Goal: Task Accomplishment & Management: Use online tool/utility

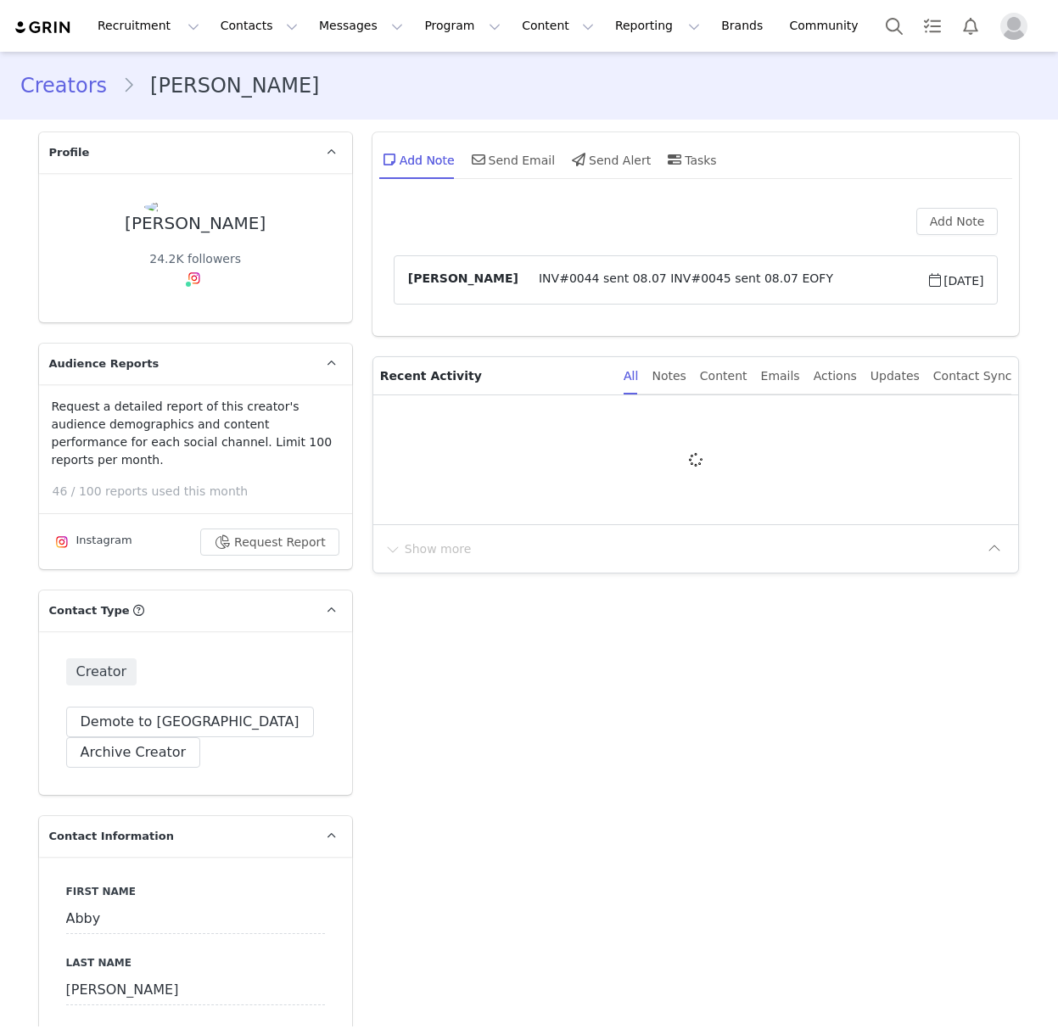
type input "+1 ([GEOGRAPHIC_DATA])"
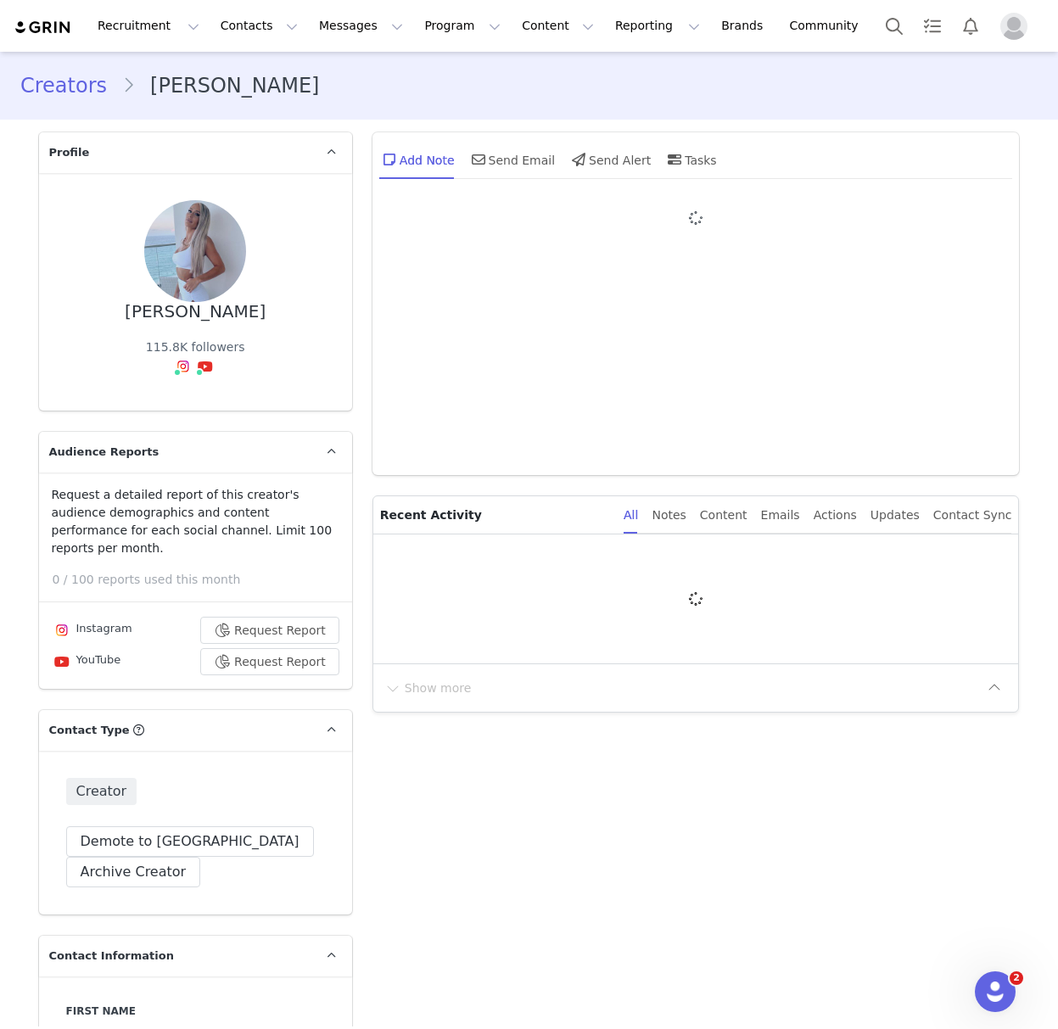
type input "+1 ([GEOGRAPHIC_DATA])"
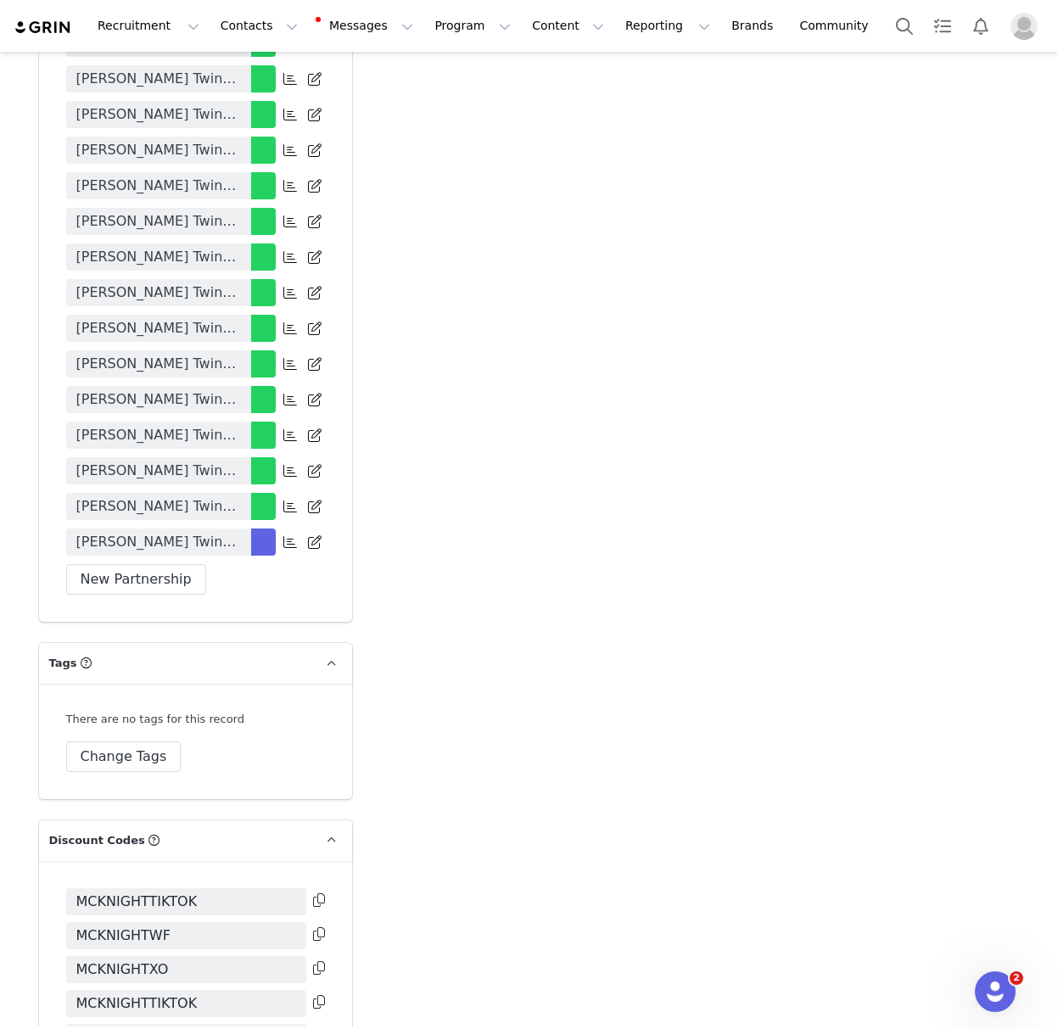
scroll to position [4404, 0]
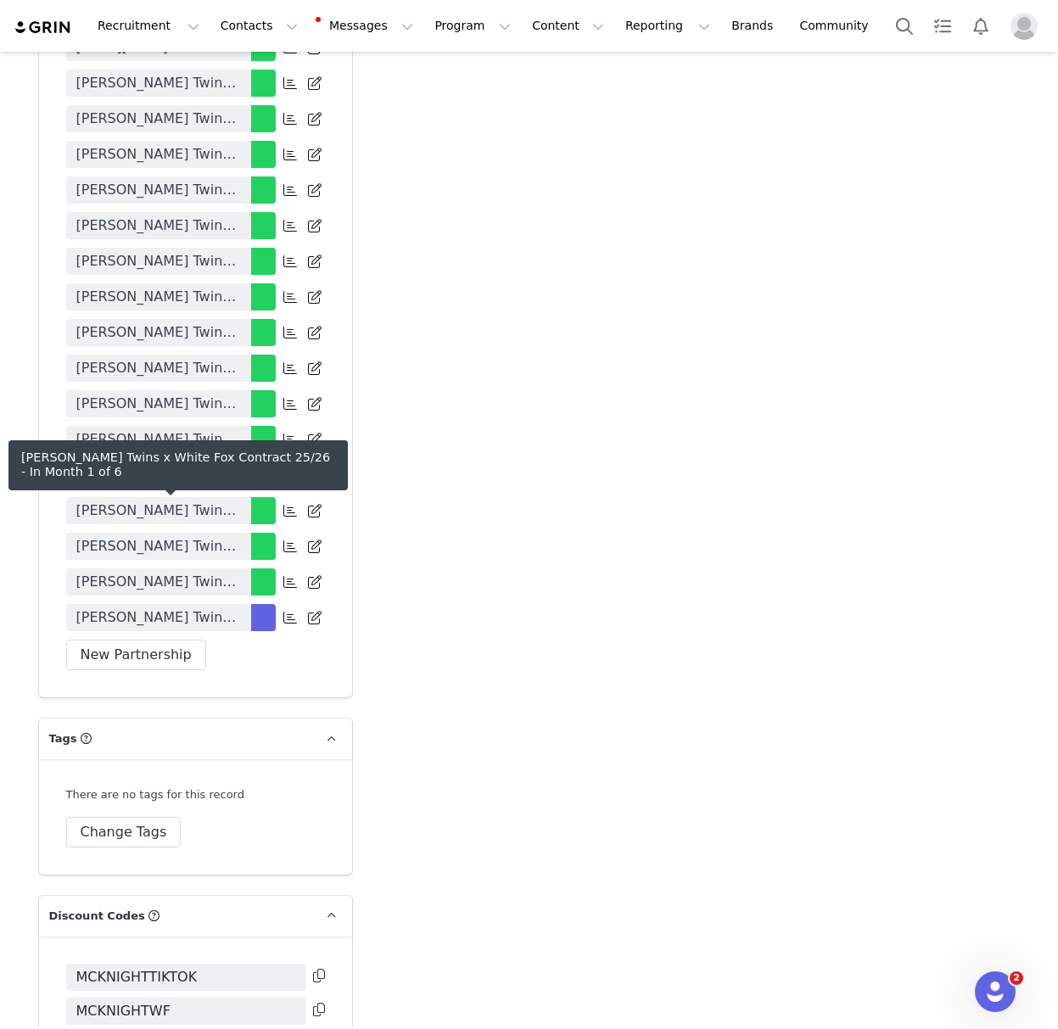
click at [146, 608] on span "[PERSON_NAME] Twins x White Fox Contract 25/26" at bounding box center [158, 618] width 165 height 20
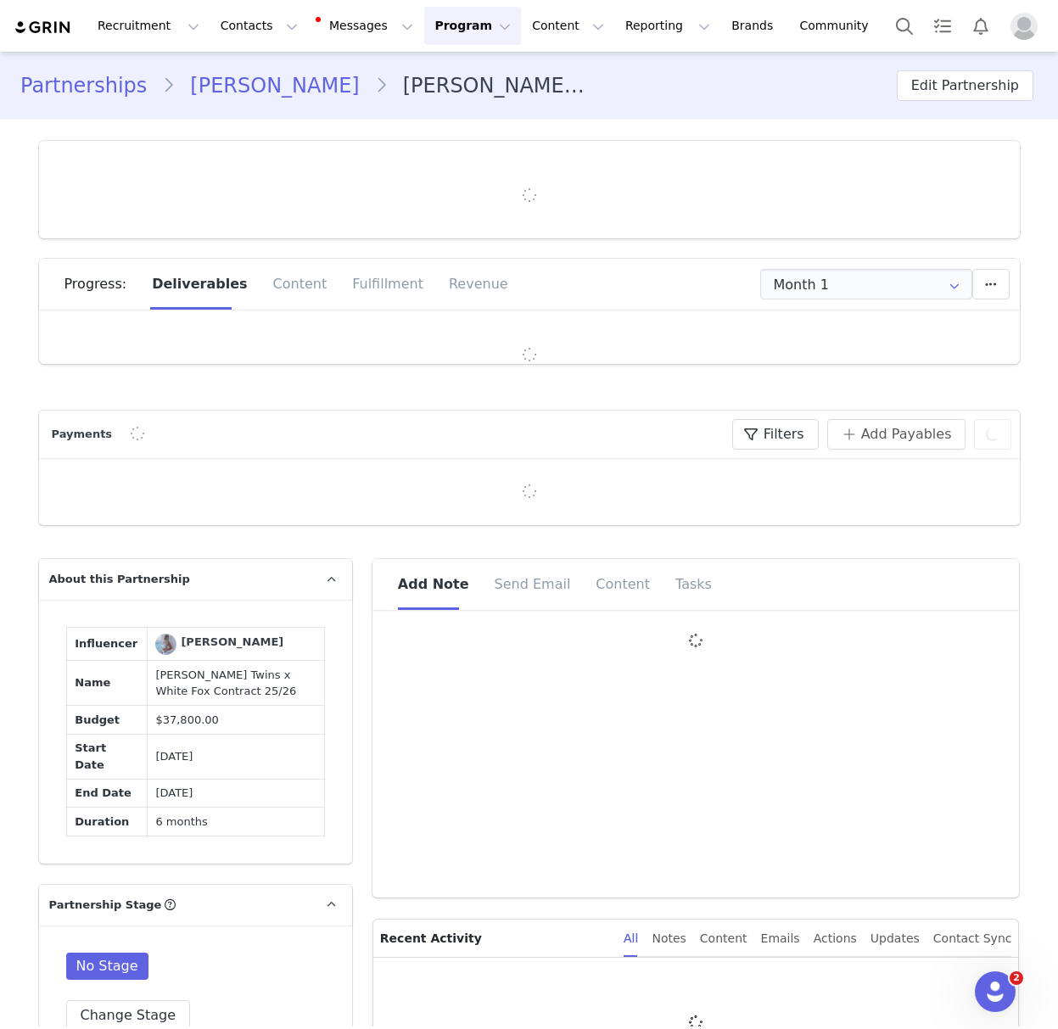
type input "+1 ([GEOGRAPHIC_DATA])"
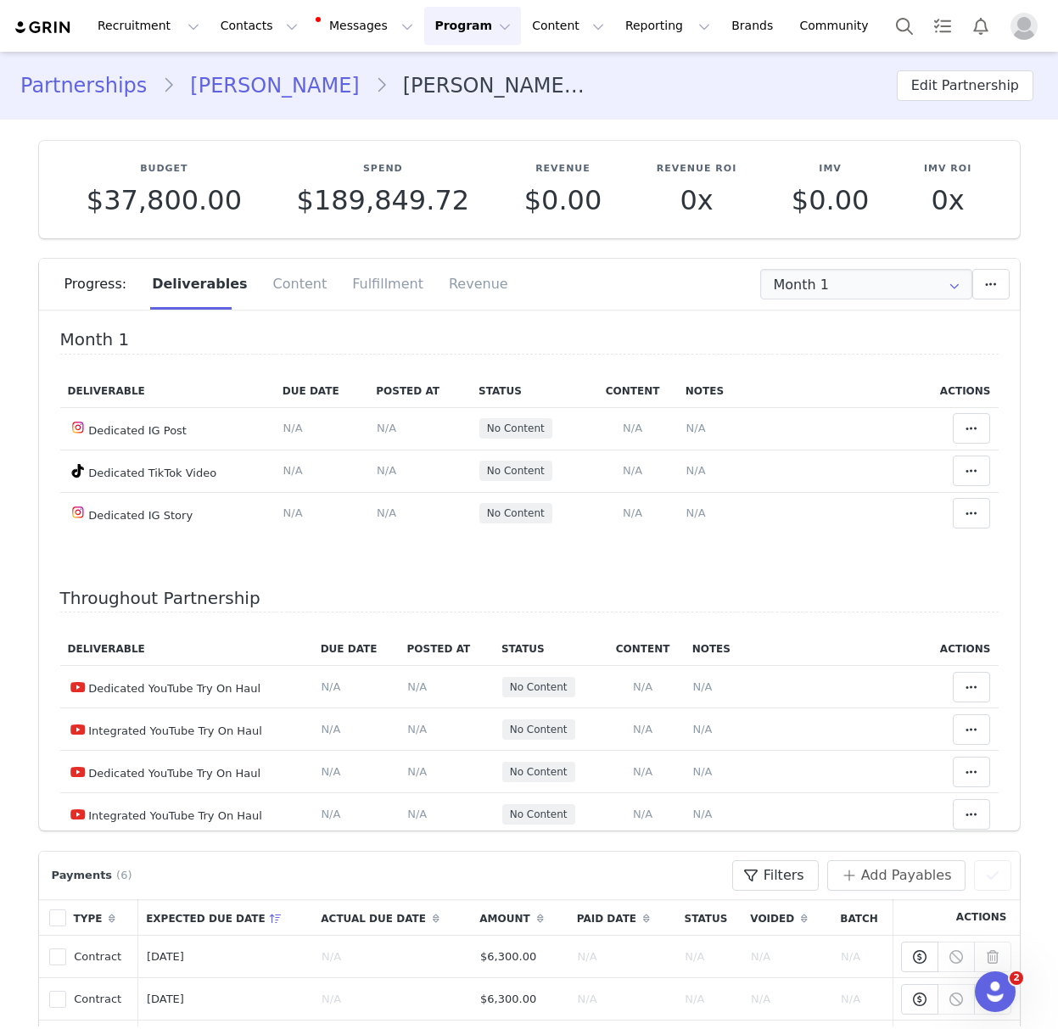
click at [243, 87] on link "Emily McKnight" at bounding box center [274, 85] width 199 height 31
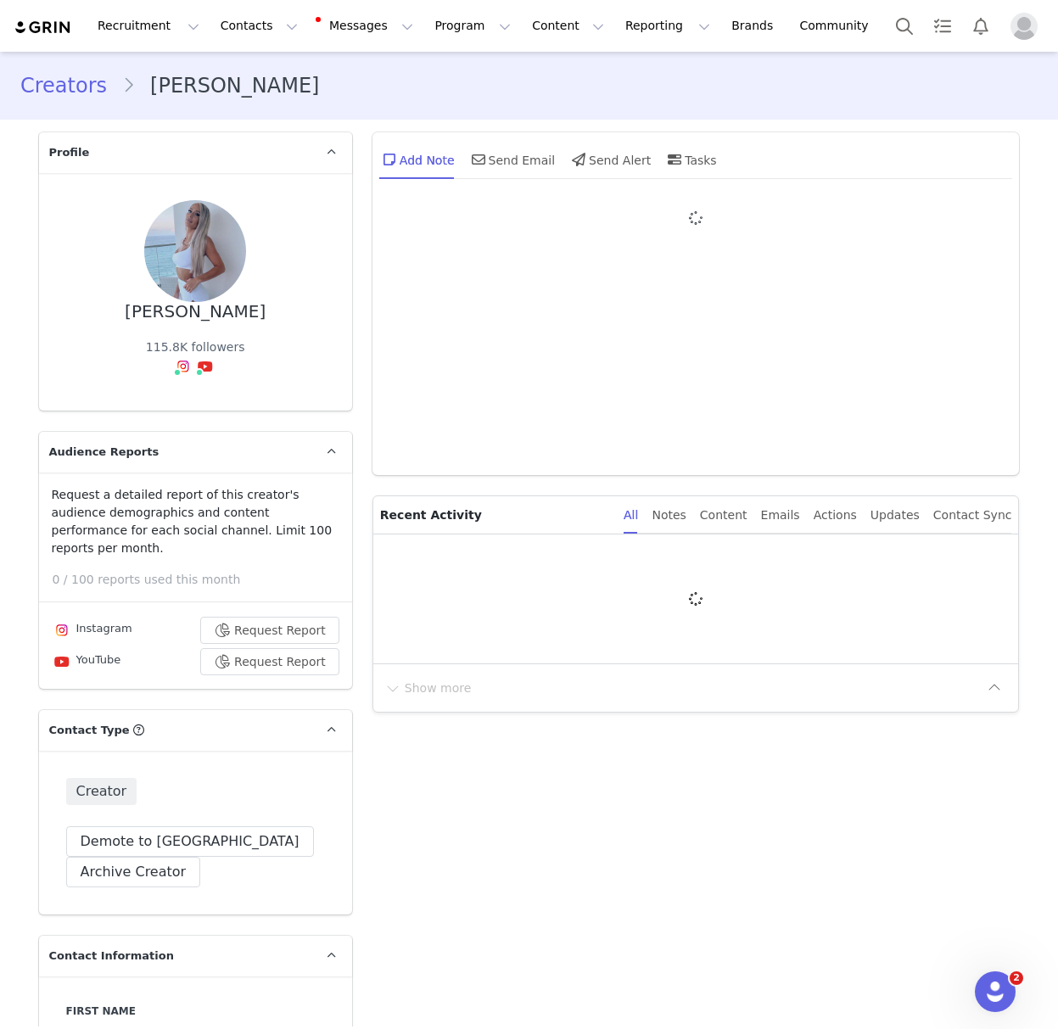
type input "+1 ([GEOGRAPHIC_DATA])"
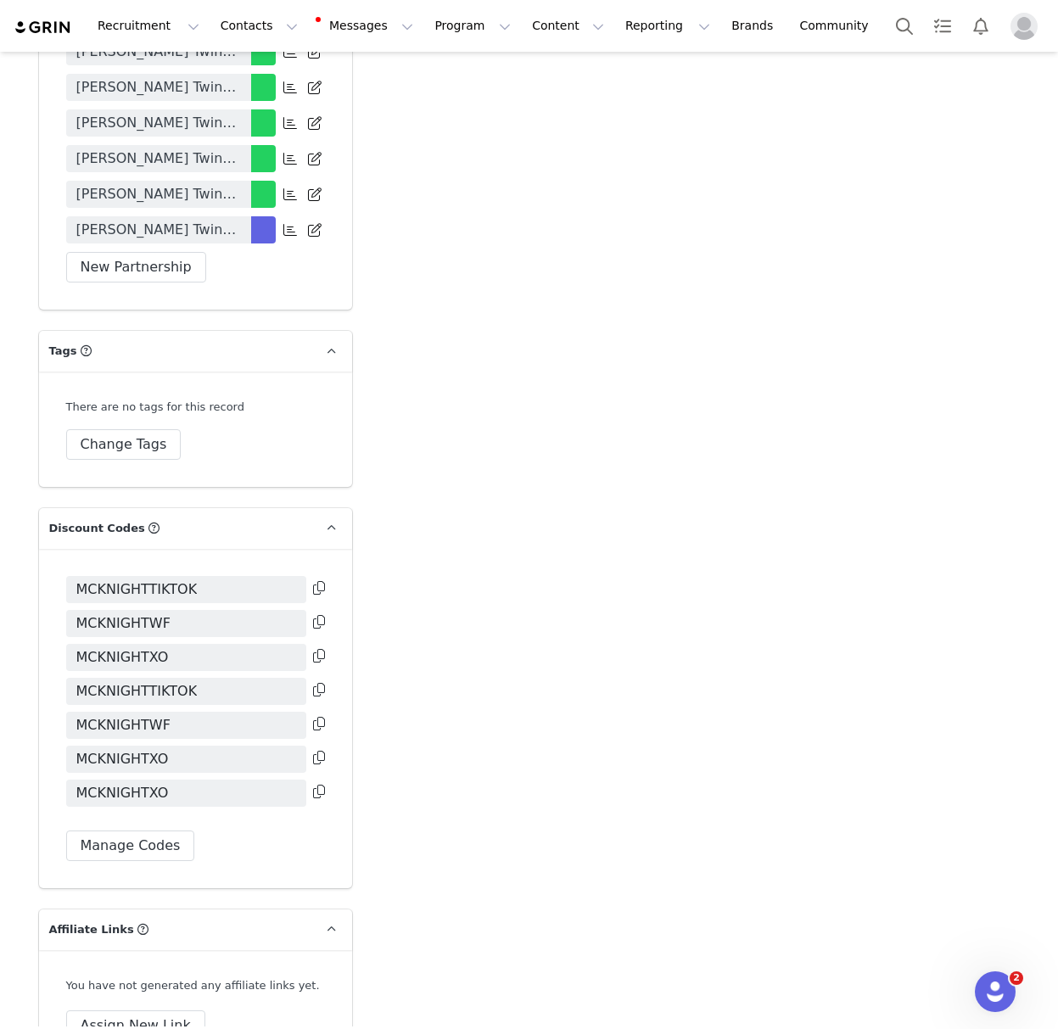
scroll to position [4790, 0]
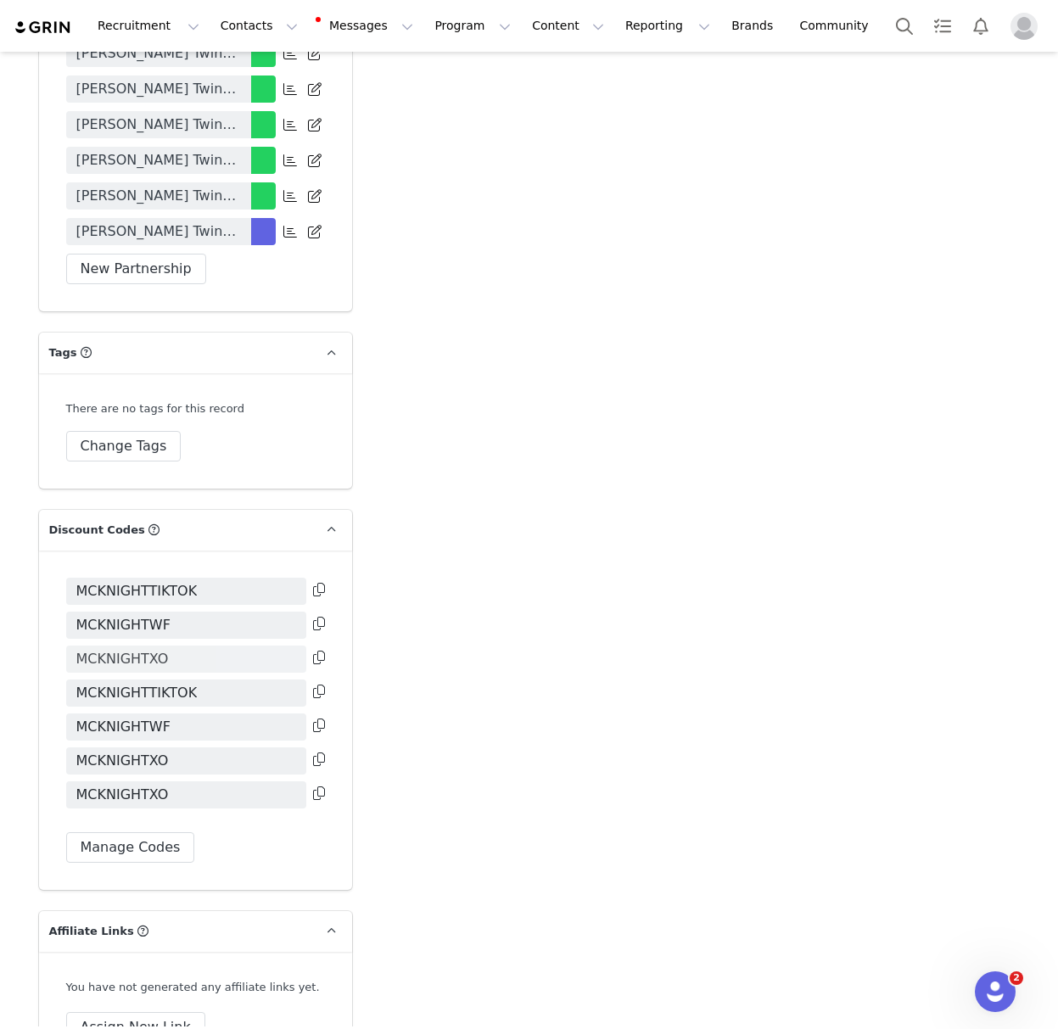
click at [177, 646] on span "MCKNIGHTXO" at bounding box center [186, 659] width 240 height 27
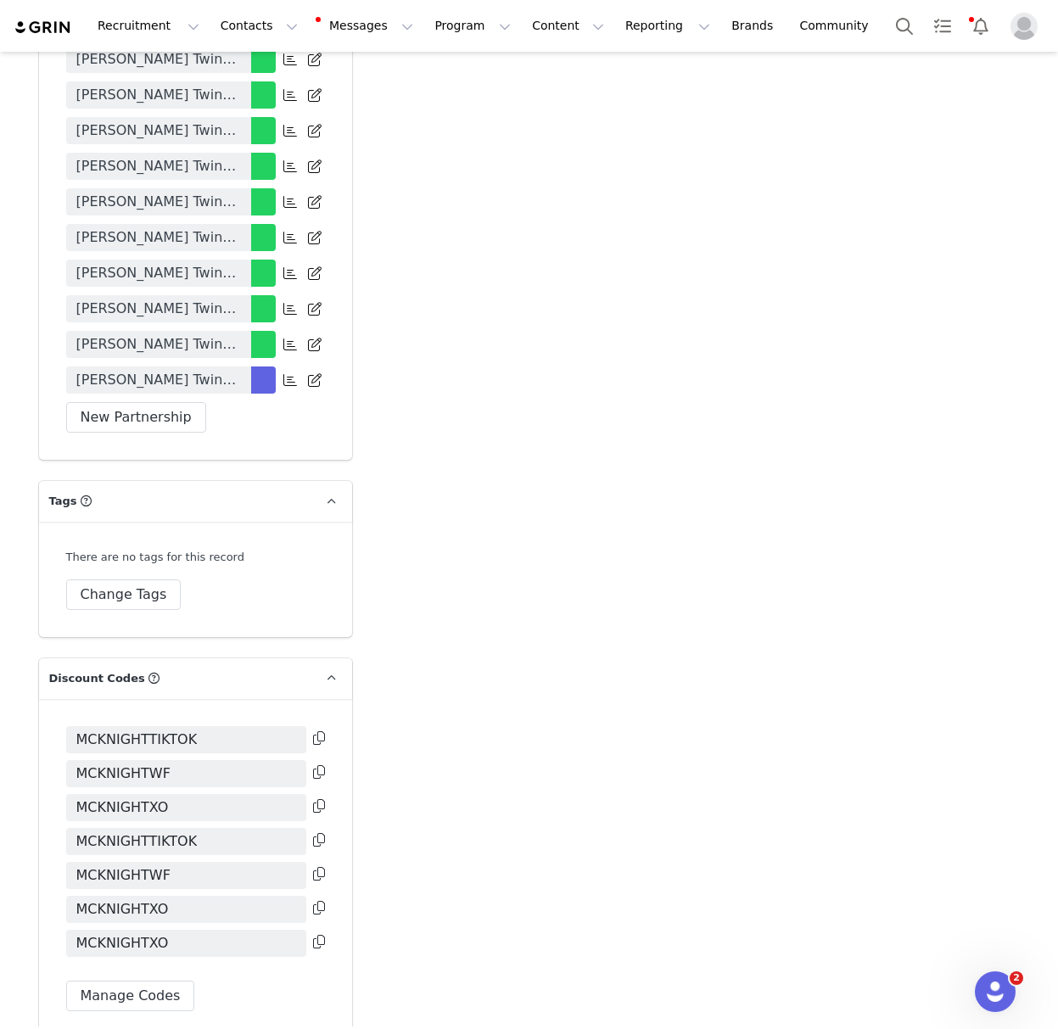
scroll to position [4638, 0]
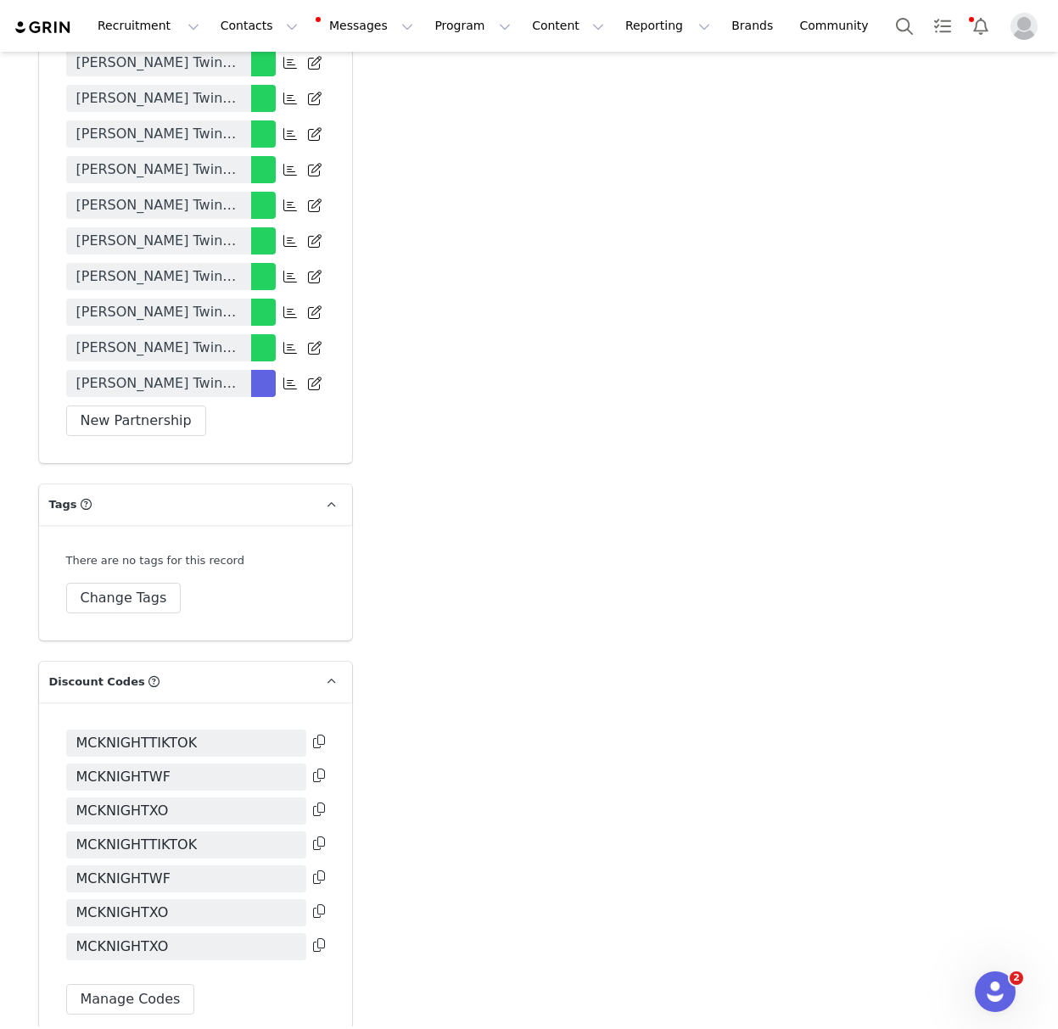
click at [156, 373] on span "McKnight Twins x White Fox Contract 25/26" at bounding box center [158, 383] width 165 height 20
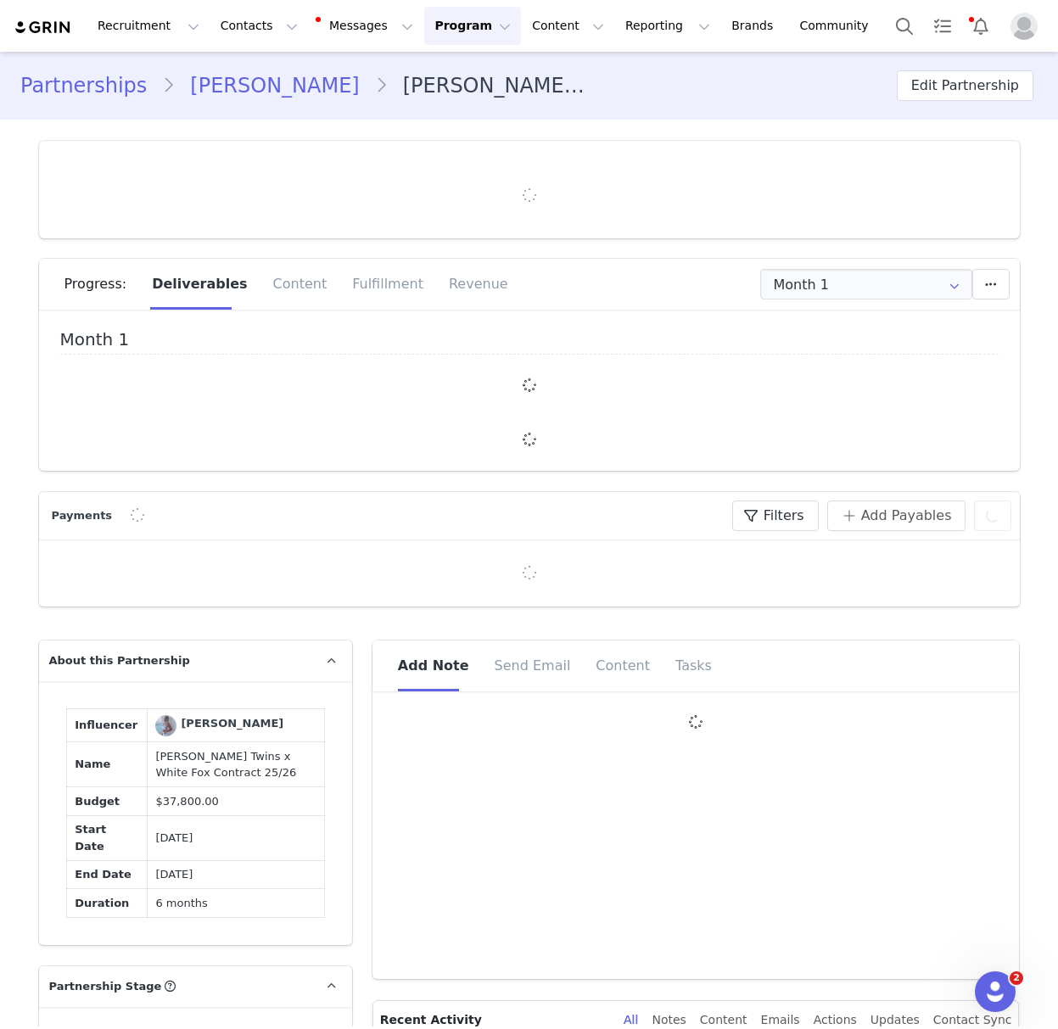
type input "+1 ([GEOGRAPHIC_DATA])"
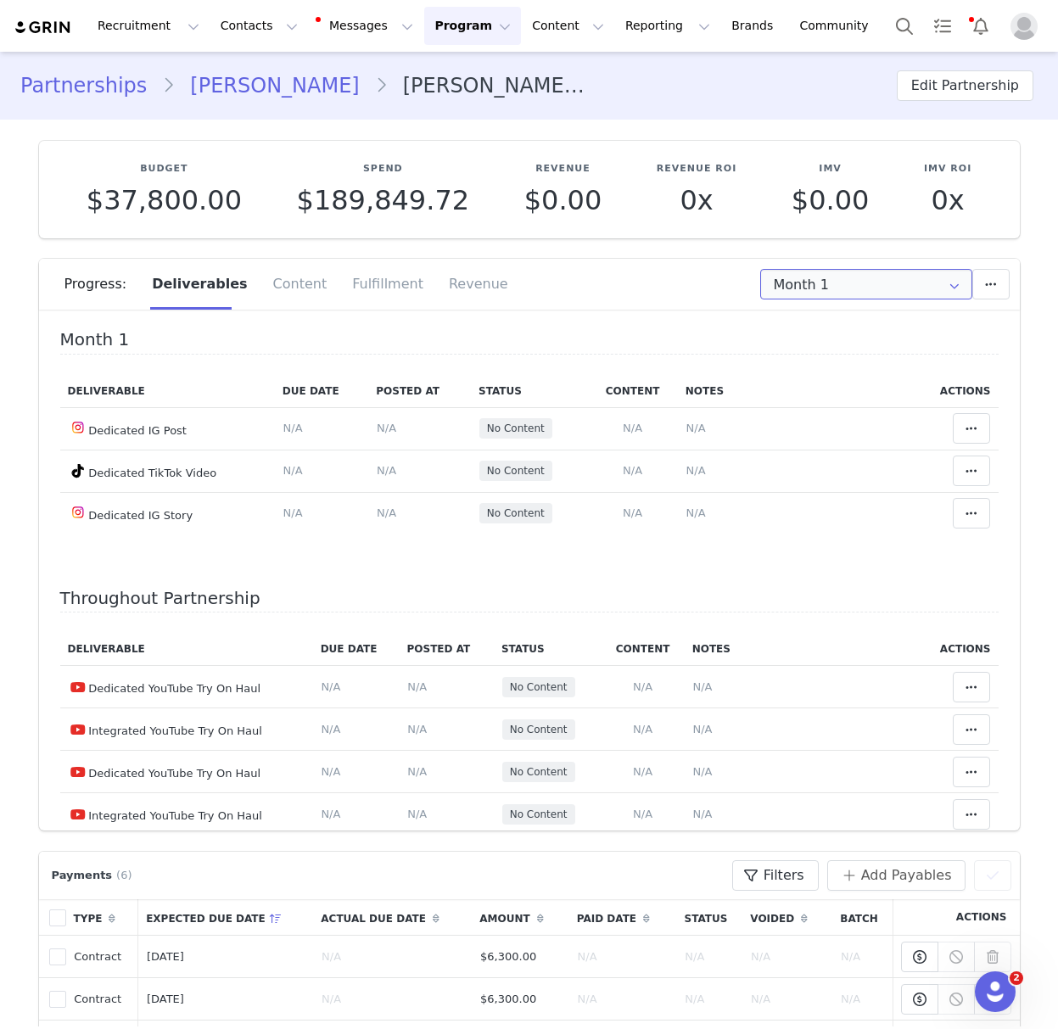
click at [804, 291] on input "Month 1" at bounding box center [866, 284] width 212 height 31
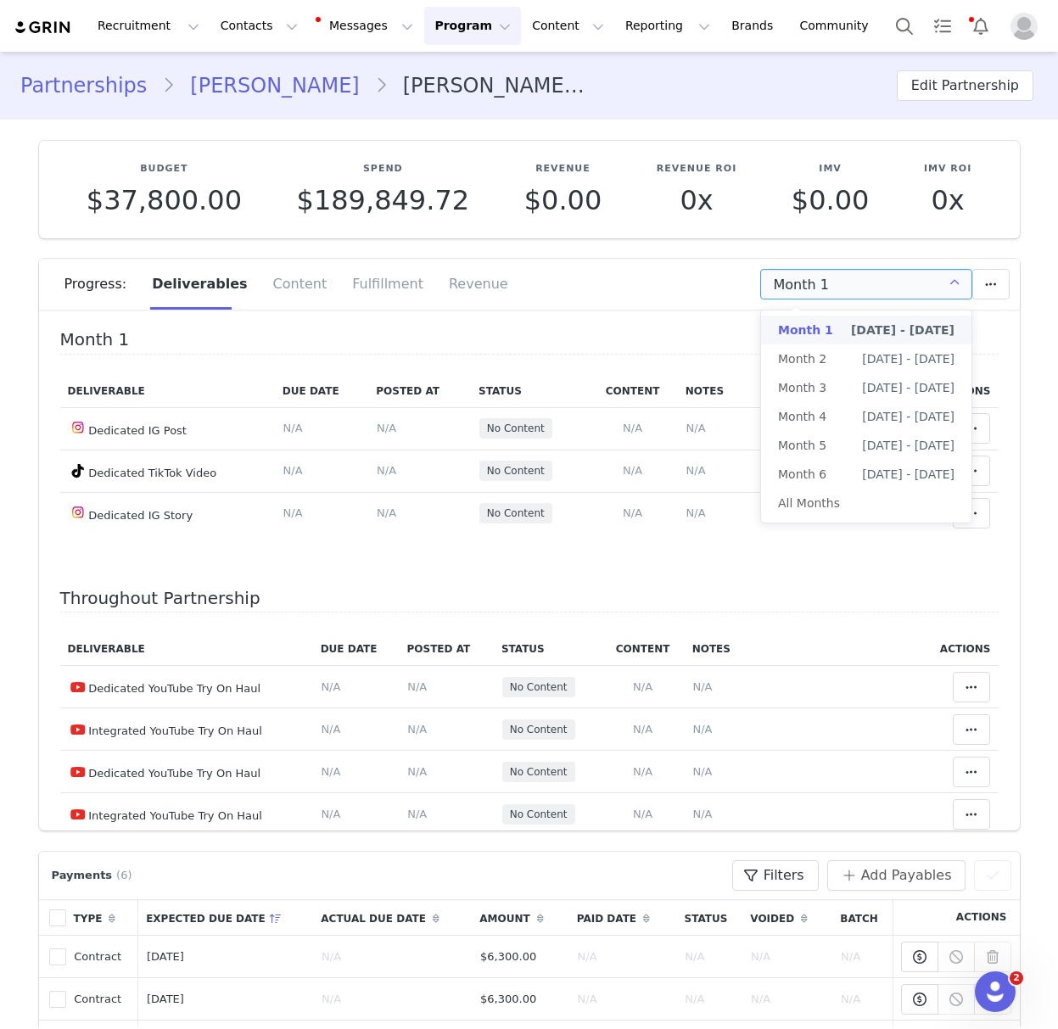
click at [486, 343] on h4 "Month 1" at bounding box center [529, 342] width 939 height 25
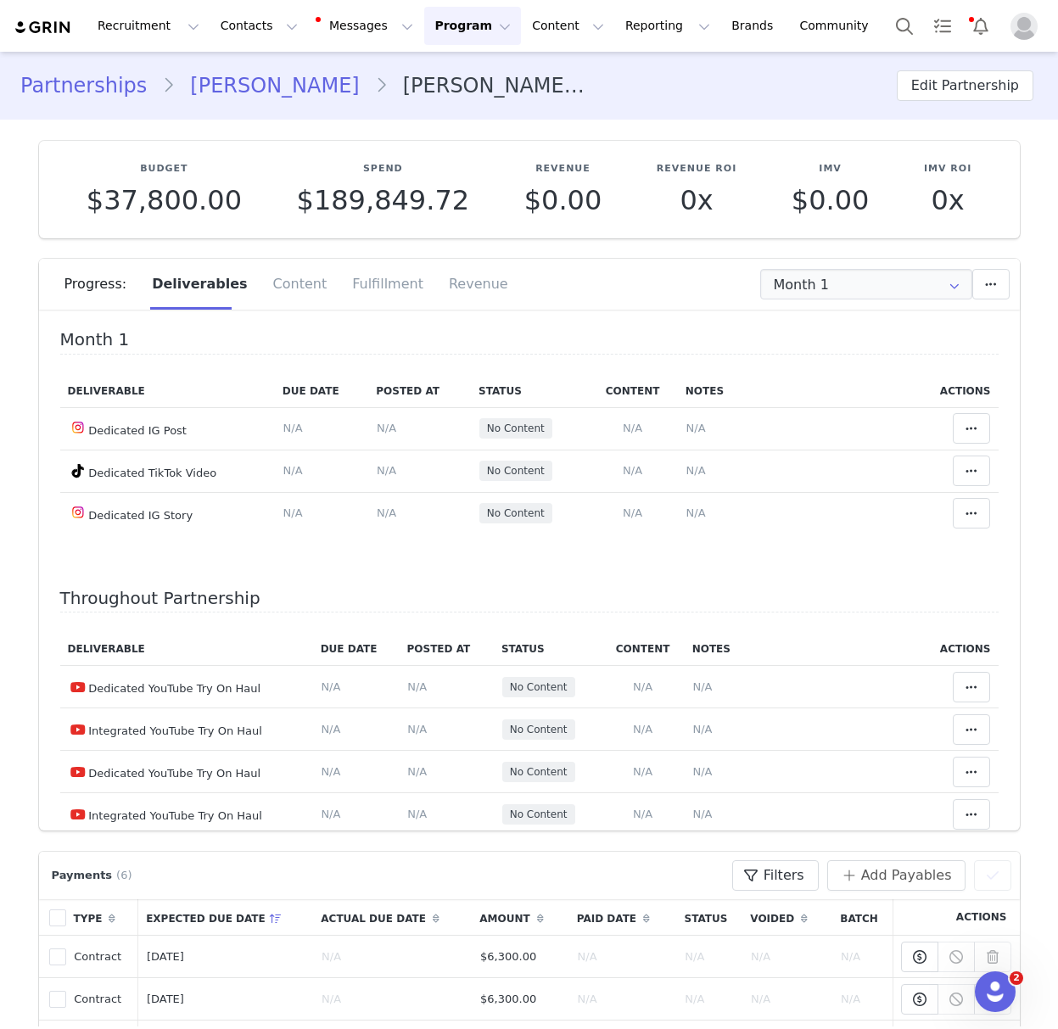
click at [223, 80] on link "Emily McKnight" at bounding box center [274, 85] width 199 height 31
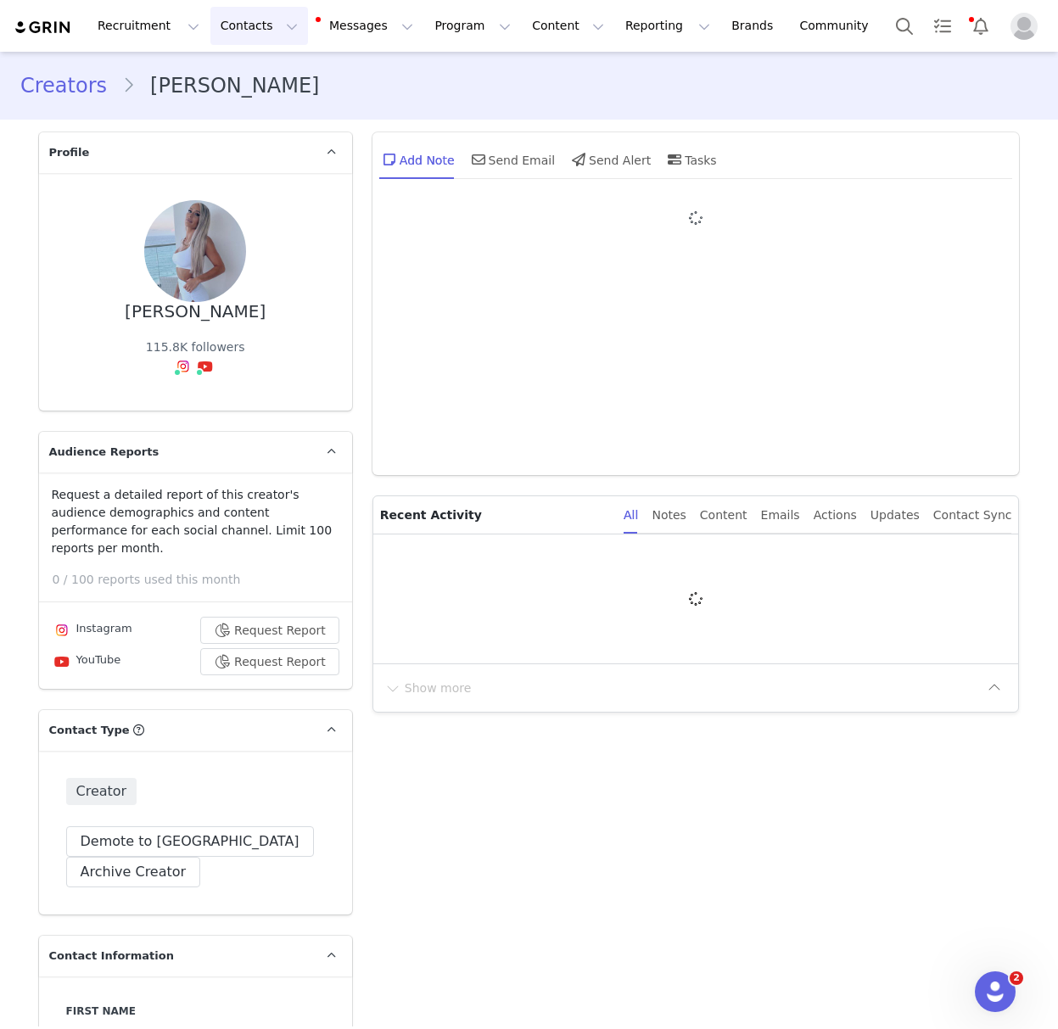
type input "+1 ([GEOGRAPHIC_DATA])"
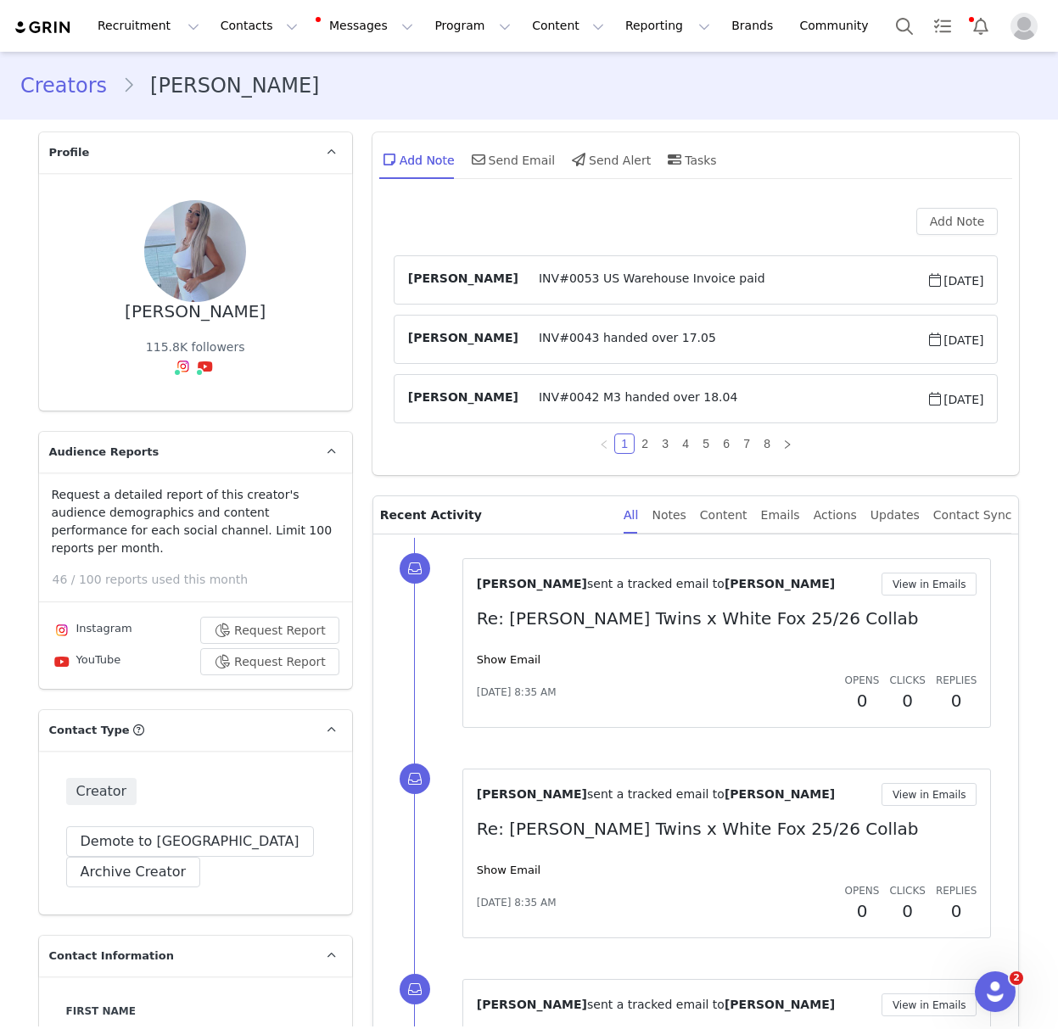
click at [80, 88] on link "Creators" at bounding box center [71, 85] width 102 height 31
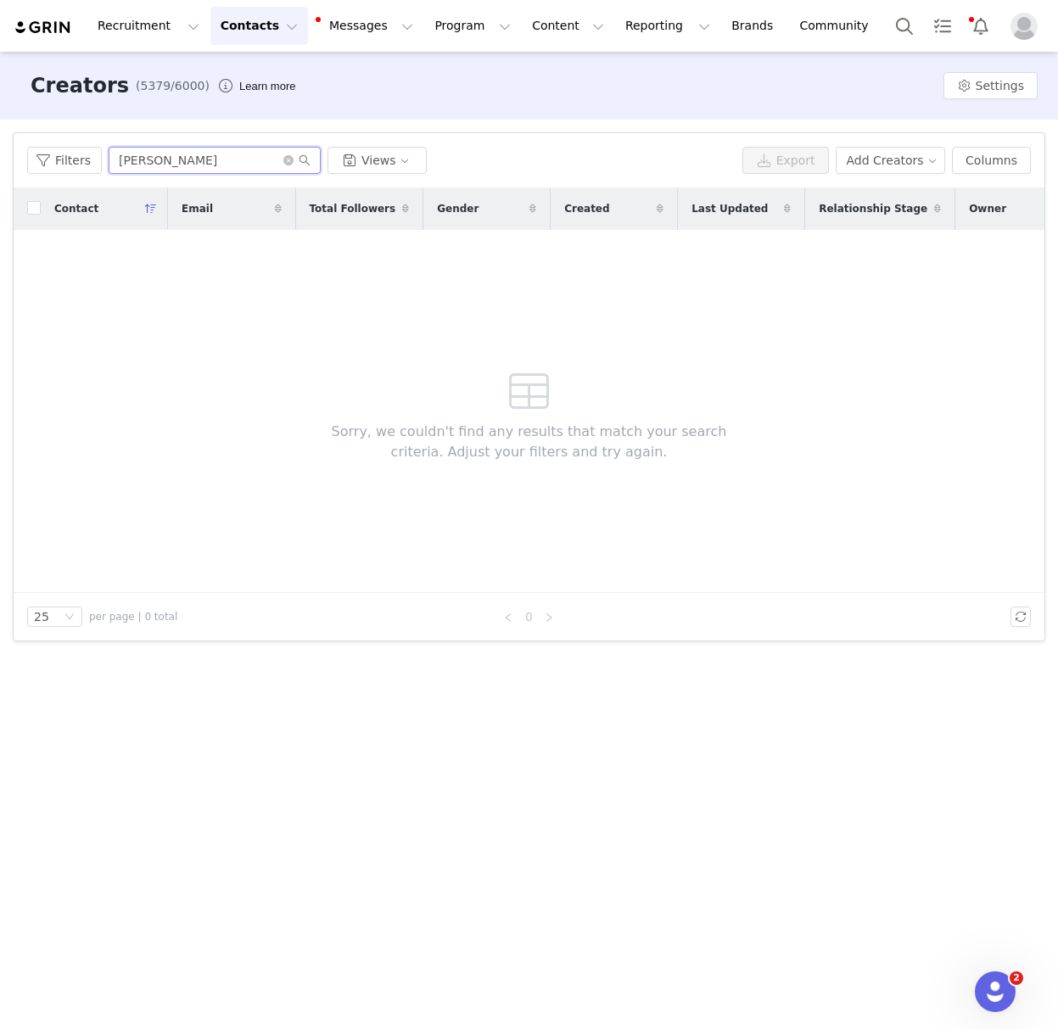
click at [180, 157] on input "Caragh O'Donoghue" at bounding box center [215, 160] width 212 height 27
paste input "Amina Aminu"
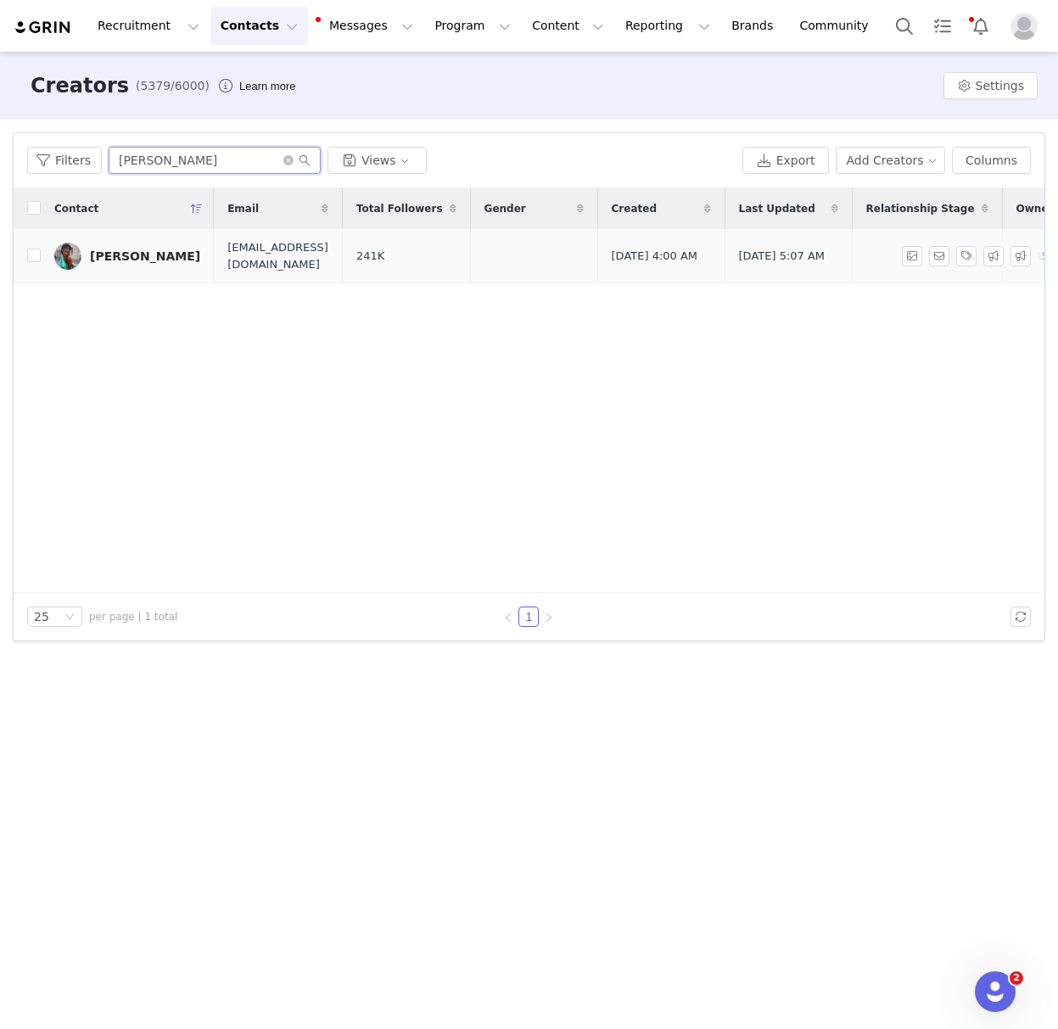
type input "Amina Aminu"
click at [124, 245] on link "Amina Aminu" at bounding box center [127, 256] width 146 height 27
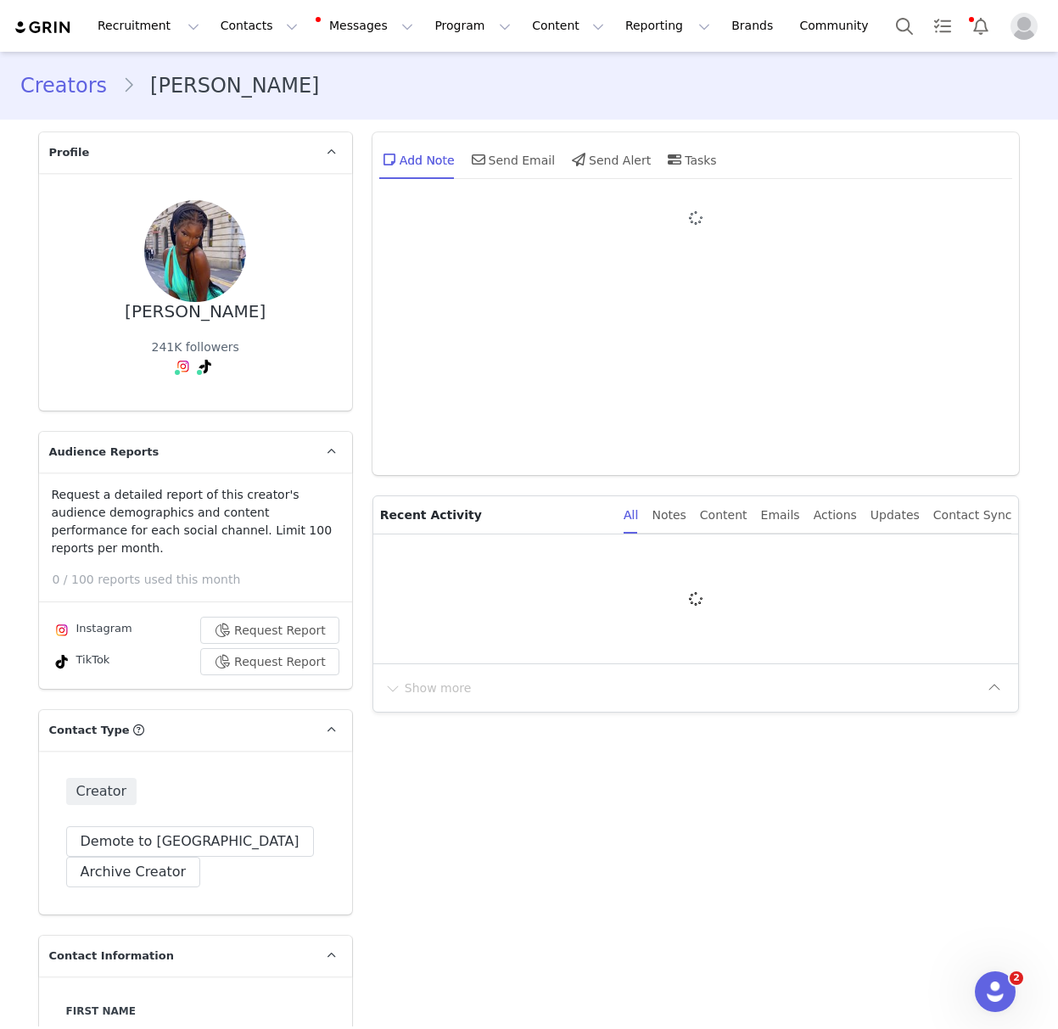
type input "+1 ([GEOGRAPHIC_DATA])"
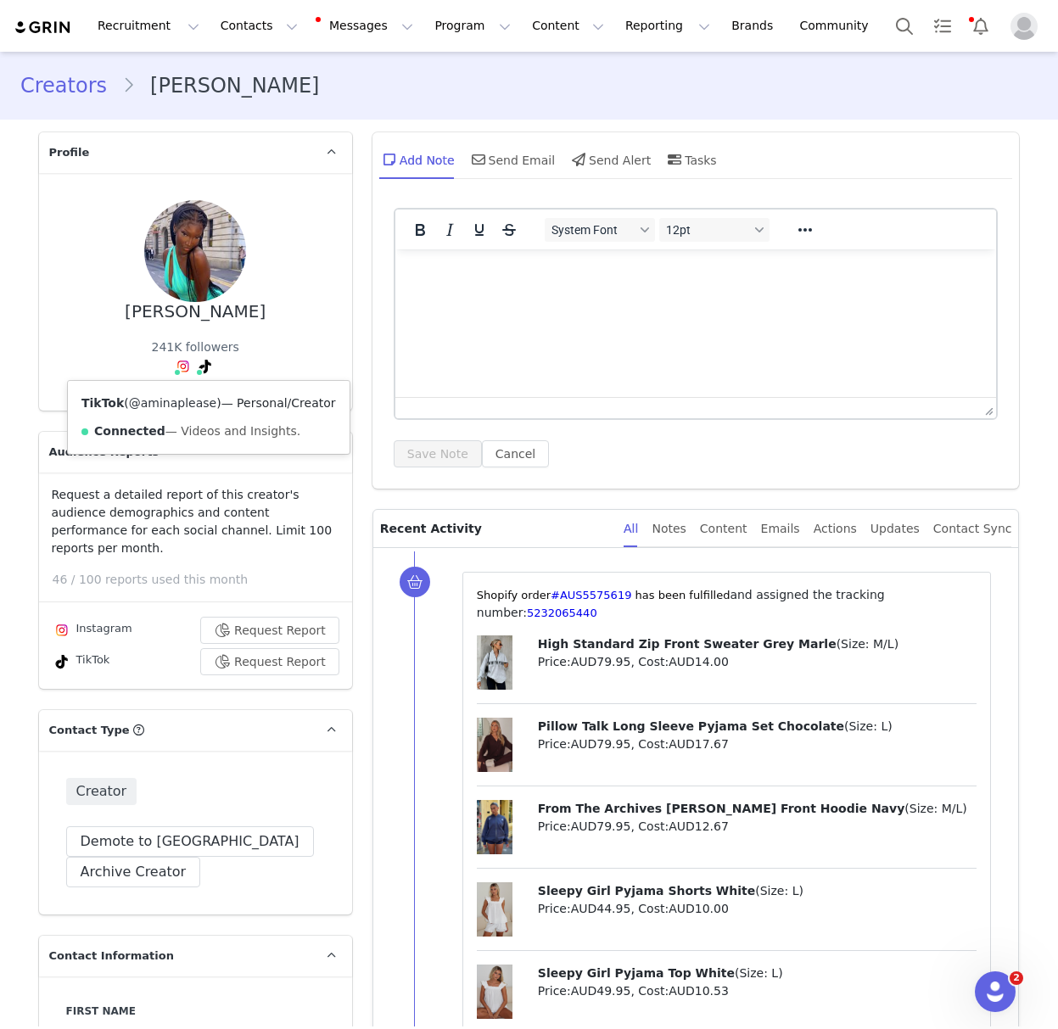
click at [197, 406] on link "@aminaplease" at bounding box center [172, 403] width 87 height 14
click at [48, 94] on link "Creators" at bounding box center [71, 85] width 102 height 31
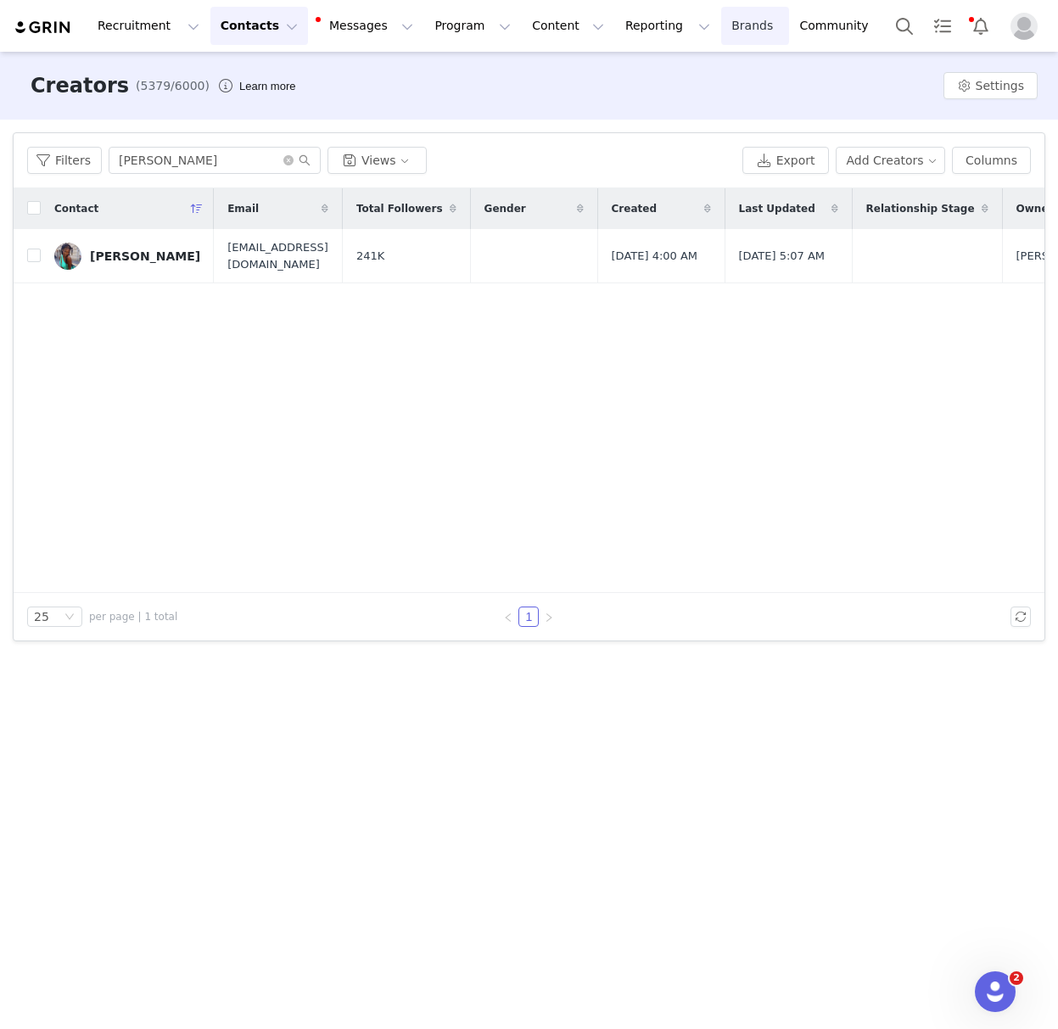
click at [721, 31] on link "Brands Brands" at bounding box center [754, 26] width 67 height 38
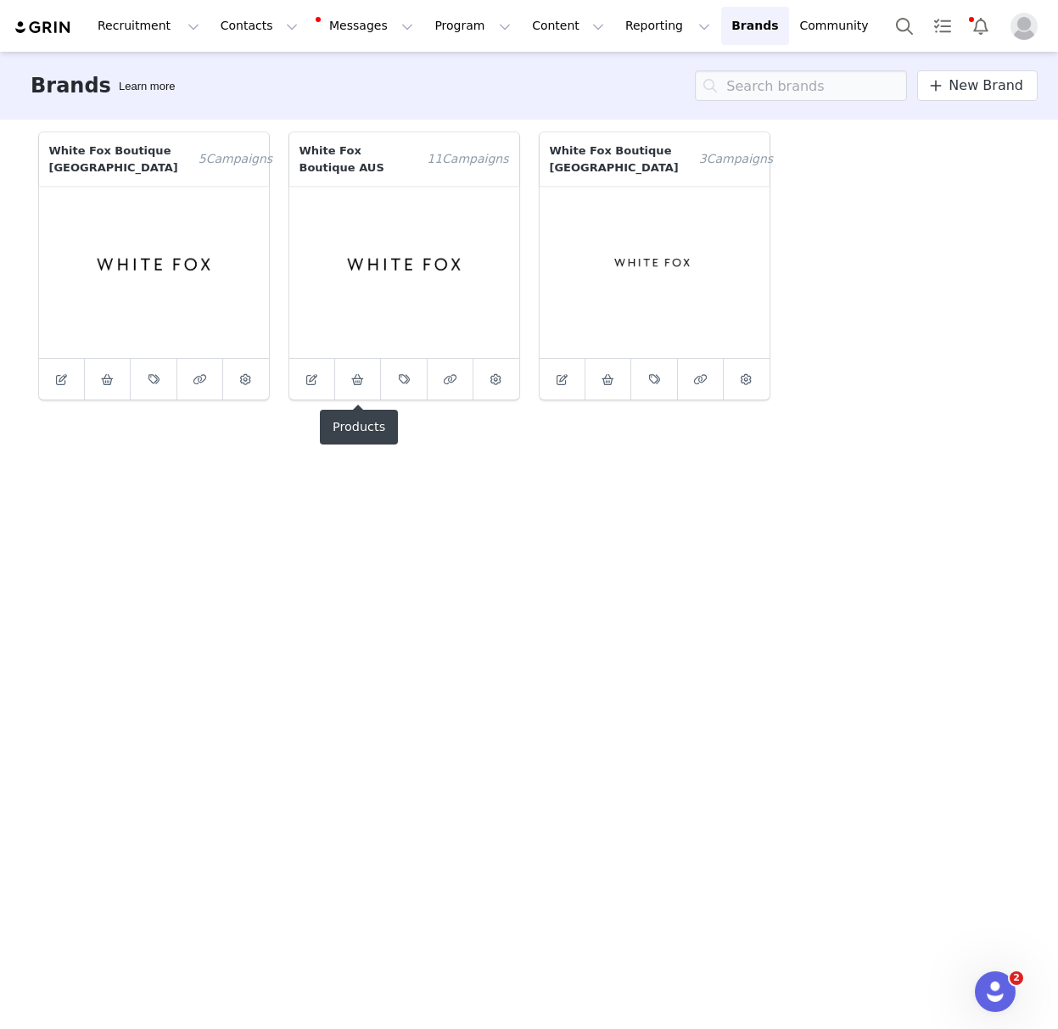
drag, startPoint x: 357, startPoint y: 373, endPoint x: 378, endPoint y: 451, distance: 81.5
click at [357, 373] on span at bounding box center [358, 379] width 20 height 20
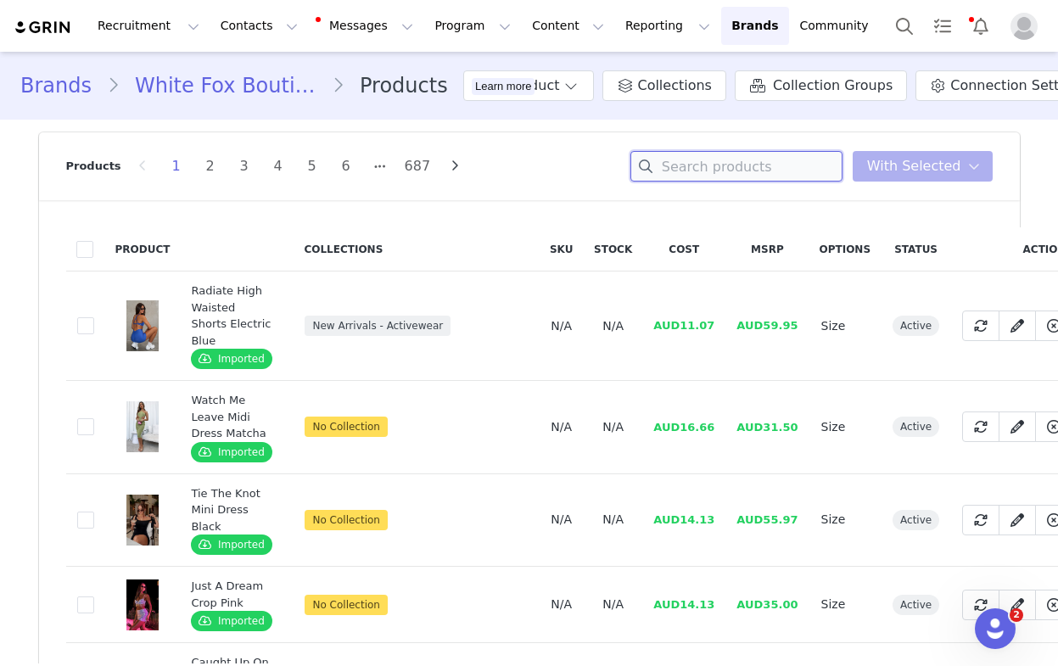
drag, startPoint x: 703, startPoint y: 160, endPoint x: 725, endPoint y: 306, distance: 147.5
click at [704, 160] on input at bounding box center [737, 166] width 212 height 31
paste input "Warm Whispers Knit Cardigan Black"
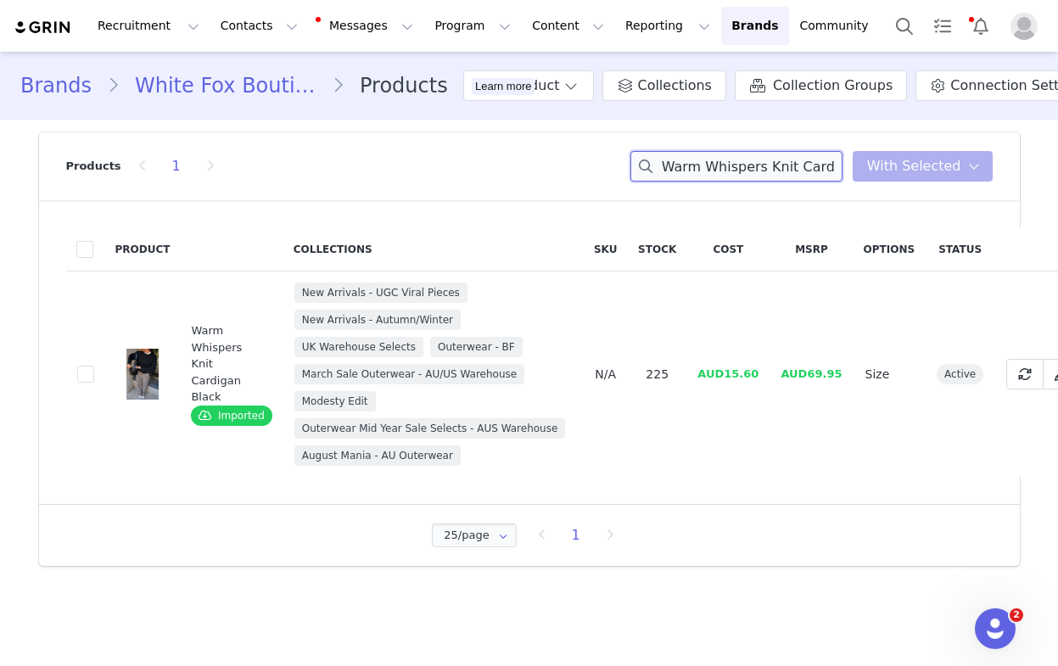
click at [692, 154] on input "Warm Whispers Knit Cardigan Black" at bounding box center [737, 166] width 212 height 31
paste input "Unbreakable Bond Knit Jacket Cream"
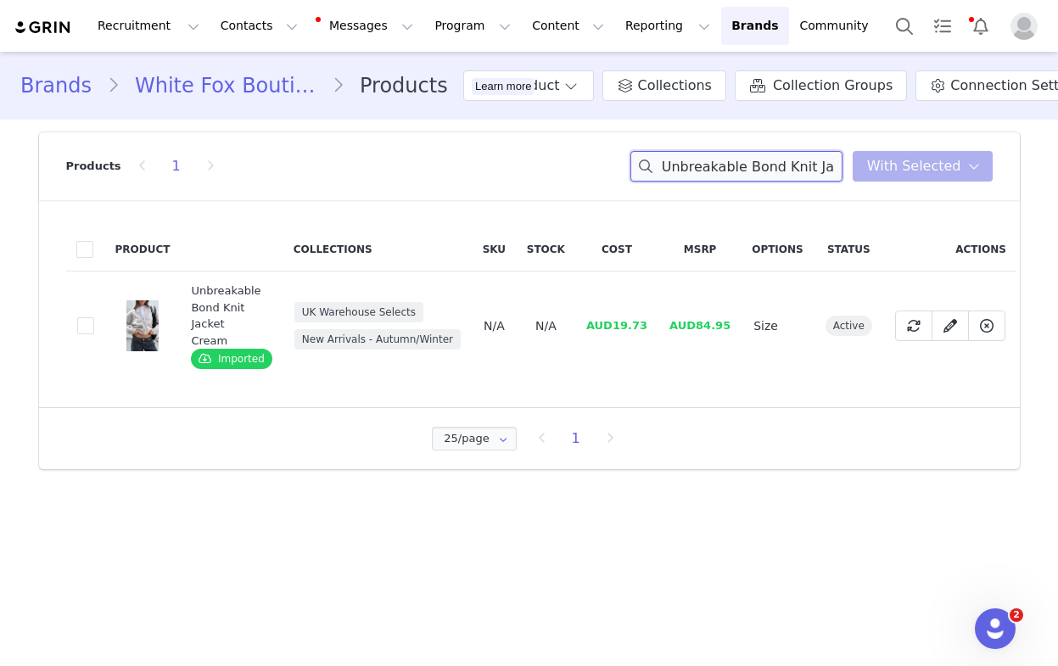
click at [756, 165] on input "Unbreakable Bond Knit Jacket Cream" at bounding box center [737, 166] width 212 height 31
paste input "Don't Wanna Wait Halter Top Midnight Tartan"
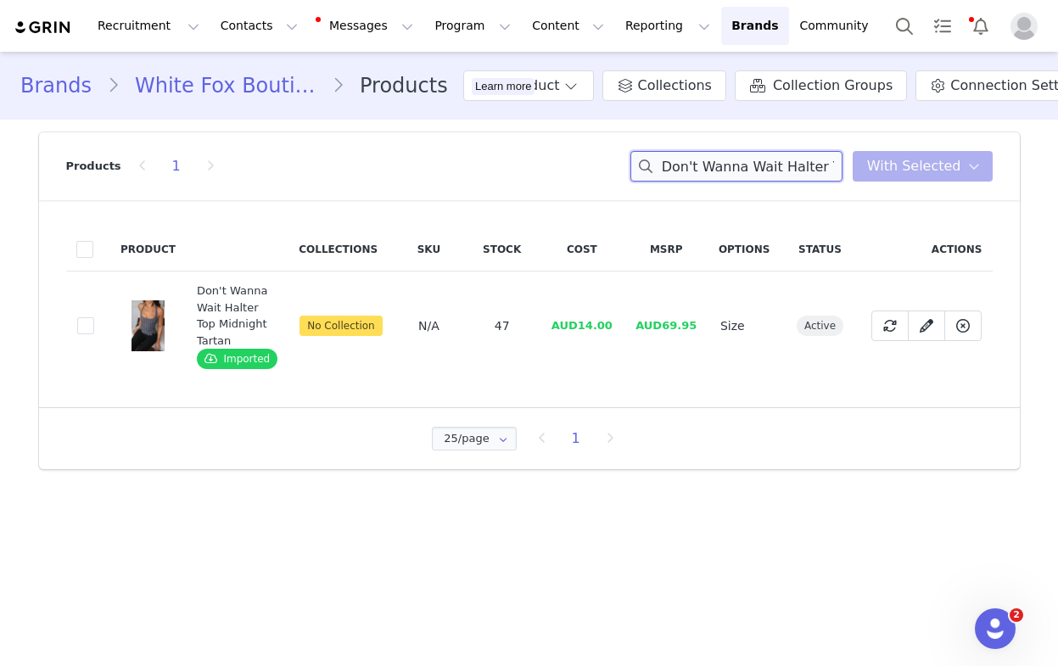
click at [747, 169] on input "Don't Wanna Wait Halter Top Midnight Tartan" at bounding box center [737, 166] width 212 height 31
paste input "Can't Find The Words Knit Sweater Charcoal"
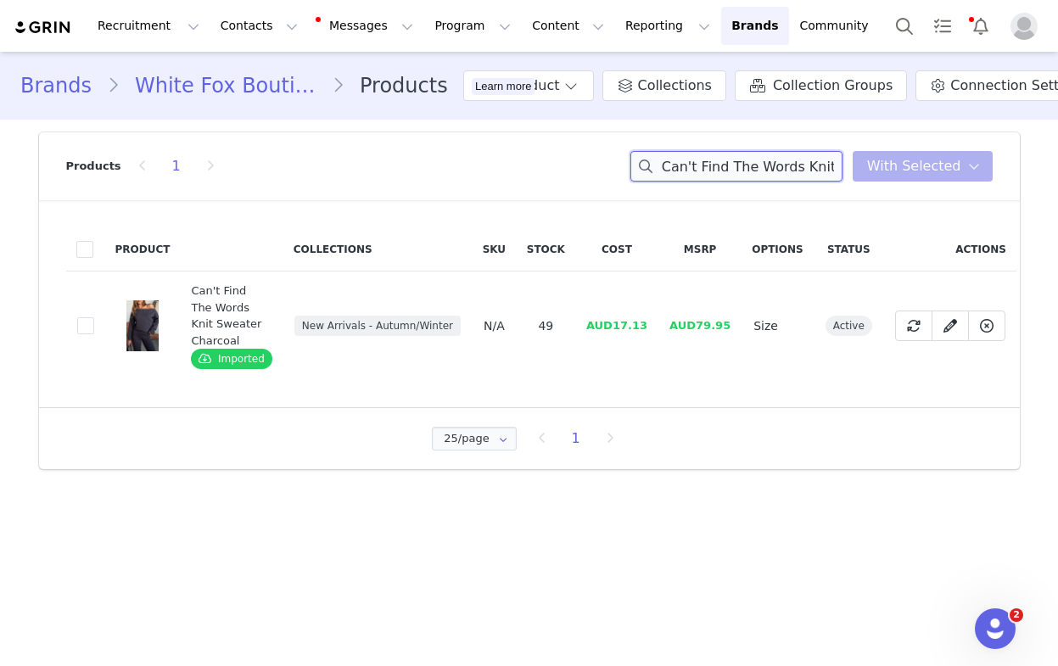
click at [799, 159] on input "Can't Find The Words Knit Sweater Charcoal" at bounding box center [737, 166] width 212 height 31
drag, startPoint x: 799, startPoint y: 159, endPoint x: 673, endPoint y: 314, distance: 200.3
click at [799, 159] on input "Can't Find The Words Knit Sweater Charcoal" at bounding box center [737, 166] width 212 height 31
paste input "Pants"
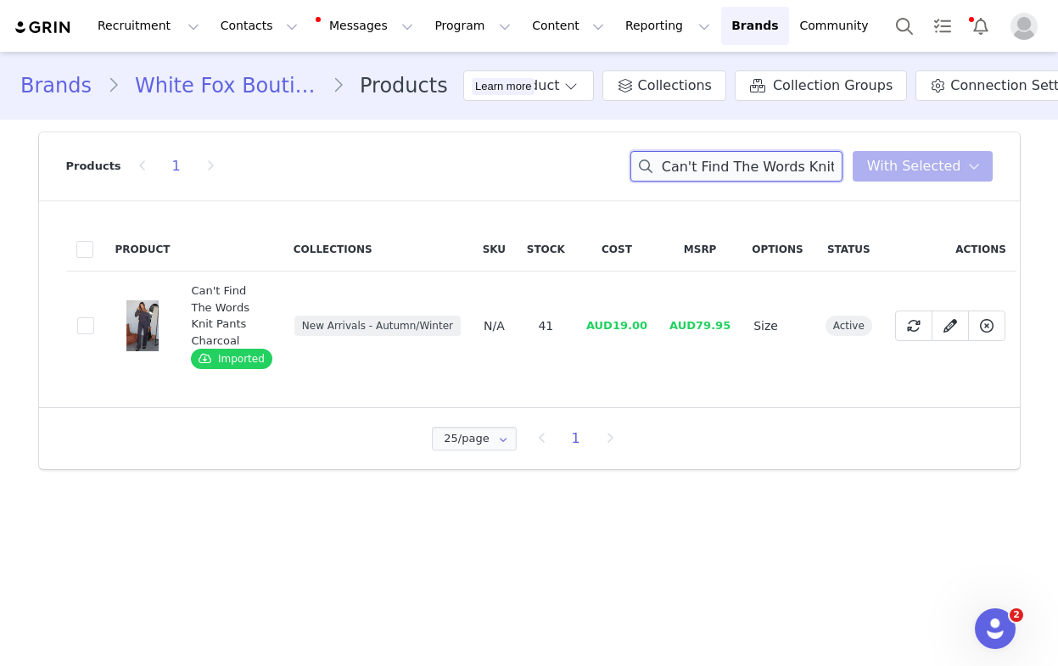
click at [730, 171] on input "Can't Find The Words Knit Pants Charcoal" at bounding box center [737, 166] width 212 height 31
paste input "Pillow Talk Long Sleeve Pyjama Set Lemon"
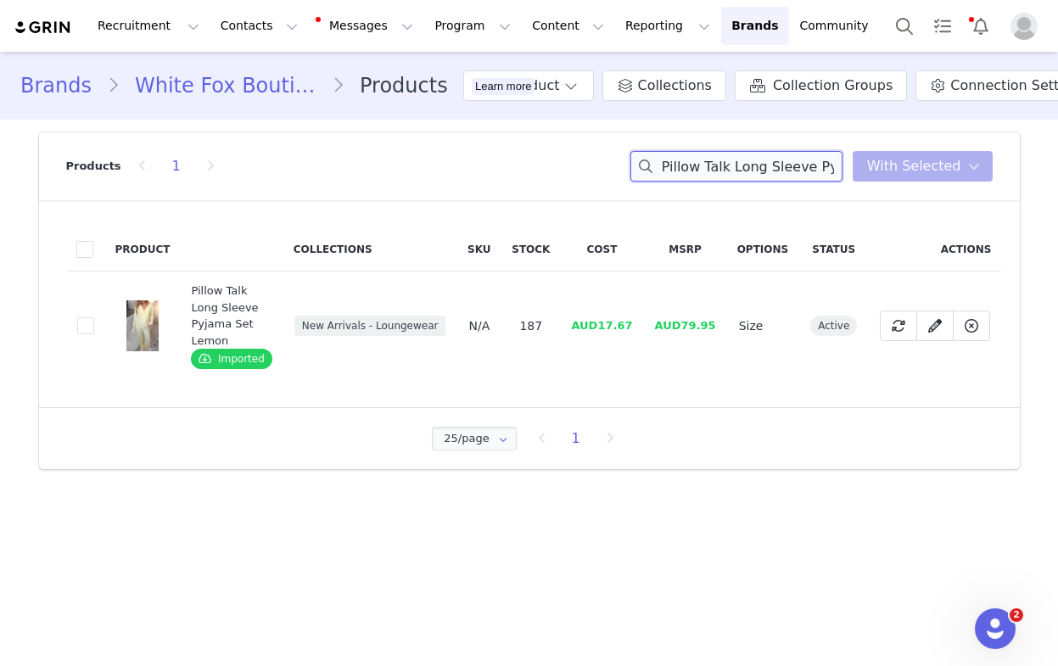
click at [754, 171] on input "Pillow Talk Long Sleeve Pyjama Set Lemon" at bounding box center [737, 166] width 212 height 31
paste input "Slow Life Long Sleeve Pyjama Top Pink/White Stripe"
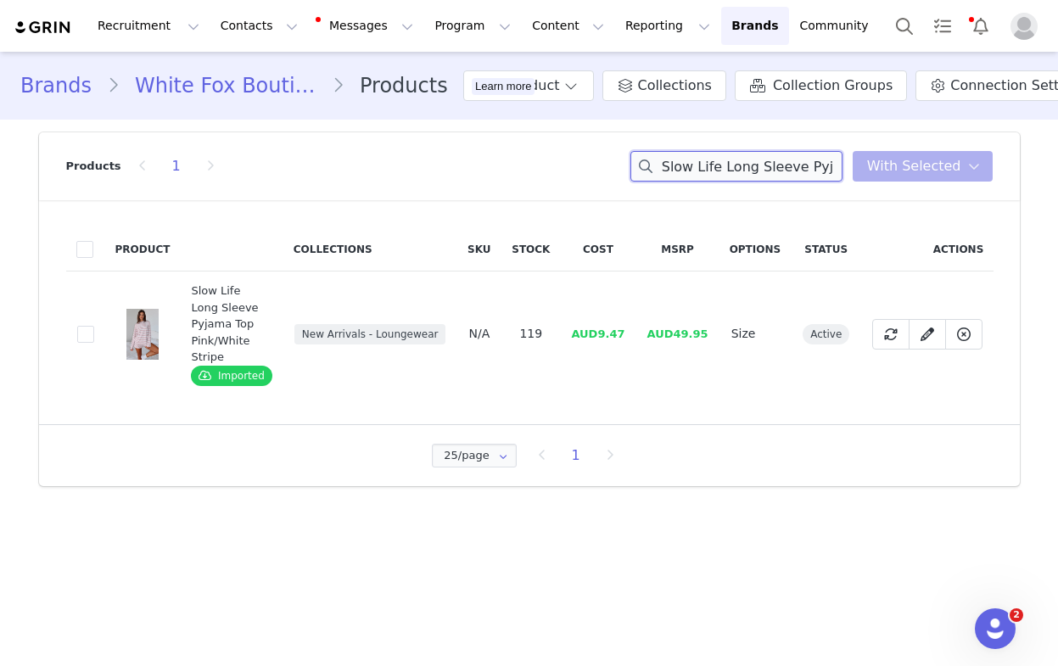
click at [728, 171] on input "Slow Life Long Sleeve Pyjama Top Pink/White Stripe" at bounding box center [737, 166] width 212 height 31
paste input "Pyjama Pants"
click at [761, 162] on input "Slow Life Pyjama Pants Pink/White Stripe" at bounding box center [737, 166] width 212 height 31
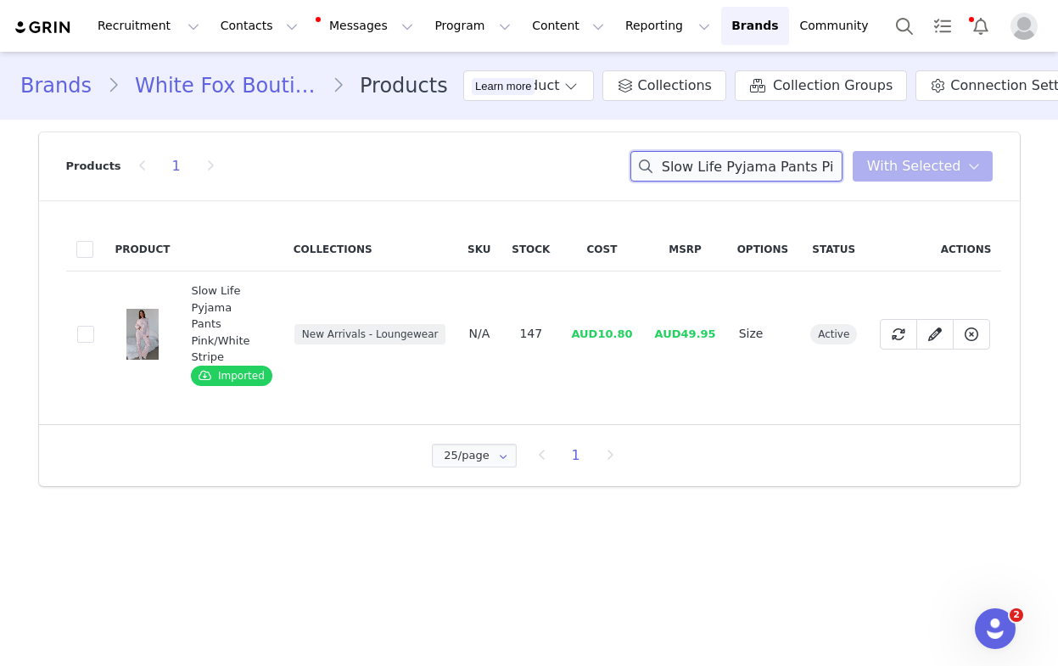
click at [761, 162] on input "Slow Life Pyjama Pants Pink/White Stripe" at bounding box center [737, 166] width 212 height 31
drag, startPoint x: 761, startPoint y: 162, endPoint x: 623, endPoint y: 363, distance: 244.1
click at [761, 162] on input "Slow Life Pyjama Pants Pink/White Stripe" at bounding box center [737, 166] width 212 height 31
paste input "From The Archives Maya Oversized Hoodie Lemon"
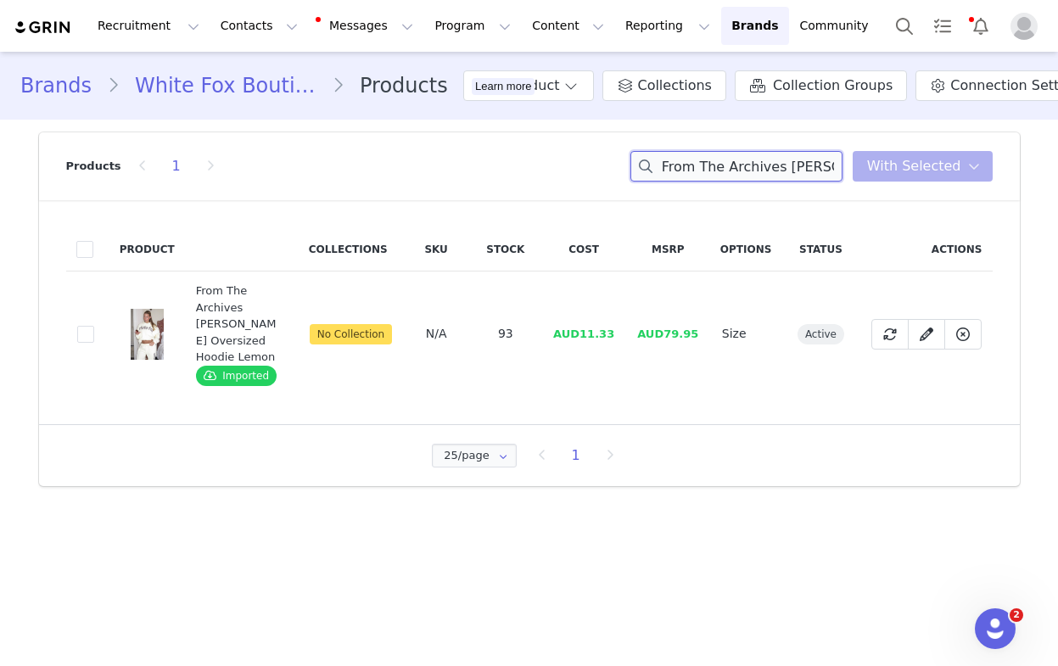
click at [754, 158] on input "From The Archives Maya Oversized Hoodie Lemon" at bounding box center [737, 166] width 212 height 31
paste input "Allora Oversized Hoodie Blue"
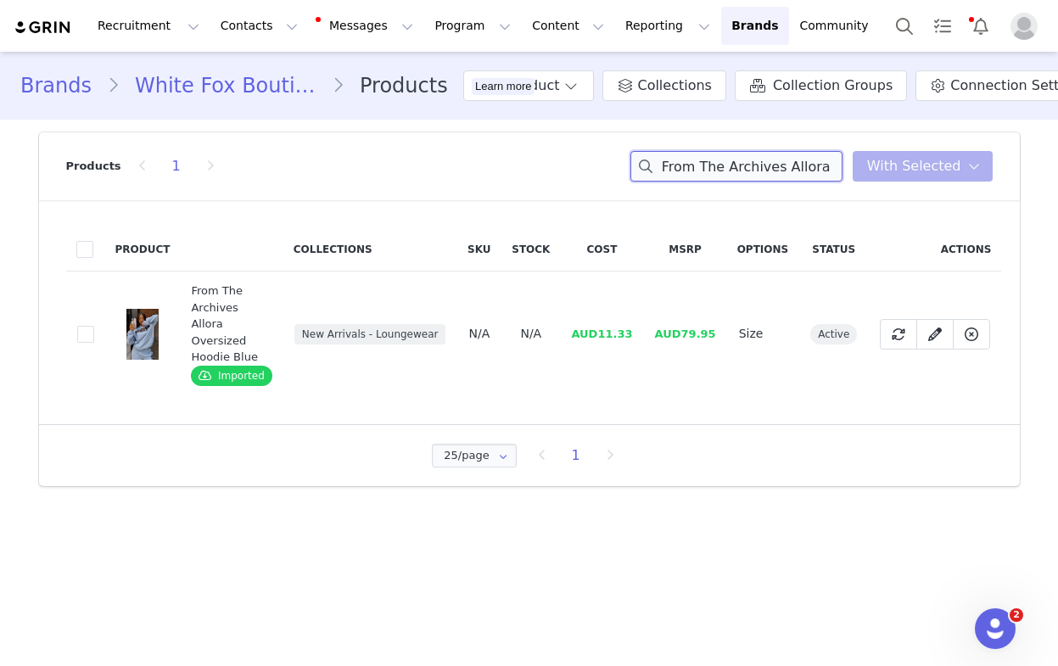
click at [748, 161] on input "From The Archives Allora Oversized Hoodie Blue" at bounding box center [737, 166] width 212 height 31
drag, startPoint x: 748, startPoint y: 161, endPoint x: 734, endPoint y: 175, distance: 19.2
click at [747, 160] on input "From The Archives Allora Oversized Hoodie Blue" at bounding box center [737, 166] width 212 height 31
paste input "Offstage Lounge Shorts Pebbl"
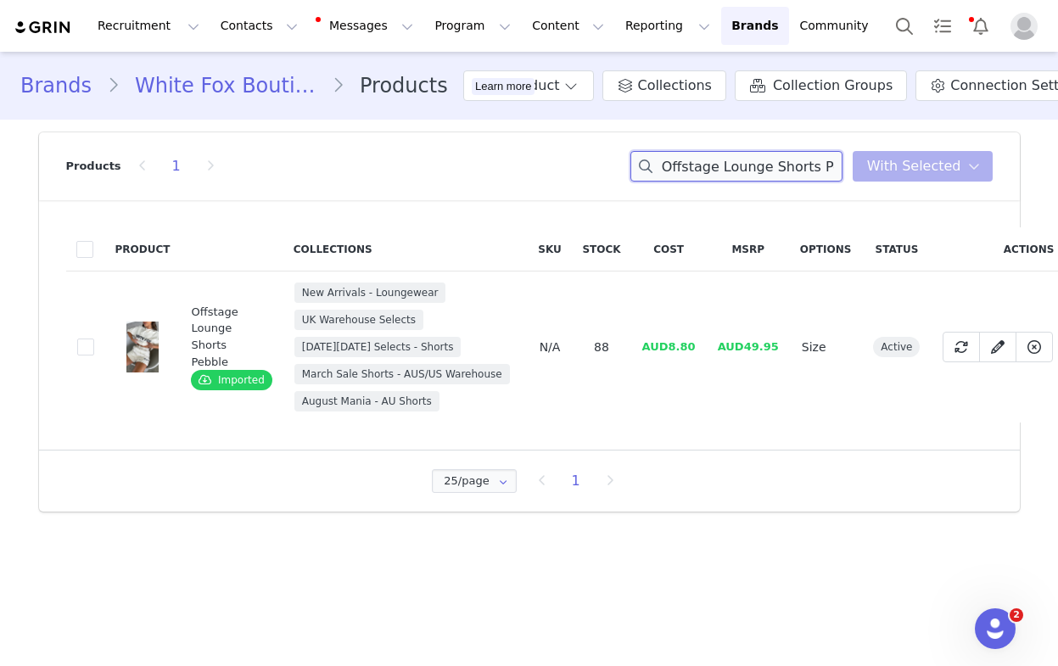
click at [754, 154] on input "Offstage Lounge Shorts Pebble" at bounding box center [737, 166] width 212 height 31
click at [755, 154] on input "Offstage Lounge Shorts Pebble" at bounding box center [737, 166] width 212 height 31
paste input "Oversized Tee"
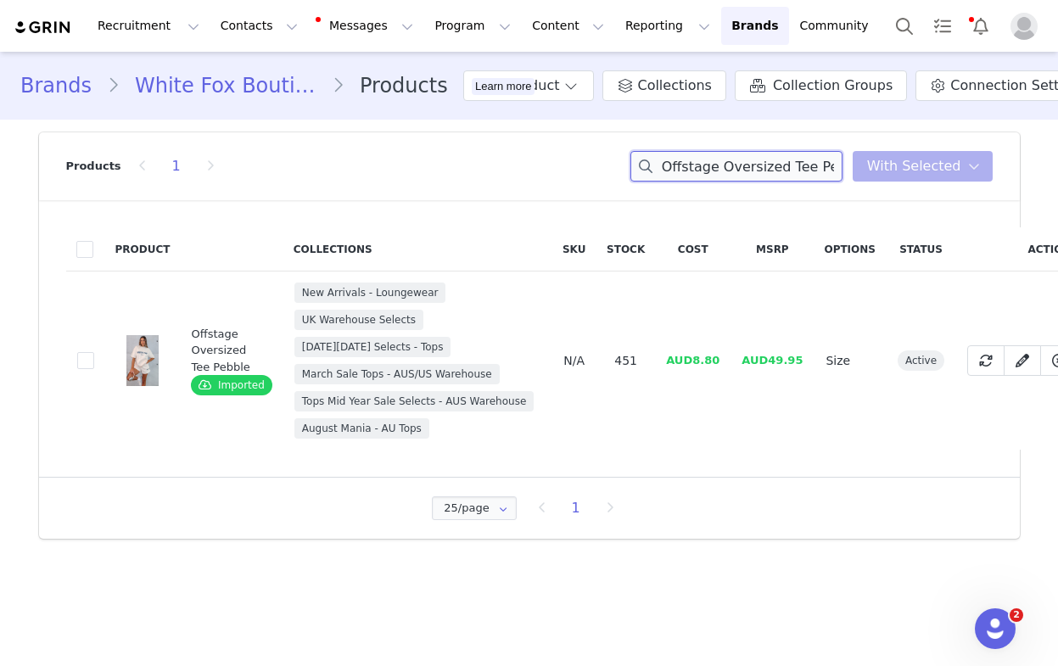
click at [719, 169] on input "Offstage Oversized Tee Pebble" at bounding box center [737, 166] width 212 height 31
paste input "Bring The Style Low Rise Wide Leg Jeans Tan Wash"
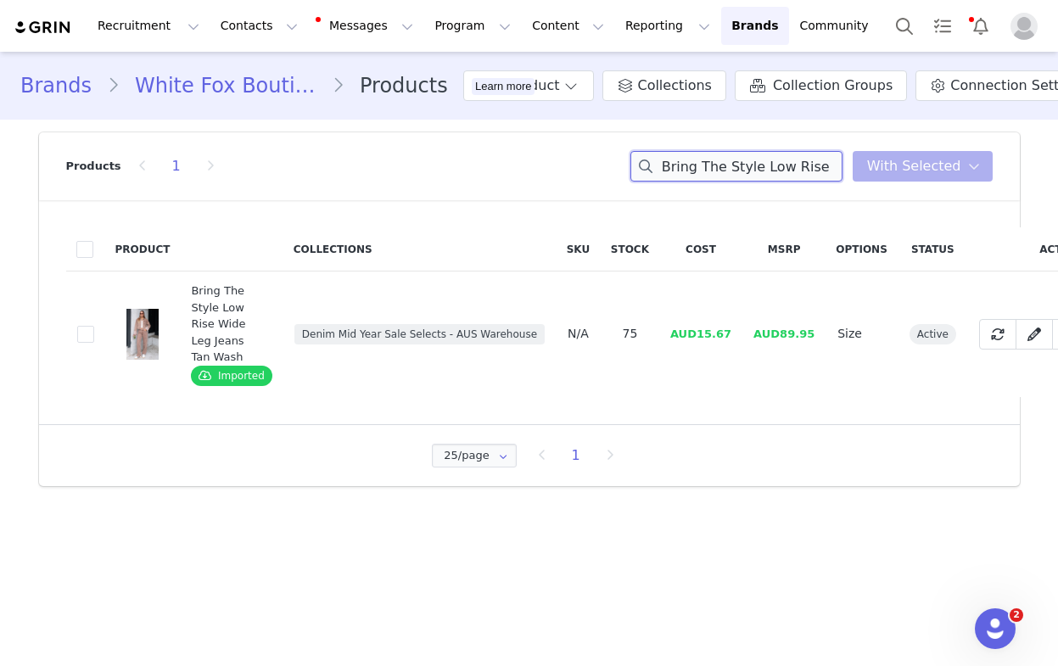
click at [755, 165] on input "Bring The Style Low Rise Wide Leg Jeans Tan Wash" at bounding box center [737, 166] width 212 height 31
drag, startPoint x: 755, startPoint y: 165, endPoint x: 715, endPoint y: 227, distance: 73.7
click at [754, 167] on input "Bring The Style Low Rise Wide Leg Jeans Tan Wash" at bounding box center [737, 166] width 212 height 31
paste input "Sugar Honey Bustier Cream"
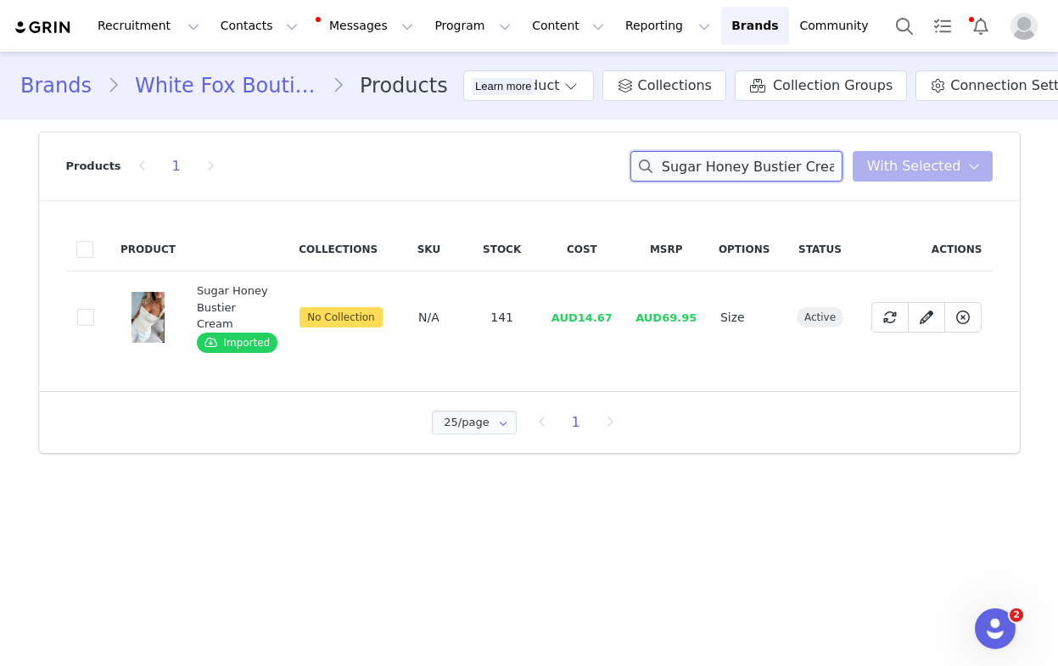
click at [711, 168] on input "Sugar Honey Bustier Cream" at bounding box center [737, 166] width 212 height 31
drag, startPoint x: 711, startPoint y: 168, endPoint x: 469, endPoint y: 529, distance: 434.2
click at [709, 171] on input "Sugar Honey Bustier Cream" at bounding box center [737, 166] width 212 height 31
paste input "Good Luck Babe Mini Dress Black/ White Polka Dot"
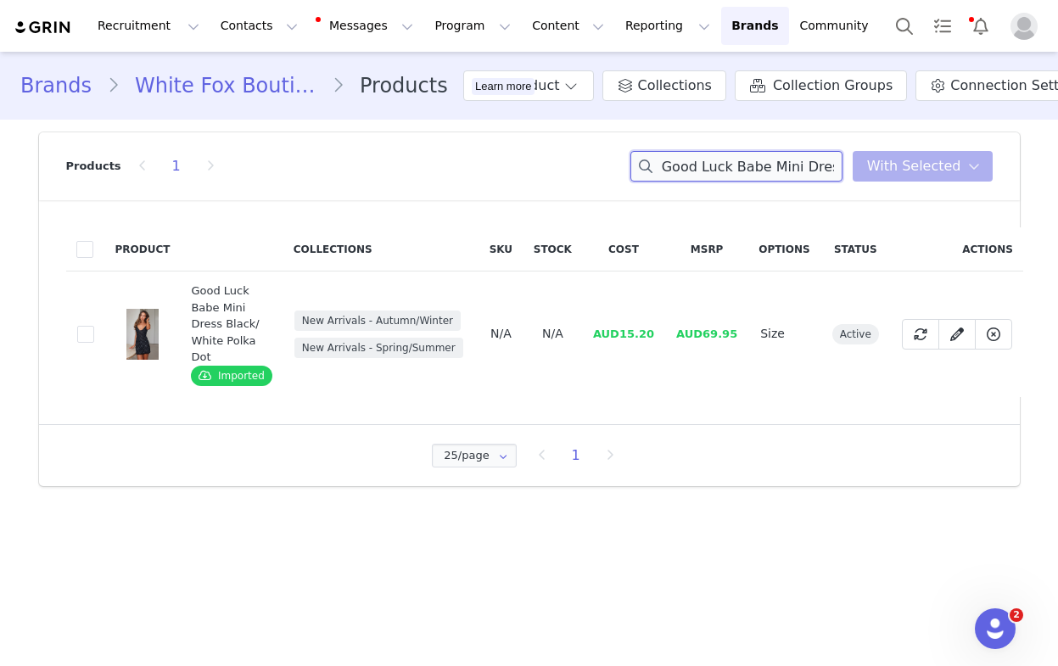
click at [725, 167] on input "Good Luck Babe Mini Dress Black/ White Polka Dot" at bounding box center [737, 166] width 212 height 31
paste input "Warm Whispers Knit Cardigan Taupe"
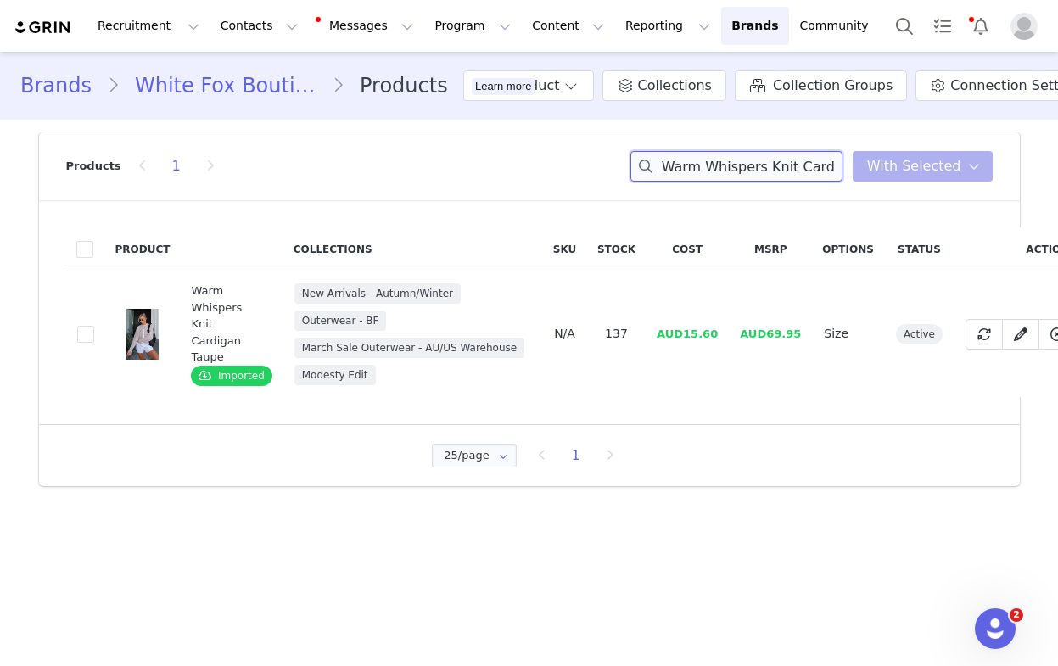
click at [735, 167] on input "Warm Whispers Knit Cardigan Taupe" at bounding box center [737, 166] width 212 height 31
drag, startPoint x: 735, startPoint y: 167, endPoint x: 695, endPoint y: 223, distance: 68.8
click at [734, 168] on input "Warm Whispers Knit Cardigan Taupe" at bounding box center [737, 166] width 212 height 31
paste input "Black"
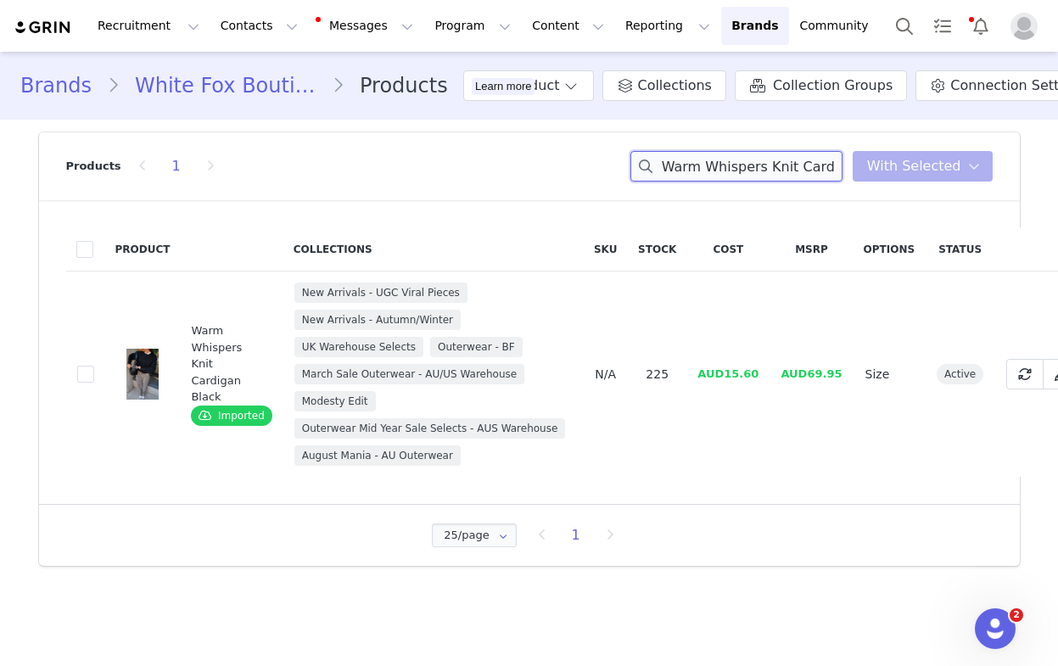
click at [720, 164] on input "Warm Whispers Knit Cardigan Black" at bounding box center [737, 166] width 212 height 31
paste input "Since The Beginning Ribbed Mini Dress Lemon"
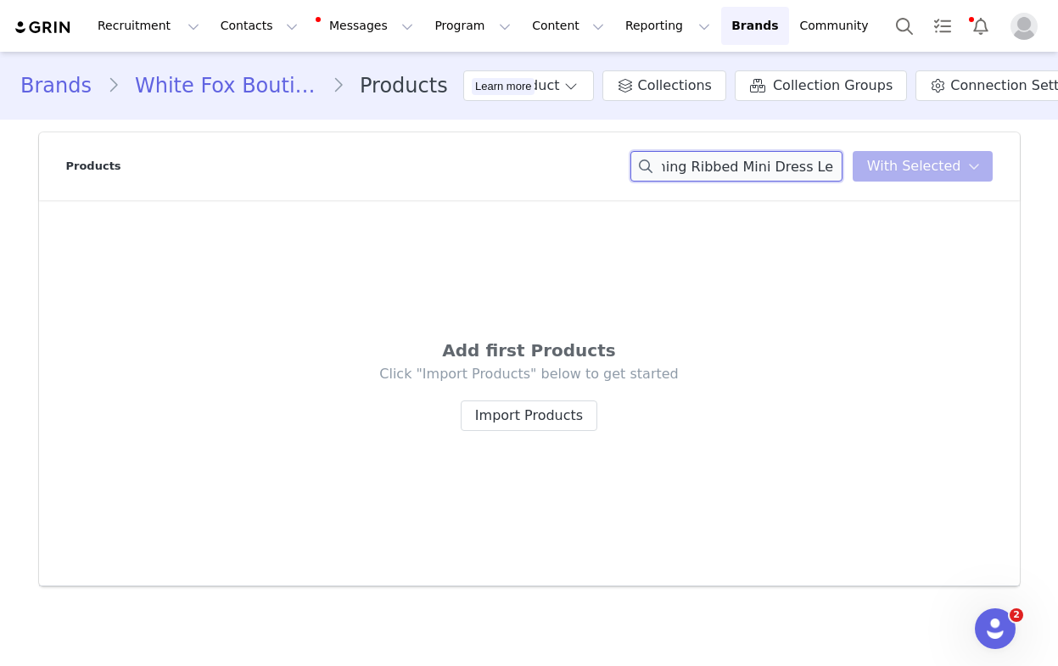
type input "Since The Beginning Ribbed Mini Dress Lemon"
click at [530, 404] on button "Import Products" at bounding box center [529, 416] width 137 height 31
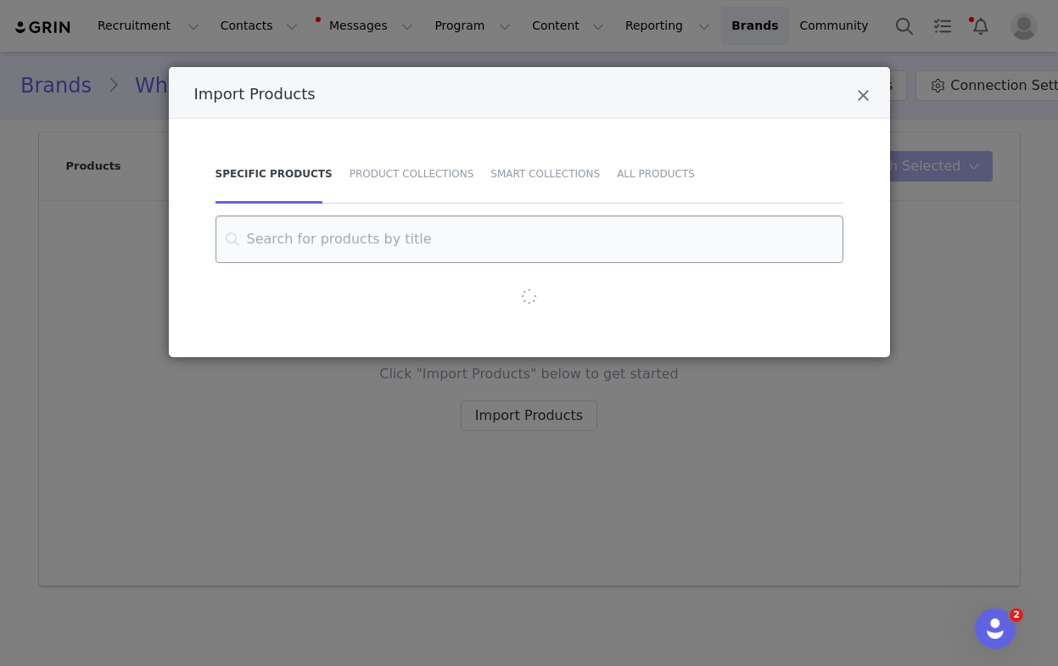
click at [295, 245] on input "Import Products" at bounding box center [530, 240] width 628 height 48
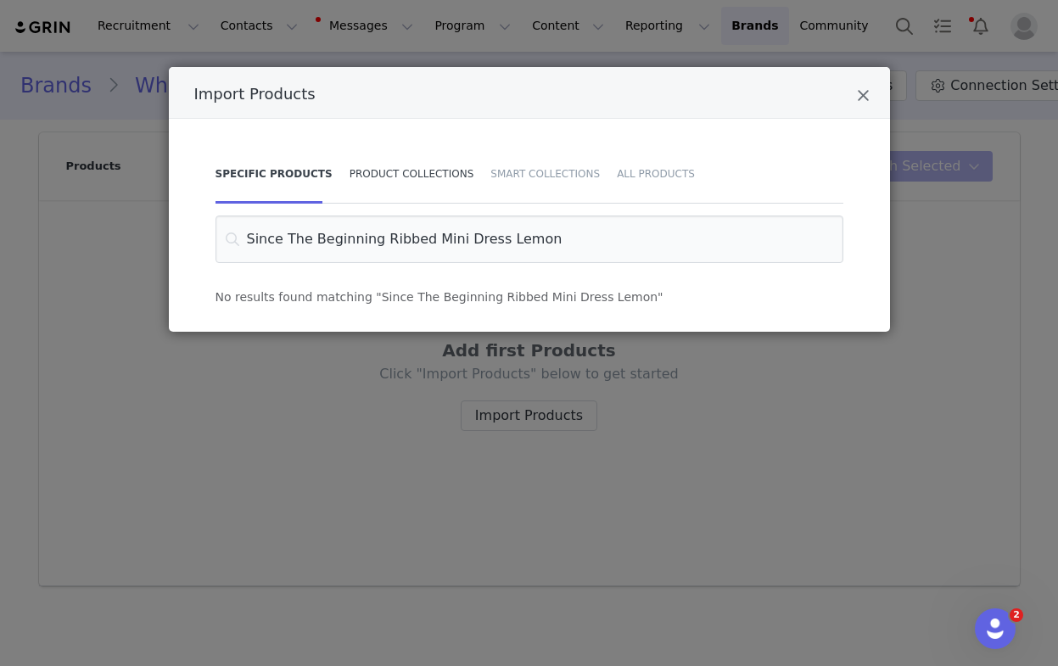
type input "Since The Beginning Ribbed Mini Dress Lemon"
click at [367, 177] on div "Product Collections" at bounding box center [412, 173] width 142 height 59
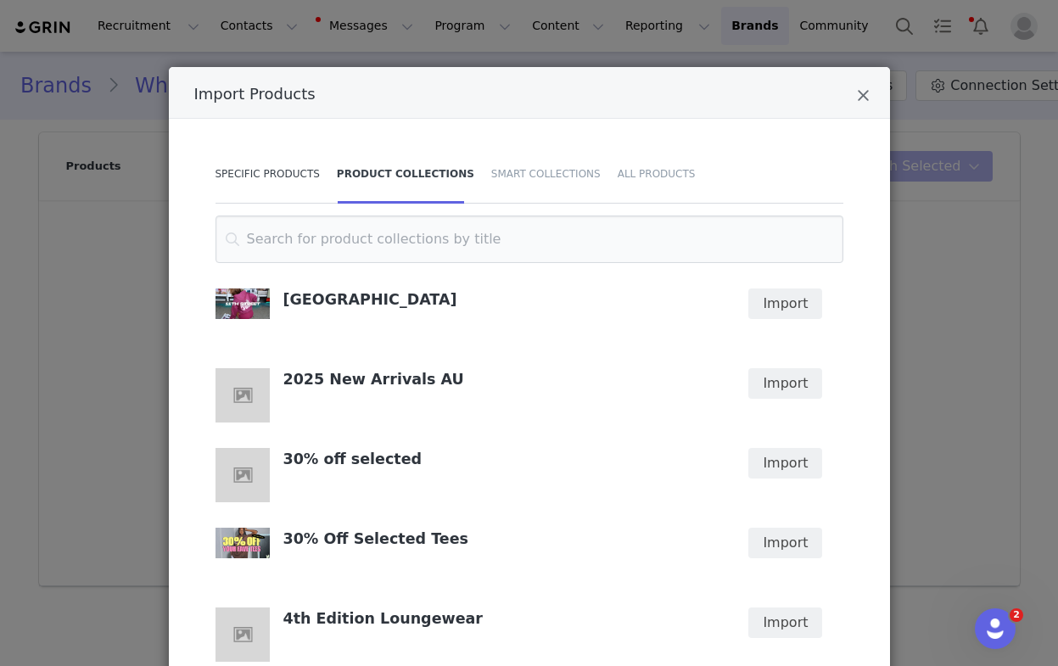
click at [289, 167] on div "Specific Products" at bounding box center [272, 173] width 113 height 59
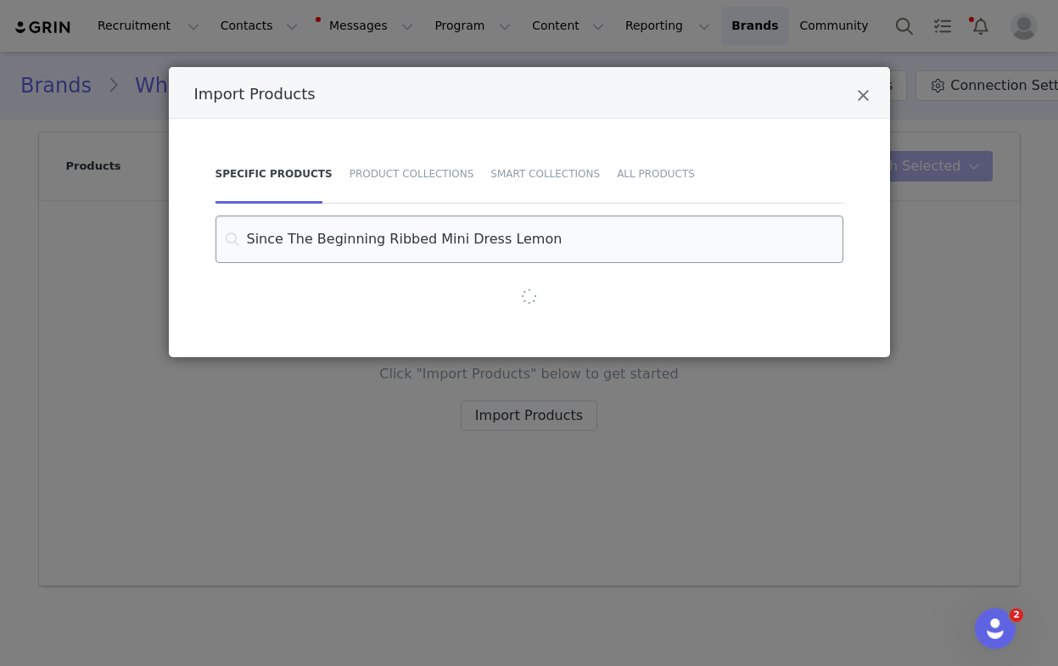
click at [307, 233] on input "Since The Beginning Ribbed Mini Dress Lemon" at bounding box center [530, 240] width 628 height 48
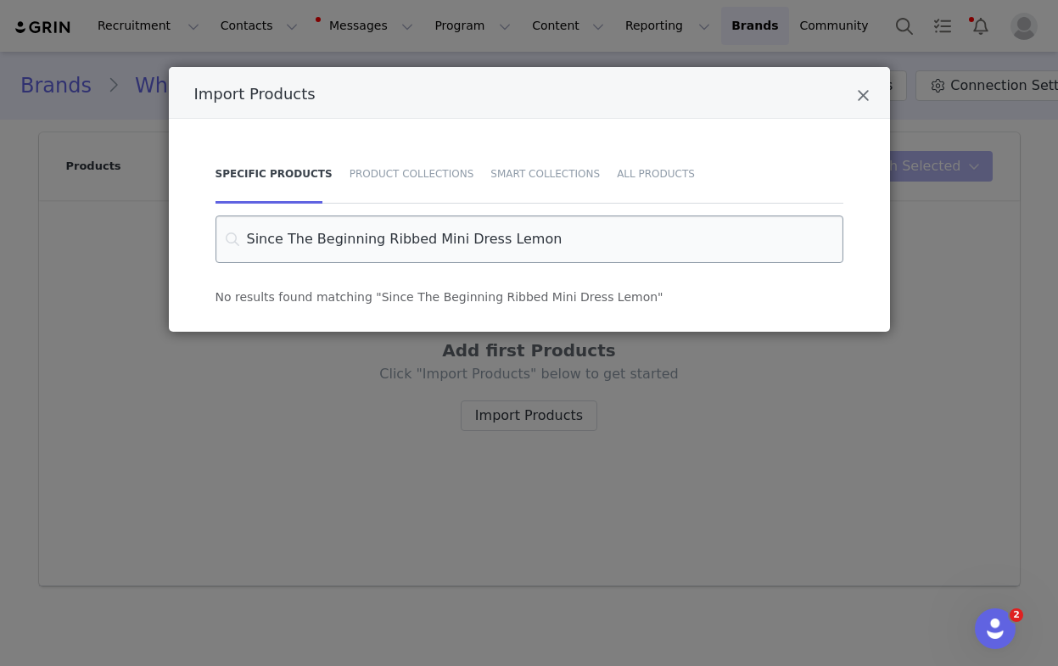
click at [306, 232] on input "Since The Beginning Ribbed Mini Dress Lemon" at bounding box center [530, 240] width 628 height 48
click at [535, 240] on input "Since The Beginning Ribbed Mini Dress Lemon" at bounding box center [530, 240] width 628 height 48
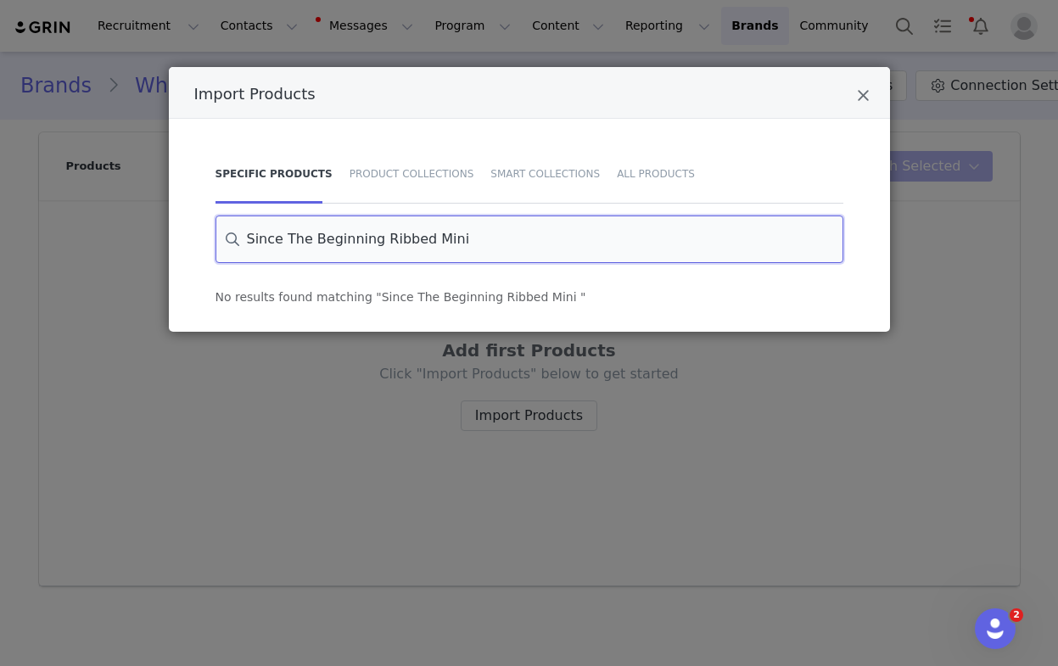
click at [323, 250] on input "Since The Beginning Ribbed Mini" at bounding box center [530, 240] width 628 height 48
paste input "Dress Lemon"
type input "Since The Beginning Ribbed Mini Dress Lemon"
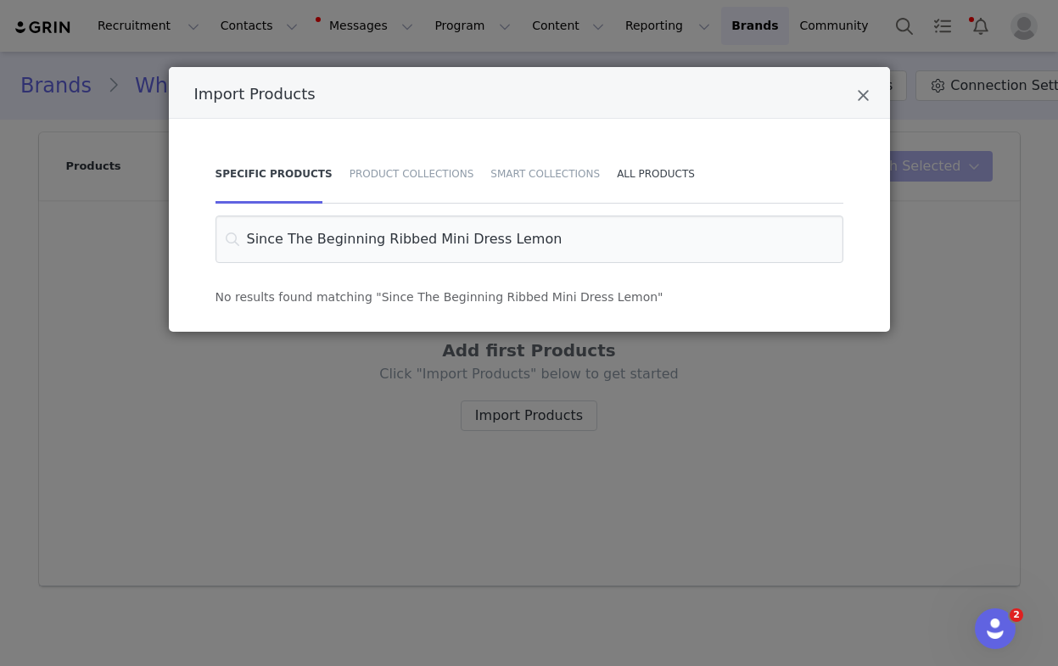
click at [643, 176] on div "All Products" at bounding box center [651, 173] width 87 height 59
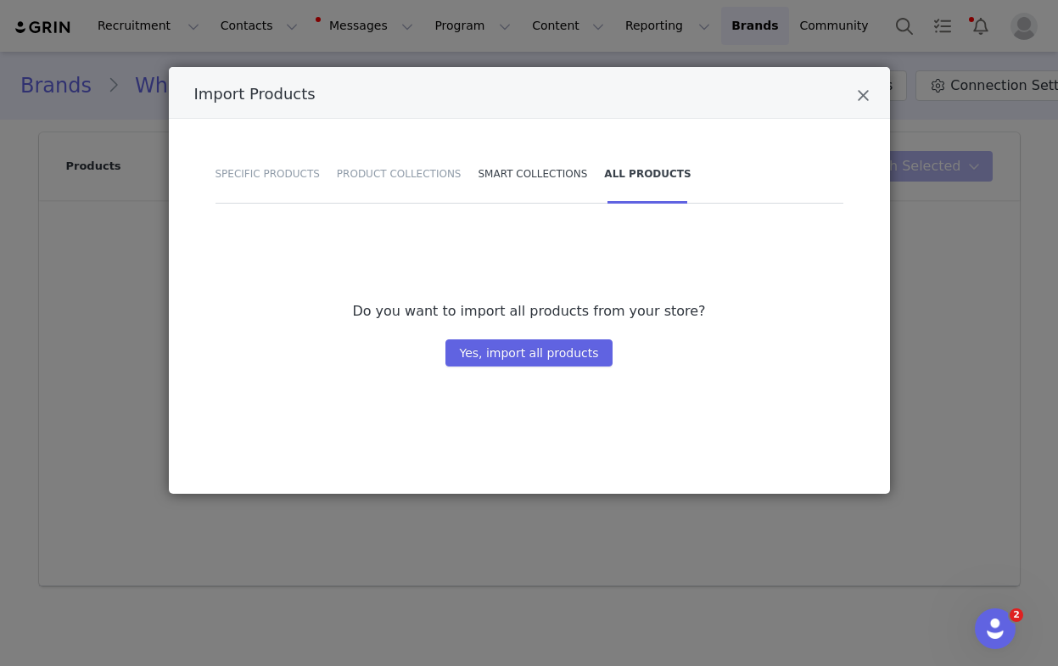
click at [508, 174] on div "Smart Collections" at bounding box center [533, 173] width 126 height 59
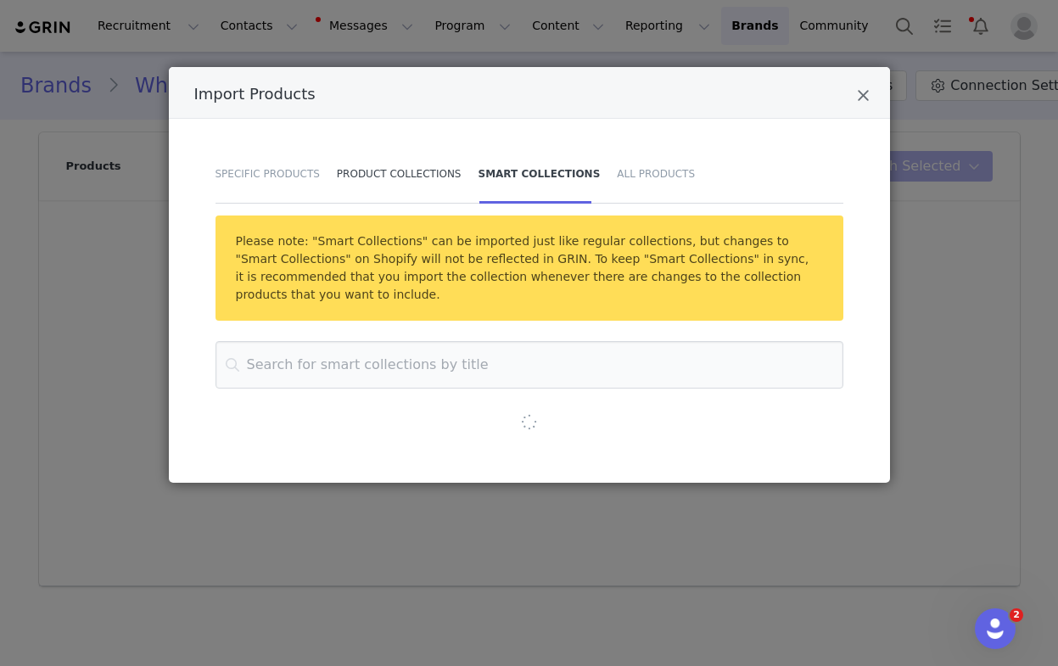
click at [370, 175] on div "Product Collections" at bounding box center [399, 173] width 142 height 59
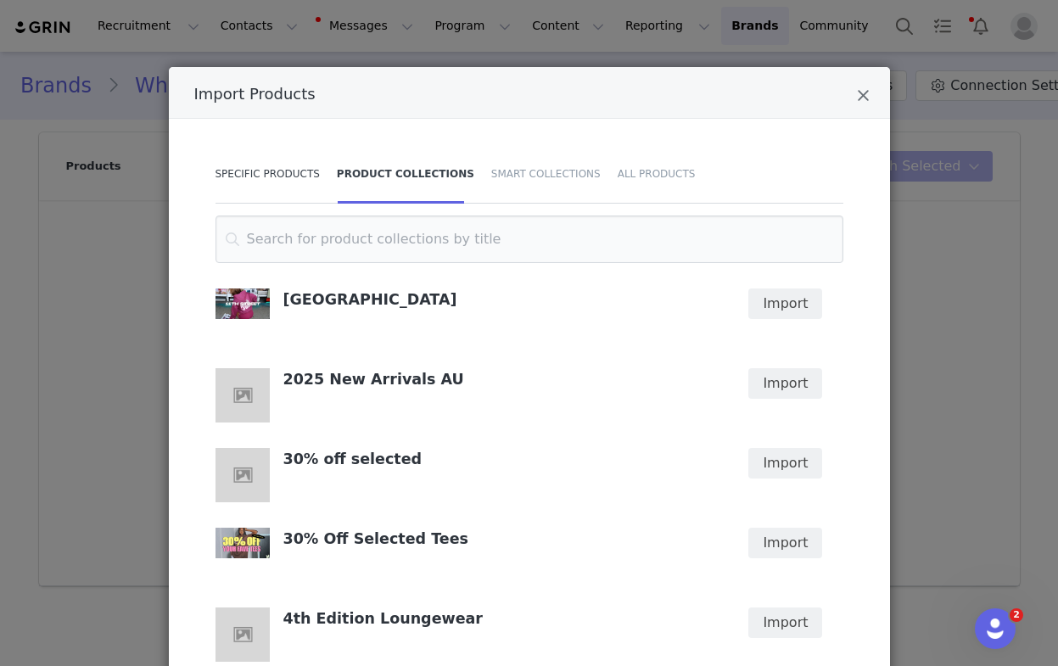
click at [253, 172] on div "Specific Products" at bounding box center [272, 173] width 113 height 59
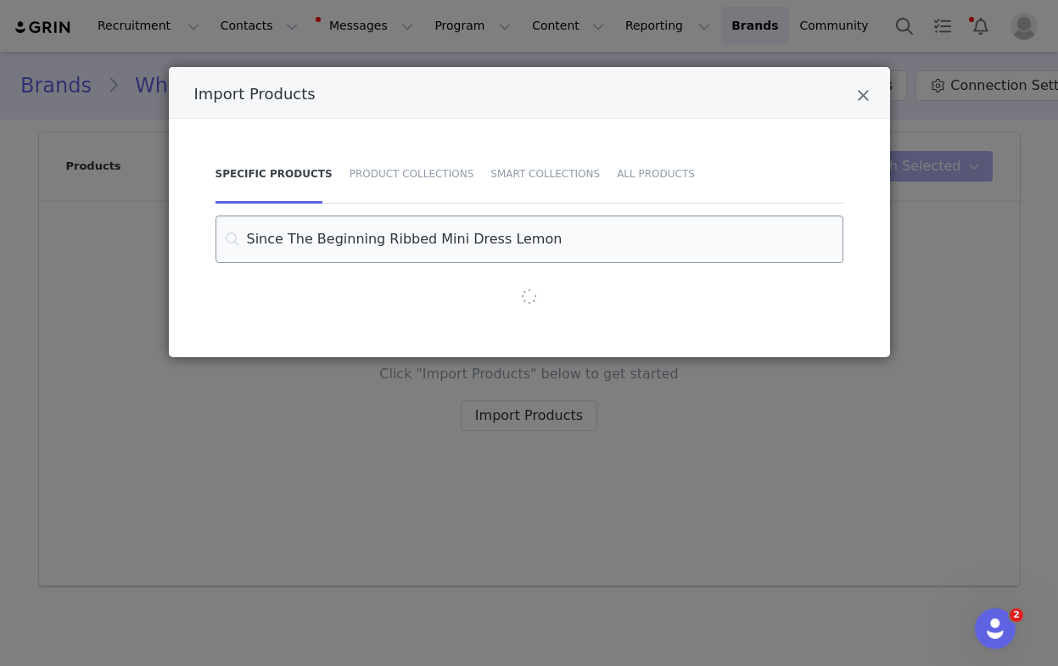
click at [311, 233] on input "Since The Beginning Ribbed Mini Dress Lemon" at bounding box center [530, 240] width 628 height 48
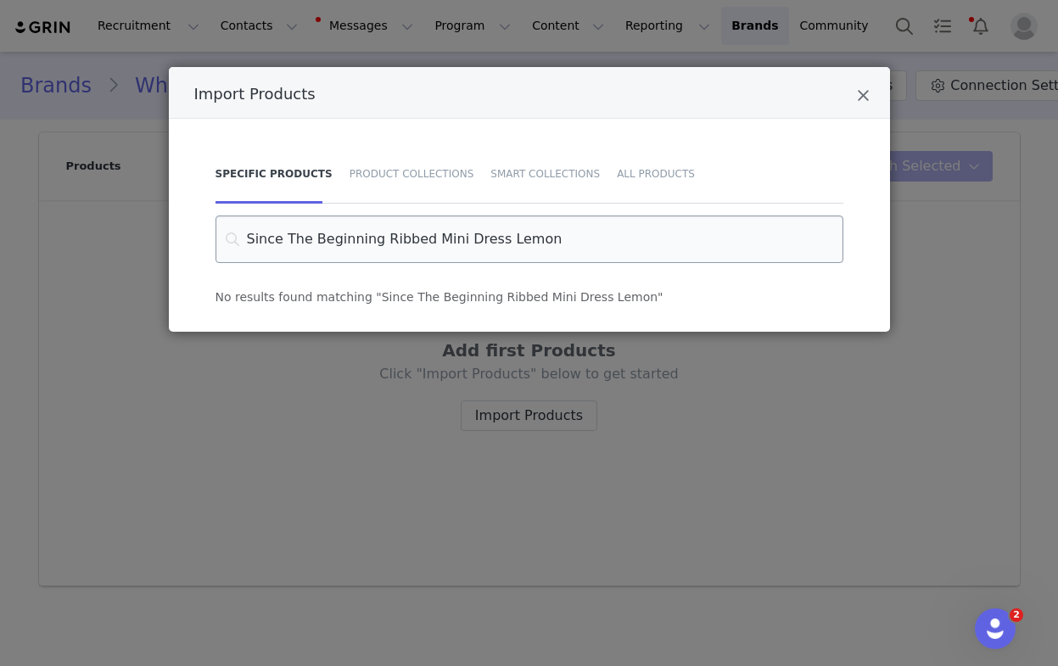
click at [311, 233] on input "Since The Beginning Ribbed Mini Dress Lemon" at bounding box center [530, 240] width 628 height 48
click at [859, 91] on icon "Close" at bounding box center [863, 95] width 13 height 17
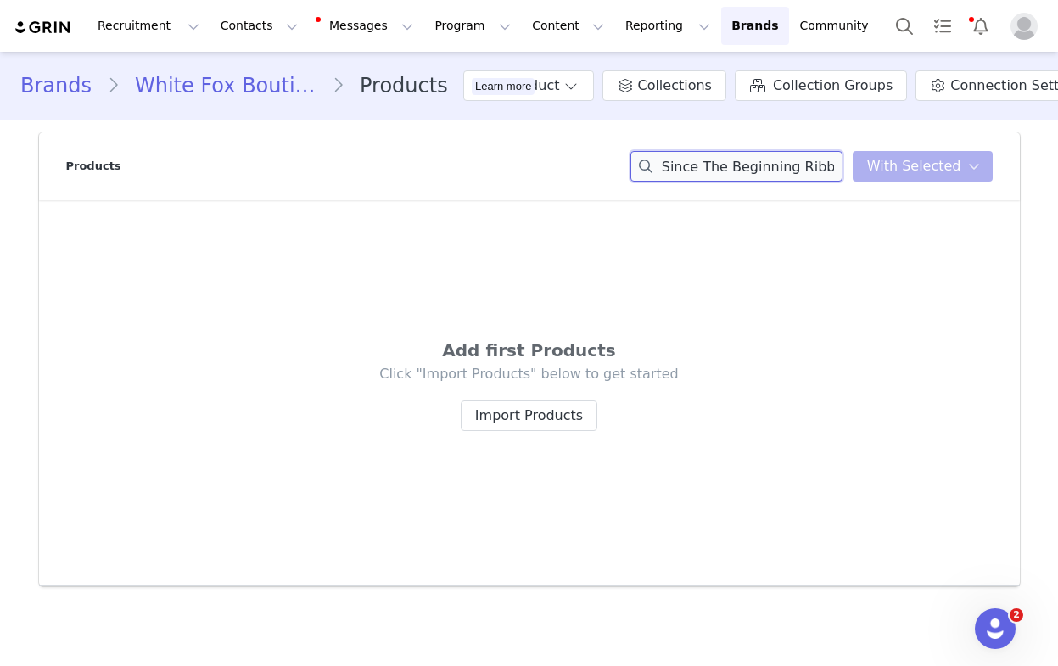
click at [730, 174] on input "Since The Beginning Ribbed Mini Dress Lemon" at bounding box center [737, 166] width 212 height 31
click at [729, 174] on input "Since The Beginning Ribbed Mini Dress Lemon" at bounding box center [737, 166] width 212 height 31
paste input "I'm With You Shorts Stone"
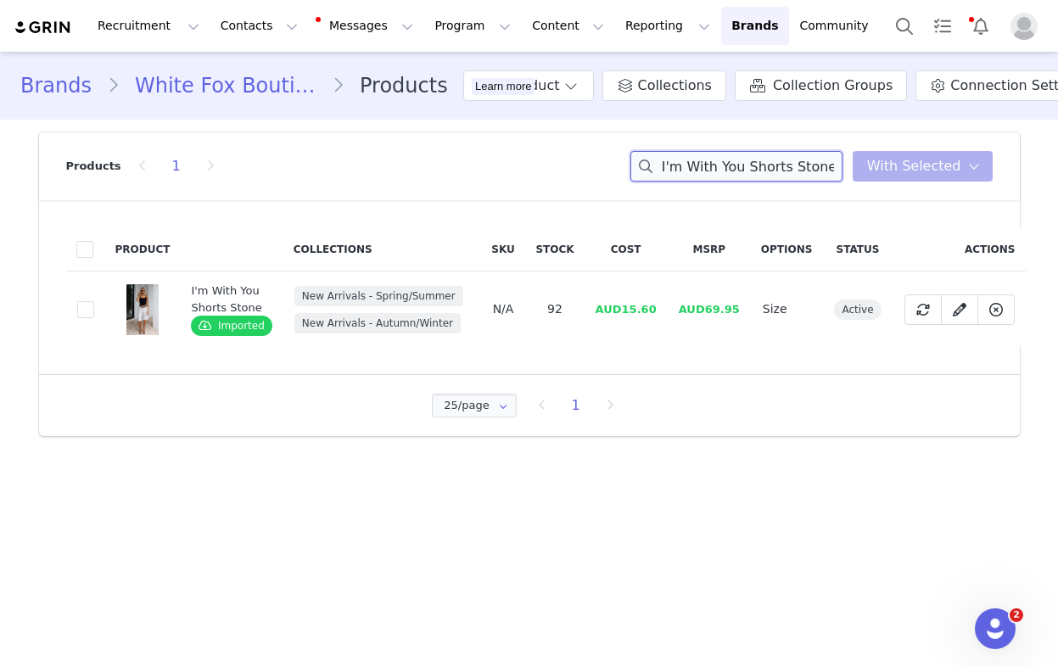
click at [758, 167] on input "I'm With You Shorts Stone" at bounding box center [737, 166] width 212 height 31
click at [758, 168] on input "I'm With You Shorts Stone" at bounding box center [737, 166] width 212 height 31
paste input "Everything To Everybody Booty Shorts Burgundy Strip"
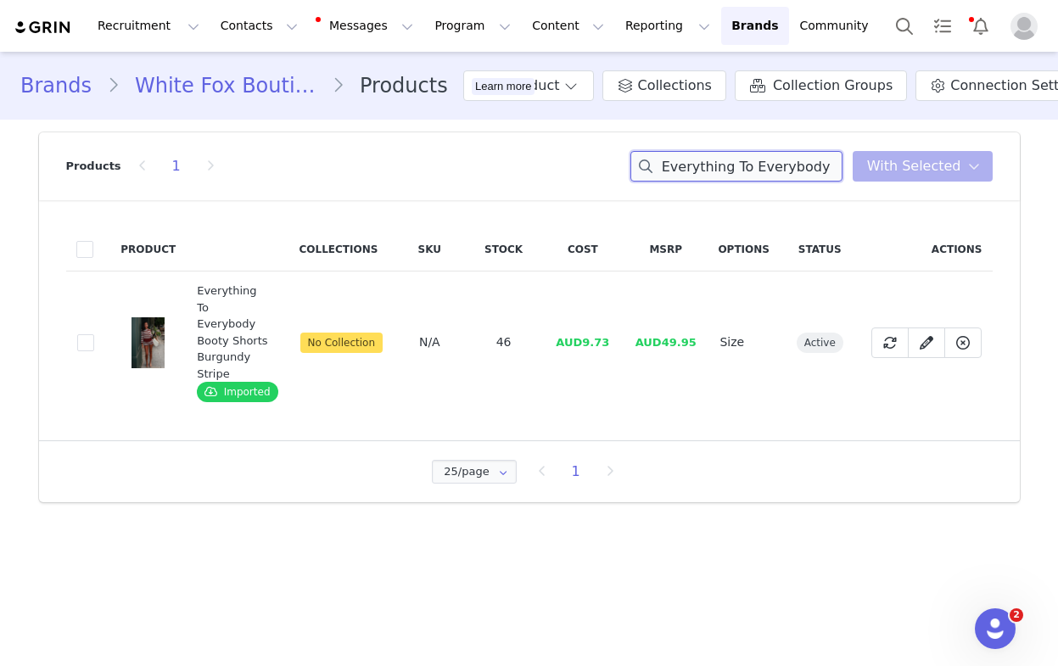
click at [741, 162] on input "Everything To Everybody Booty Shorts Burgundy Stripe" at bounding box center [737, 166] width 212 height 31
click at [742, 162] on input "Everything To Everybody Booty Shorts Burgundy Stripe" at bounding box center [737, 166] width 212 height 31
drag, startPoint x: 742, startPoint y: 162, endPoint x: 626, endPoint y: 343, distance: 214.5
click at [742, 162] on input "Everything To Everybody Booty Shorts Burgundy Stripe" at bounding box center [737, 166] width 212 height 31
paste input "Sweater"
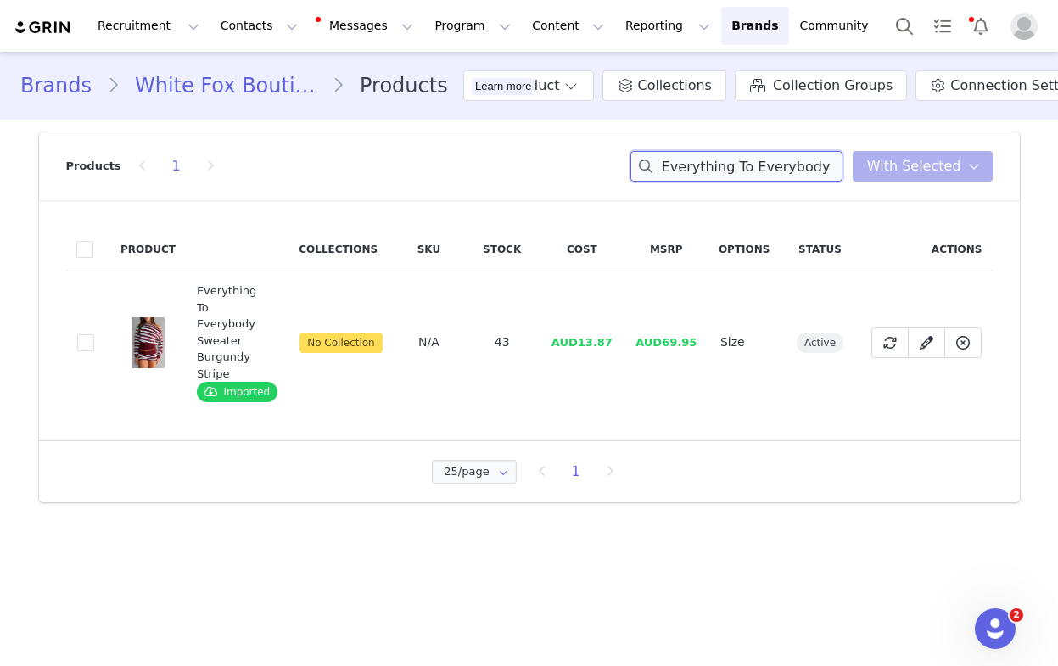
click at [726, 163] on input "Everything To Everybody Sweater Burgundy Stripe" at bounding box center [737, 166] width 212 height 31
paste input "Sweet Like Me Wide Leg Pants Whit"
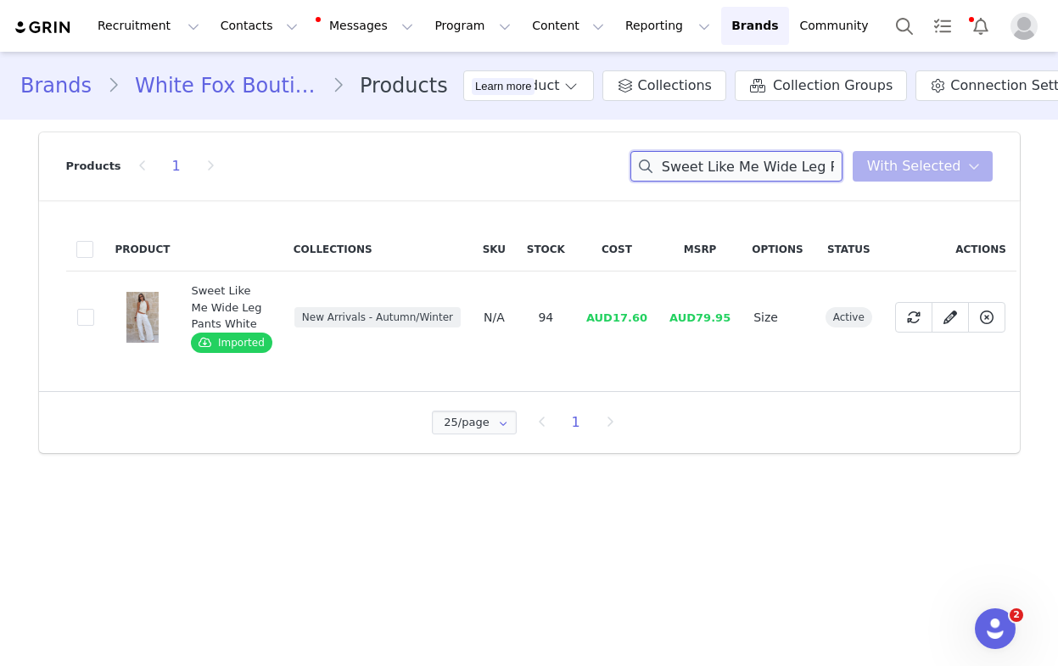
click at [720, 168] on input "Sweet Like Me Wide Leg Pants White" at bounding box center [737, 166] width 212 height 31
drag, startPoint x: 720, startPoint y: 168, endPoint x: 533, endPoint y: 411, distance: 306.7
click at [719, 168] on input "Sweet Like Me Wide Leg Pants White" at bounding box center [737, 166] width 212 height 31
paste input "Have A Nice Day Top Black"
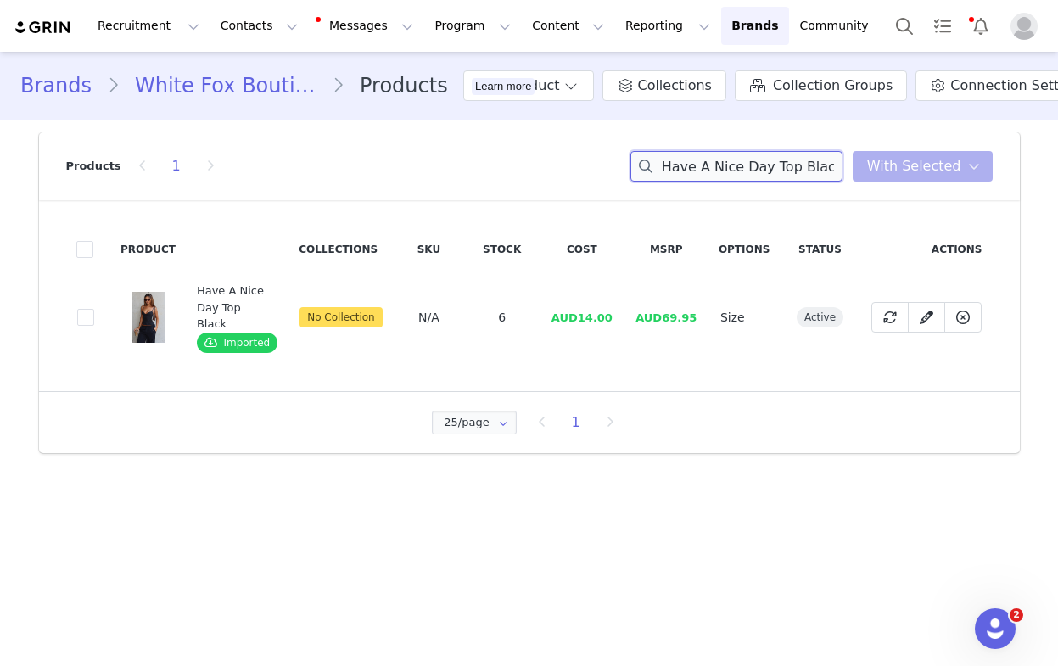
click at [713, 160] on input "Have A Nice Day Top Black" at bounding box center [737, 166] width 212 height 31
drag, startPoint x: 713, startPoint y: 160, endPoint x: 442, endPoint y: 518, distance: 449.6
click at [712, 162] on input "Have A Nice Day Top Black" at bounding box center [737, 166] width 212 height 31
paste input "Never Really Over Pants Chocolate"
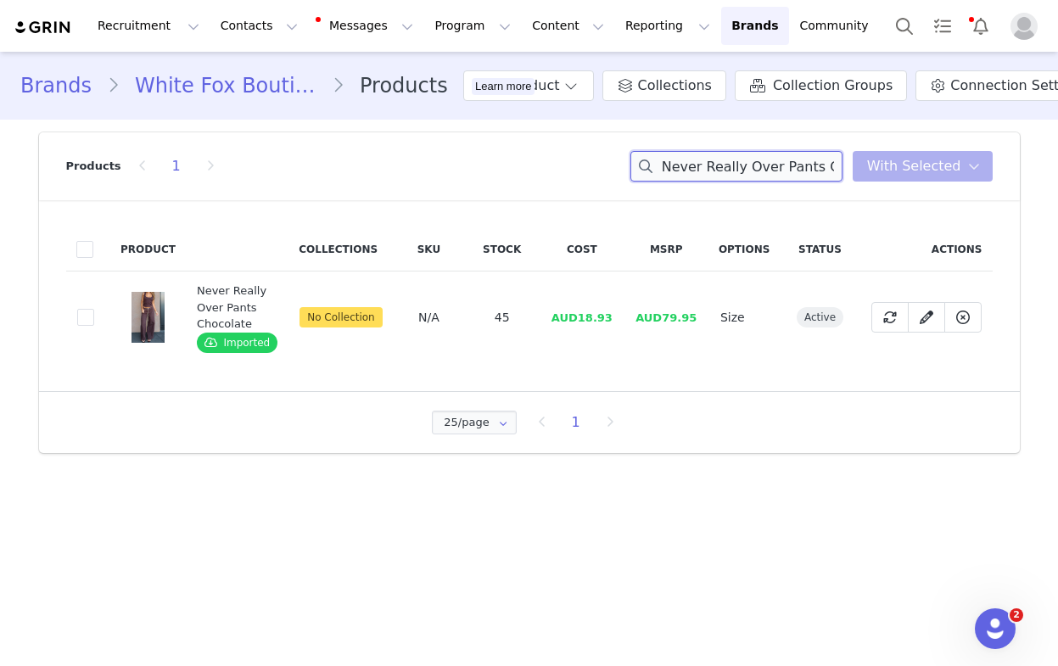
click at [708, 169] on input "Never Really Over Pants Chocolate" at bounding box center [737, 166] width 212 height 31
paste input "Tell Me It's Nothing Halter Top"
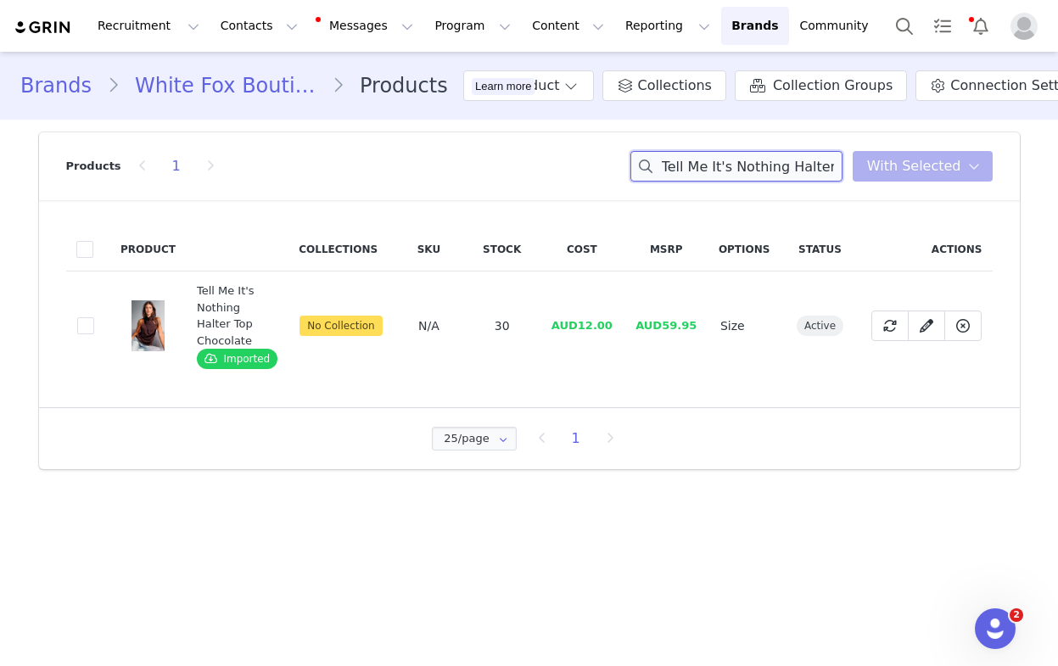
click at [698, 167] on input "Tell Me It's Nothing Halter Top Chocolate" at bounding box center [737, 166] width 212 height 31
click at [698, 168] on input "Tell Me It's Nothing Halter Top Chocolate" at bounding box center [737, 166] width 212 height 31
paste input "Between Us Faux Suede Shorts Honey"
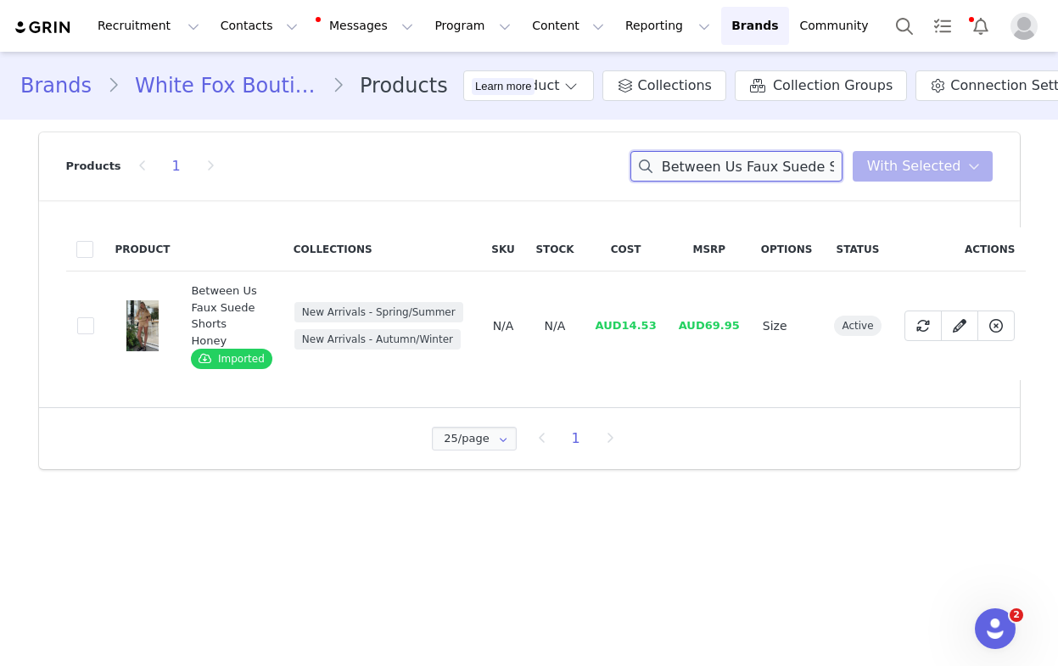
click at [723, 169] on input "Between Us Faux Suede Shorts Honey" at bounding box center [737, 166] width 212 height 31
drag, startPoint x: 723, startPoint y: 169, endPoint x: 715, endPoint y: 179, distance: 13.3
click at [723, 169] on input "Between Us Faux Suede Shorts Honey" at bounding box center [737, 166] width 212 height 31
paste input "Confidence Level Suede Jacket"
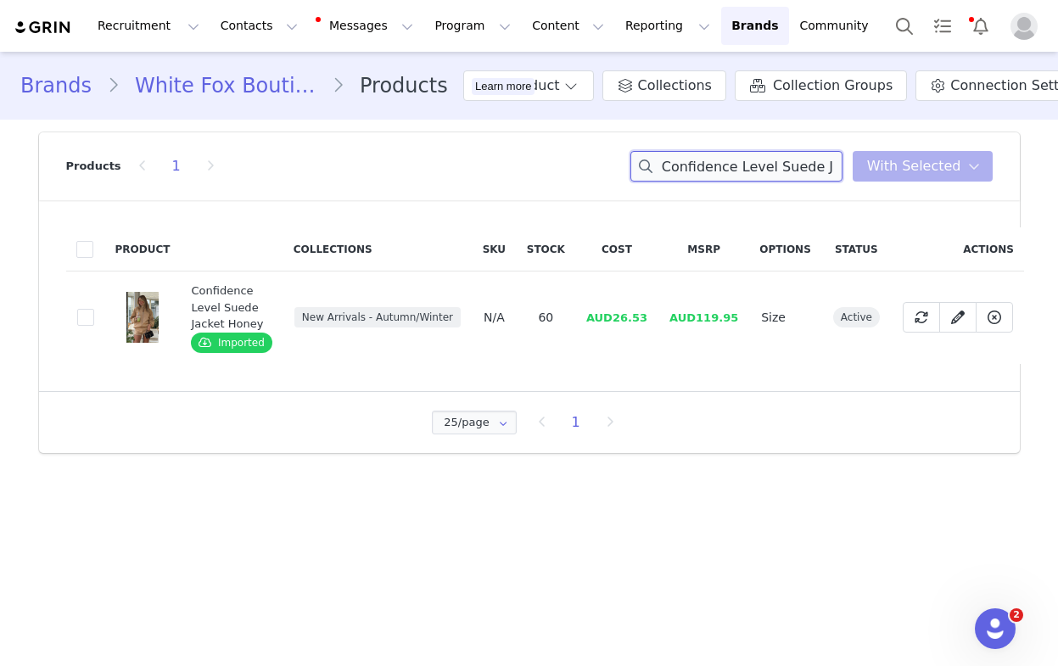
click at [737, 157] on input "Confidence Level Suede Jacket Honey" at bounding box center [737, 166] width 212 height 31
click at [737, 156] on input "Confidence Level Suede Jacket Honey" at bounding box center [737, 166] width 212 height 31
paste input "Moonlight Magic Mini Dress Black"
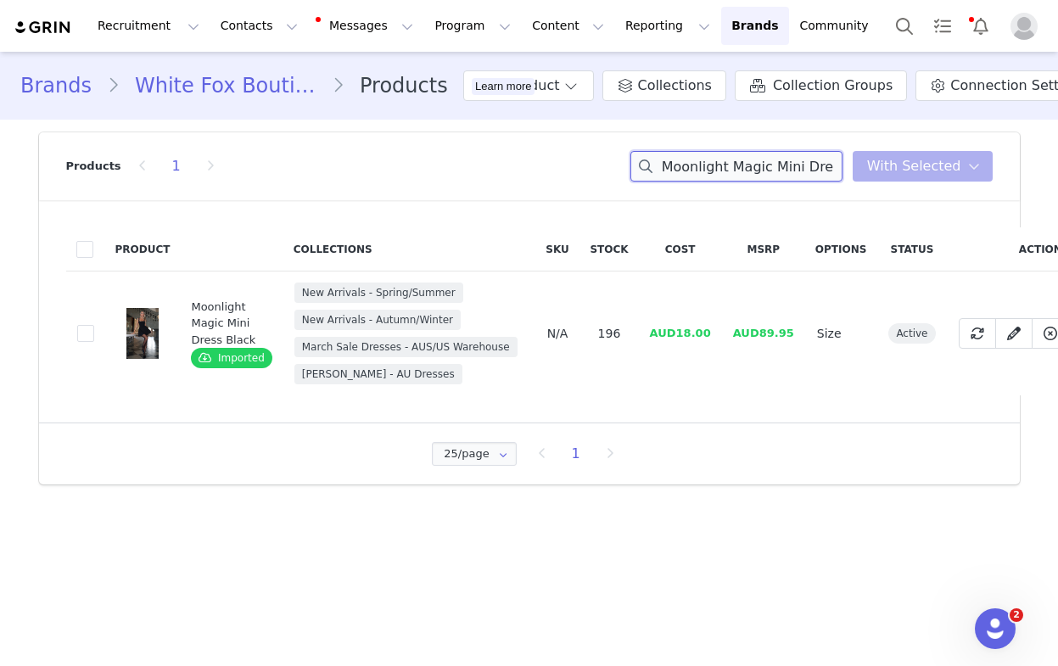
click at [716, 167] on input "Moonlight Magic Mini Dress Black" at bounding box center [737, 166] width 212 height 31
click at [715, 168] on input "Moonlight Magic Mini Dress Black" at bounding box center [737, 166] width 212 height 31
paste input "Give Me The Details Long Sleeve Top Grey"
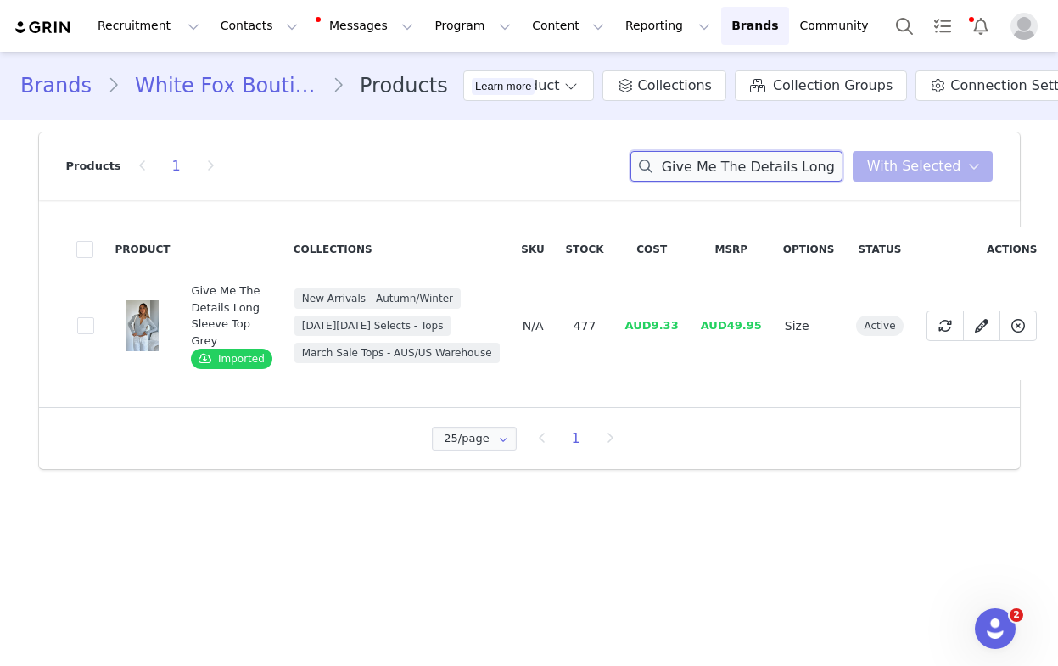
click at [718, 161] on input "Give Me The Details Long Sleeve Top Grey" at bounding box center [737, 166] width 212 height 31
click at [718, 160] on input "Give Me The Details Long Sleeve Top Grey" at bounding box center [737, 166] width 212 height 31
paste input "Take A Stance Pants Black"
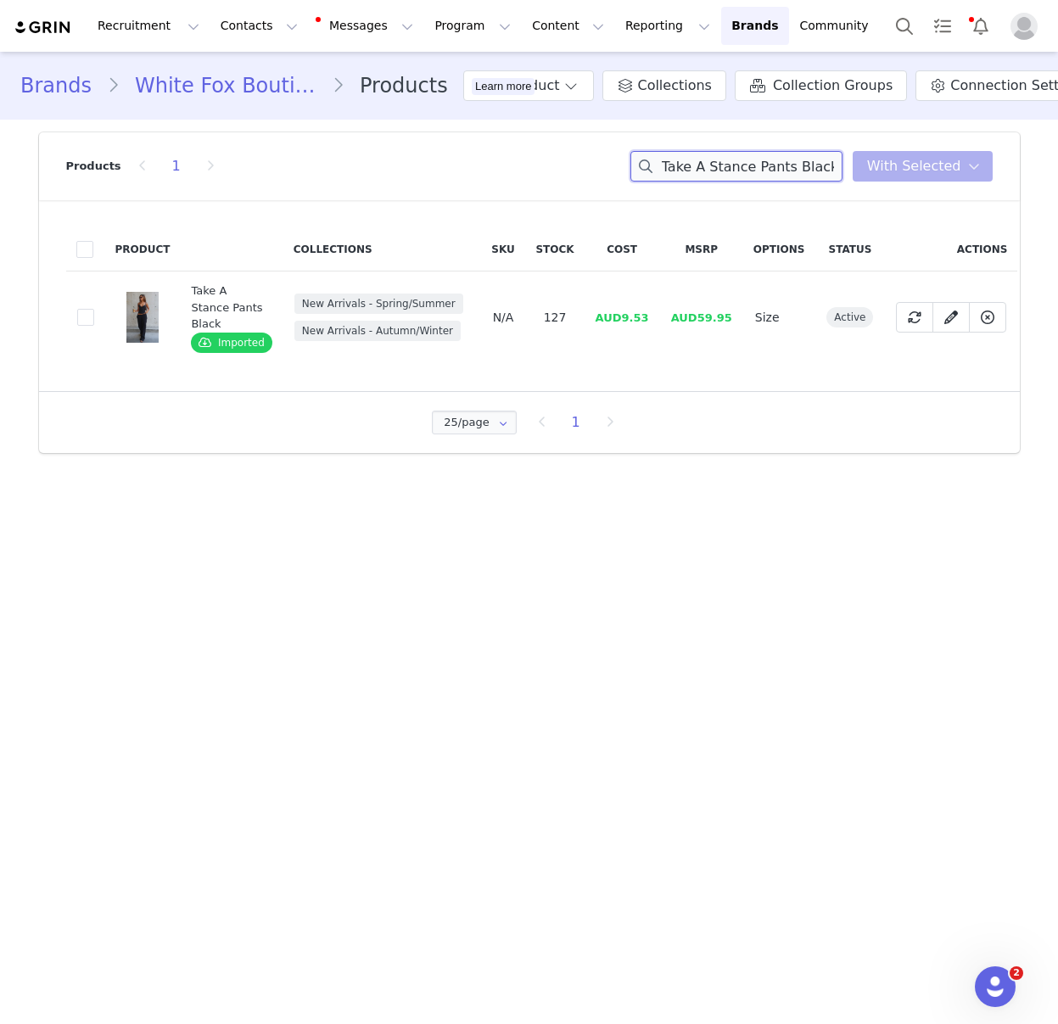
click at [720, 165] on input "Take A Stance Pants Black" at bounding box center [737, 166] width 212 height 31
drag, startPoint x: 720, startPoint y: 166, endPoint x: 709, endPoint y: 208, distance: 43.0
click at [720, 166] on input "Take A Stance Pants Black" at bounding box center [737, 166] width 212 height 31
paste input "Unbreakable Bond Knit Jacket Grey Marle"
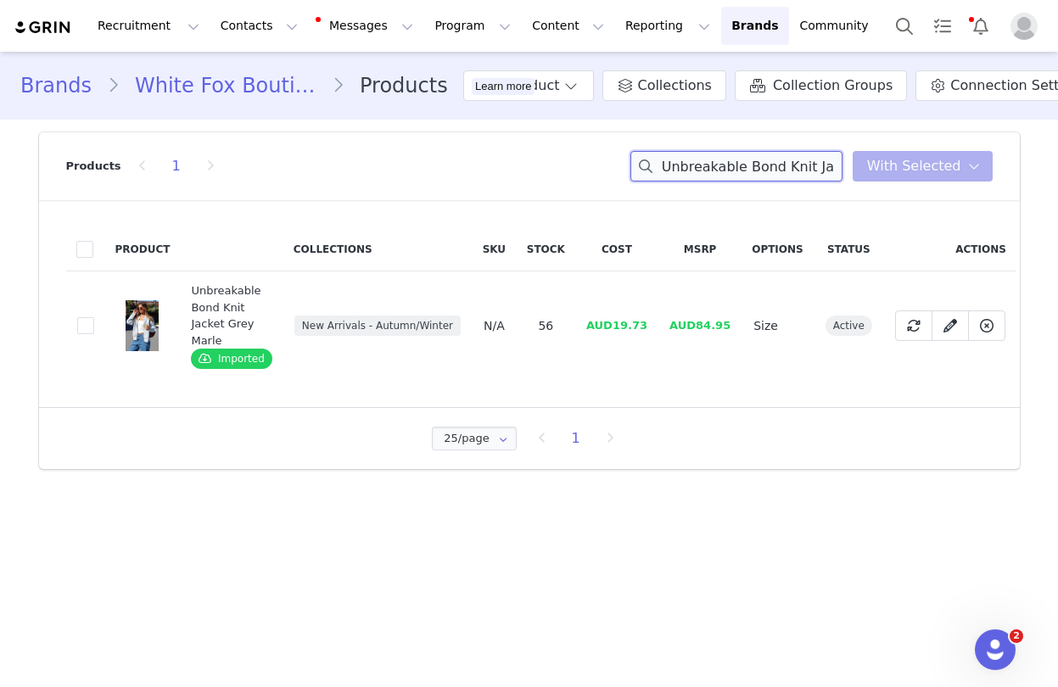
click at [743, 169] on input "Unbreakable Bond Knit Jacket Grey Marle" at bounding box center [737, 166] width 212 height 31
paste input "Confidence Level Suede Jacket Chocolat"
click at [771, 170] on input "Confidence Level Suede Jacket Chocolate" at bounding box center [737, 166] width 212 height 31
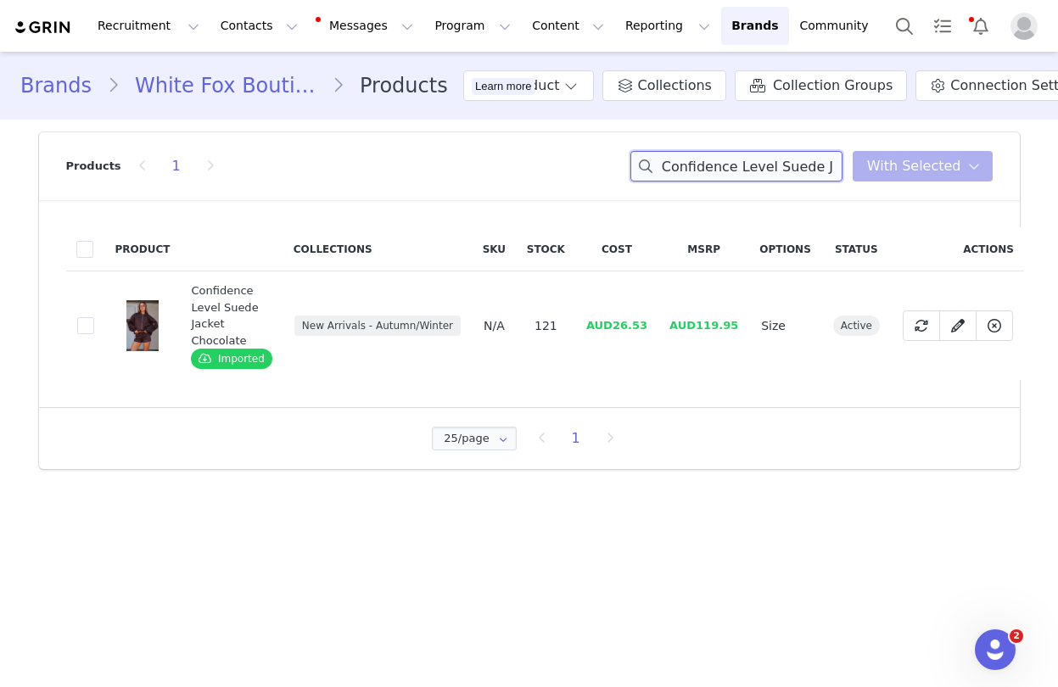
click at [771, 170] on input "Confidence Level Suede Jacket Chocolate" at bounding box center [737, 166] width 212 height 31
paste input "Between Us Faux Suede Shorts"
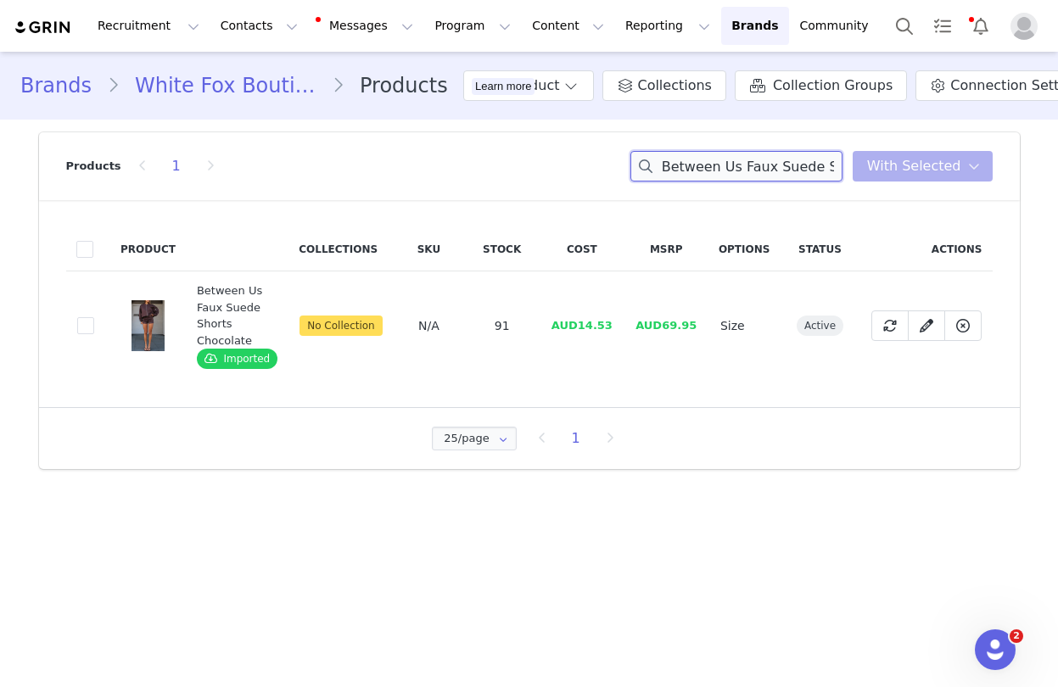
click at [782, 170] on input "Between Us Faux Suede Shorts Chocolate" at bounding box center [737, 166] width 212 height 31
paste input "Give Me Options Off Shoulder Tee Whi"
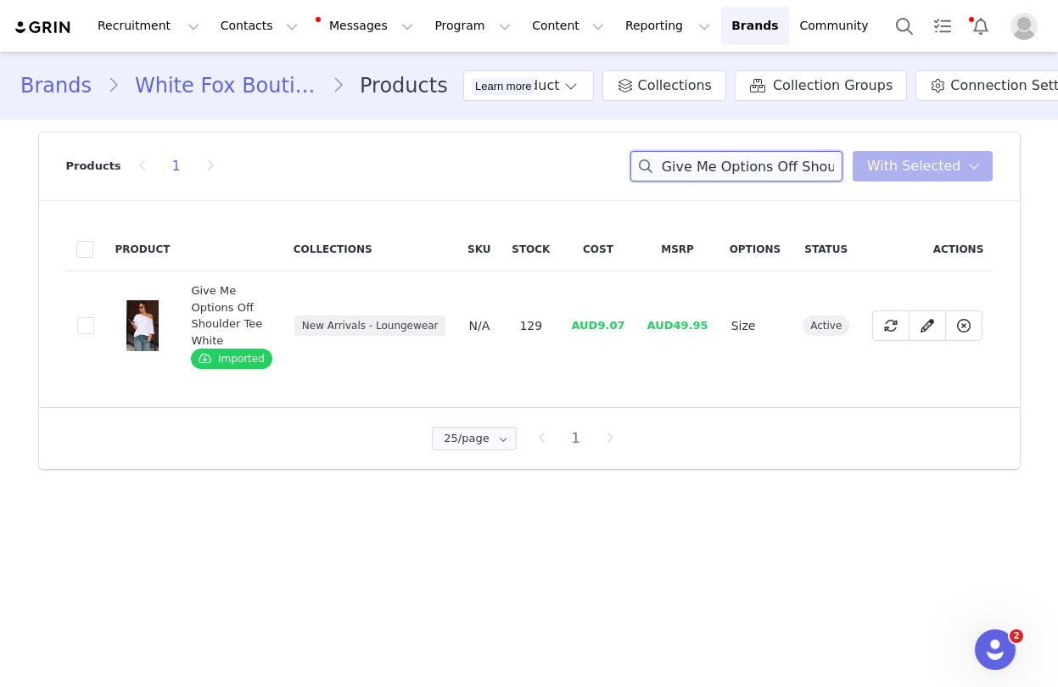
click at [718, 158] on input "Give Me Options Off Shoulder Tee White" at bounding box center [737, 166] width 212 height 31
drag, startPoint x: 718, startPoint y: 158, endPoint x: 651, endPoint y: 284, distance: 143.1
click at [718, 158] on input "Give Me Options Off Shoulder Tee White" at bounding box center [737, 166] width 212 height 31
paste input "Never Really Over Pants Chocola"
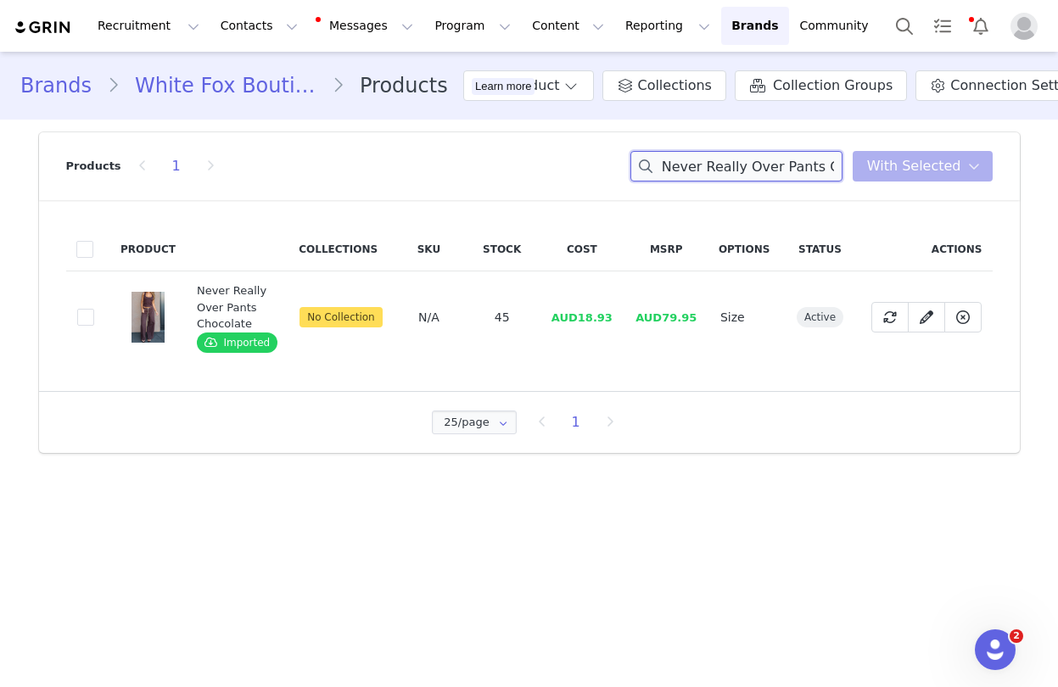
click at [742, 170] on input "Never Really Over Pants Chocolate" at bounding box center [737, 166] width 212 height 31
drag, startPoint x: 742, startPoint y: 170, endPoint x: 724, endPoint y: 188, distance: 25.8
click at [742, 170] on input "Never Really Over Pants Chocolate" at bounding box center [737, 166] width 212 height 31
paste input "Can't Help Falling Knit Sweater Beig"
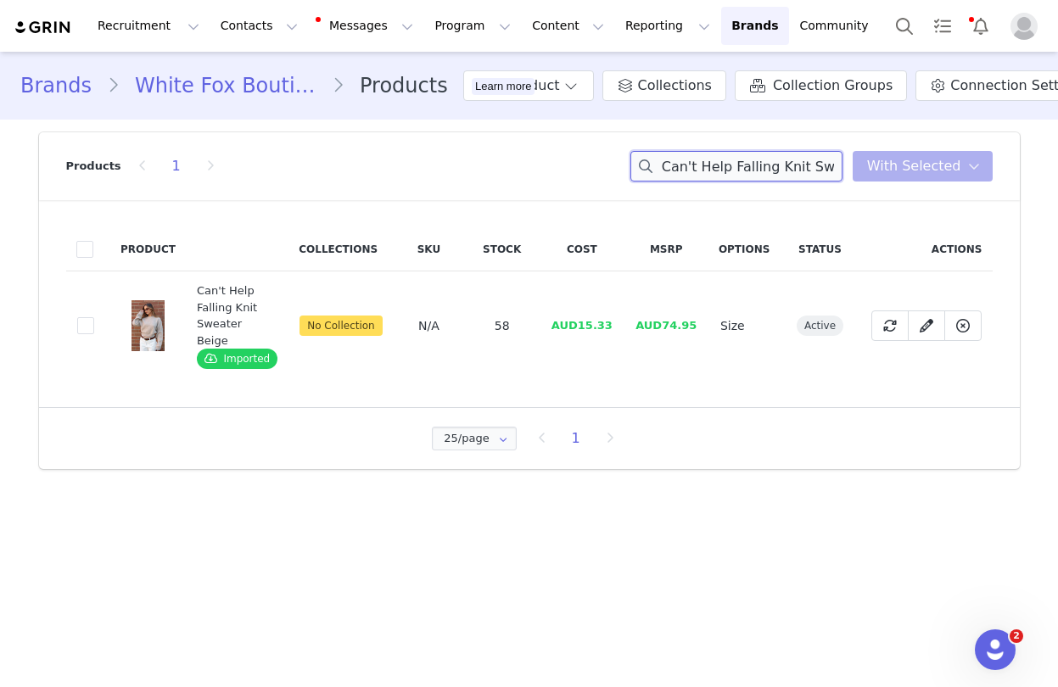
click at [769, 169] on input "Can't Help Falling Knit Sweater Beige" at bounding box center [737, 166] width 212 height 31
drag, startPoint x: 769, startPoint y: 169, endPoint x: 622, endPoint y: 434, distance: 303.5
click at [769, 170] on input "Can't Help Falling Knit Sweater Beige" at bounding box center [737, 166] width 212 height 31
paste input "Everything To Everybody Booty Shorts Burgundy Strip"
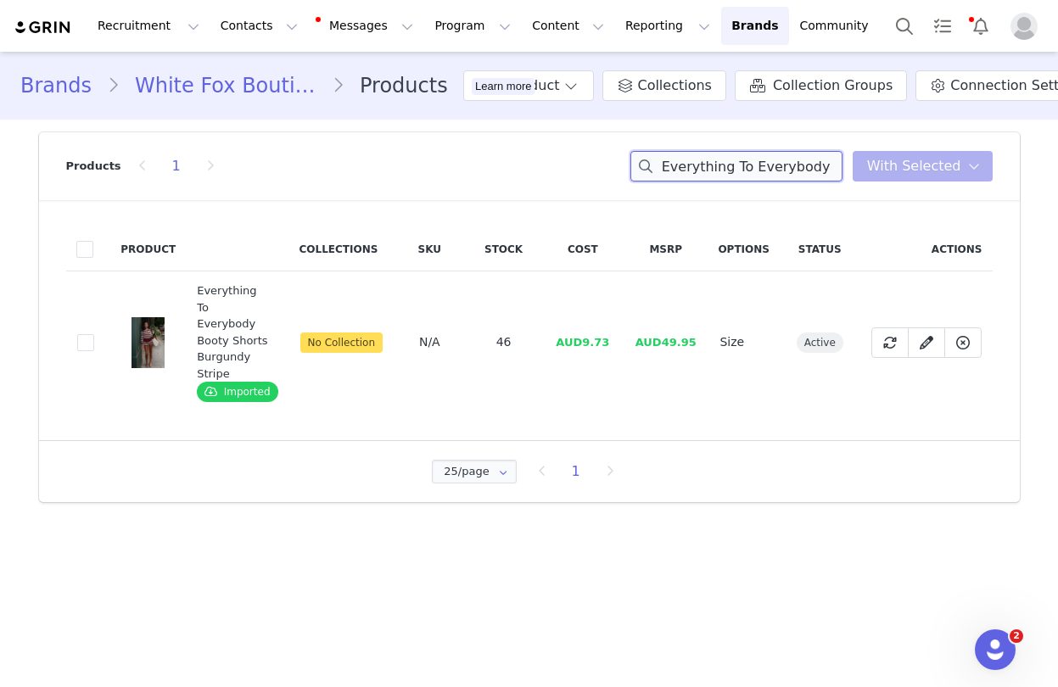
click at [729, 169] on input "Everything To Everybody Booty Shorts Burgundy Stripe" at bounding box center [737, 166] width 212 height 31
paste input "Sweater"
click at [783, 160] on input "Everything To Everybody Sweater Burgundy Stripe" at bounding box center [737, 166] width 212 height 31
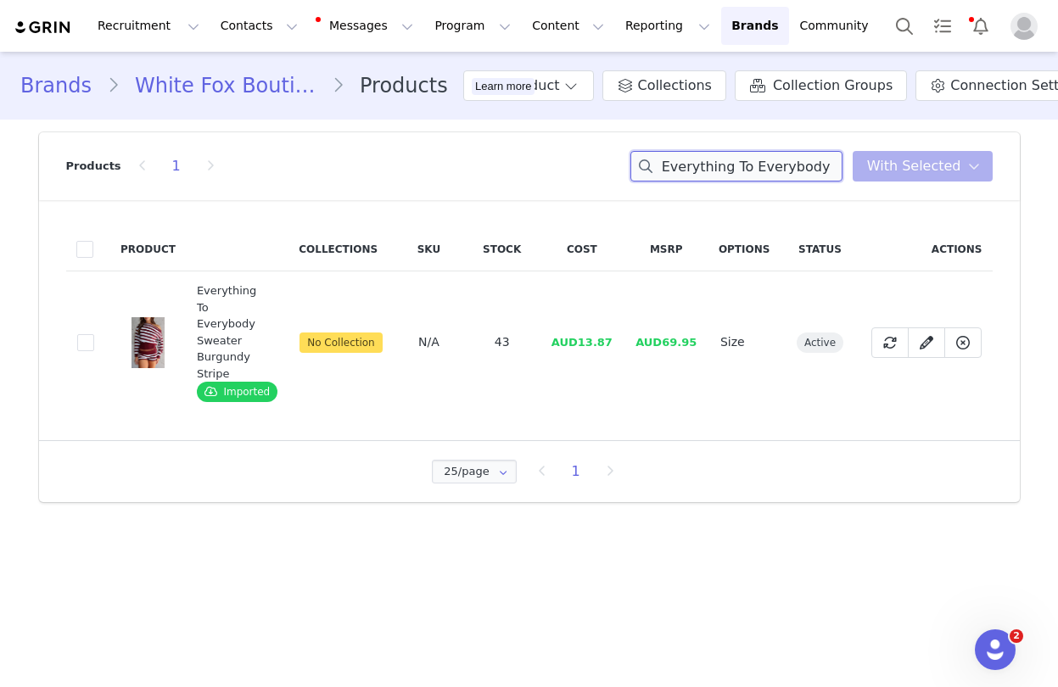
click at [783, 160] on input "Everything To Everybody Sweater Burgundy Stripe" at bounding box center [737, 166] width 212 height 31
paste input "Safa Slippers Espresso"
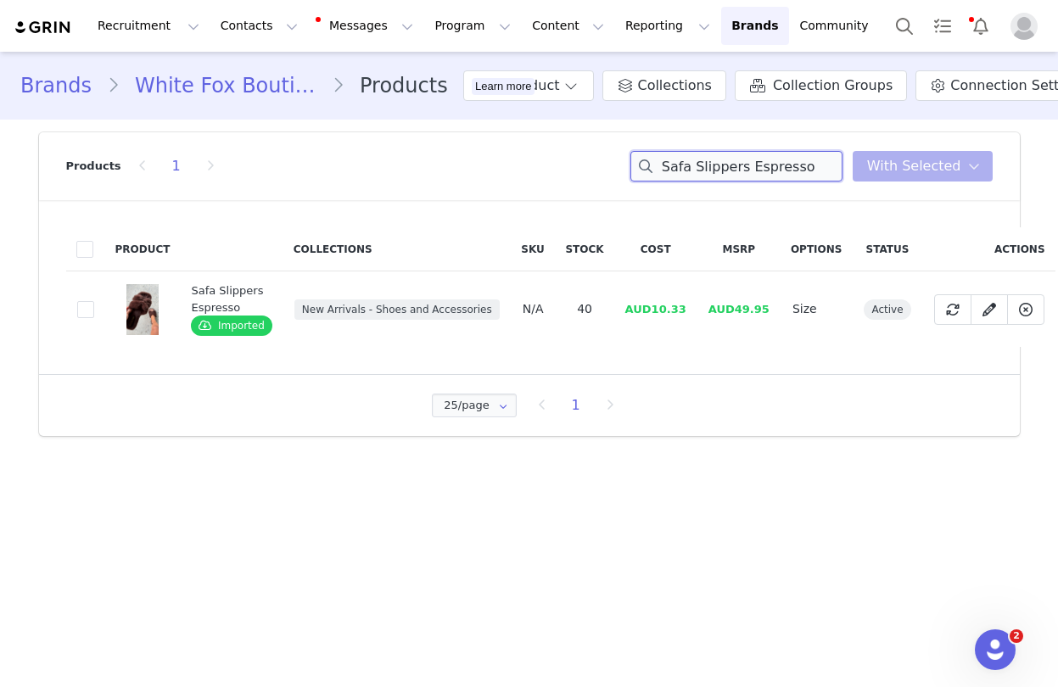
click at [715, 160] on input "Safa Slippers Espresso" at bounding box center [737, 166] width 212 height 31
paste input "Juniper Sandals Bone"
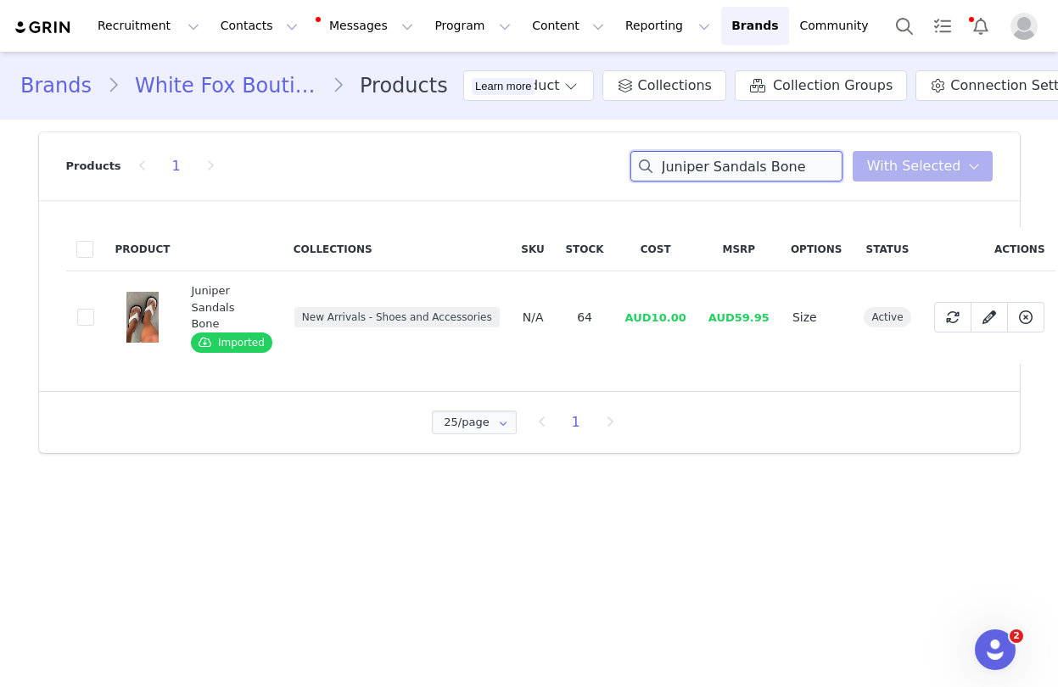
click at [738, 161] on input "Juniper Sandals Bone" at bounding box center [737, 166] width 212 height 31
click at [737, 161] on input "Juniper Sandals Bone" at bounding box center [737, 166] width 212 height 31
paste input "Come A Long Way Soft Lounge Ribbed Wide Leg Pants Grey Marl"
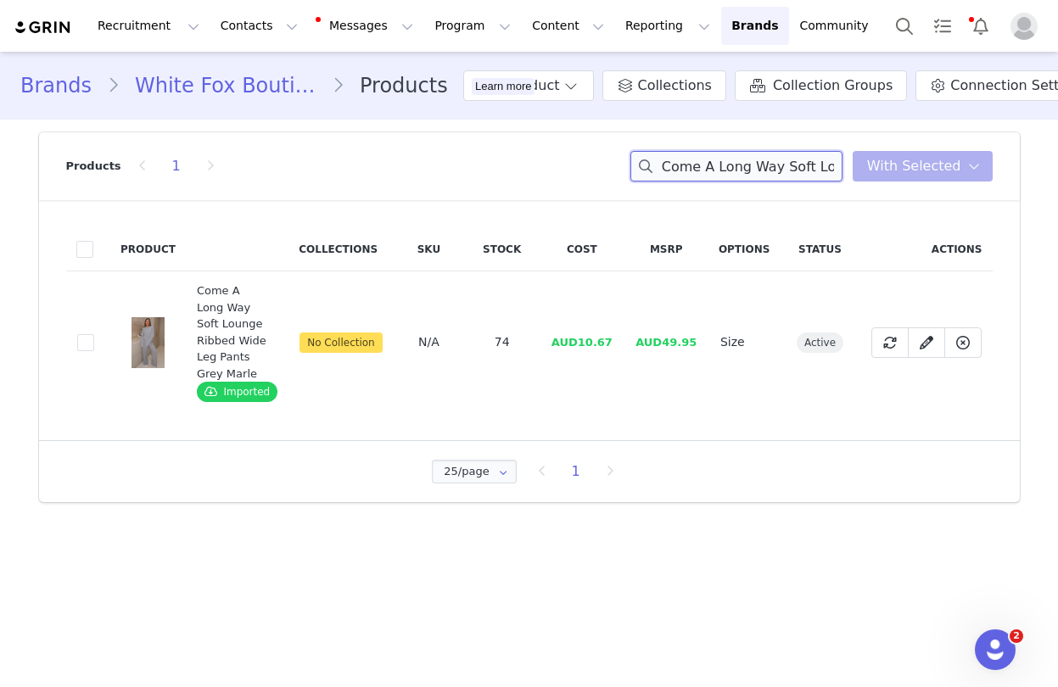
click at [712, 169] on input "Come A Long Way Soft Lounge Ribbed Wide Leg Pants Grey Marle" at bounding box center [737, 166] width 212 height 31
paste input "Long Sleeve Ribbed Tee"
click at [740, 156] on input "Come A Long Way Soft Lounge Long Sleeve Ribbed Tee Grey Marle" at bounding box center [737, 166] width 212 height 31
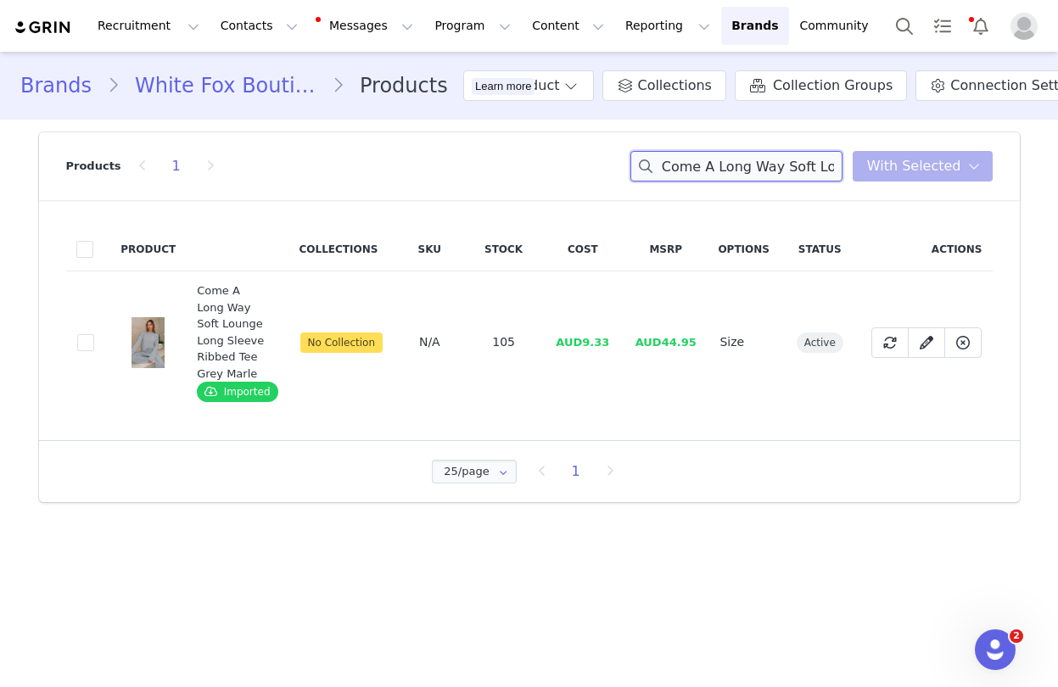
click at [740, 156] on input "Come A Long Way Soft Lounge Long Sleeve Ribbed Tee Grey Marle" at bounding box center [737, 166] width 212 height 31
paste input "Slow Life Pyjama Pants Pink/White Strip"
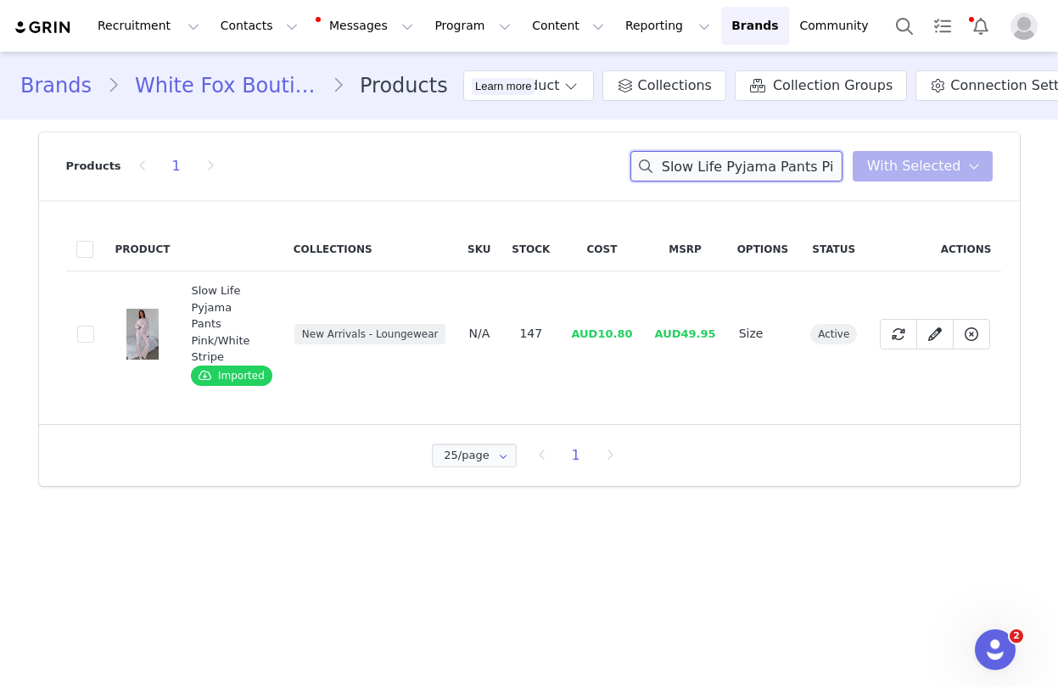
click at [733, 168] on input "Slow Life Pyjama Pants Pink/White Stripe" at bounding box center [737, 166] width 212 height 31
paste input "Long Sleeve Pyjama Top"
click at [736, 174] on input "Slow Life Long Sleeve Pyjama Top Pink/White Stripe" at bounding box center [737, 166] width 212 height 31
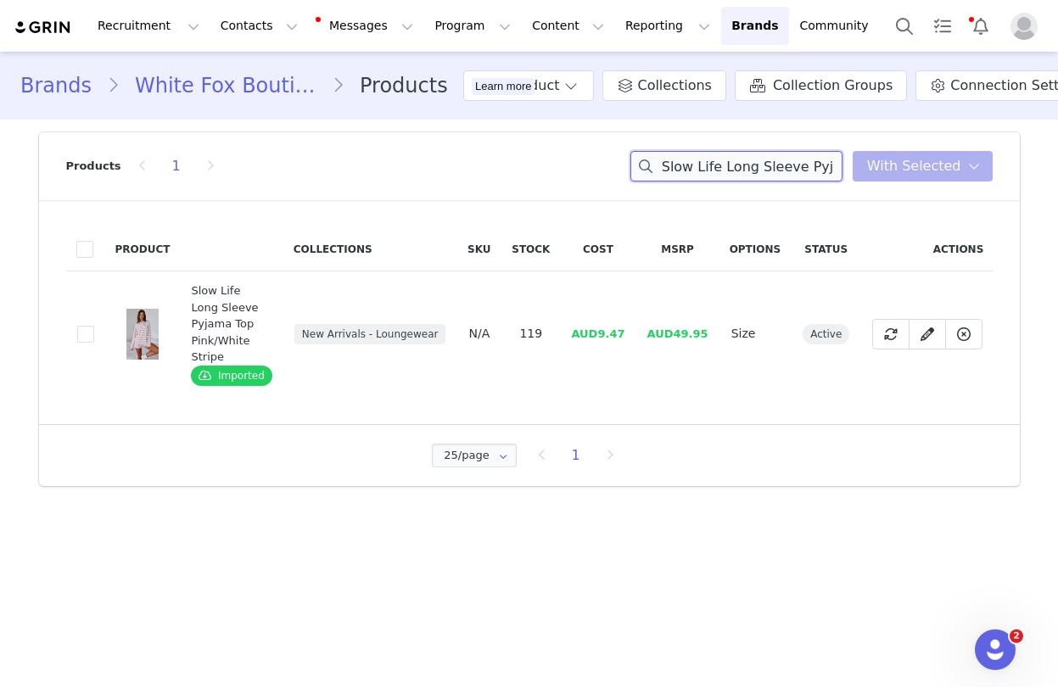
click at [736, 174] on input "Slow Life Long Sleeve Pyjama Top Pink/White Stripe" at bounding box center [737, 166] width 212 height 31
paste input "From The Archives Maya Oversized Hoodie Lemon"
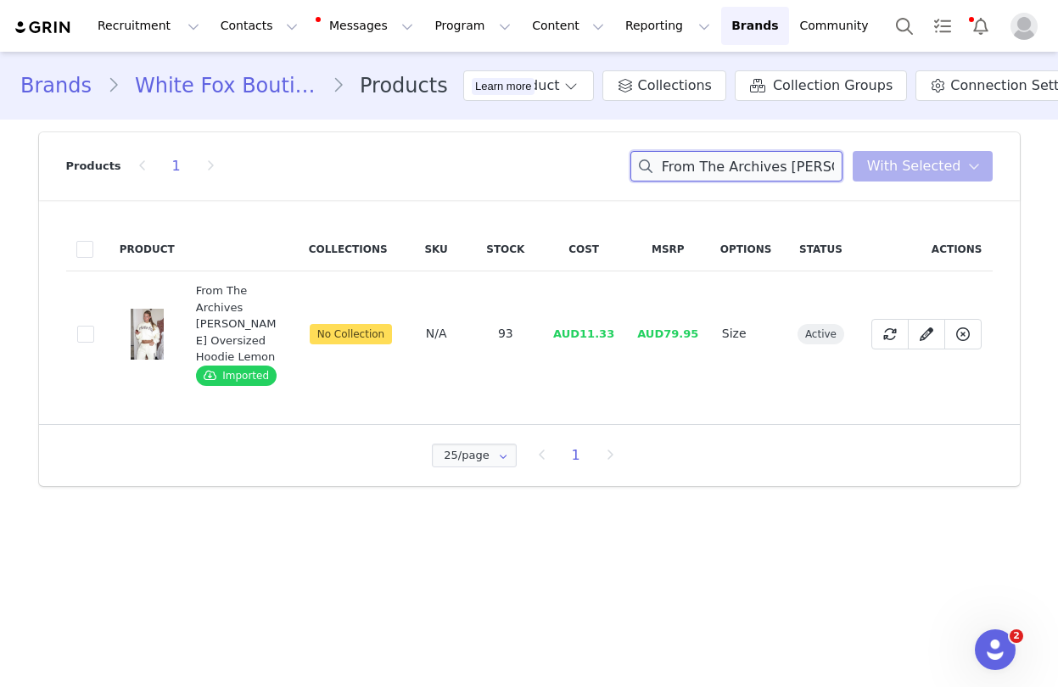
click at [748, 165] on input "From The Archives Maya Oversized Hoodie Lemon" at bounding box center [737, 166] width 212 height 31
paste input "Just Let It Go Singlet Navy/Tan Stripe"
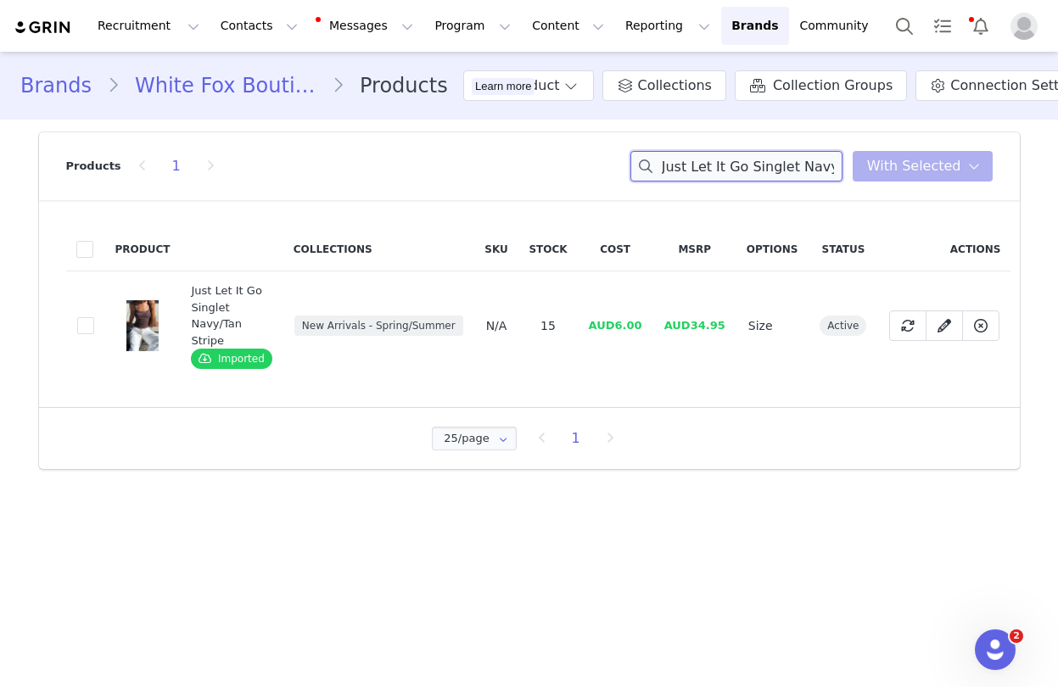
click at [769, 172] on input "Just Let It Go Singlet Navy/Tan Stripe" at bounding box center [737, 166] width 212 height 31
paste input "Never Really Over Pants Whit"
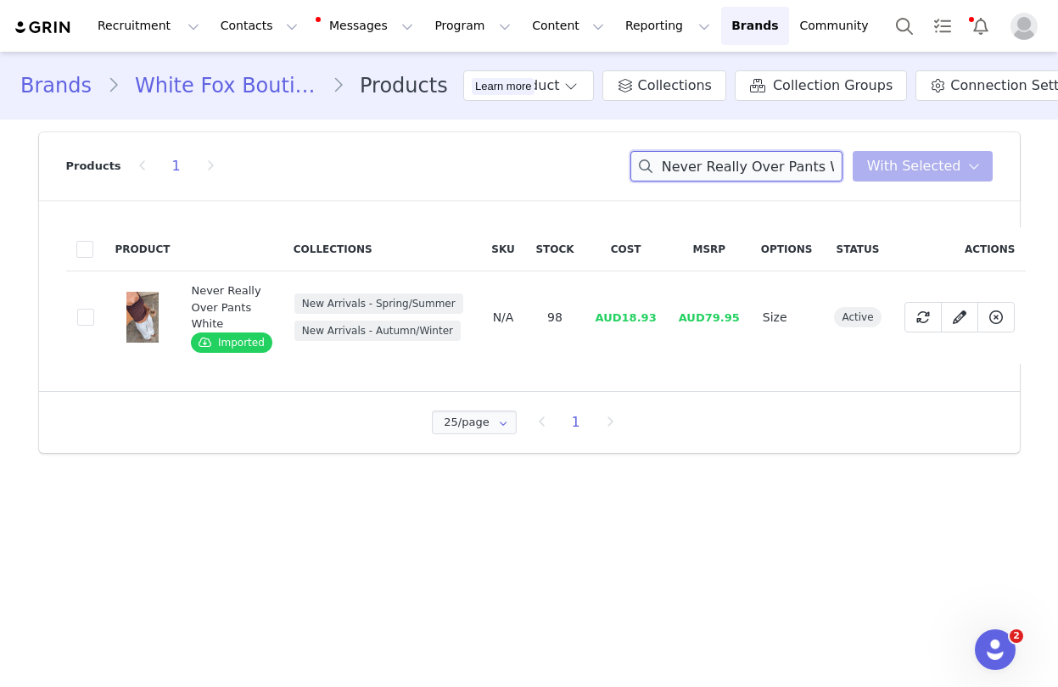
click at [759, 165] on input "Never Really Over Pants White" at bounding box center [737, 166] width 212 height 31
paste input "Hot Stuff Halter Knit Top Mocha"
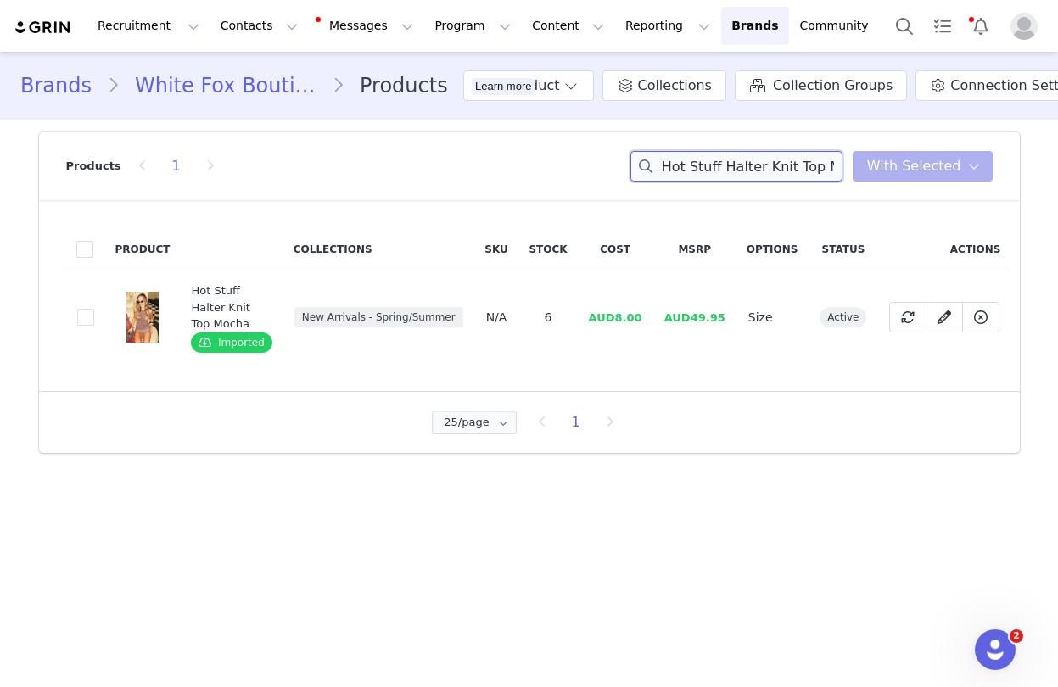
click at [731, 168] on input "Hot Stuff Halter Knit Top Mocha" at bounding box center [737, 166] width 212 height 31
paste input "Between Us Faux Suede Shorts Honey"
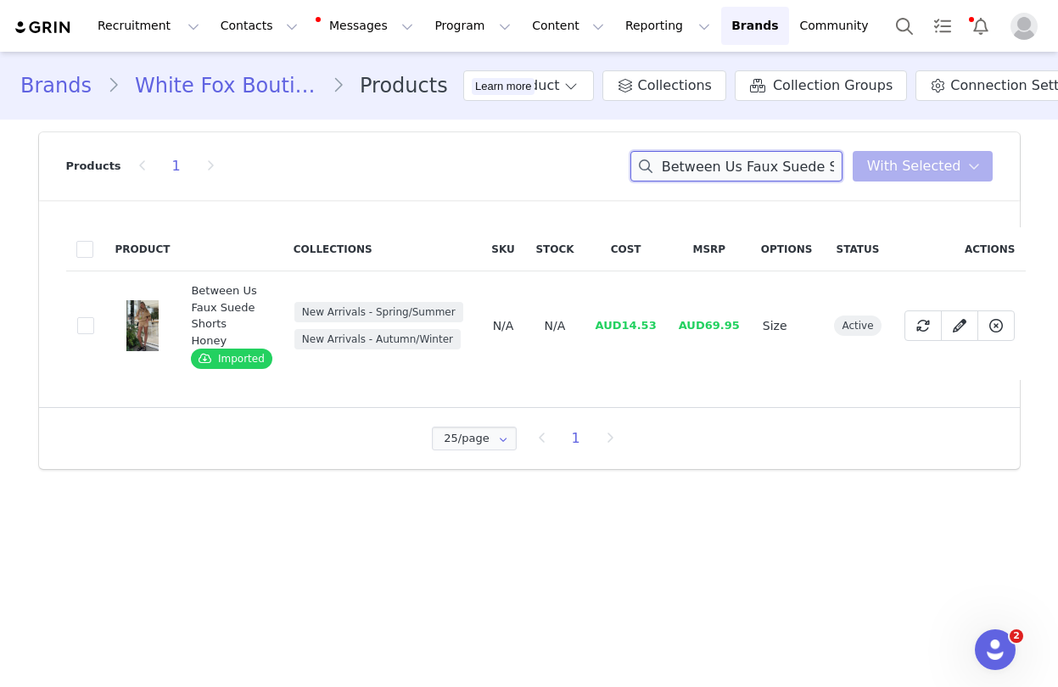
click at [761, 164] on input "Between Us Faux Suede Shorts Honey" at bounding box center [737, 166] width 212 height 31
paste input "Confidence Level Suede Jacket"
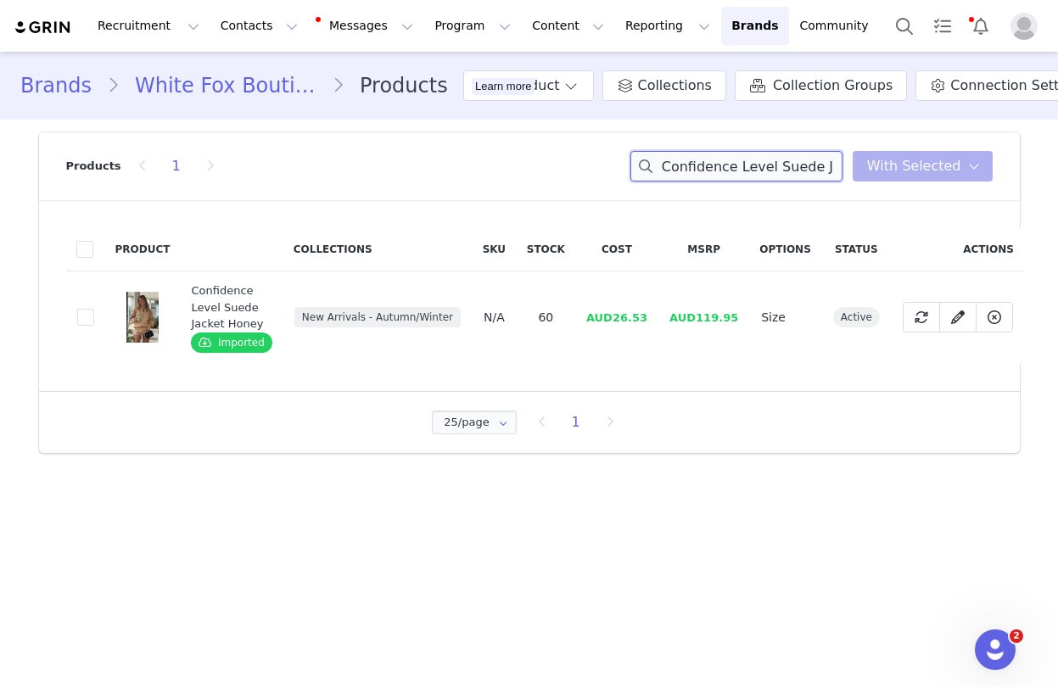
click at [737, 168] on input "Confidence Level Suede Jacket Honey" at bounding box center [737, 166] width 212 height 31
drag, startPoint x: 737, startPoint y: 168, endPoint x: 423, endPoint y: 591, distance: 527.0
click at [737, 169] on input "Confidence Level Suede Jacket Honey" at bounding box center [737, 166] width 212 height 31
paste input "Siren's Touch Top Plum"
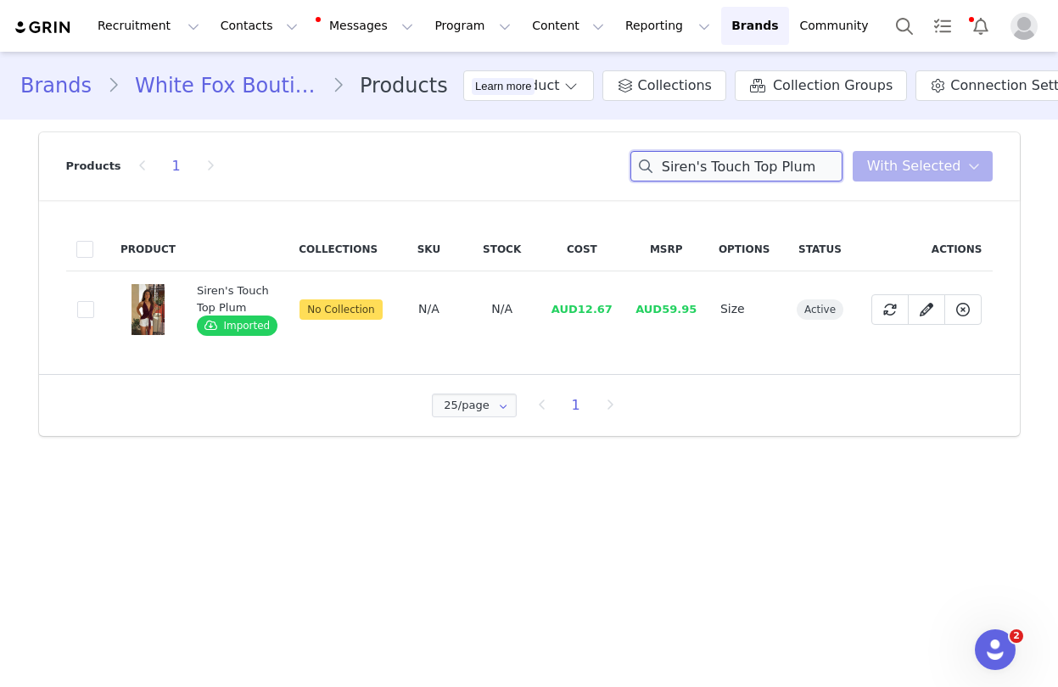
click at [742, 163] on input "Siren's Touch Top Plum" at bounding box center [737, 166] width 212 height 31
paste input "Please Change Your Mind Knit Top Sky Sorbet"
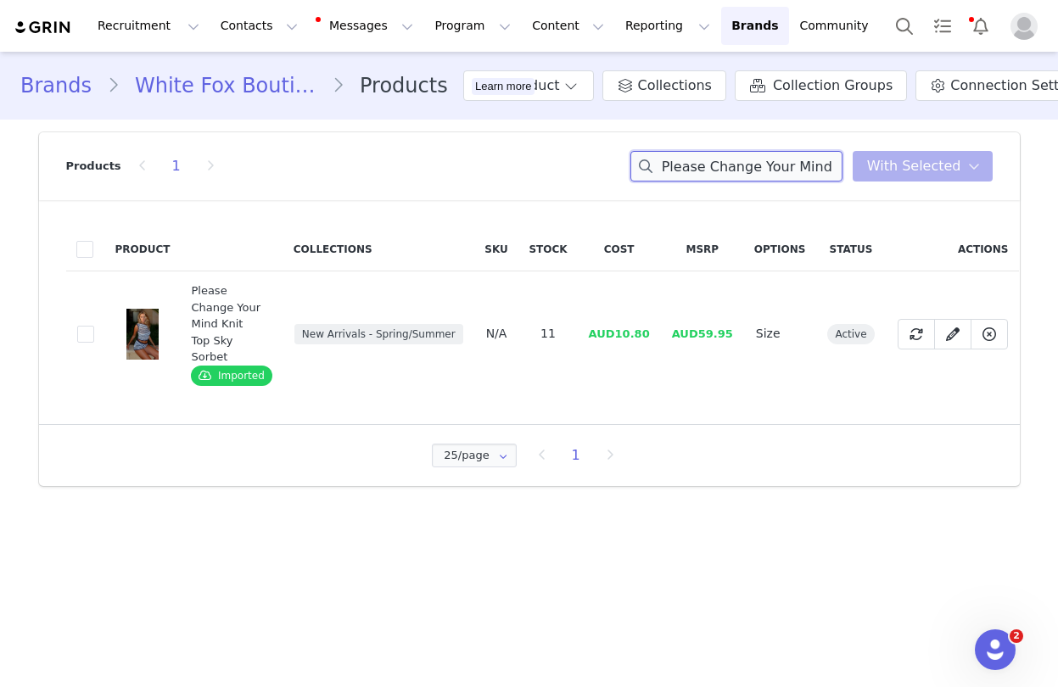
click at [731, 167] on input "Please Change Your Mind Knit Top Sky Sorbet" at bounding box center [737, 166] width 212 height 31
drag, startPoint x: 731, startPoint y: 167, endPoint x: 715, endPoint y: 183, distance: 22.8
click at [731, 167] on input "Please Change Your Mind Knit Top Sky Sorbet" at bounding box center [737, 166] width 212 height 31
paste input "Secret Society Pants Chocolate"
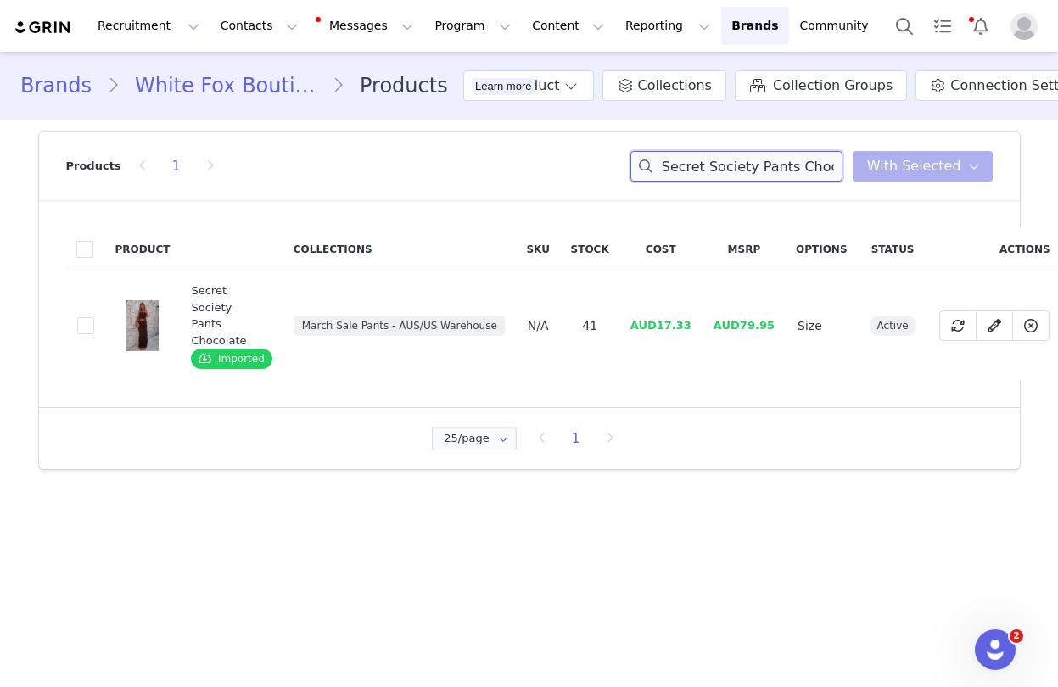
click at [728, 167] on input "Secret Society Pants Chocolate" at bounding box center [737, 166] width 212 height 31
paste input "Ri-Ri Bottoms Tangerin"
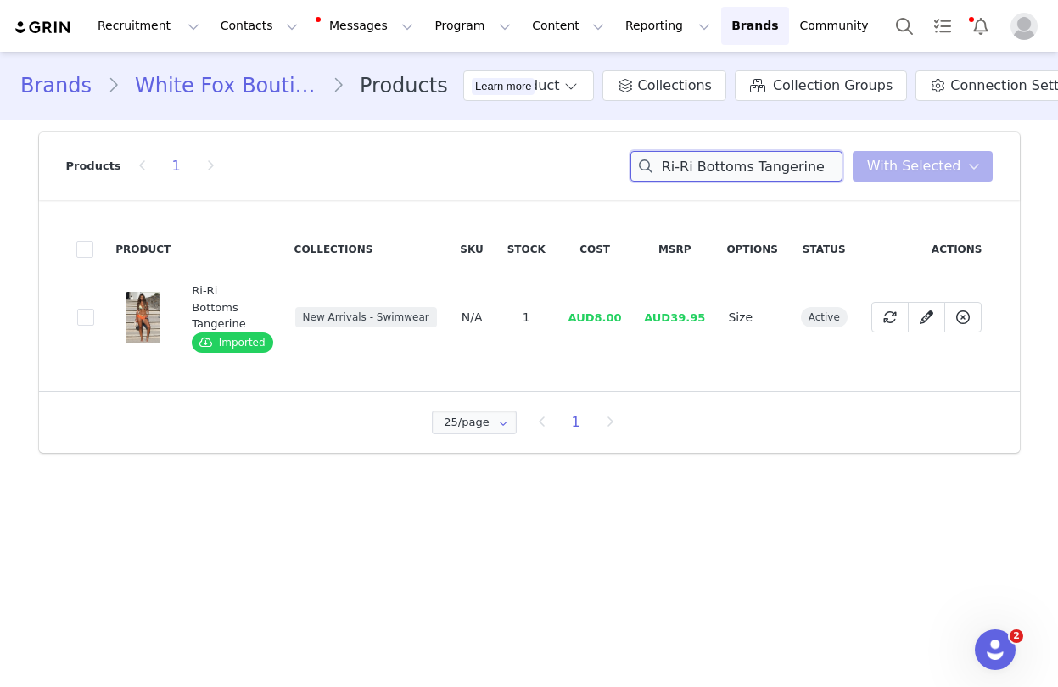
click at [722, 165] on input "Ri-Ri Bottoms Tangerine" at bounding box center [737, 166] width 212 height 31
drag, startPoint x: 722, startPoint y: 165, endPoint x: 519, endPoint y: 490, distance: 383.8
click at [721, 165] on input "Ri-Ri Bottoms Tangerine" at bounding box center [737, 166] width 212 height 31
paste input "Bring The Style Low Rise Wide Leg Jeans Off Whit"
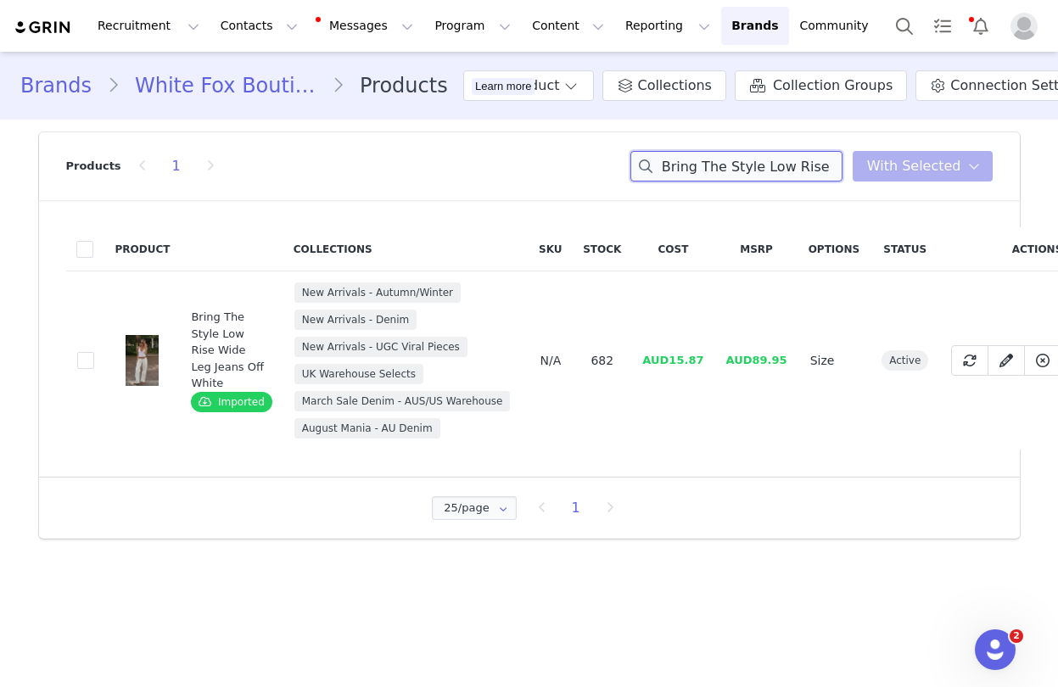
click at [740, 168] on input "Bring The Style Low Rise Wide Leg Jeans Off White" at bounding box center [737, 166] width 212 height 31
drag, startPoint x: 740, startPoint y: 168, endPoint x: 361, endPoint y: 627, distance: 595.5
click at [740, 169] on input "Bring The Style Low Rise Wide Leg Jeans Off White" at bounding box center [737, 166] width 212 height 31
paste input "Pillow Talk Long Sleeve Pyjama Set Charcoal"
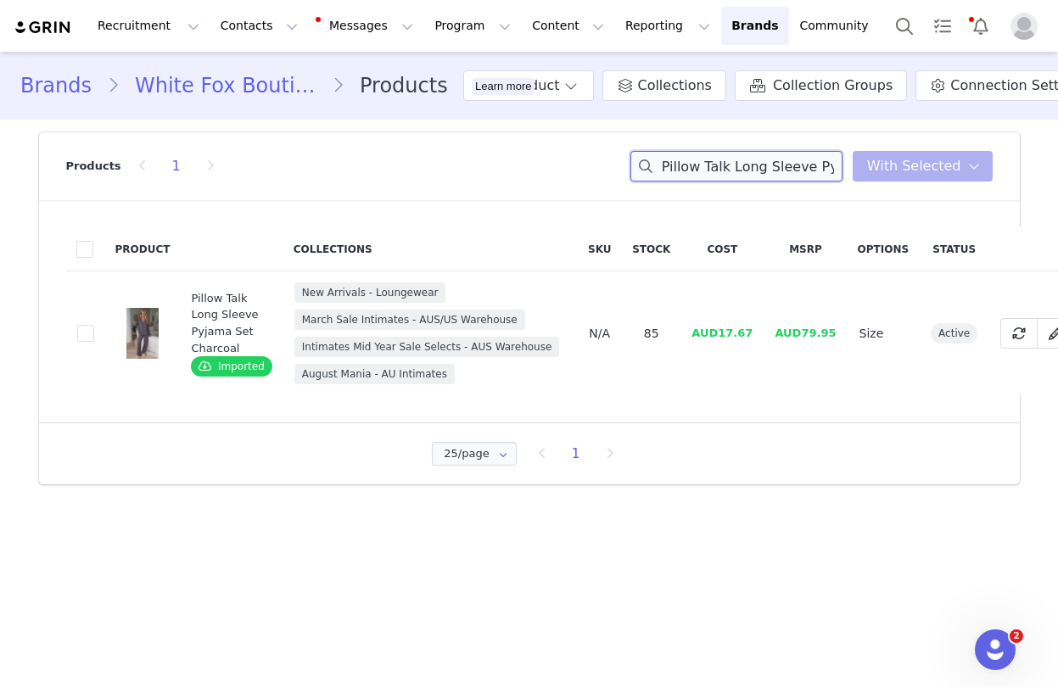
click at [716, 176] on input "Pillow Talk Long Sleeve Pyjama Set Charcoal" at bounding box center [737, 166] width 212 height 31
paste input "Dreamscape Pyjama Set Baby Pink"
click at [754, 169] on input "Dreamscape Pyjama Set Baby Pink" at bounding box center [737, 166] width 212 height 31
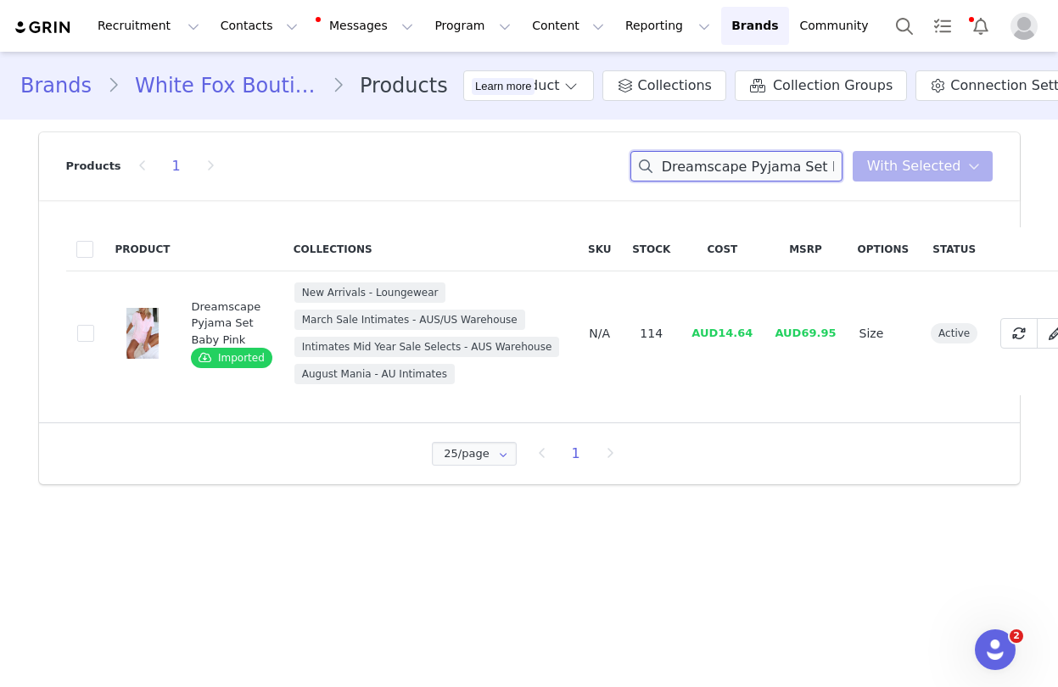
click at [754, 169] on input "Dreamscape Pyjama Set Baby Pink" at bounding box center [737, 166] width 212 height 31
paste input "Esme Belt Chocolate Faux Suede/Gold"
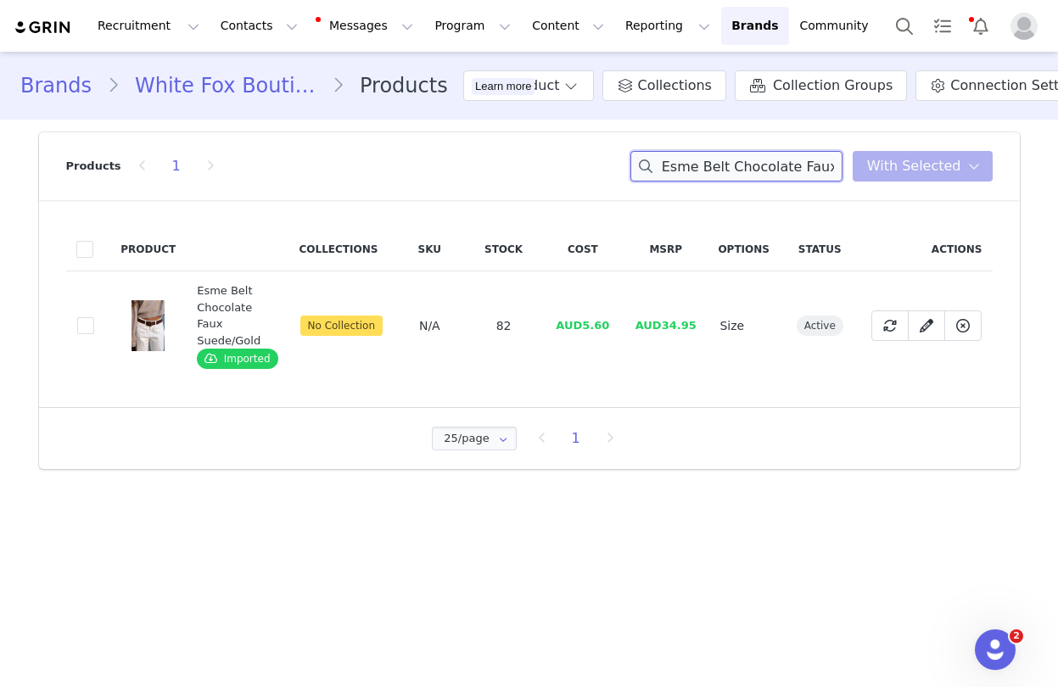
click at [782, 168] on input "Esme Belt Chocolate Faux Suede/Gold" at bounding box center [737, 166] width 212 height 31
paste input "From The Archives Lexi Sweatpants Charcoal"
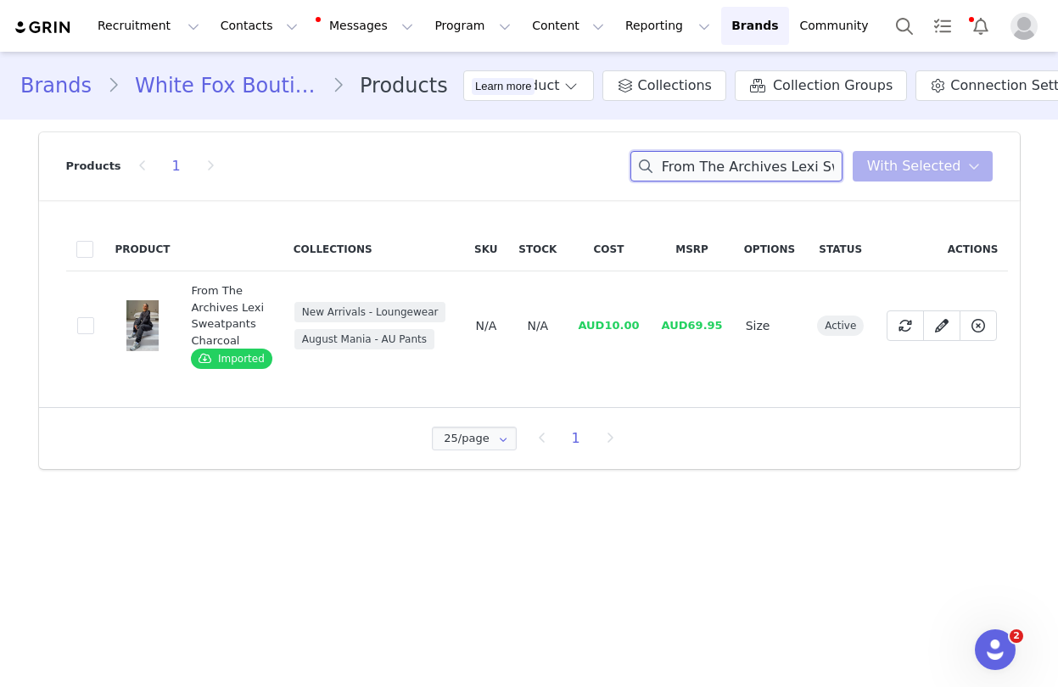
click at [717, 170] on input "From The Archives Lexi Sweatpants Charcoal" at bounding box center [737, 166] width 212 height 31
paste input "Oversized Hoodie"
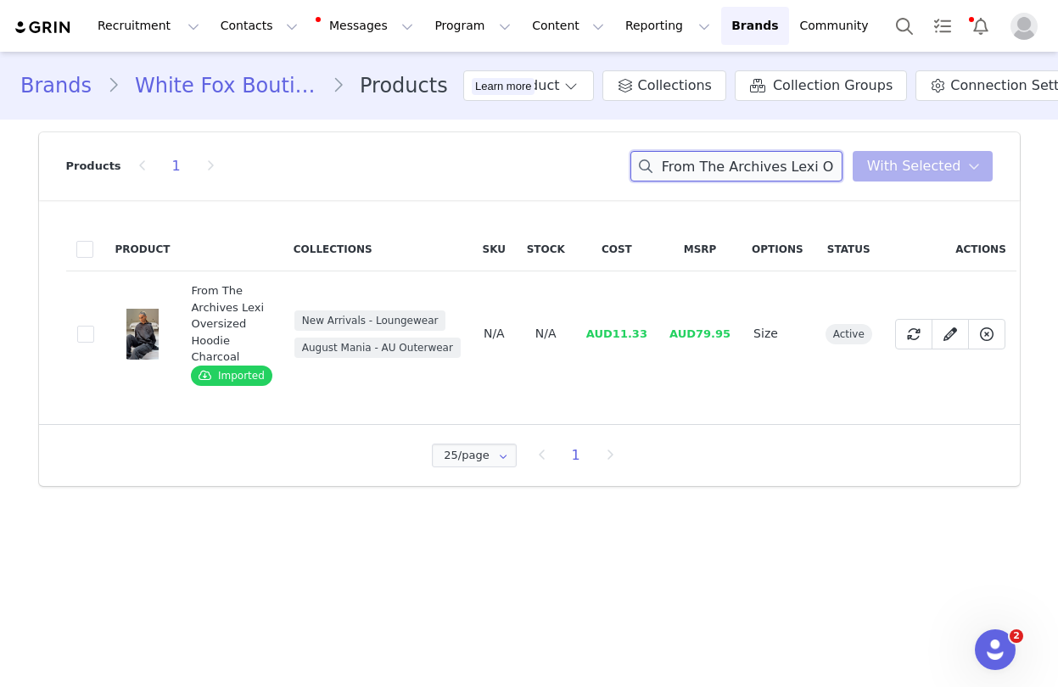
click at [737, 169] on input "From The Archives Lexi Oversized Hoodie Charcoal" at bounding box center [737, 166] width 212 height 31
paste input "Make Up My Mind Sequin Mini Dress Cheetah"
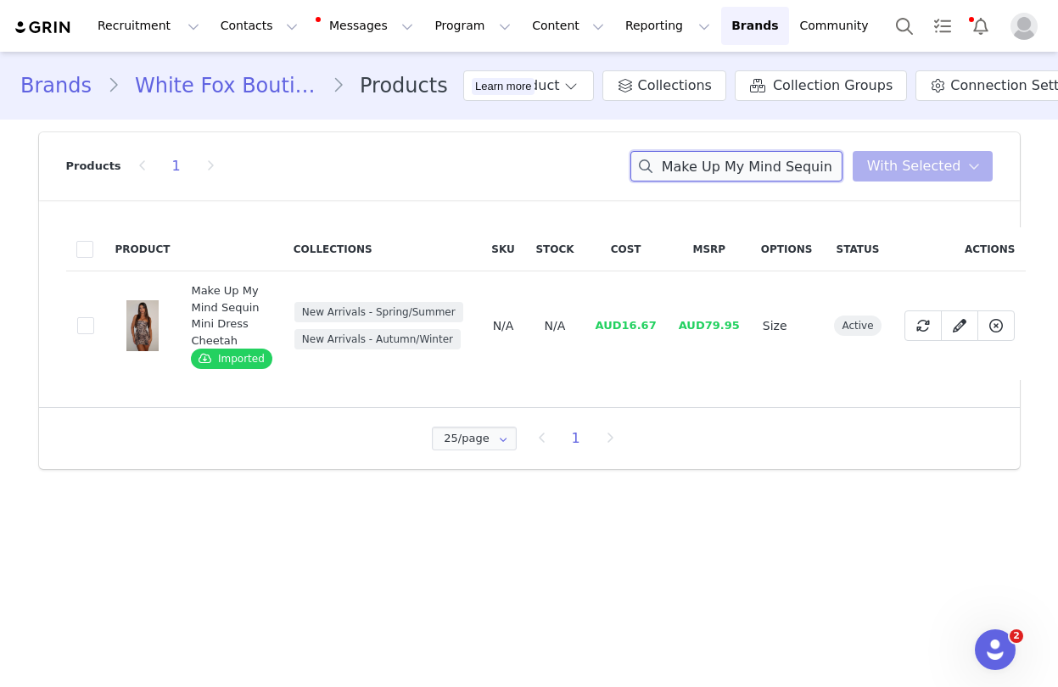
click at [753, 162] on input "Make Up My Mind Sequin Mini Dress Cheetah" at bounding box center [737, 166] width 212 height 31
paste input "With Love In The Moment Oversized Hoodie Grey Marle"
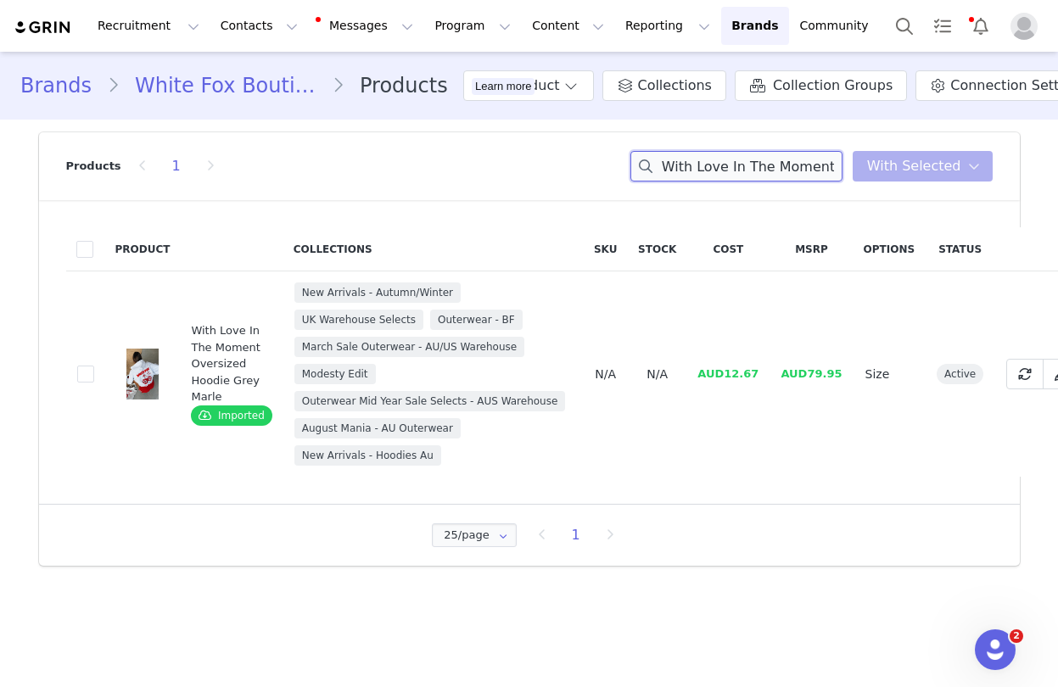
click at [743, 164] on input "With Love In The Moment Oversized Hoodie Grey Marle" at bounding box center [737, 166] width 212 height 31
paste input "Let It Go Strapless Bustier Rouge Zebra"
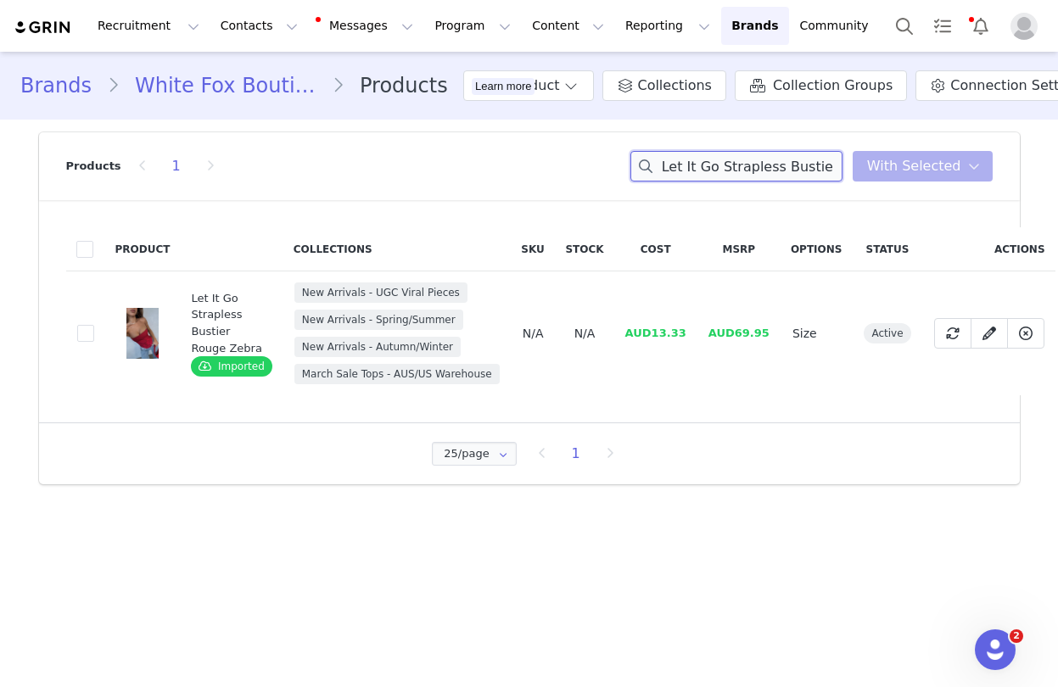
click at [732, 165] on input "Let It Go Strapless Bustier Rouge Zebra" at bounding box center [737, 166] width 212 height 31
paste input "Orlando Strapless PU Mini Dress Cherry Col"
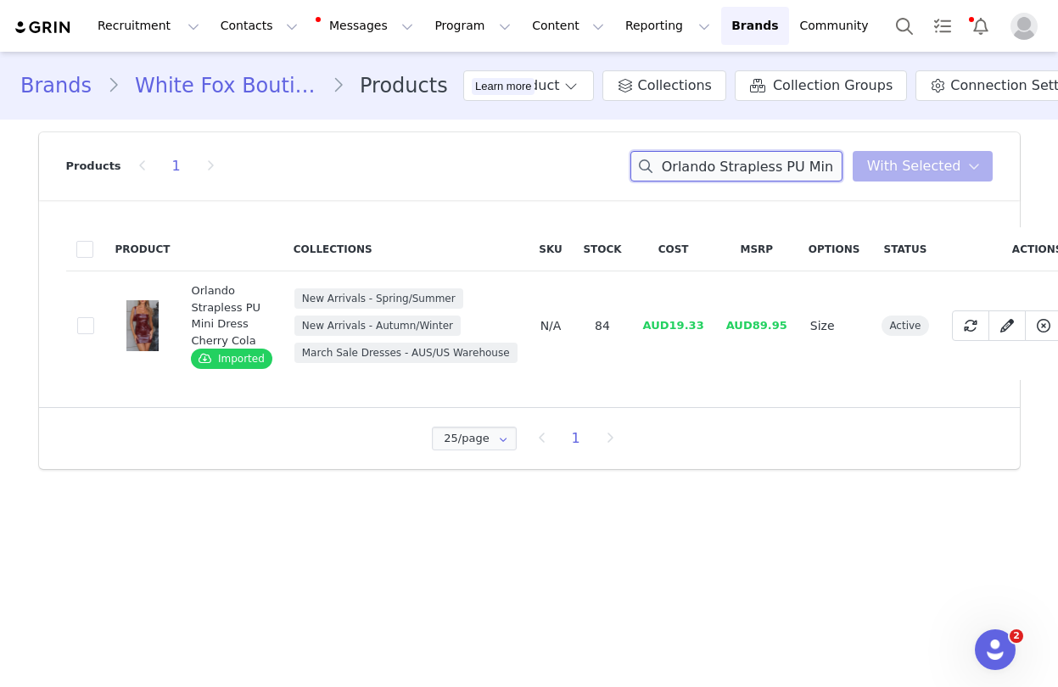
click at [748, 165] on input "Orlando Strapless PU Mini Dress Cherry Cola" at bounding box center [737, 166] width 212 height 31
drag, startPoint x: 748, startPoint y: 165, endPoint x: 446, endPoint y: 558, distance: 495.1
click at [747, 166] on input "Orlando Strapless PU Mini Dress Cherry Cola" at bounding box center [737, 166] width 212 height 31
paste input "Run Away With Me Knee High Boots Vintage Brown"
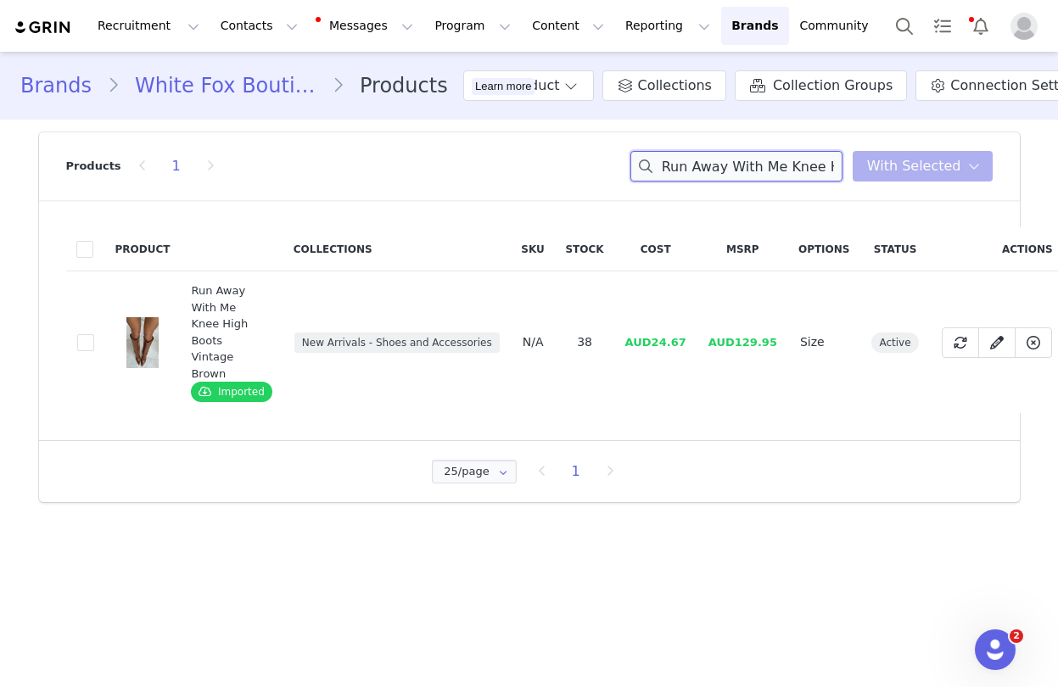
click at [755, 163] on input "Run Away With Me Knee High Boots Vintage Brown" at bounding box center [737, 166] width 212 height 31
paste input "Ella Heels Black Patent"
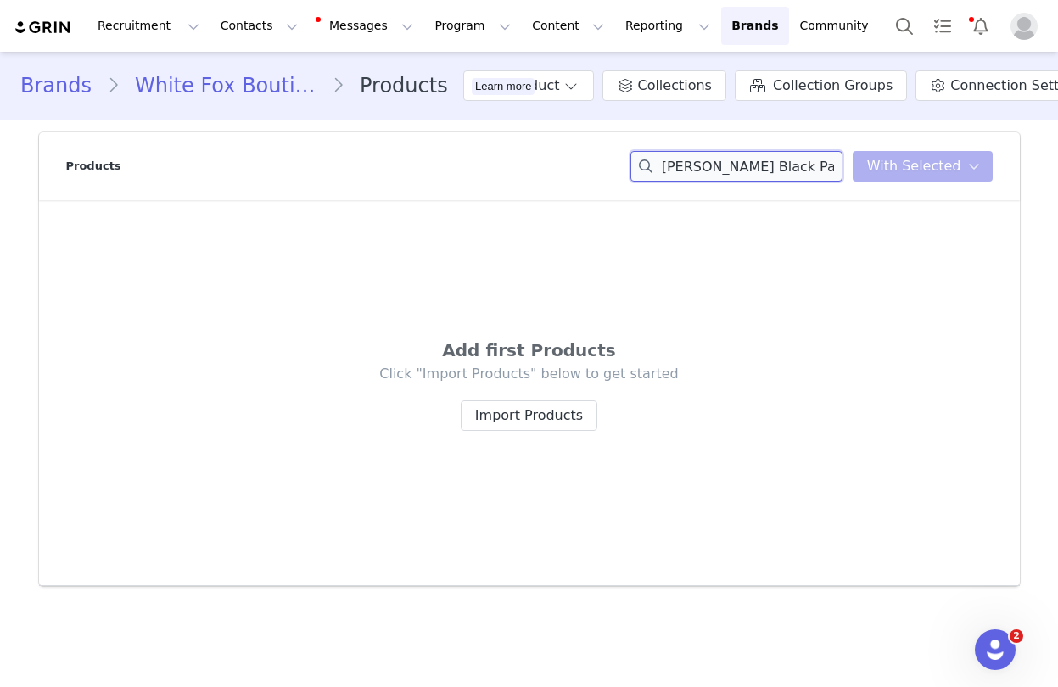
click at [743, 169] on input "Ella Heels Black Patent" at bounding box center [737, 166] width 212 height 31
paste input "Always The Best Mini Skirt White"
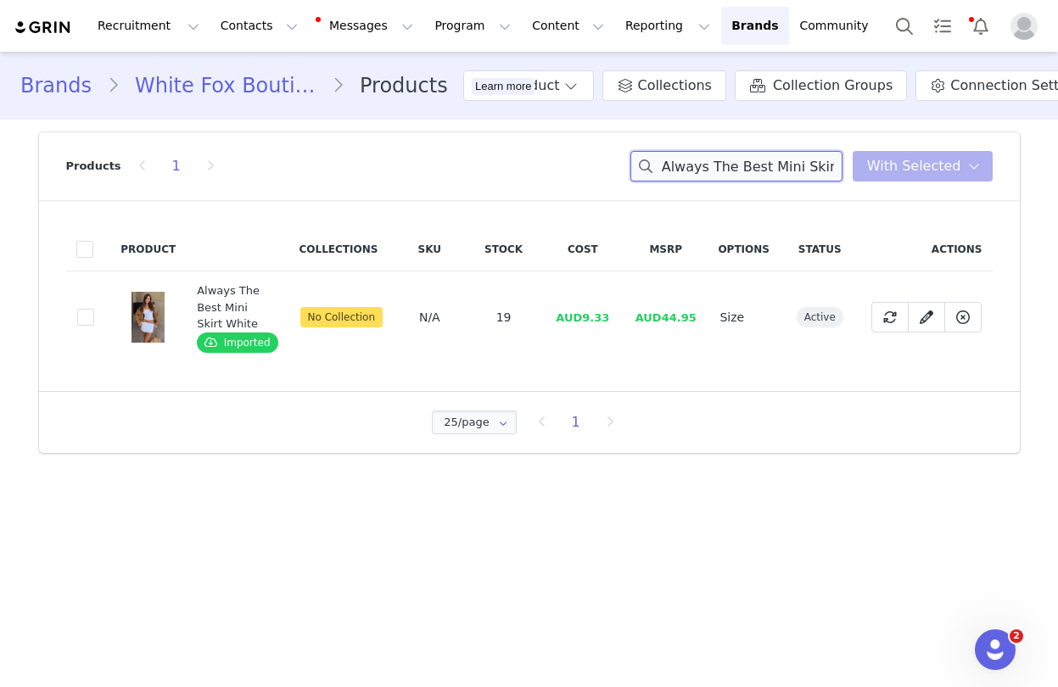
click at [751, 174] on input "Always The Best Mini Skirt White" at bounding box center [737, 166] width 212 height 31
drag, startPoint x: 751, startPoint y: 174, endPoint x: 669, endPoint y: 276, distance: 130.9
click at [751, 174] on input "Always The Best Mini Skirt White" at bounding box center [737, 166] width 212 height 31
paste input "Little Lies Bustier Off"
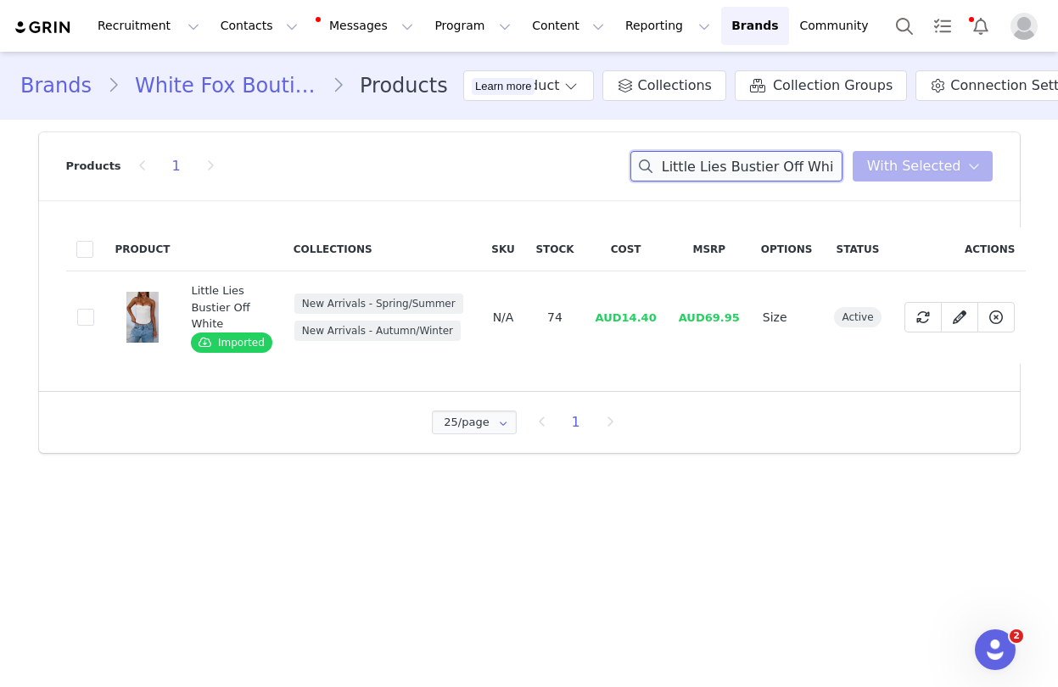
click at [731, 160] on input "Little Lies Bustier Off White" at bounding box center [737, 166] width 212 height 31
drag, startPoint x: 731, startPoint y: 160, endPoint x: 554, endPoint y: 451, distance: 341.1
click at [730, 161] on input "Little Lies Bustier Off White" at bounding box center [737, 166] width 212 height 31
paste input "Soul Fire Velour Pants Red"
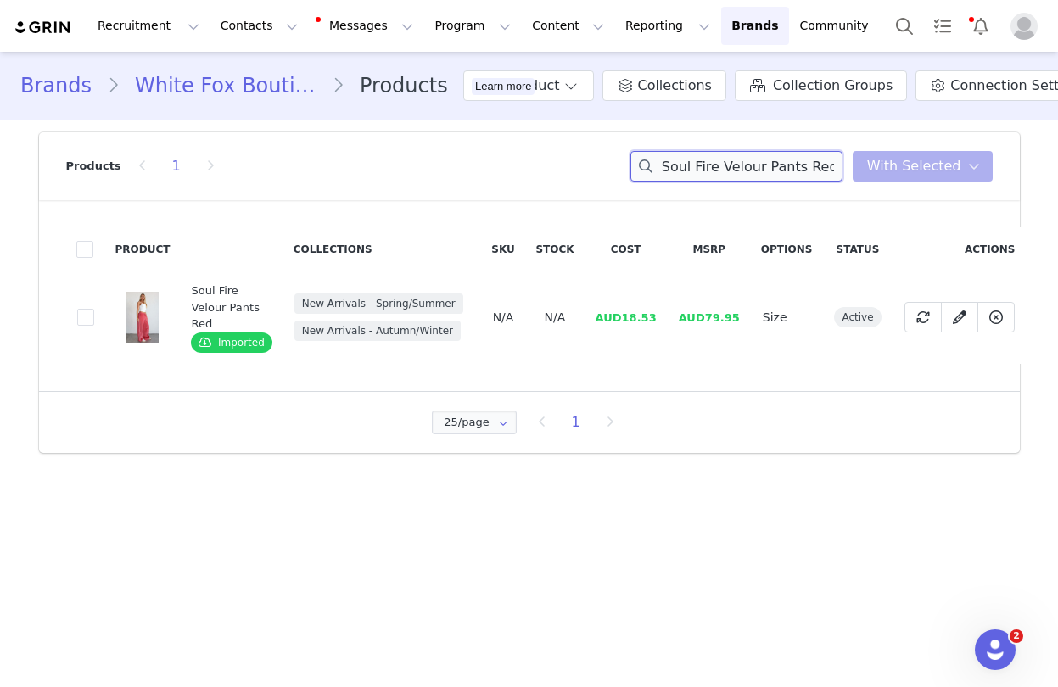
click at [750, 175] on input "Soul Fire Velour Pants Red" at bounding box center [737, 166] width 212 height 31
paste input "Glacial Chic Fur Bomber Jacket Smokey Taupe"
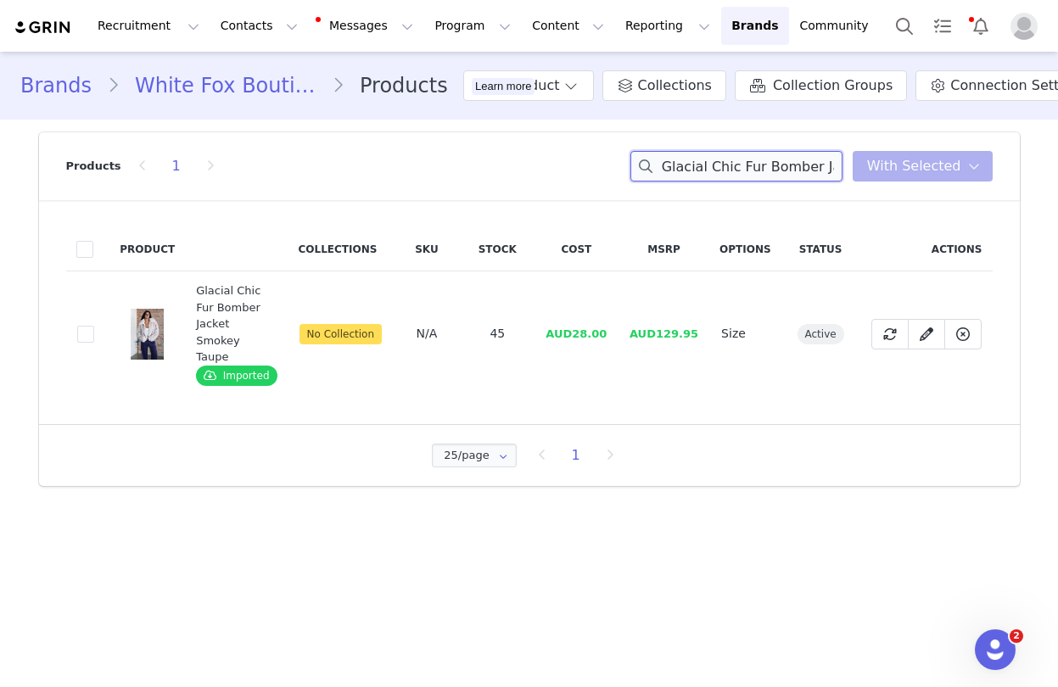
click at [715, 171] on input "Glacial Chic Fur Bomber Jacket Smokey Taupe" at bounding box center [737, 166] width 212 height 31
paste input "Stuck In The City Track Pants Whit"
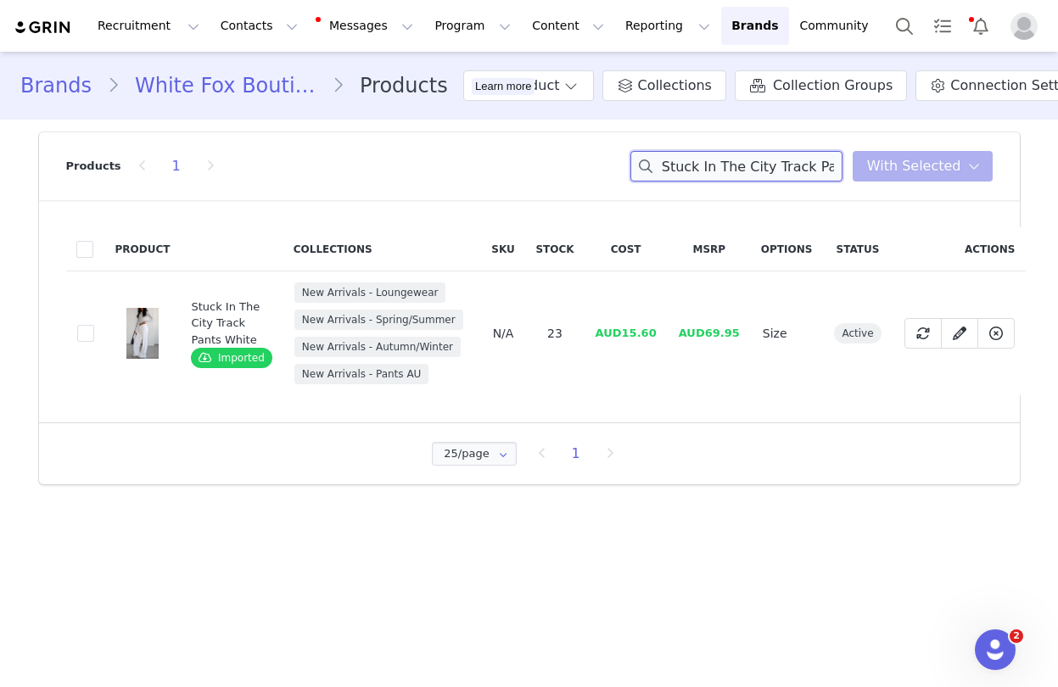
click at [782, 165] on input "Stuck In The City Track Pants White" at bounding box center [737, 166] width 212 height 31
paste input "Juliette Knee High Boots Snak"
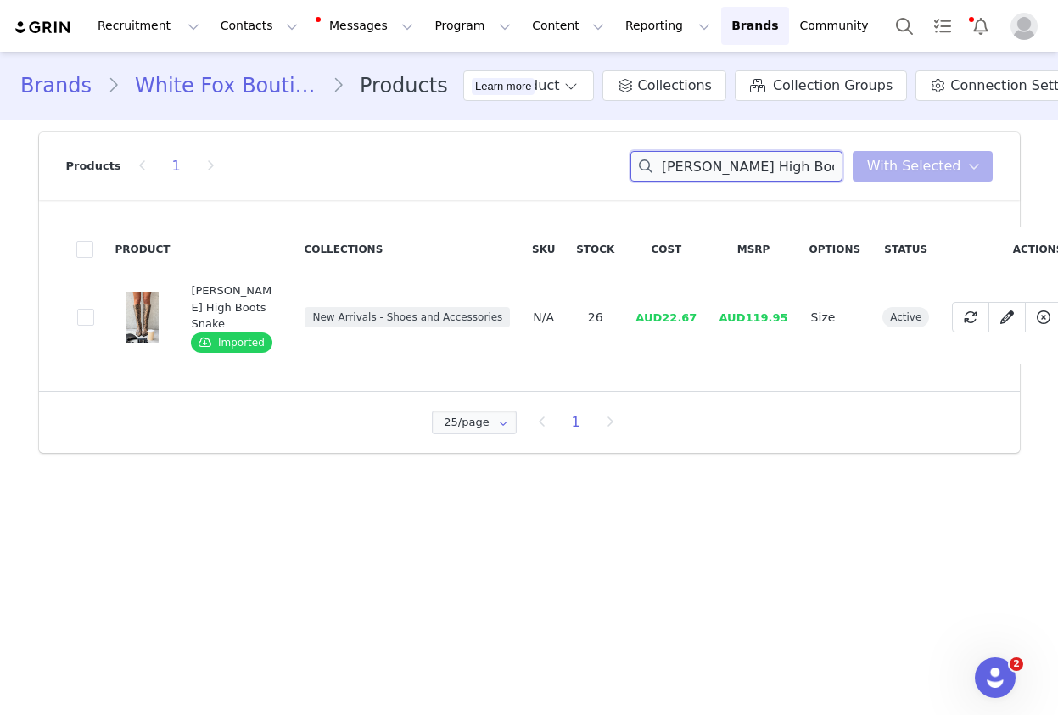
click at [765, 177] on input "Juliette Knee High Boots Snake" at bounding box center [737, 166] width 212 height 31
paste input "Sheer Grace Strapless Glitter Maxi Dress Champagn"
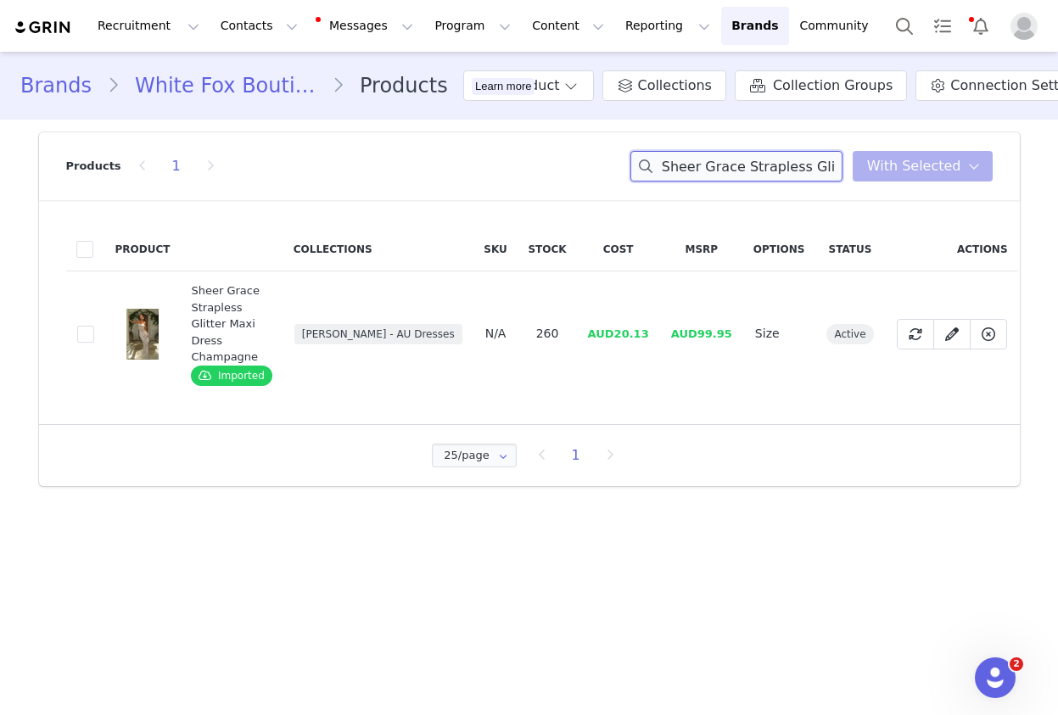
click at [726, 171] on input "Sheer Grace Strapless Glitter Maxi Dress Champagne" at bounding box center [737, 166] width 212 height 31
paste input "Keep Up High Waisted Shorts 4" Ballet Pink"
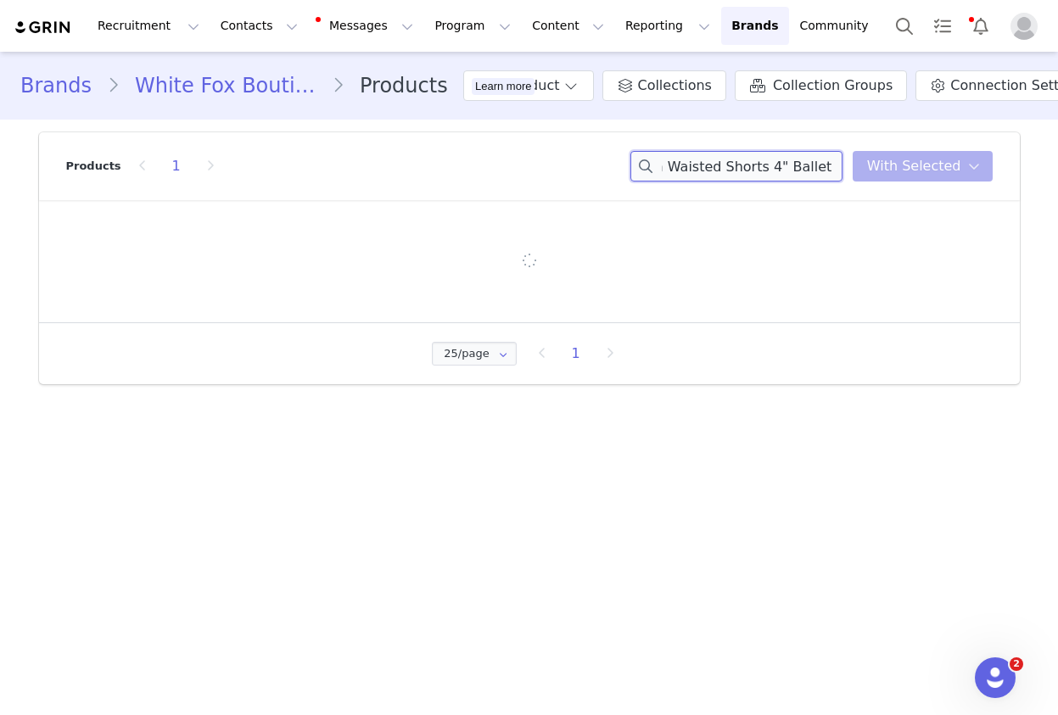
click at [736, 166] on input "Sheer GrKeep Up High Waisted Shorts 4" Ballet Pinkace Strapless Glitter Maxi Dr…" at bounding box center [737, 166] width 212 height 31
paste input "Keep Up High Waisted Shorts 4" Ballet Pink"
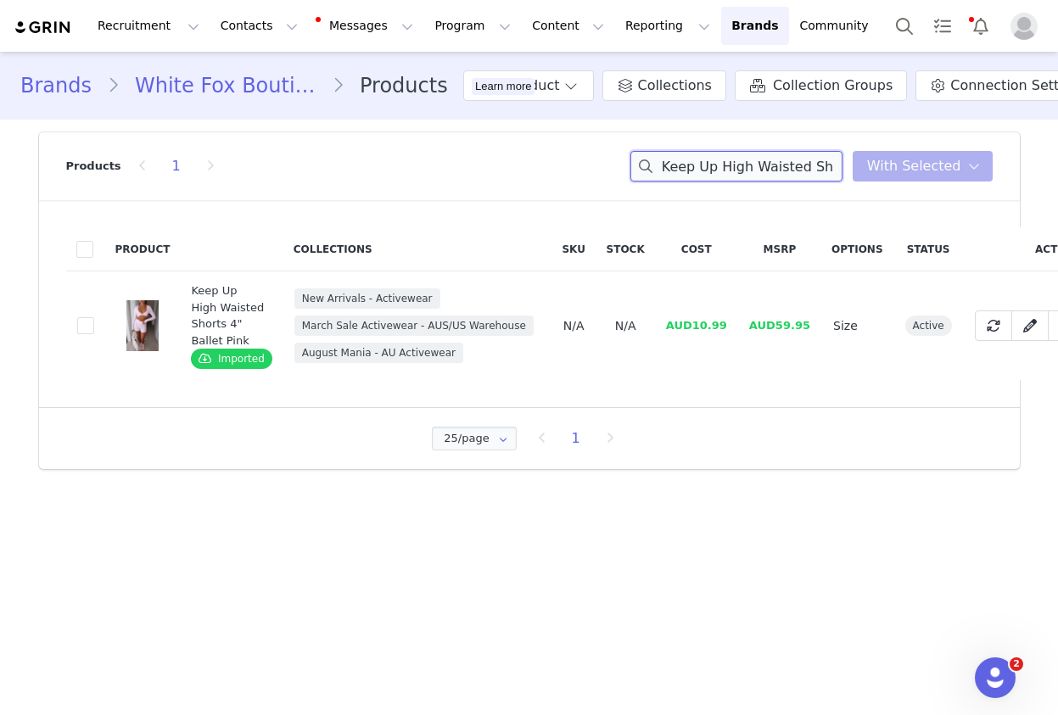
click at [758, 165] on input "Keep Up High Waisted Shorts 4" Ballet Pink" at bounding box center [737, 166] width 212 height 31
paste input "High Definition Sports Bra"
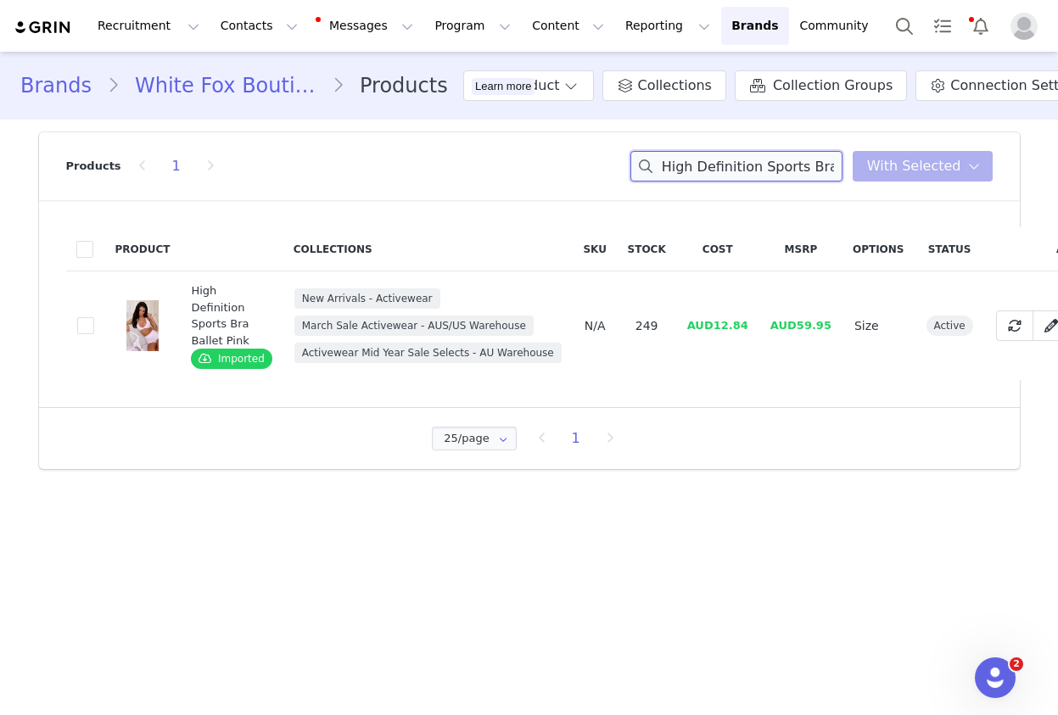
click at [771, 177] on input "High Definition Sports Bra Ballet Pink" at bounding box center [737, 166] width 212 height 31
paste input "Over The Line Long Sleeve Crop"
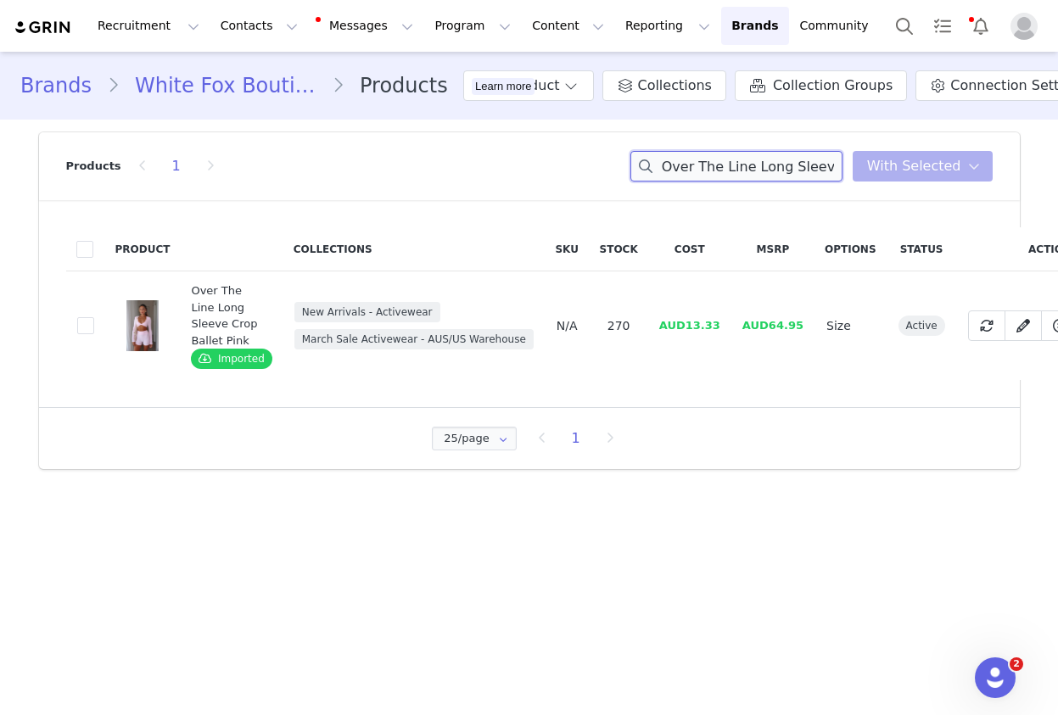
click at [755, 160] on input "Over The Line Long Sleeve Crop Ballet Pink" at bounding box center [737, 166] width 212 height 31
paste input "Bring The Style Low Rise Wide Leg Jeans Light Blue Wash"
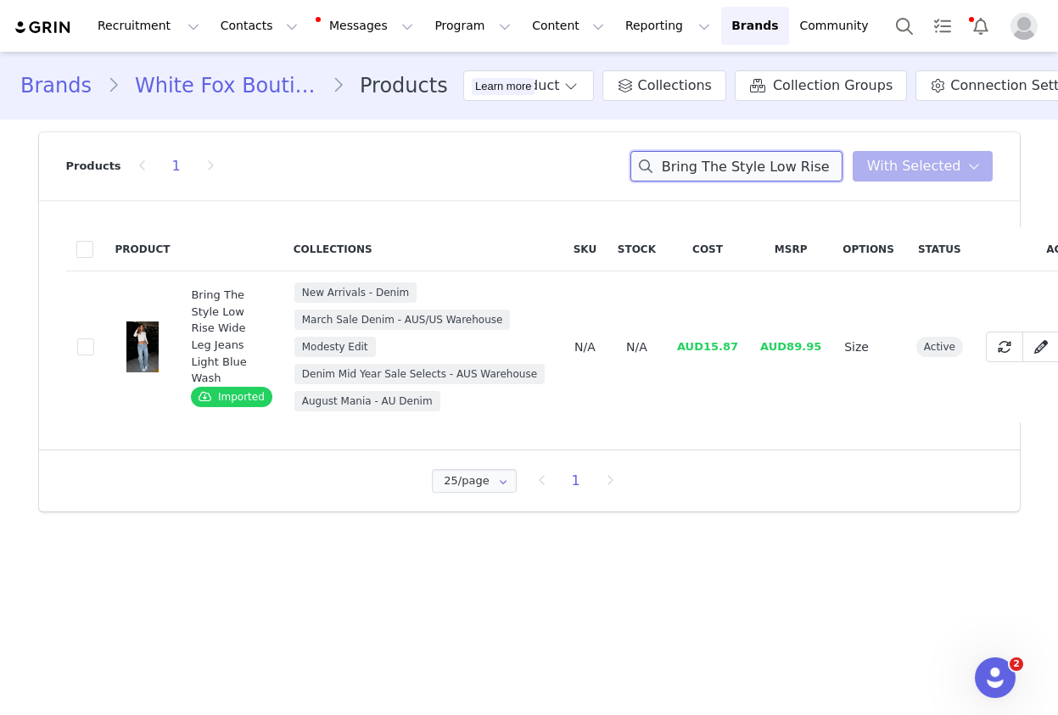
click at [719, 176] on input "Bring The Style Low Rise Wide Leg Jeans Light Blue Wash" at bounding box center [737, 166] width 212 height 31
paste input "Sugar Honey Bustier Cream"
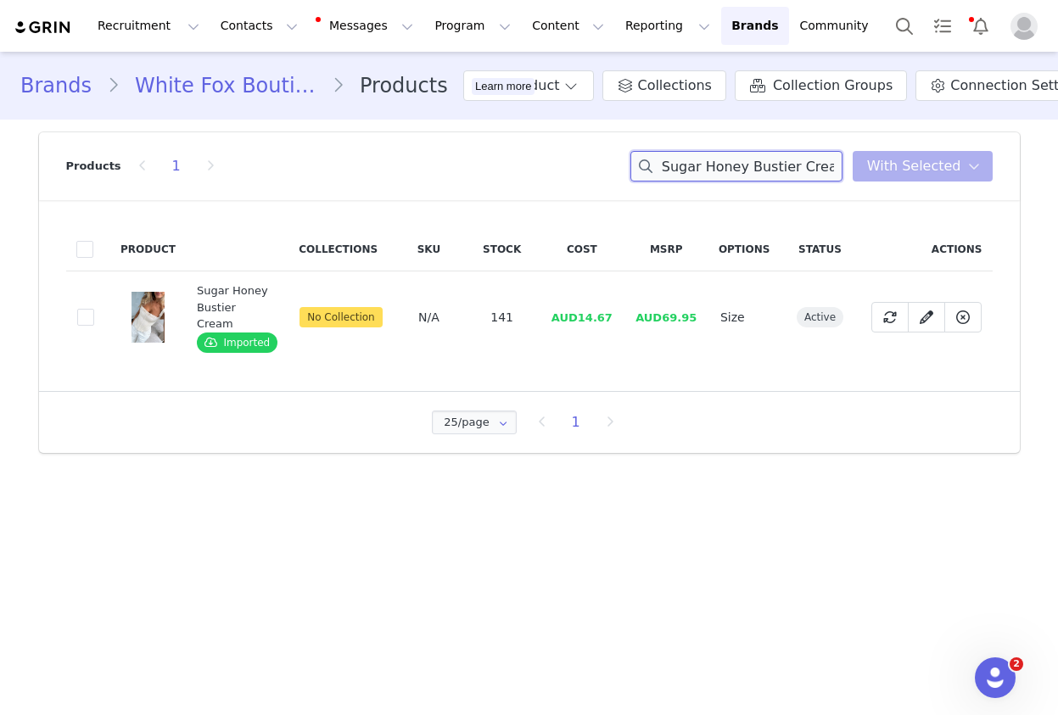
click at [709, 174] on input "Sugar Honey Bustier Cream" at bounding box center [737, 166] width 212 height 31
click at [709, 173] on input "Sugar Honey Bustier Cream" at bounding box center [737, 166] width 212 height 31
paste input "Miss CEO Pant Oat"
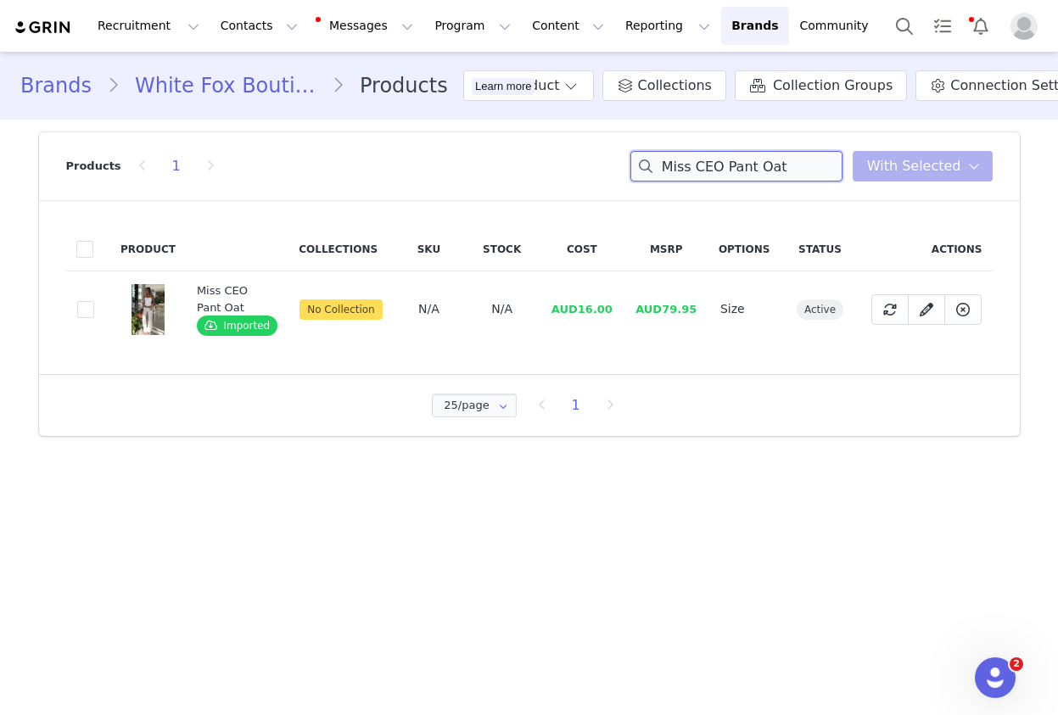
click at [717, 165] on input "Miss CEO Pant Oat" at bounding box center [737, 166] width 212 height 31
paste input "Ignoring Me Mini Skort Off White"
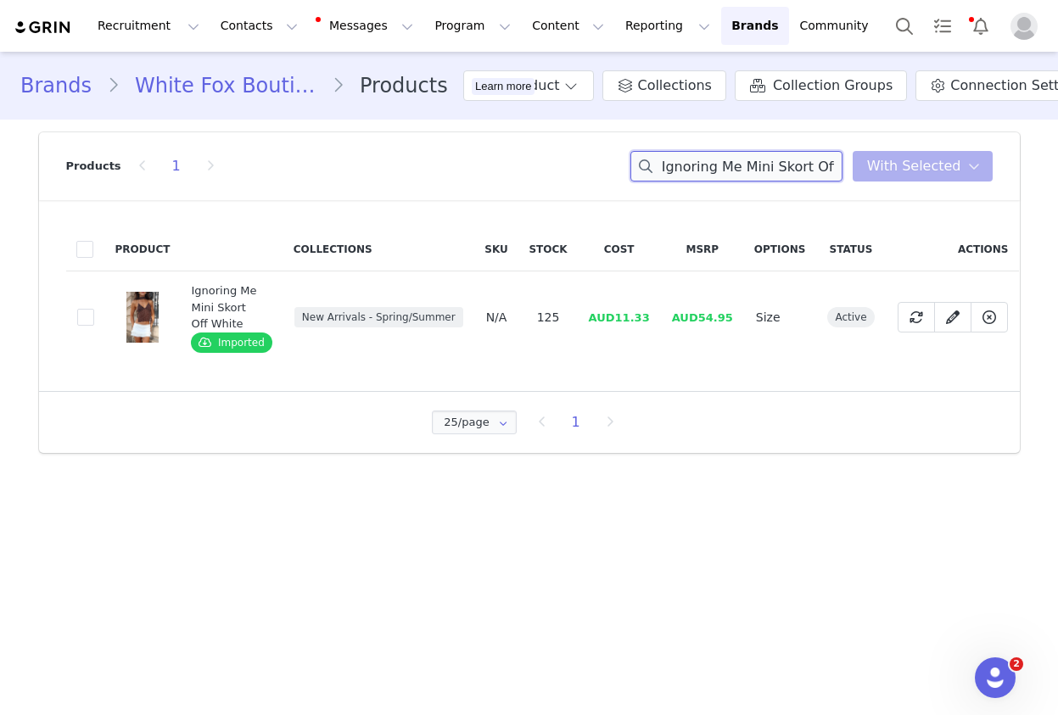
click at [749, 165] on input "Ignoring Me Mini Skort Off White" at bounding box center [737, 166] width 212 height 31
paste input "Little Lies Bustier Chocola"
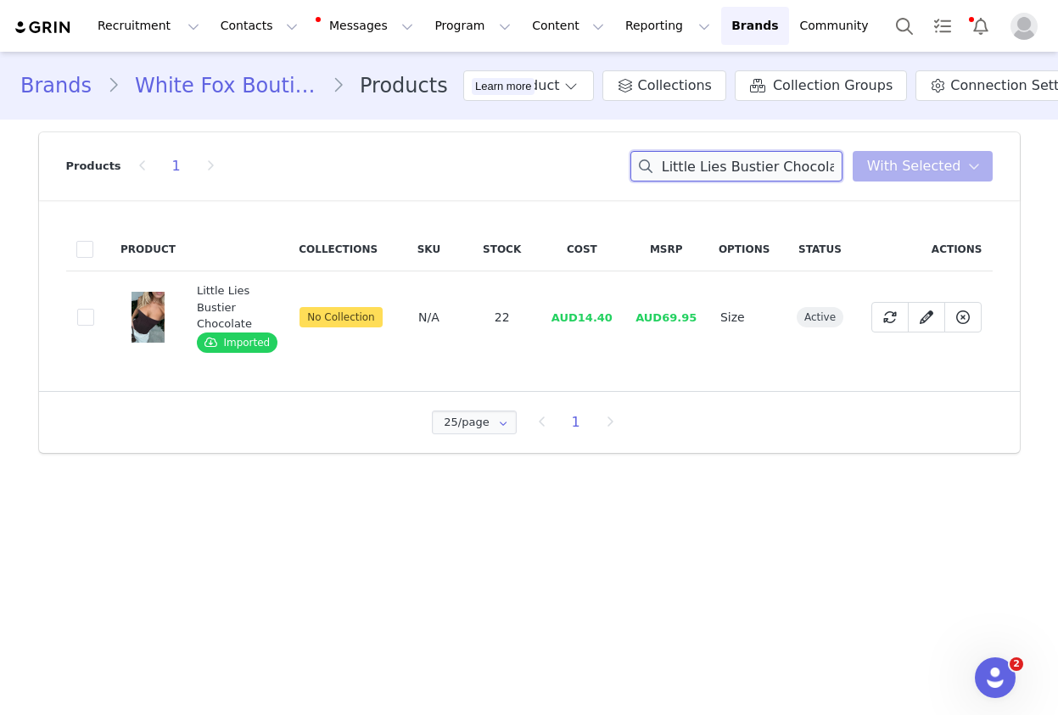
click at [762, 161] on input "Little Lies Bustier Chocolate" at bounding box center [737, 166] width 212 height 31
paste input "Ready Set Go Cross Front Leggings Ballet Pink"
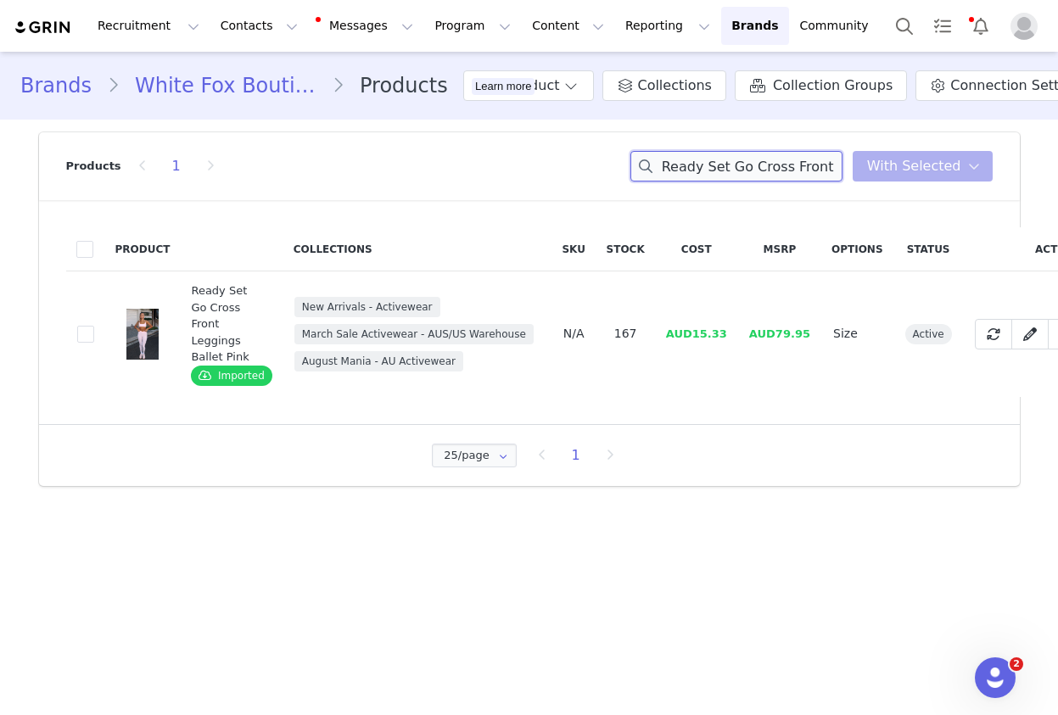
click at [731, 172] on input "Ready Set Go Cross Front Leggings Ballet Pink" at bounding box center [737, 166] width 212 height 31
paste input "High Standard Zip Front Sweater Grey Marle"
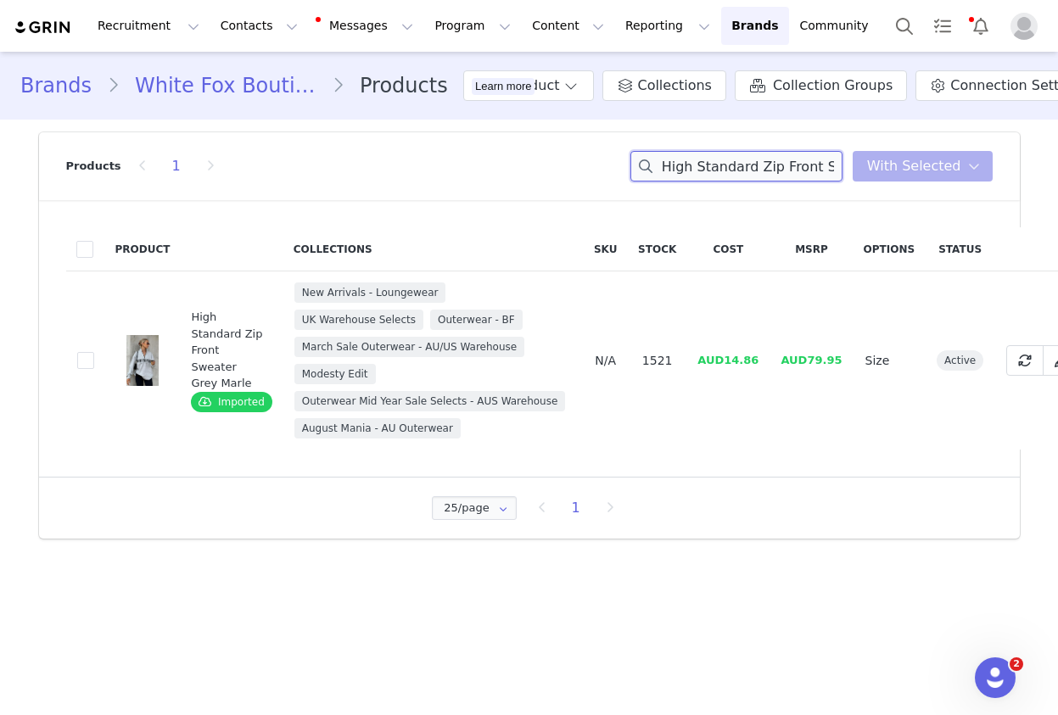
click at [770, 168] on input "High Standard Zip Front Sweater Grey Marle" at bounding box center [737, 166] width 212 height 31
paste input "Pillow Talk Long Sleeve Pyjama Set Chocolat"
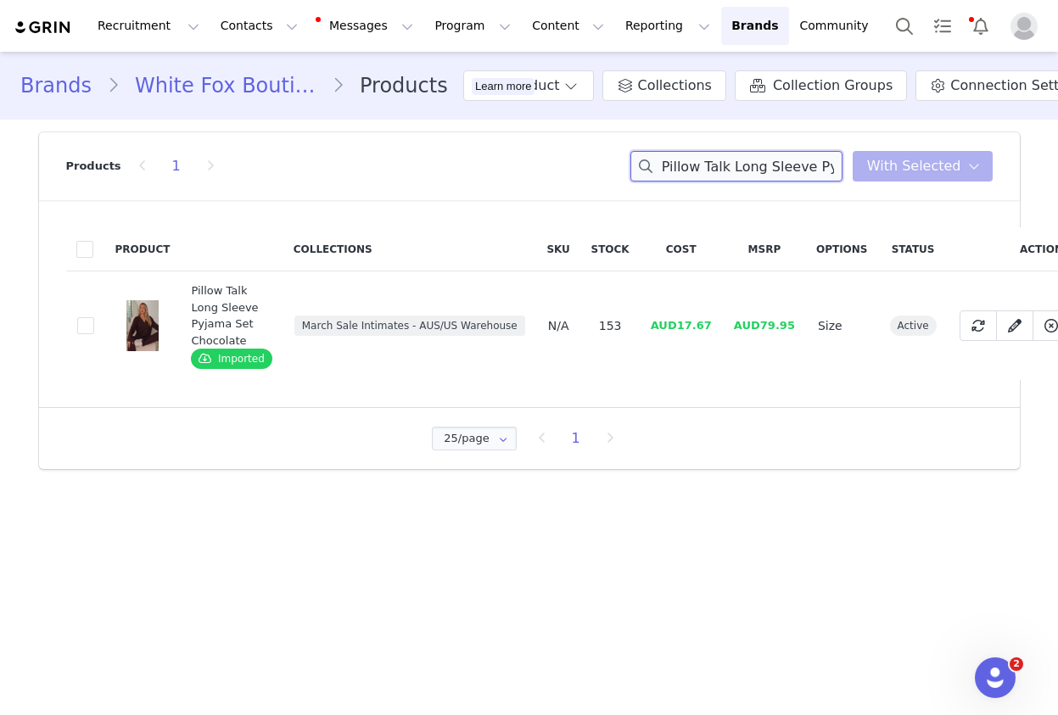
click at [782, 160] on input "Pillow Talk Long Sleeve Pyjama Set Chocolate" at bounding box center [737, 166] width 212 height 31
paste input "From The Archives Charli Zip Front Hoodie Navy"
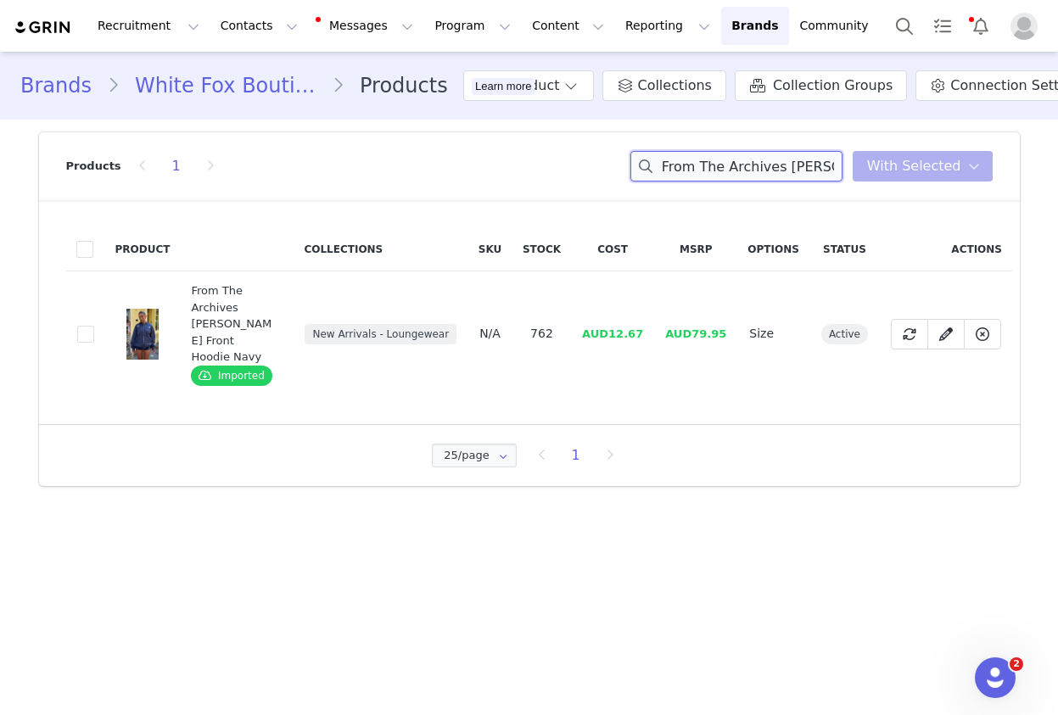
click at [737, 160] on input "From The Archives Charli Zip Front Hoodie Navy" at bounding box center [737, 166] width 212 height 31
drag, startPoint x: 737, startPoint y: 160, endPoint x: 587, endPoint y: 395, distance: 279.0
click at [737, 160] on input "From The Archives Charli Zip Front Hoodie Navy" at bounding box center [737, 166] width 212 height 31
paste input "Sleepy Girl Pyjama Shorts White"
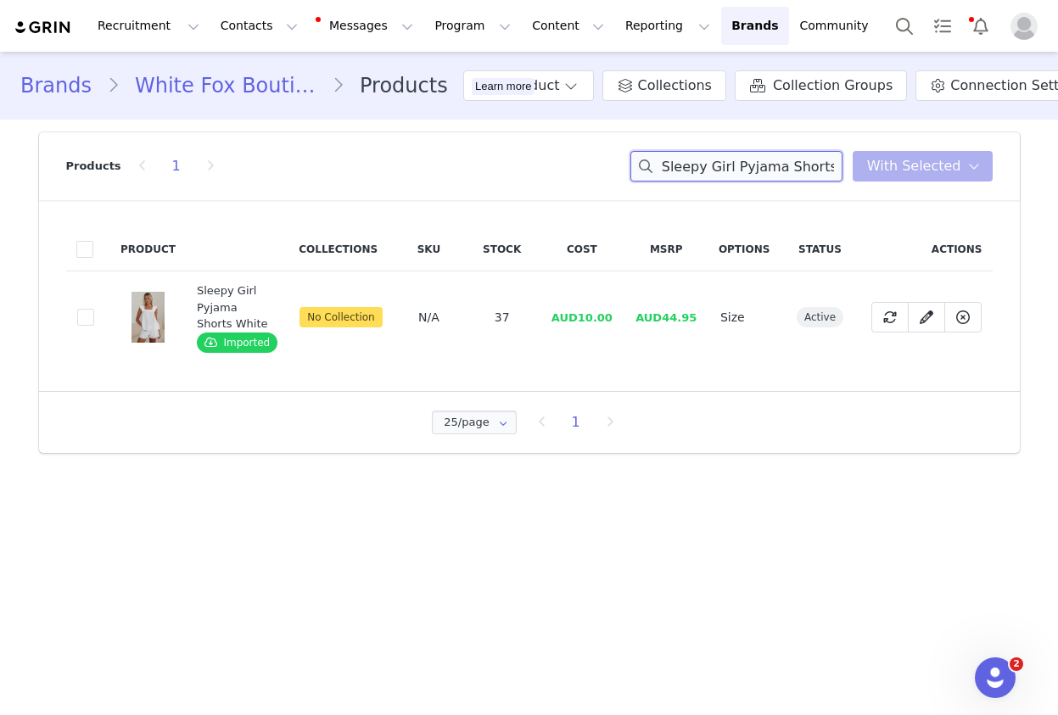
click at [767, 172] on input "Sleepy Girl Pyjama Shorts White" at bounding box center [737, 166] width 212 height 31
paste input "Top"
click at [738, 158] on input "Sleepy Girl Pyjama Top White" at bounding box center [737, 166] width 212 height 31
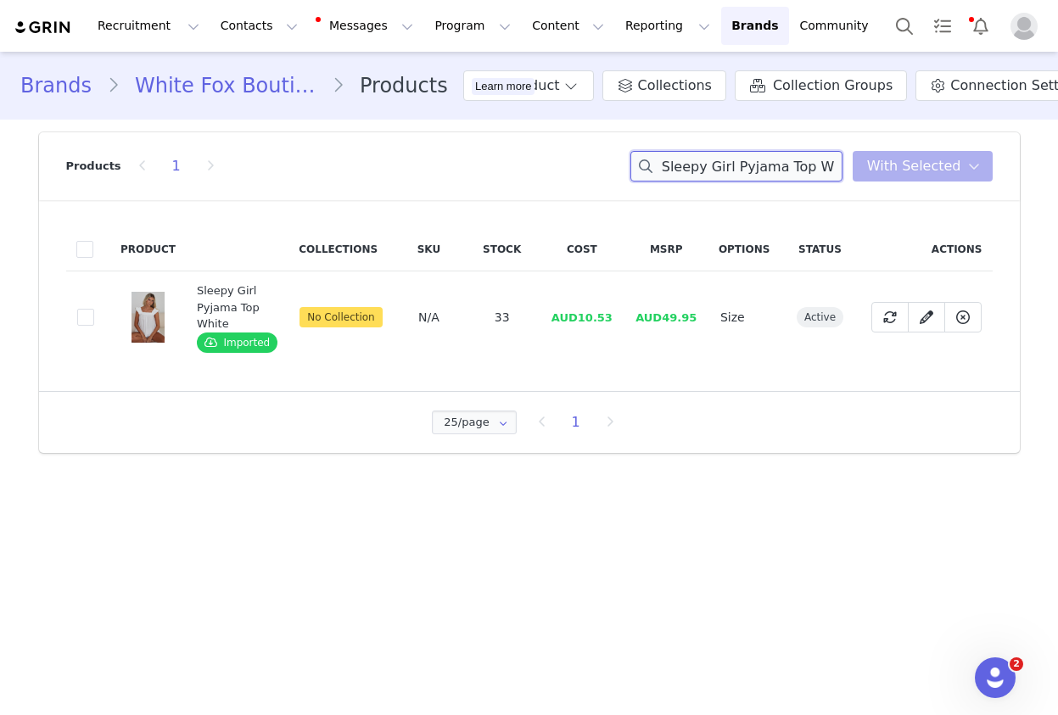
click at [738, 158] on input "Sleepy Girl Pyjama Top White" at bounding box center [737, 166] width 212 height 31
paste input "From The Archives Allora Wide Leg Sweatpants Blu"
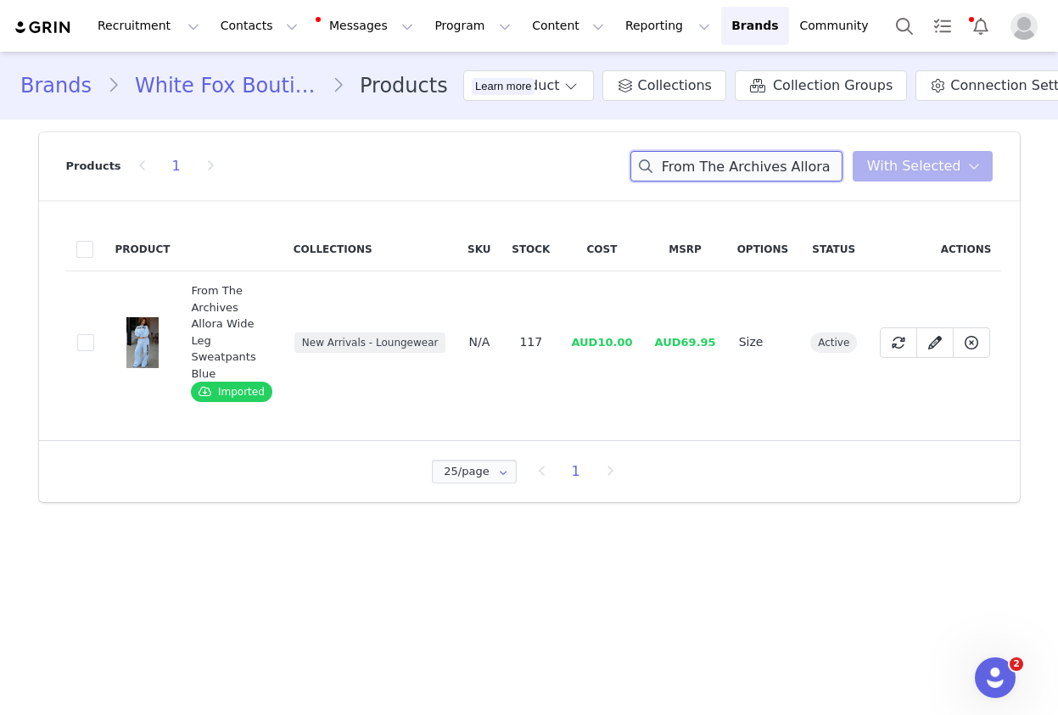
click at [727, 165] on input "From The Archives Allora Wide Leg Sweatpants Blue" at bounding box center [737, 166] width 212 height 31
paste input "Offstage Wide Leg Sweatpants Monochrom"
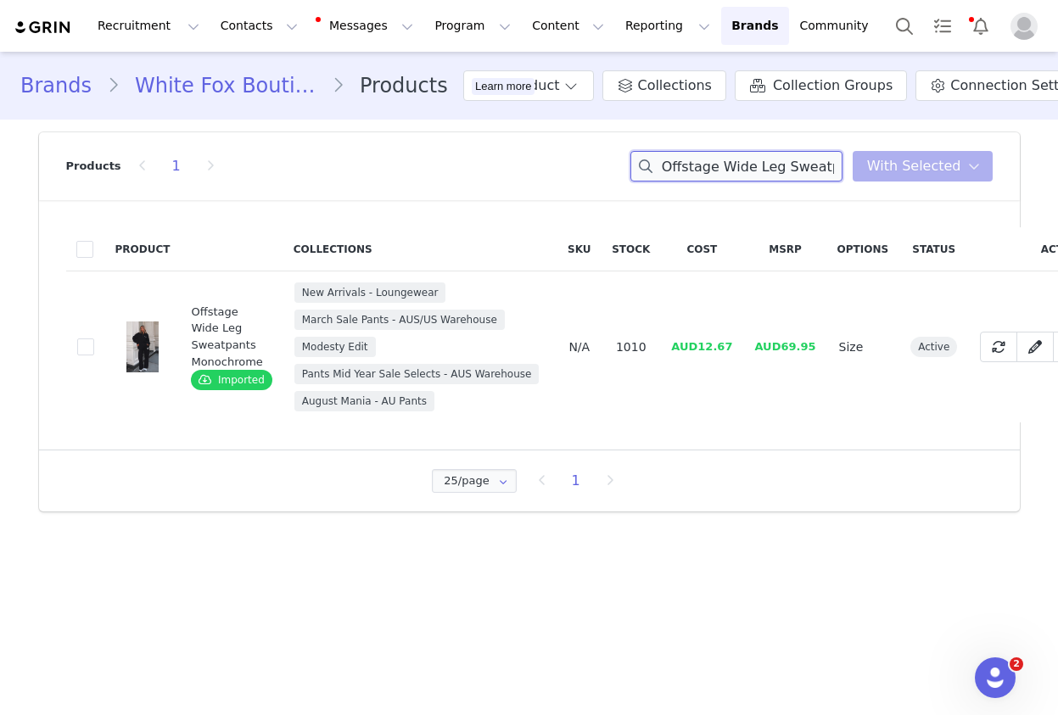
click at [748, 165] on input "Offstage Wide Leg Sweatpants Monochrome" at bounding box center [737, 166] width 212 height 31
paste input "Zip Front Sweater"
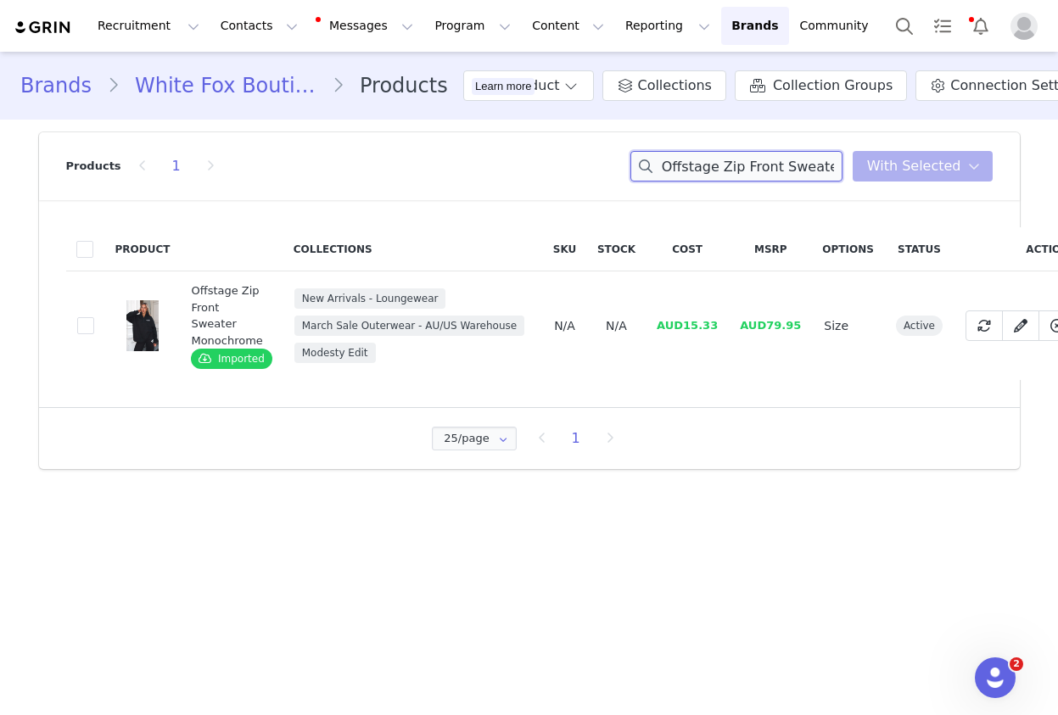
click at [726, 170] on input "Offstage Zip Front Sweater Monochrome" at bounding box center [737, 166] width 212 height 31
paste input "Lounge Shorts Fawn"
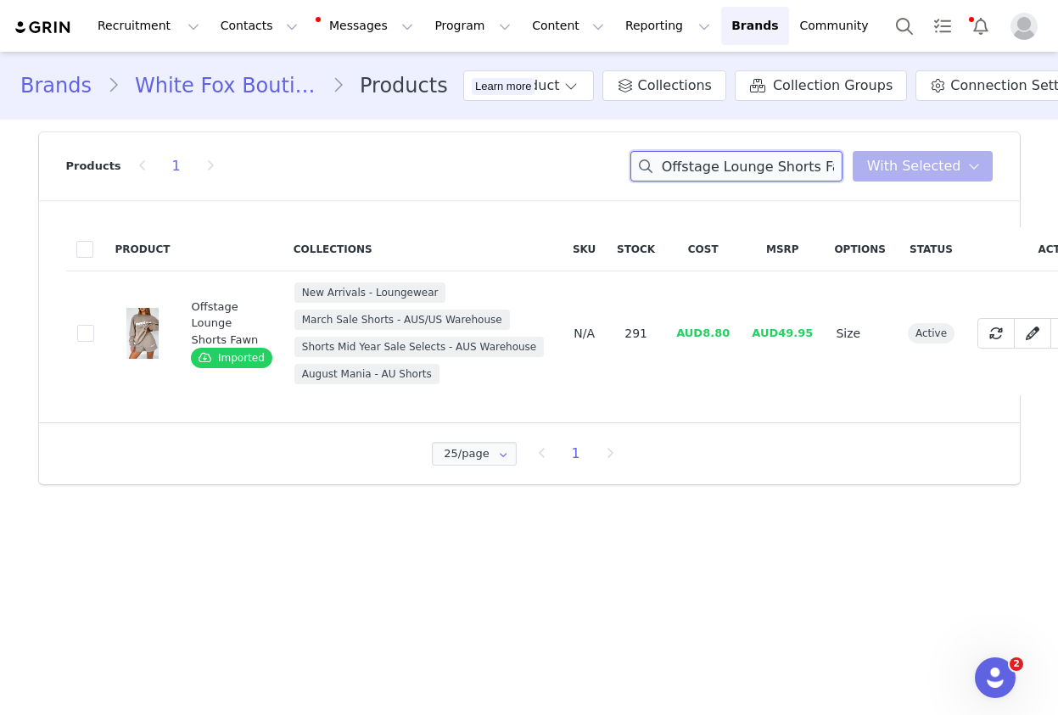
click at [737, 152] on input "Offstage Lounge Shorts Fawn" at bounding box center [737, 166] width 212 height 31
click at [713, 171] on input "Offstage Lounge Shorts Fawn" at bounding box center [737, 166] width 212 height 31
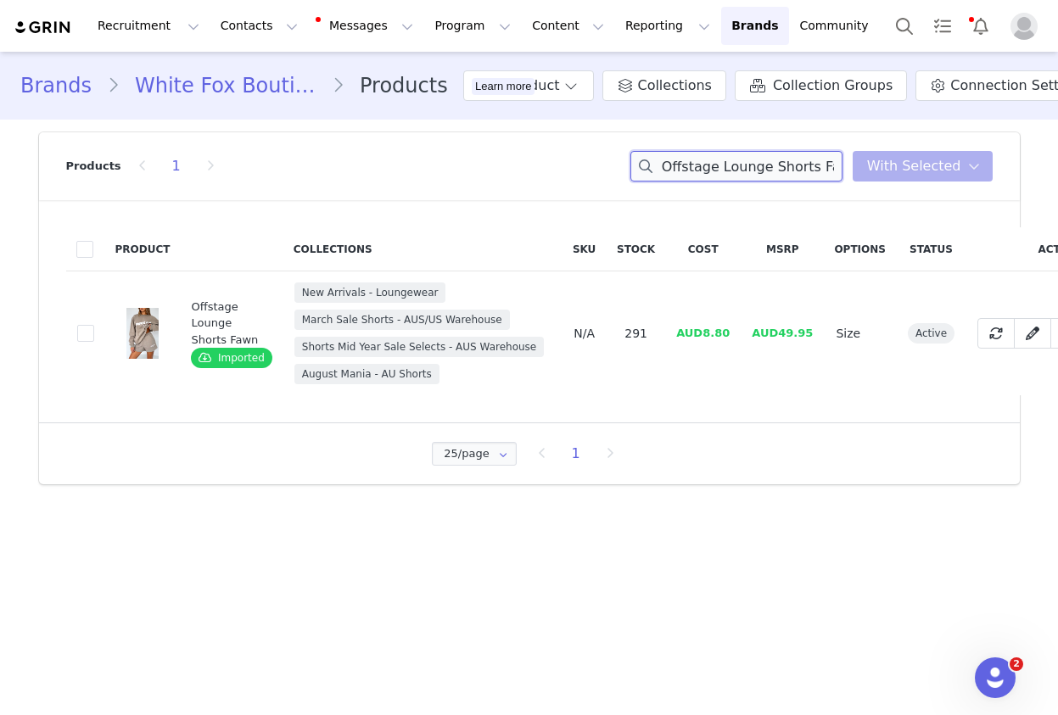
click at [713, 171] on input "Offstage Lounge Shorts Fawn" at bounding box center [737, 166] width 212 height 31
paste input "Sweet Bloom Oversized Tee Pink"
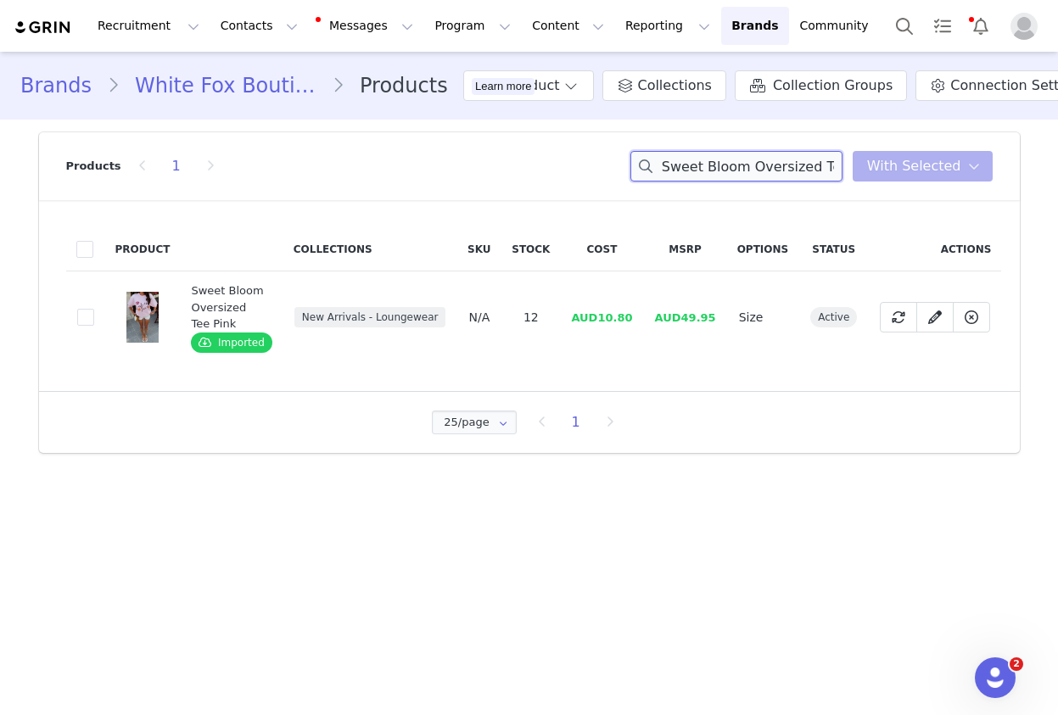
click at [746, 169] on input "Sweet Bloom Oversized Tee Pink" at bounding box center [737, 166] width 212 height 31
paste input "Warm Whispers Knit Cardigan Taupe"
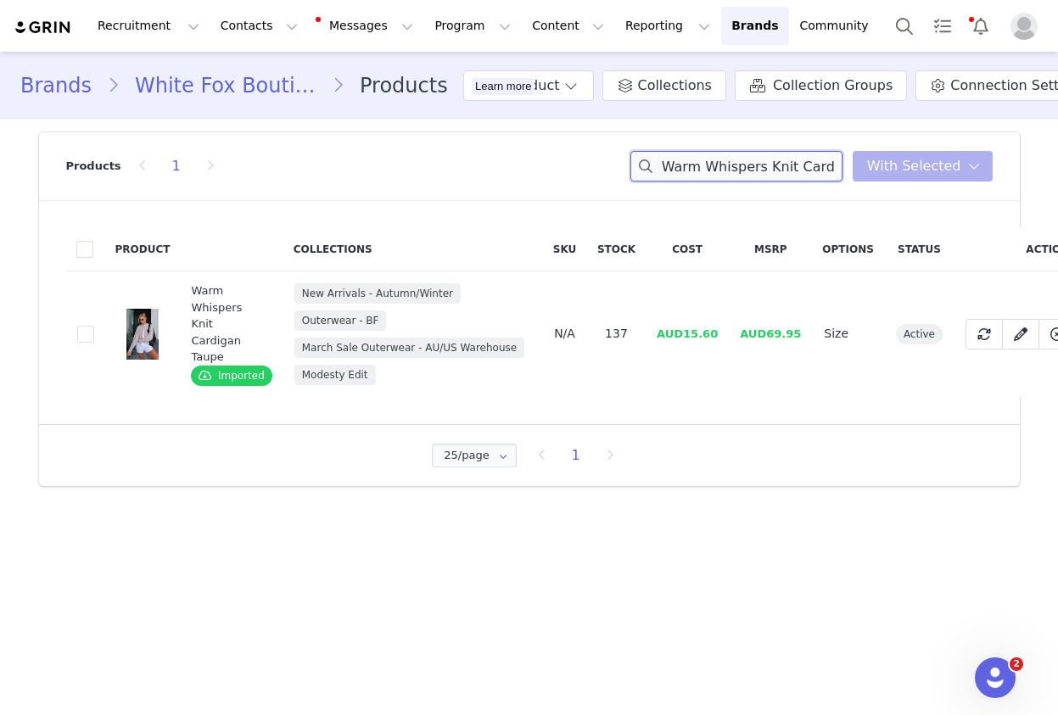
click at [780, 165] on input "Warm Whispers Knit Cardigan Taupe" at bounding box center [737, 166] width 212 height 31
paste input "Dazed PU Jacket Black"
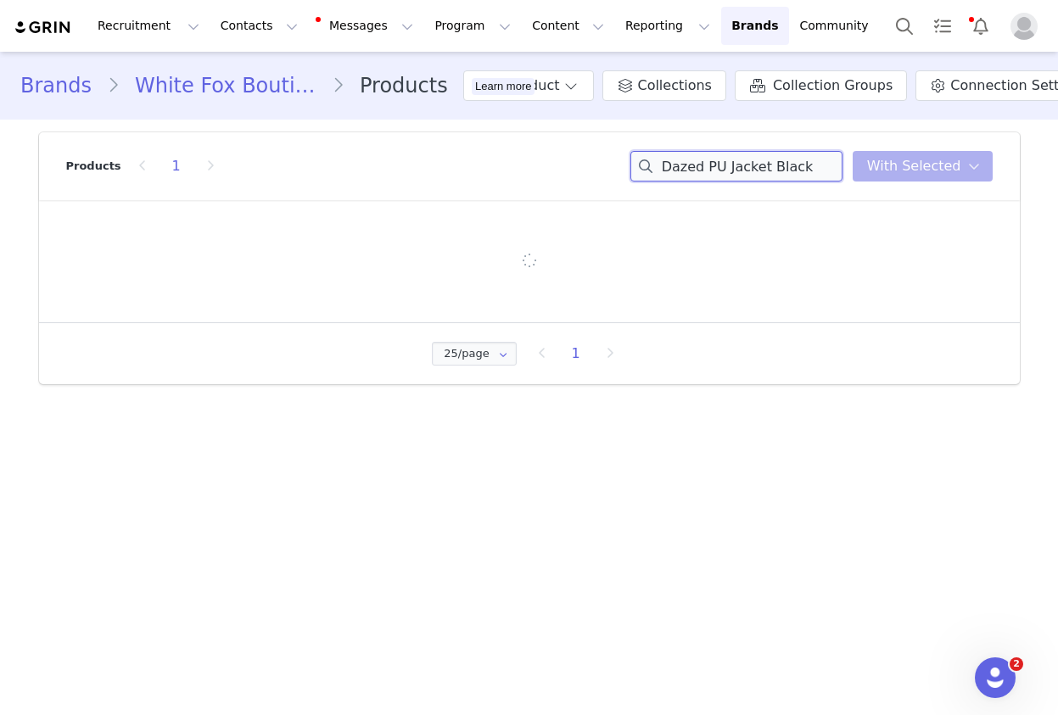
type input "Dazed PU Jacket Black"
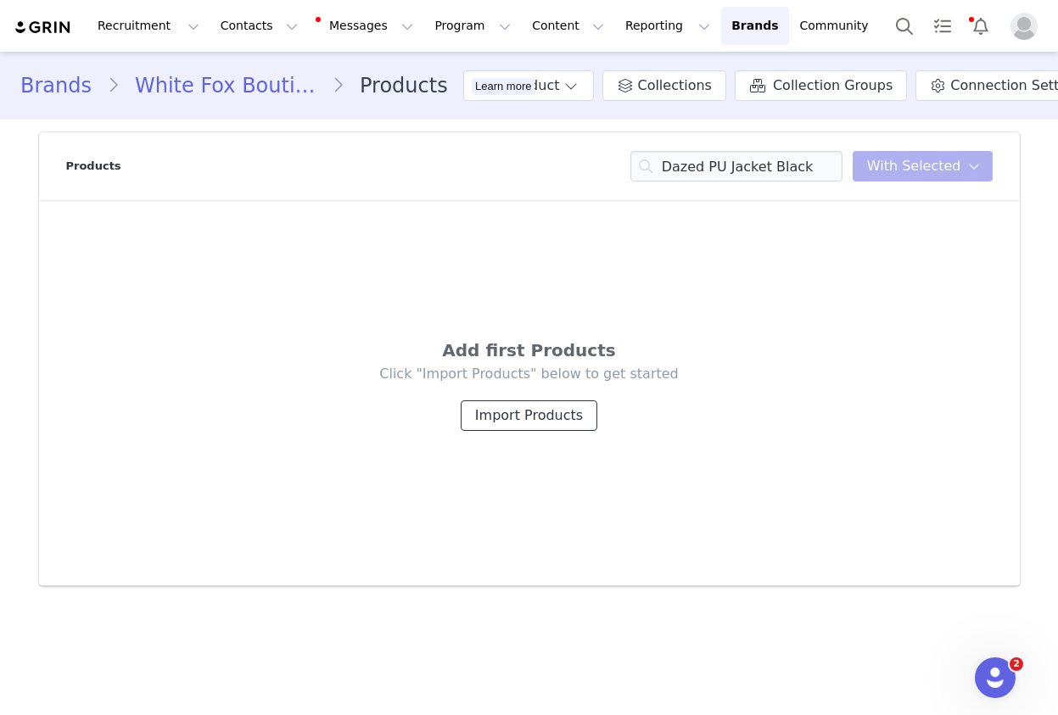
click at [513, 424] on button "Import Products" at bounding box center [529, 416] width 137 height 31
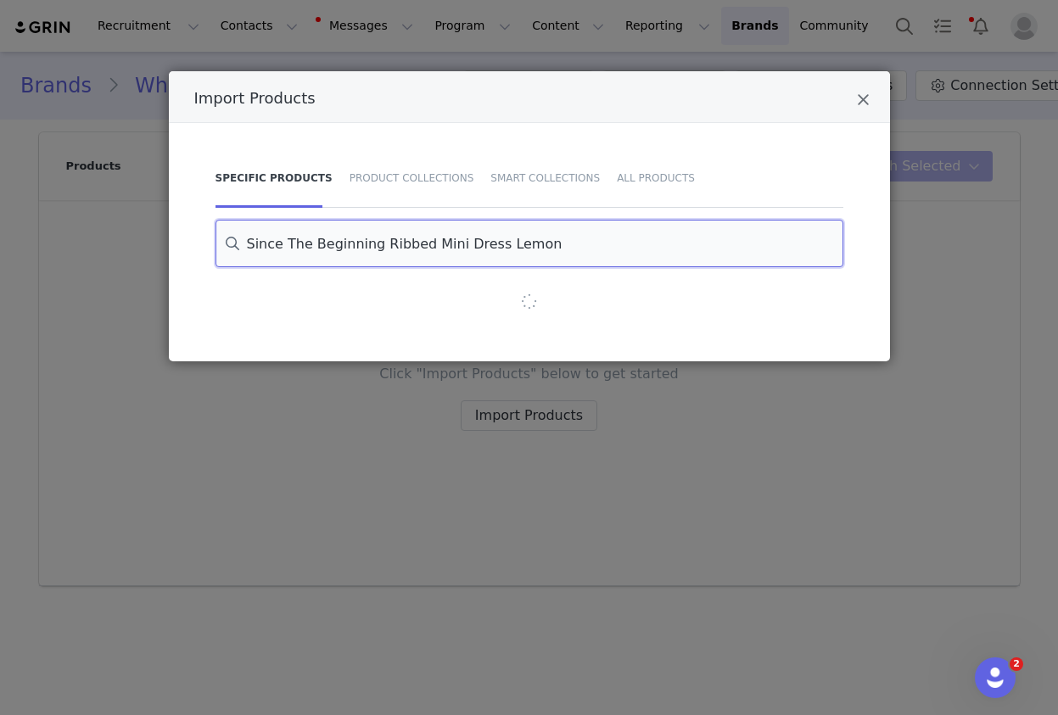
click at [309, 244] on input "Since The Beginning Ribbed Mini Dress Lemon" at bounding box center [530, 244] width 628 height 48
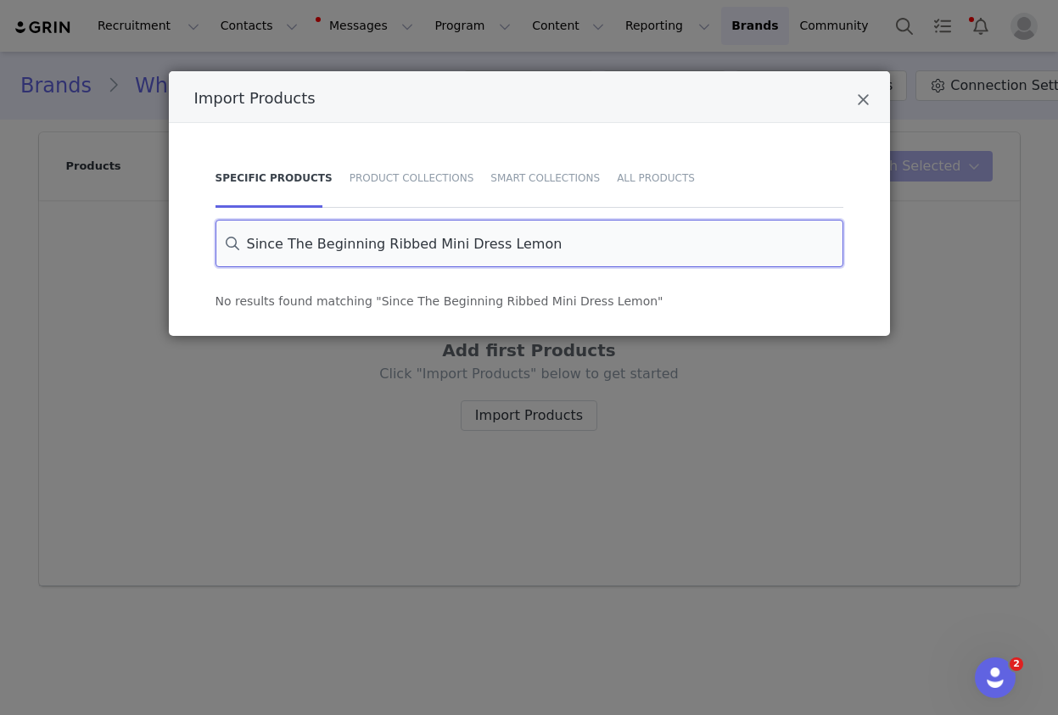
paste input "Dazed PU Jacket Black"
type input "Dazed PU Jacket Black"
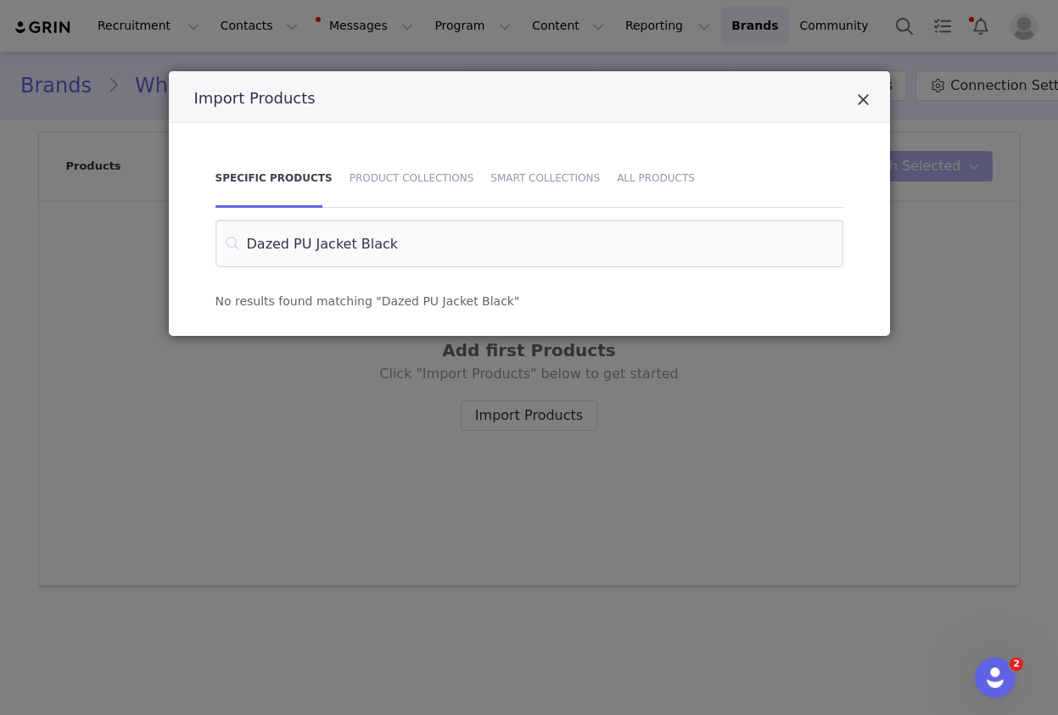
click at [863, 105] on icon "Close" at bounding box center [863, 100] width 13 height 17
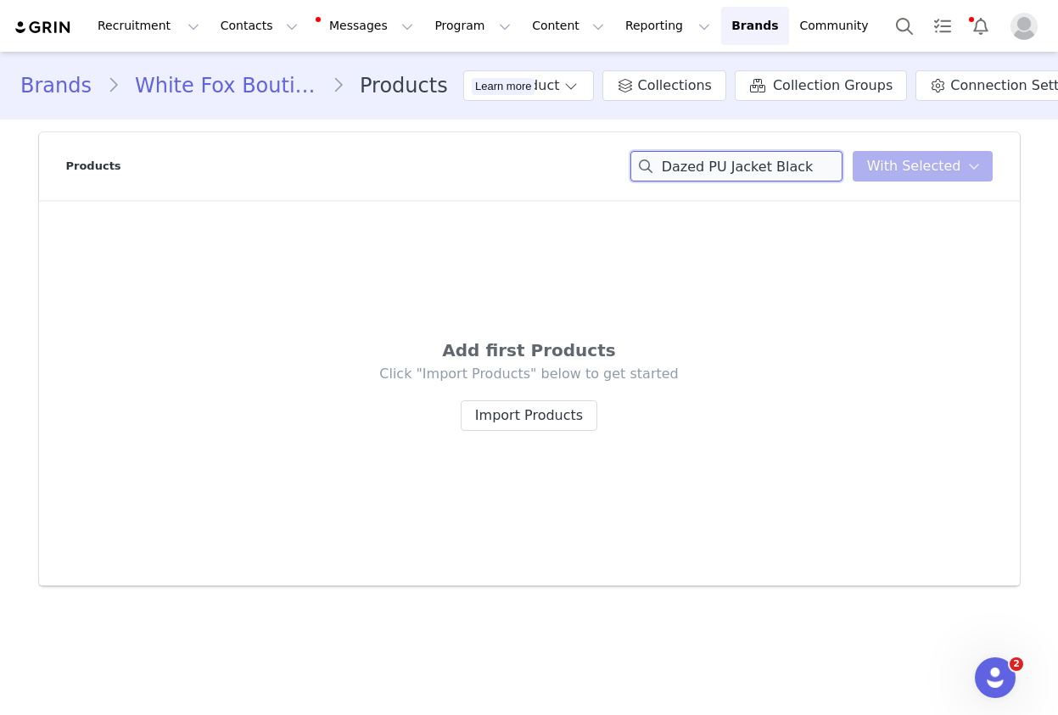
click at [764, 165] on input "Dazed PU Jacket Black" at bounding box center [737, 166] width 212 height 31
drag, startPoint x: 764, startPoint y: 165, endPoint x: 591, endPoint y: 334, distance: 241.2
click at [761, 165] on input "Dazed PU Jacket Black" at bounding box center [737, 166] width 212 height 31
paste input "All For You Strapless Top"
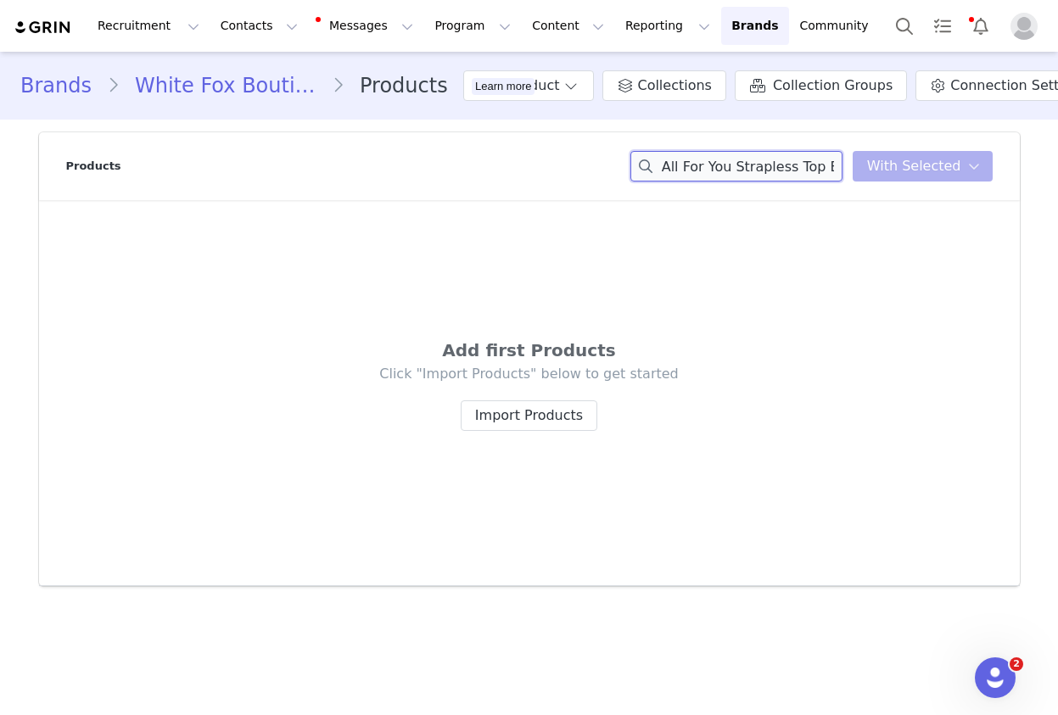
click at [761, 151] on input "All For You Strapless Top Black" at bounding box center [737, 166] width 212 height 31
paste input "My Own Hero Mini Dress"
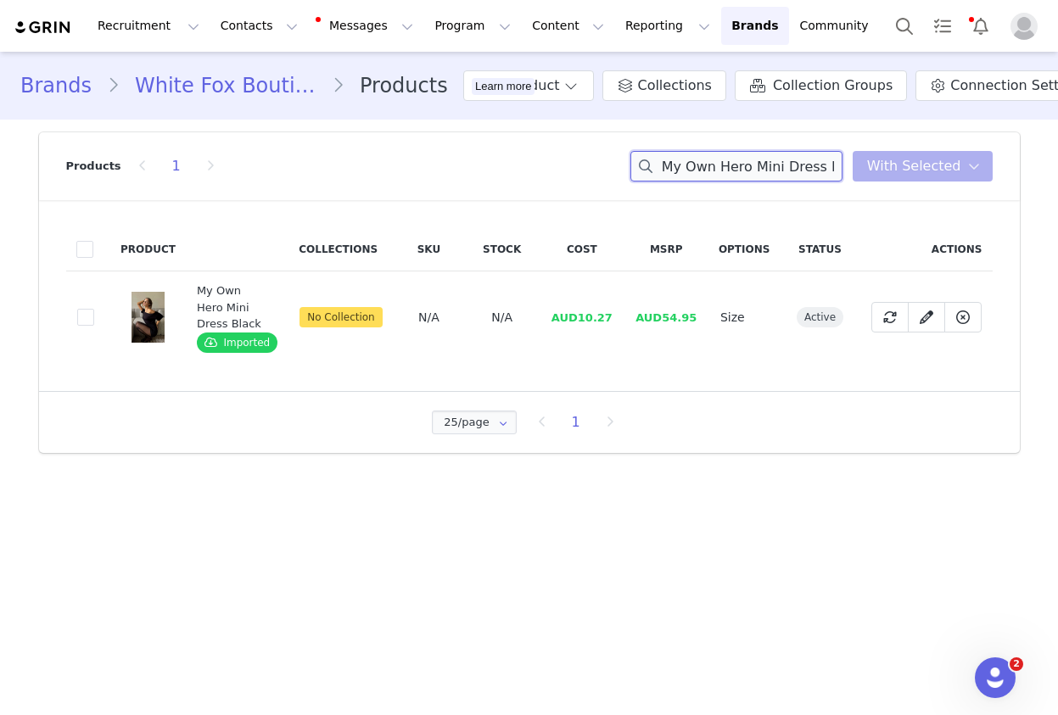
click at [762, 172] on input "My Own Hero Mini Dress Black" at bounding box center [737, 166] width 212 height 31
drag, startPoint x: 762, startPoint y: 172, endPoint x: 629, endPoint y: 376, distance: 243.4
click at [762, 172] on input "My Own Hero Mini Dress Black" at bounding box center [737, 166] width 212 height 31
paste
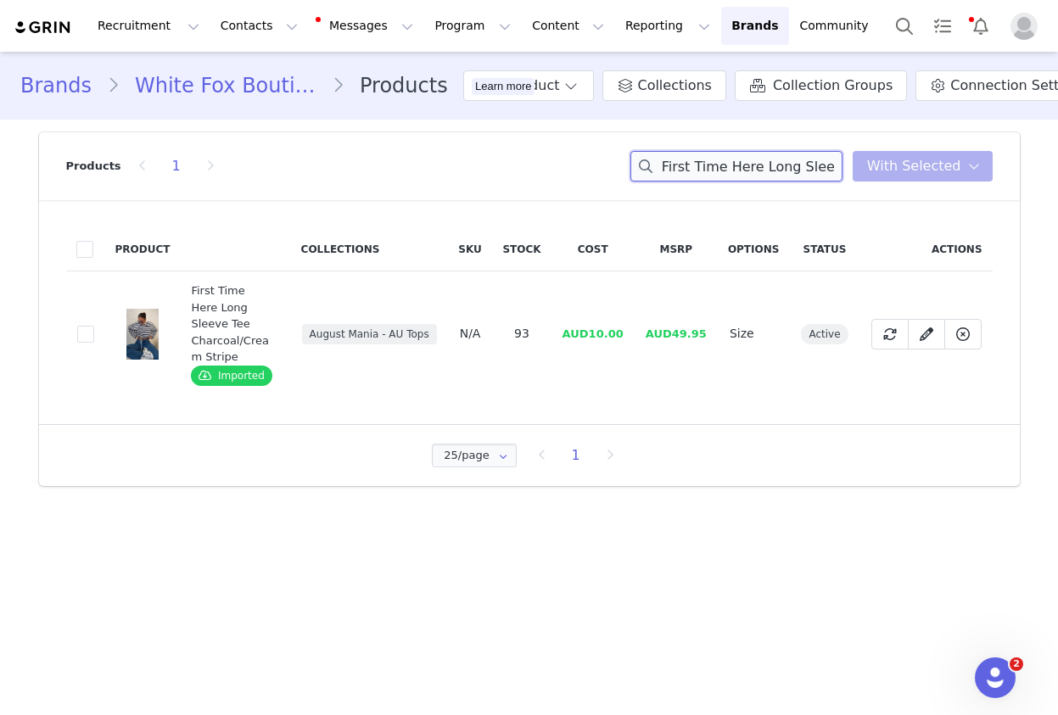
click at [764, 177] on input "First Time Here Long Sleeve Tee Charcoal/Cream Stripe" at bounding box center [737, 166] width 212 height 31
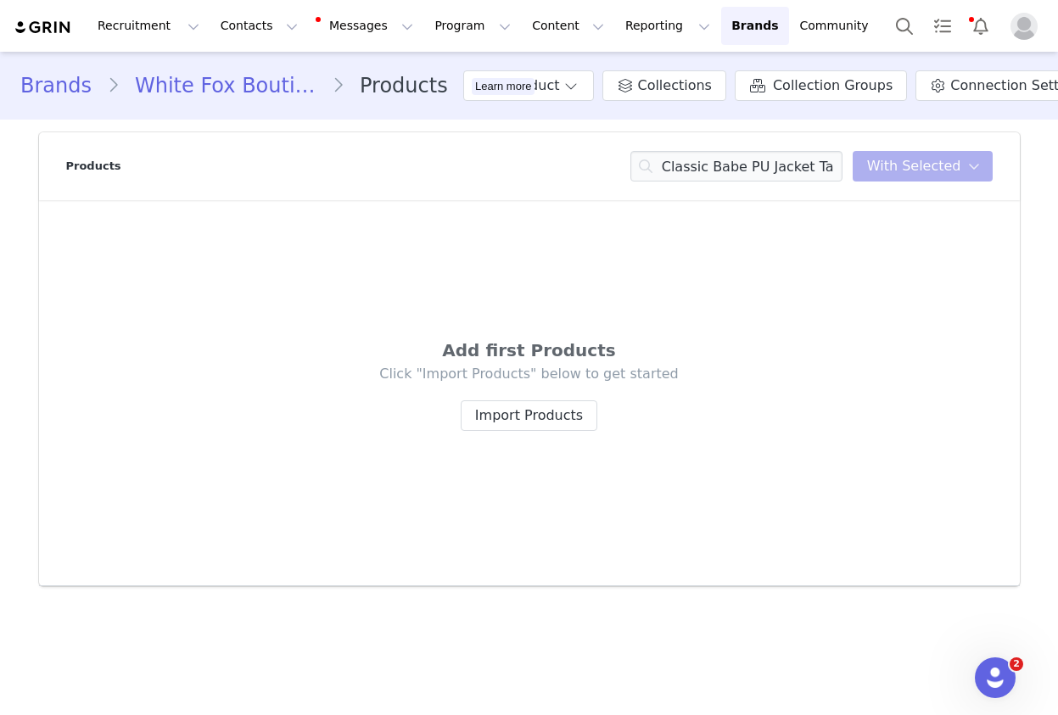
click at [720, 183] on div "Products Classic Babe PU Jacket Tan You have 0 product s selected Add to Collec…" at bounding box center [529, 166] width 927 height 68
click at [721, 183] on div "Products Classic Babe PU Jacket Tan You have 0 product s selected Add to Collec…" at bounding box center [529, 166] width 927 height 68
click at [727, 170] on input "Classic Babe PU Jacket Tan" at bounding box center [737, 166] width 212 height 31
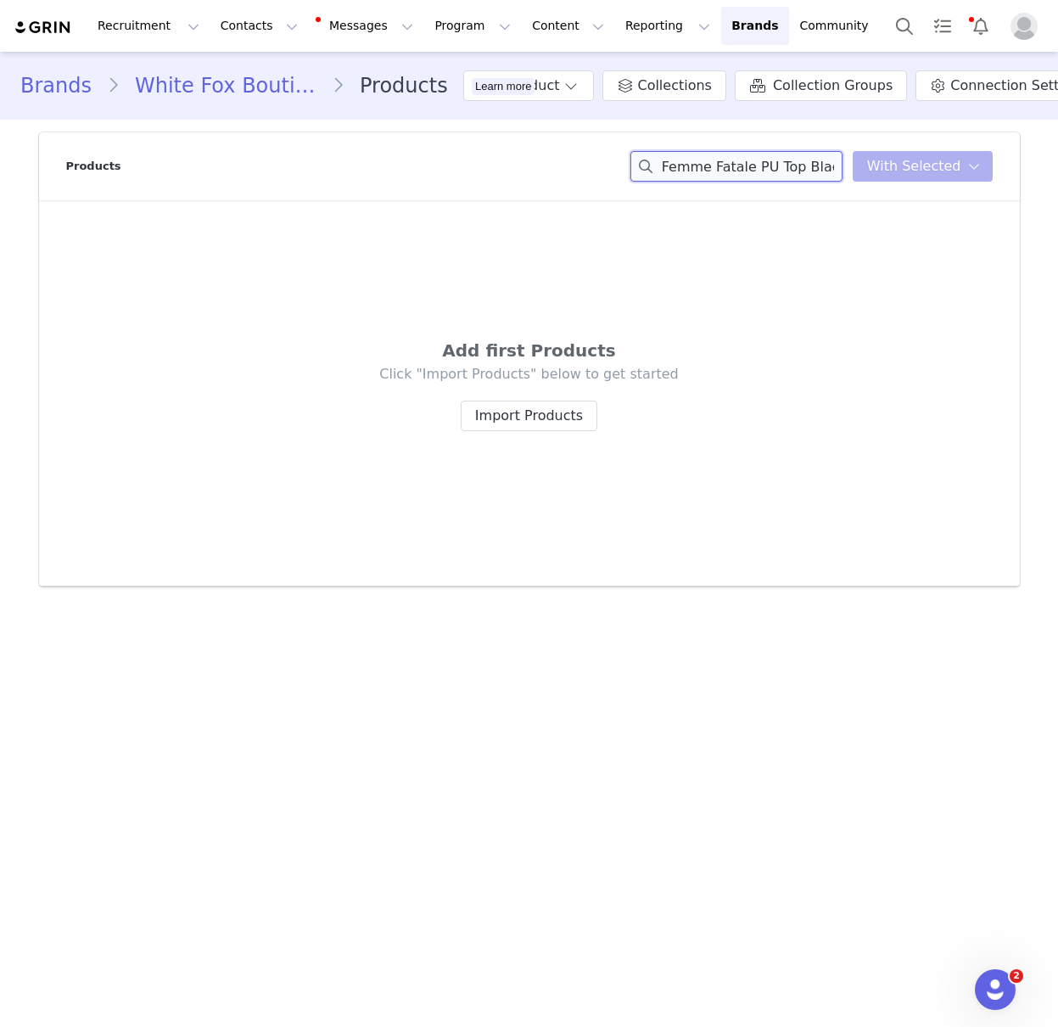
click at [741, 160] on input "Femme Fatale PU Top Black" at bounding box center [737, 166] width 212 height 31
type input "Late Nights Mini Skirt Cheetah"
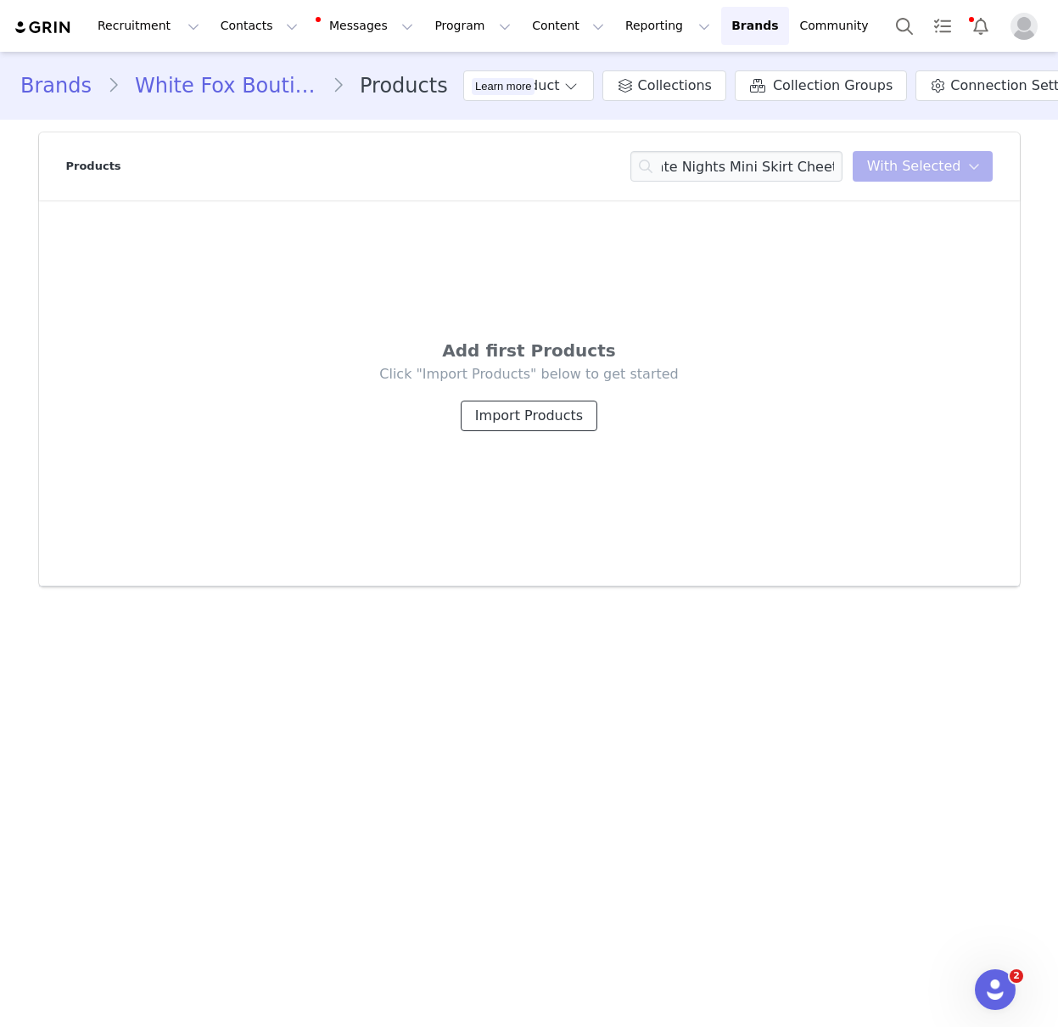
click at [531, 411] on button "Import Products" at bounding box center [529, 416] width 137 height 31
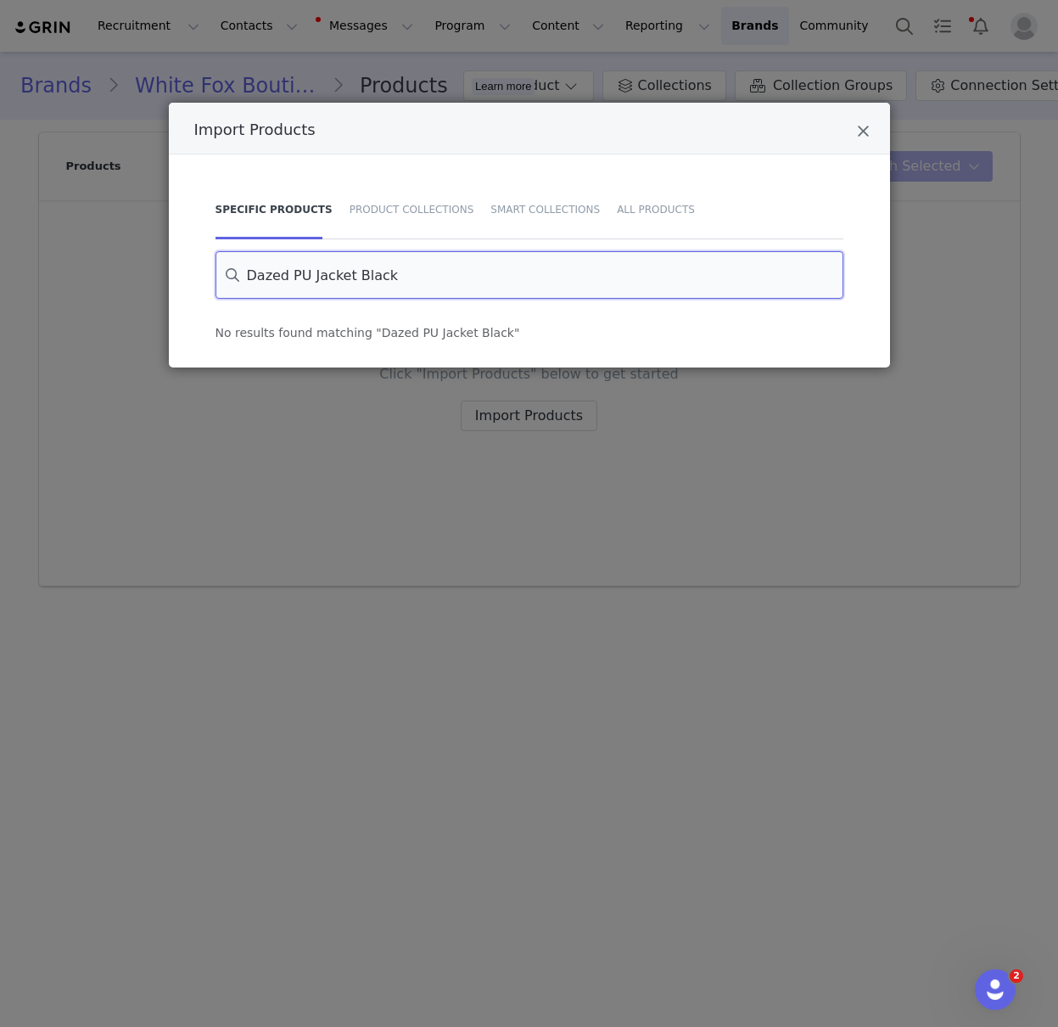
click at [289, 286] on input "Dazed PU Jacket Black" at bounding box center [530, 275] width 628 height 48
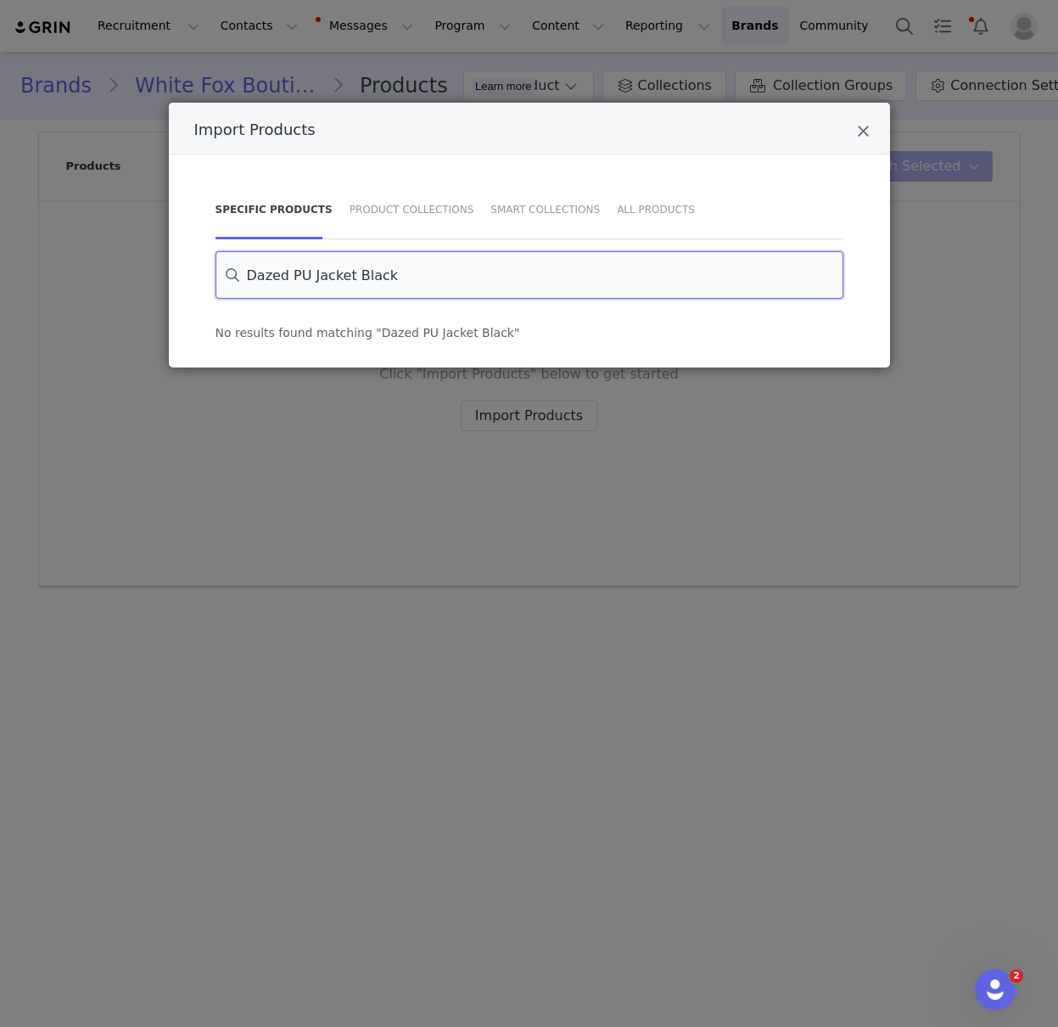
click at [289, 286] on input "Dazed PU Jacket Black" at bounding box center [530, 275] width 628 height 48
drag, startPoint x: 495, startPoint y: 265, endPoint x: 462, endPoint y: 250, distance: 35.3
click at [495, 265] on input "Late Nights Mini Skirt Cheetah" at bounding box center [530, 275] width 628 height 48
type input "Late Nights Mini Skirt Cheetah"
click at [868, 139] on icon "Close" at bounding box center [863, 131] width 13 height 17
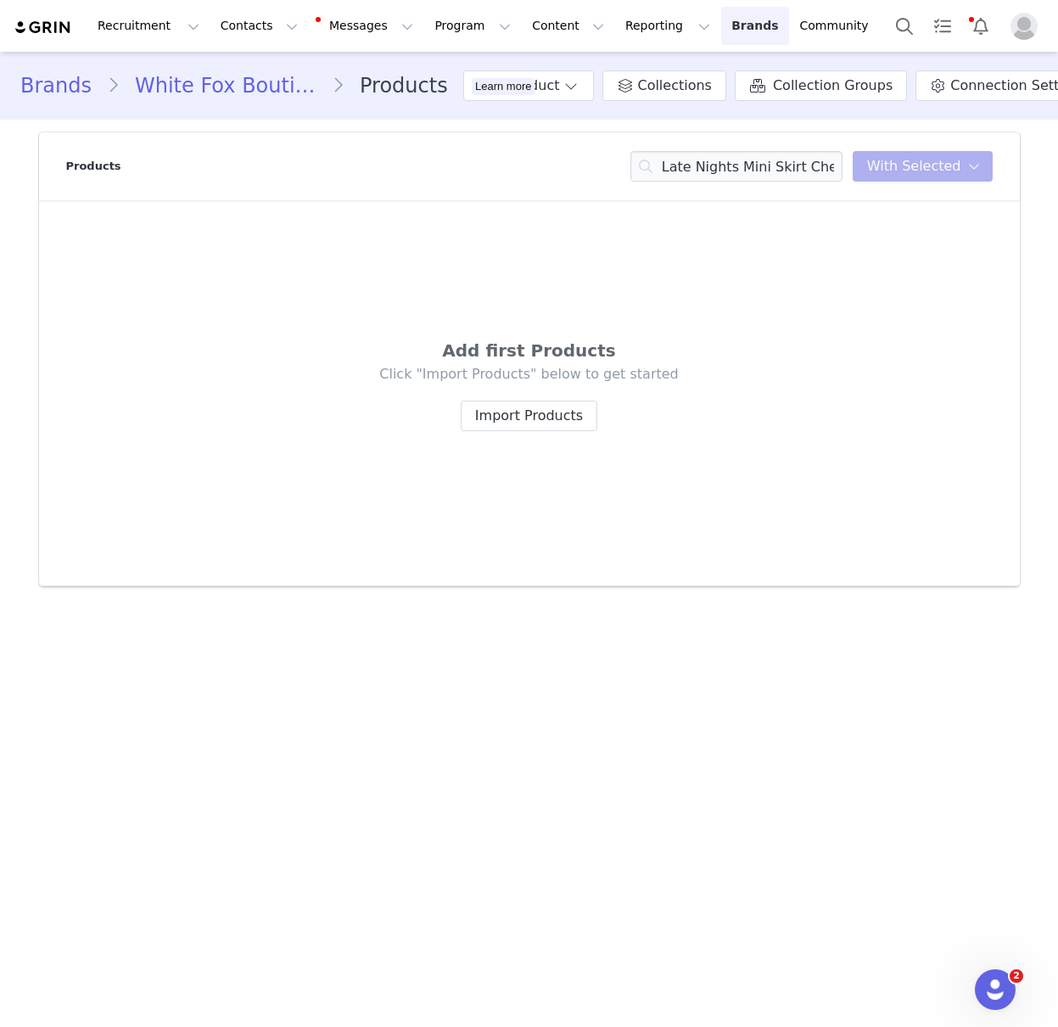
click at [721, 28] on link "Brands Brands" at bounding box center [754, 26] width 67 height 38
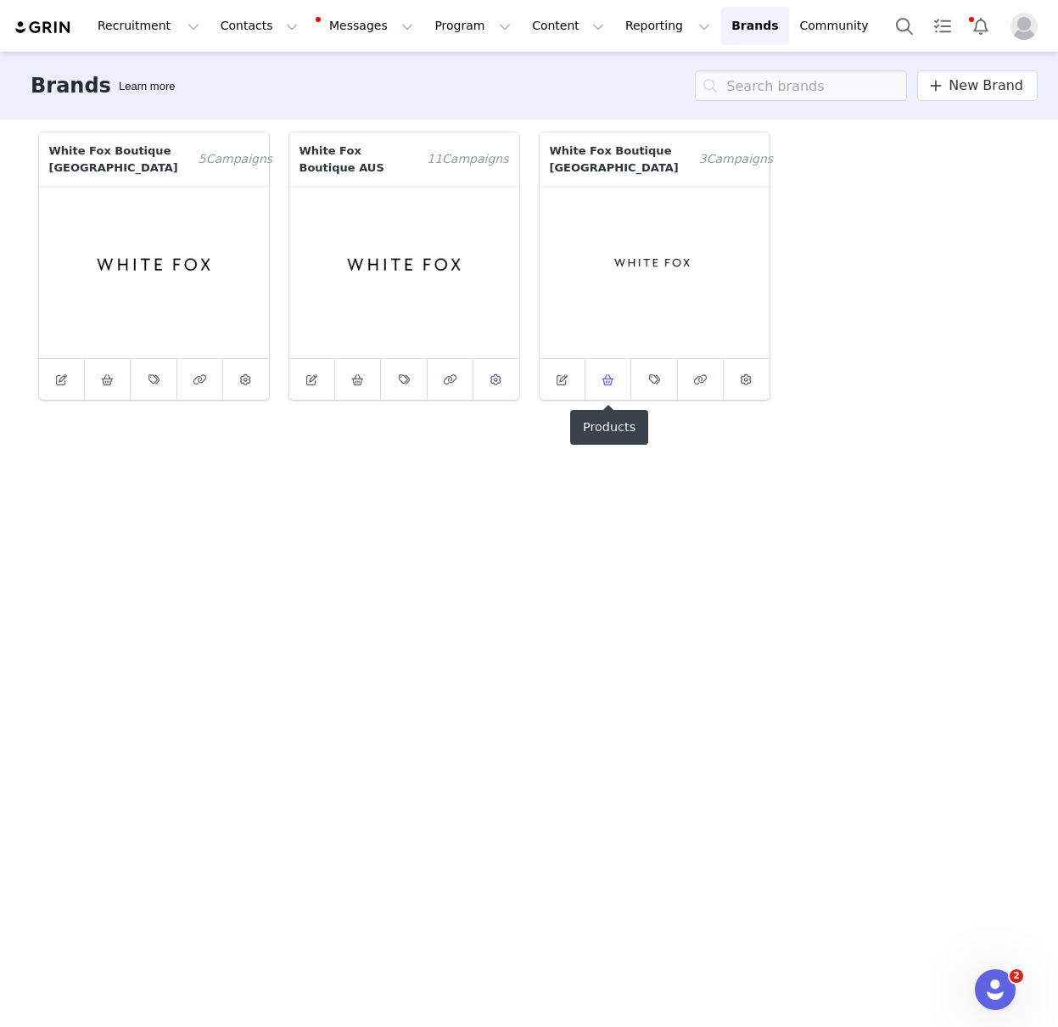
click at [612, 379] on icon at bounding box center [608, 379] width 13 height 11
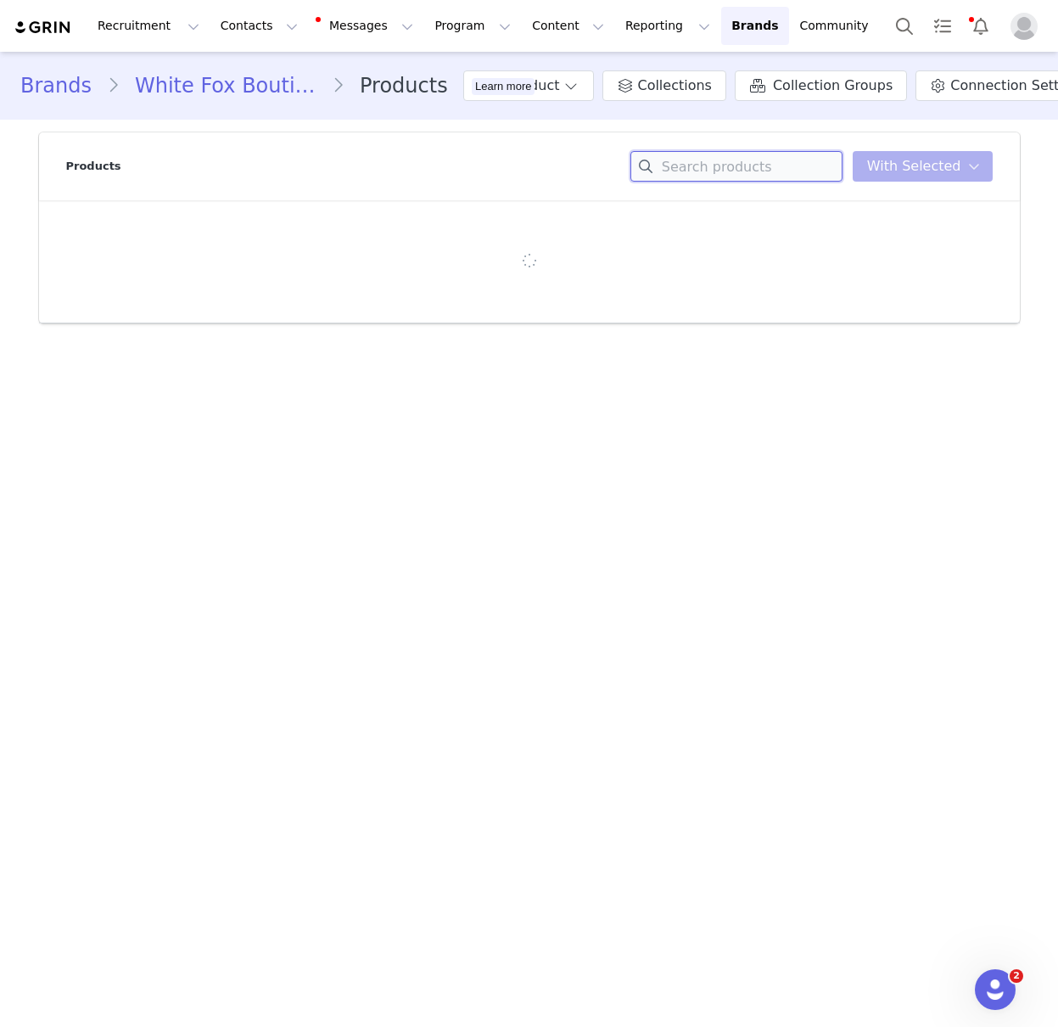
click at [722, 164] on input at bounding box center [737, 166] width 212 height 31
type input "Late Nights Mini Skirt Cheetah"
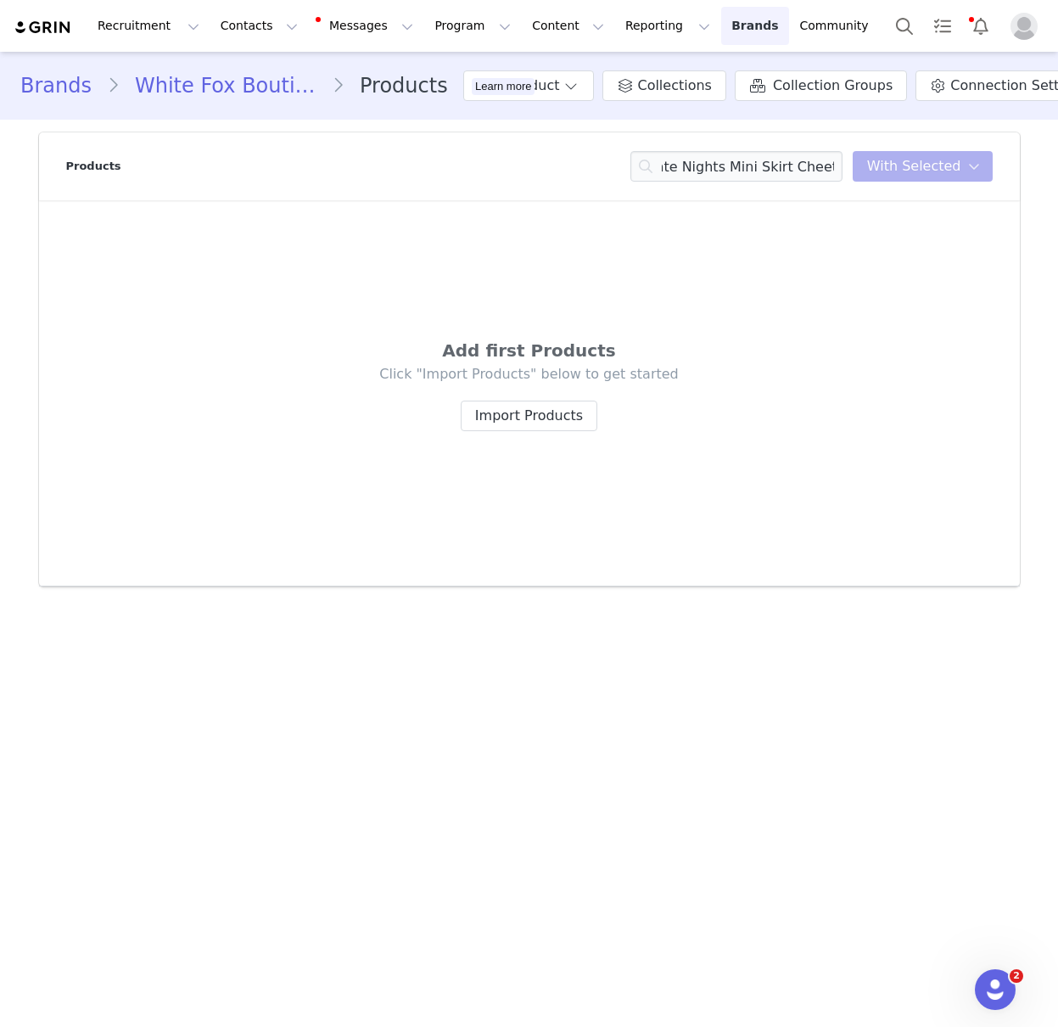
click at [721, 24] on link "Brands Brands" at bounding box center [754, 26] width 67 height 38
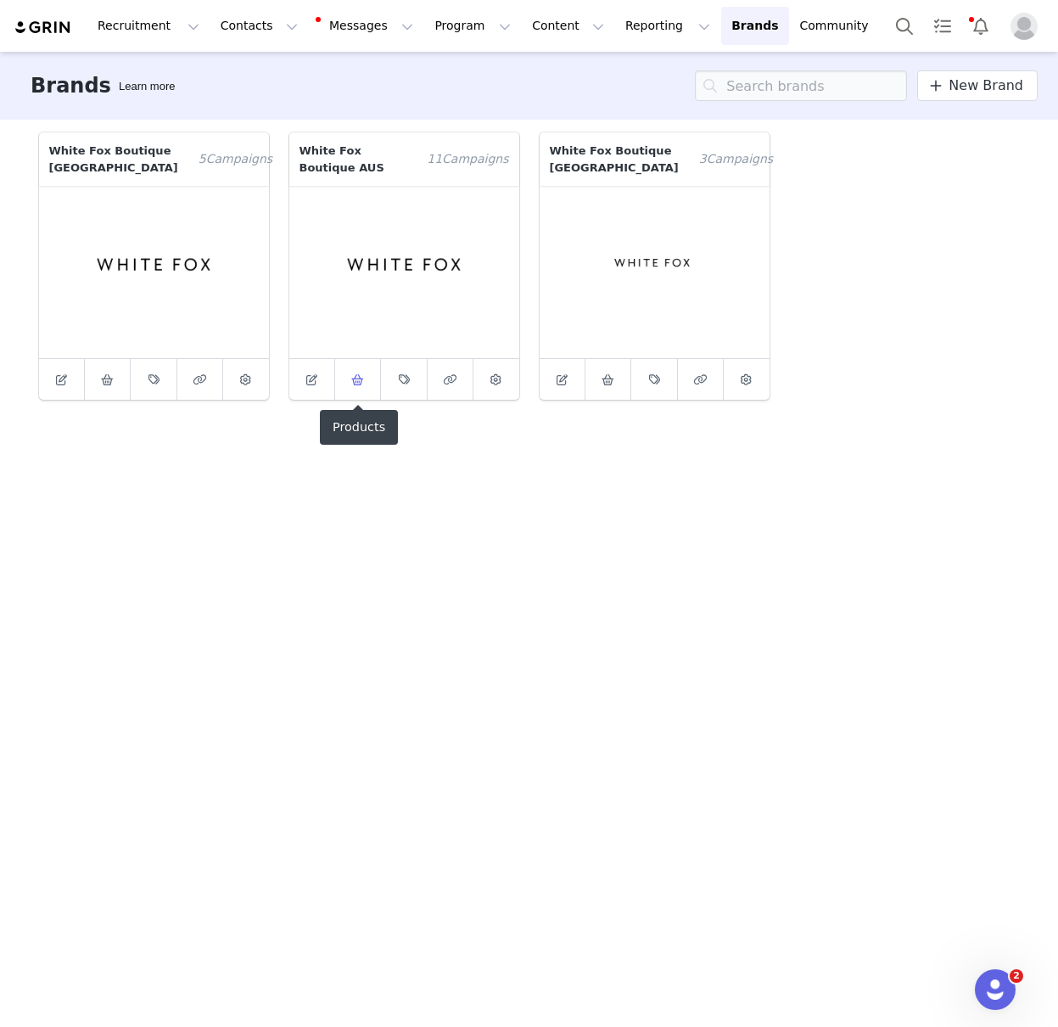
click at [355, 384] on icon at bounding box center [357, 379] width 13 height 11
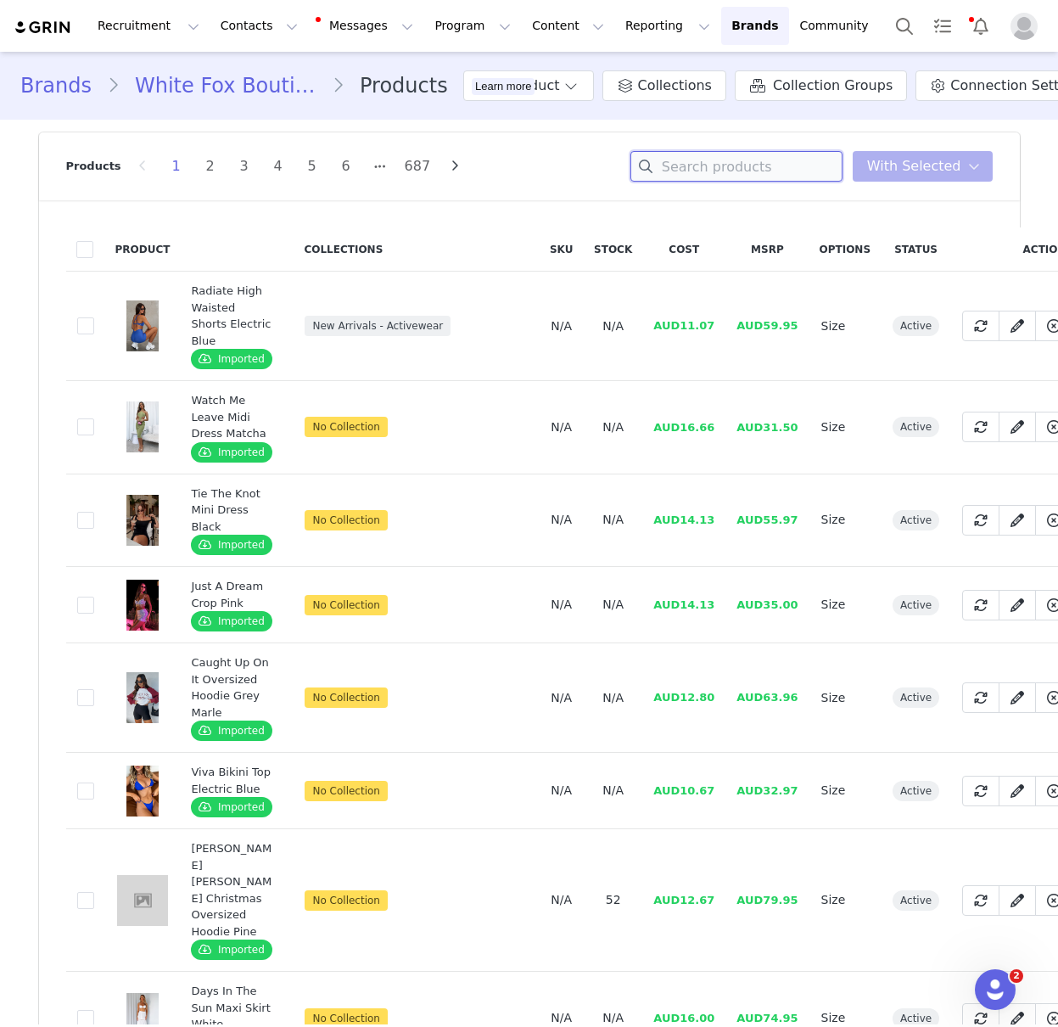
drag, startPoint x: 726, startPoint y: 171, endPoint x: 621, endPoint y: 479, distance: 324.7
click at [726, 171] on input at bounding box center [737, 166] width 212 height 31
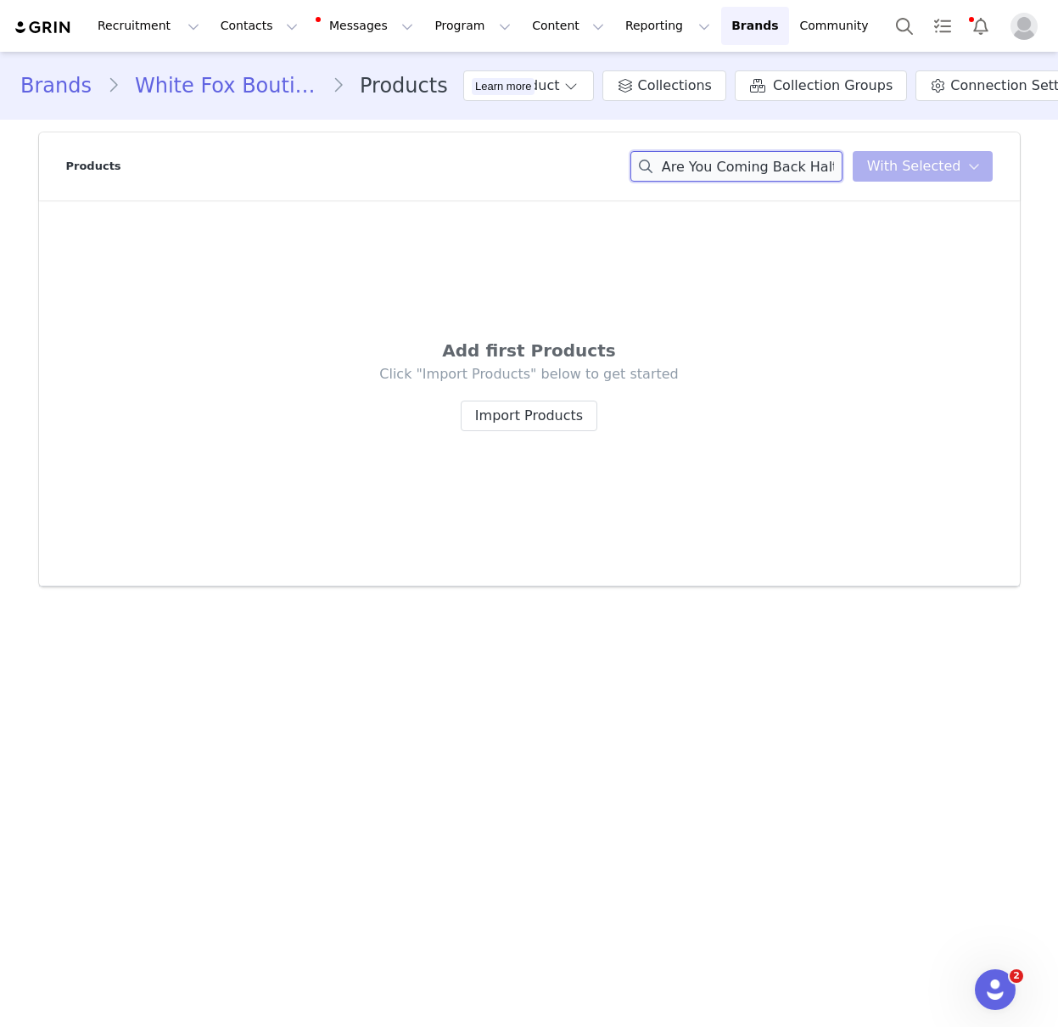
click at [715, 169] on input "Are You Coming Back Halter Top Cream" at bounding box center [737, 166] width 212 height 31
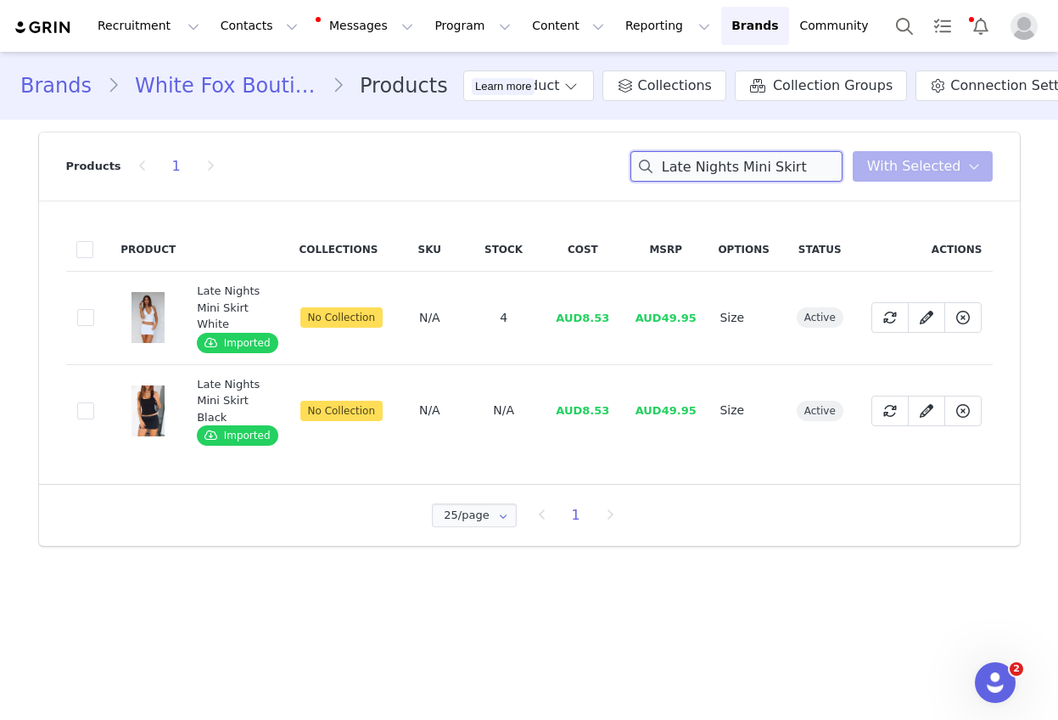
click at [744, 167] on input "Late Nights Mini Skirt" at bounding box center [737, 166] width 212 height 31
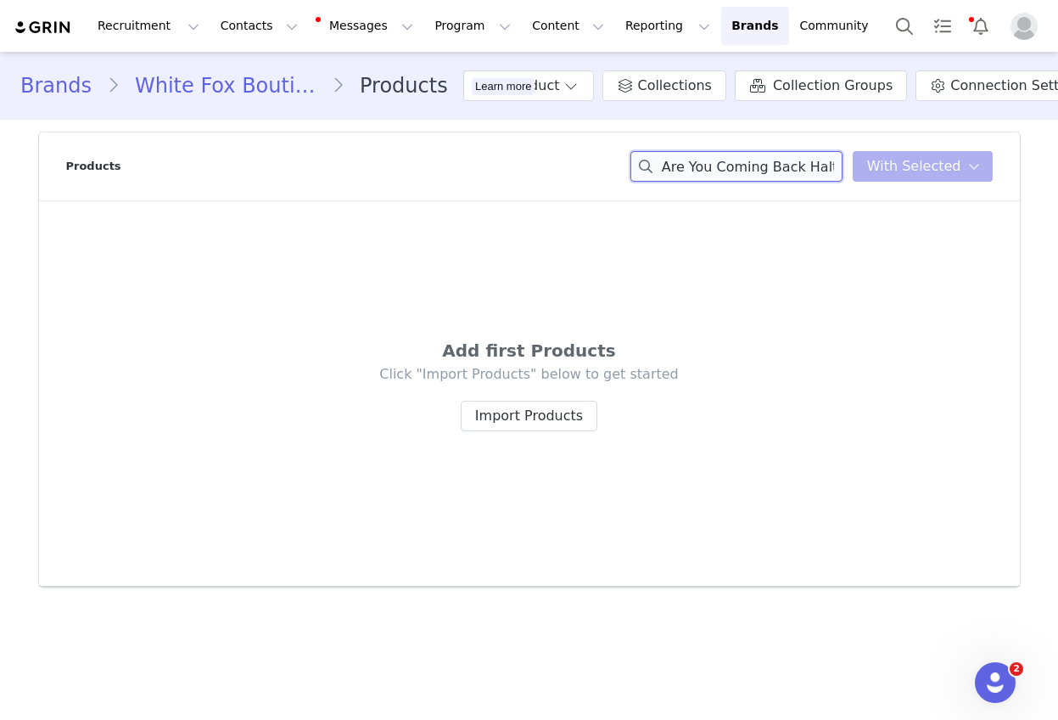
click at [756, 155] on input "Are You Coming Back Halt" at bounding box center [737, 166] width 212 height 31
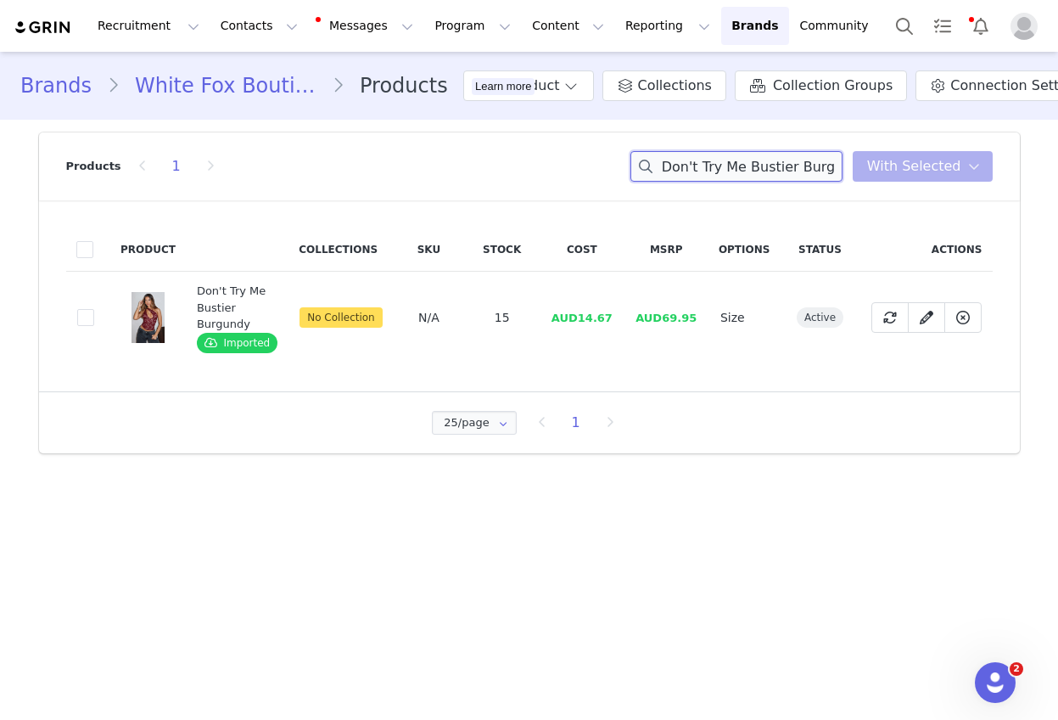
click at [756, 159] on input "Don't Try Me Bustier Burgundy" at bounding box center [737, 166] width 212 height 31
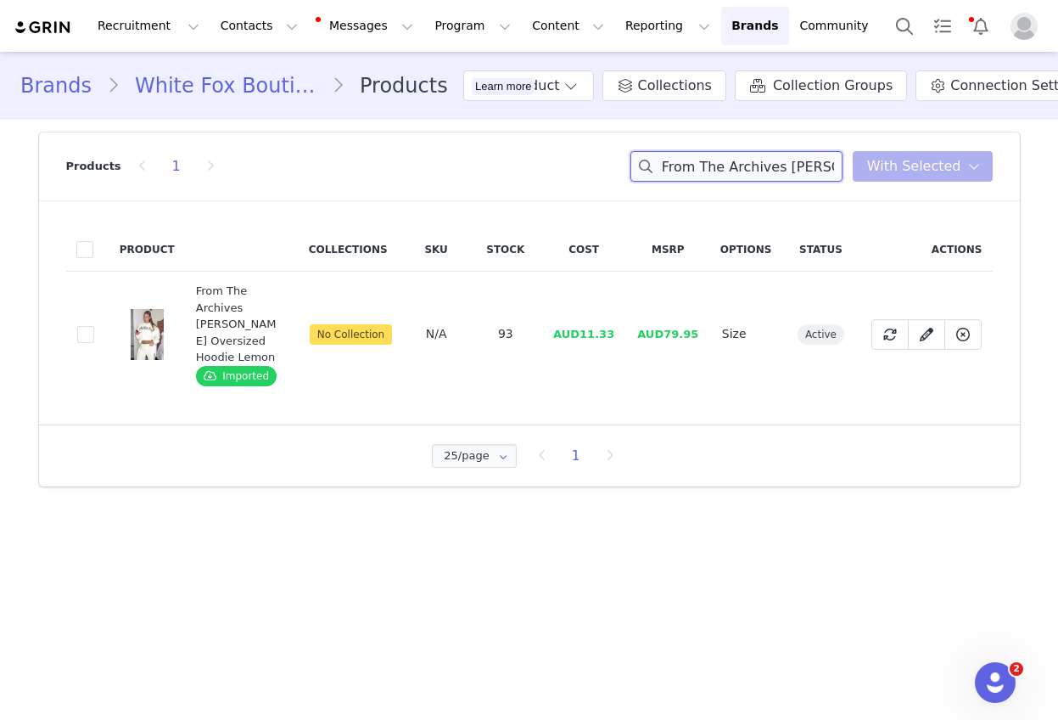
click at [719, 166] on input "From The Archives Maya Oversized Hoodie Lemon" at bounding box center [737, 166] width 212 height 31
drag, startPoint x: 719, startPoint y: 166, endPoint x: 532, endPoint y: 502, distance: 383.7
click at [719, 166] on input "From The Archives Maya Oversized Hoodie Lemon" at bounding box center [737, 166] width 212 height 31
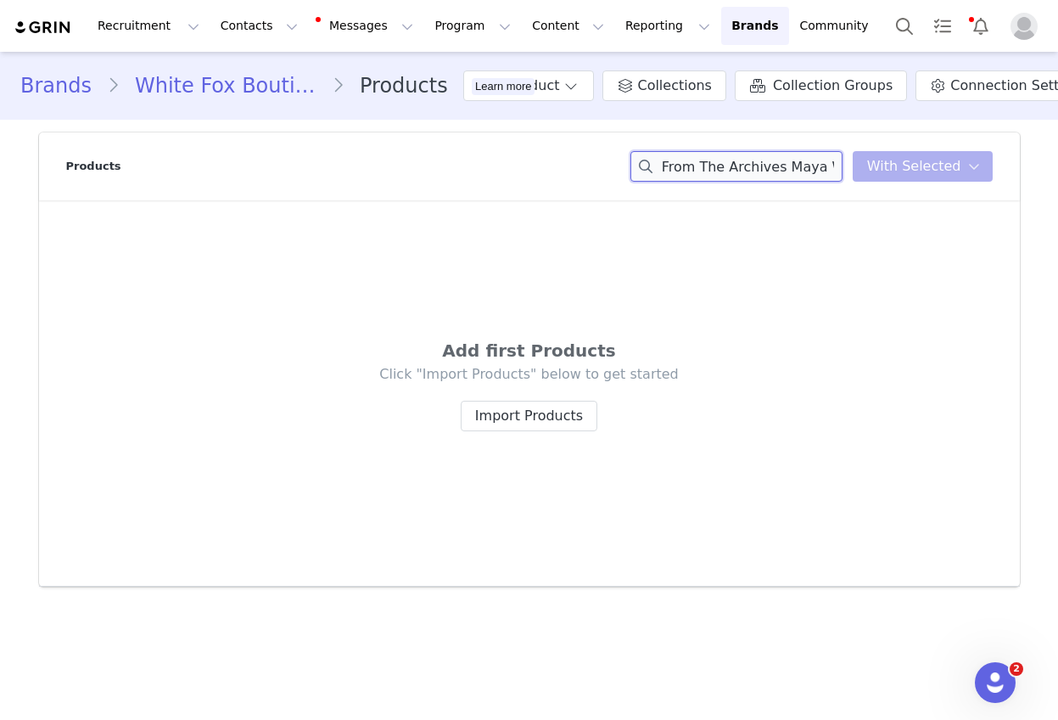
scroll to position [0, 154]
click at [866, 165] on div "From The Archives Maya Wide Leg Sweatpant Lemon You have 0 product s selected A…" at bounding box center [812, 166] width 362 height 31
click at [872, 165] on div "From The Archives Maya Wide Leg Sweat You have 0 product s selected Add to Coll…" at bounding box center [812, 166] width 362 height 31
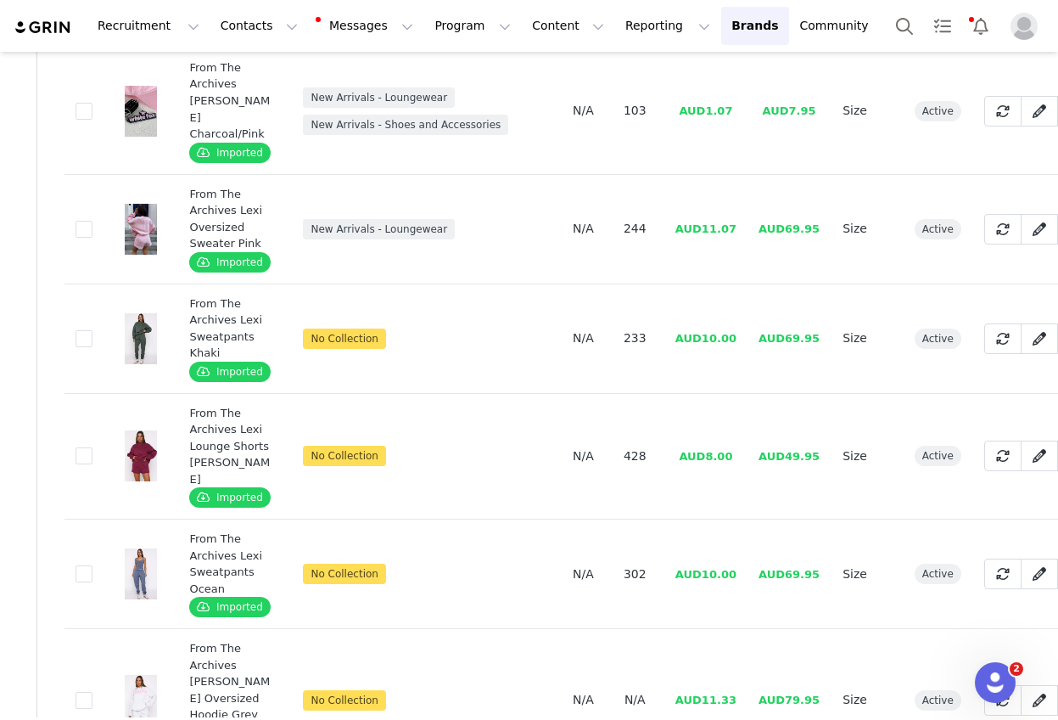
scroll to position [0, 2]
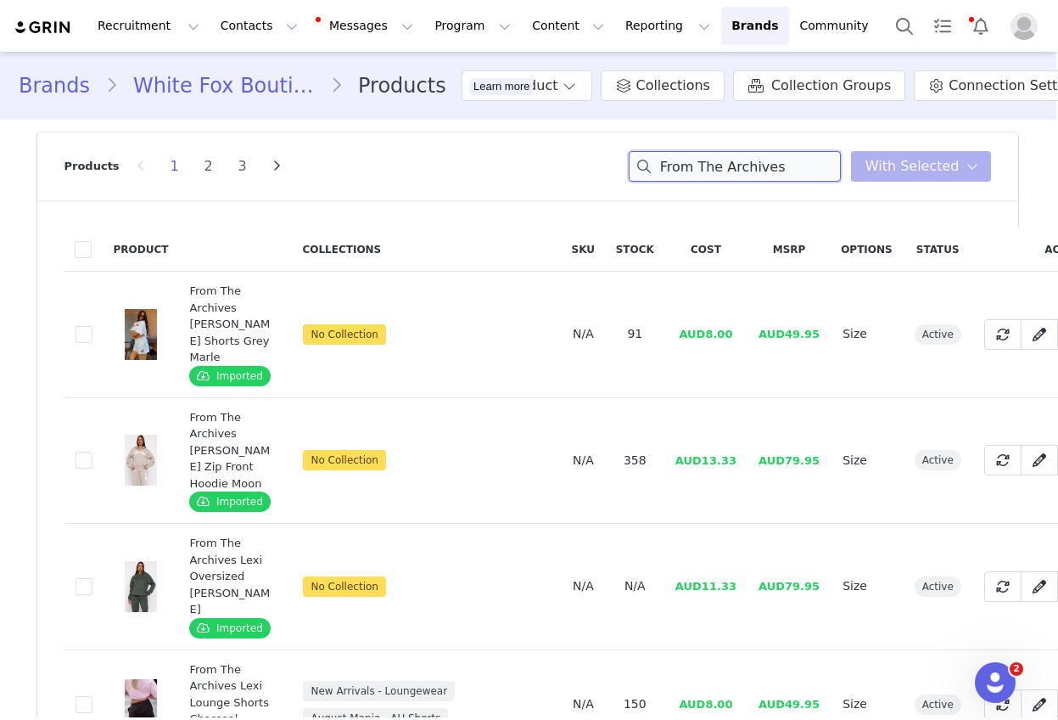
click at [715, 165] on input "From The Archives" at bounding box center [735, 166] width 212 height 31
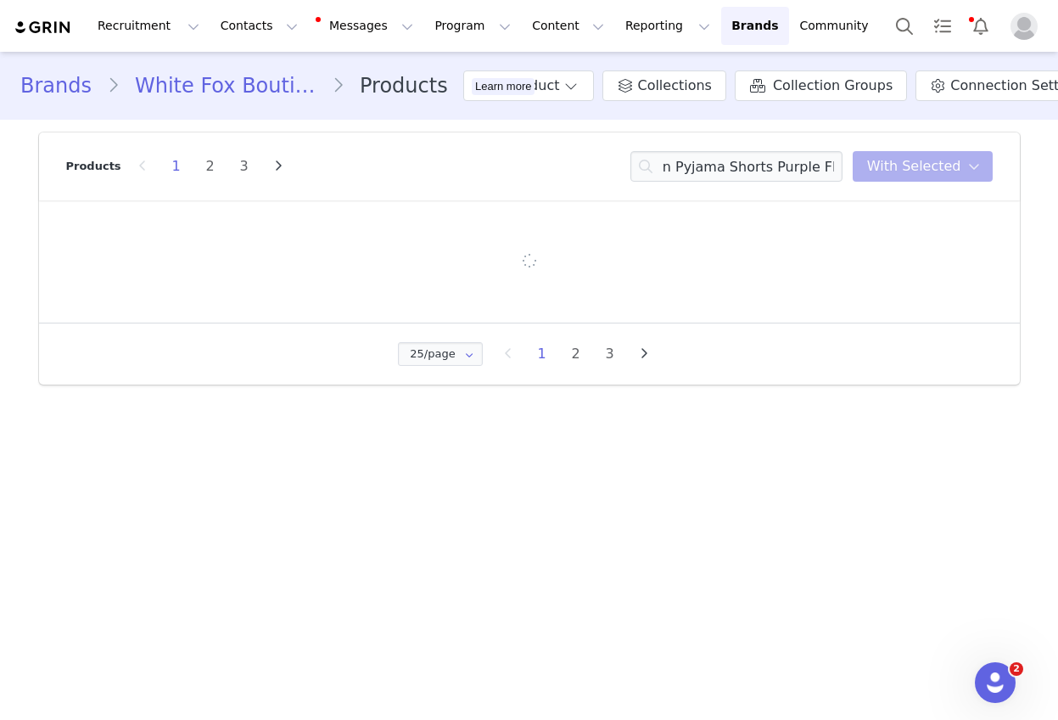
scroll to position [0, 0]
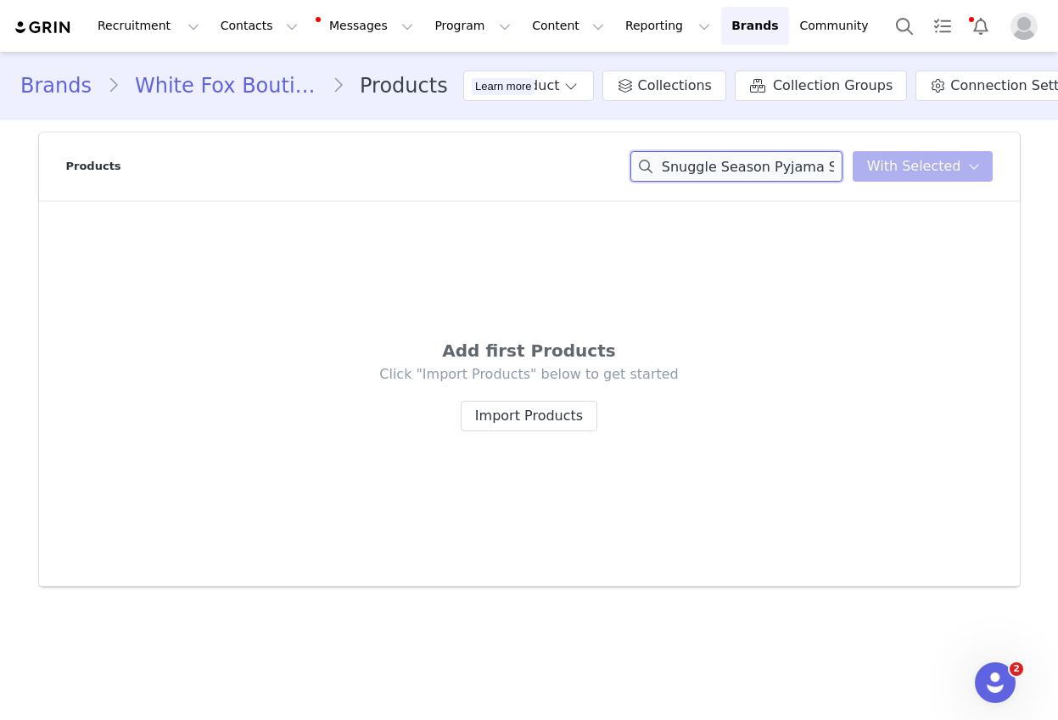
click at [784, 171] on input "Snuggle Season Pyjama Shorts Purple Floral" at bounding box center [737, 166] width 212 height 31
click at [866, 169] on div "Snuggle Season Pyjama Shorts Purple Floral You have 0 product s selected Add to…" at bounding box center [812, 166] width 362 height 31
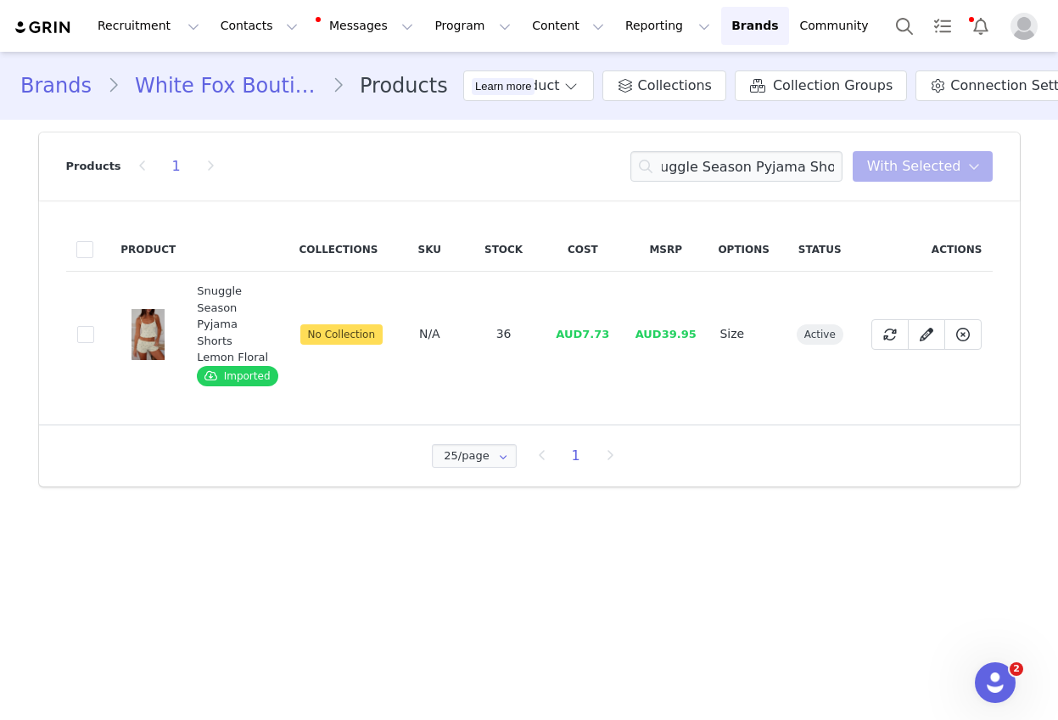
scroll to position [0, 0]
click at [736, 169] on input "Snuggle Season Pyjama Shorts" at bounding box center [737, 166] width 212 height 31
click at [735, 169] on input "Snuggle Season Pyjama Shorts" at bounding box center [737, 166] width 212 height 31
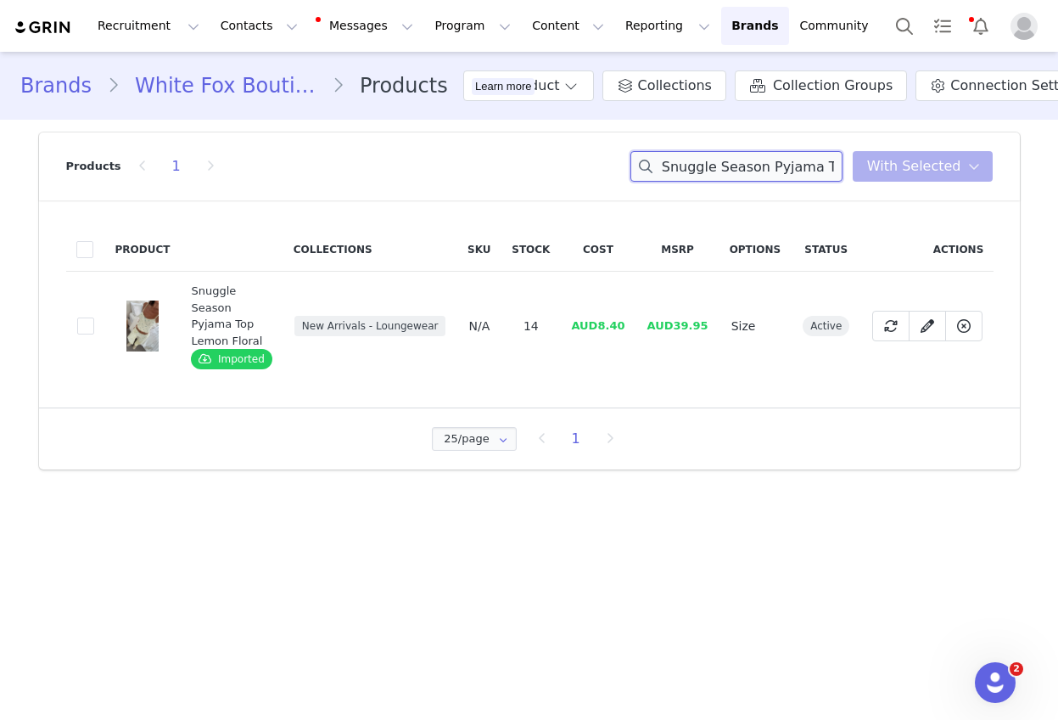
click at [733, 165] on input "Snuggle Season Pyjama Top" at bounding box center [737, 166] width 212 height 31
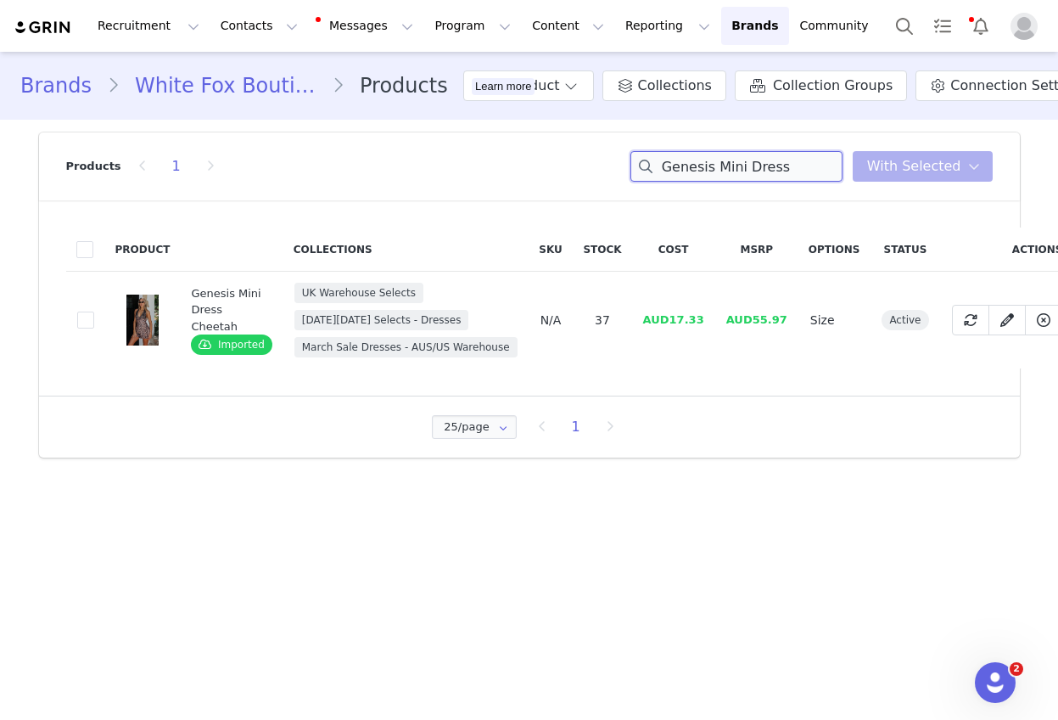
click at [741, 161] on input "Genesis Mini Dress" at bounding box center [737, 166] width 212 height 31
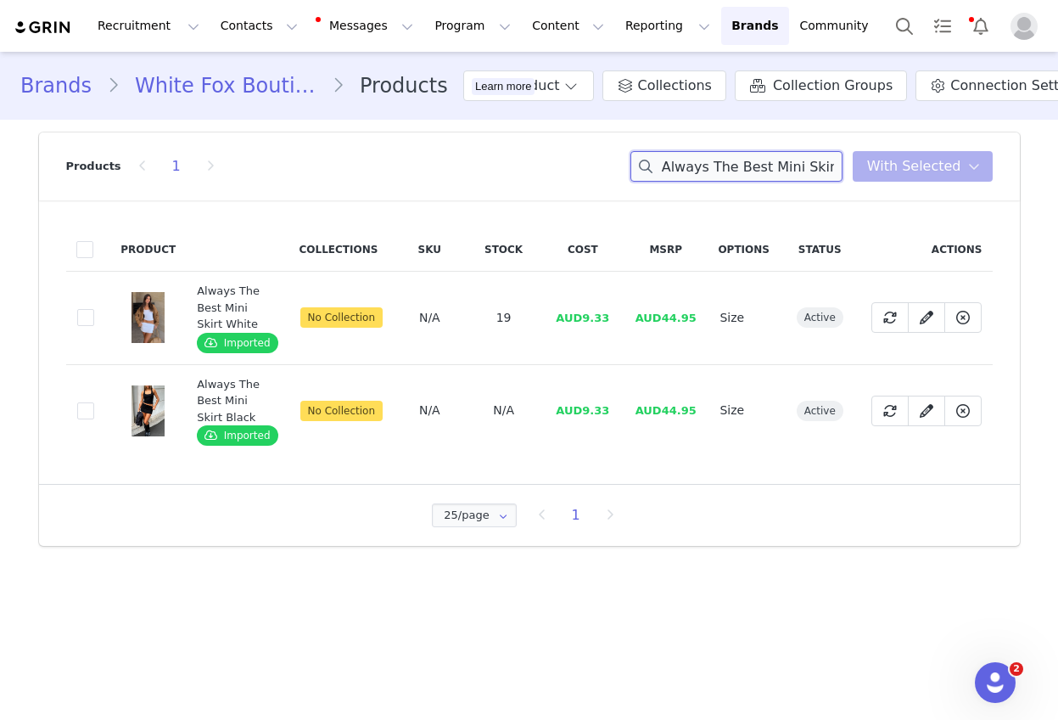
click at [726, 160] on input "Always The Best Mini Skirt" at bounding box center [737, 166] width 212 height 31
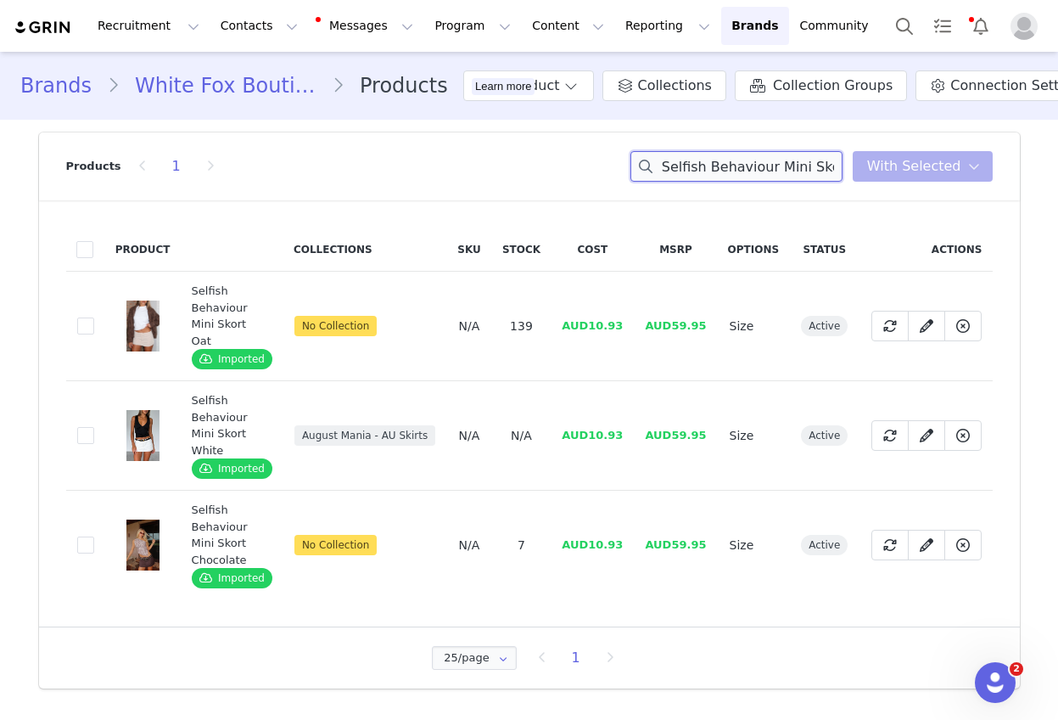
click at [769, 169] on input "Selfish Behaviour Mini Skort" at bounding box center [737, 166] width 212 height 31
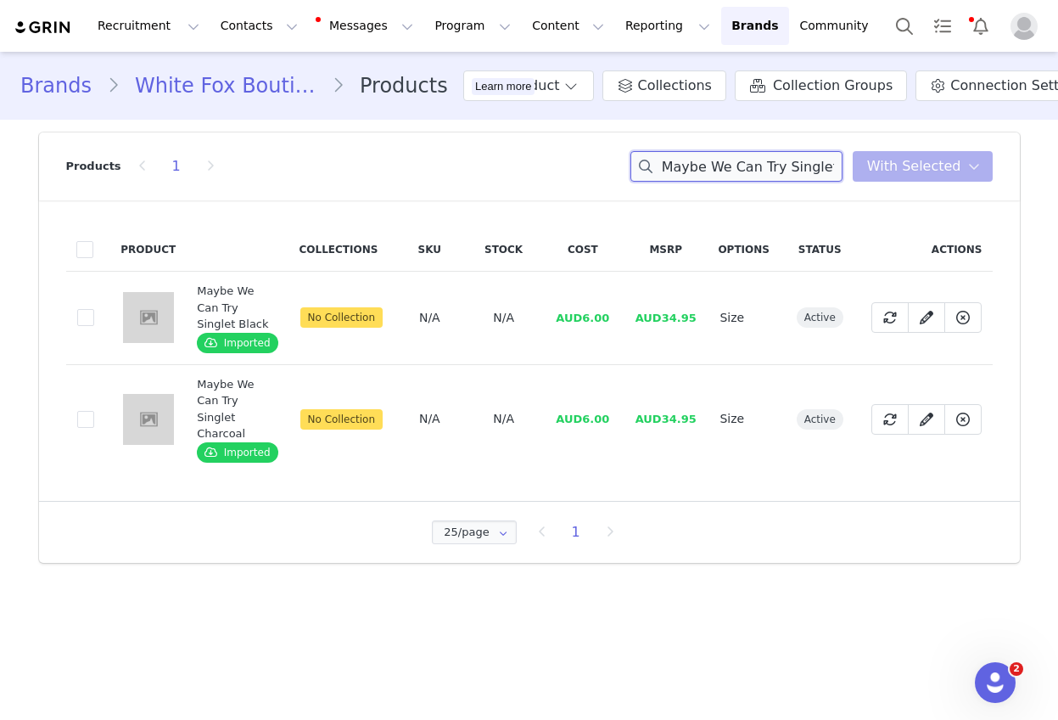
click at [737, 156] on input "Maybe We Can Try Singlet" at bounding box center [737, 166] width 212 height 31
click at [761, 151] on input "Maybe We Can Try Bike Shorts" at bounding box center [737, 166] width 212 height 31
click at [761, 153] on input "Maybe We Can Try Bike Shorts" at bounding box center [737, 166] width 212 height 31
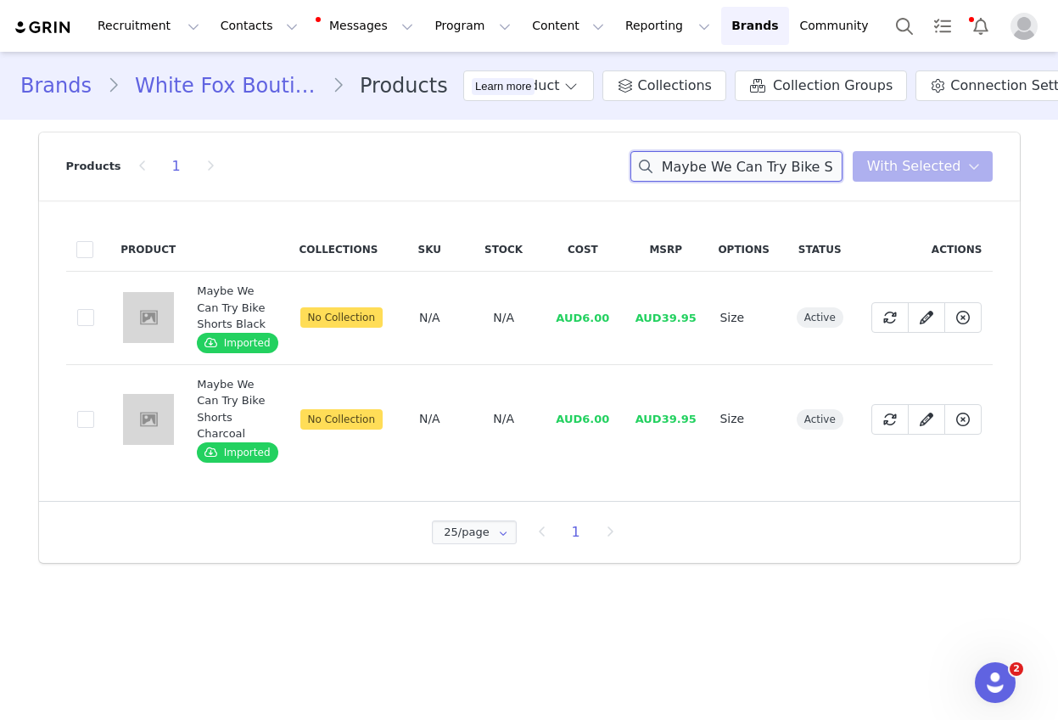
click at [760, 156] on input "Maybe We Can Try Bike Shorts" at bounding box center [737, 166] width 212 height 31
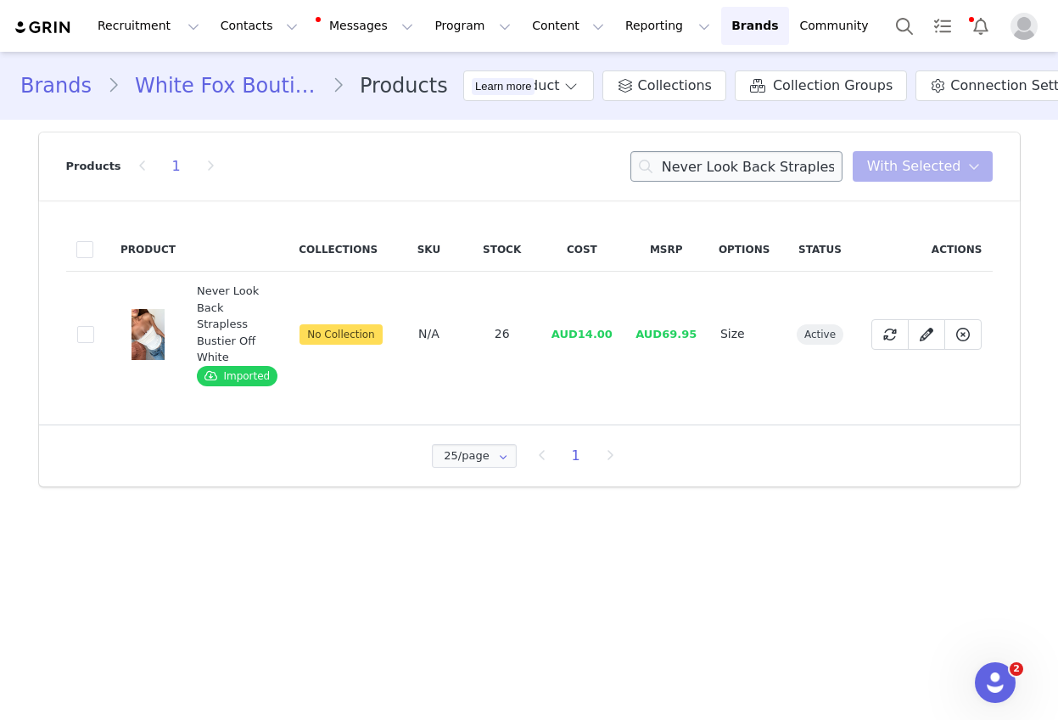
click at [760, 182] on div "Products 1 Never Look Back Strapless Bustier Off White You have 0 product s sel…" at bounding box center [529, 166] width 927 height 68
drag, startPoint x: 760, startPoint y: 181, endPoint x: 764, endPoint y: 171, distance: 10.3
click at [760, 181] on input "Never Look Back Strapless Bustier Off White" at bounding box center [737, 166] width 212 height 31
click at [765, 167] on input "Never Look Back Strapless Bustier Off White" at bounding box center [737, 166] width 212 height 31
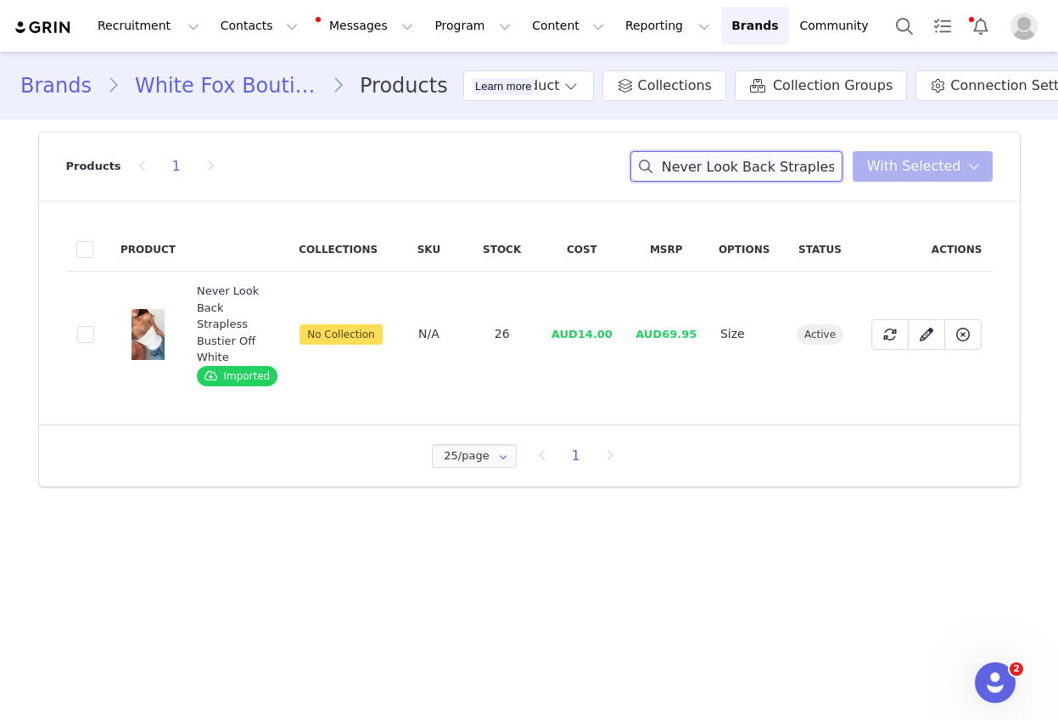
click at [765, 167] on input "Never Look Back Strapless Bustier Off White" at bounding box center [737, 166] width 212 height 31
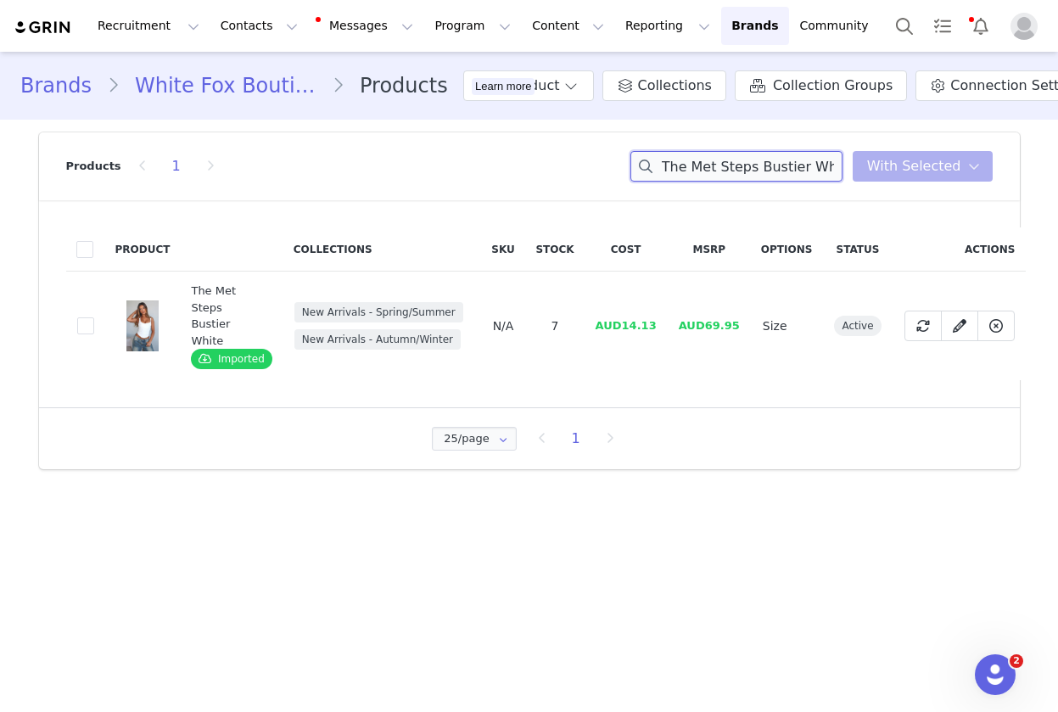
click at [749, 165] on input "The Met Steps Bustier White" at bounding box center [737, 166] width 212 height 31
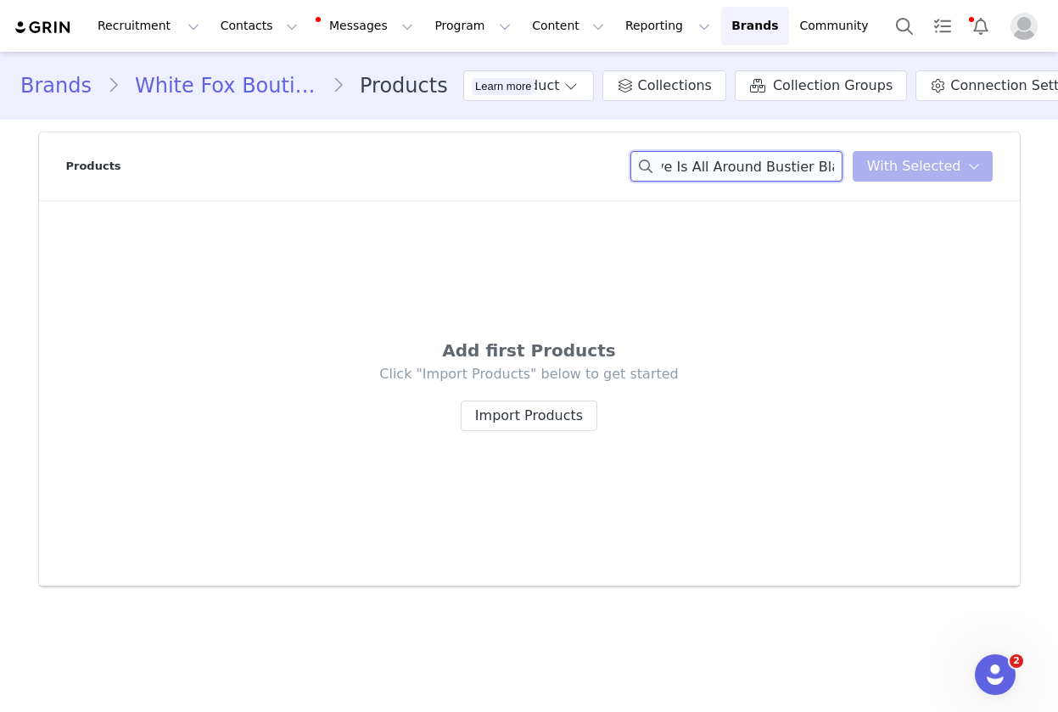
click at [860, 165] on div "Love Is All Around Bustier Black You have 0 product s selected Add to Collectio…" at bounding box center [812, 166] width 362 height 31
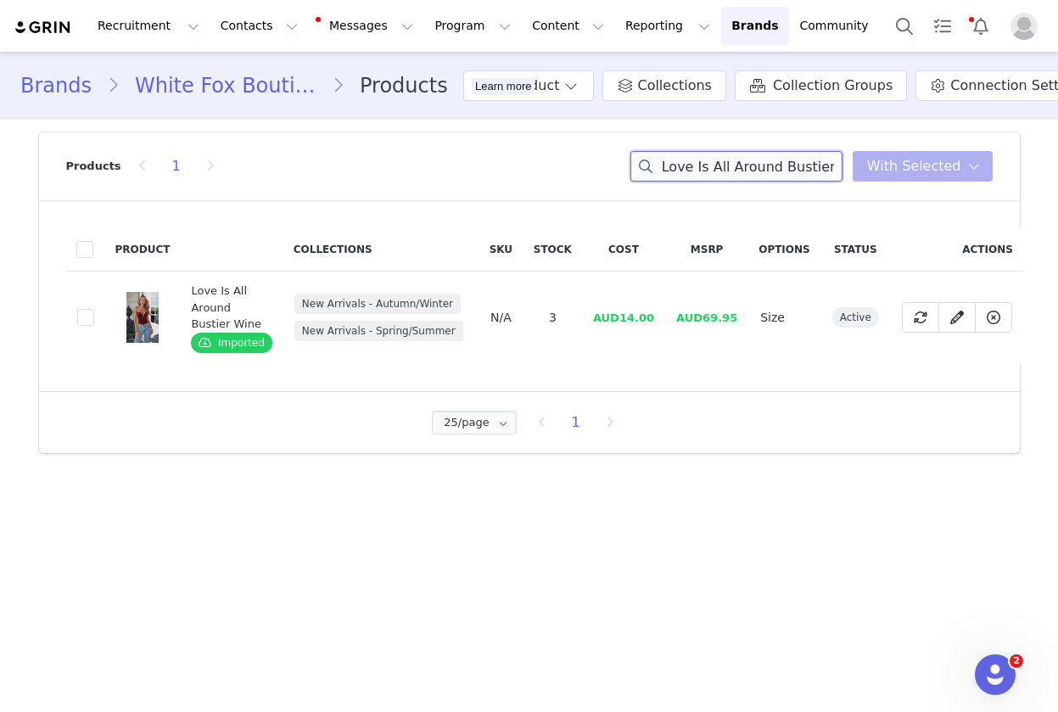
click at [721, 167] on input "Love Is All Around Bustier" at bounding box center [737, 166] width 212 height 31
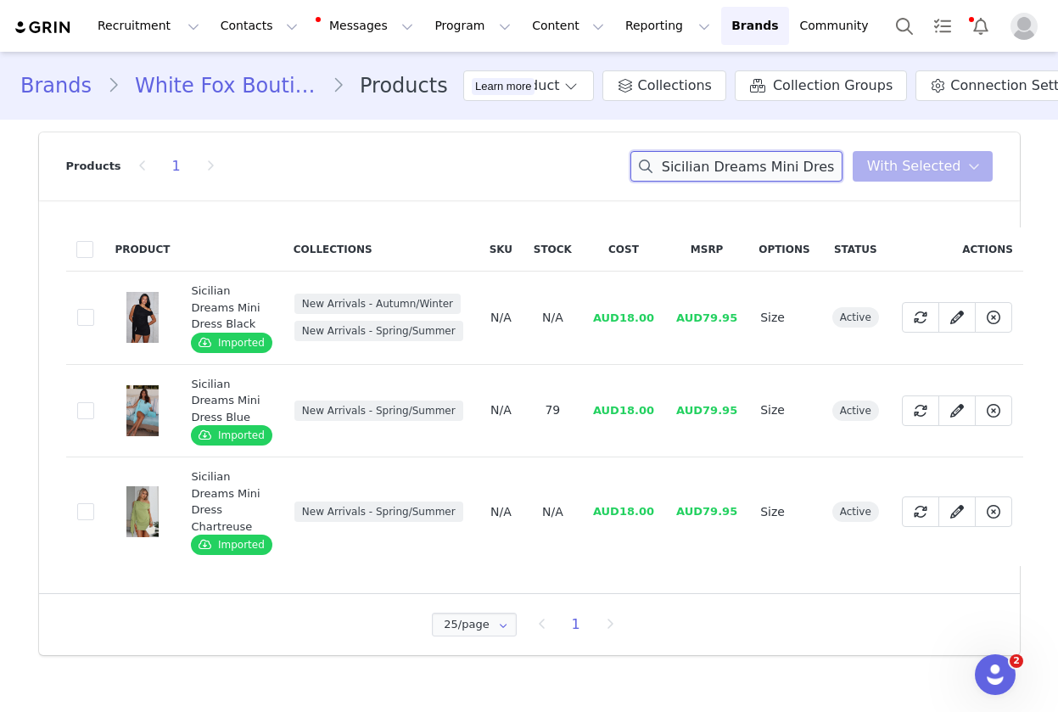
click at [748, 169] on input "Sicilian Dreams Mini Dress" at bounding box center [737, 166] width 212 height 31
drag, startPoint x: 748, startPoint y: 169, endPoint x: 692, endPoint y: 244, distance: 92.8
click at [748, 170] on input "Sicilian Dreams Mini Dress" at bounding box center [737, 166] width 212 height 31
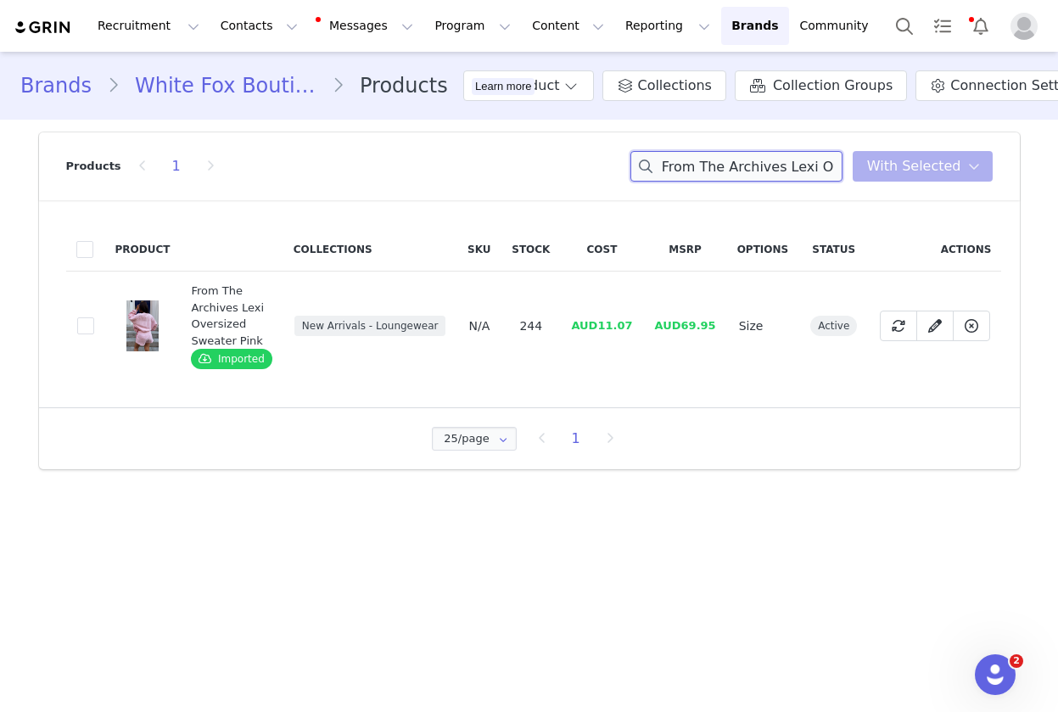
click at [754, 169] on input "From The Archives Lexi Oversized Sweater Pink" at bounding box center [737, 166] width 212 height 31
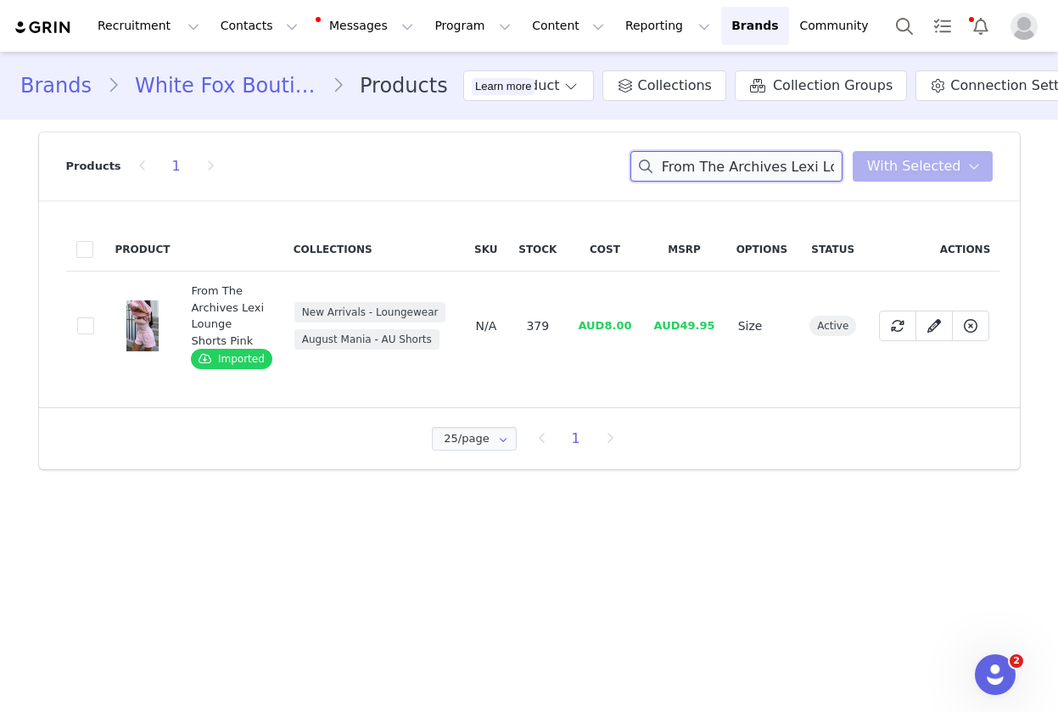
click at [732, 160] on input "From The Archives Lexi Lounge Shorts Pink" at bounding box center [737, 166] width 212 height 31
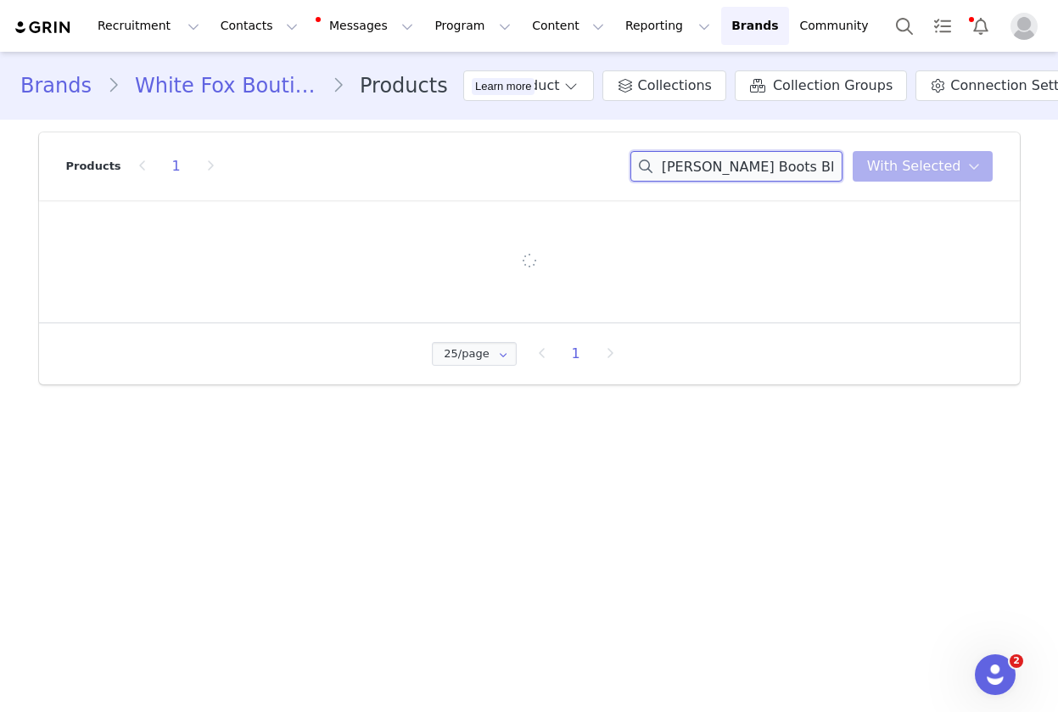
click at [768, 165] on input "Presley Boots Black" at bounding box center [737, 166] width 212 height 31
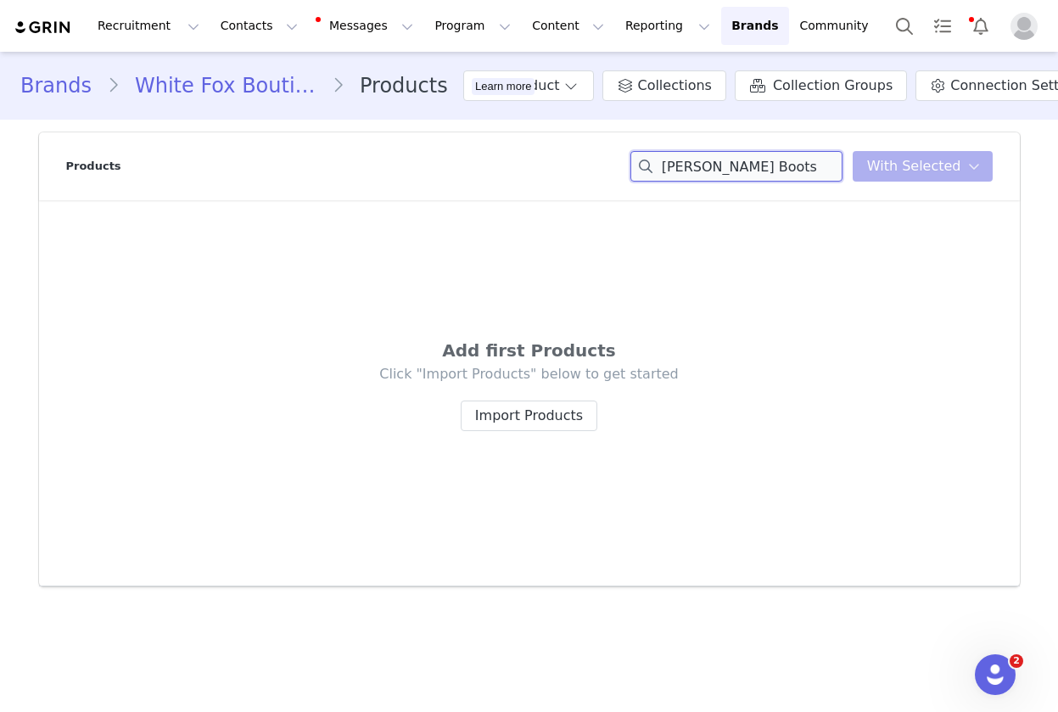
click at [699, 164] on input "Presley Boots" at bounding box center [737, 166] width 212 height 31
click at [717, 165] on input "Stand By My Side" at bounding box center [737, 166] width 212 height 31
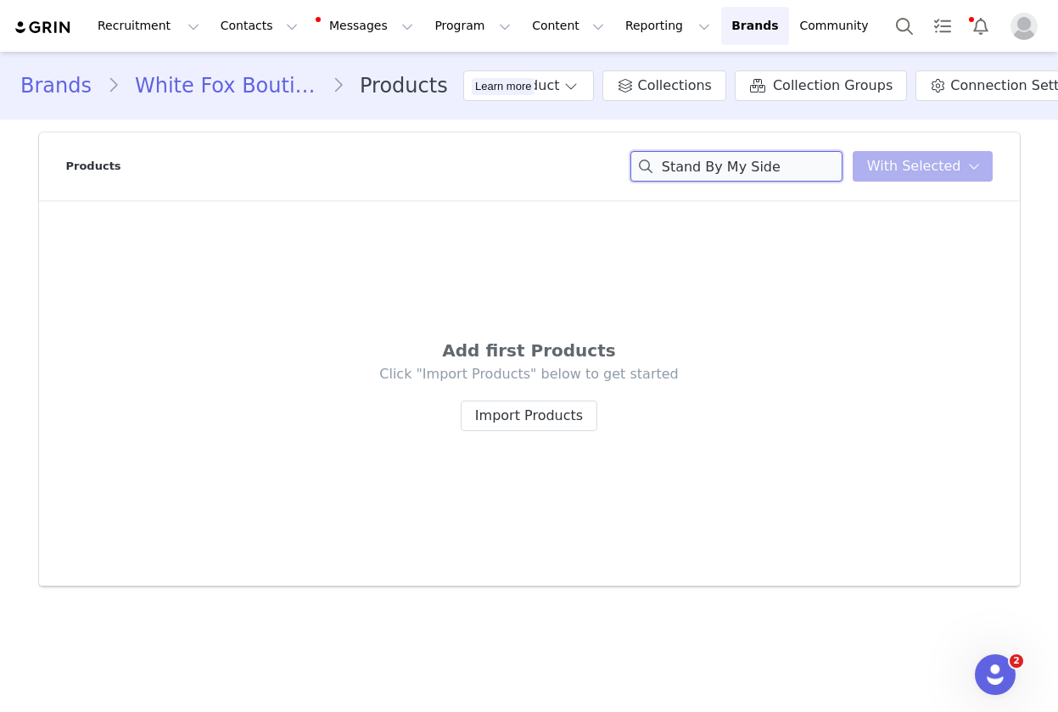
click at [717, 165] on input "Stand By My Side" at bounding box center [737, 166] width 212 height 31
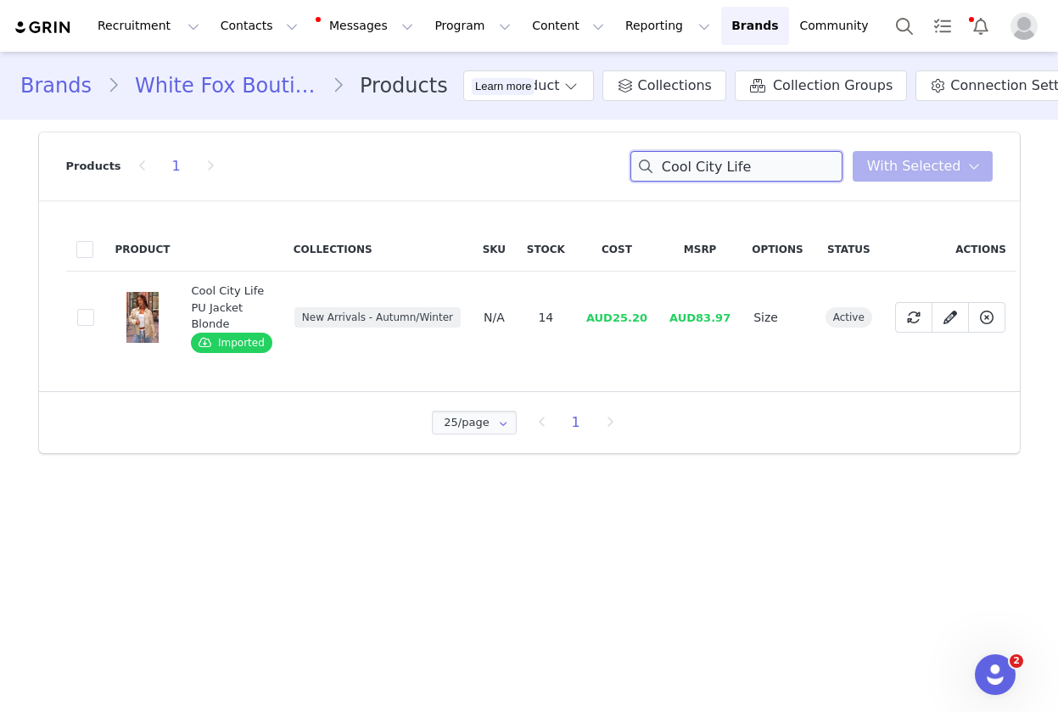
click at [721, 171] on input "Cool City Life" at bounding box center [737, 166] width 212 height 31
click at [721, 170] on input "Cool City Life" at bounding box center [737, 166] width 212 height 31
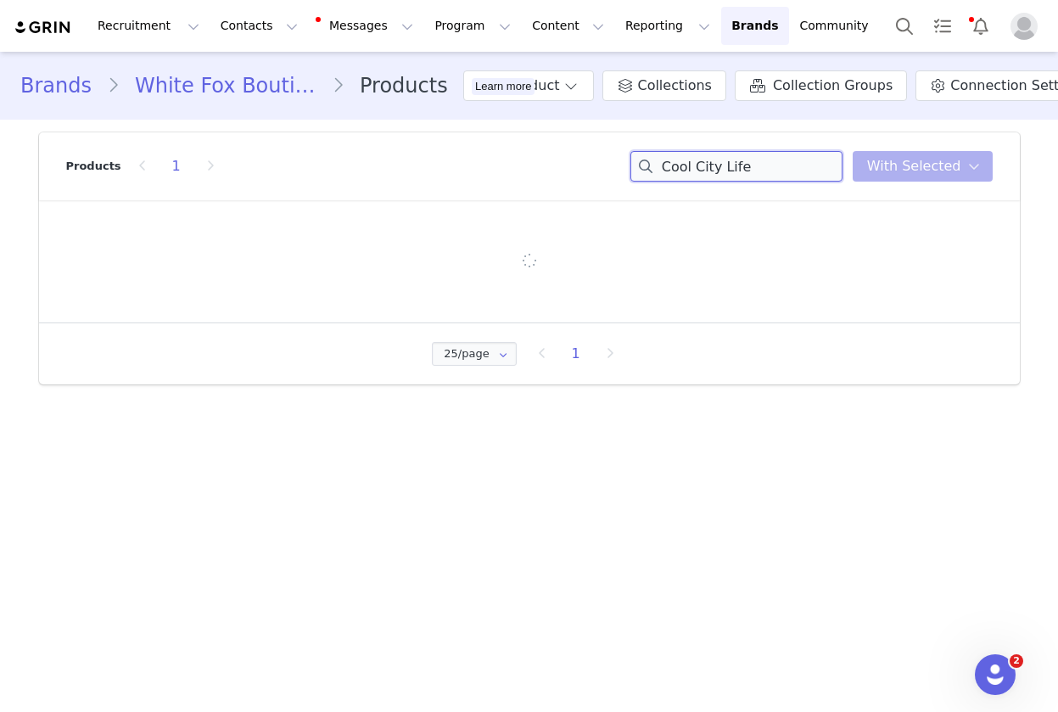
click at [721, 170] on input "Cool City Life" at bounding box center [737, 166] width 212 height 31
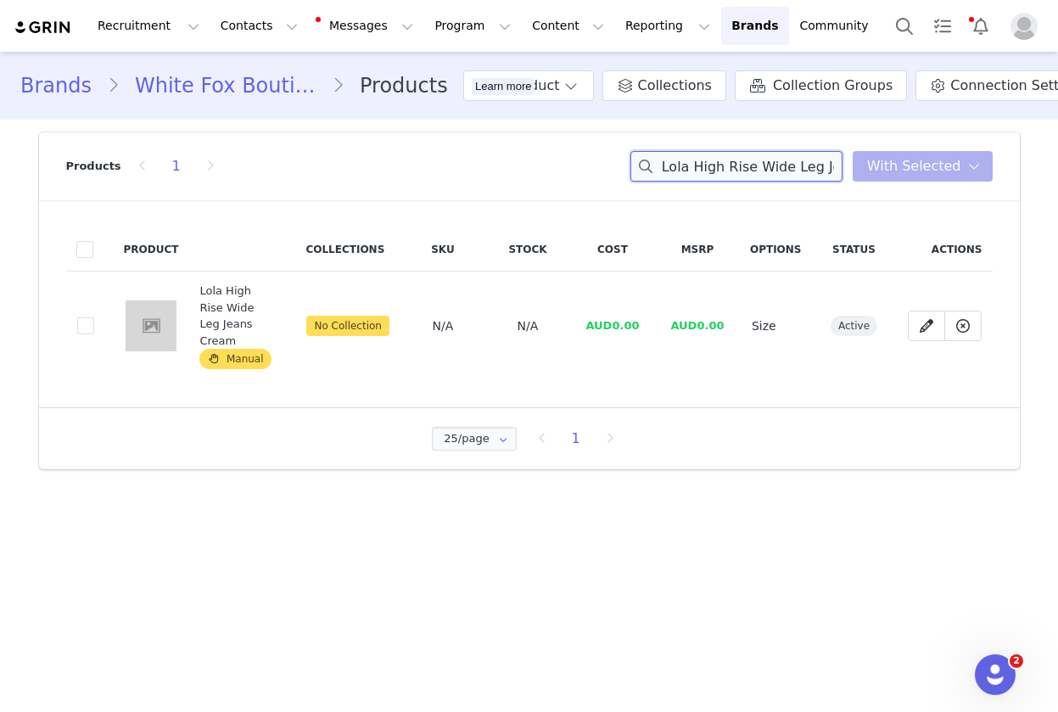
scroll to position [0, 59]
drag, startPoint x: 831, startPoint y: 164, endPoint x: 850, endPoint y: 164, distance: 19.5
click at [843, 164] on input "Lola High Rise Wide Leg Jeans Cream" at bounding box center [737, 166] width 212 height 31
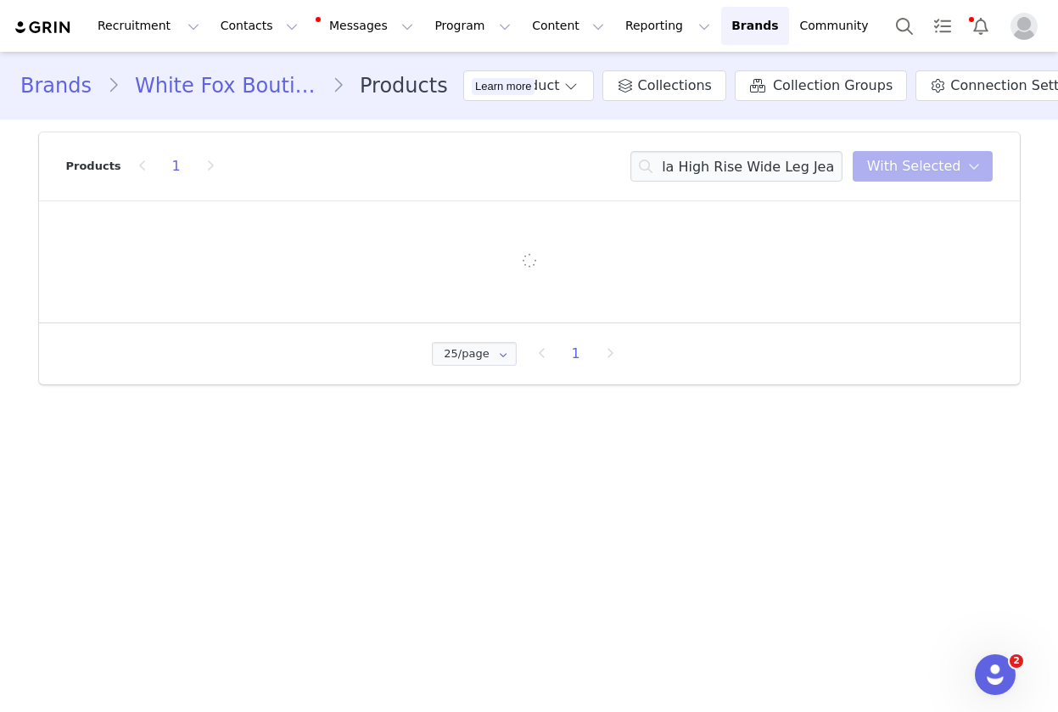
scroll to position [0, 0]
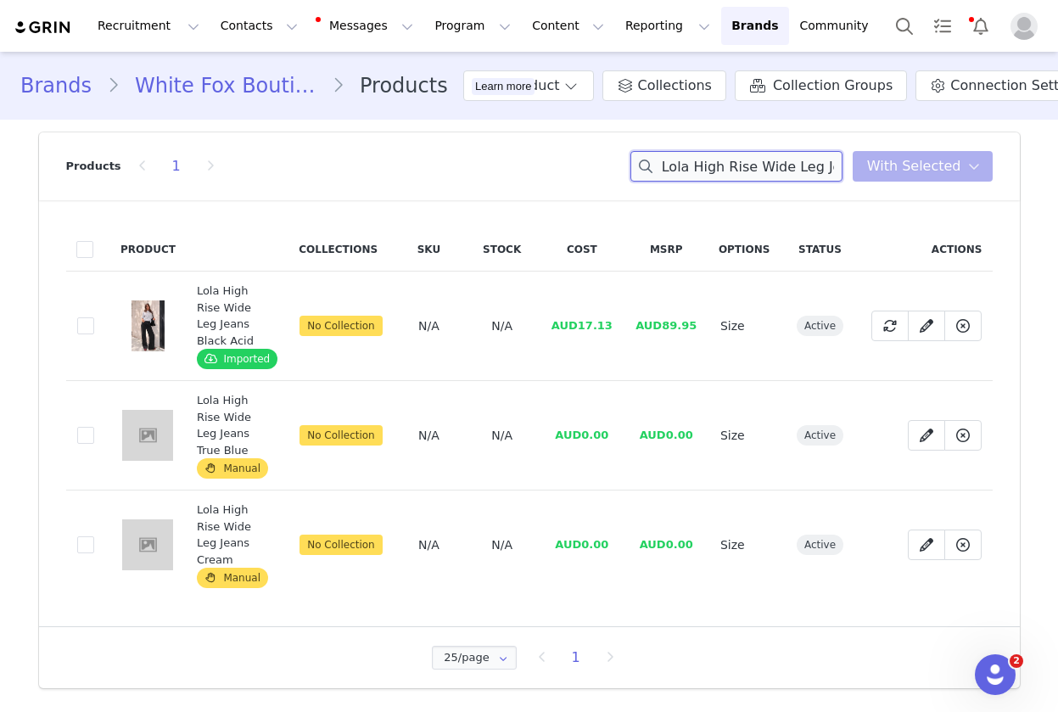
click at [702, 165] on input "Lola High Rise Wide Leg Jeans" at bounding box center [737, 166] width 212 height 31
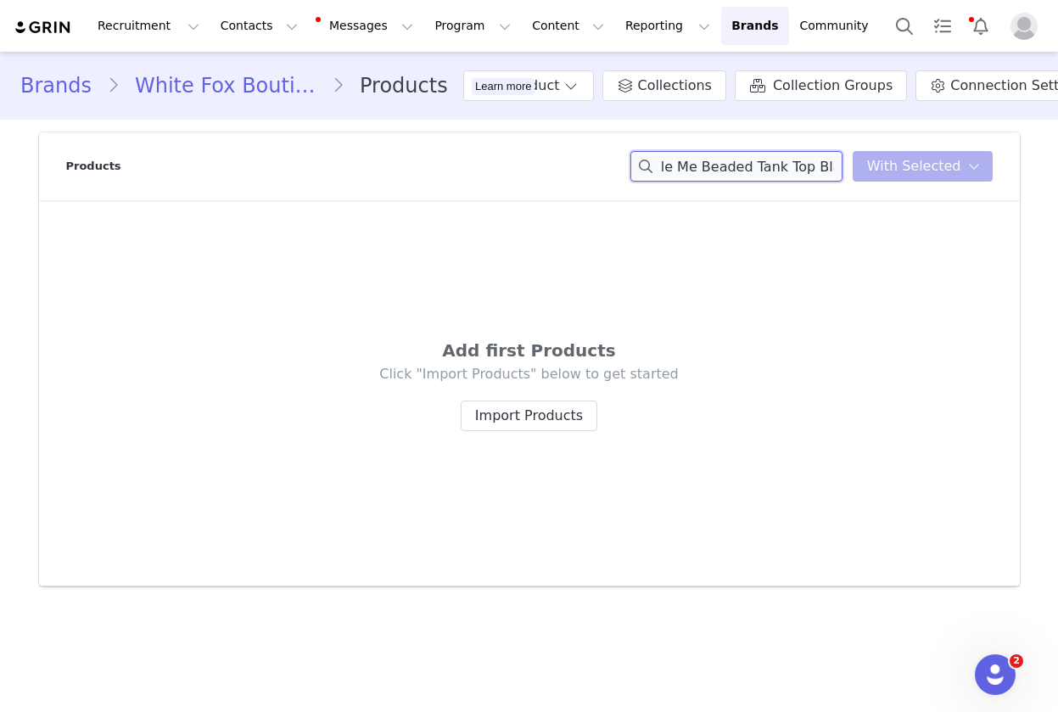
drag, startPoint x: 819, startPoint y: 172, endPoint x: 863, endPoint y: 178, distance: 44.5
click at [859, 177] on div "Can't Handle Me Beaded Tank Top Black You have 0 product s selected Add to Coll…" at bounding box center [812, 166] width 362 height 31
click at [739, 165] on input "Can't Handle Me Beaded Tank To" at bounding box center [737, 166] width 212 height 31
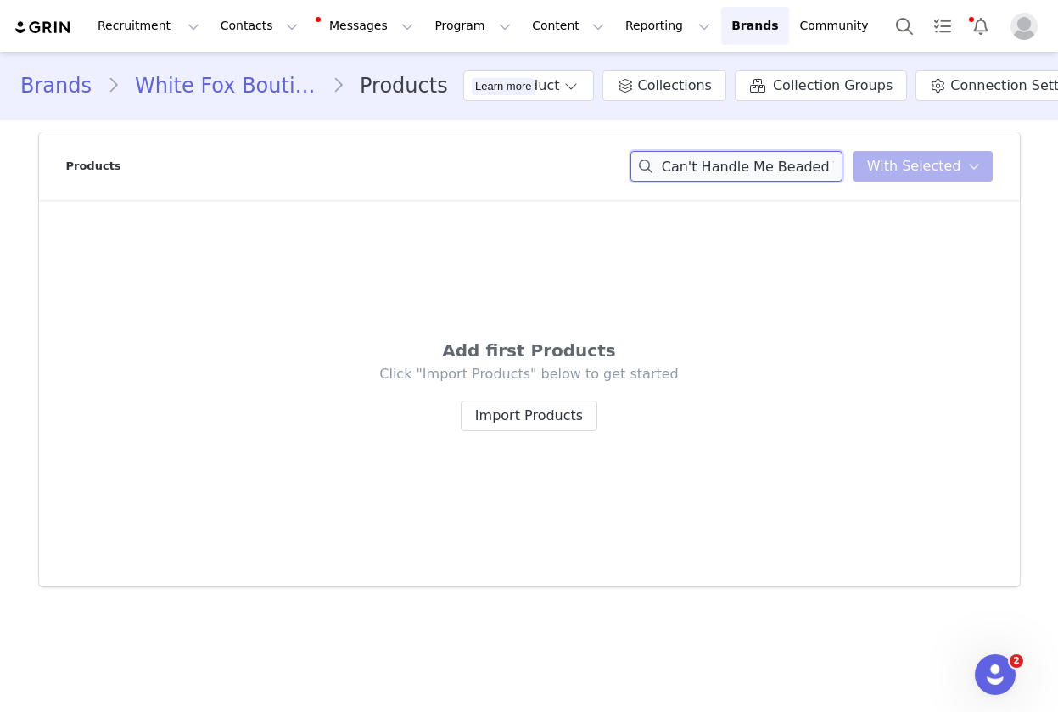
click at [739, 165] on input "Can't Handle Me Beaded Tank To" at bounding box center [737, 166] width 212 height 31
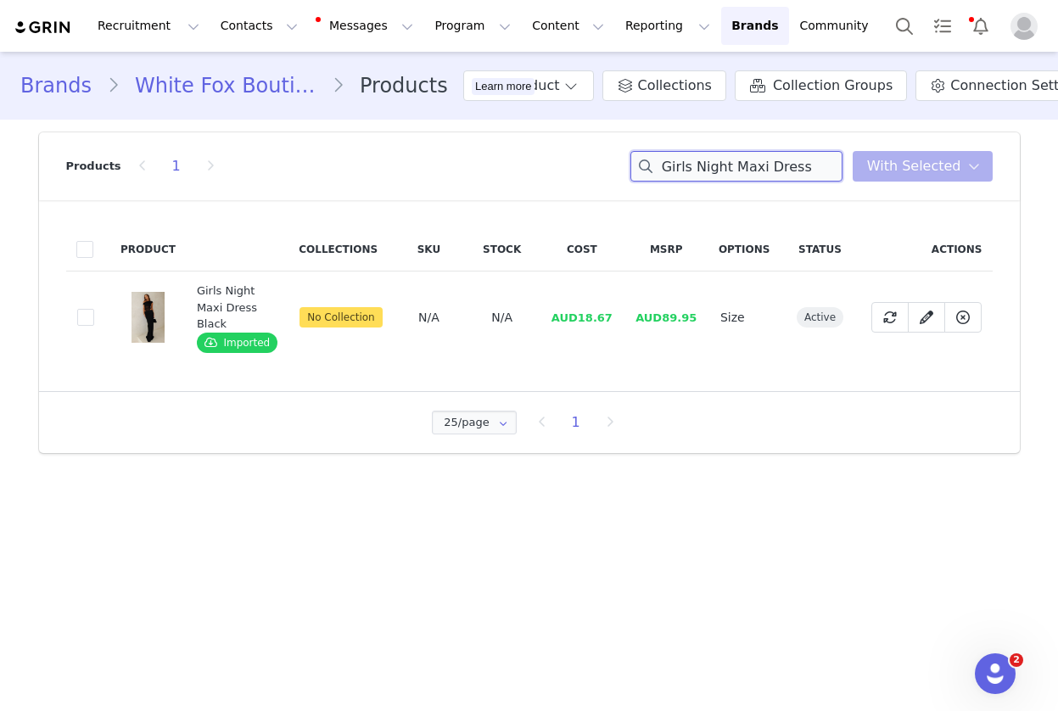
click at [717, 173] on input "Girls Night Maxi Dress" at bounding box center [737, 166] width 212 height 31
click at [716, 173] on input "Girls Night Maxi Dress" at bounding box center [737, 166] width 212 height 31
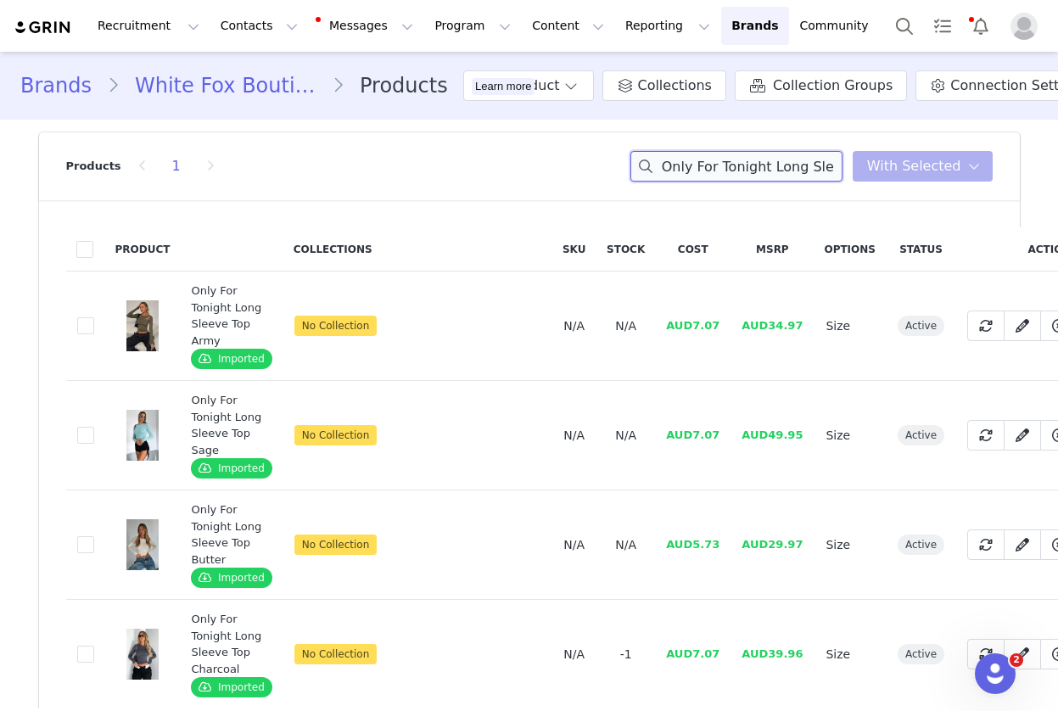
click at [737, 160] on input "Only For Tonight Long Sleeve Top" at bounding box center [737, 166] width 212 height 31
click at [738, 160] on input "Only For Tonight Long Sleeve Top" at bounding box center [737, 166] width 212 height 31
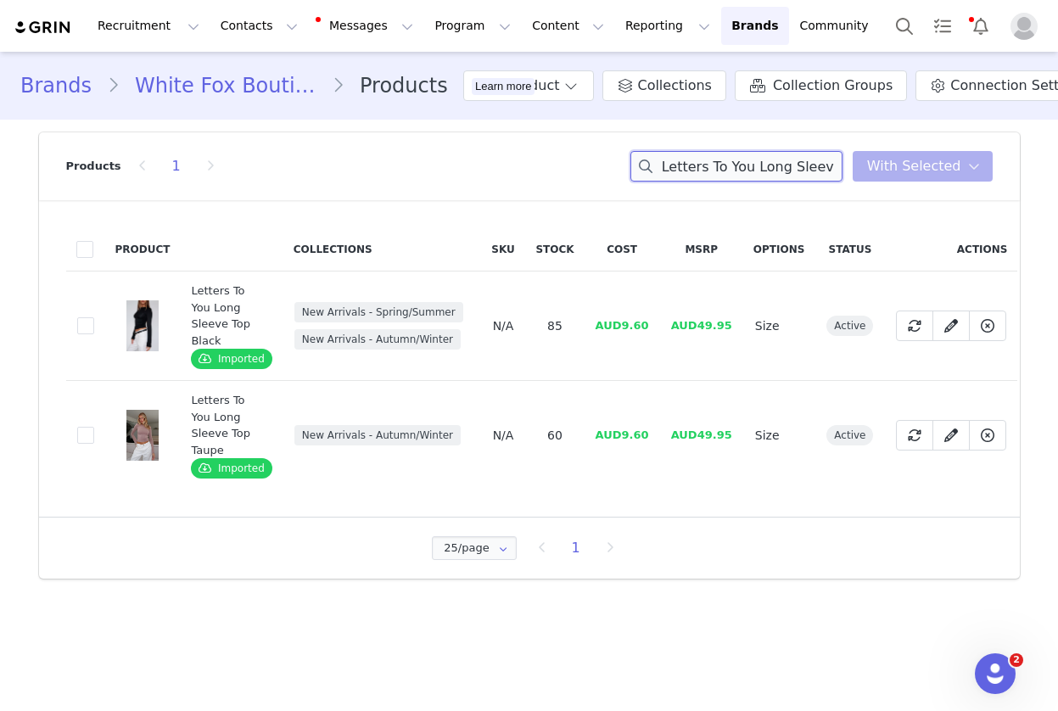
click at [716, 165] on input "Letters To You Long Sleeve Top" at bounding box center [737, 166] width 212 height 31
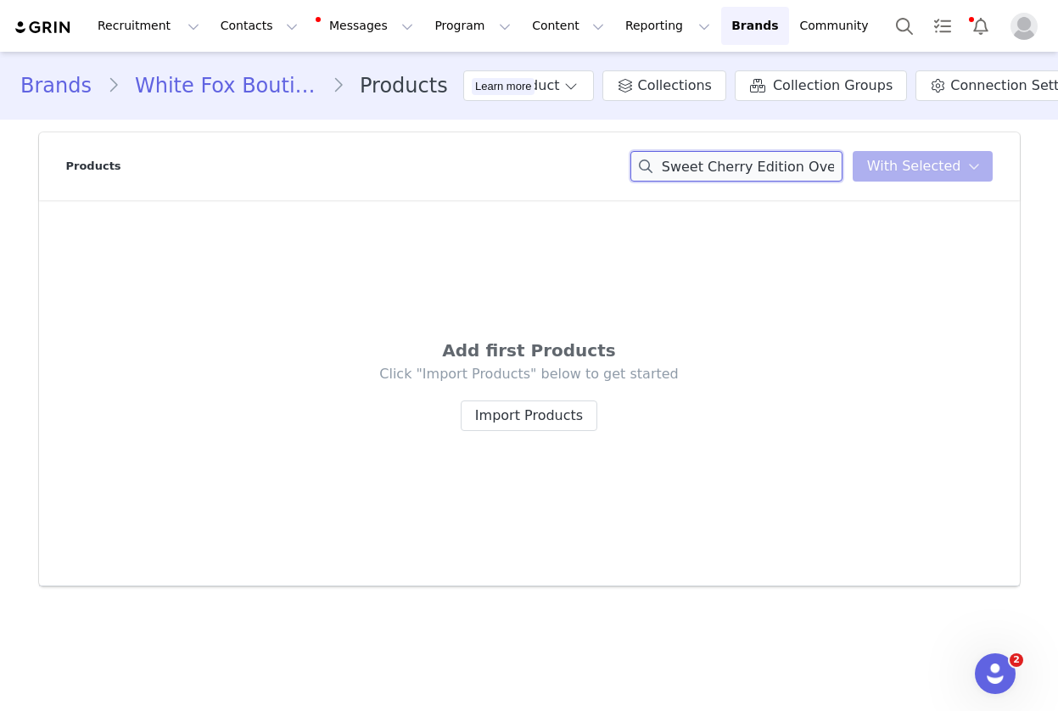
click at [729, 173] on input "Sweet Cherry Edition Oversized Hoodie" at bounding box center [737, 166] width 212 height 31
drag, startPoint x: 729, startPoint y: 173, endPoint x: 658, endPoint y: 315, distance: 158.6
click at [729, 173] on input "Sweet Cherry Edition Oversized Hoodie" at bounding box center [737, 166] width 212 height 31
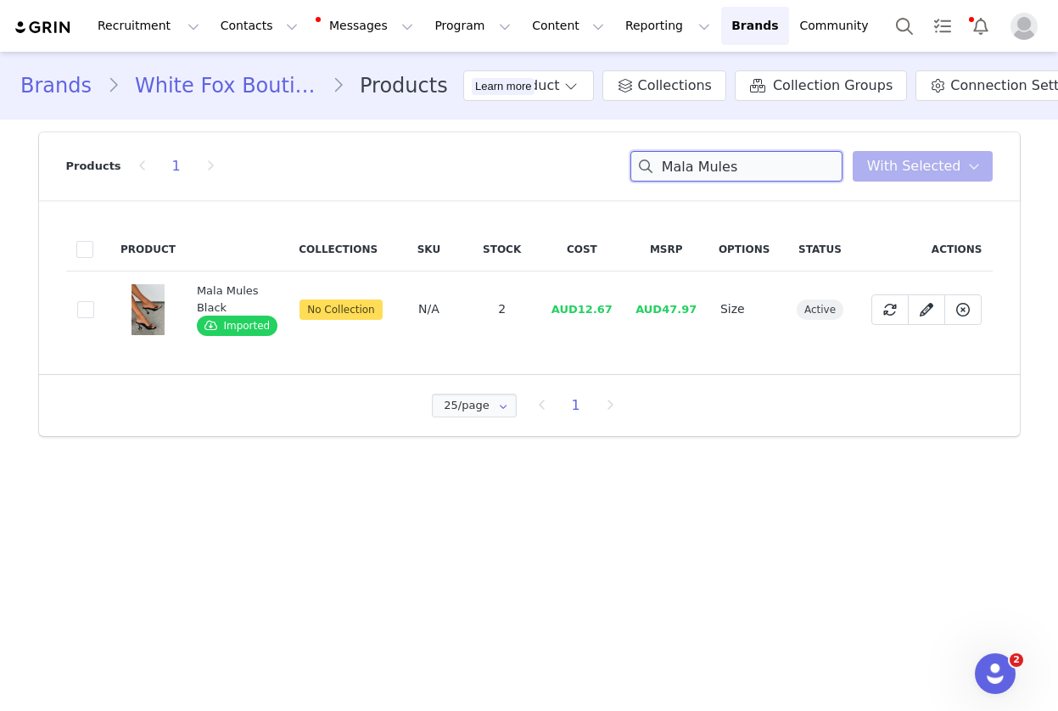
click at [704, 170] on input "Mala Mules" at bounding box center [737, 166] width 212 height 31
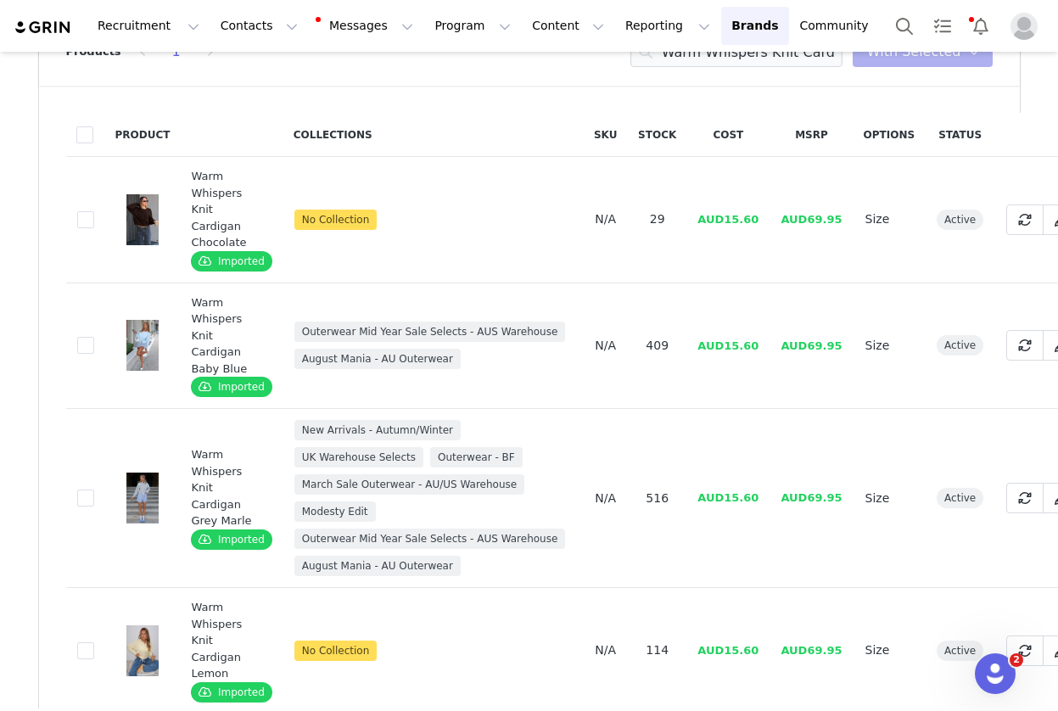
scroll to position [11, 0]
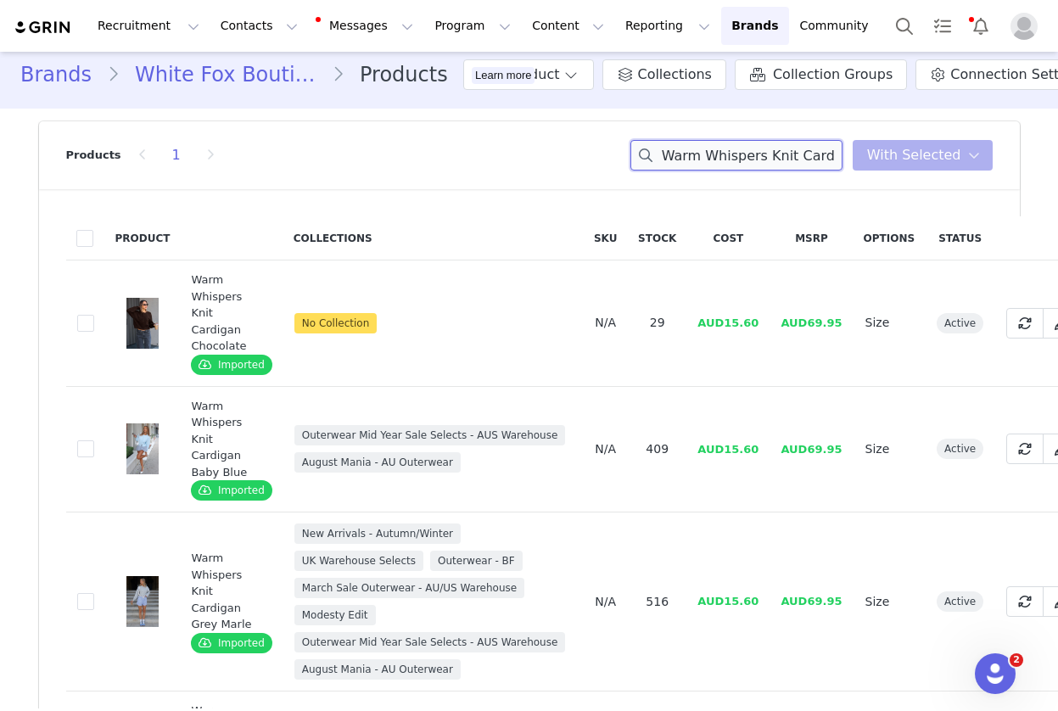
click at [711, 154] on input "Warm Whispers Knit Cardigan" at bounding box center [737, 155] width 212 height 31
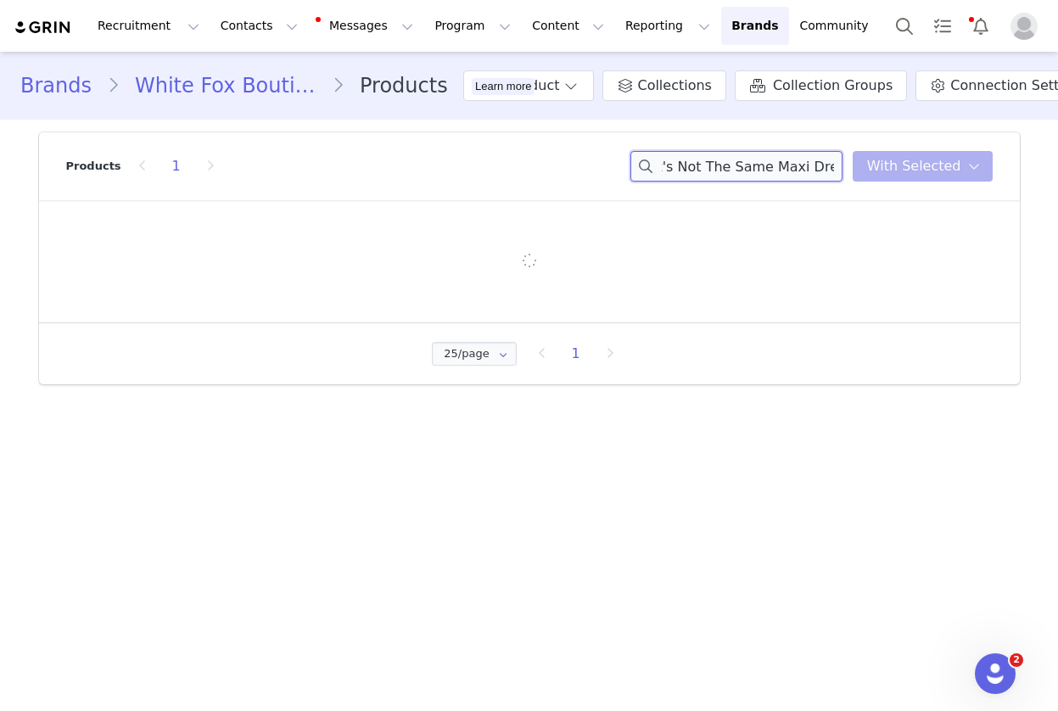
scroll to position [0, 0]
type input "It's Not The Same Maxi Dress"
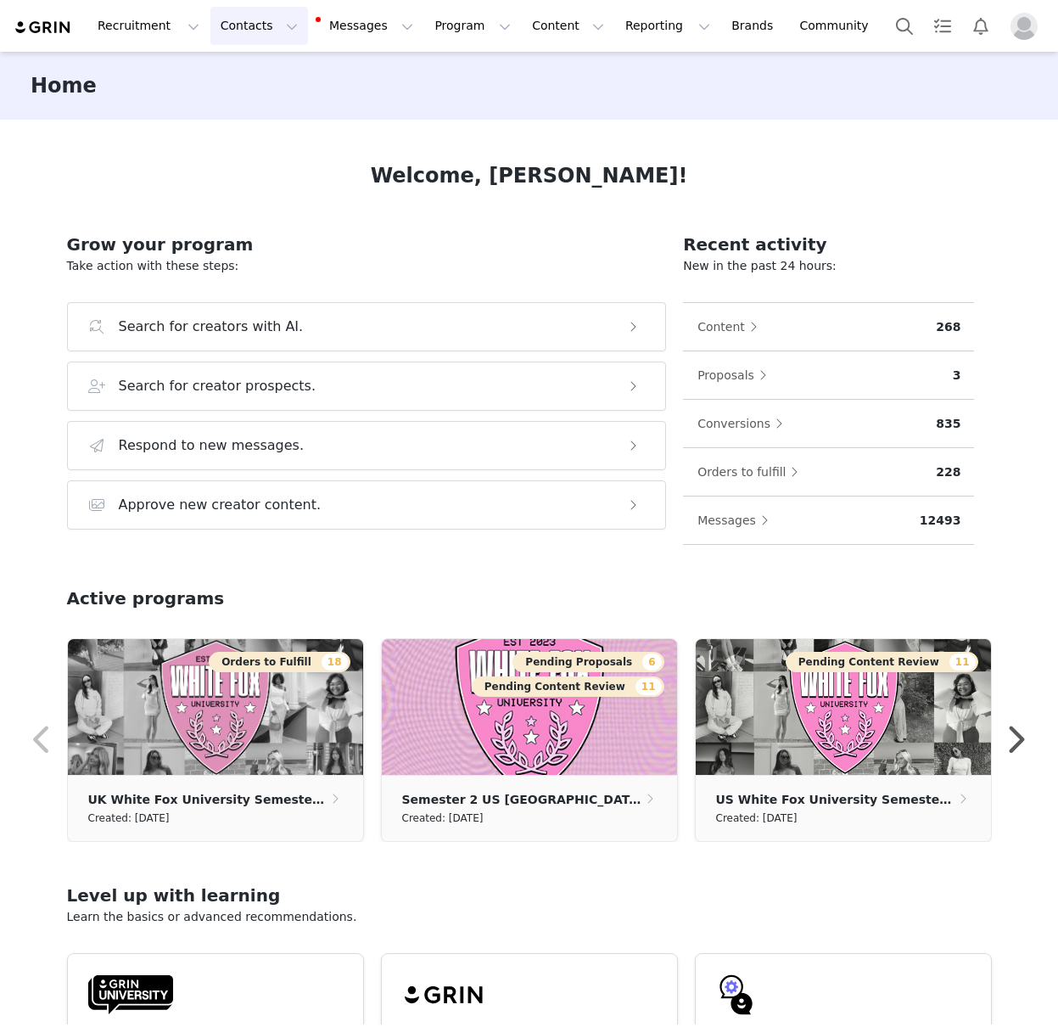
drag, startPoint x: 247, startPoint y: 29, endPoint x: 249, endPoint y: 74, distance: 45.0
click at [248, 29] on button "Contacts Contacts" at bounding box center [259, 26] width 98 height 38
click at [249, 72] on p "Creators" at bounding box center [237, 75] width 50 height 18
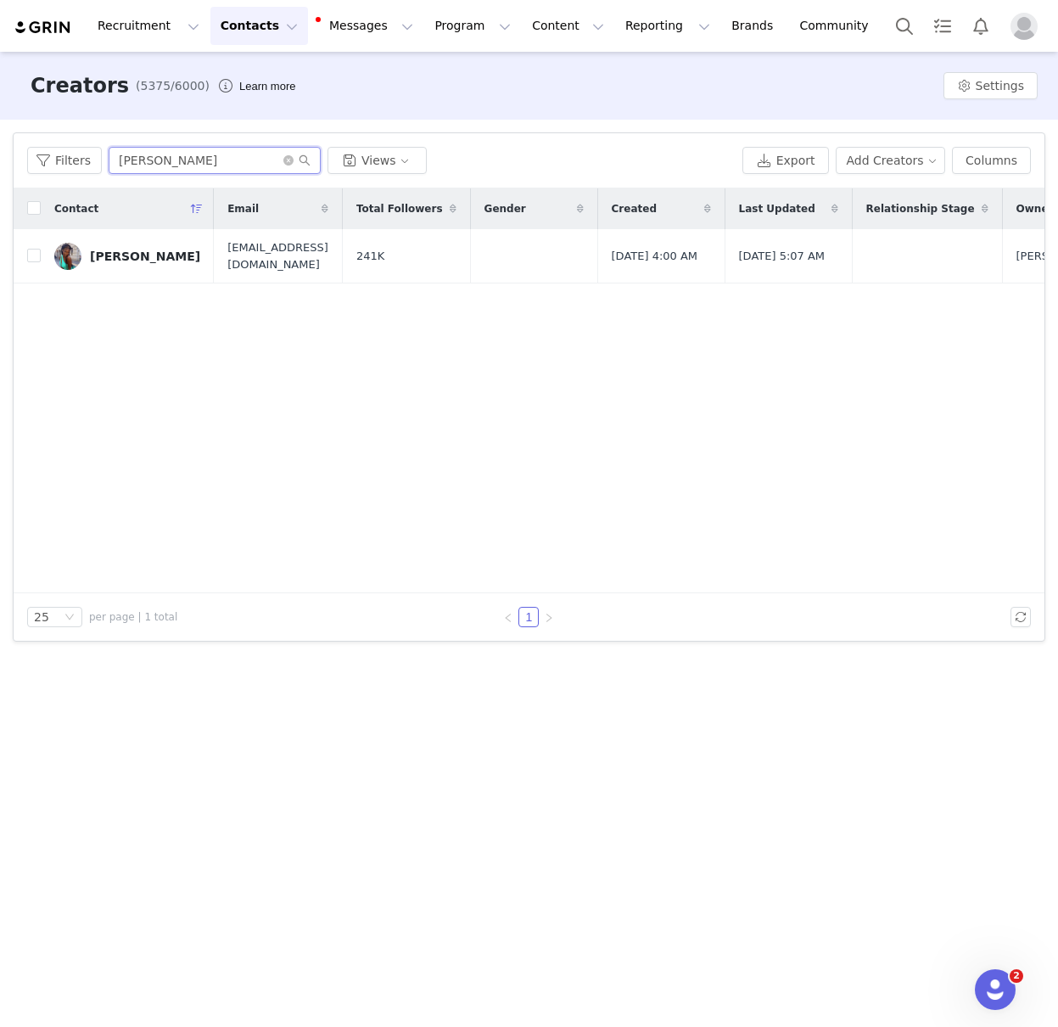
click at [149, 166] on input "Amina Aminu" at bounding box center [215, 160] width 212 height 27
paste input "Valeria Cimmarotta"
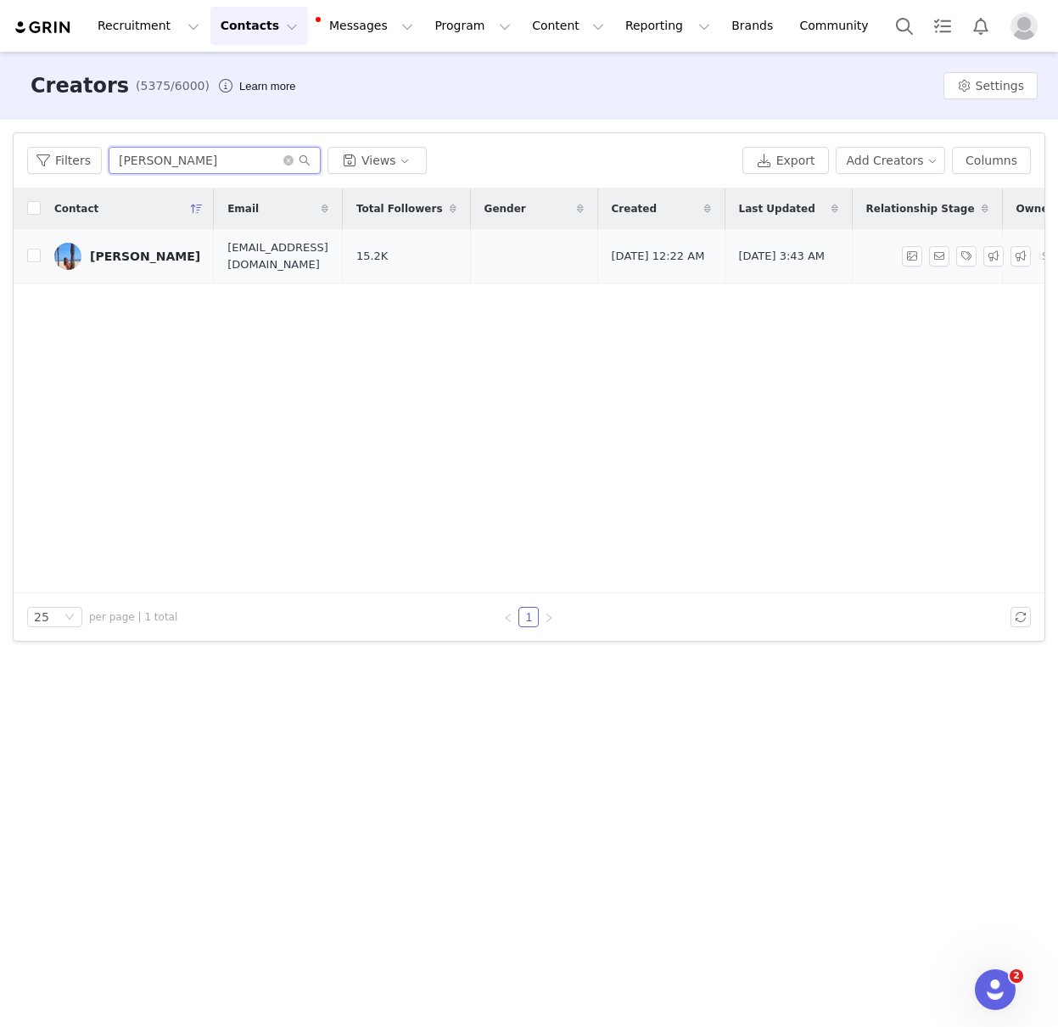
type input "Valeria Cimmarotta"
click at [134, 259] on div "Valeria Cimmarotta" at bounding box center [145, 256] width 110 height 14
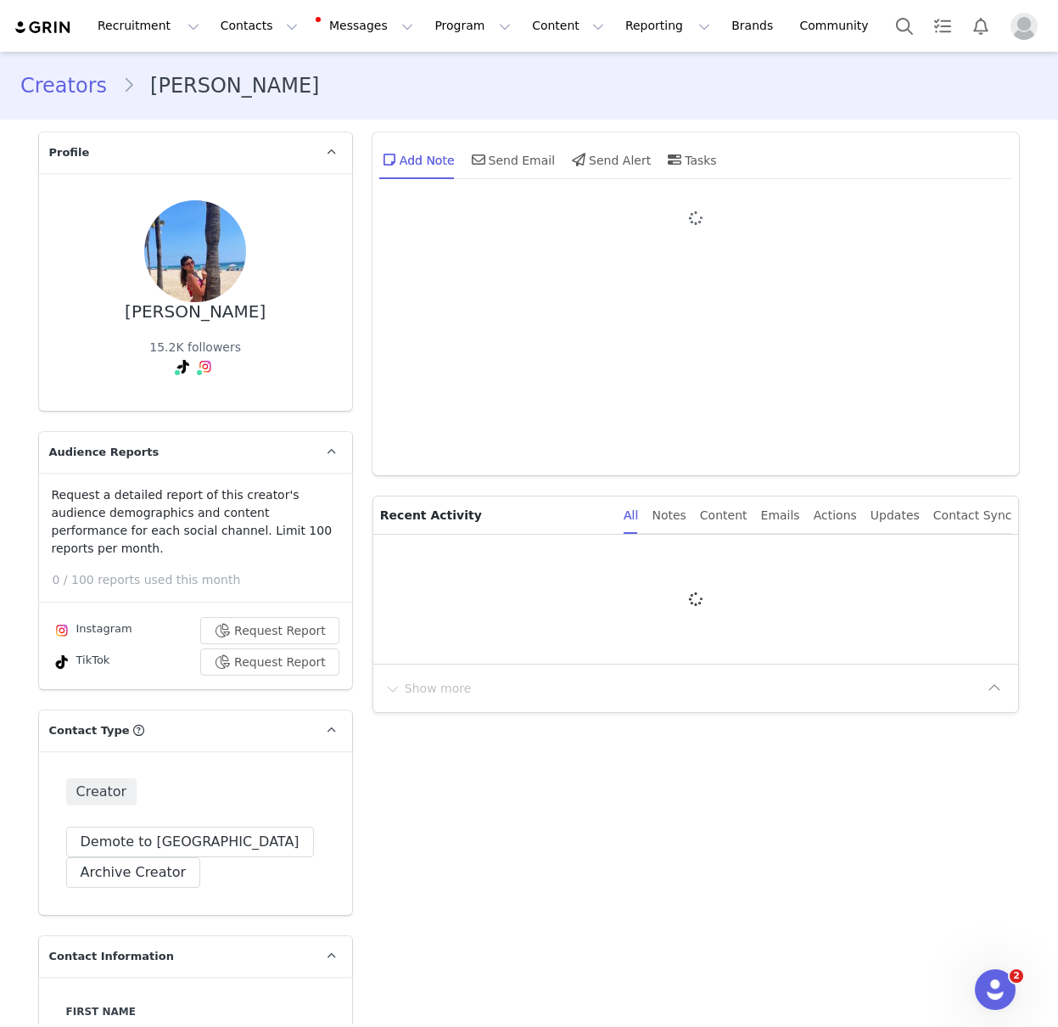
type input "+1 ([GEOGRAPHIC_DATA])"
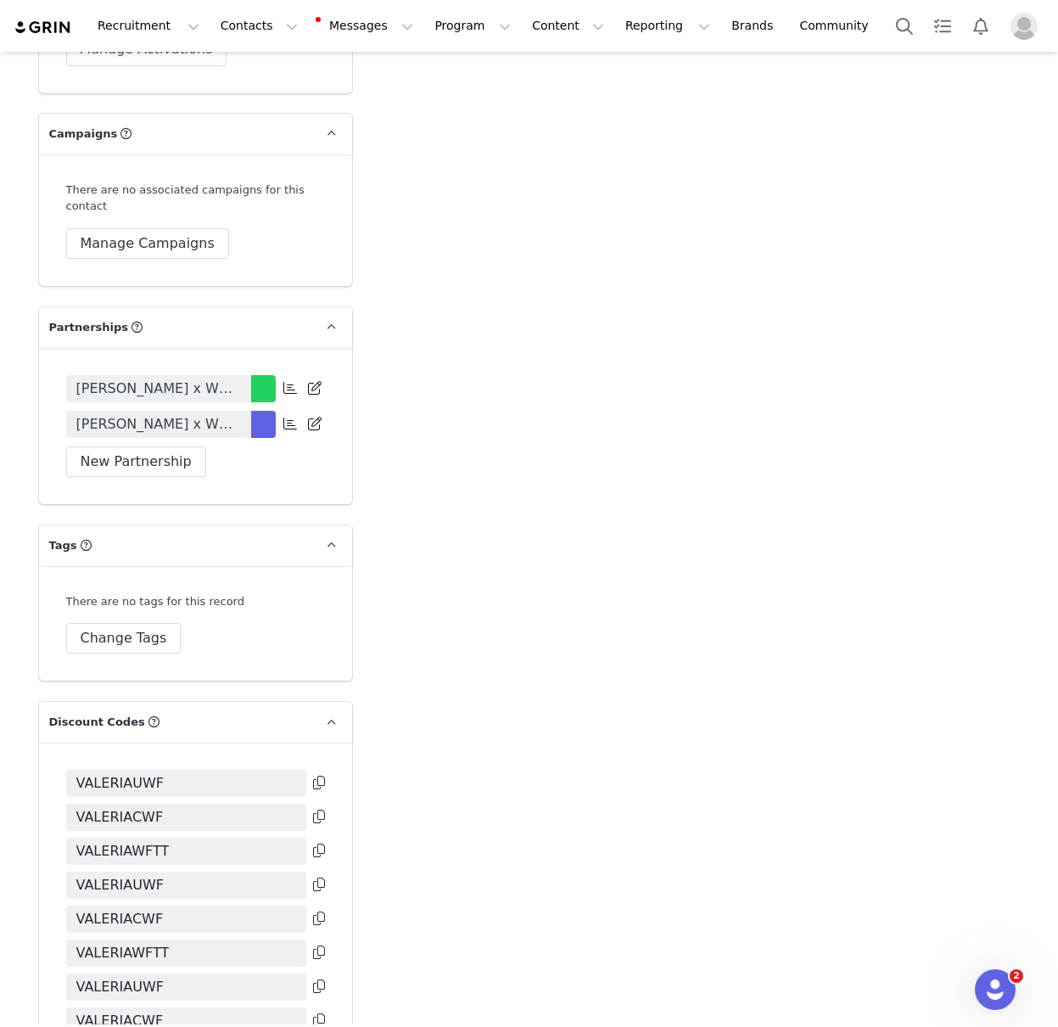
scroll to position [4044, 0]
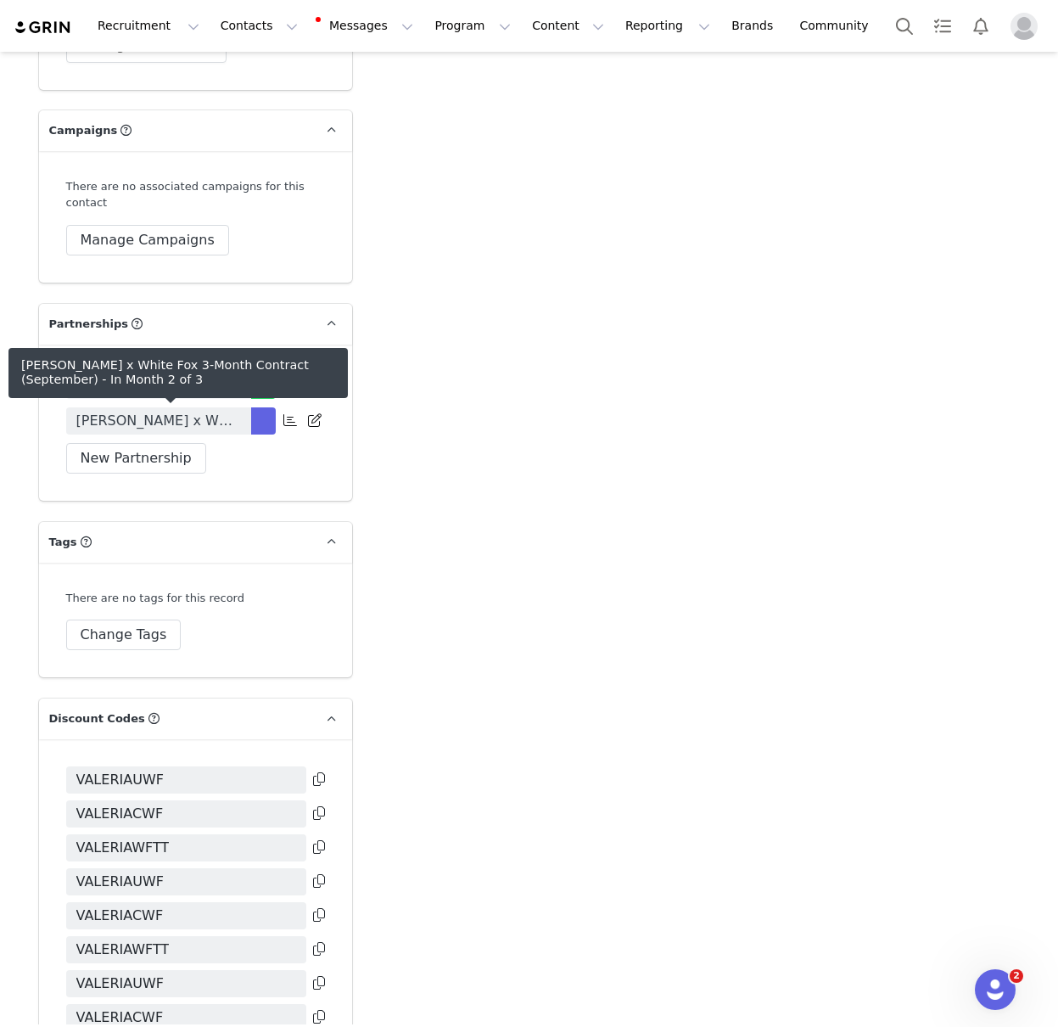
click at [185, 428] on span "Valeria Cimmarotta x White Fox 3-Month Contract (September)" at bounding box center [158, 421] width 165 height 20
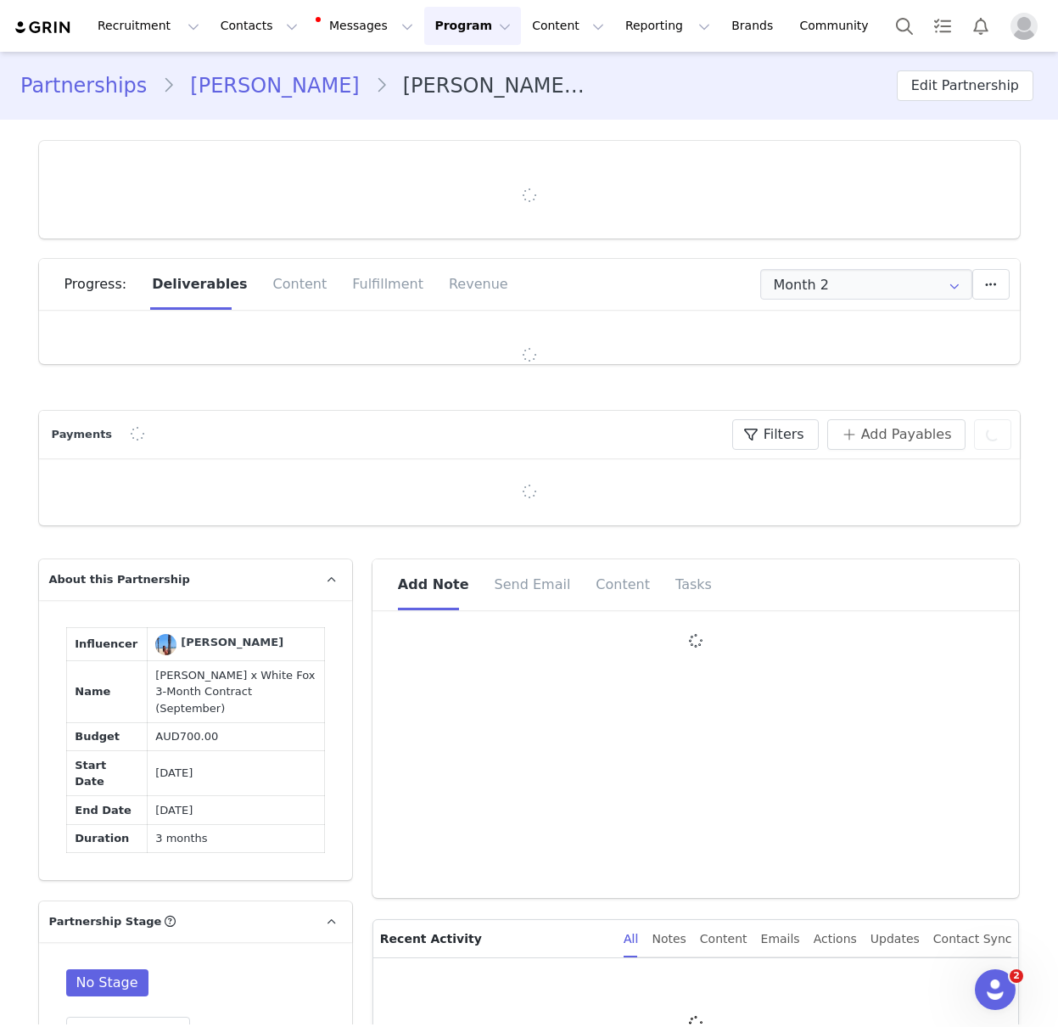
type input "+1 ([GEOGRAPHIC_DATA])"
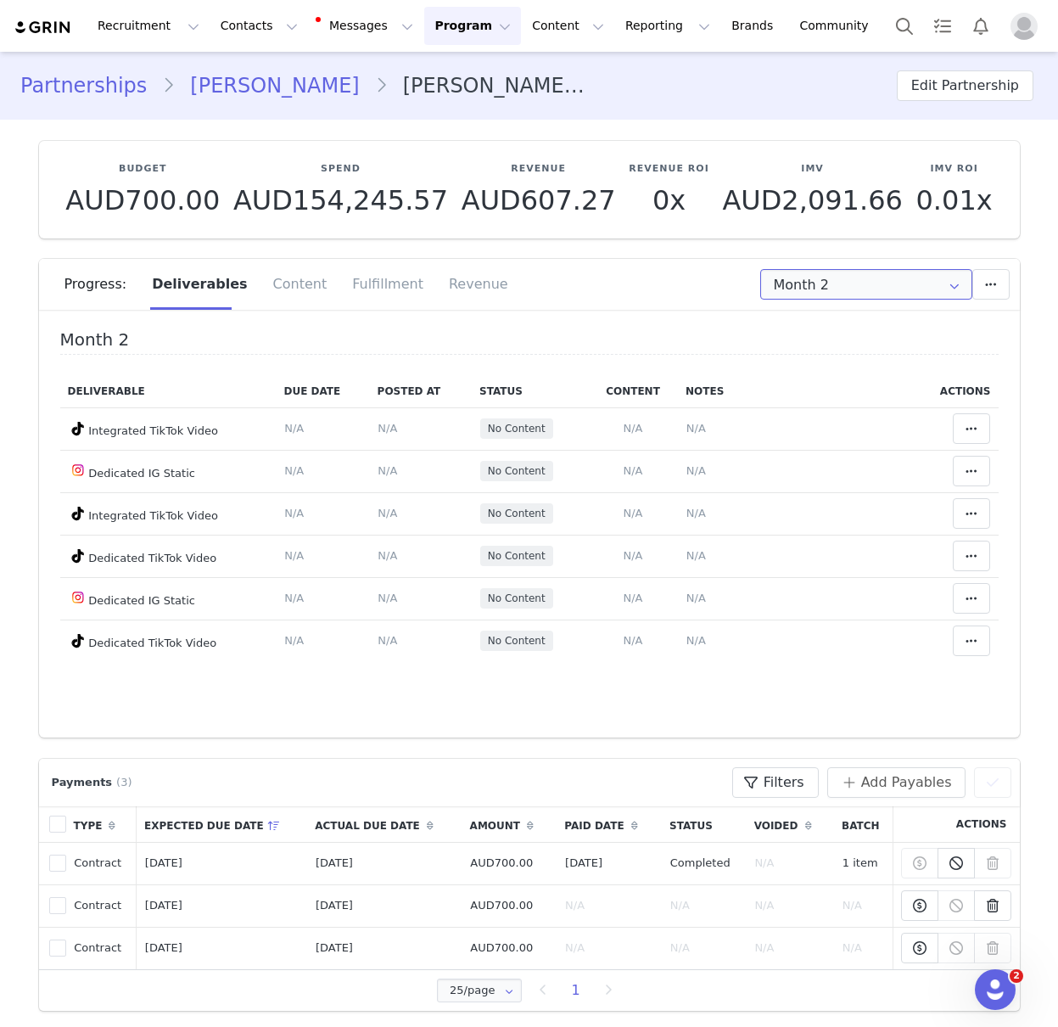
click at [806, 283] on input "Month 2" at bounding box center [866, 284] width 212 height 31
click at [804, 331] on span "Month 1" at bounding box center [802, 330] width 48 height 29
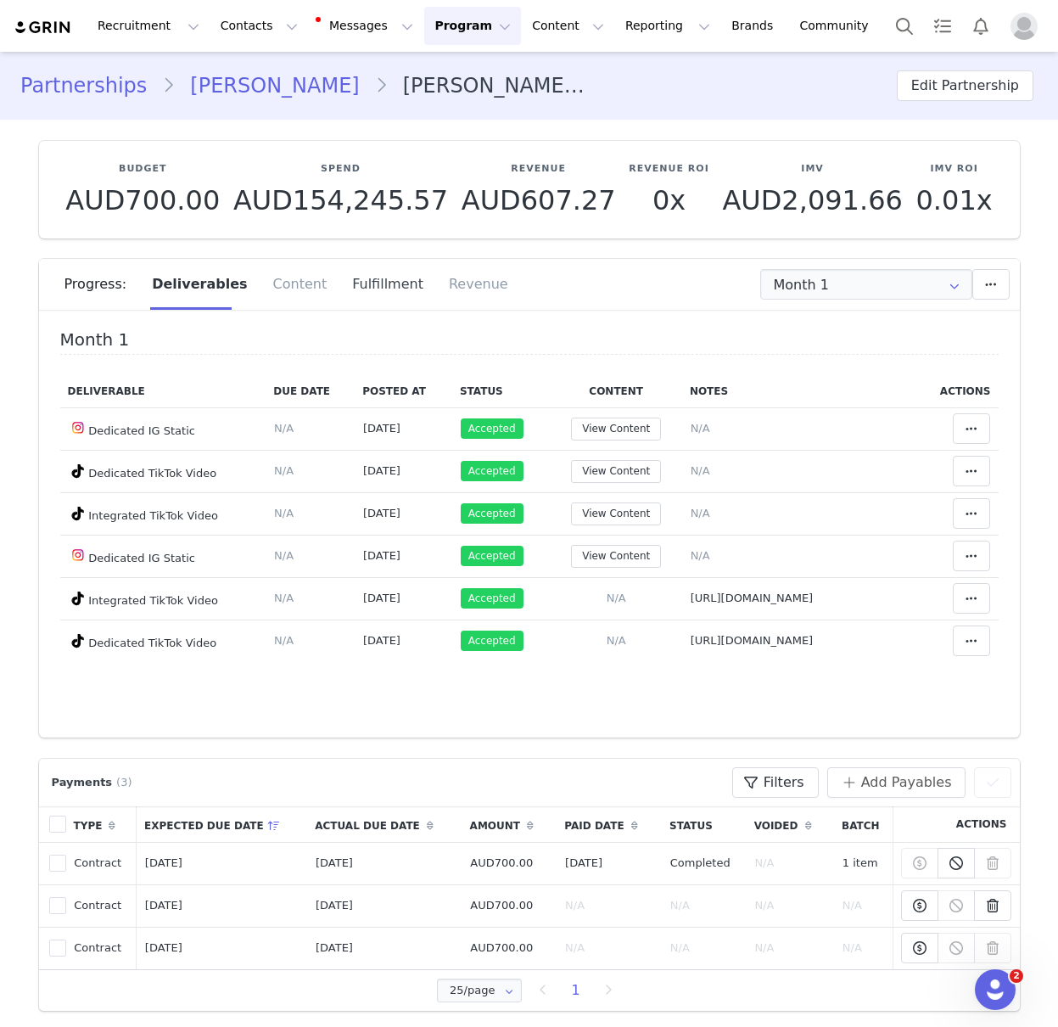
click at [353, 273] on div "Fulfillment" at bounding box center [387, 284] width 97 height 51
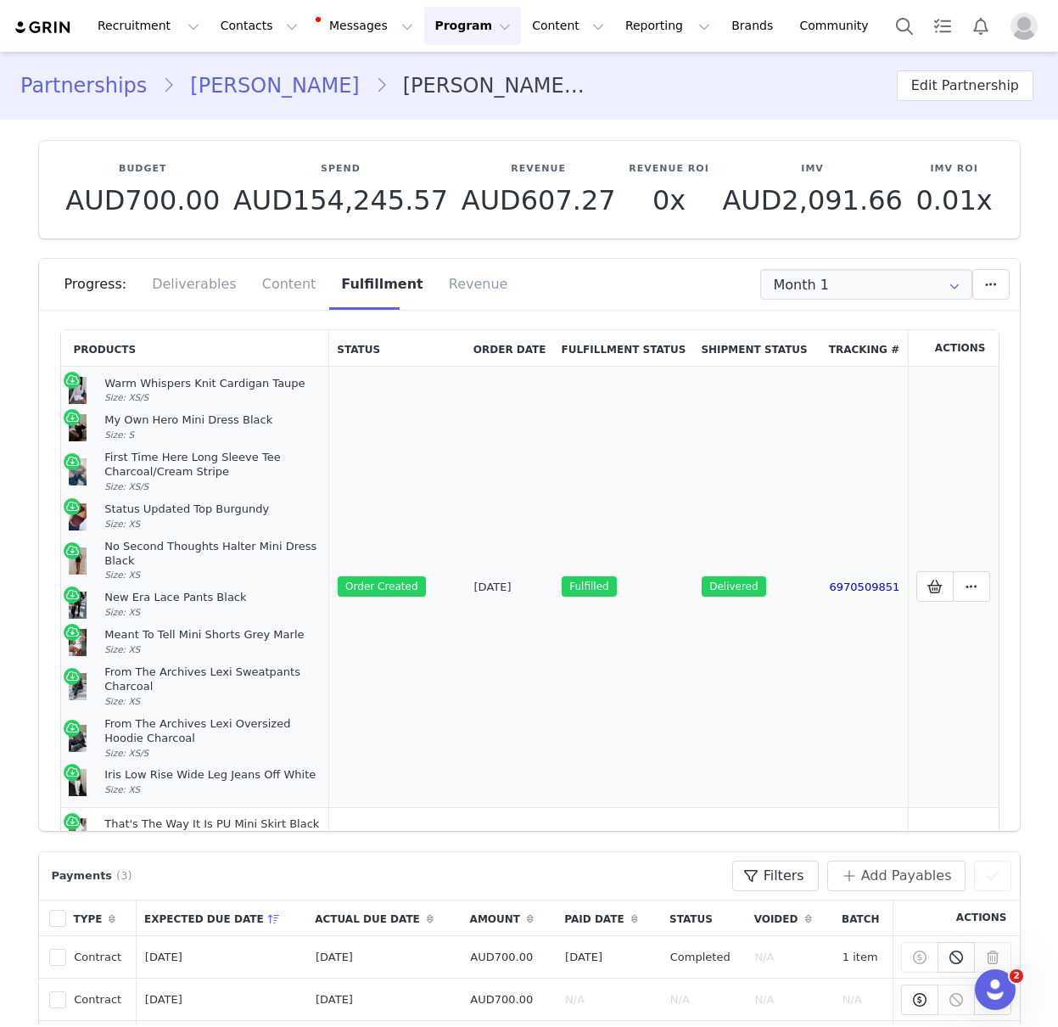
click at [554, 653] on td "Aug 14, 2025" at bounding box center [510, 587] width 88 height 441
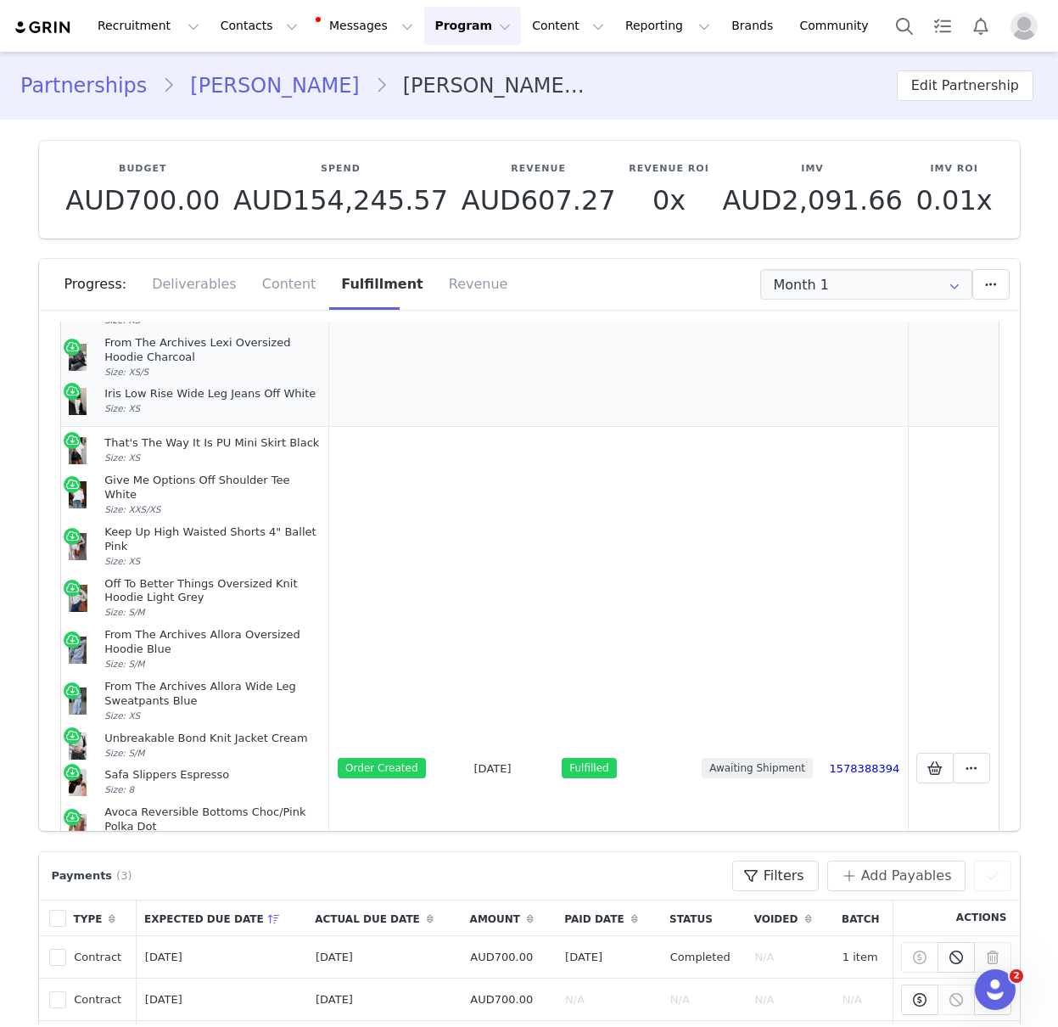
scroll to position [659, 0]
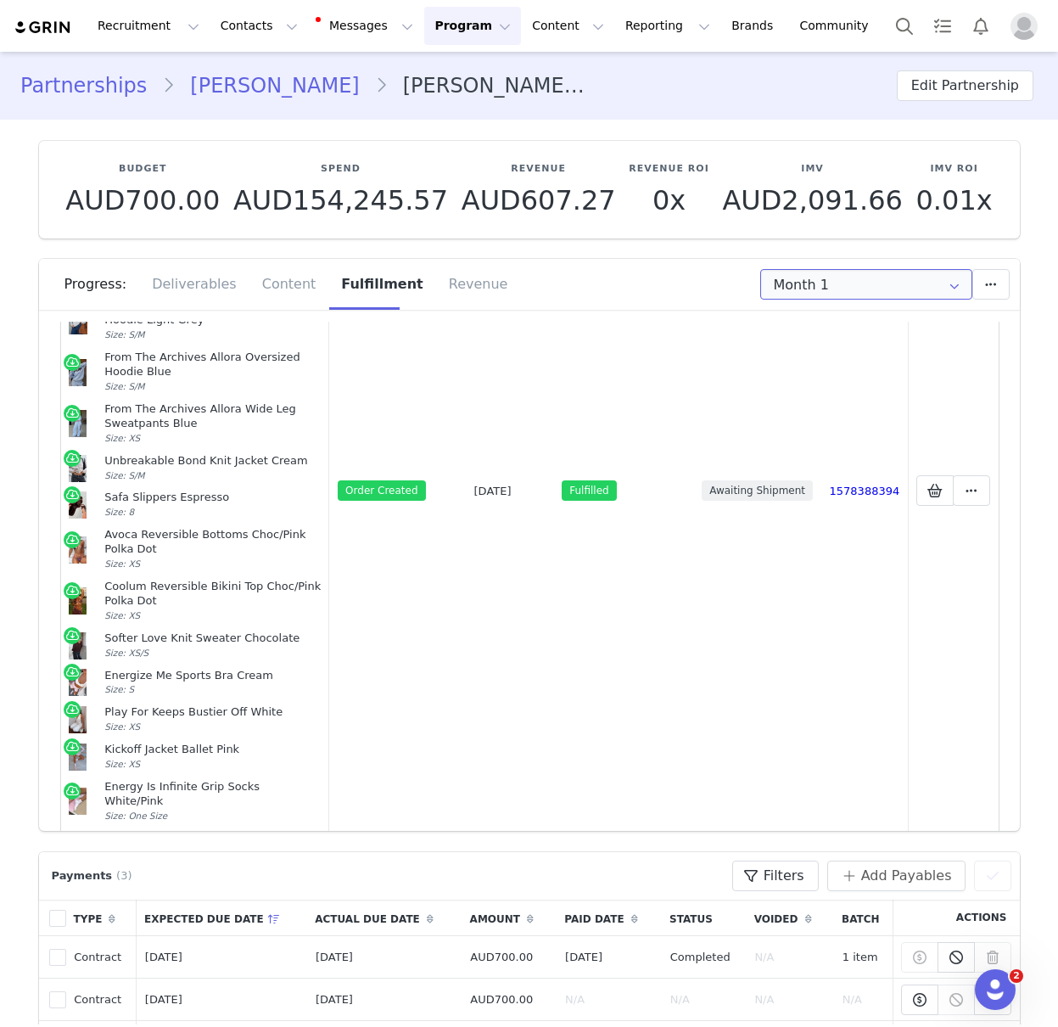
drag, startPoint x: 827, startPoint y: 289, endPoint x: 825, endPoint y: 333, distance: 44.2
click at [827, 289] on input "Month 1" at bounding box center [866, 284] width 212 height 31
click at [817, 364] on span "Month 2" at bounding box center [802, 359] width 48 height 29
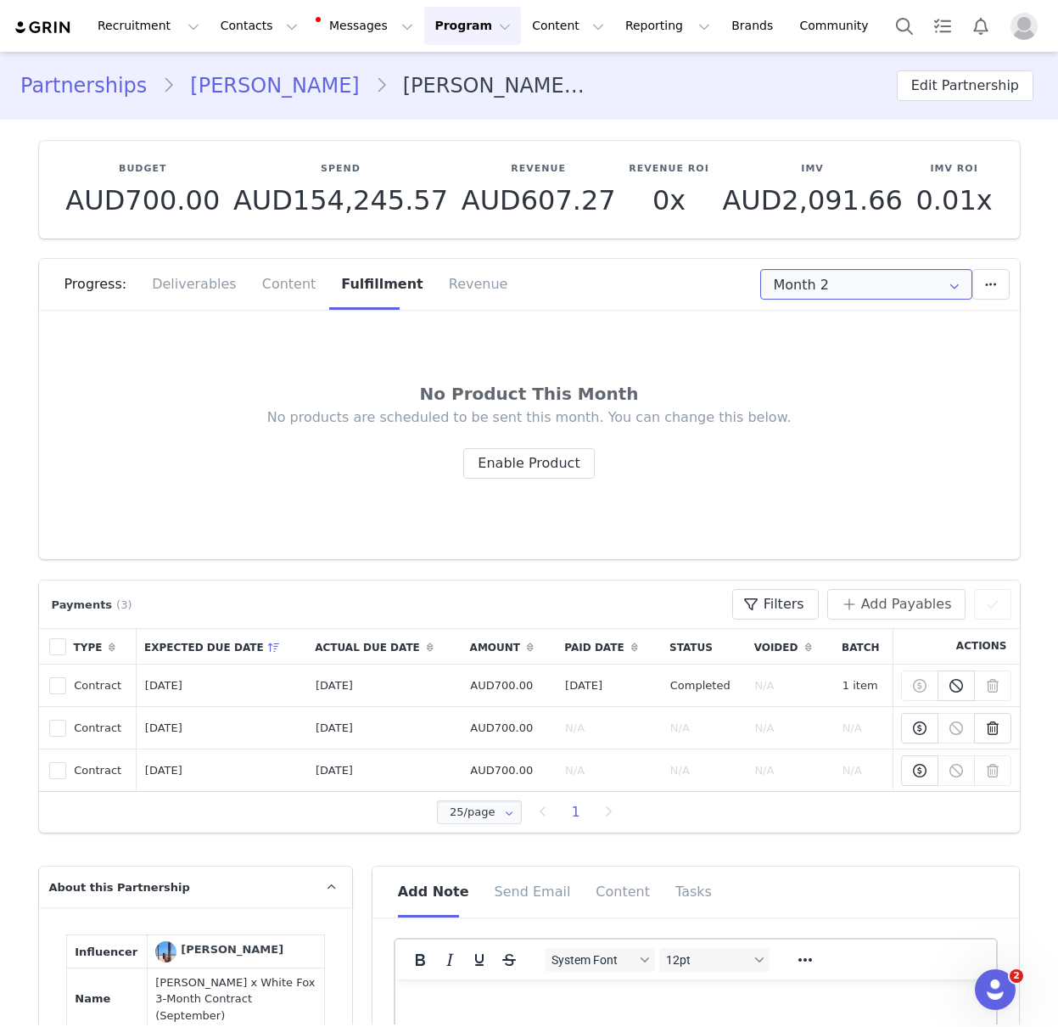
click at [788, 288] on input "Month 2" at bounding box center [866, 284] width 212 height 31
click at [798, 327] on span "Month 1" at bounding box center [802, 330] width 48 height 29
type input "Month 1"
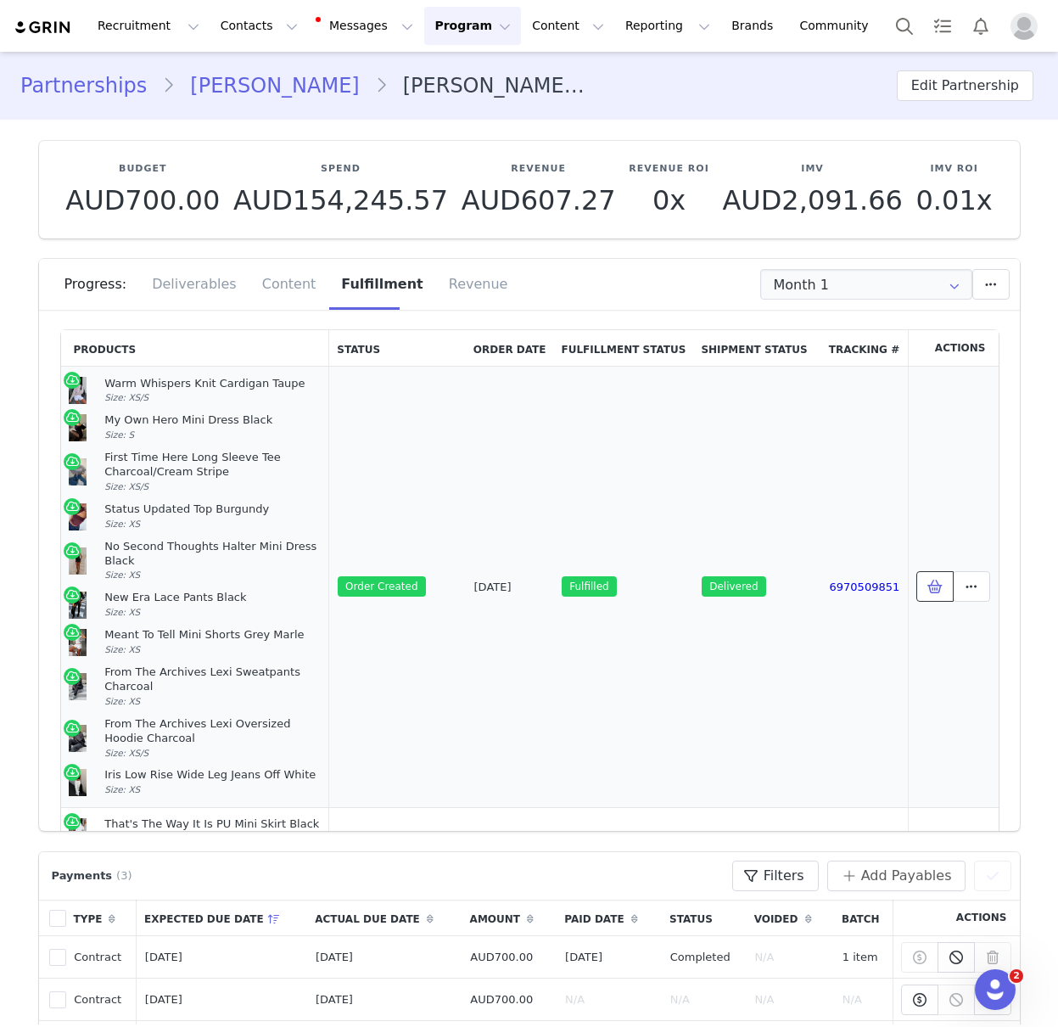
click at [927, 580] on span at bounding box center [935, 586] width 20 height 20
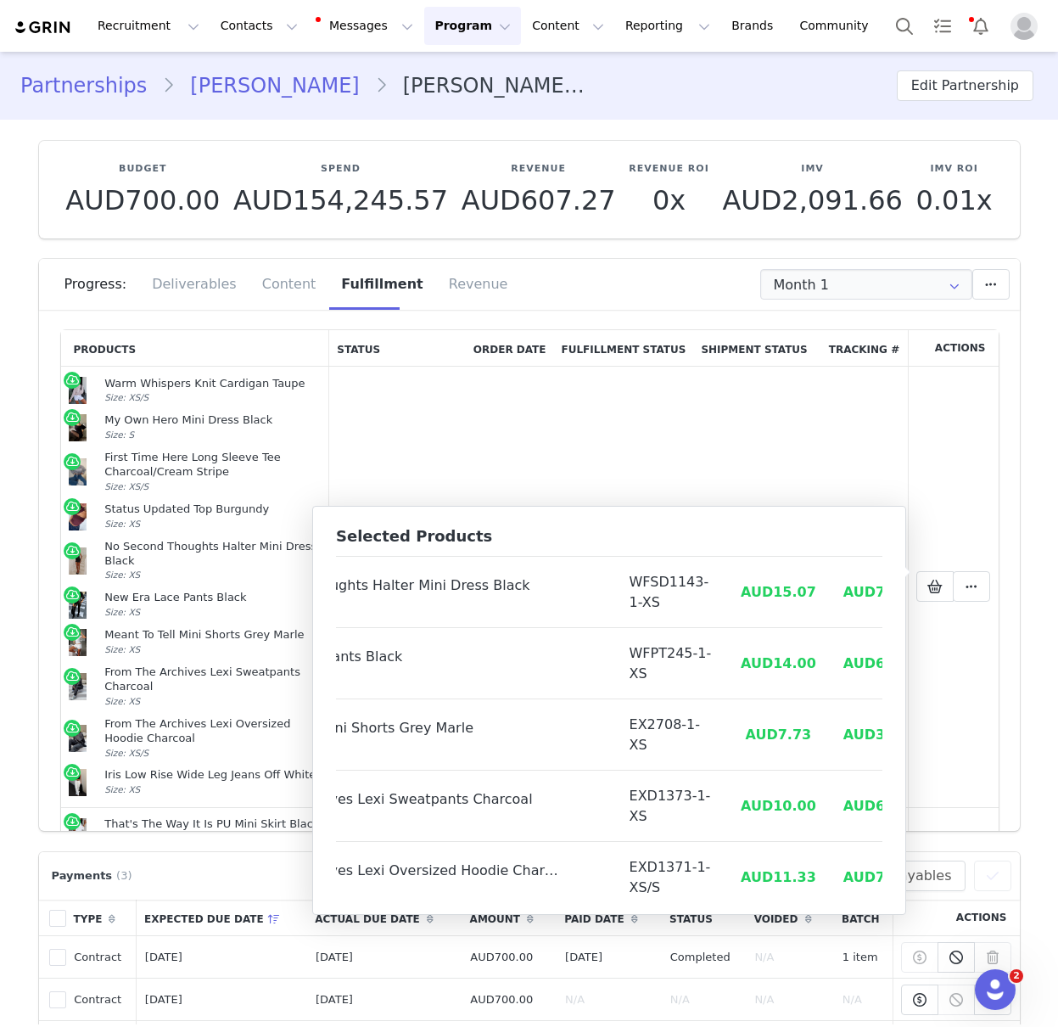
scroll to position [416, 162]
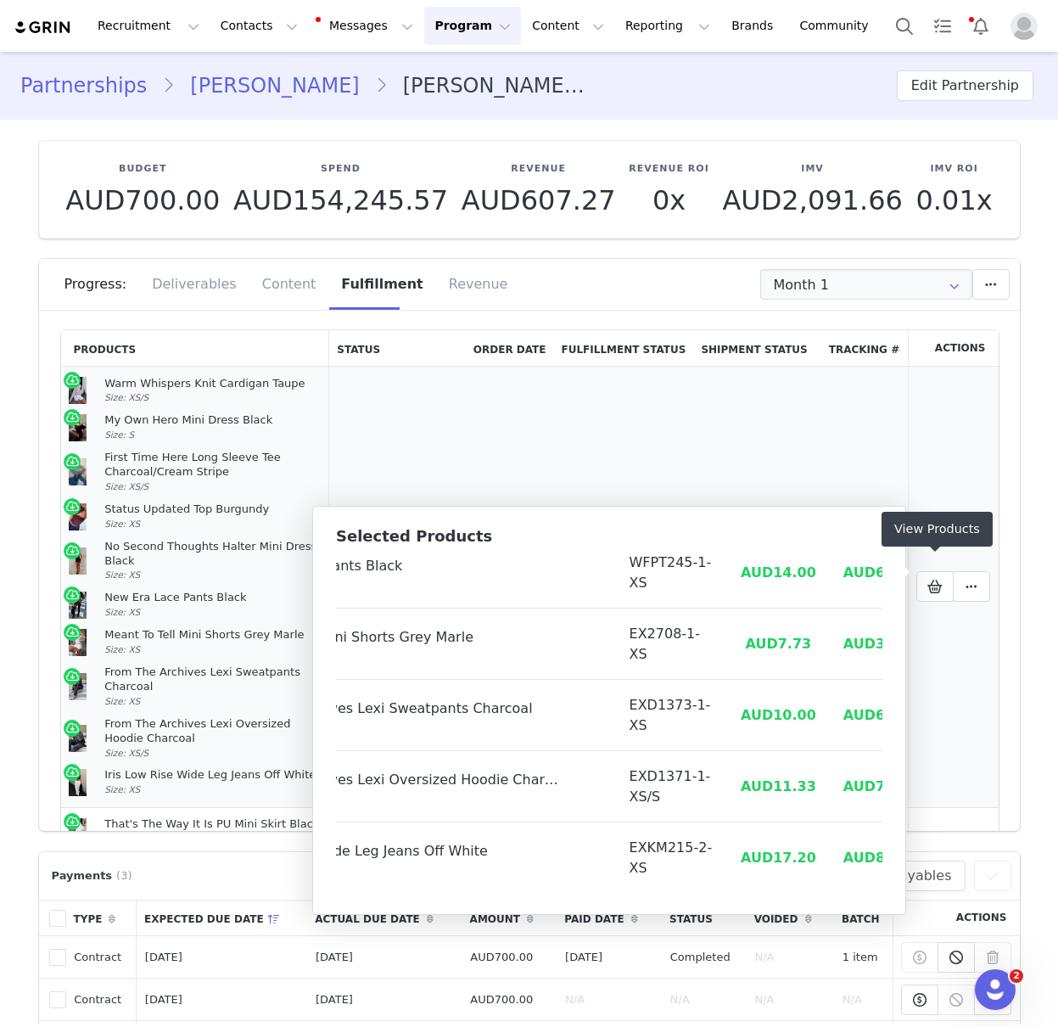
click at [188, 460] on div "First Time Here Long Sleeve Tee Charcoal/Cream Stripe" at bounding box center [212, 465] width 216 height 29
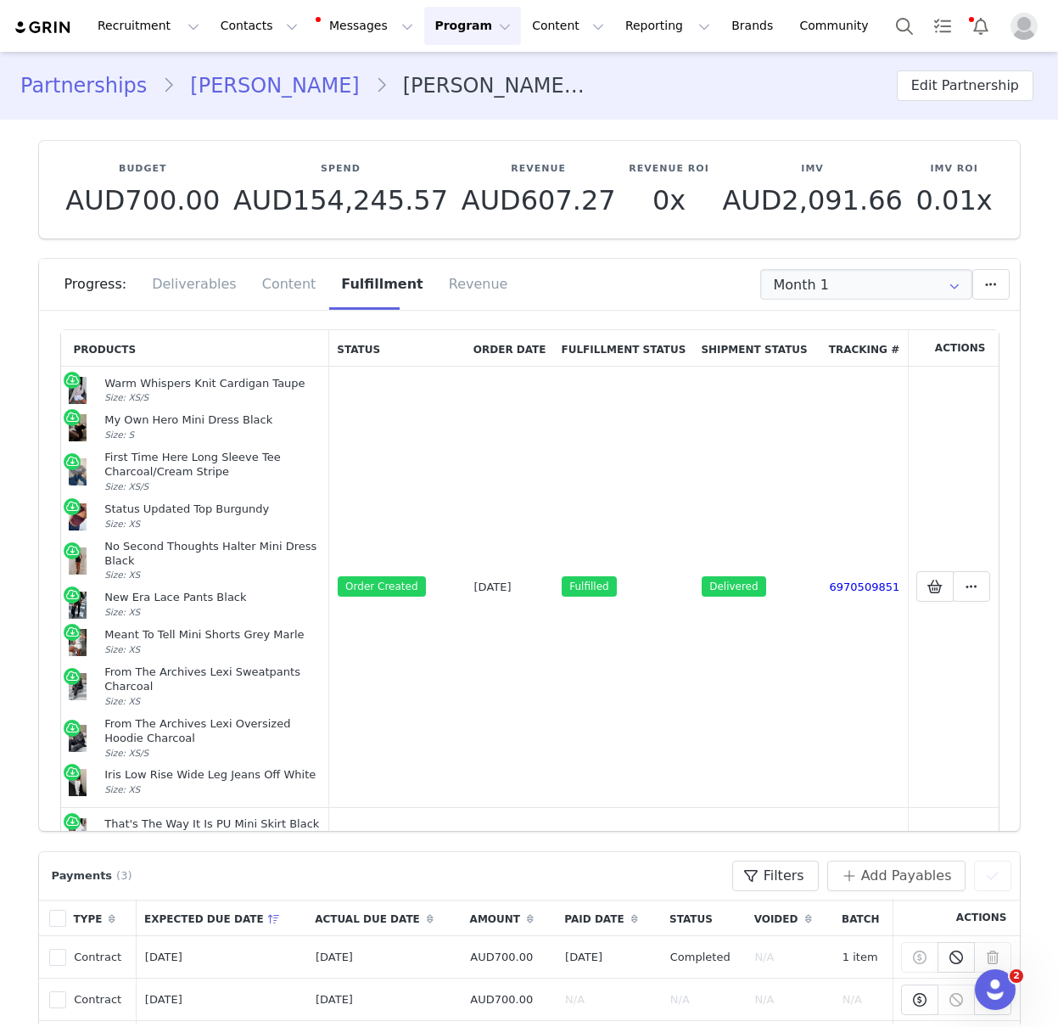
click at [272, 90] on link "Valeria Cimmarotta" at bounding box center [274, 85] width 199 height 31
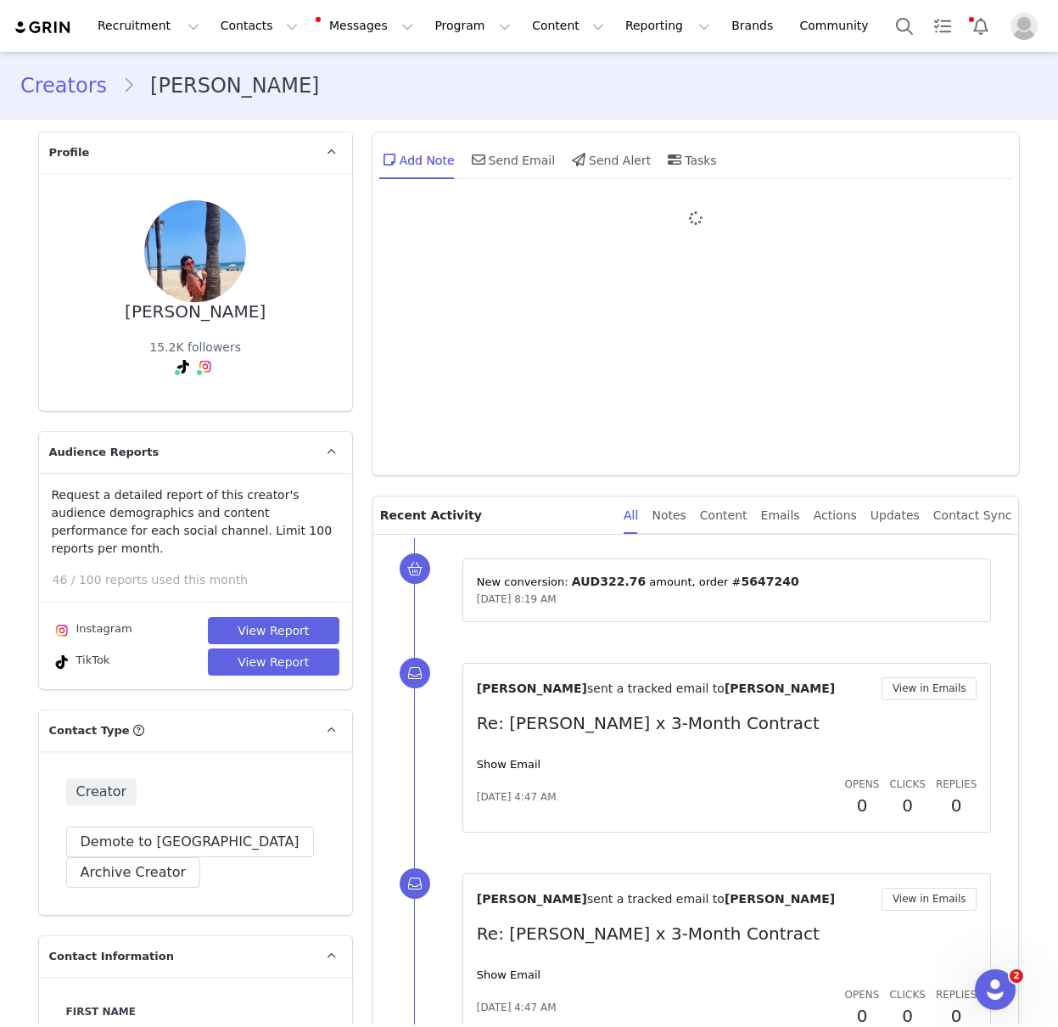
type input "+1 ([GEOGRAPHIC_DATA])"
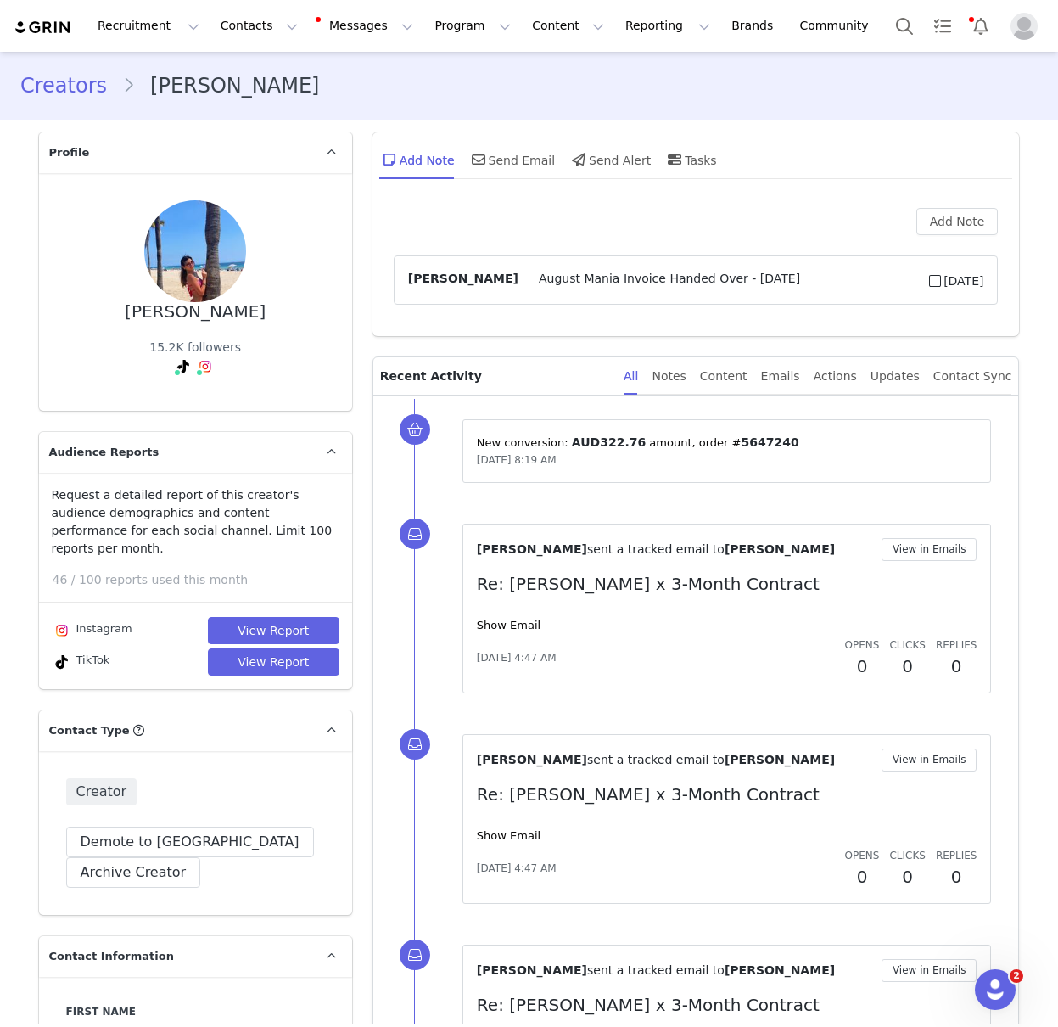
click at [59, 107] on div "Creators Valeria Cimmarotta" at bounding box center [529, 86] width 1058 height 58
click at [76, 88] on link "Creators" at bounding box center [71, 85] width 102 height 31
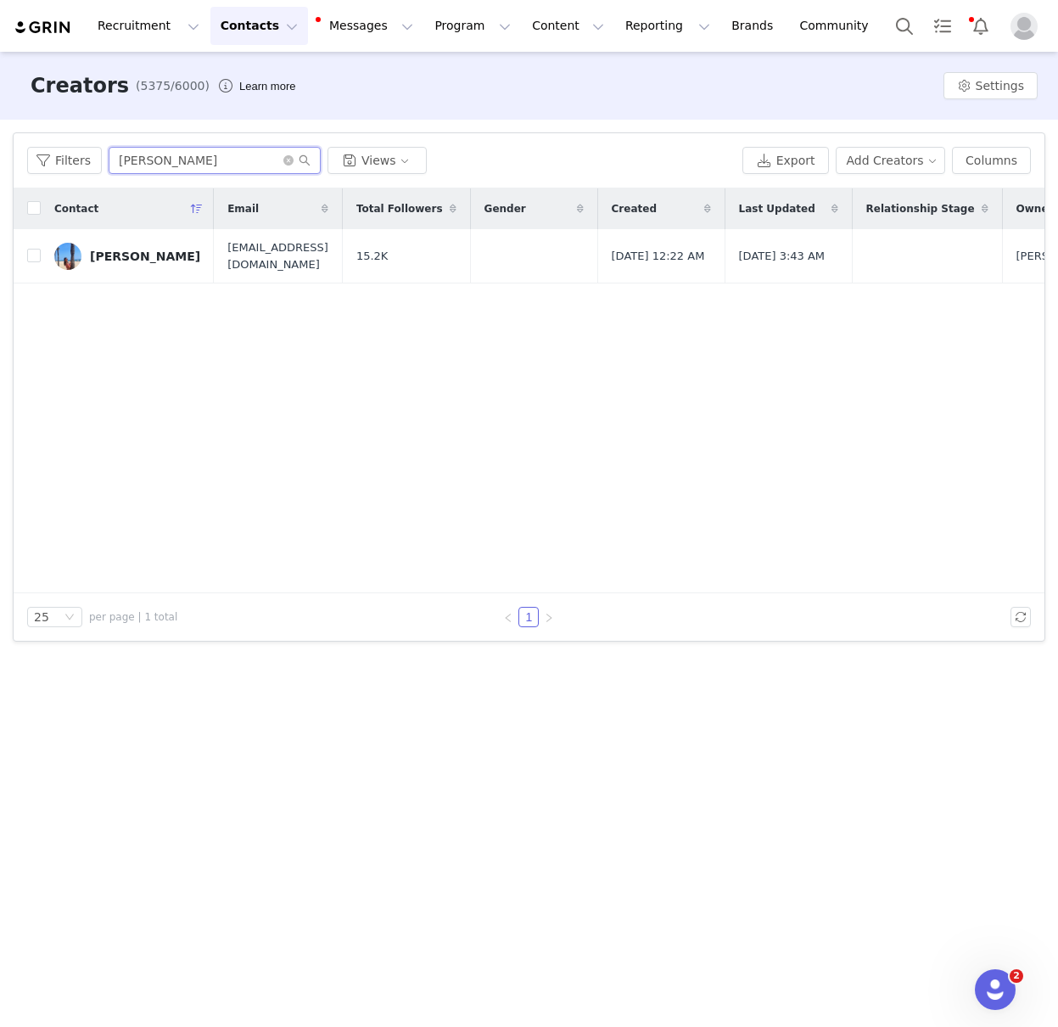
click at [169, 163] on input "Valeria Cimmarotta" at bounding box center [215, 160] width 212 height 27
paste input "Macy Loe"
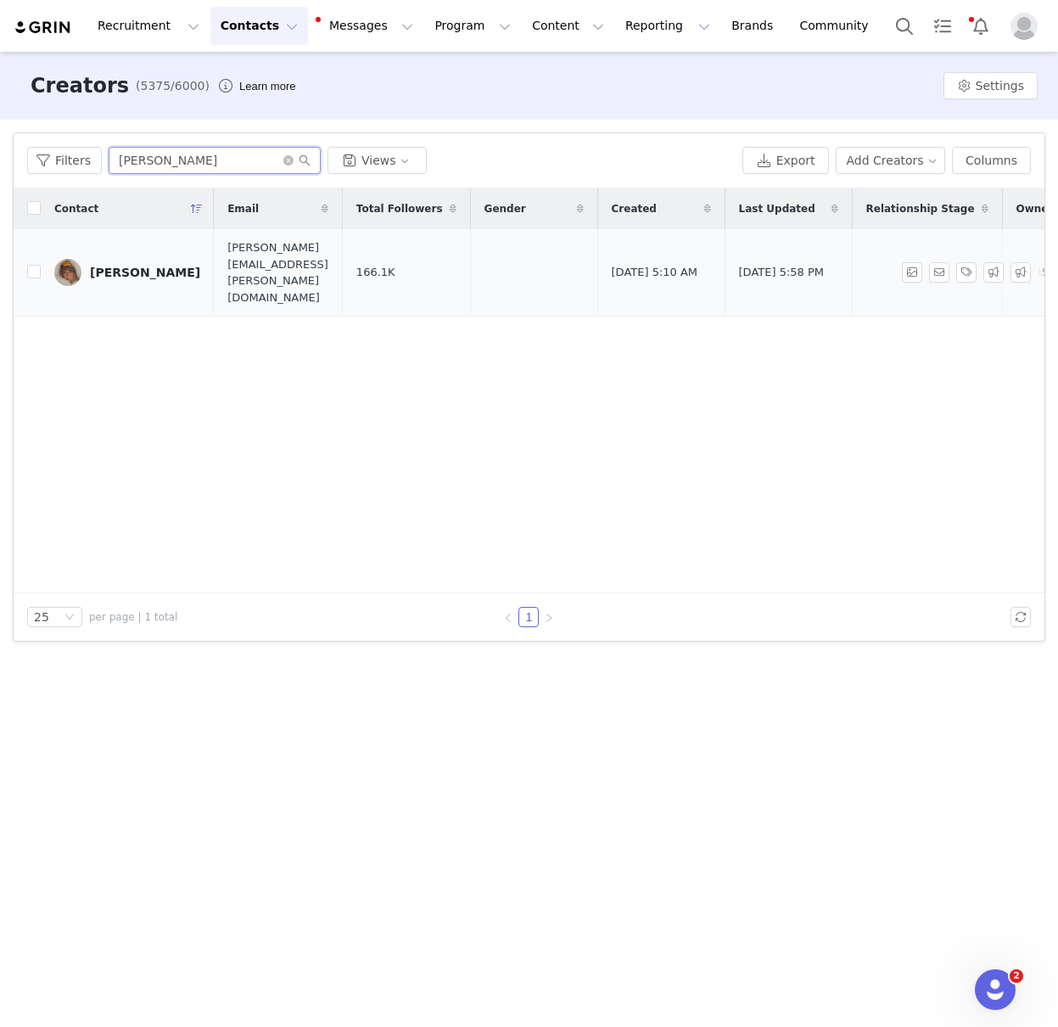
type input "Macy Loe"
click at [97, 266] on div "Macy Loe" at bounding box center [145, 273] width 110 height 14
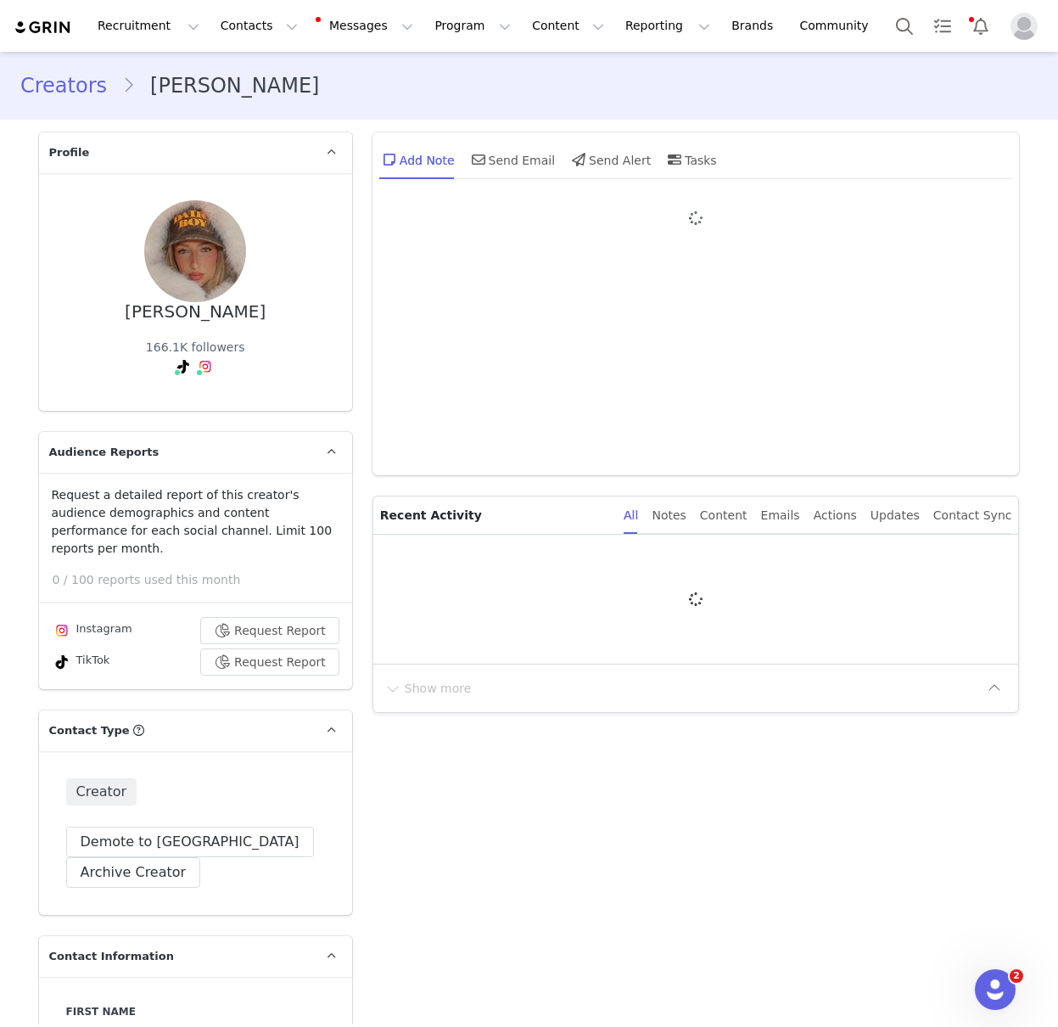
type input "+1 ([GEOGRAPHIC_DATA])"
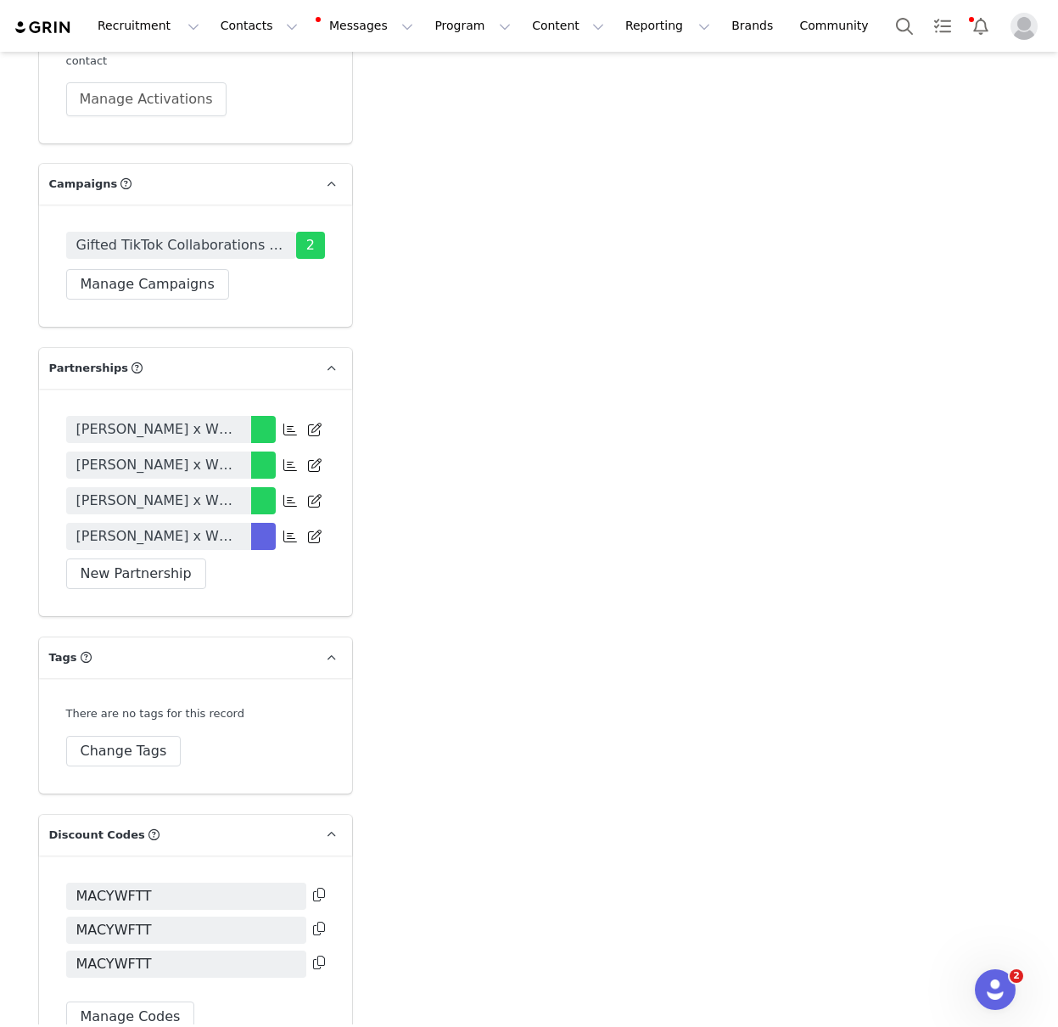
scroll to position [3776, 0]
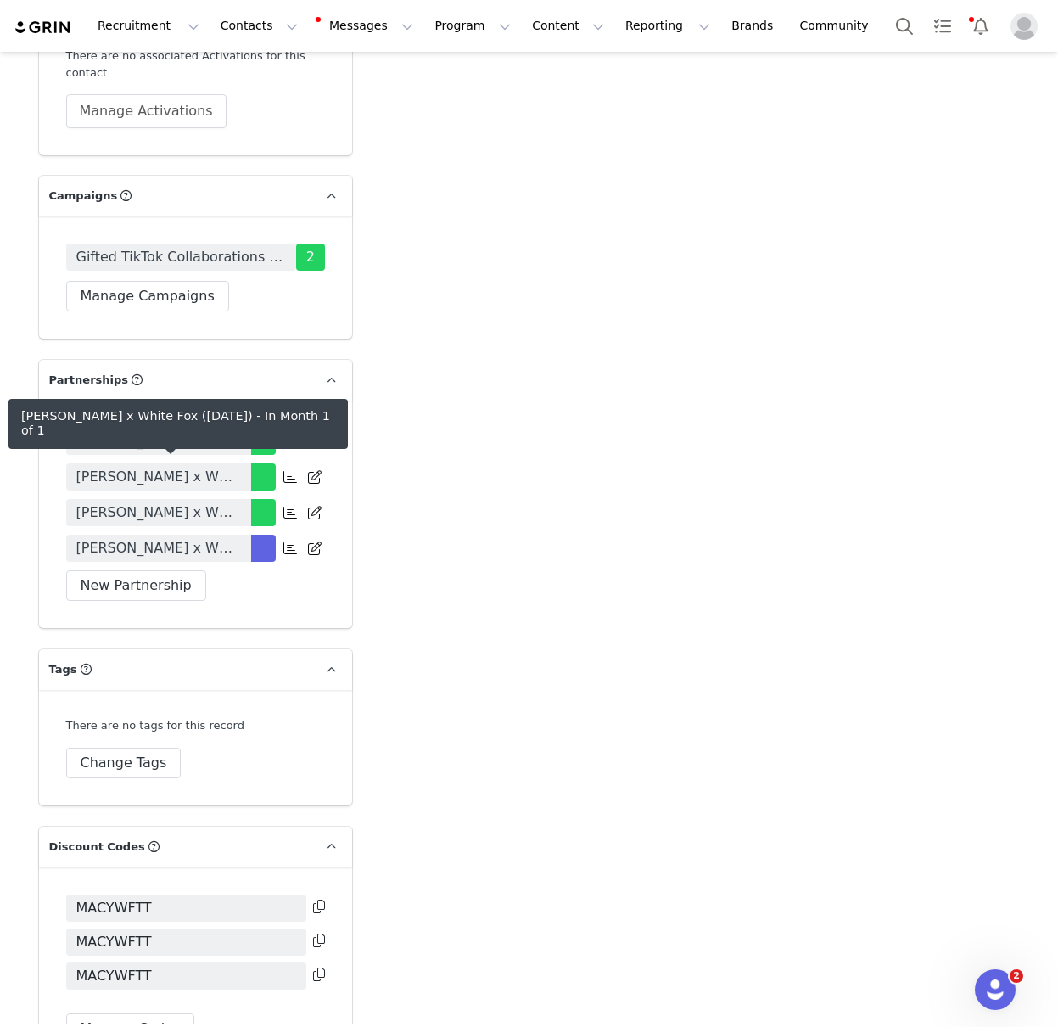
click at [159, 538] on span "Macy Loe x White Fox (September 2025)" at bounding box center [158, 548] width 165 height 20
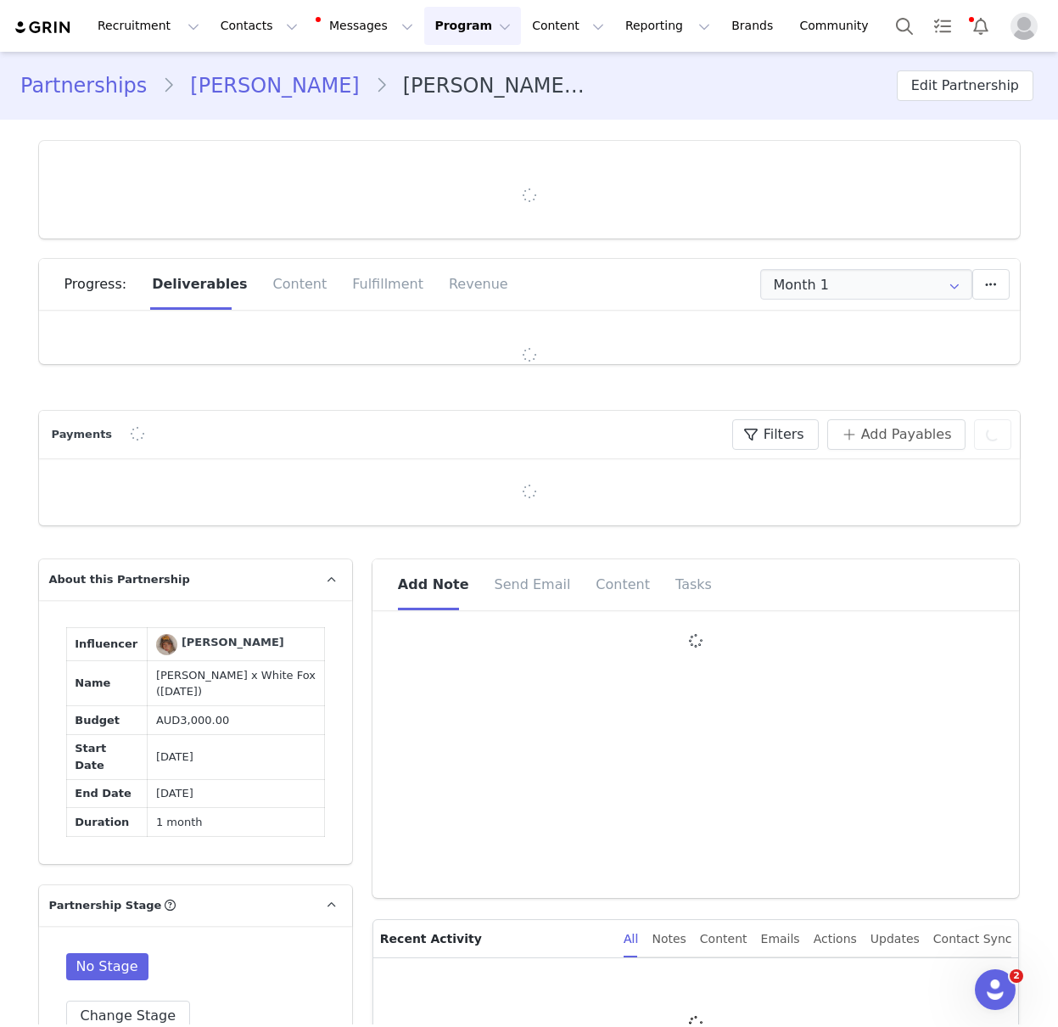
type input "+1 ([GEOGRAPHIC_DATA])"
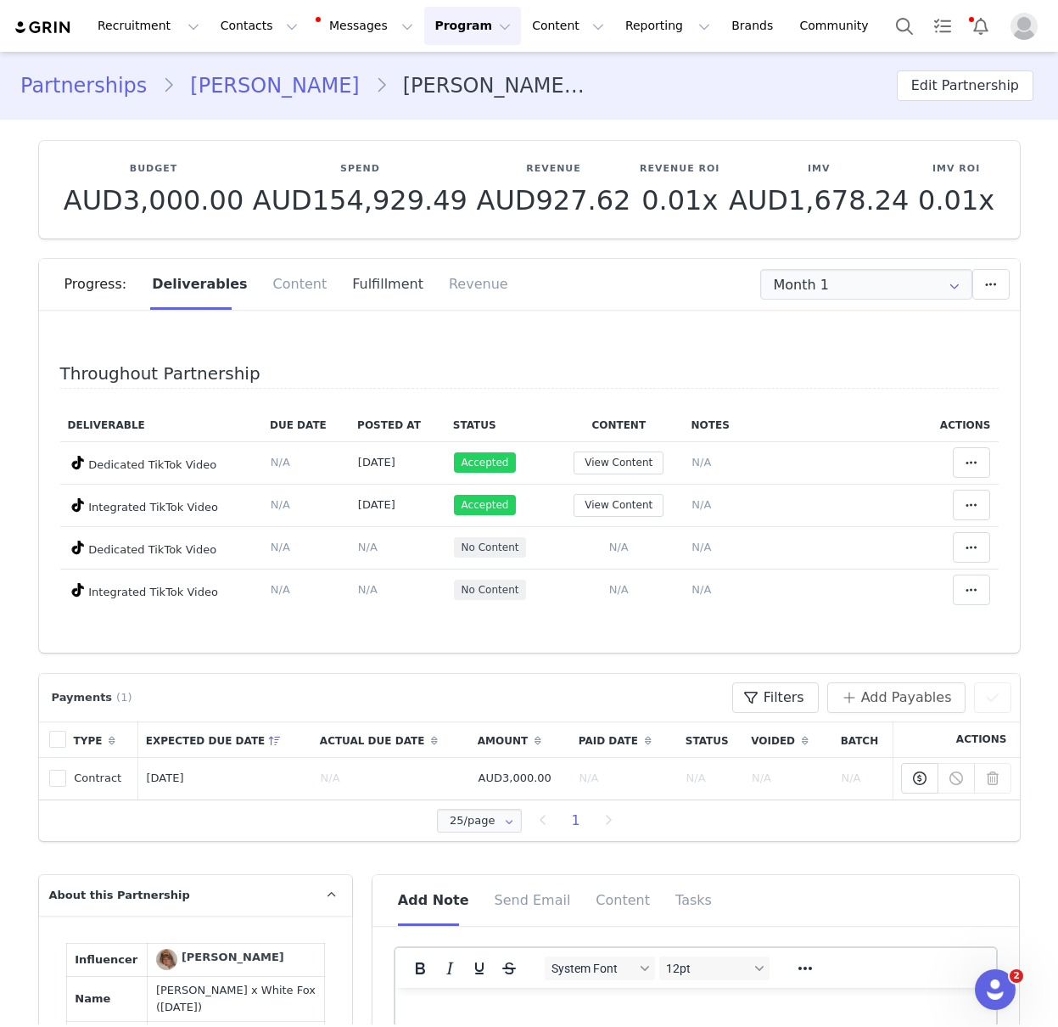
click at [376, 298] on div "Fulfillment" at bounding box center [387, 284] width 97 height 51
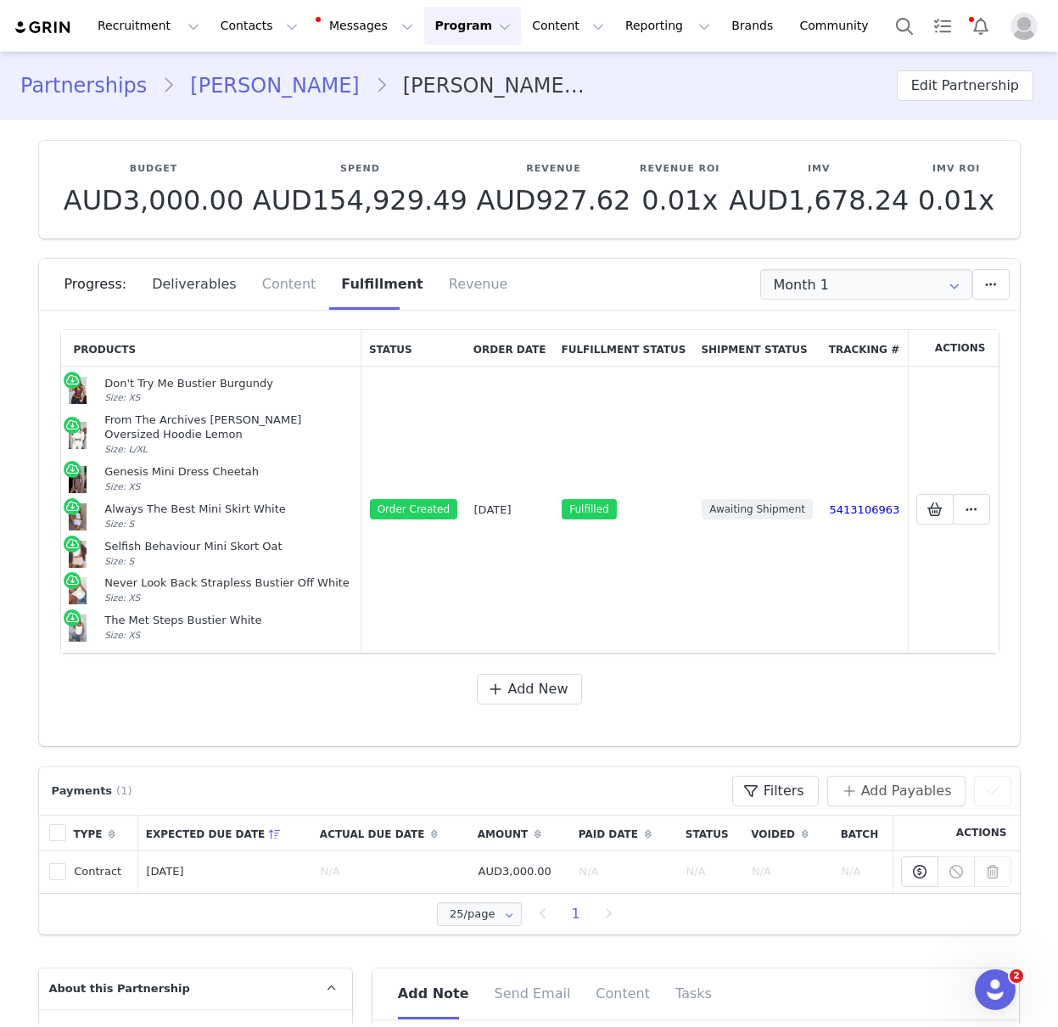
click at [199, 288] on div "Deliverables" at bounding box center [194, 284] width 110 height 51
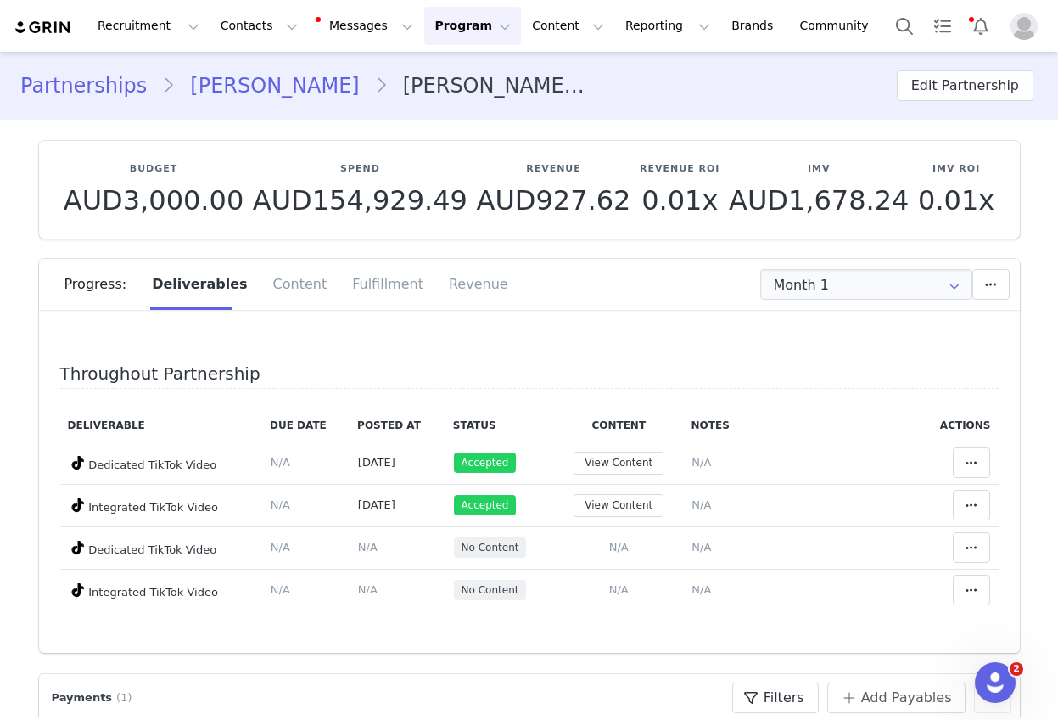
click at [208, 91] on link "Macy Loe" at bounding box center [274, 85] width 199 height 31
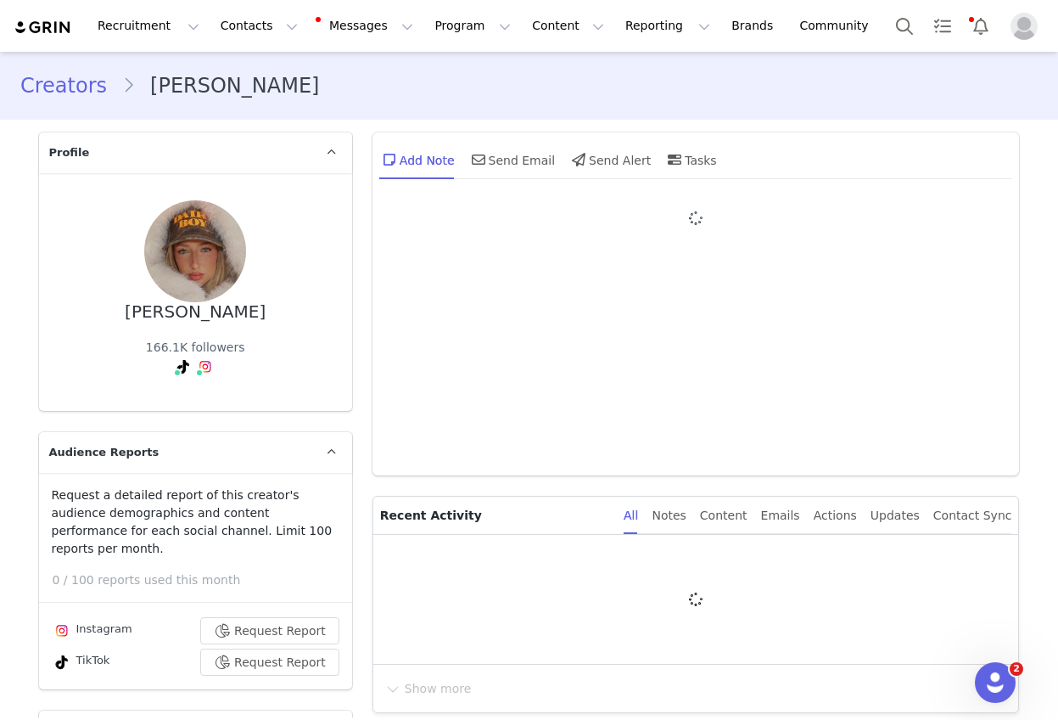
type input "+1 ([GEOGRAPHIC_DATA])"
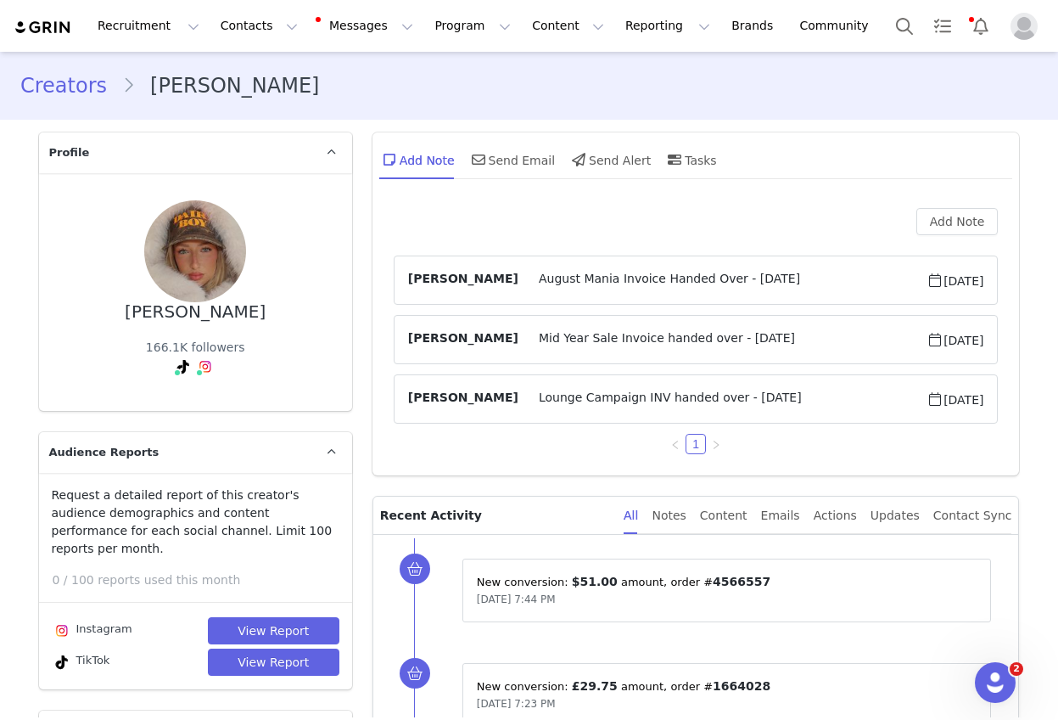
click at [78, 85] on link "Creators" at bounding box center [71, 85] width 102 height 31
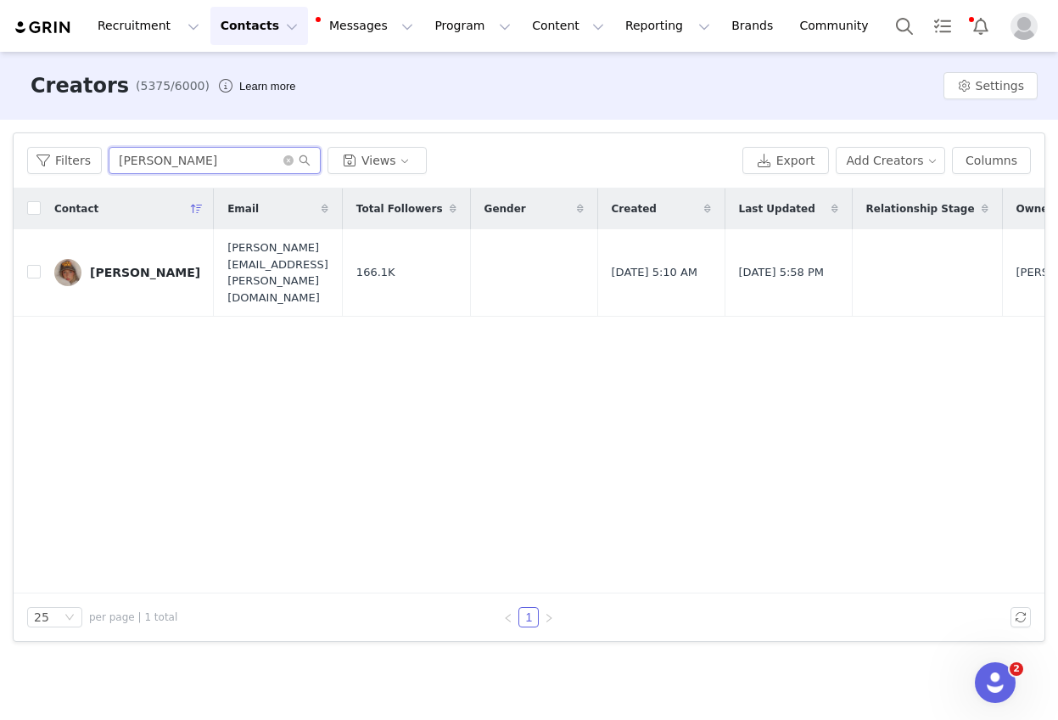
click at [177, 162] on input "Macy Loe" at bounding box center [215, 160] width 212 height 27
paste input "organ Hampton"
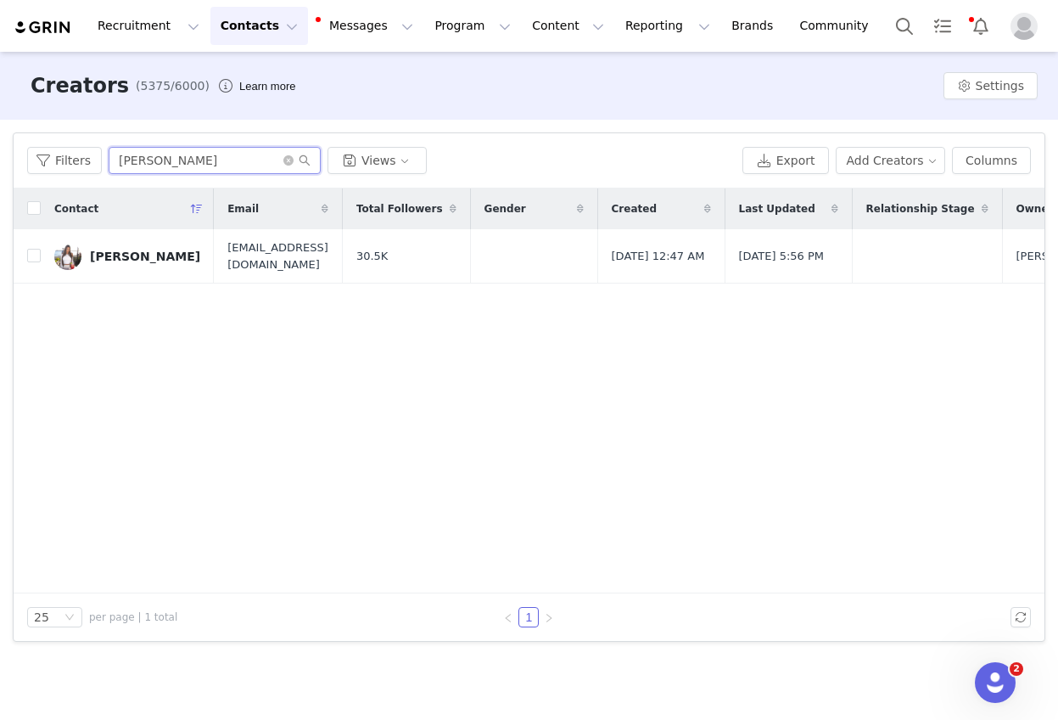
type input "Morgan Hampton"
click at [126, 259] on div "Morgan Hampton" at bounding box center [145, 256] width 110 height 14
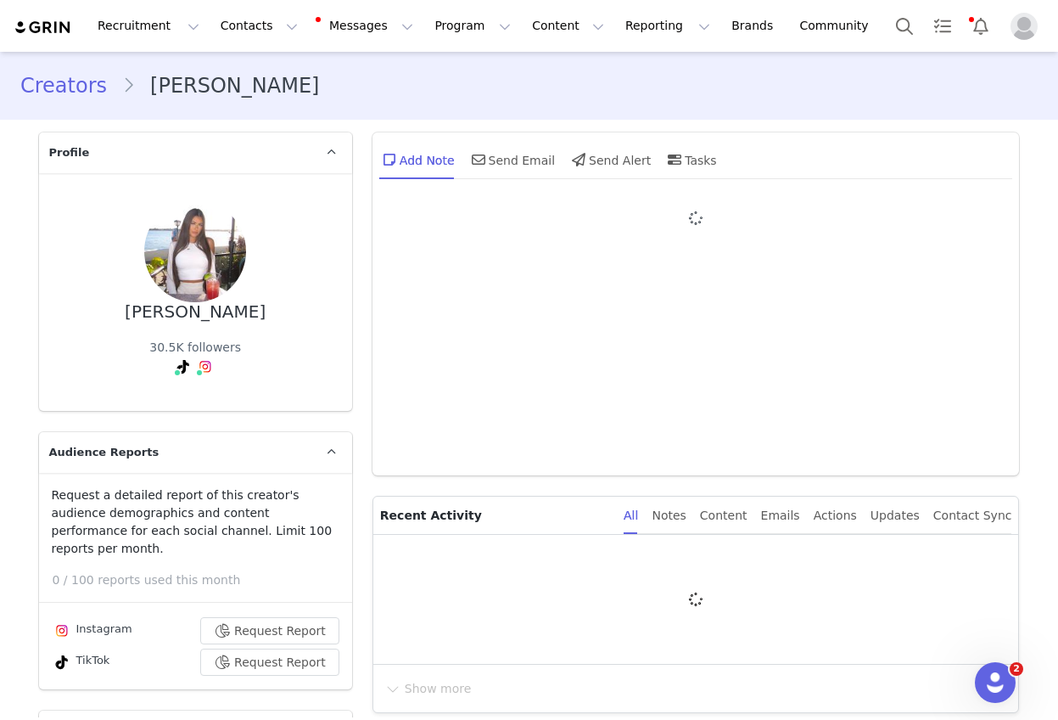
type input "+1 ([GEOGRAPHIC_DATA])"
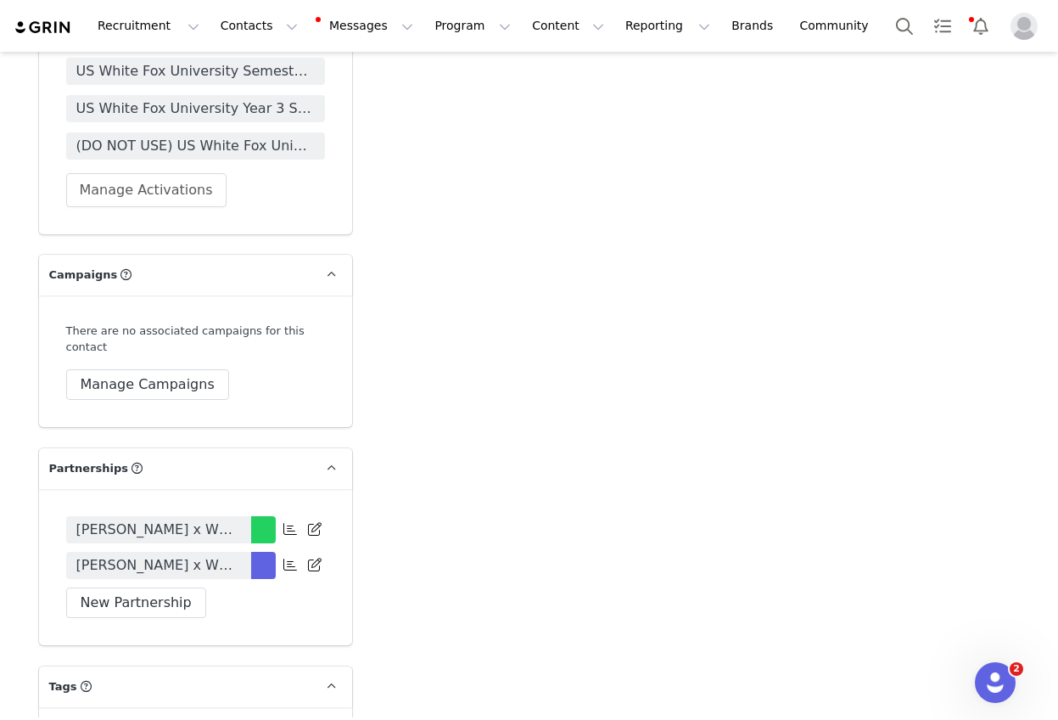
scroll to position [3739, 0]
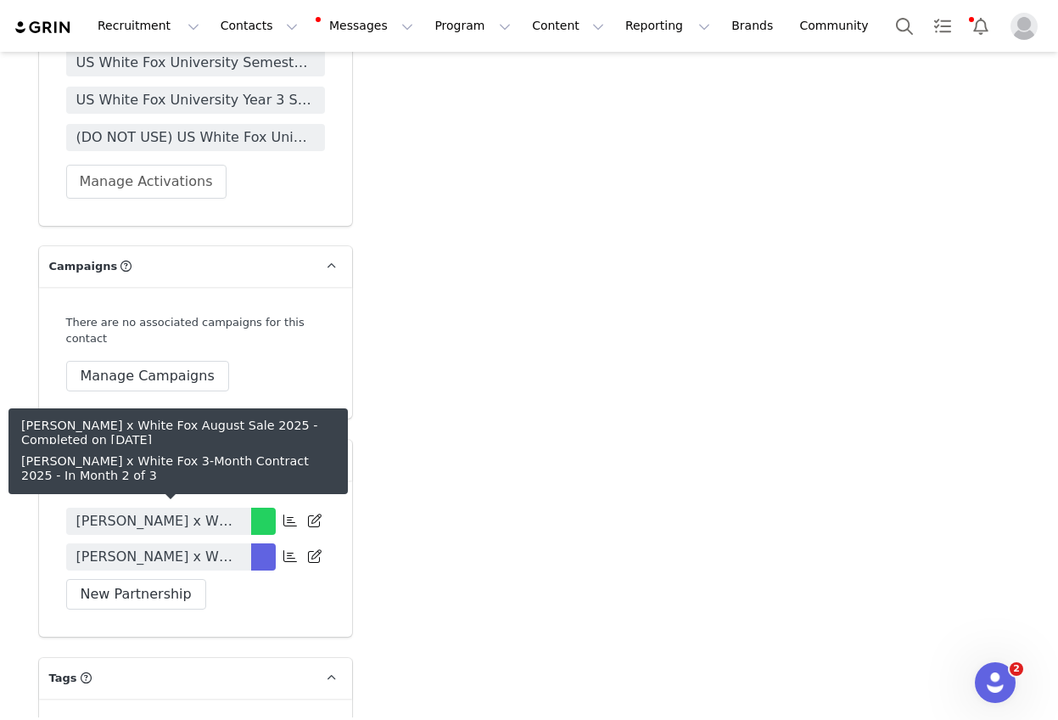
click at [174, 547] on span "Morgan Hampton x White Fox 3-Month Contract 2025" at bounding box center [158, 557] width 165 height 20
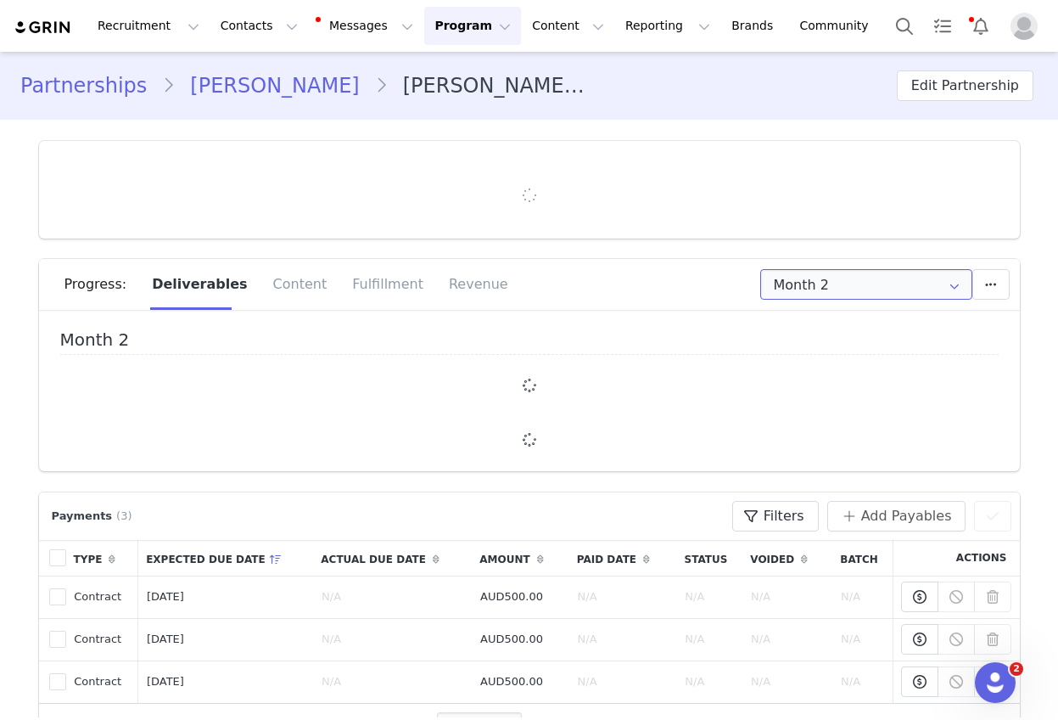
type input "+1 ([GEOGRAPHIC_DATA])"
click at [847, 289] on input "Month 2" at bounding box center [866, 284] width 212 height 31
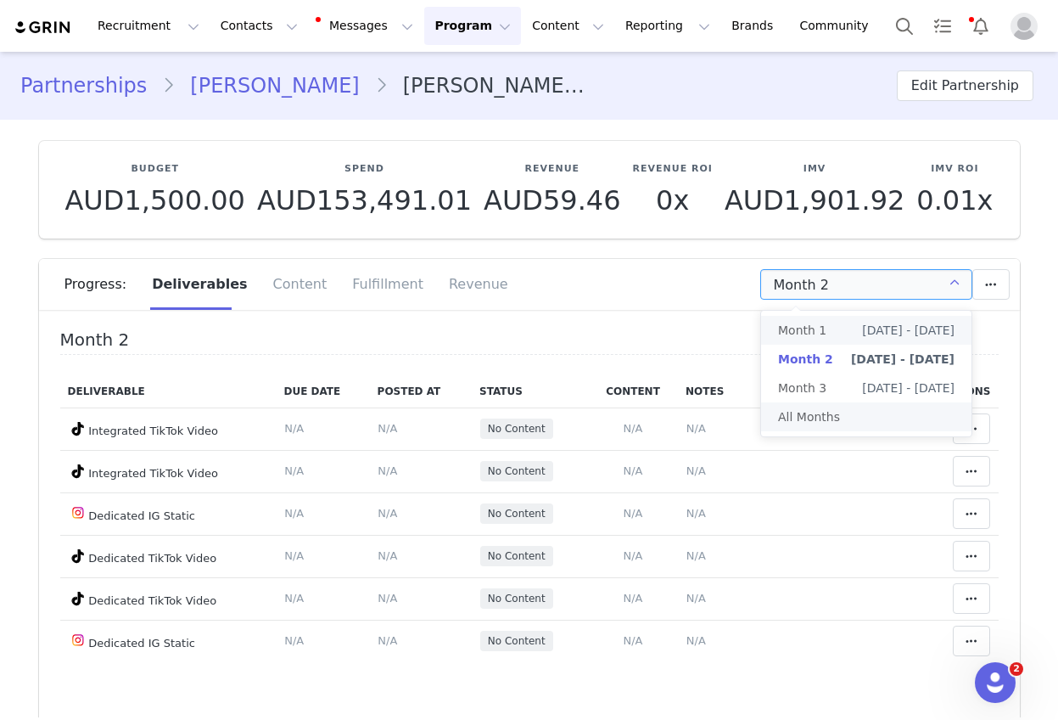
click at [835, 336] on li "Month 1 Aug 17th - Sep 16th" at bounding box center [866, 330] width 210 height 29
type input "Month 1"
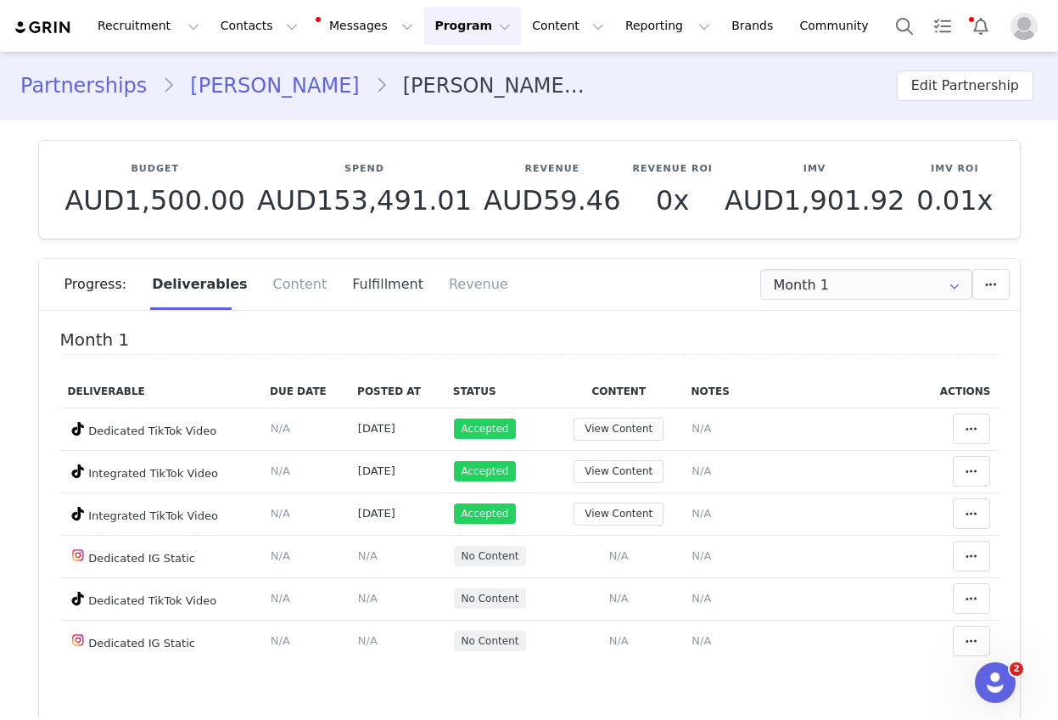
click at [351, 284] on div "Fulfillment" at bounding box center [387, 284] width 97 height 51
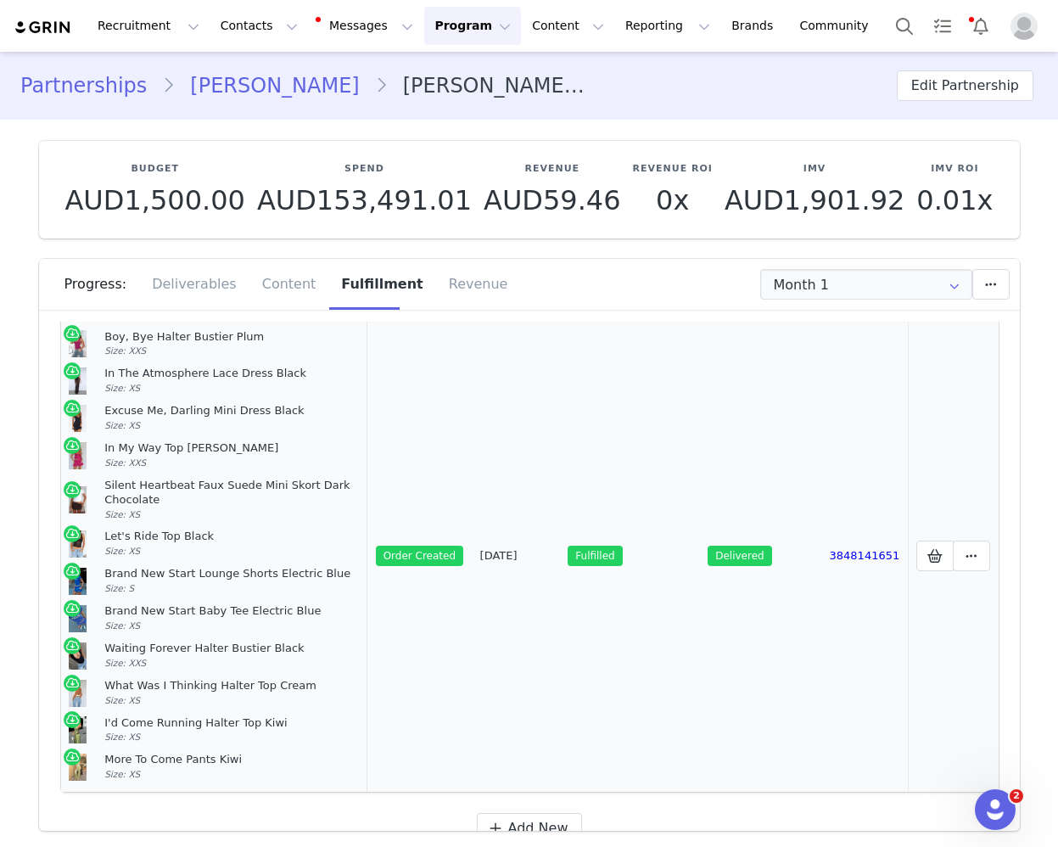
scroll to position [48, 0]
click at [932, 557] on icon at bounding box center [935, 554] width 15 height 14
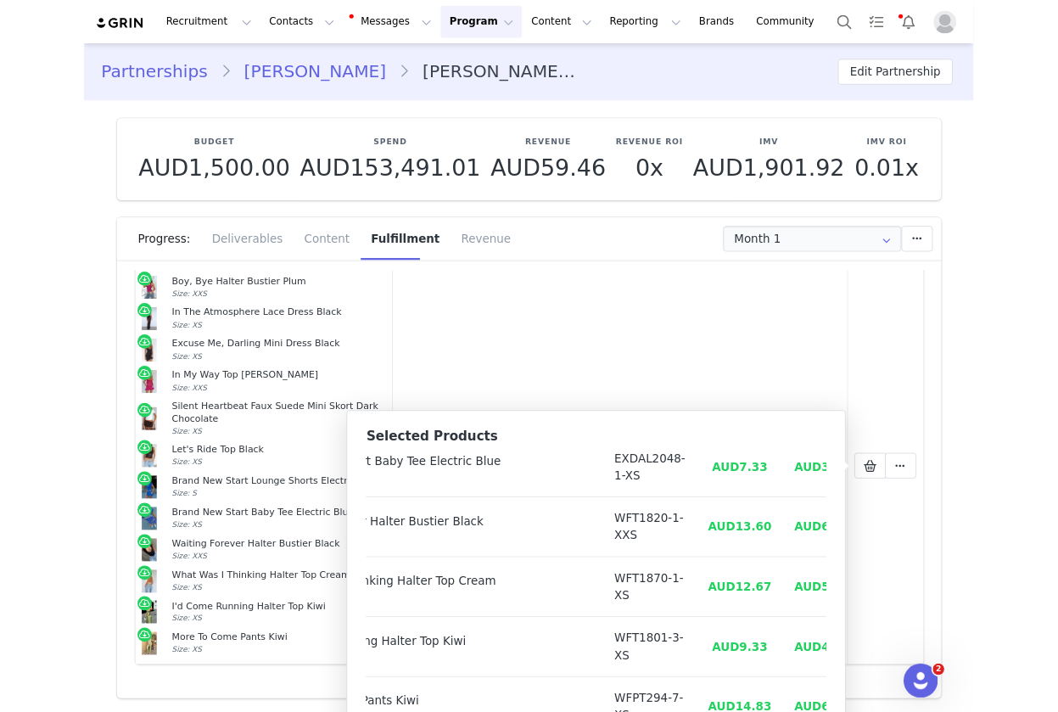
scroll to position [558, 160]
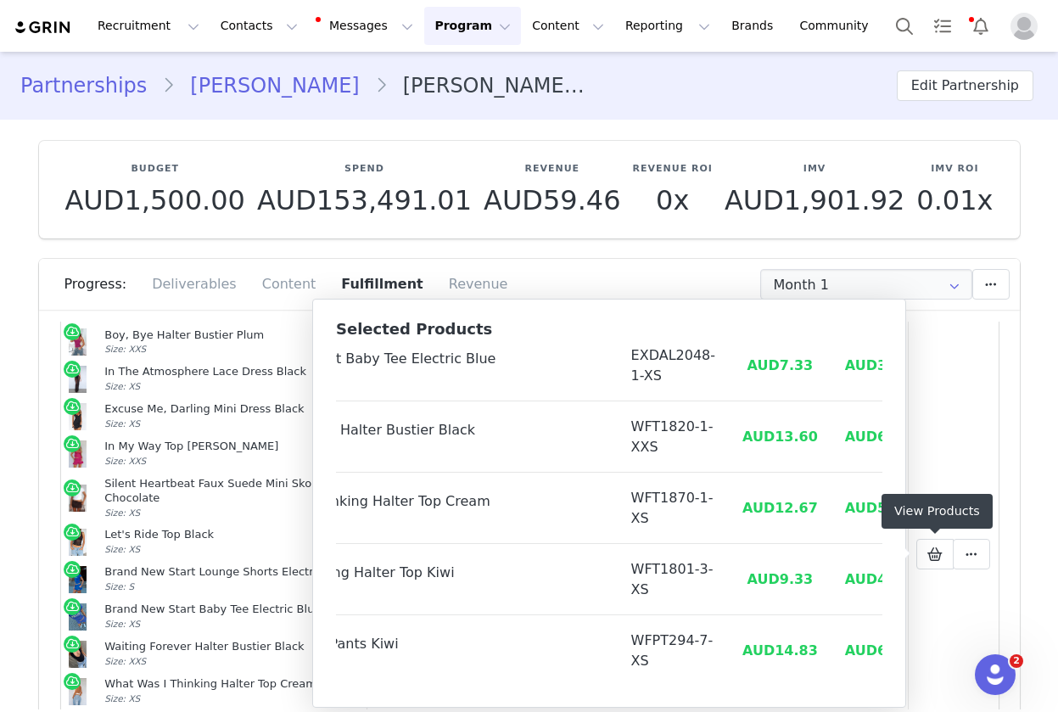
click at [259, 90] on link "Morgan Hampton" at bounding box center [274, 85] width 199 height 31
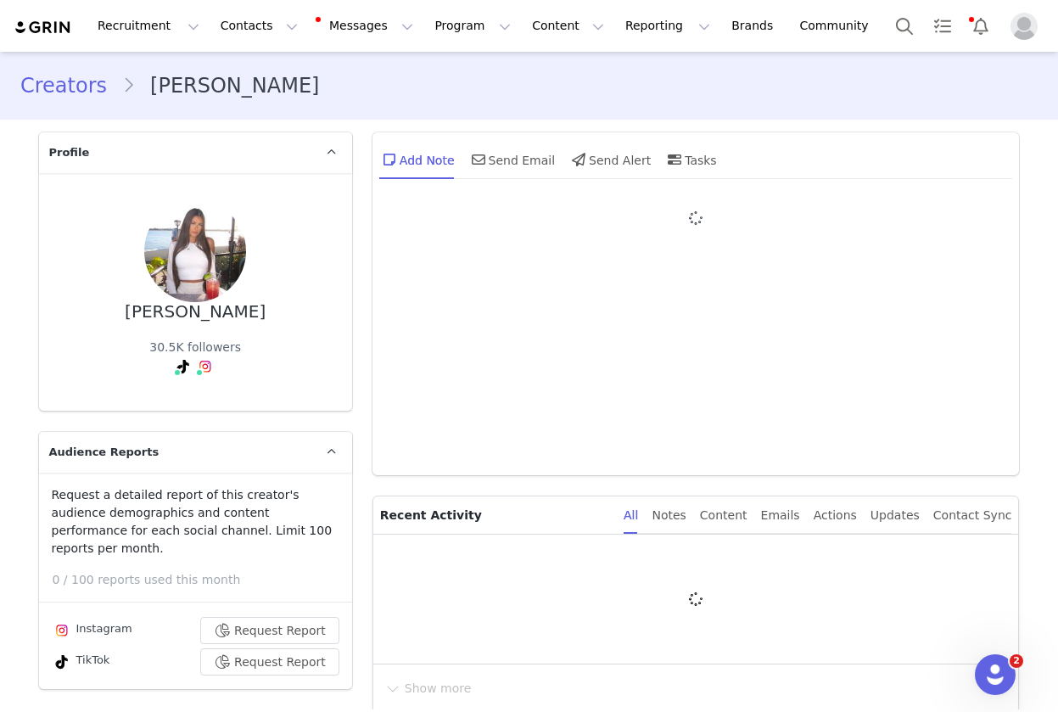
type input "+1 ([GEOGRAPHIC_DATA])"
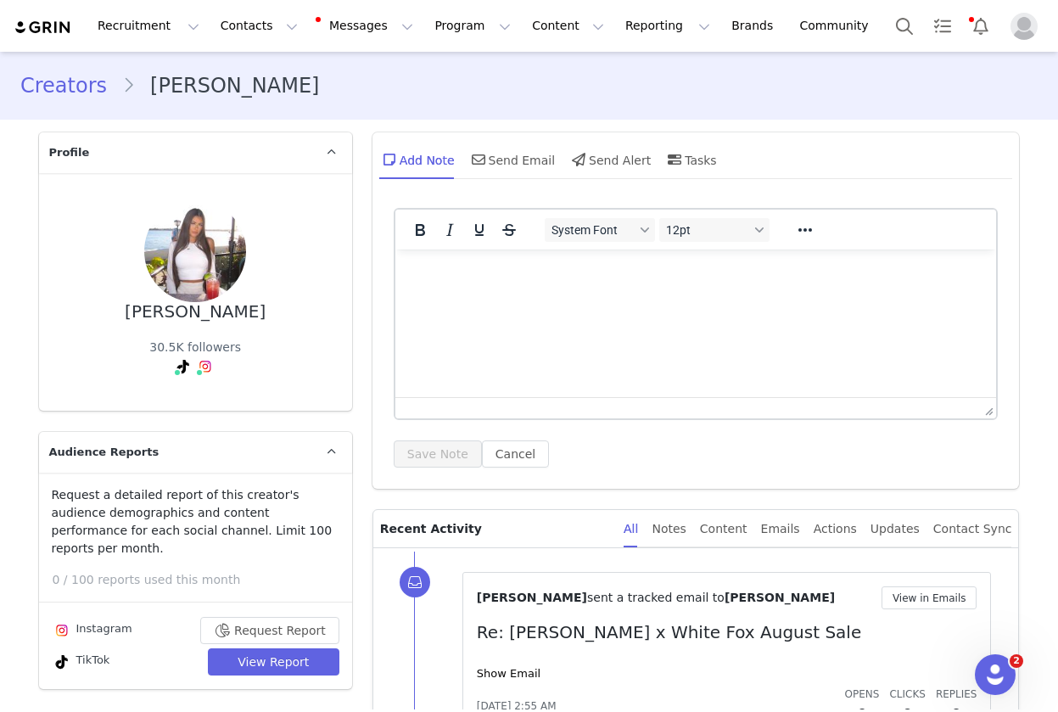
click at [90, 80] on link "Creators" at bounding box center [71, 85] width 102 height 31
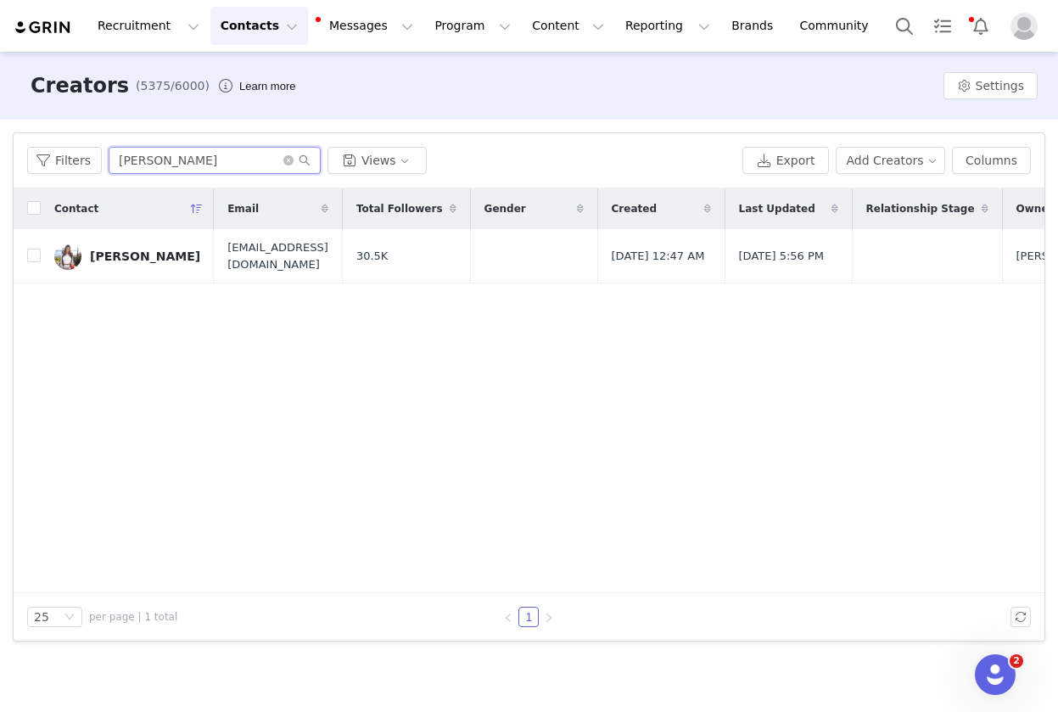
click at [175, 154] on input "Morgan Hampton" at bounding box center [215, 160] width 212 height 27
paste input "Ali Knuts"
type input "Ali Knutson"
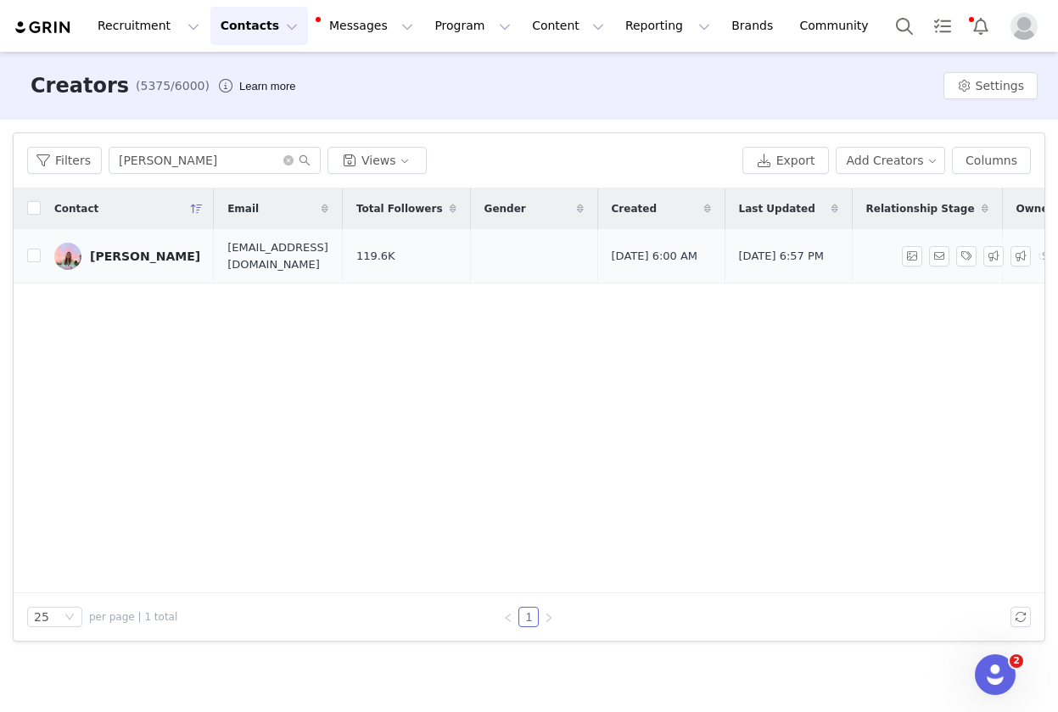
click at [117, 270] on td "ali knutson" at bounding box center [127, 256] width 173 height 54
click at [110, 252] on div "ali knutson" at bounding box center [145, 256] width 110 height 14
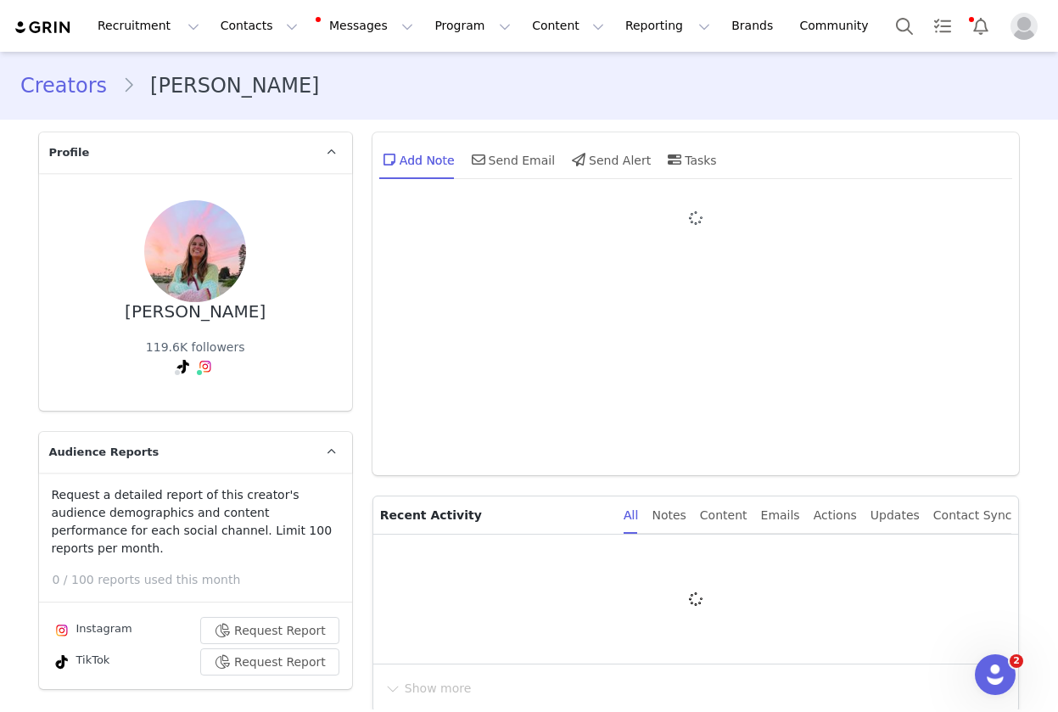
type input "+1 ([GEOGRAPHIC_DATA])"
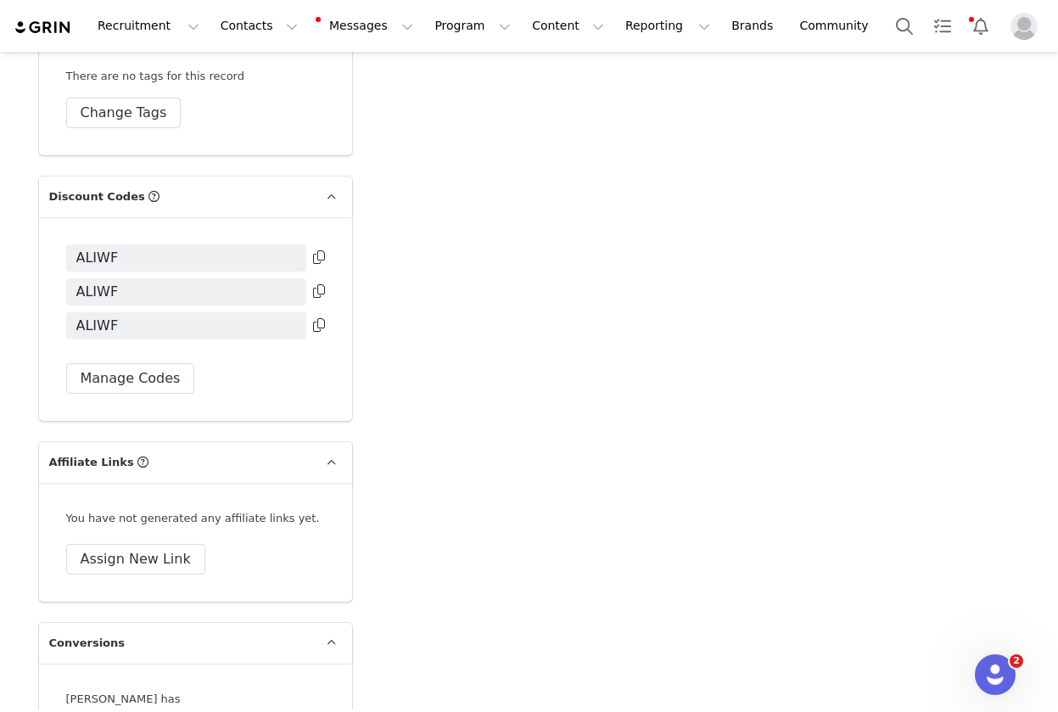
scroll to position [3573, 0]
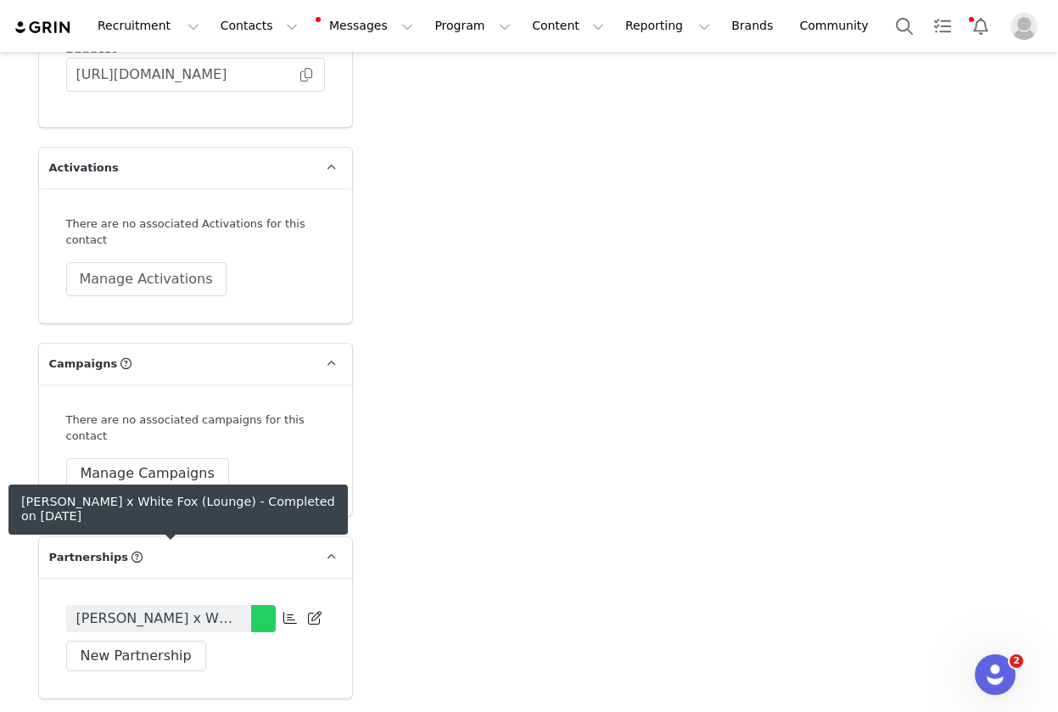
click at [215, 608] on span "Ali Knutson x White Fox (Lounge)" at bounding box center [158, 618] width 165 height 20
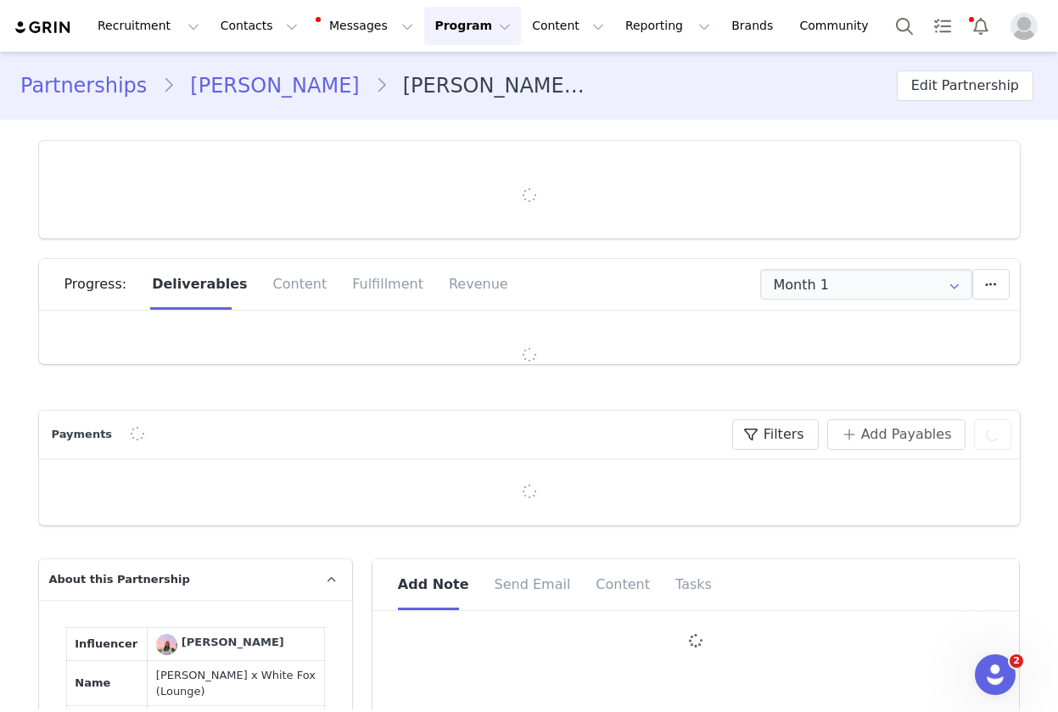
type input "+1 ([GEOGRAPHIC_DATA])"
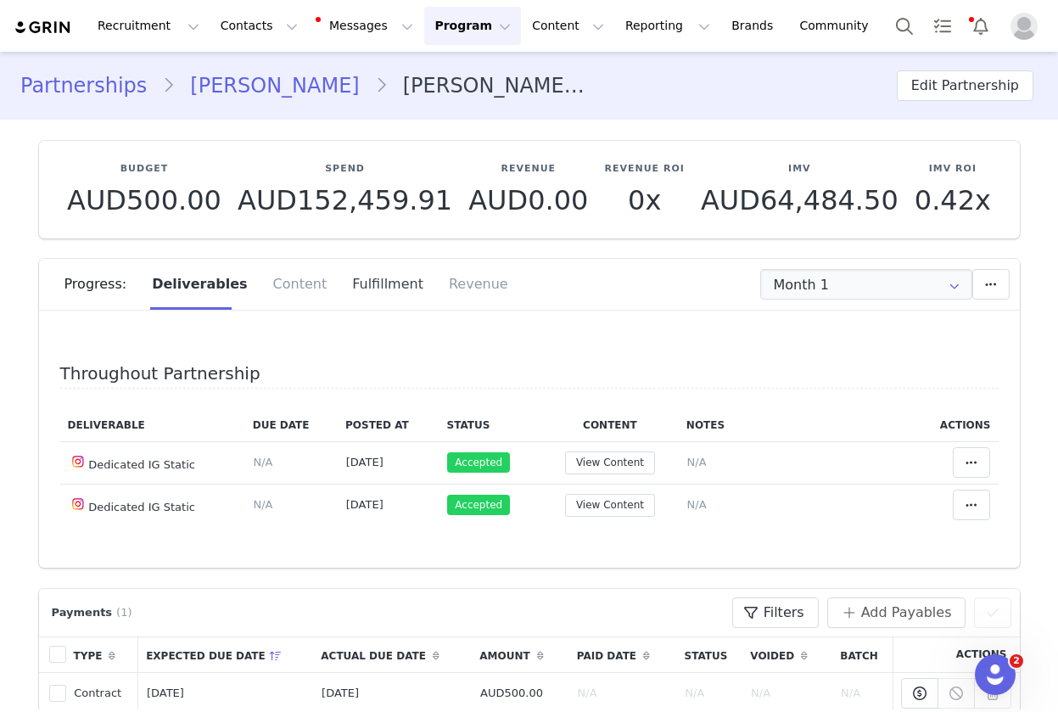
click at [354, 289] on div "Fulfillment" at bounding box center [387, 284] width 97 height 51
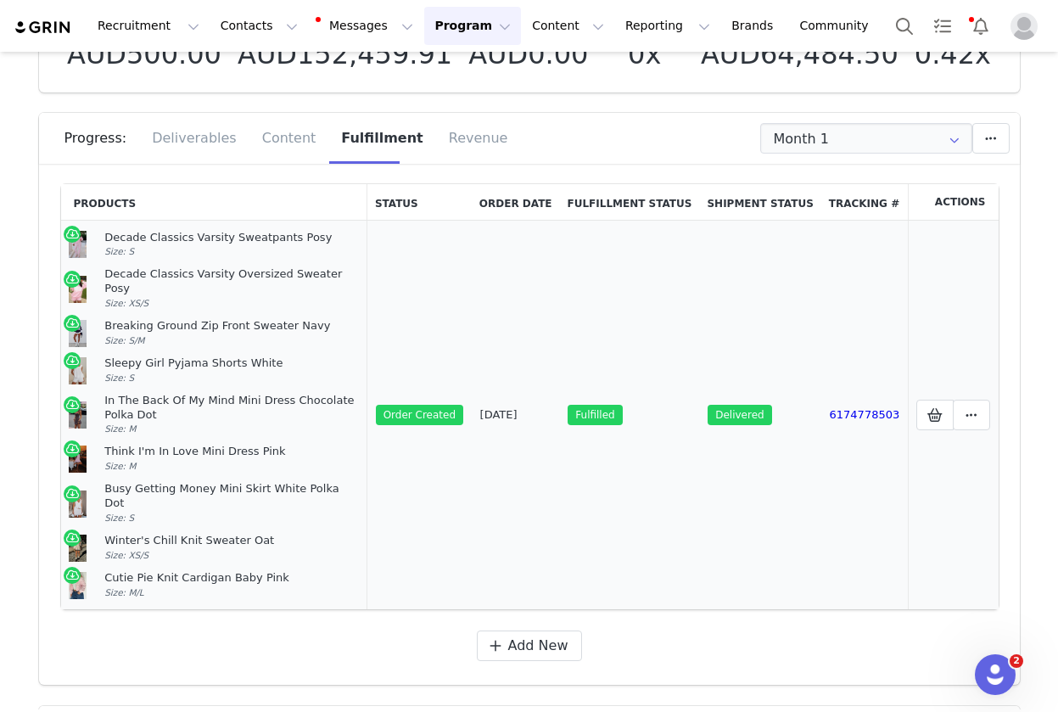
scroll to position [145, 0]
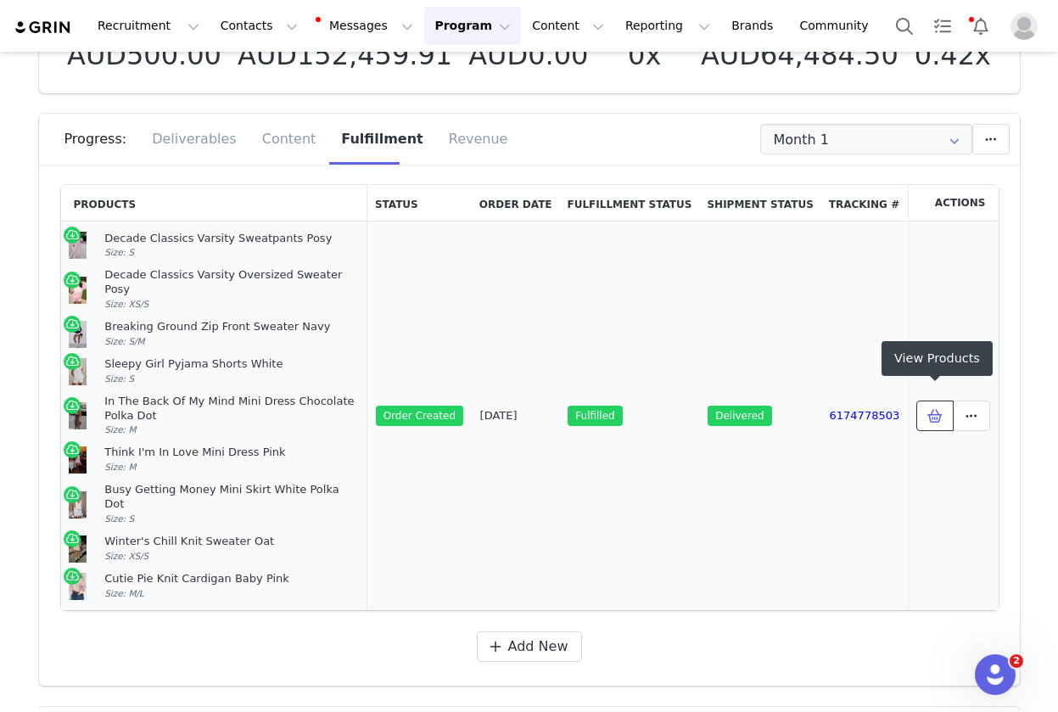
click at [930, 409] on icon at bounding box center [935, 416] width 15 height 14
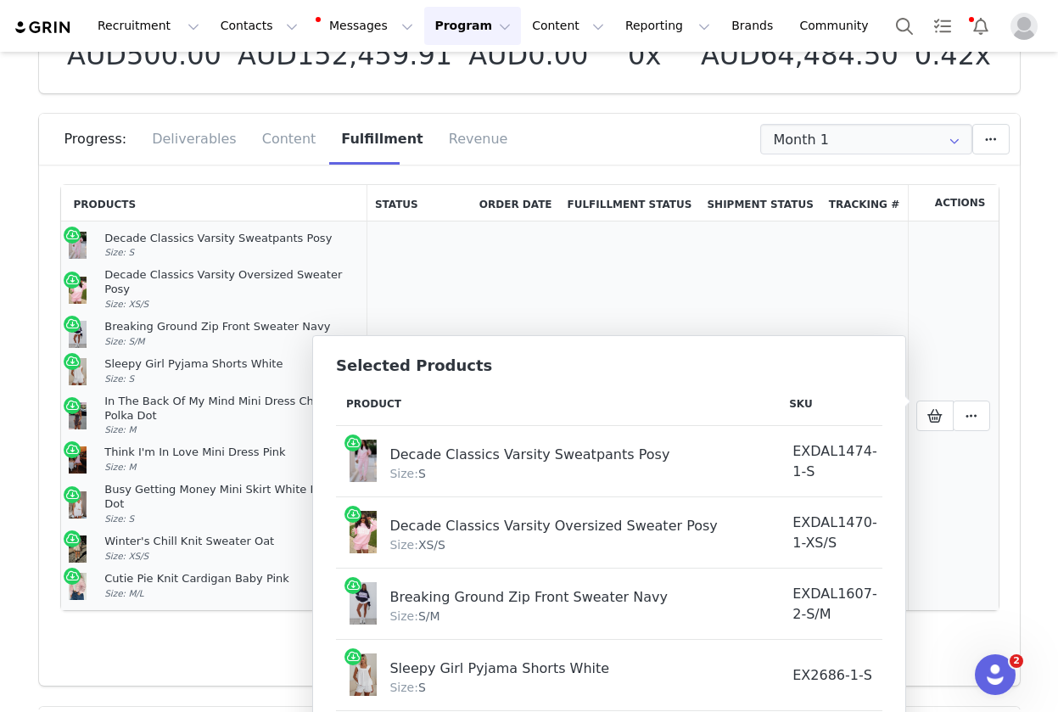
click at [648, 271] on td "Fulfilled" at bounding box center [630, 416] width 140 height 390
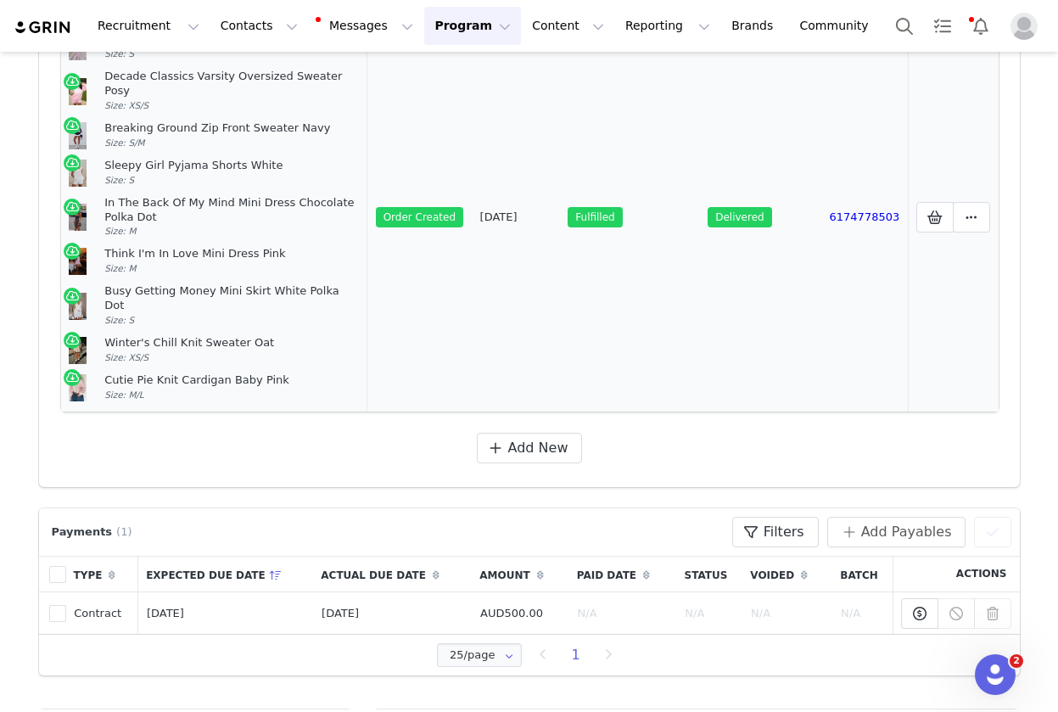
scroll to position [345, 0]
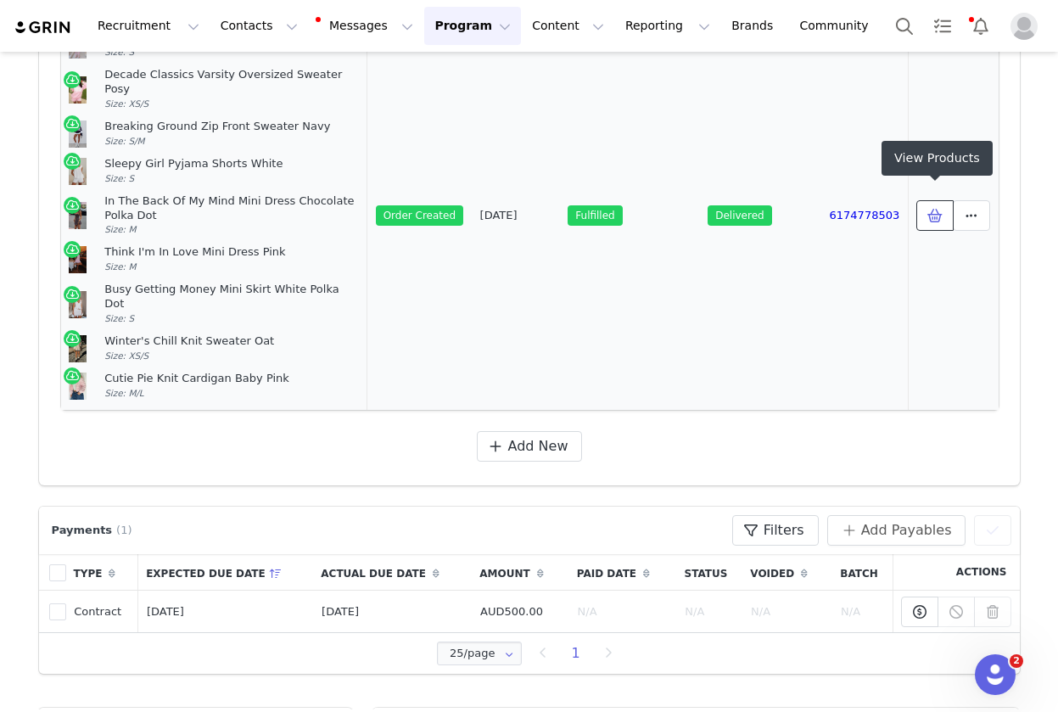
click at [929, 209] on icon at bounding box center [935, 216] width 15 height 14
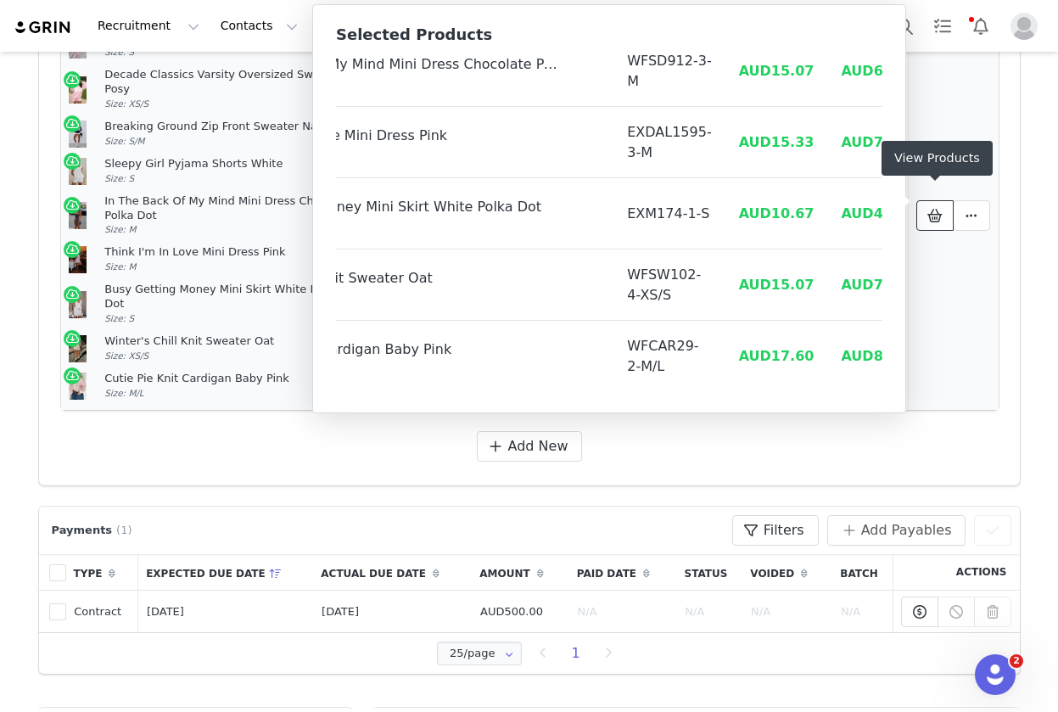
scroll to position [0, 0]
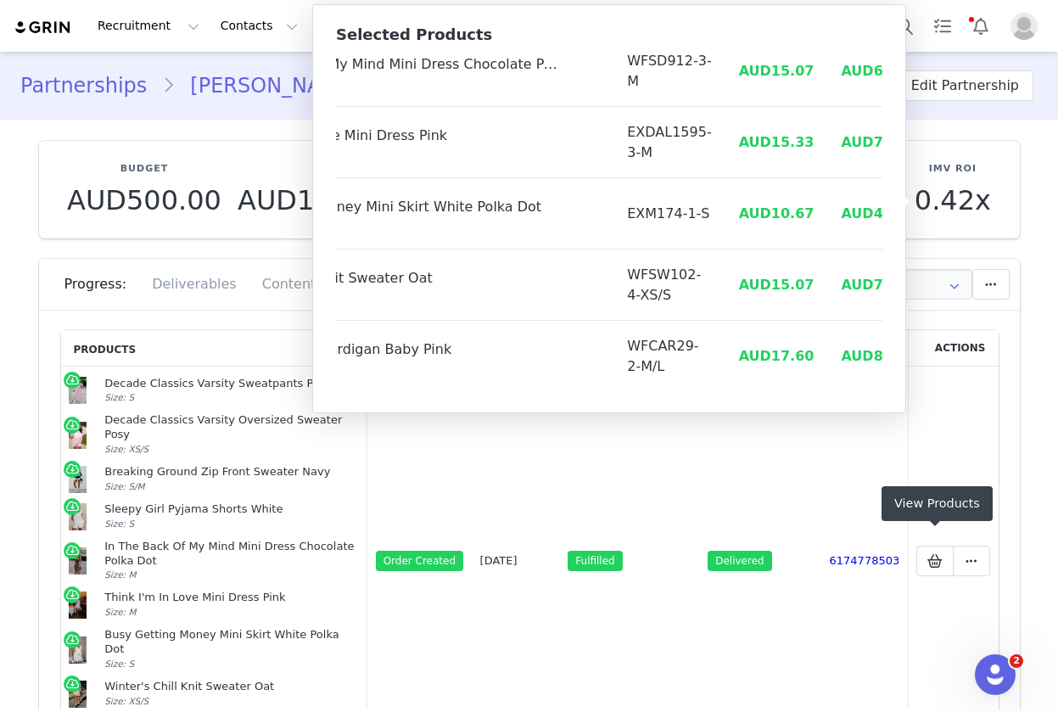
click at [222, 79] on link "ali knutson" at bounding box center [274, 85] width 199 height 31
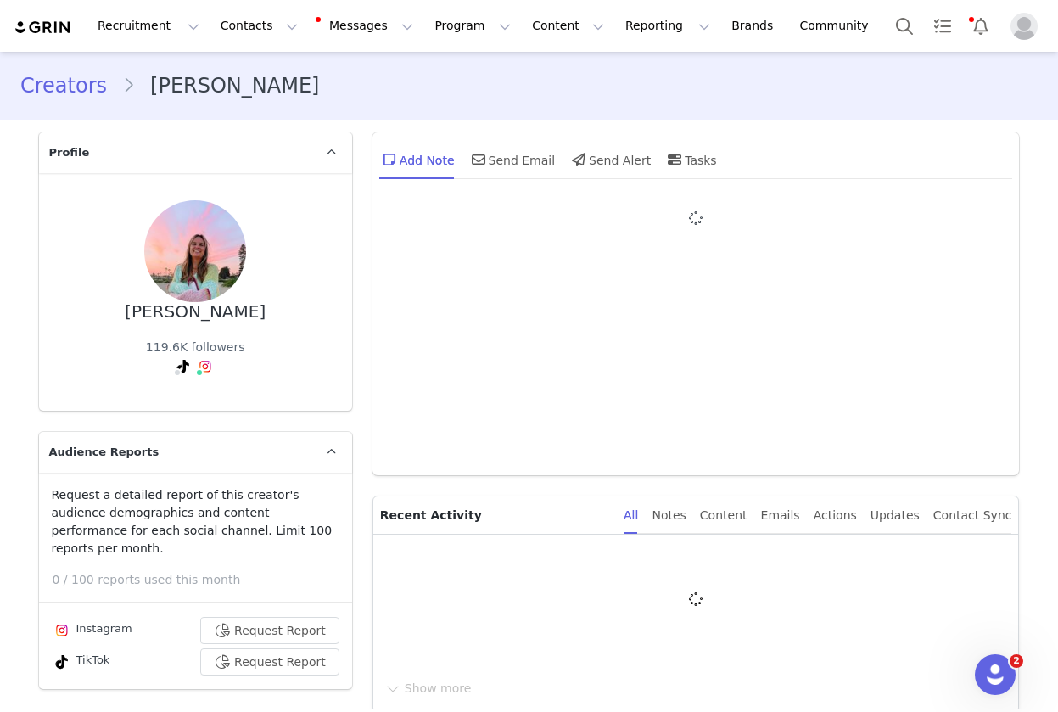
click at [59, 84] on link "Creators" at bounding box center [71, 85] width 102 height 31
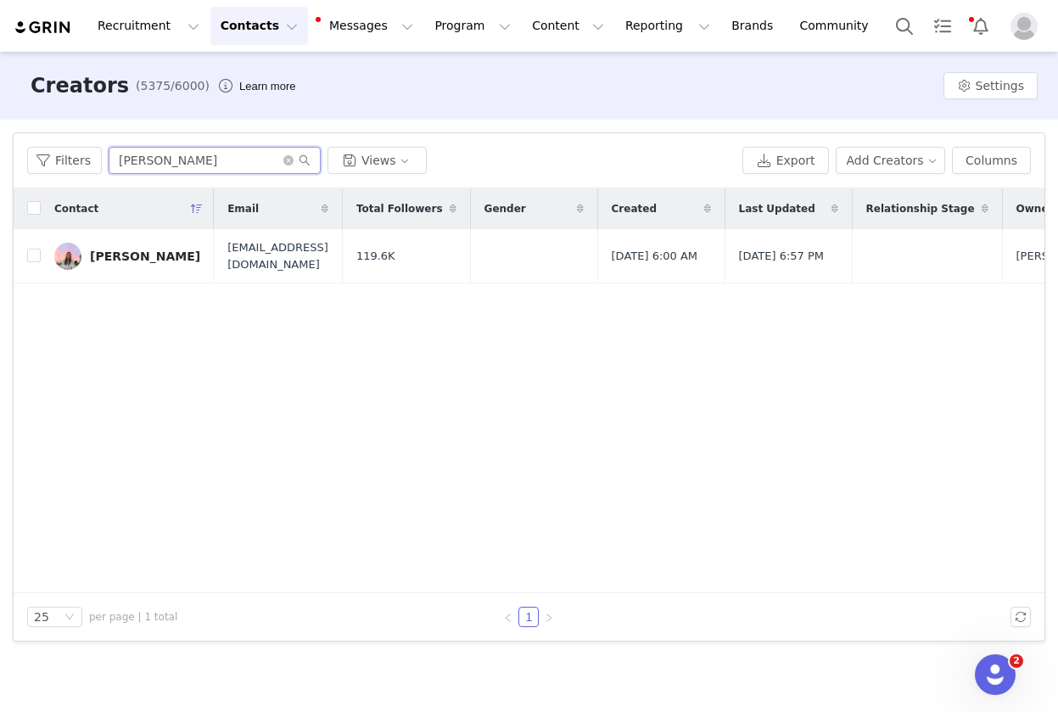
click at [191, 154] on input "Ali Knutson" at bounding box center [215, 160] width 212 height 27
click at [191, 153] on input "Ali Knutson" at bounding box center [215, 160] width 212 height 27
paste input "Landry Glasgow"
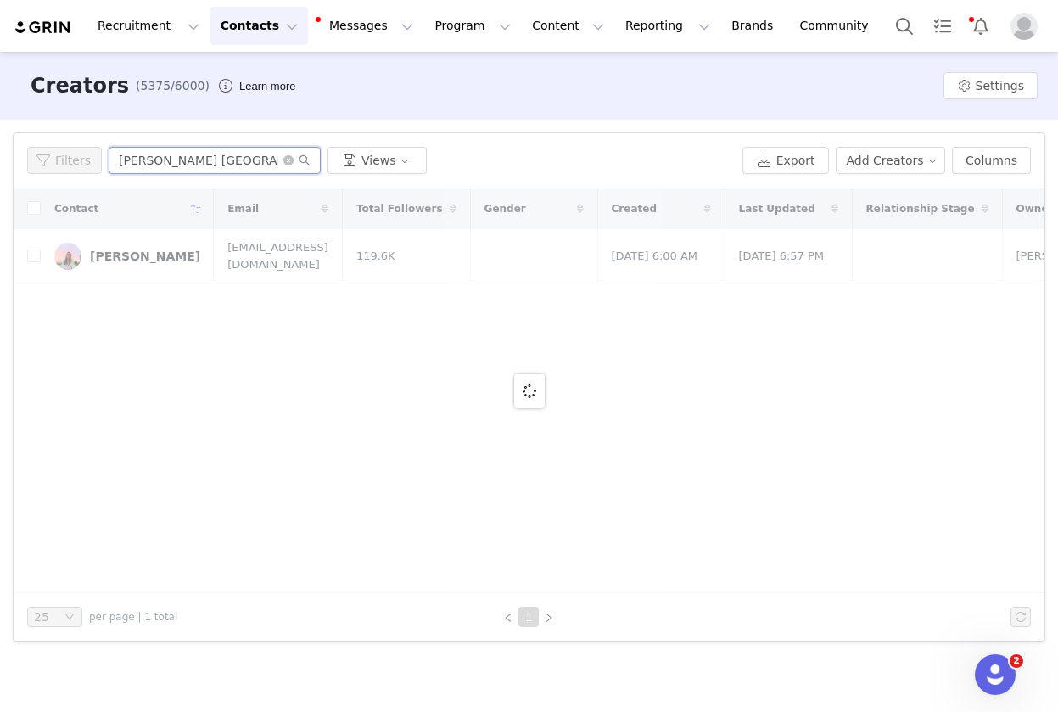
type input "Landry Glasgow"
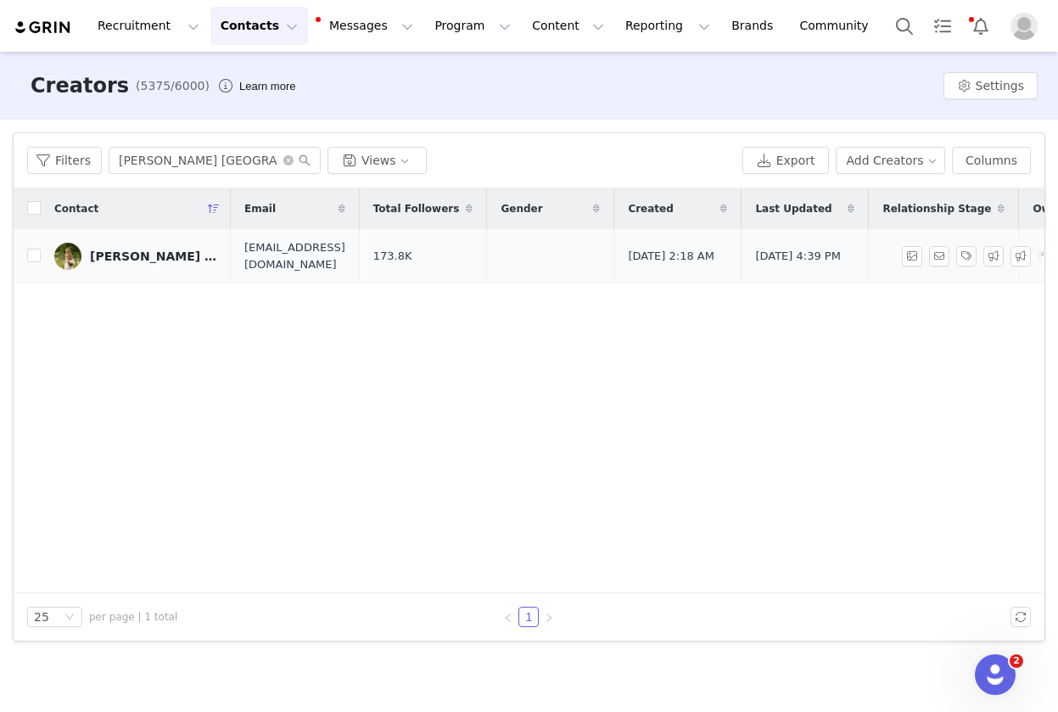
click at [123, 251] on div "Landry Glasgow" at bounding box center [153, 256] width 127 height 14
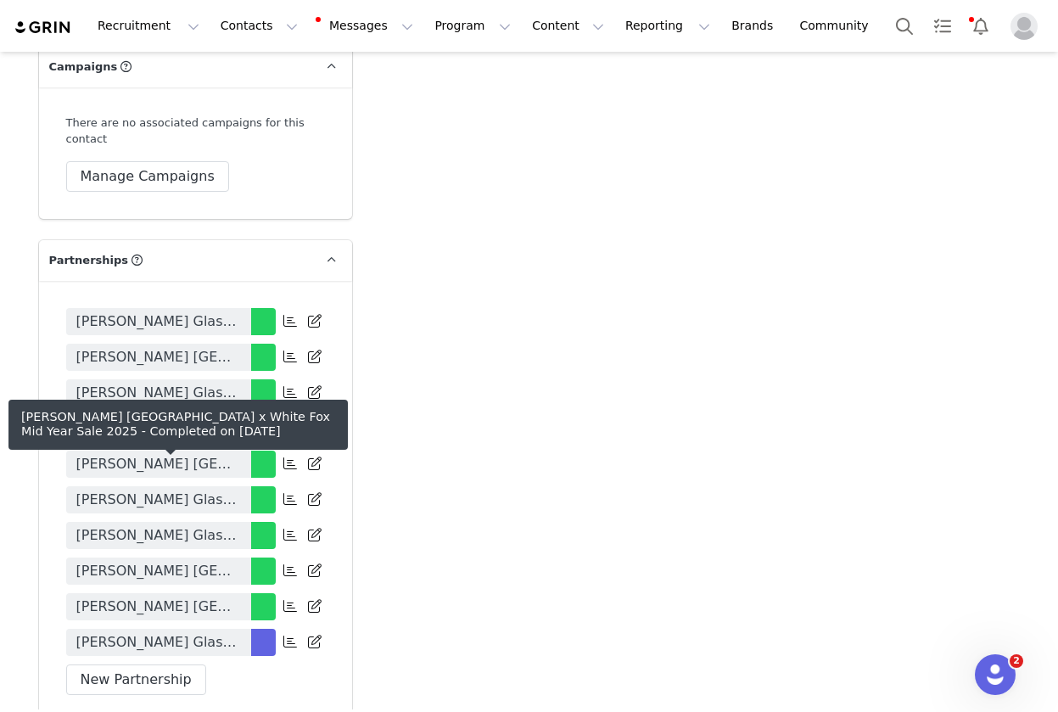
type input "+1 ([GEOGRAPHIC_DATA])"
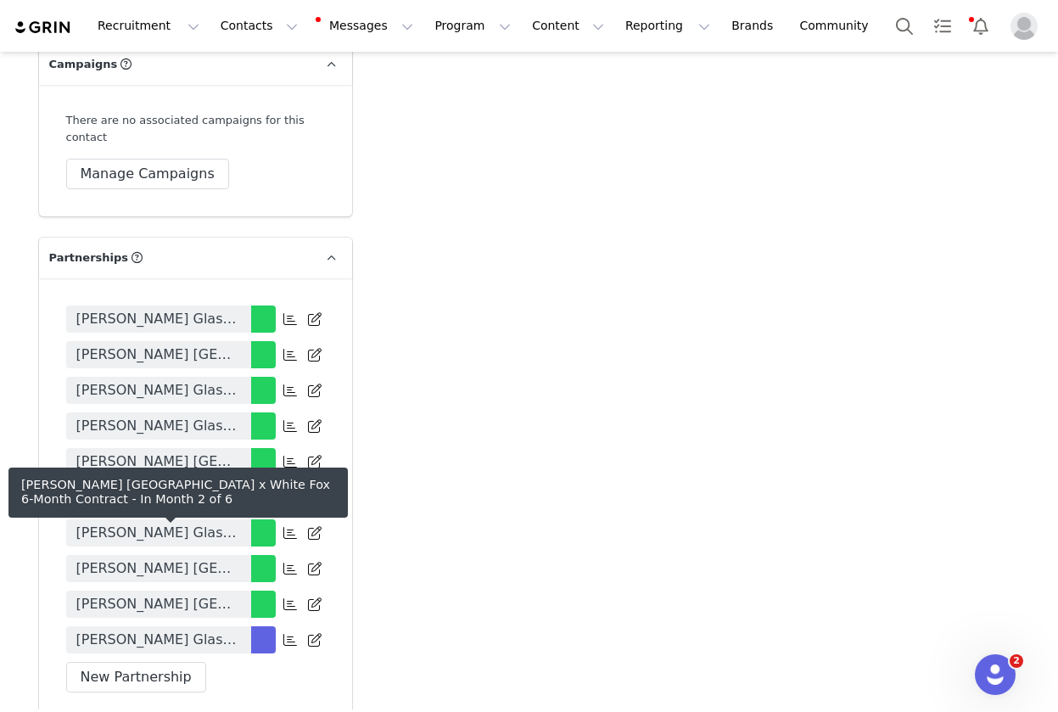
click at [147, 630] on span "Landry Glasgow x White Fox 6-Month Contract" at bounding box center [158, 640] width 165 height 20
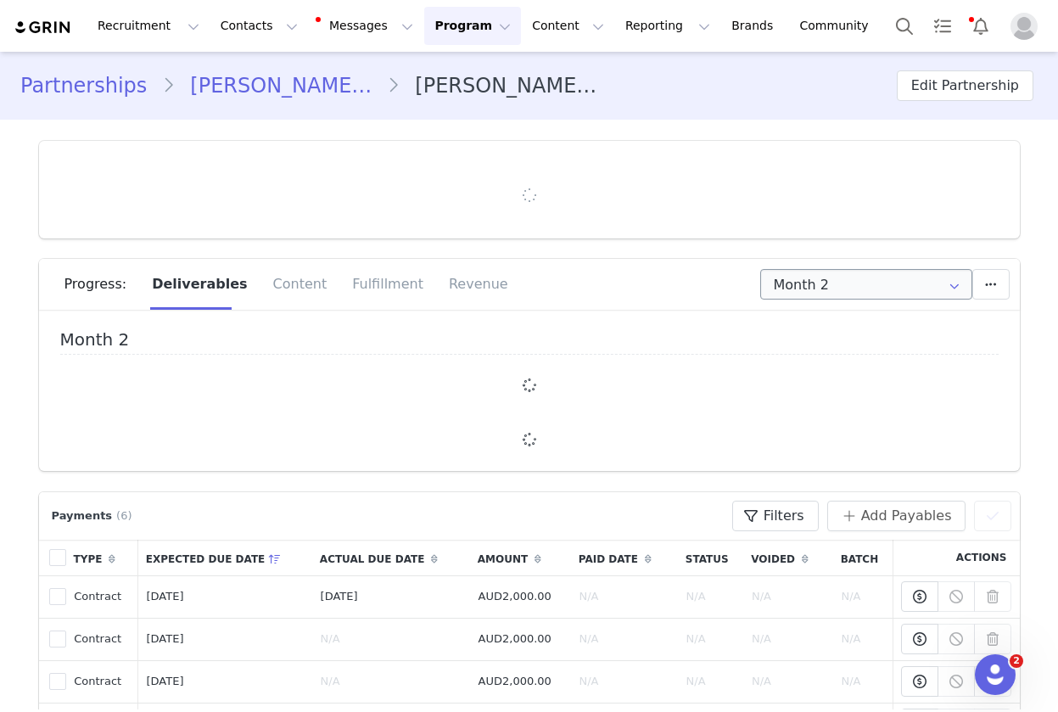
type input "+1 ([GEOGRAPHIC_DATA])"
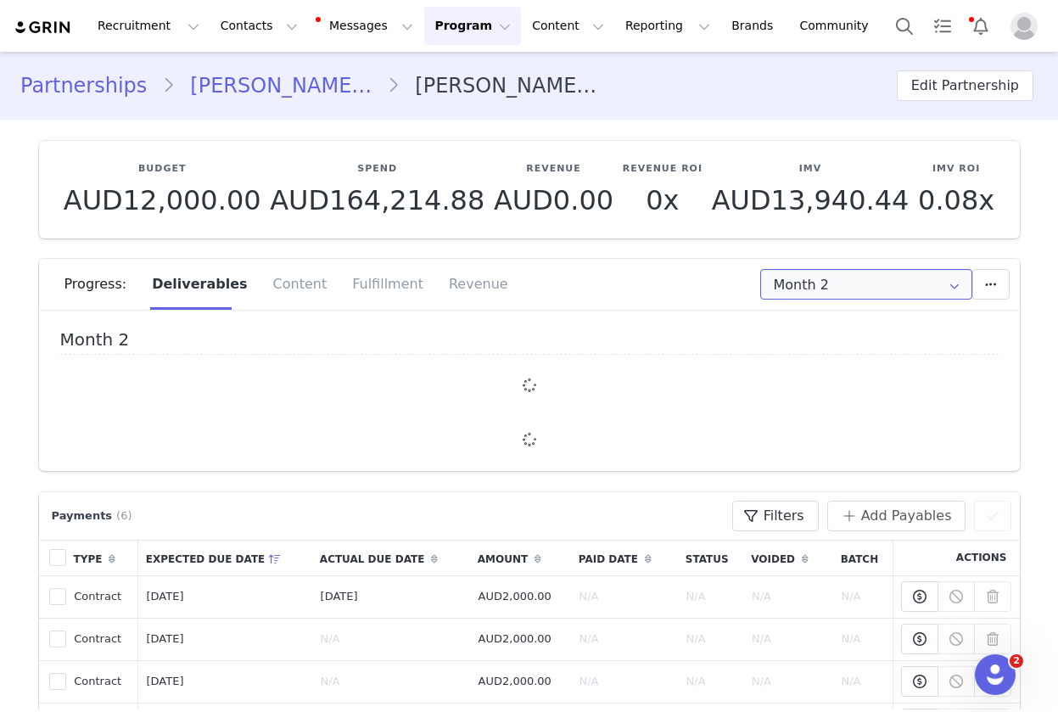
click at [851, 286] on input "Month 2" at bounding box center [866, 284] width 212 height 31
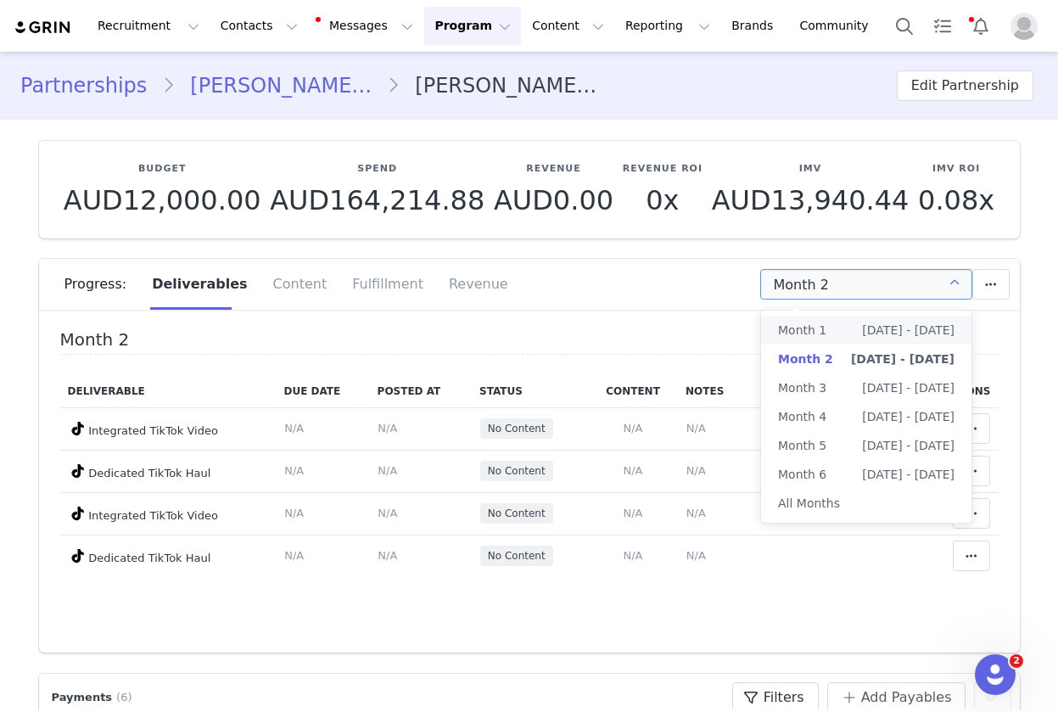
click at [827, 335] on li "Month 1 Aug 25th - Sep 24th" at bounding box center [866, 330] width 210 height 29
type input "Month 1"
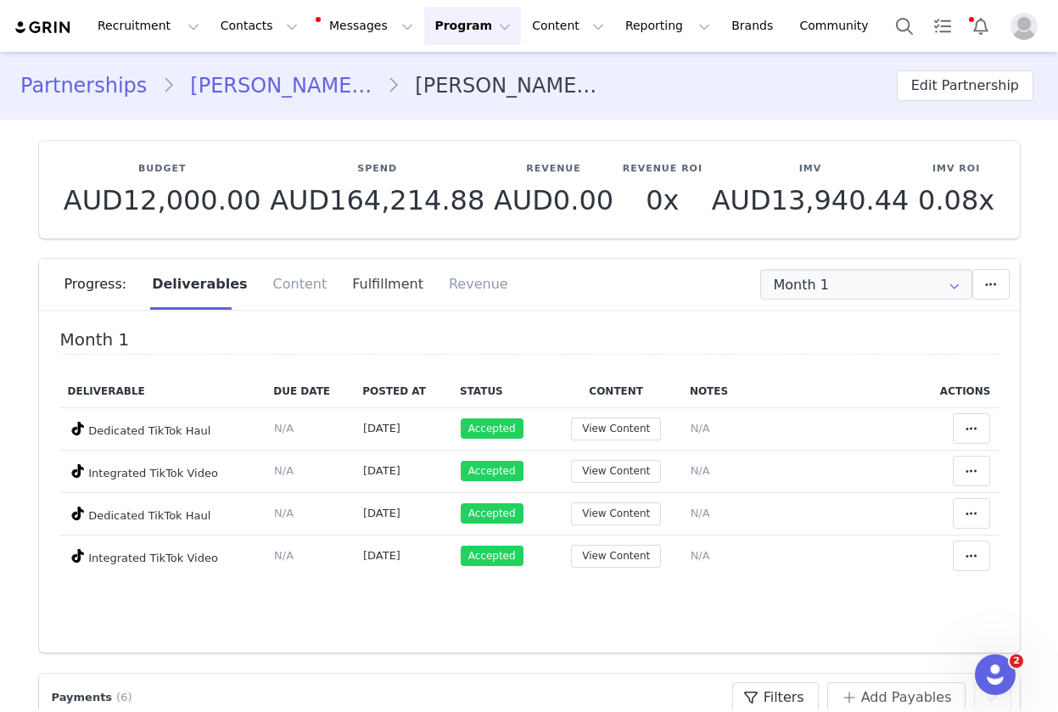
click at [355, 281] on div "Fulfillment" at bounding box center [387, 284] width 97 height 51
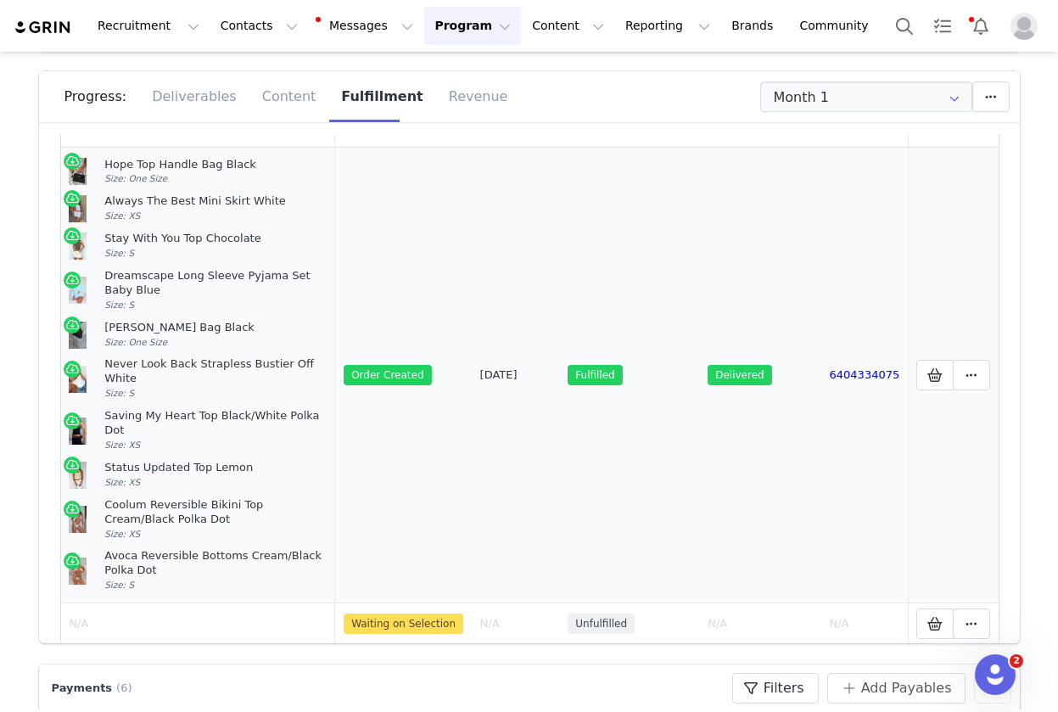
scroll to position [248, 0]
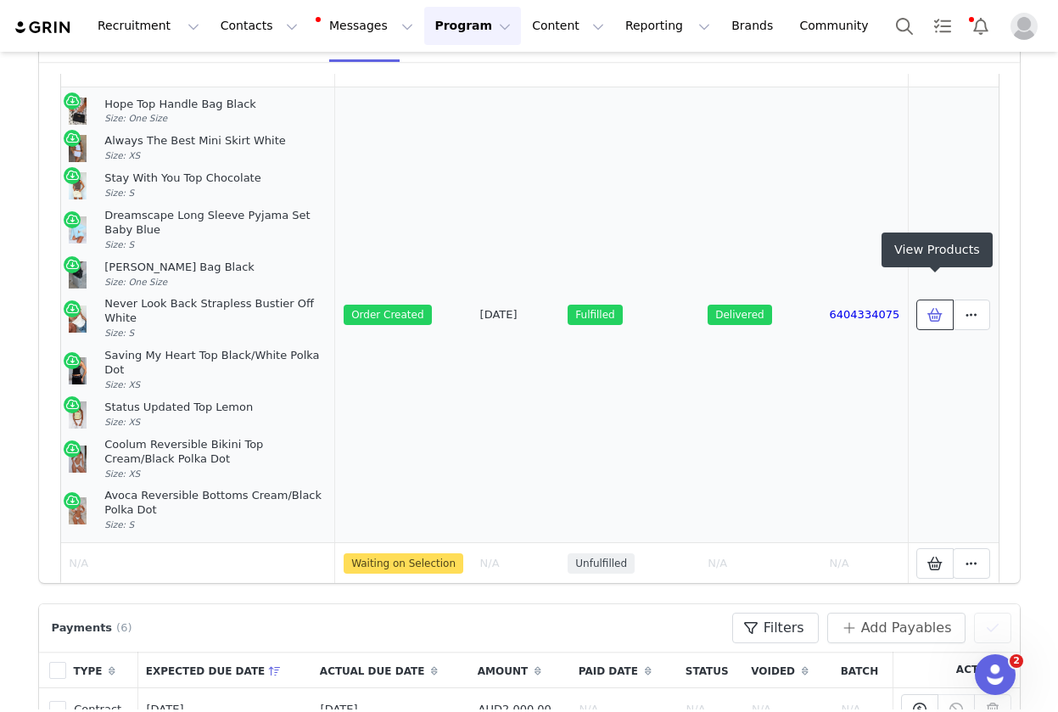
click at [935, 308] on icon at bounding box center [935, 315] width 15 height 14
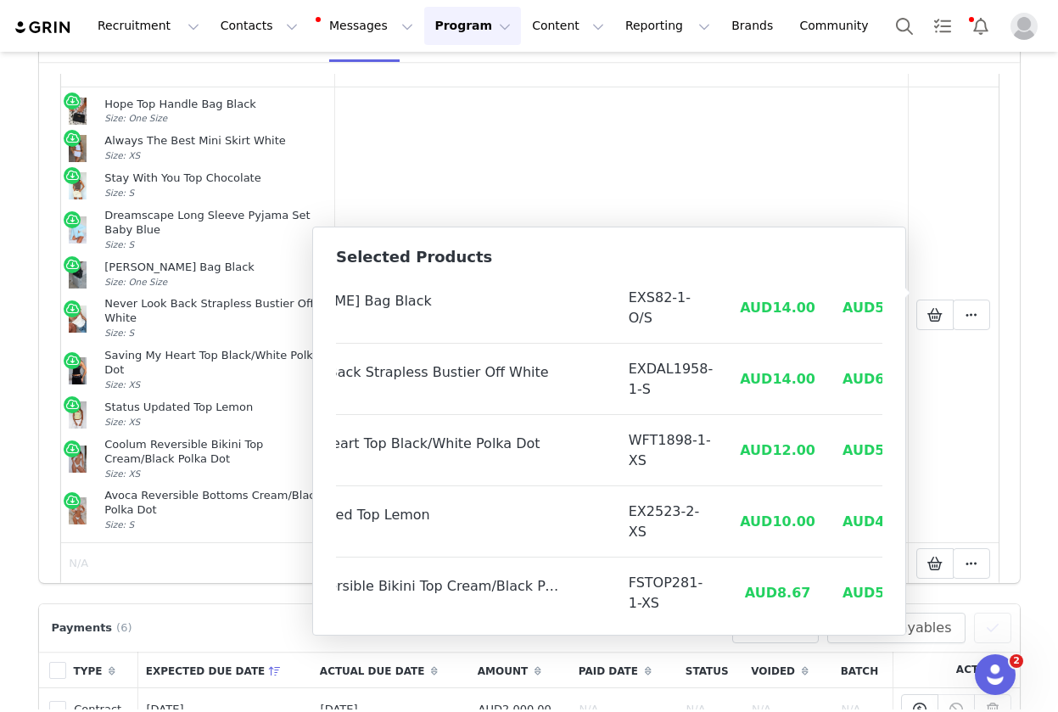
scroll to position [416, 143]
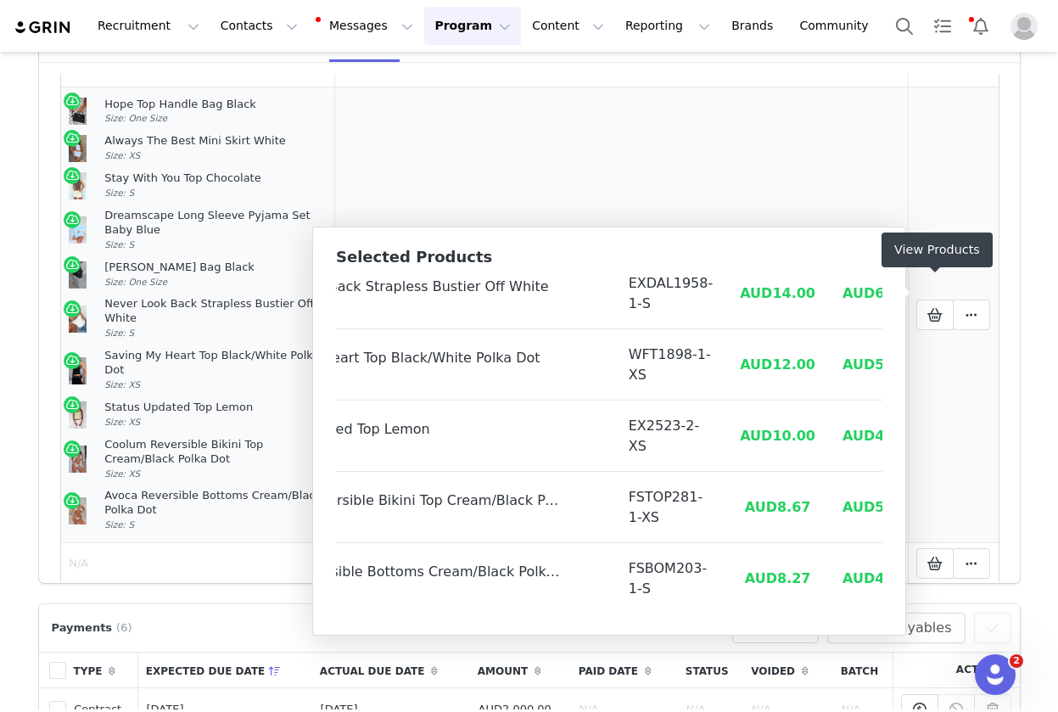
click at [161, 438] on div "Coolum Reversible Bikini Top Cream/Black Polka Dot" at bounding box center [215, 452] width 222 height 29
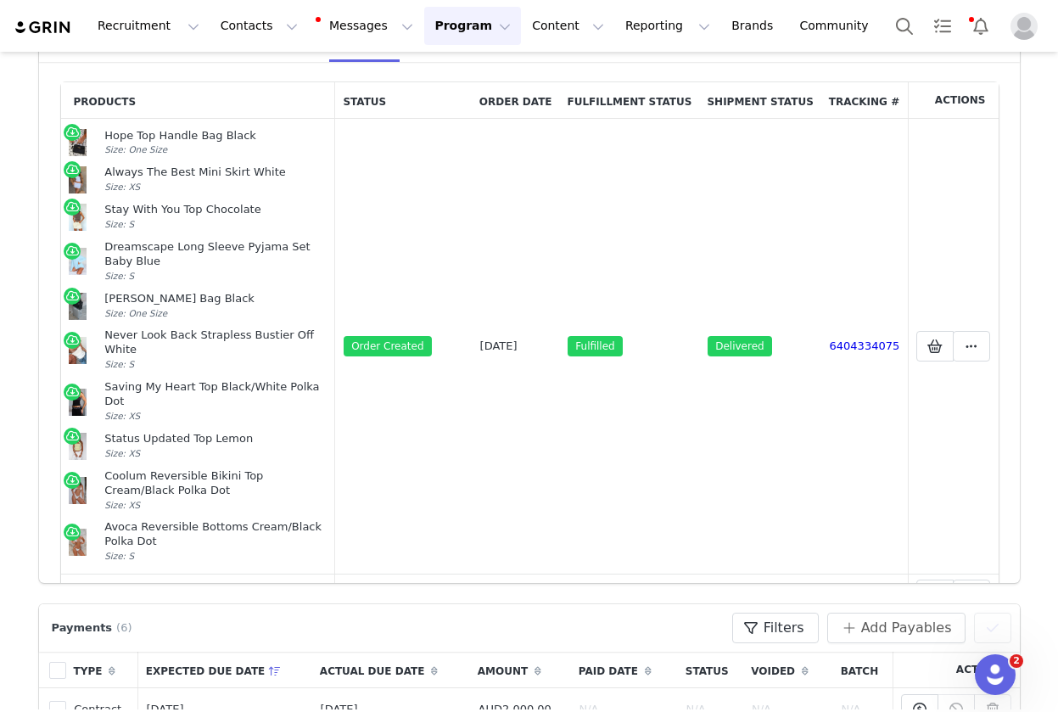
scroll to position [0, 0]
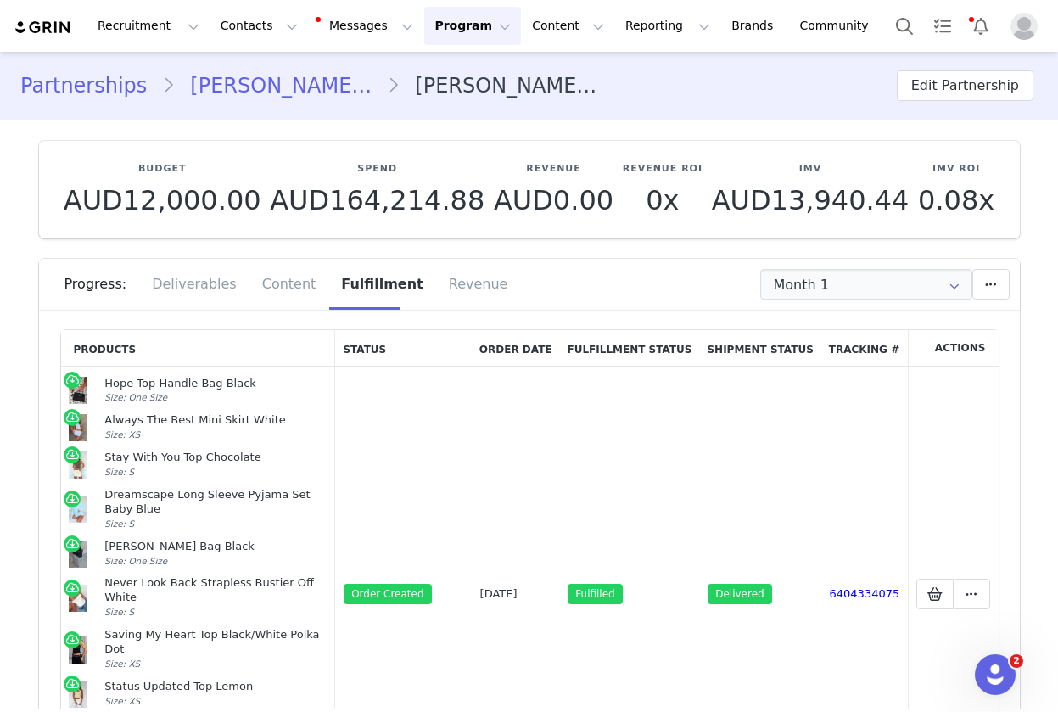
click at [208, 94] on link "Landry Glasgow" at bounding box center [281, 85] width 212 height 31
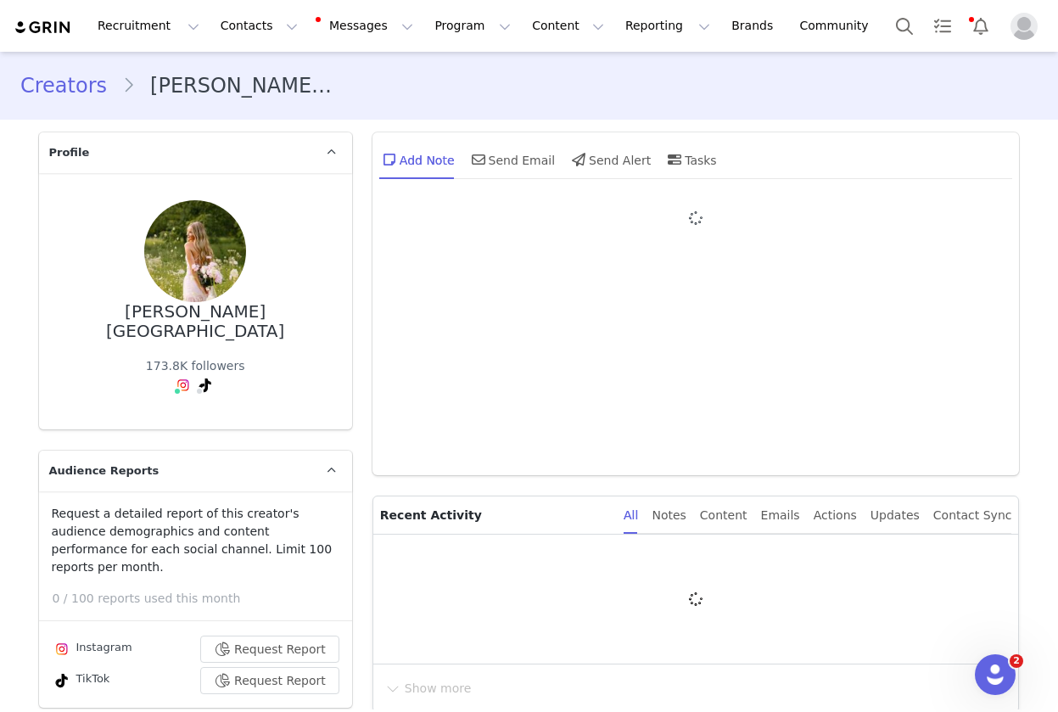
type input "+1 ([GEOGRAPHIC_DATA])"
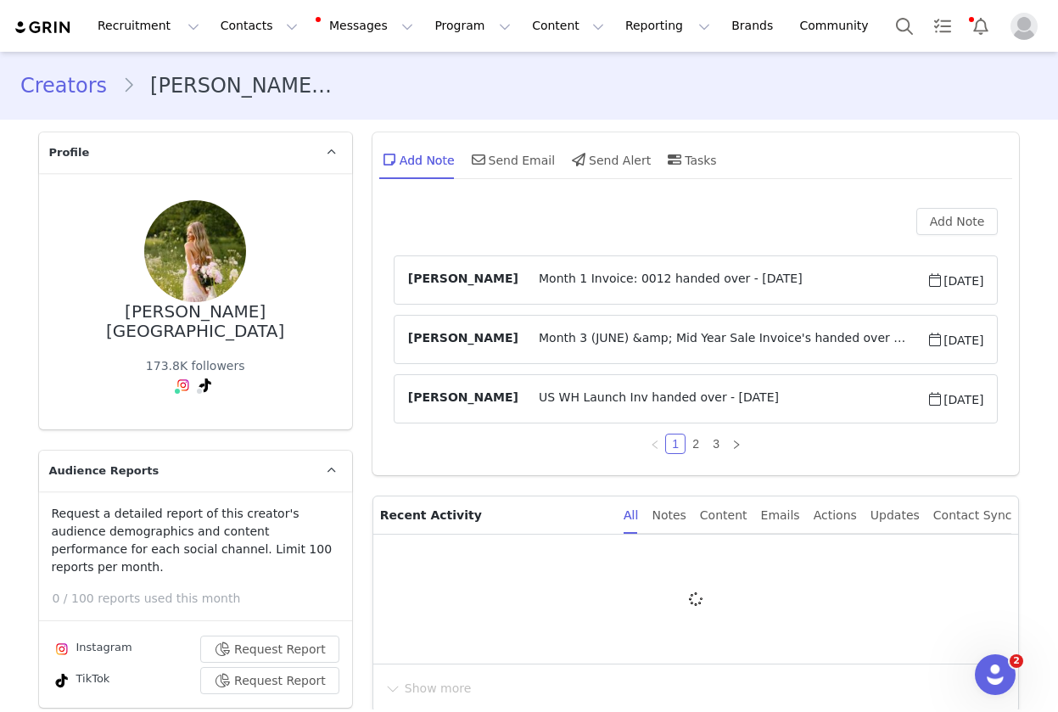
click at [84, 92] on link "Creators" at bounding box center [71, 85] width 102 height 31
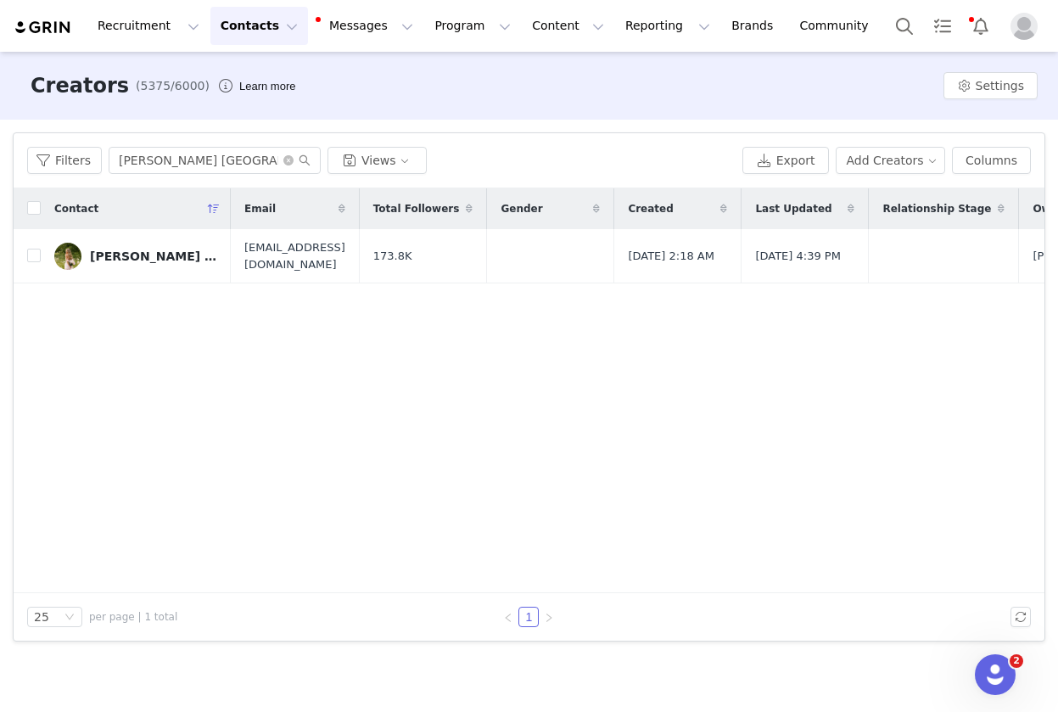
click at [169, 175] on div "Filters Landry Glasgow Views Export Add Creators Columns" at bounding box center [529, 160] width 1031 height 55
drag, startPoint x: 169, startPoint y: 175, endPoint x: 171, endPoint y: 165, distance: 9.7
click at [169, 175] on div "Filters Landry Glasgow Views Export Add Creators Columns" at bounding box center [529, 160] width 1031 height 55
click at [171, 165] on input "Landry Glasgow" at bounding box center [215, 160] width 212 height 27
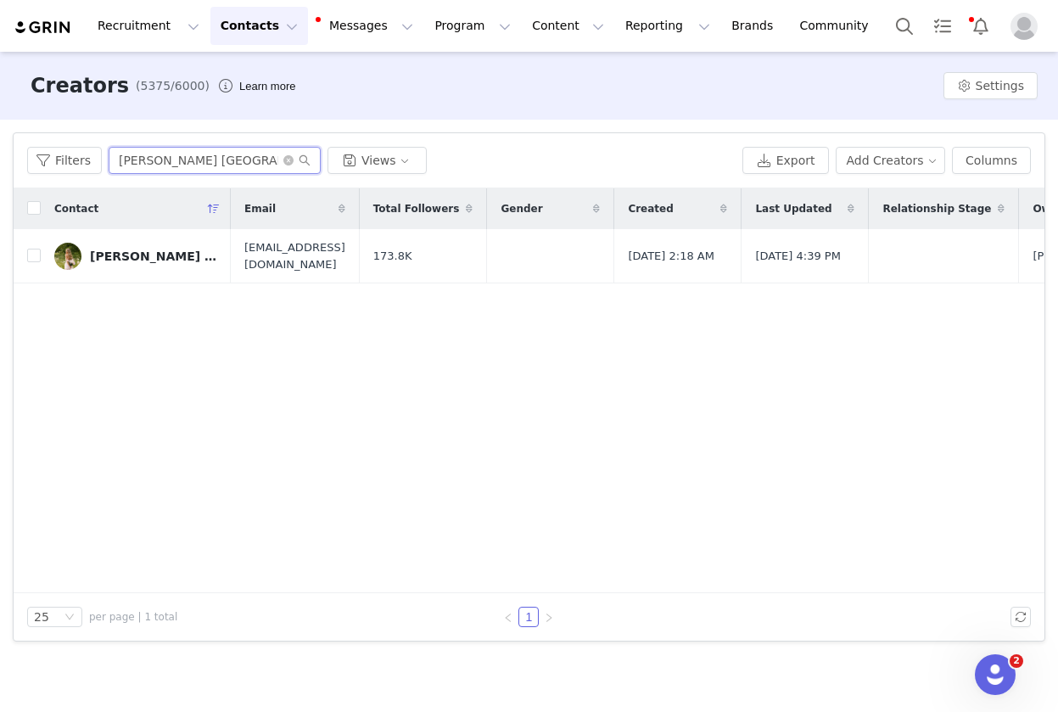
click at [171, 165] on input "Landry Glasgow" at bounding box center [215, 160] width 212 height 27
paste input "Anai Reisa"
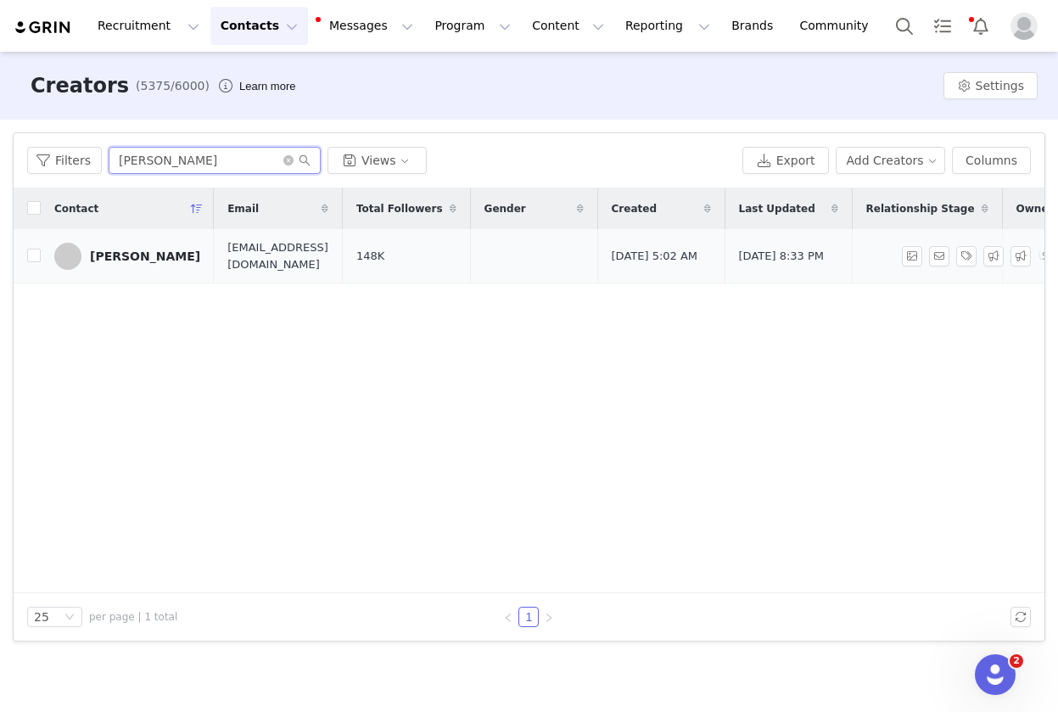
type input "Anai Reisa"
click at [117, 255] on div "Anai Reisa" at bounding box center [145, 256] width 110 height 14
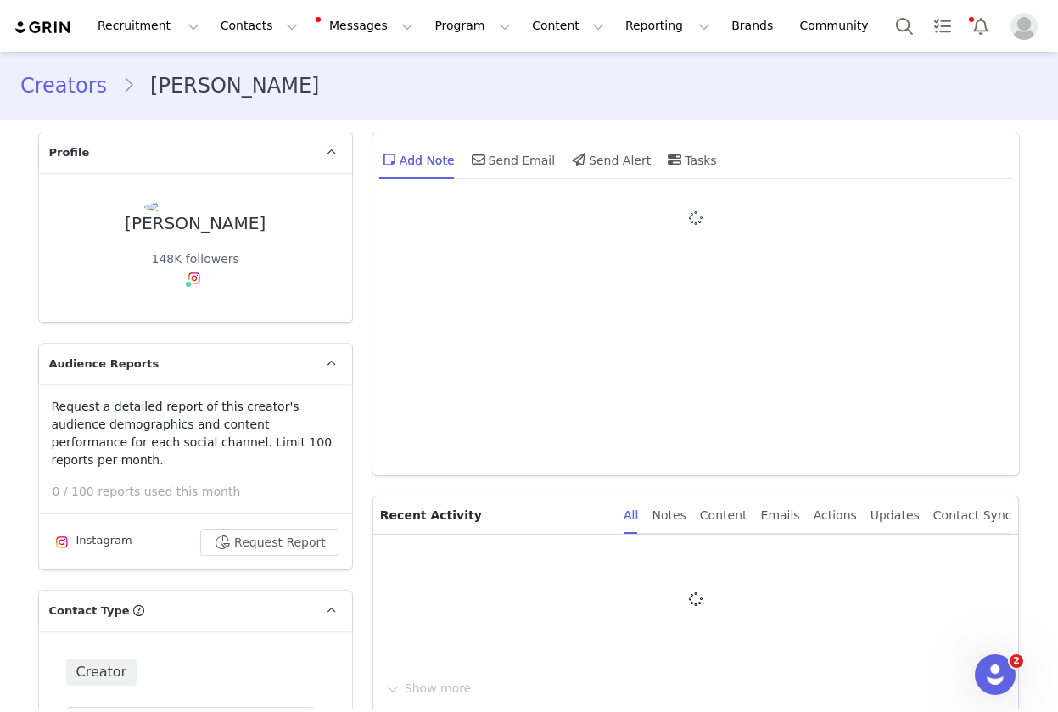
type input "+1 ([GEOGRAPHIC_DATA])"
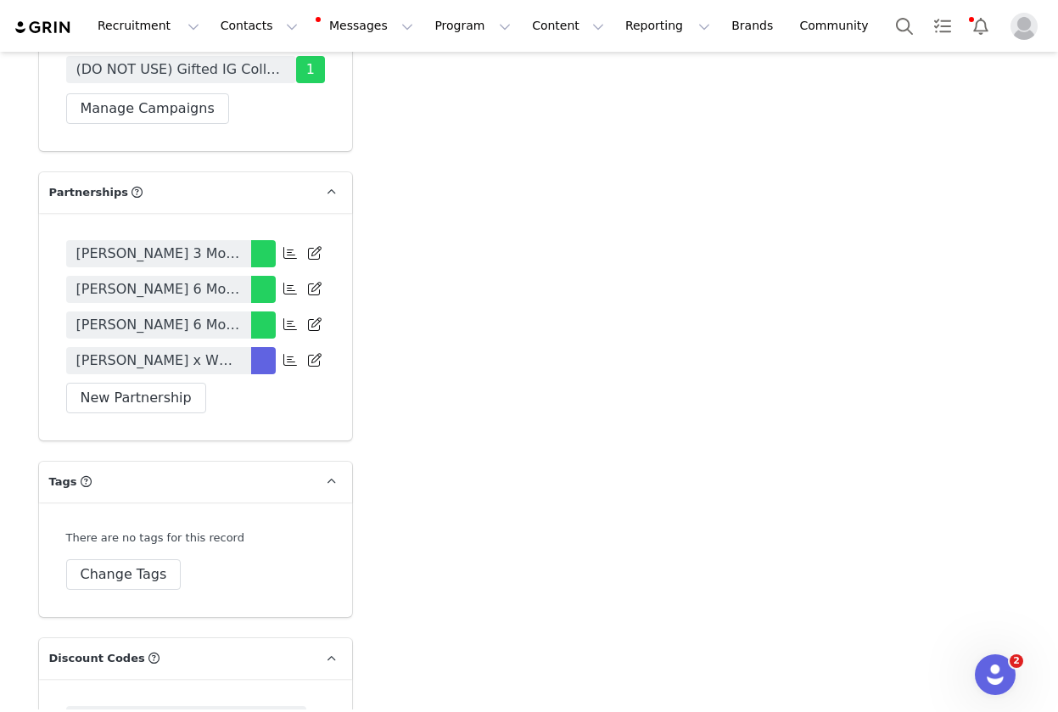
scroll to position [3805, 0]
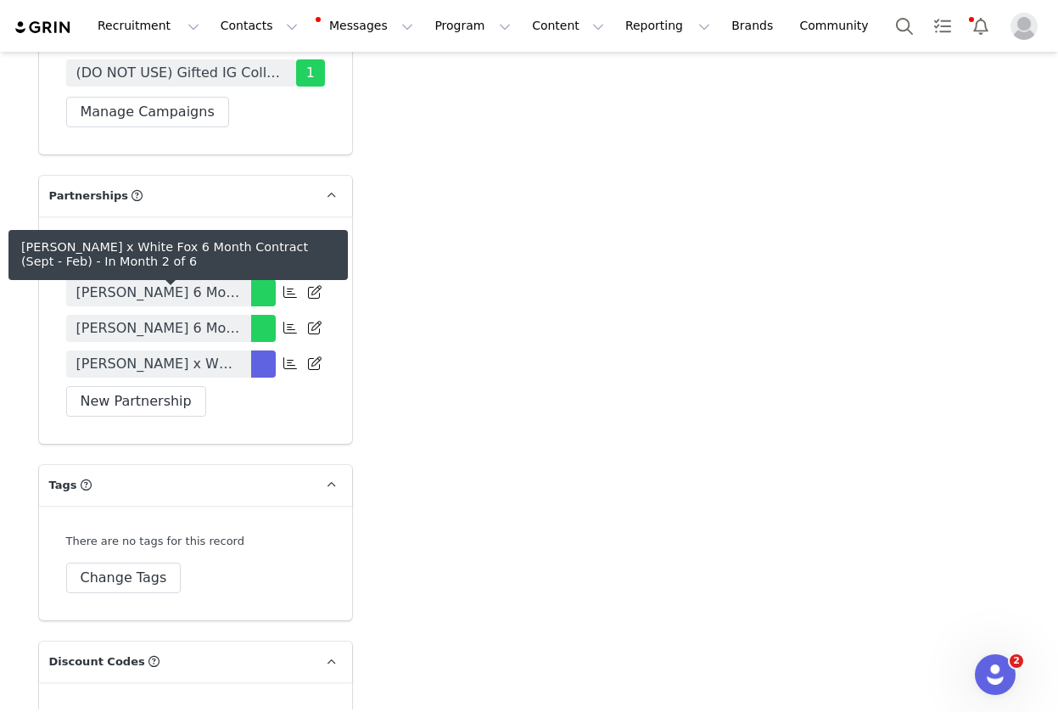
click at [177, 354] on span "Anai Reisa x White Fox 6 Month Contract (Sept - Feb)" at bounding box center [158, 364] width 165 height 20
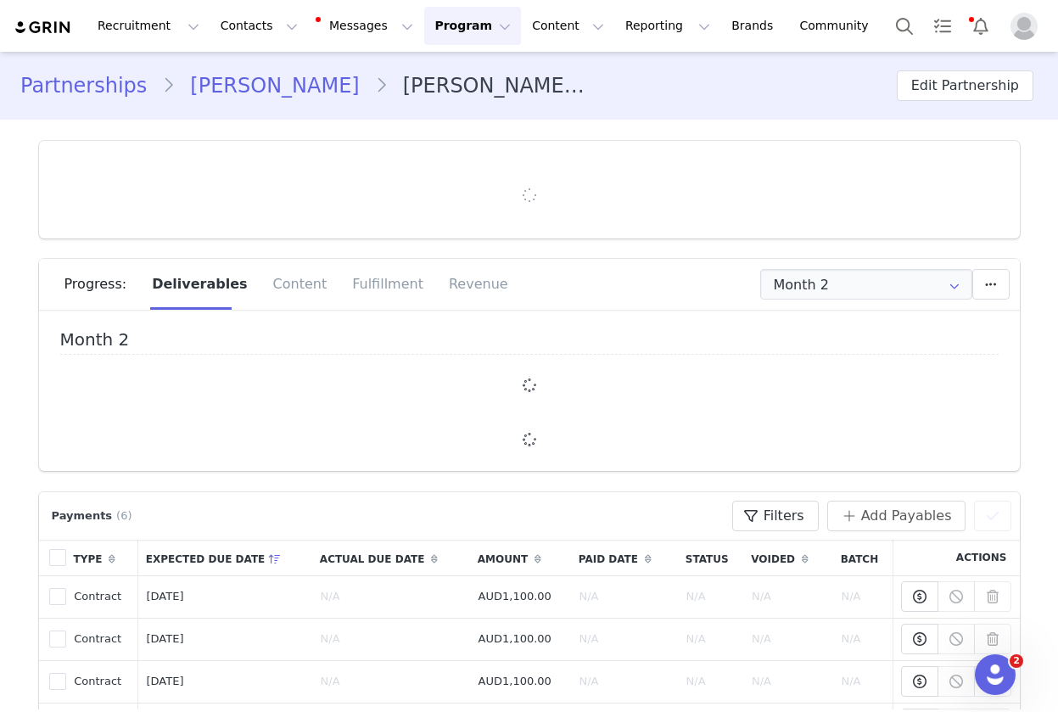
type input "+1 ([GEOGRAPHIC_DATA])"
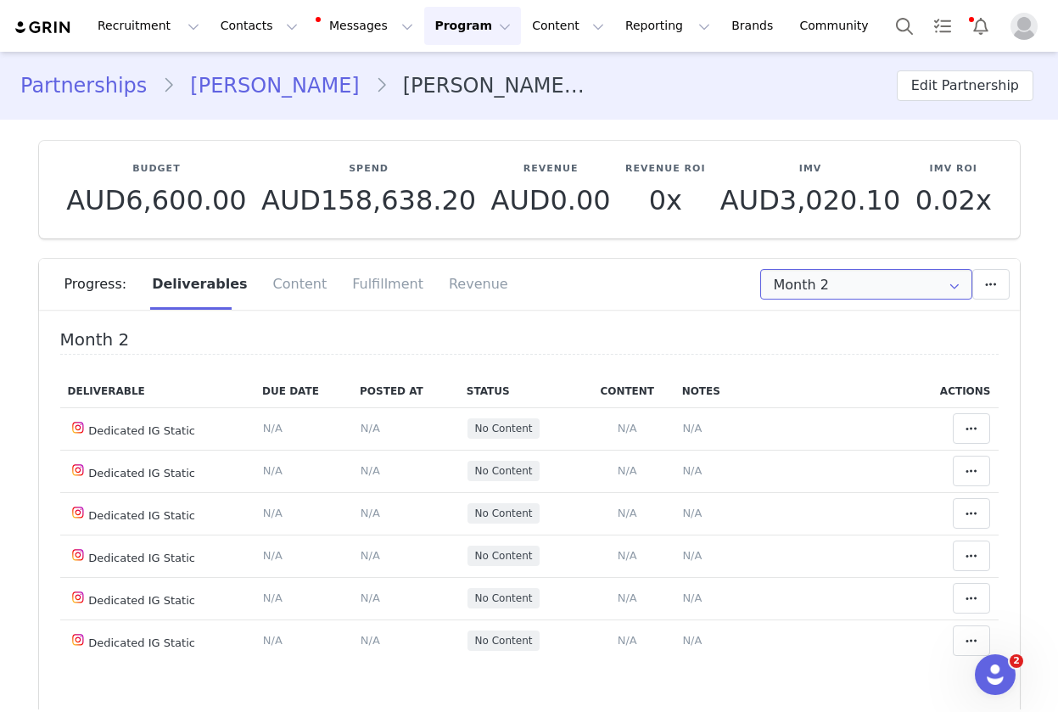
click at [850, 283] on input "Month 2" at bounding box center [866, 284] width 212 height 31
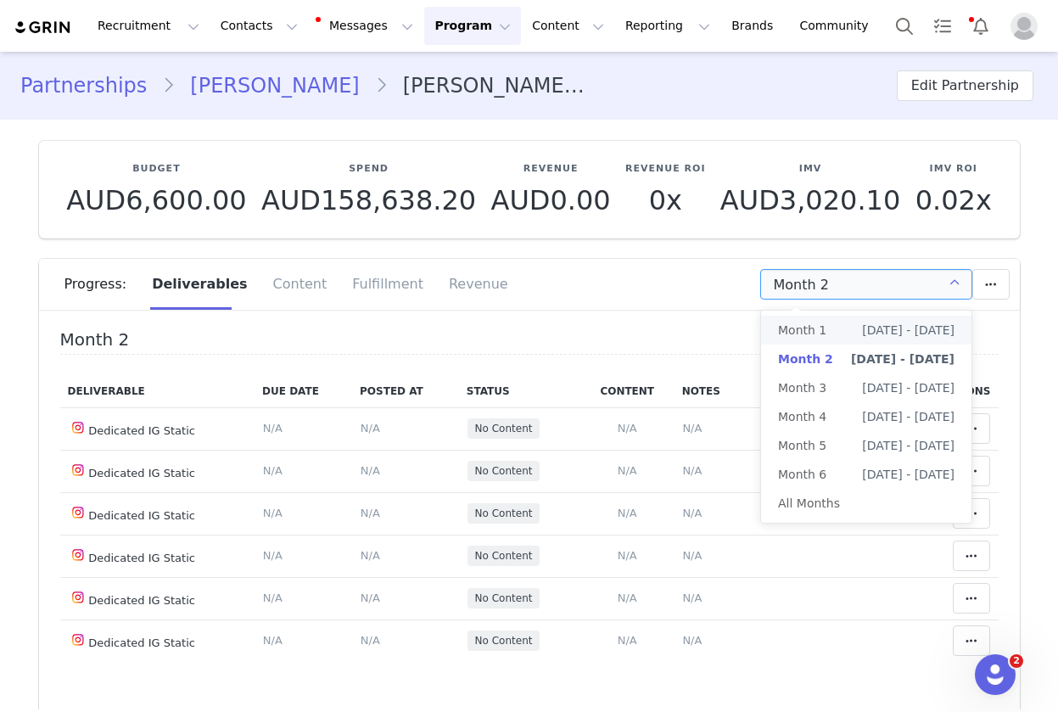
click at [803, 334] on span "Month 1" at bounding box center [802, 330] width 48 height 29
type input "Month 1"
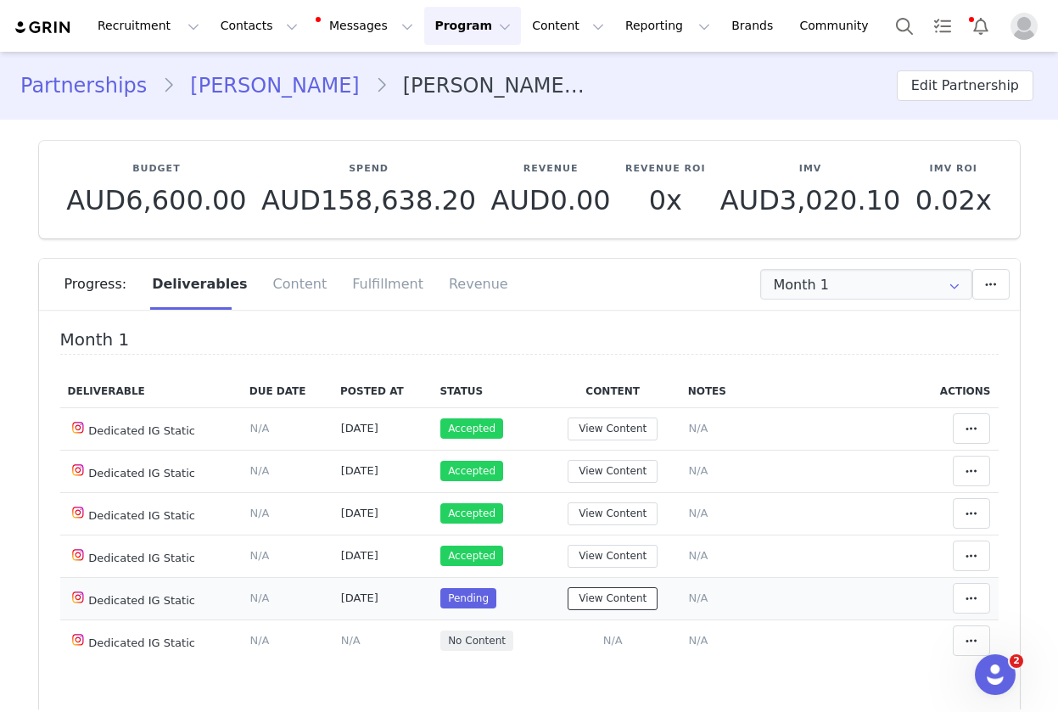
click at [636, 601] on button "View Content" at bounding box center [613, 598] width 90 height 23
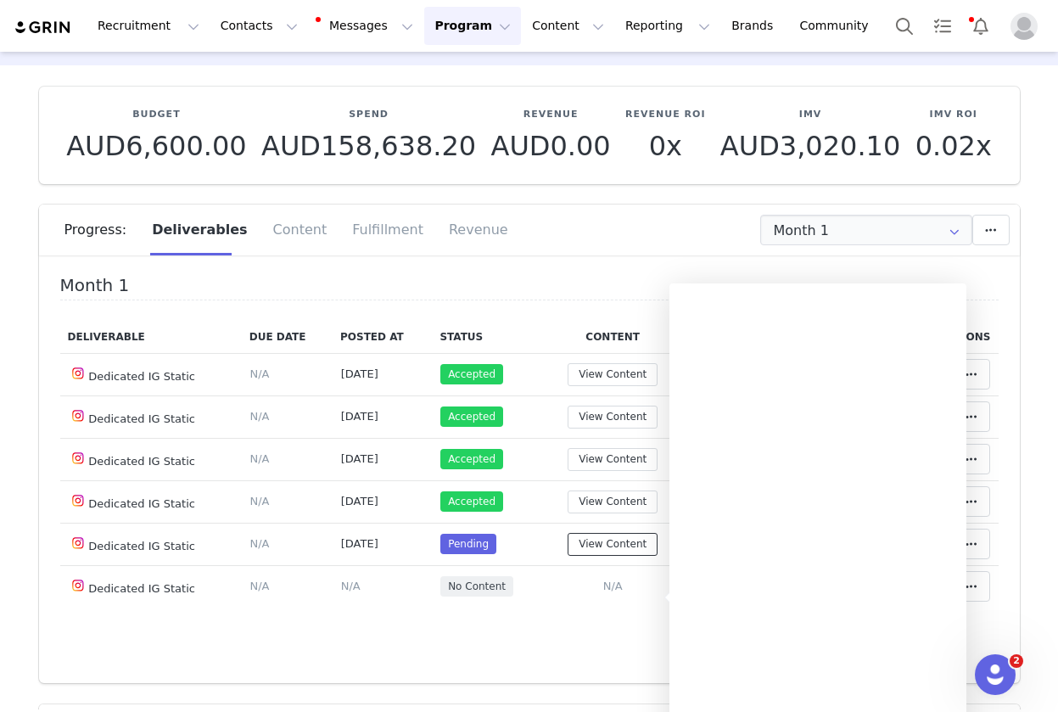
scroll to position [57, 0]
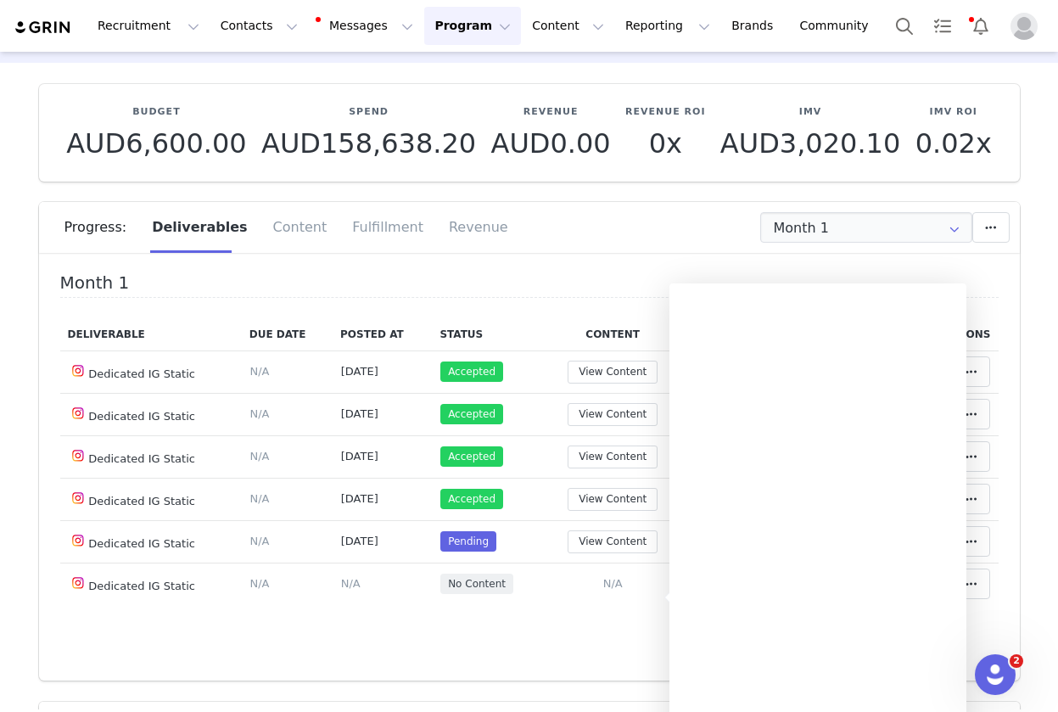
click at [583, 653] on div "Month 1 Deliverable Due Date Posted At Status Content Notes Actions Dedicated I…" at bounding box center [529, 473] width 981 height 416
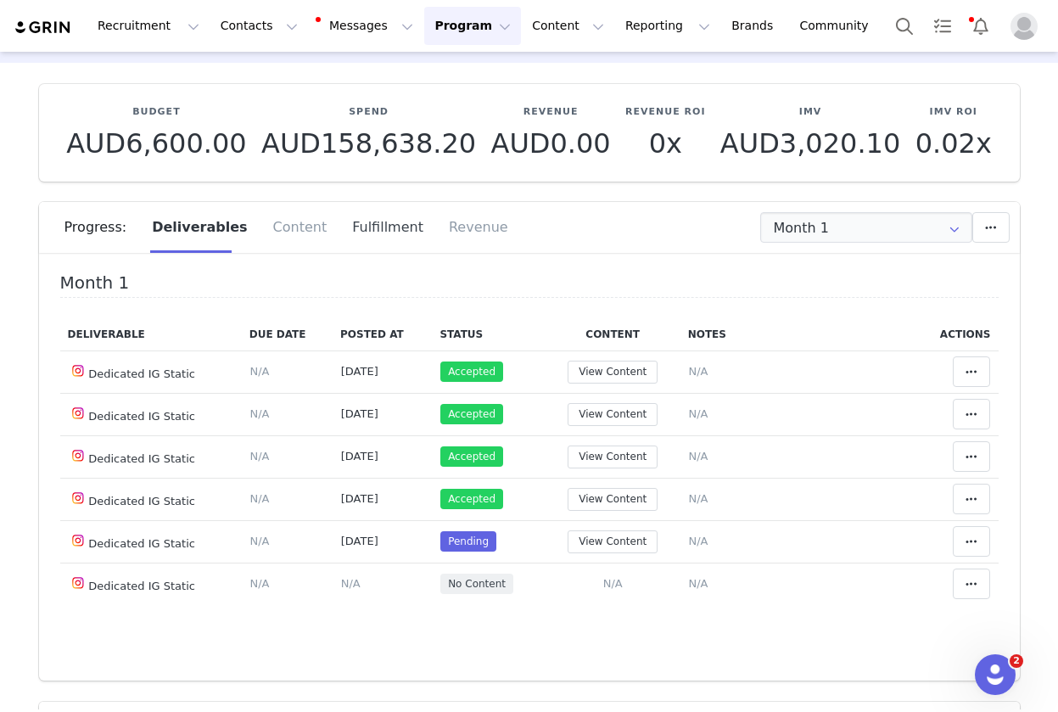
click at [347, 233] on div "Fulfillment" at bounding box center [387, 227] width 97 height 51
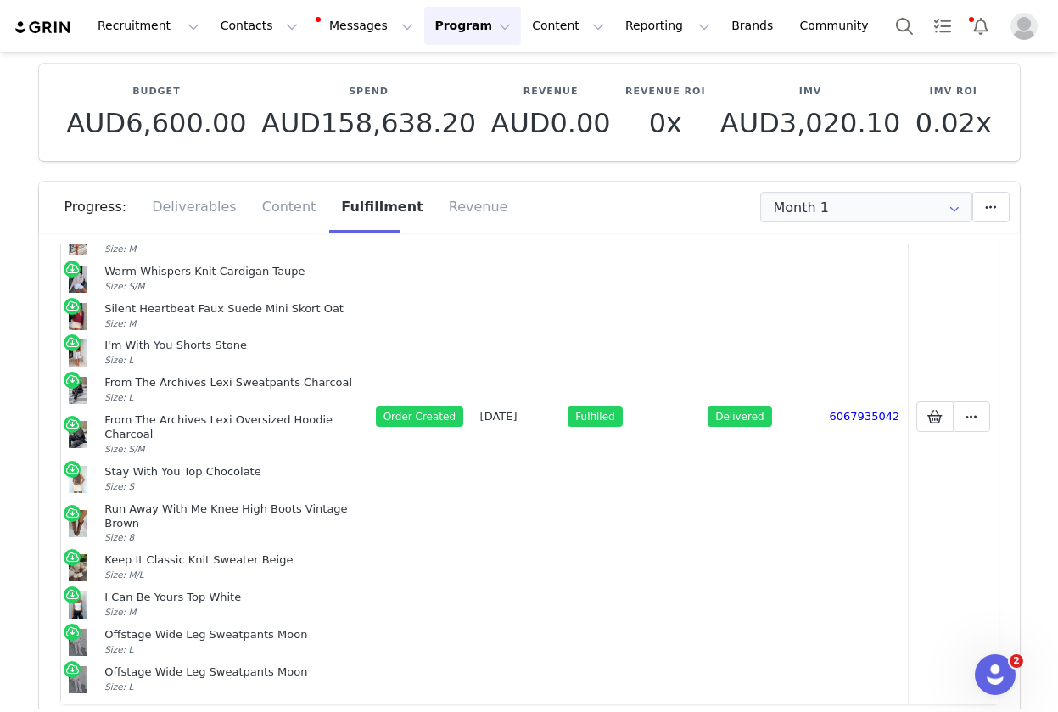
scroll to position [95, 0]
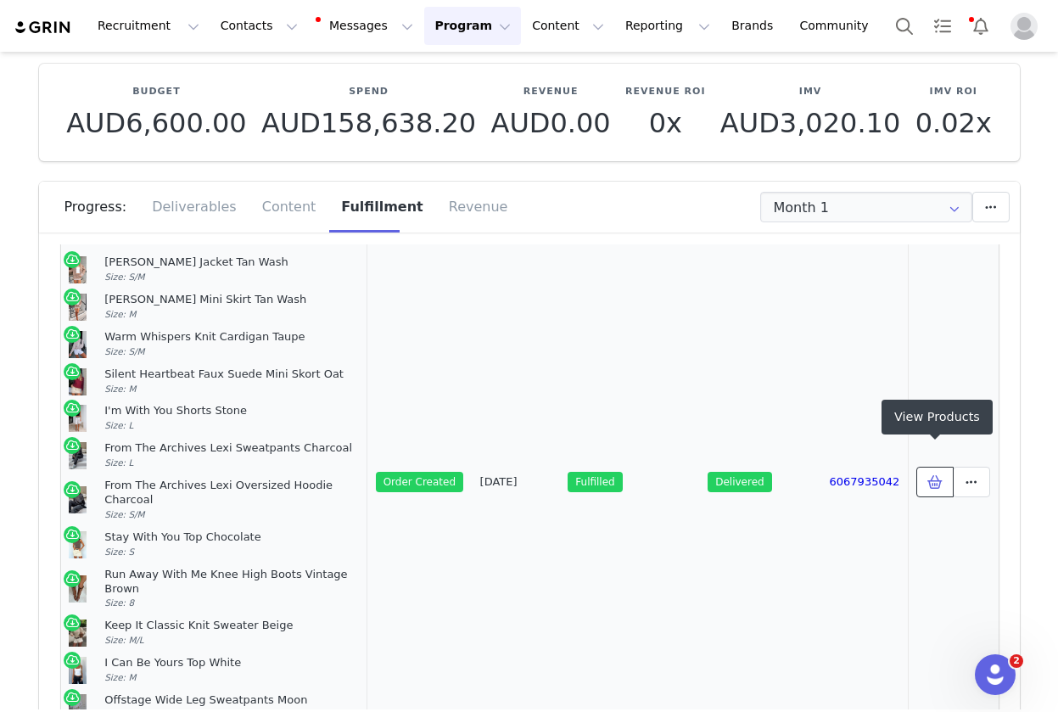
drag, startPoint x: 932, startPoint y: 458, endPoint x: 922, endPoint y: 461, distance: 10.5
click at [932, 475] on icon at bounding box center [935, 482] width 15 height 14
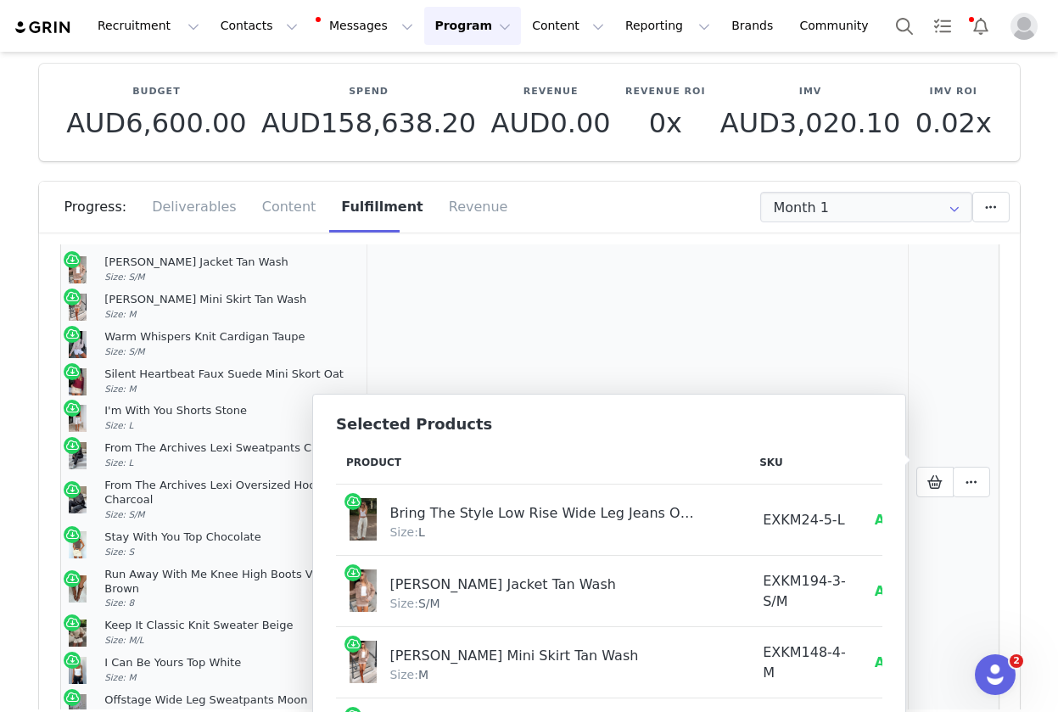
click at [653, 310] on td "Fulfilled" at bounding box center [630, 481] width 140 height 575
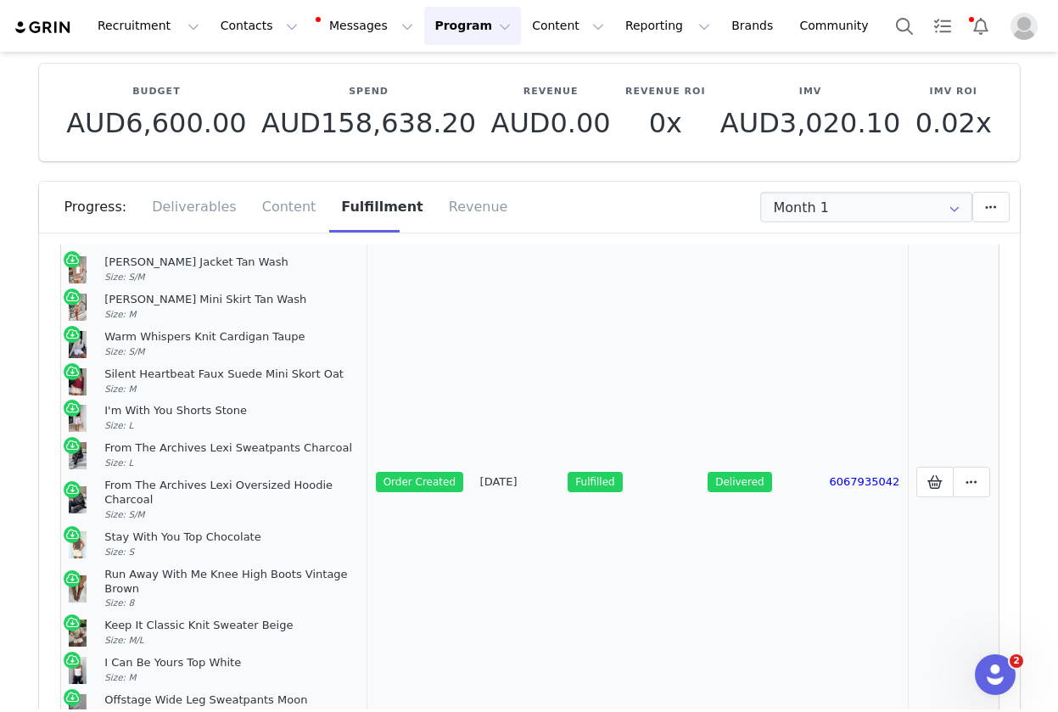
scroll to position [160, 0]
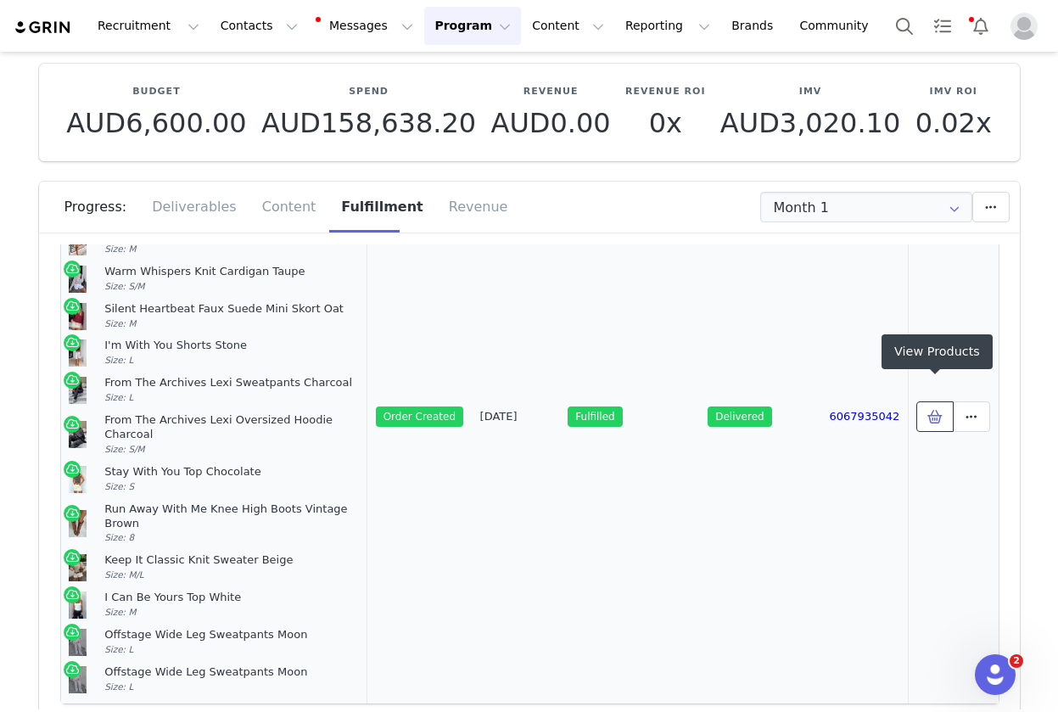
click at [931, 406] on span at bounding box center [935, 416] width 20 height 20
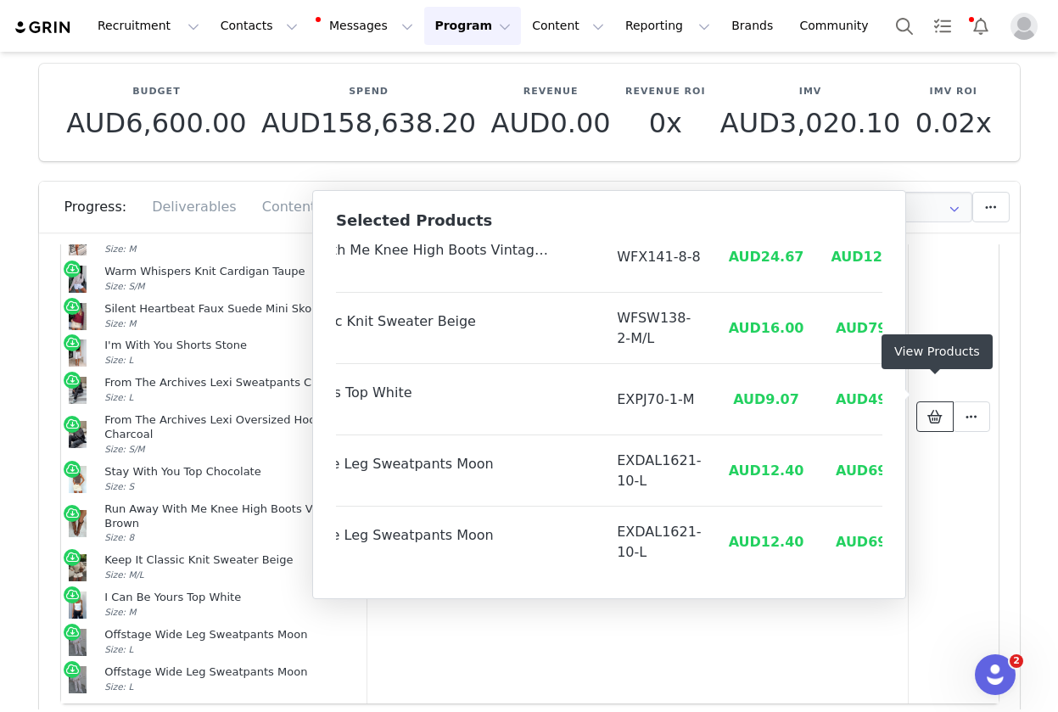
scroll to position [0, 0]
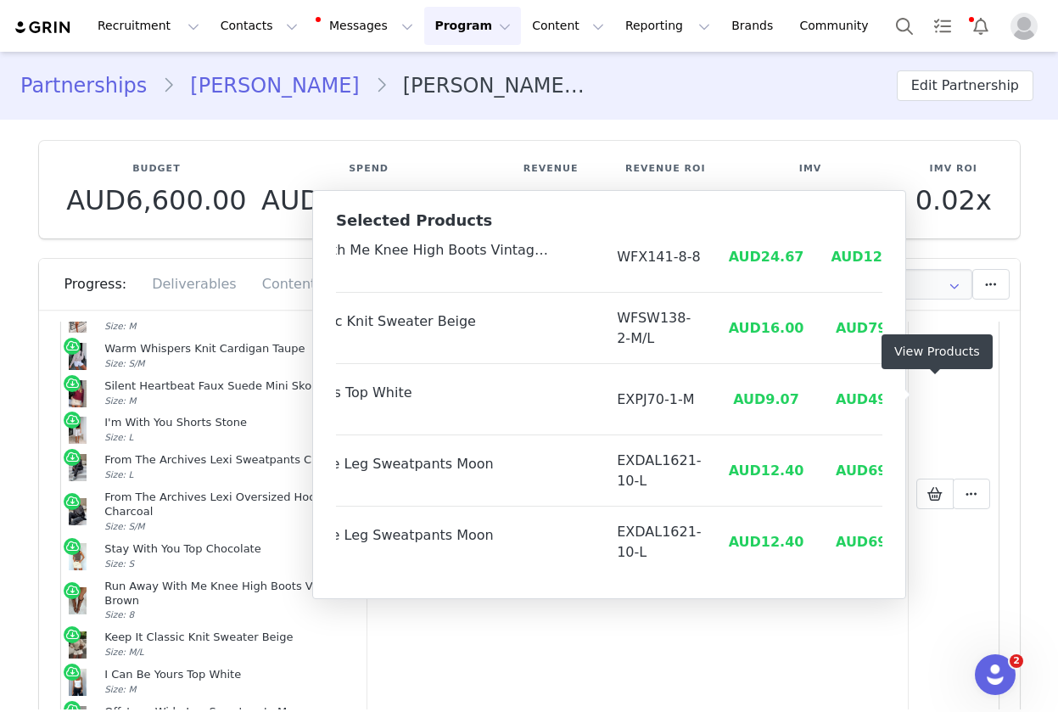
click at [221, 93] on link "Anai Reisa" at bounding box center [274, 85] width 199 height 31
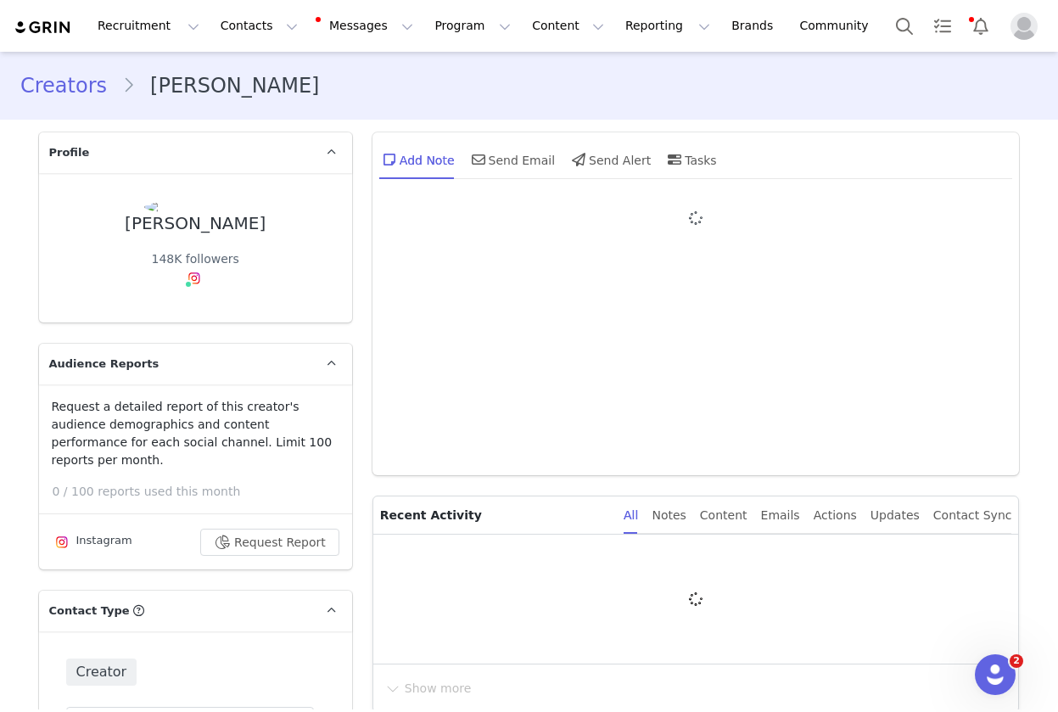
type input "+1 ([GEOGRAPHIC_DATA])"
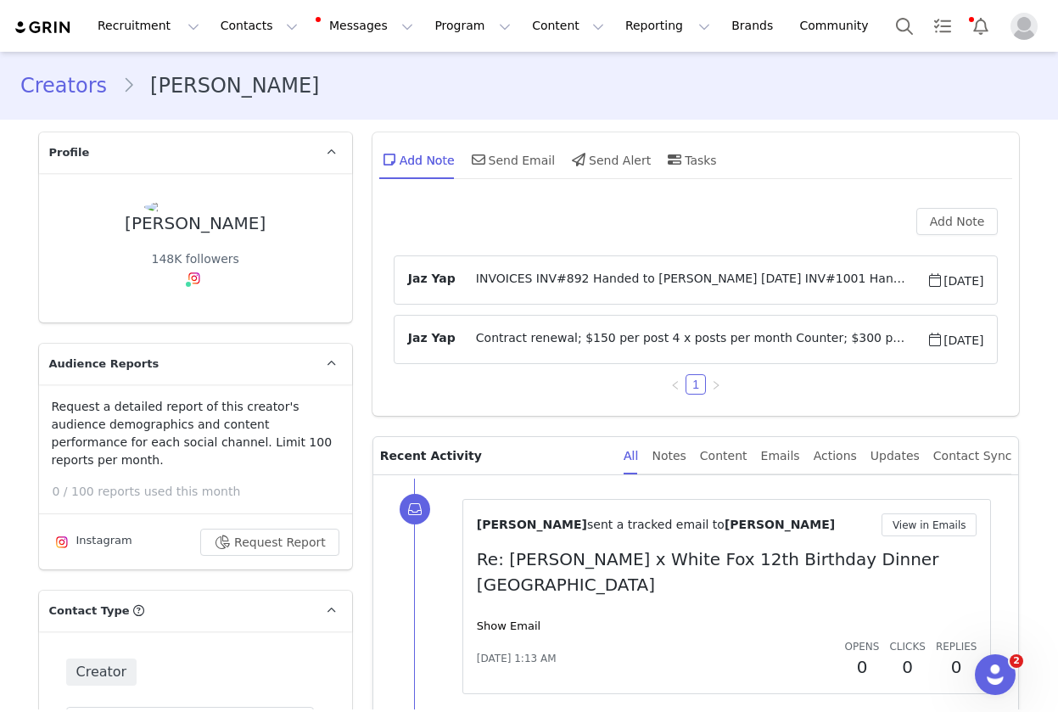
click at [79, 91] on link "Creators" at bounding box center [71, 85] width 102 height 31
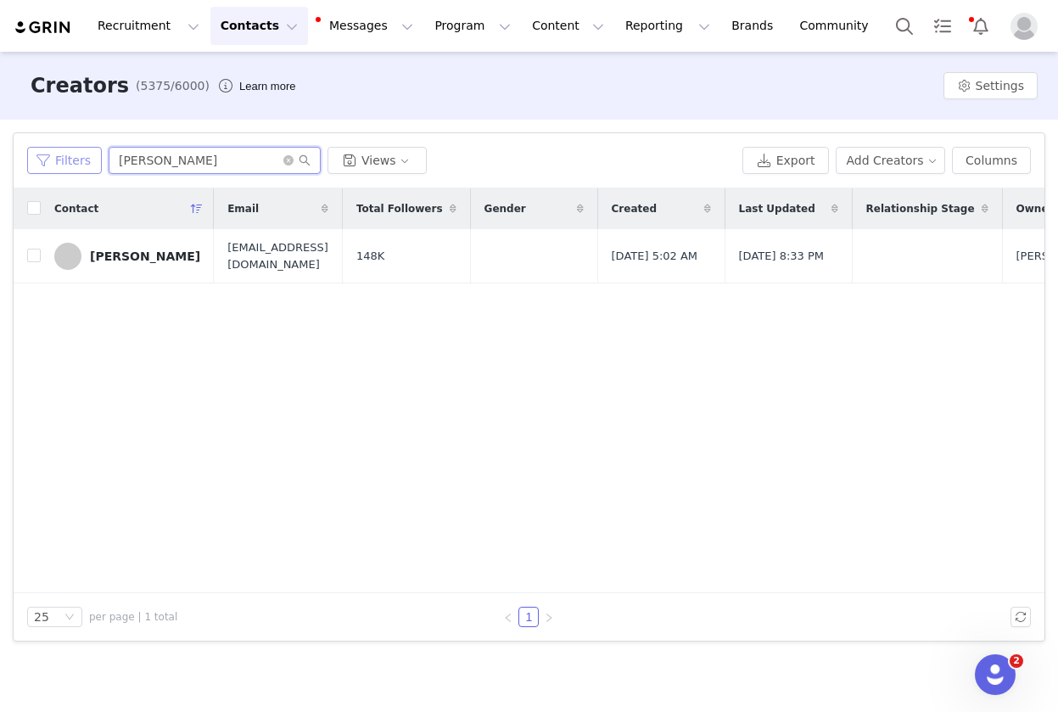
drag, startPoint x: 50, startPoint y: 151, endPoint x: 36, endPoint y: 149, distance: 14.6
click at [36, 149] on div "Filters Anai Reisa Views" at bounding box center [381, 160] width 709 height 27
paste input "Isabela Bailey"
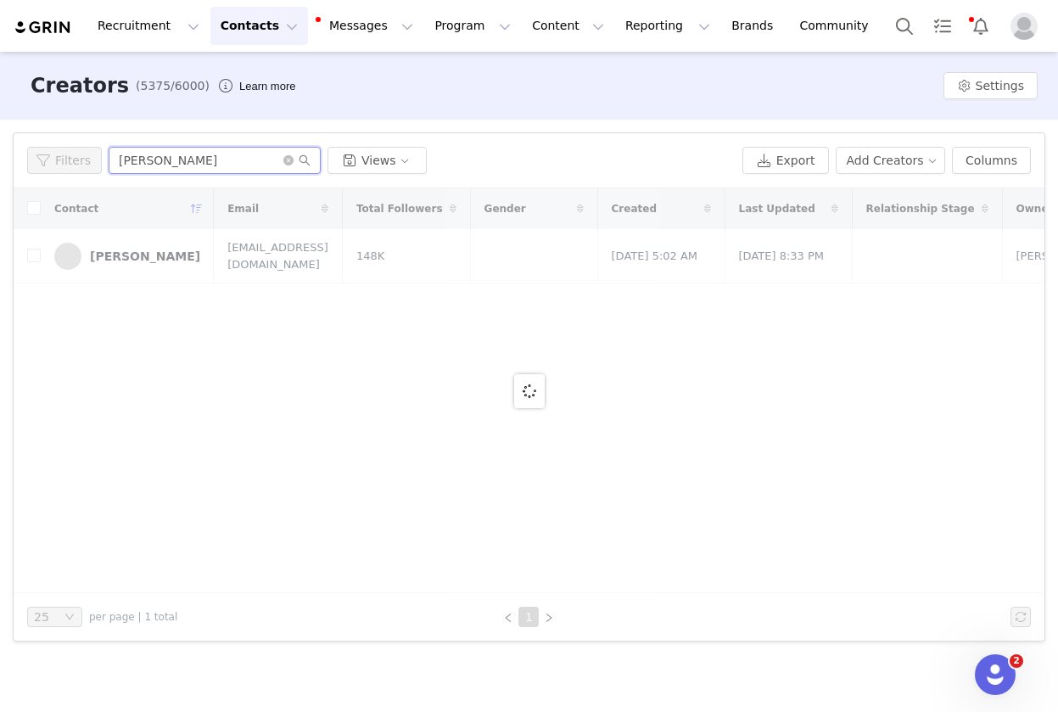
type input "Isabela Bailey"
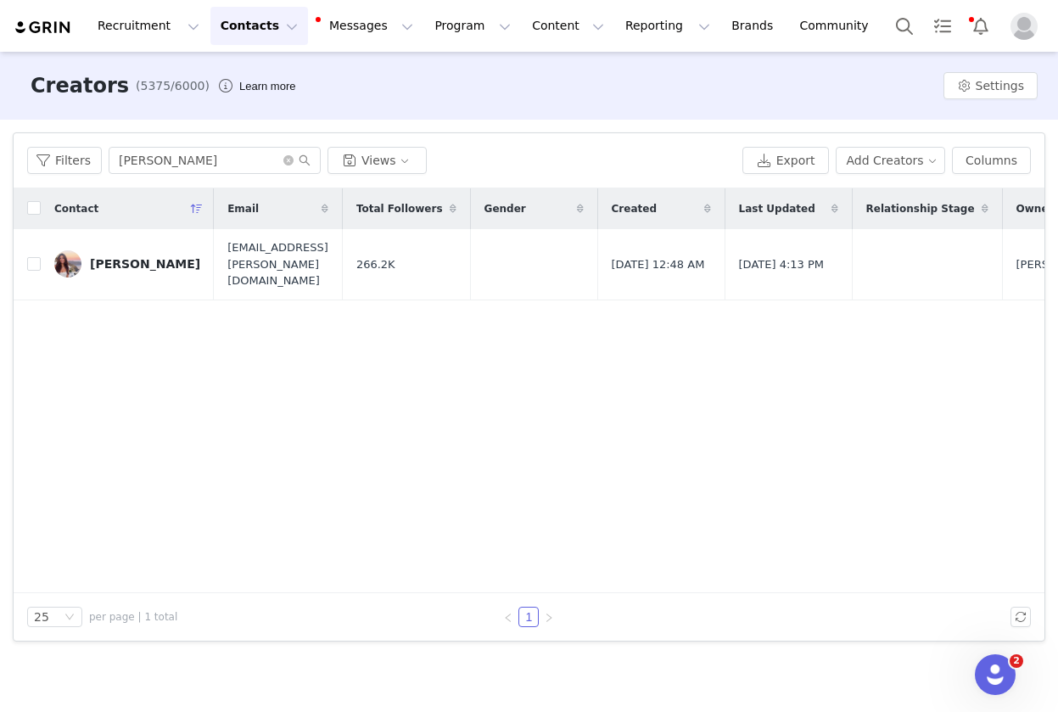
drag, startPoint x: 125, startPoint y: 262, endPoint x: 126, endPoint y: 271, distance: 8.7
click at [124, 262] on link "Isabela Bailey" at bounding box center [127, 263] width 146 height 27
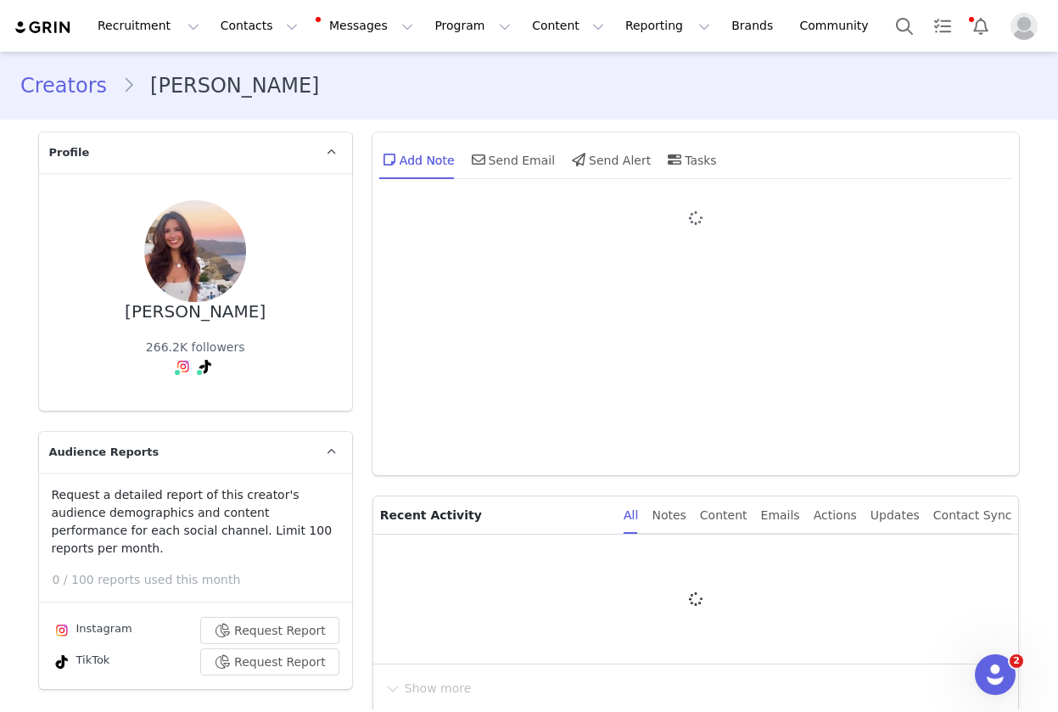
type input "+1 ([GEOGRAPHIC_DATA])"
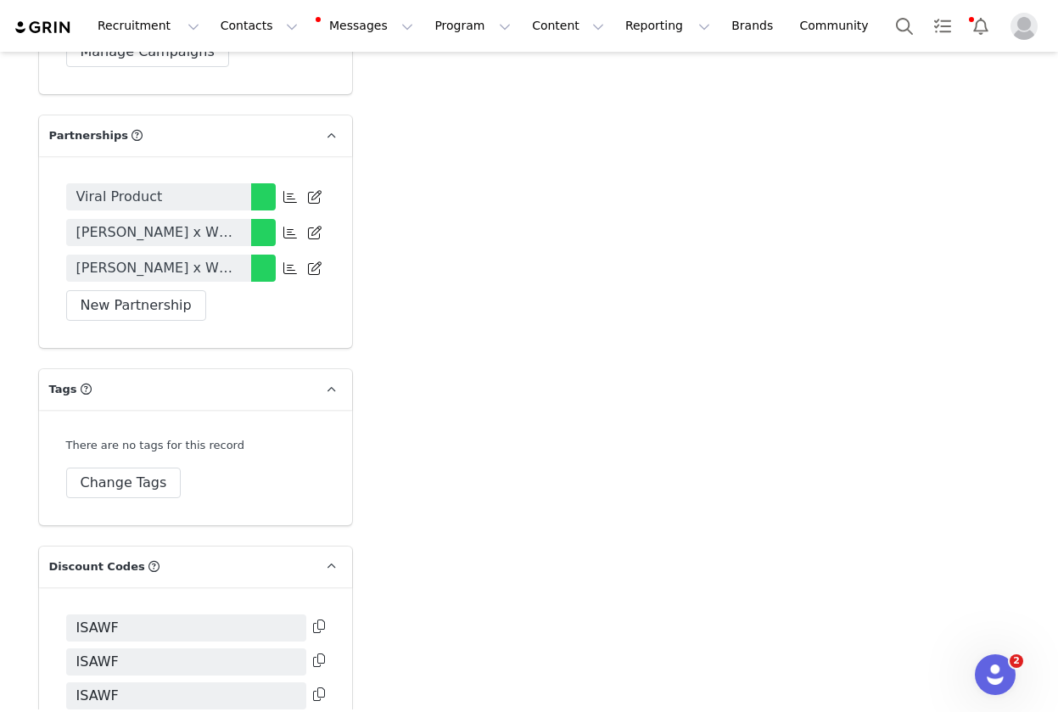
scroll to position [4016, 0]
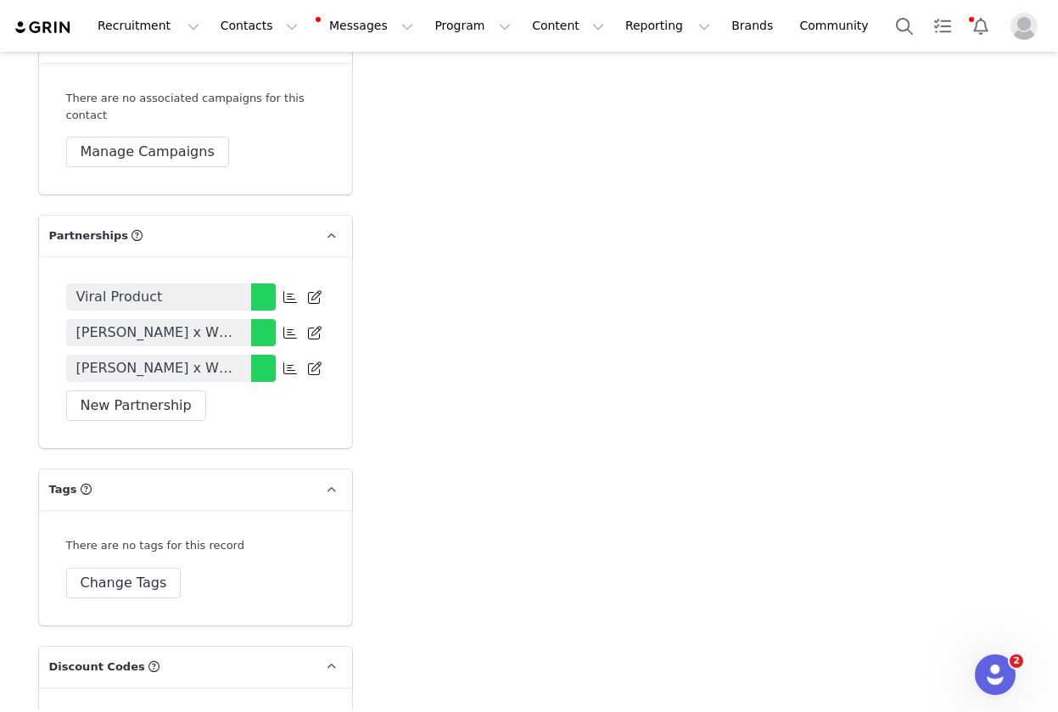
click at [187, 358] on span "Isabela Bailey x White Fox August Sale 2025" at bounding box center [158, 368] width 165 height 20
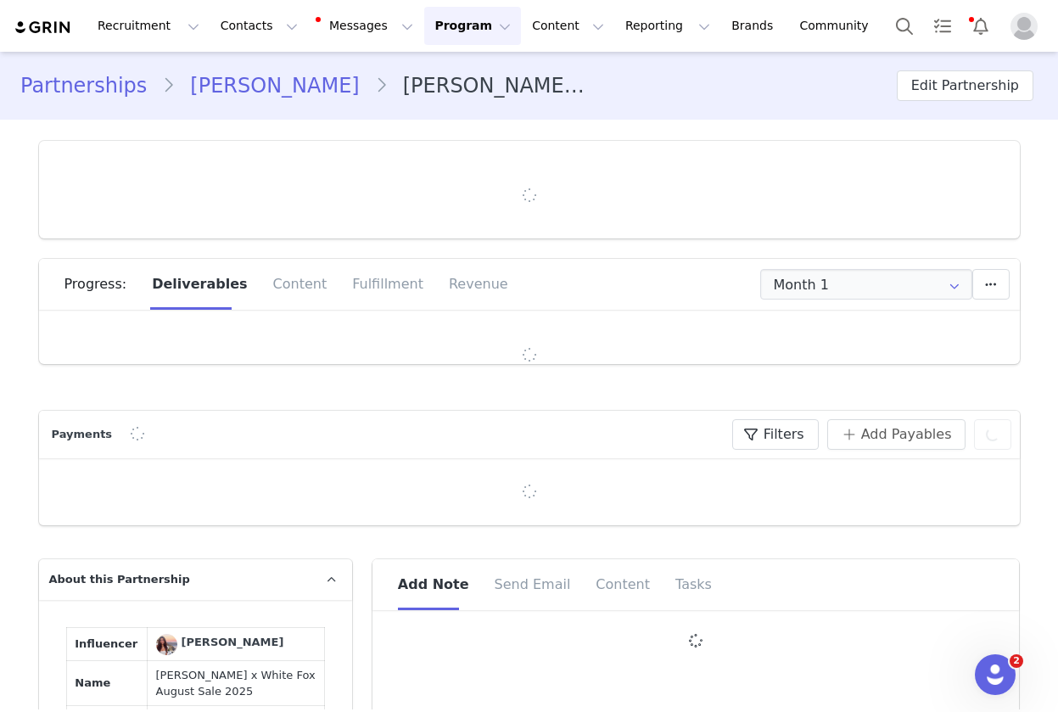
type input "+1 ([GEOGRAPHIC_DATA])"
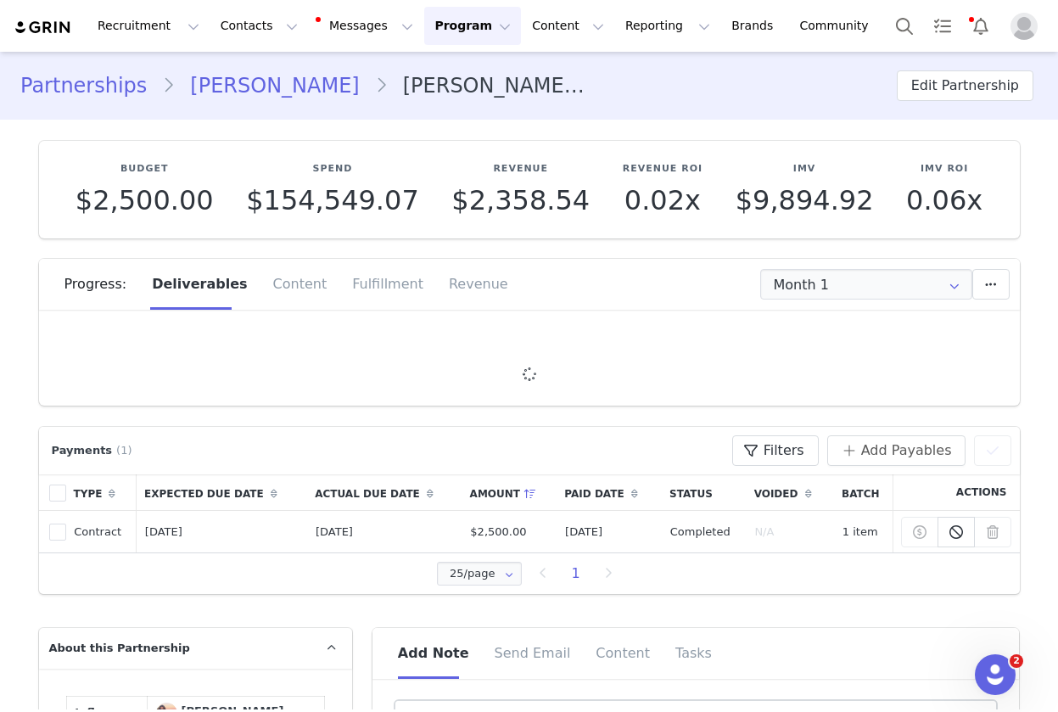
click at [216, 83] on link "Isabela Bailey" at bounding box center [274, 85] width 199 height 31
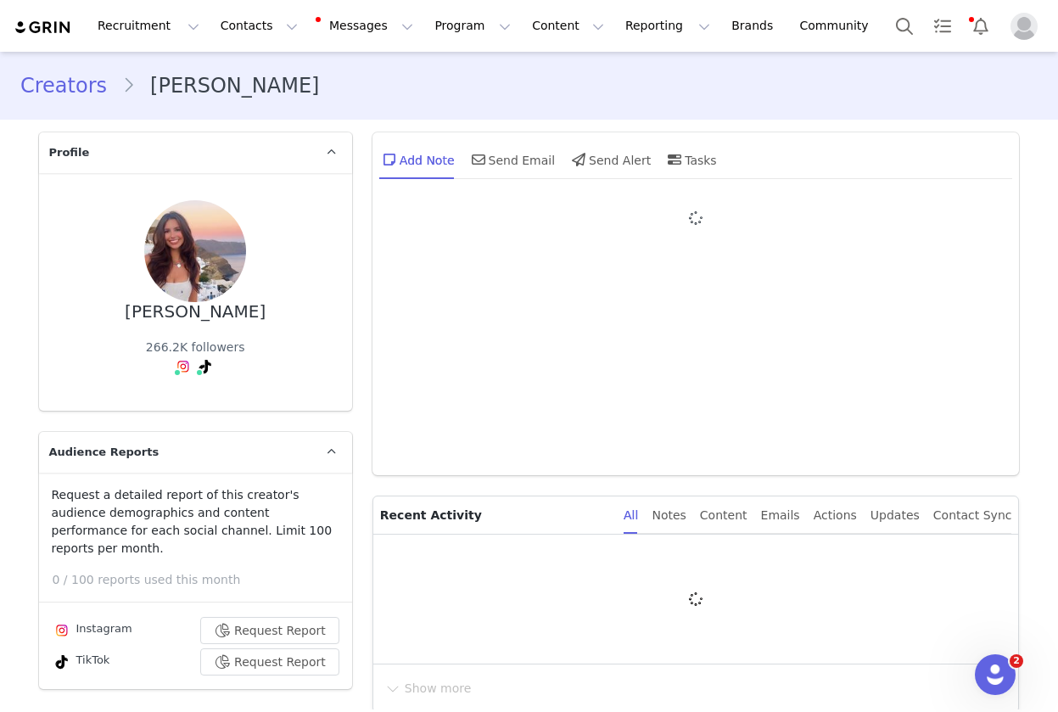
type input "+1 ([GEOGRAPHIC_DATA])"
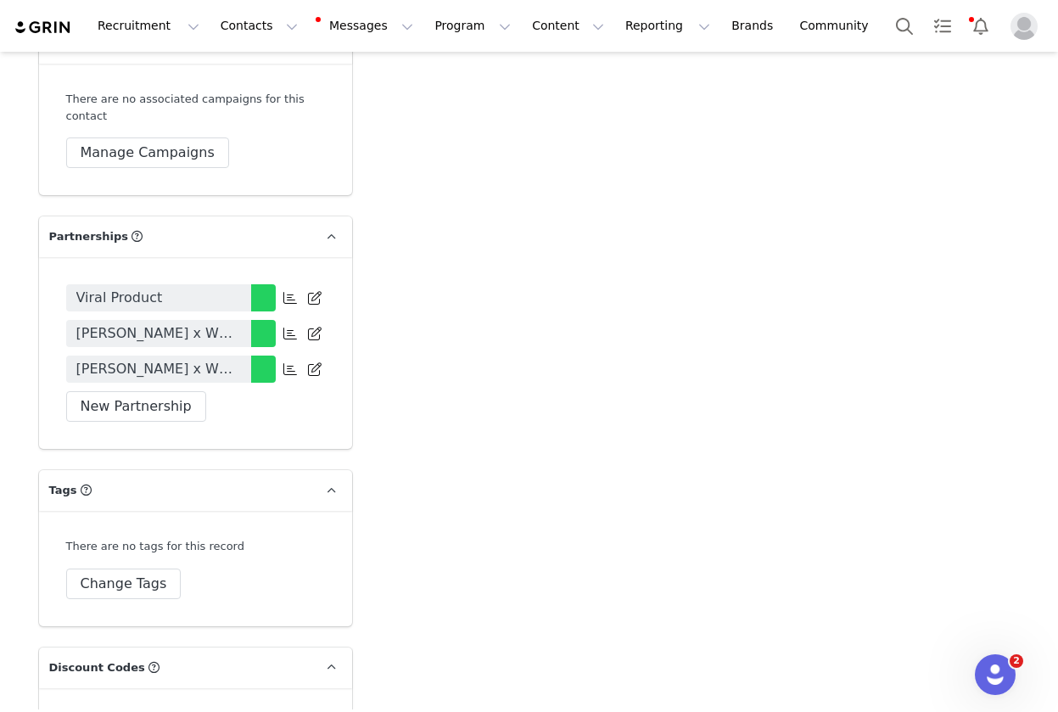
scroll to position [3943, 0]
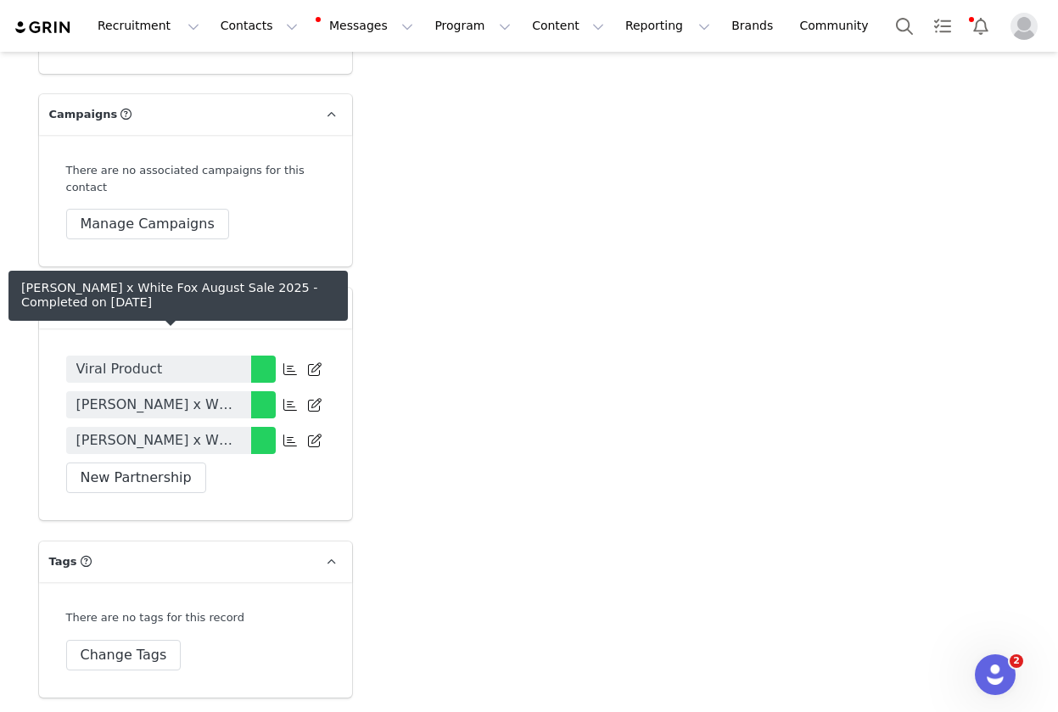
click at [178, 427] on link "Isabela Bailey x White Fox August Sale 2025" at bounding box center [158, 440] width 185 height 27
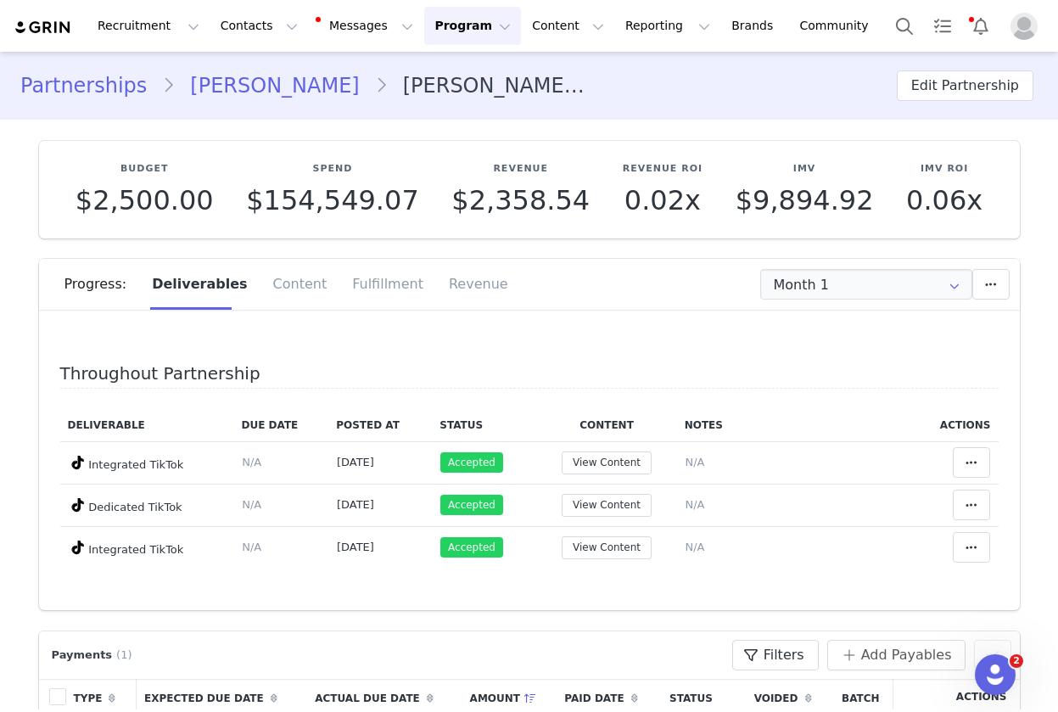
type input "+1 ([GEOGRAPHIC_DATA])"
click at [380, 285] on div "Fulfillment" at bounding box center [387, 284] width 97 height 51
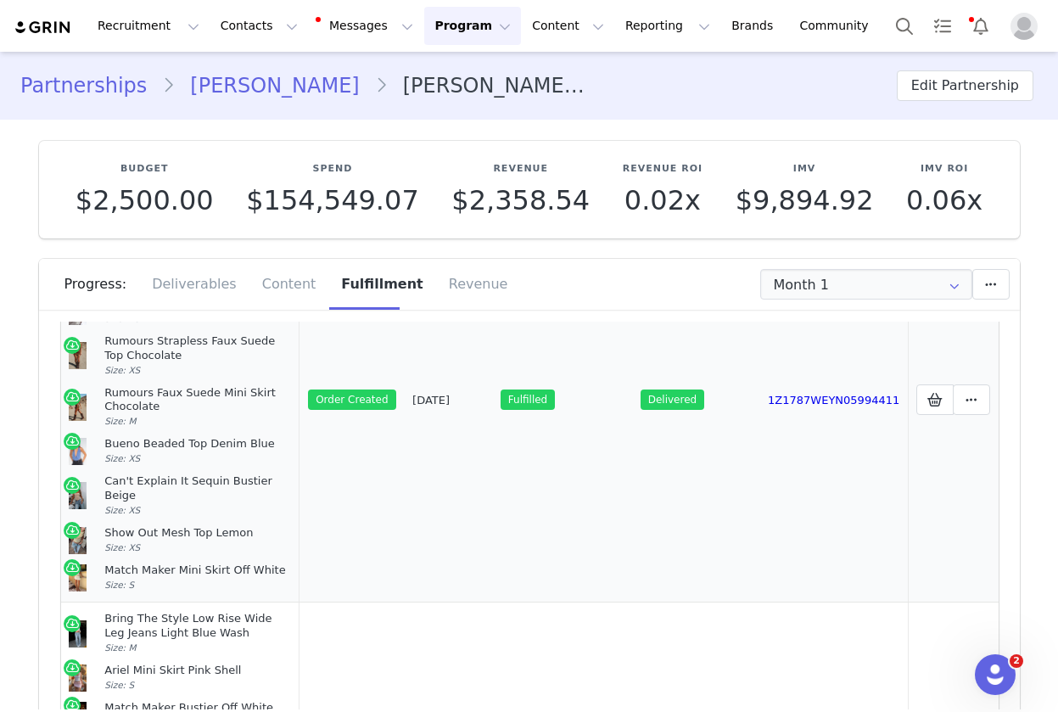
scroll to position [182, 0]
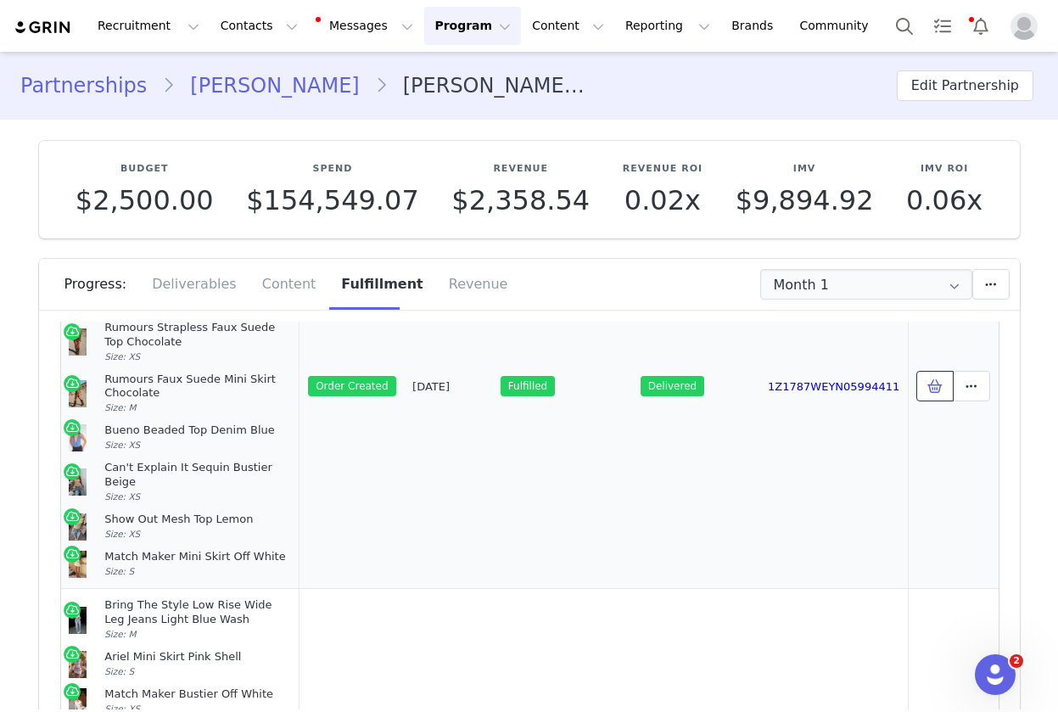
click at [928, 390] on button at bounding box center [934, 386] width 37 height 31
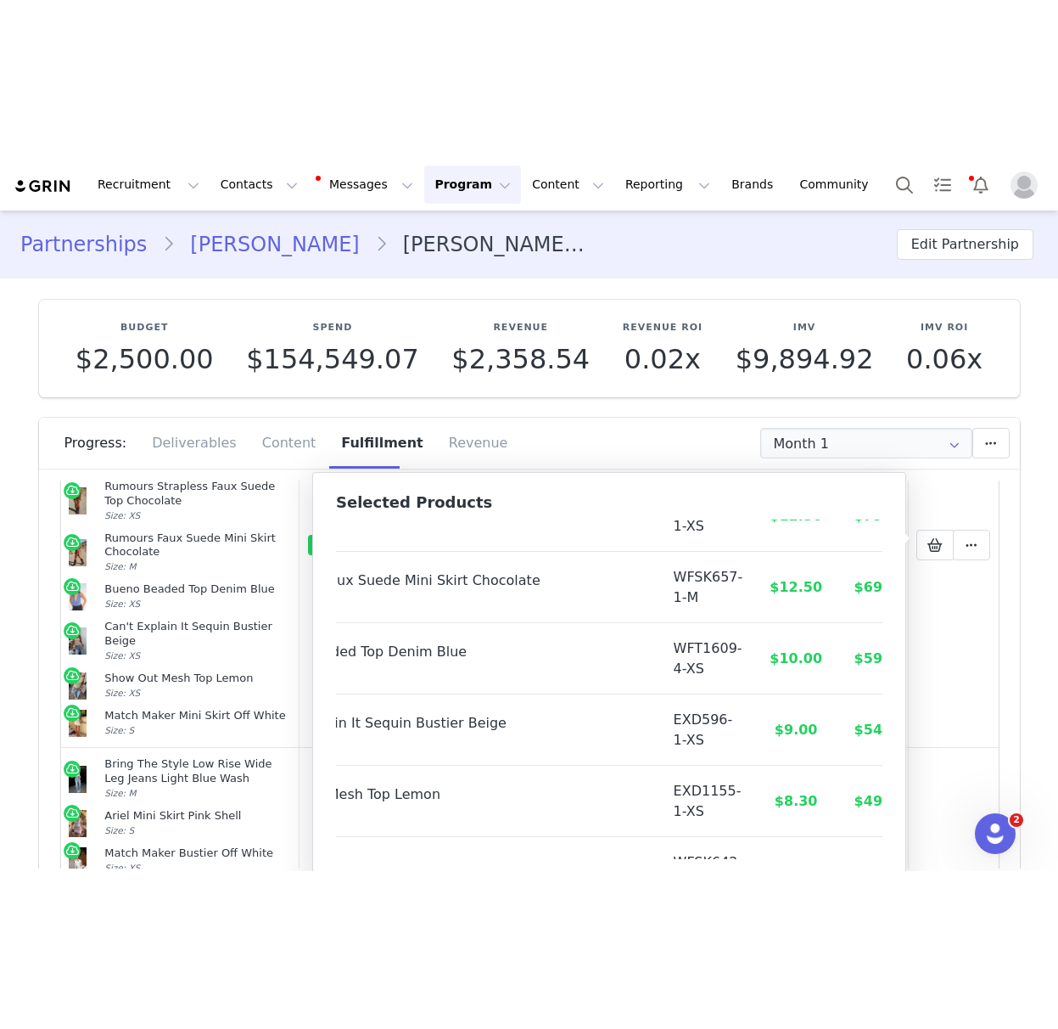
scroll to position [345, 132]
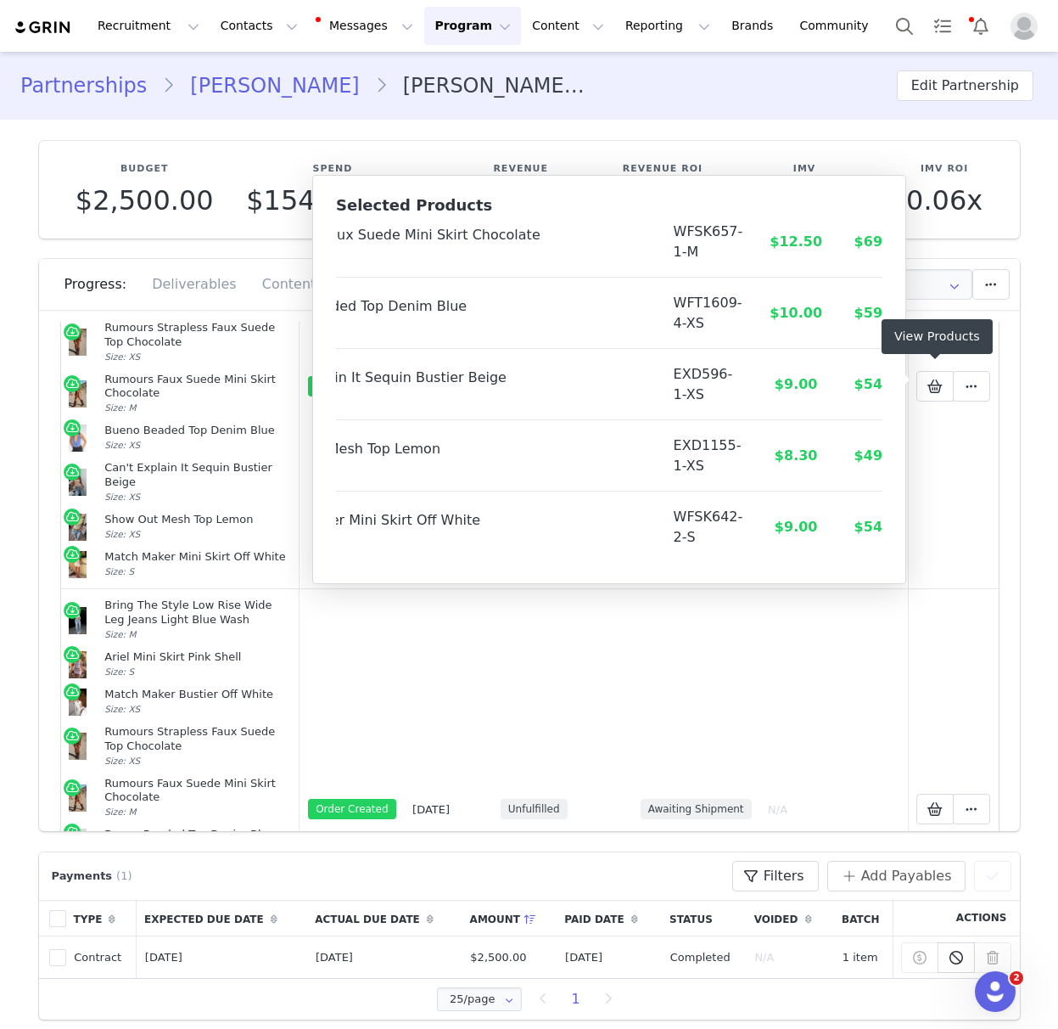
click at [237, 84] on link "Isabela Bailey" at bounding box center [274, 85] width 199 height 31
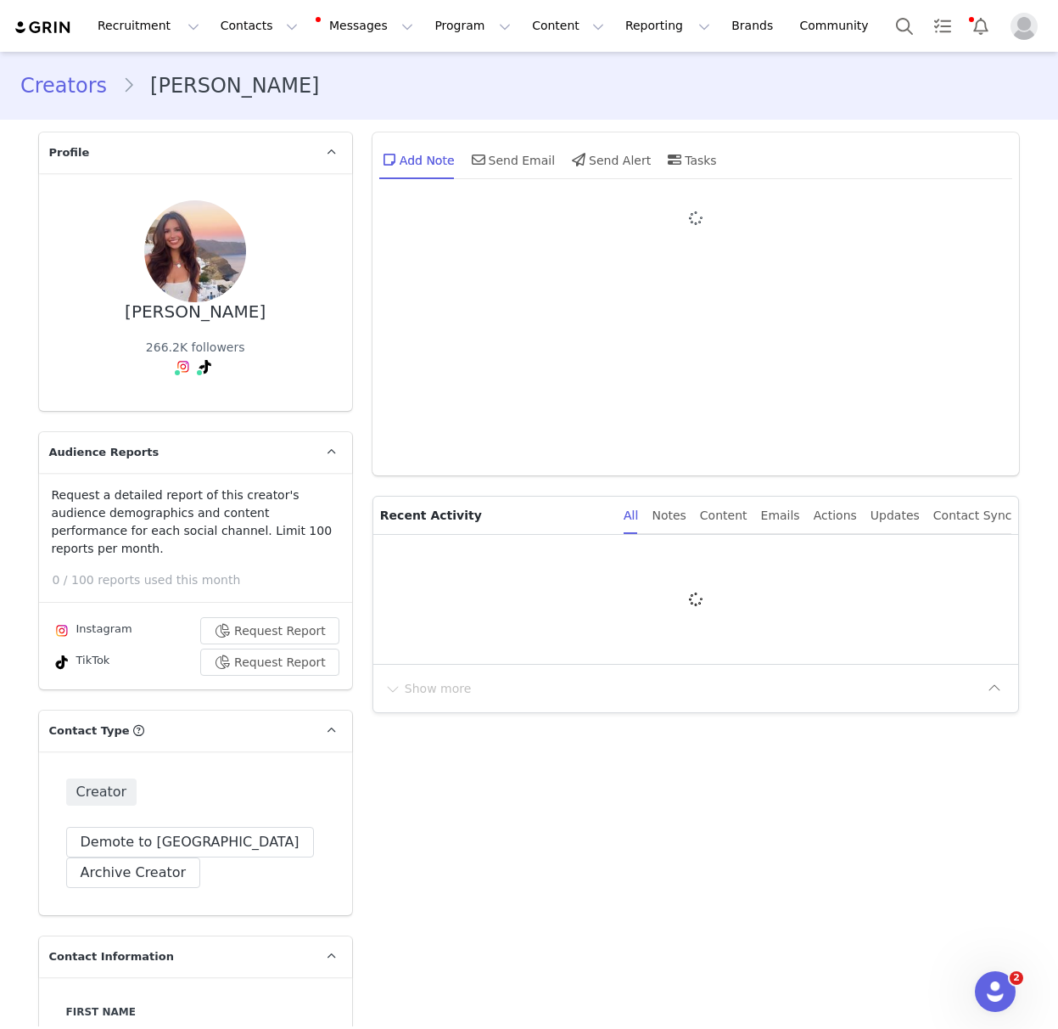
type input "+1 ([GEOGRAPHIC_DATA])"
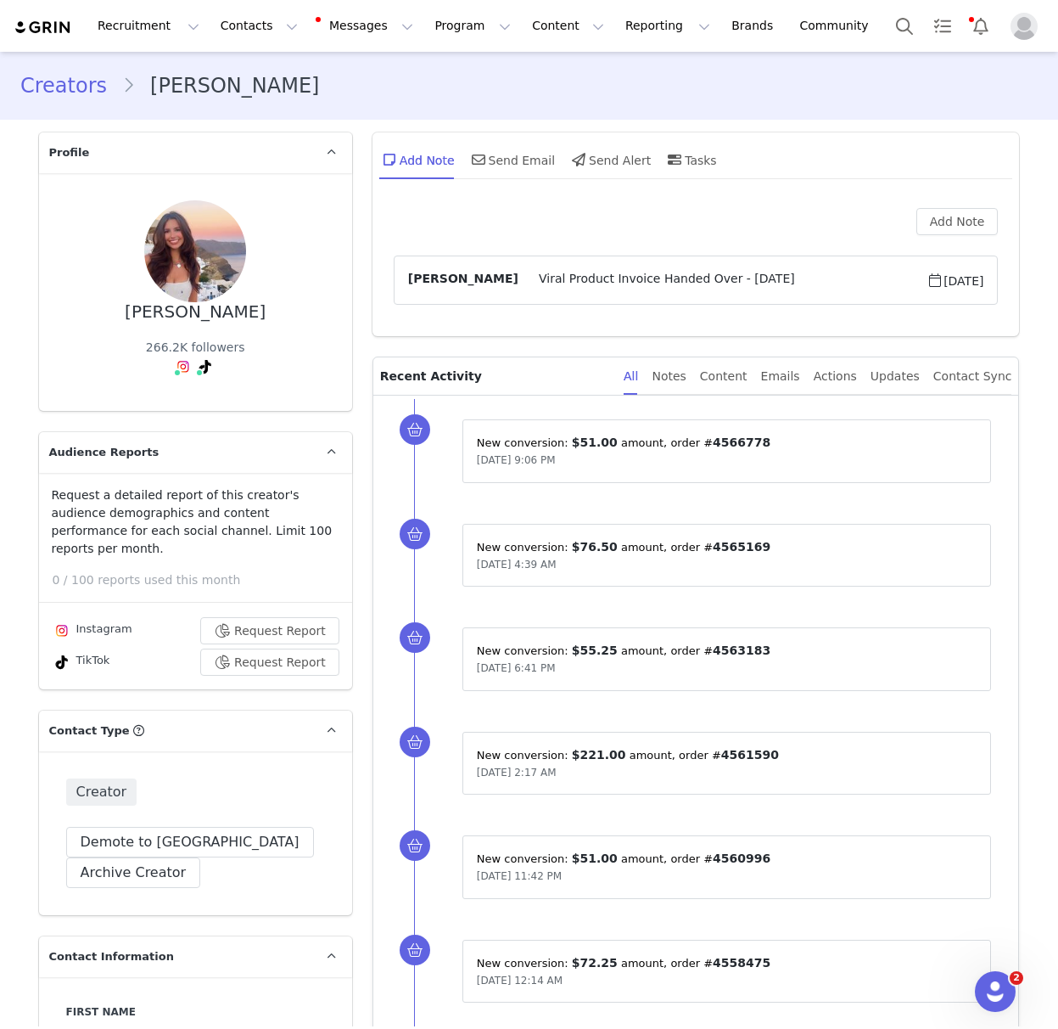
click at [37, 92] on link "Creators" at bounding box center [71, 85] width 102 height 31
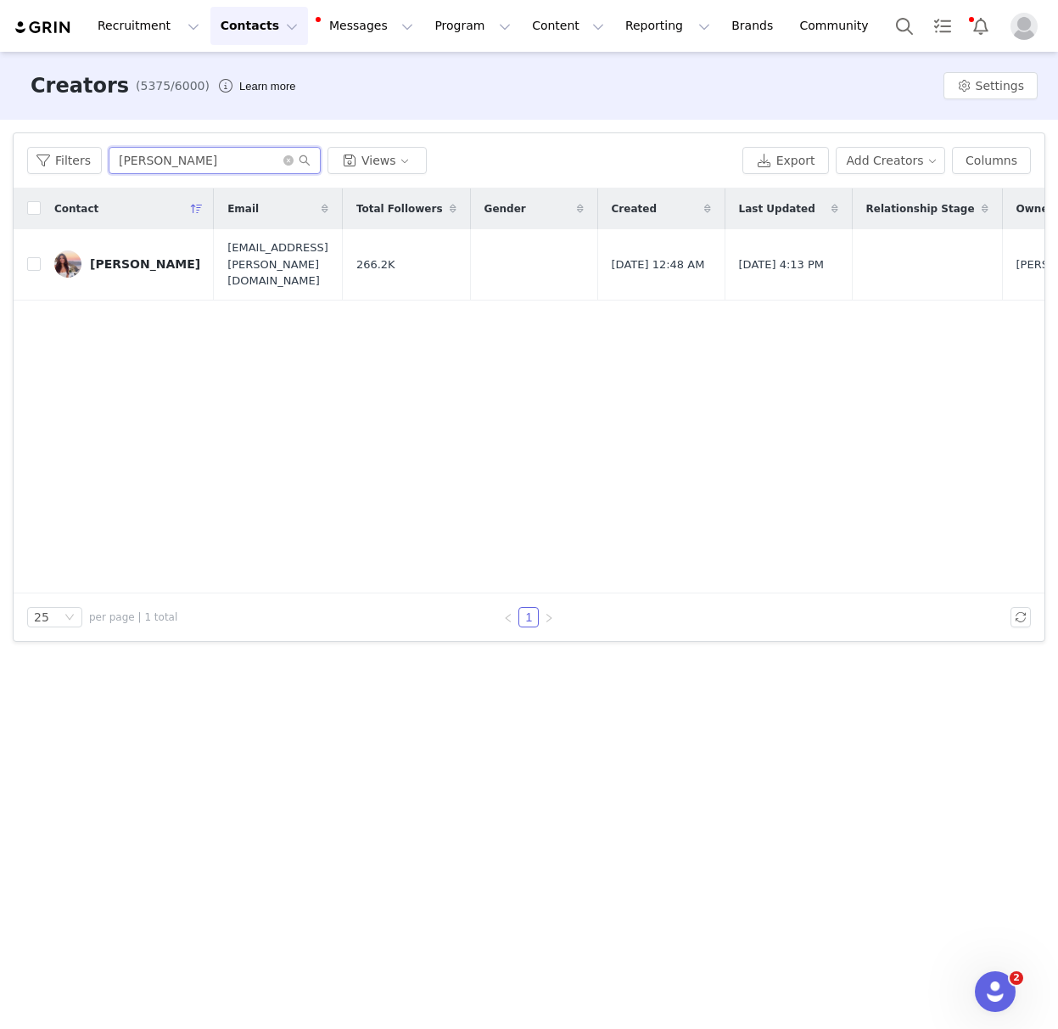
click at [141, 154] on input "Isabela Bailey" at bounding box center [215, 160] width 212 height 27
paste input "Shahed Alemmari"
type input "Shahed Alemmari"
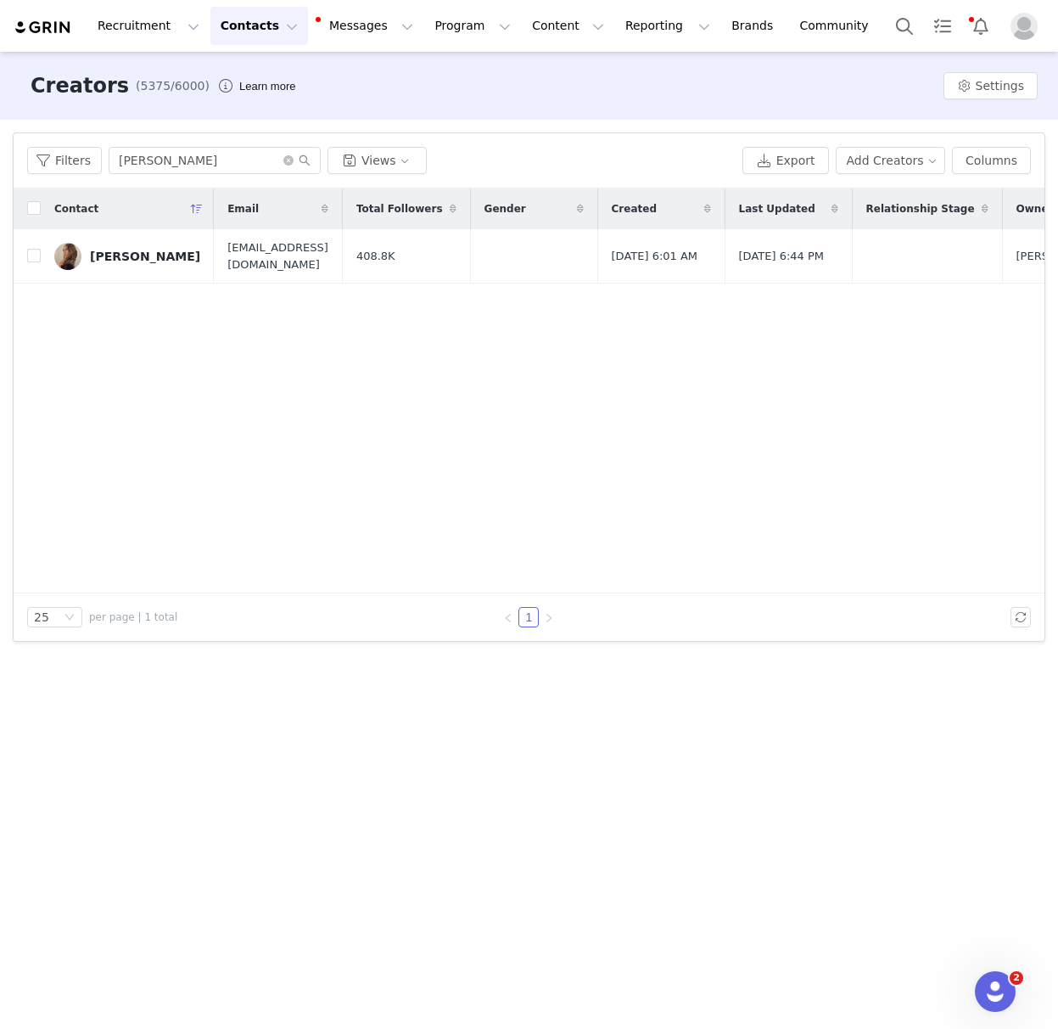
click at [148, 249] on div "Shahed Alemmari" at bounding box center [145, 256] width 110 height 14
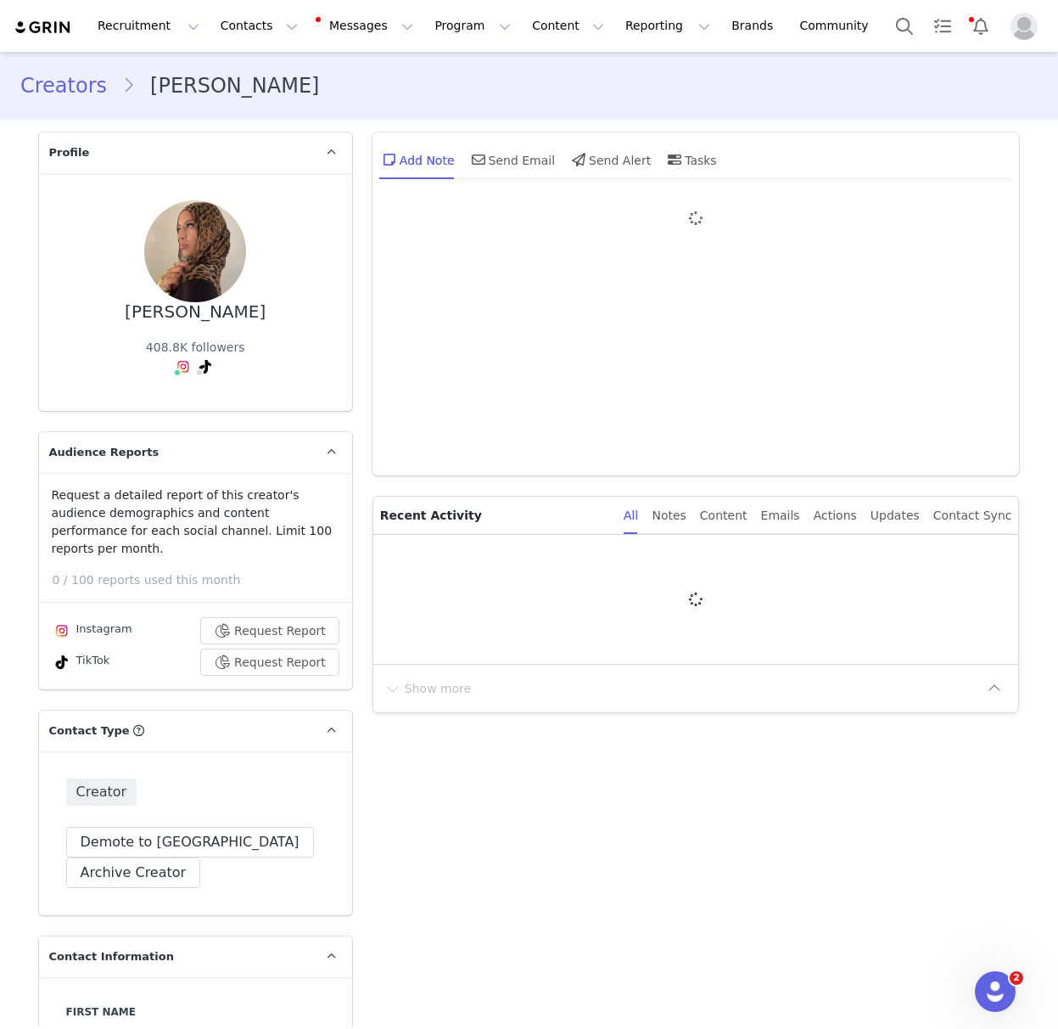
type input "+1 ([GEOGRAPHIC_DATA])"
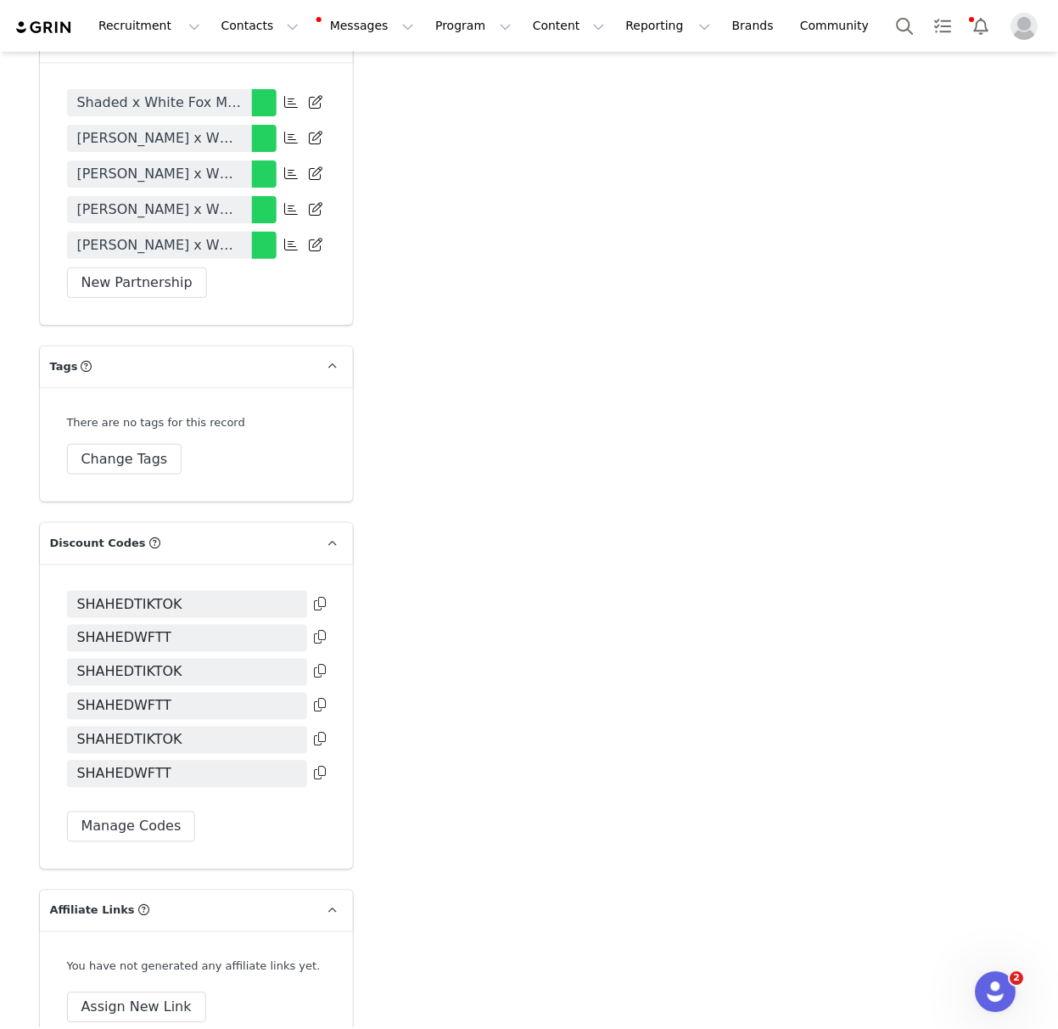
scroll to position [4056, 0]
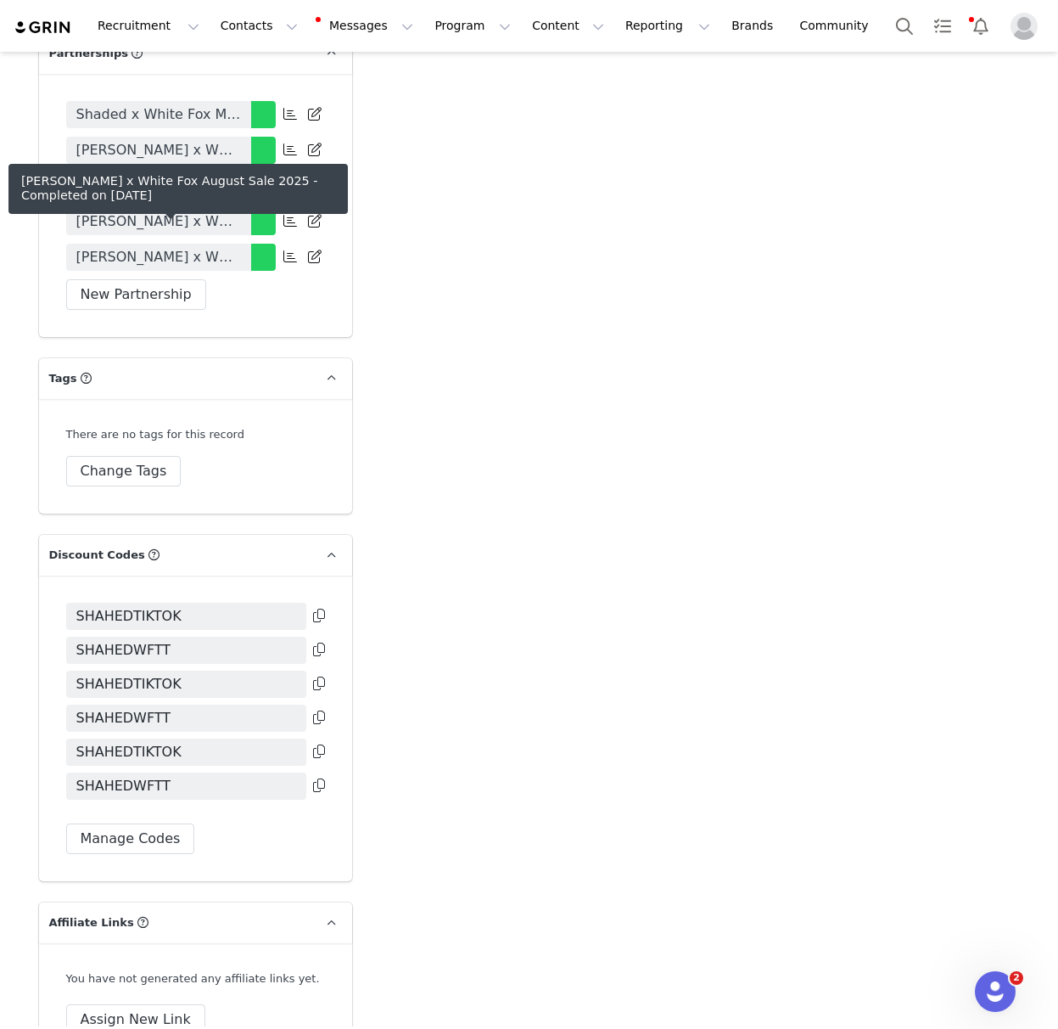
click at [183, 247] on span "Shahed Alemmari x White Fox August Sale 2025" at bounding box center [158, 257] width 165 height 20
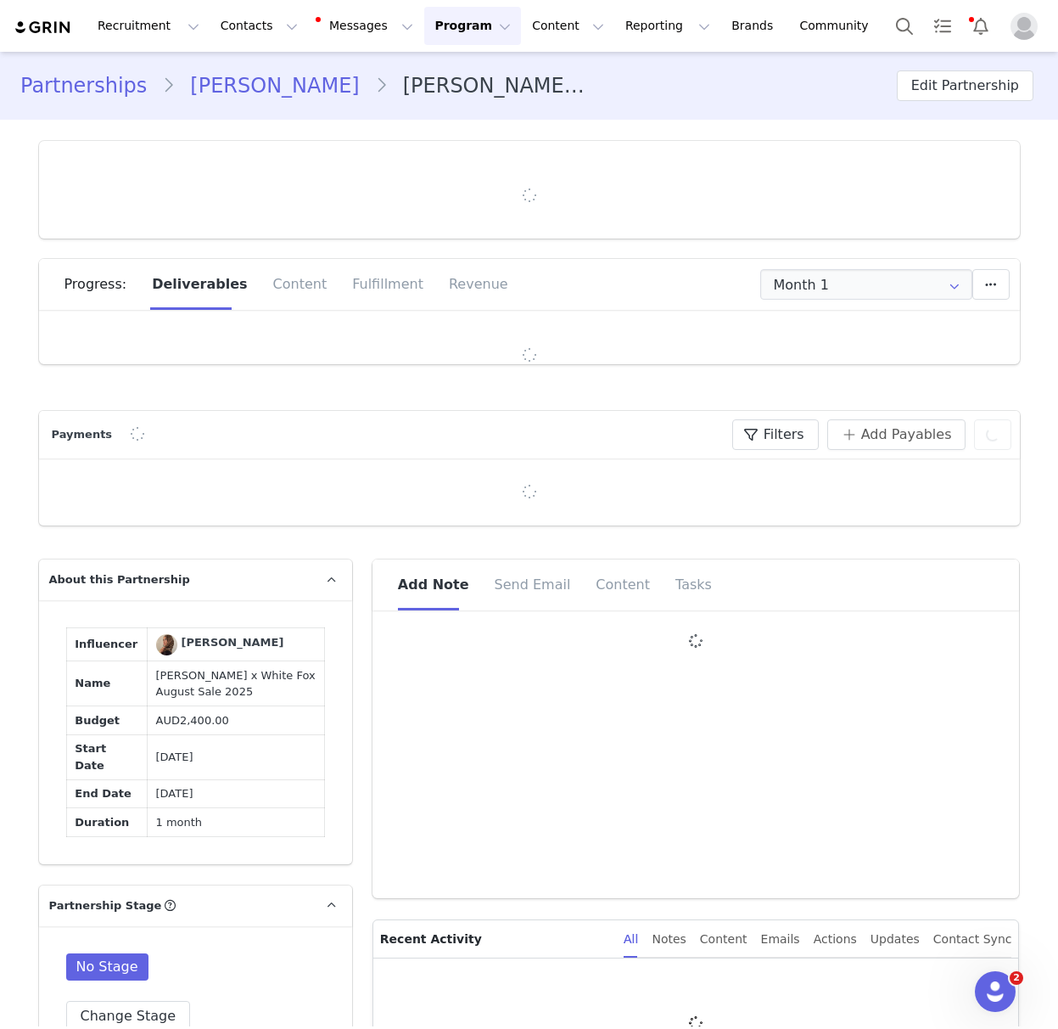
type input "+1 ([GEOGRAPHIC_DATA])"
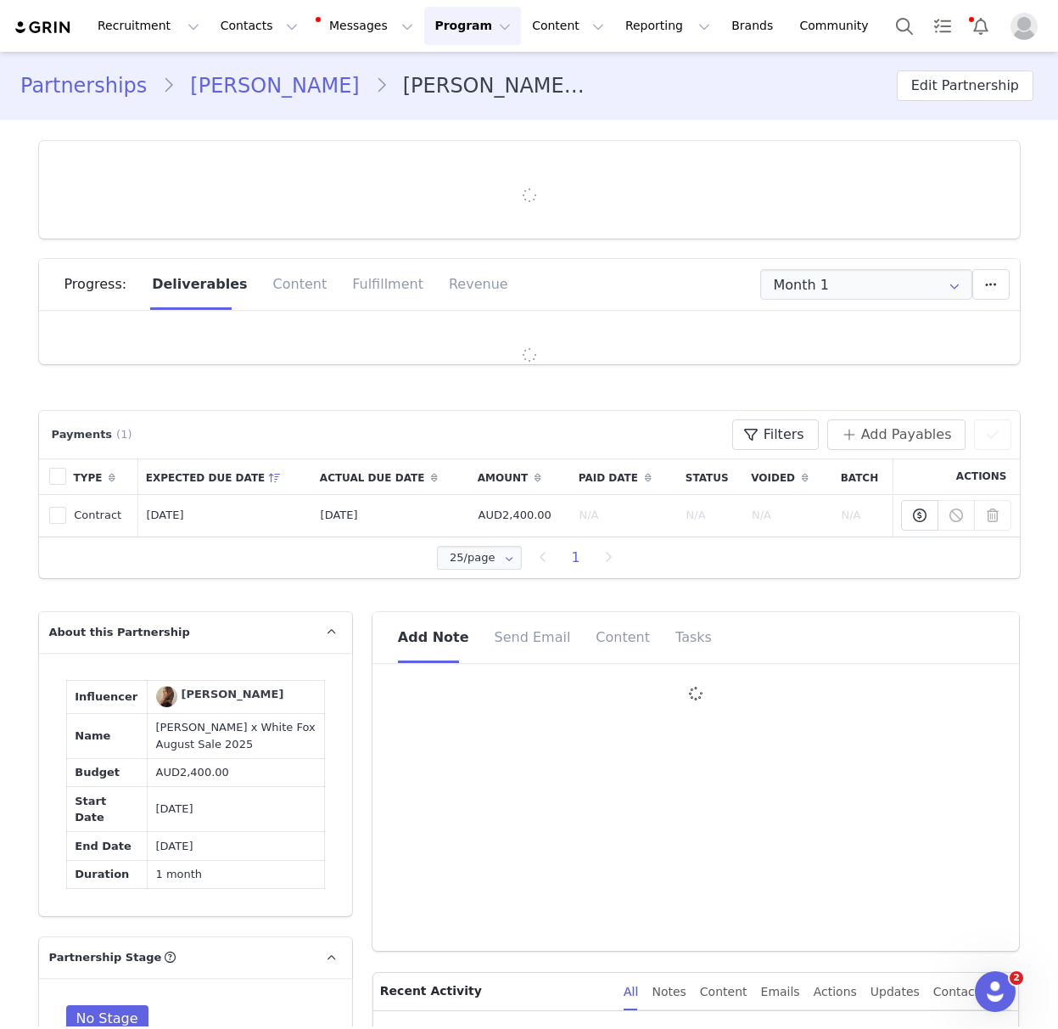
click at [249, 92] on link "Shahed Alemmari" at bounding box center [274, 85] width 199 height 31
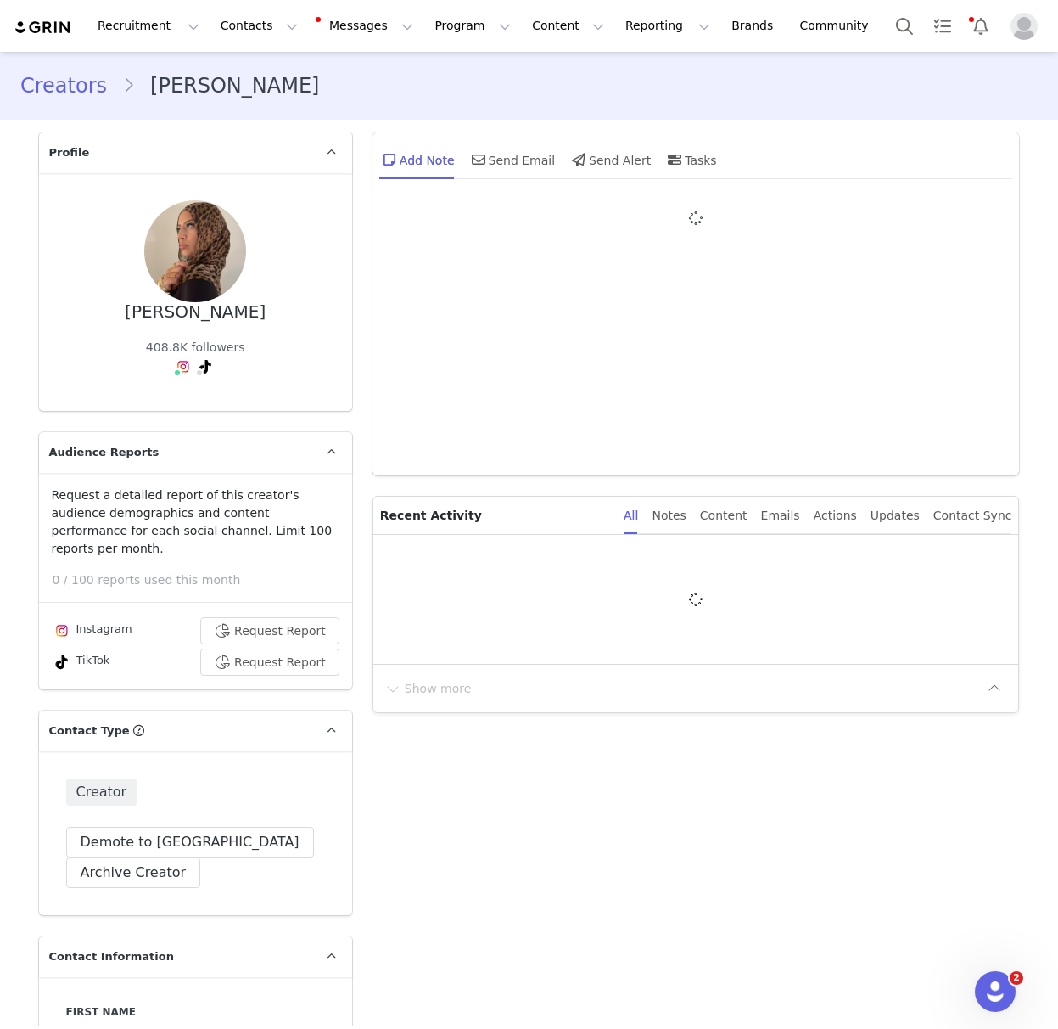
type input "+1 ([GEOGRAPHIC_DATA])"
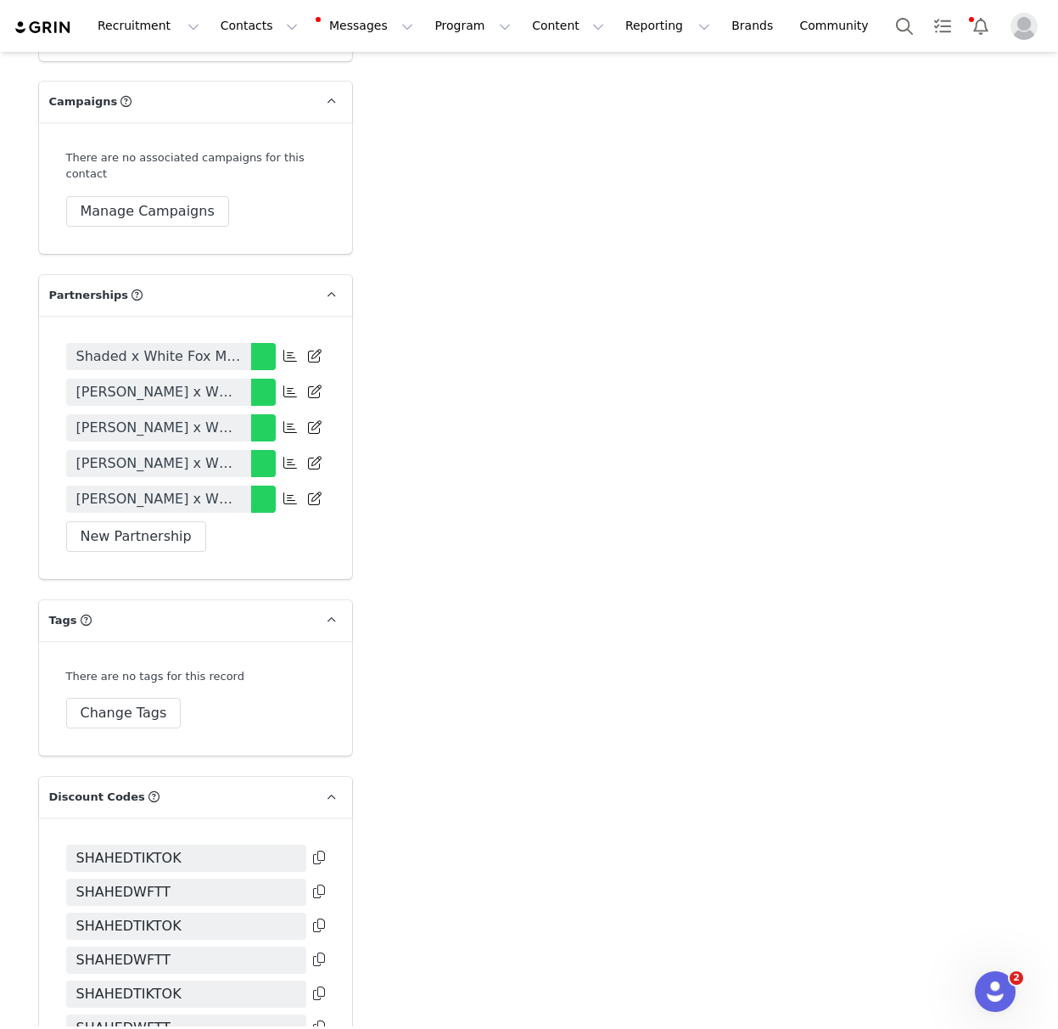
scroll to position [3821, 0]
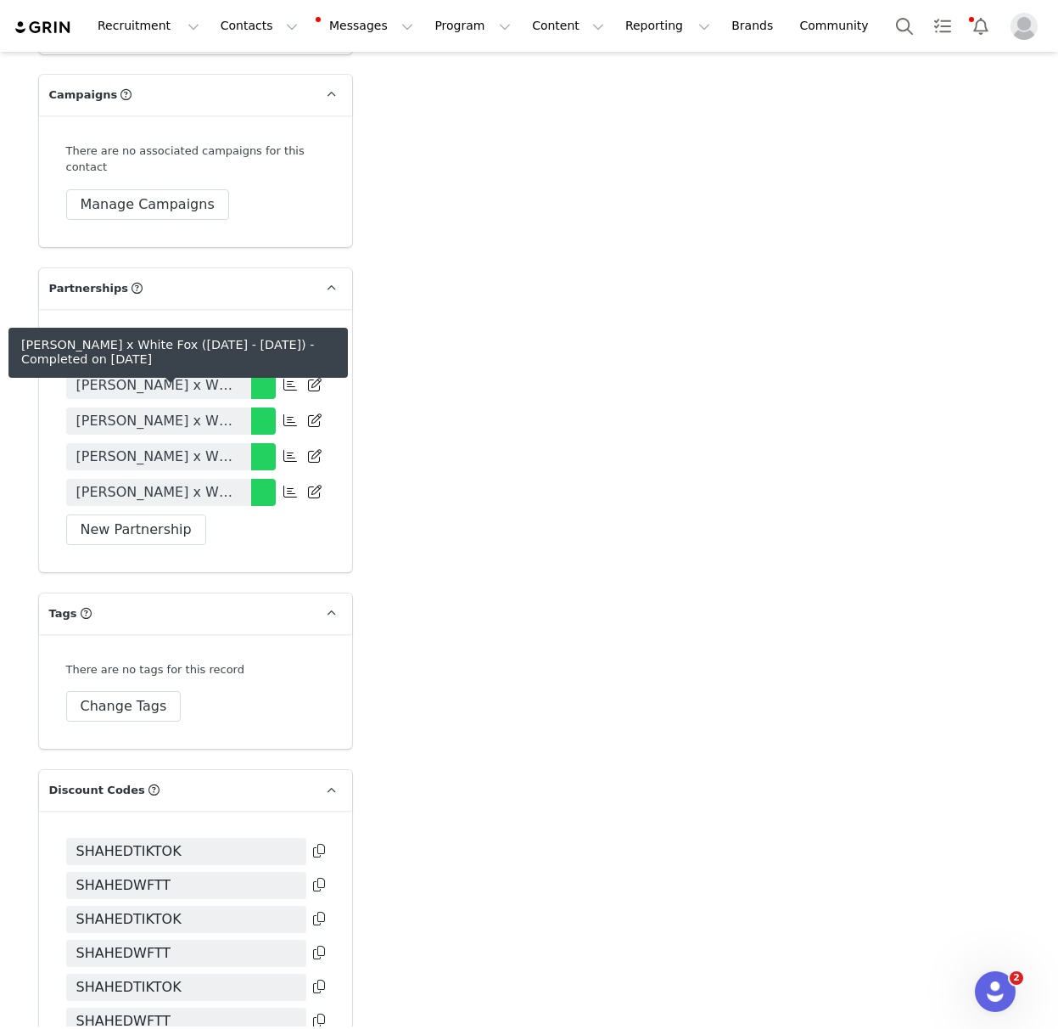
click at [205, 411] on span "Shahed Alemmari x White Fox (May - July 2025)" at bounding box center [158, 421] width 165 height 20
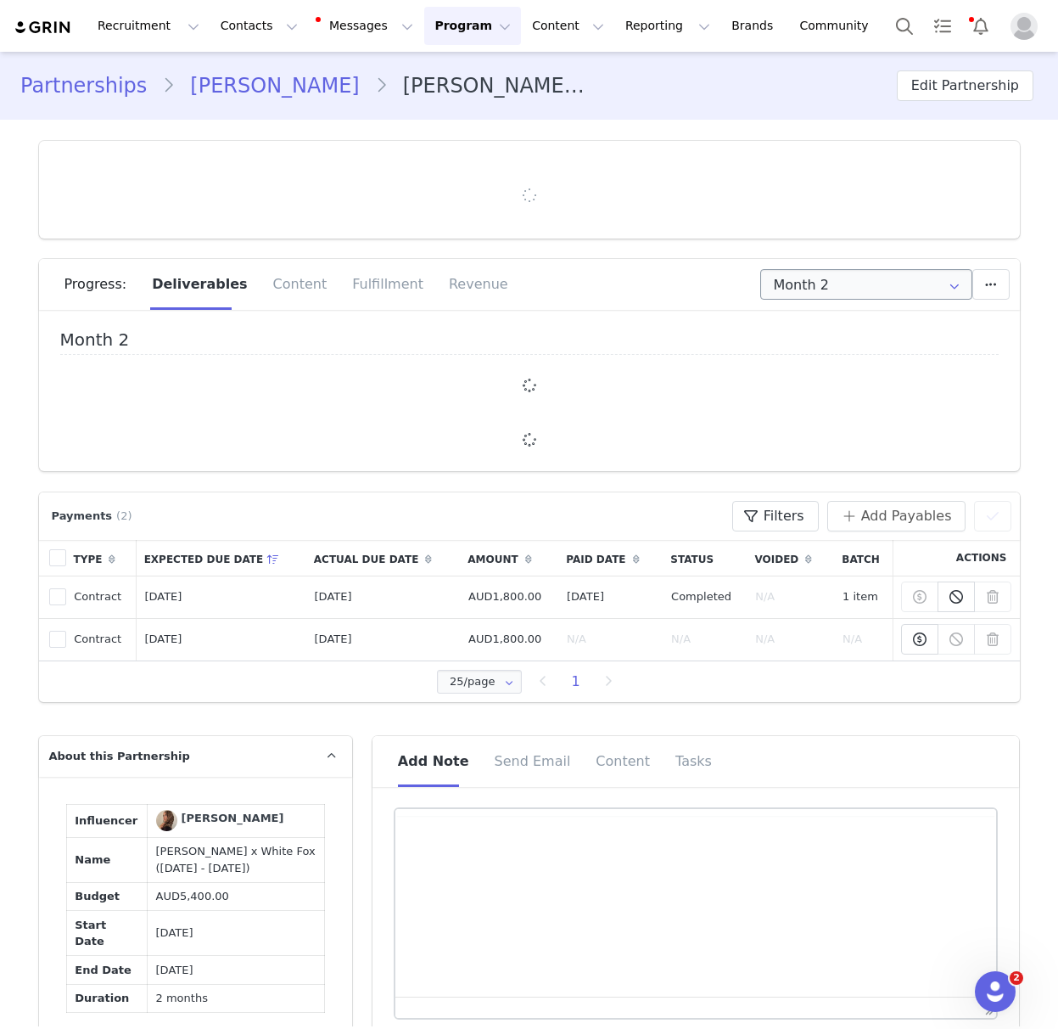
type input "+1 ([GEOGRAPHIC_DATA])"
click at [870, 292] on input "Month 2" at bounding box center [866, 284] width 212 height 31
click at [827, 356] on li "Month 2 Jul 1st - Jul 31st" at bounding box center [866, 359] width 210 height 29
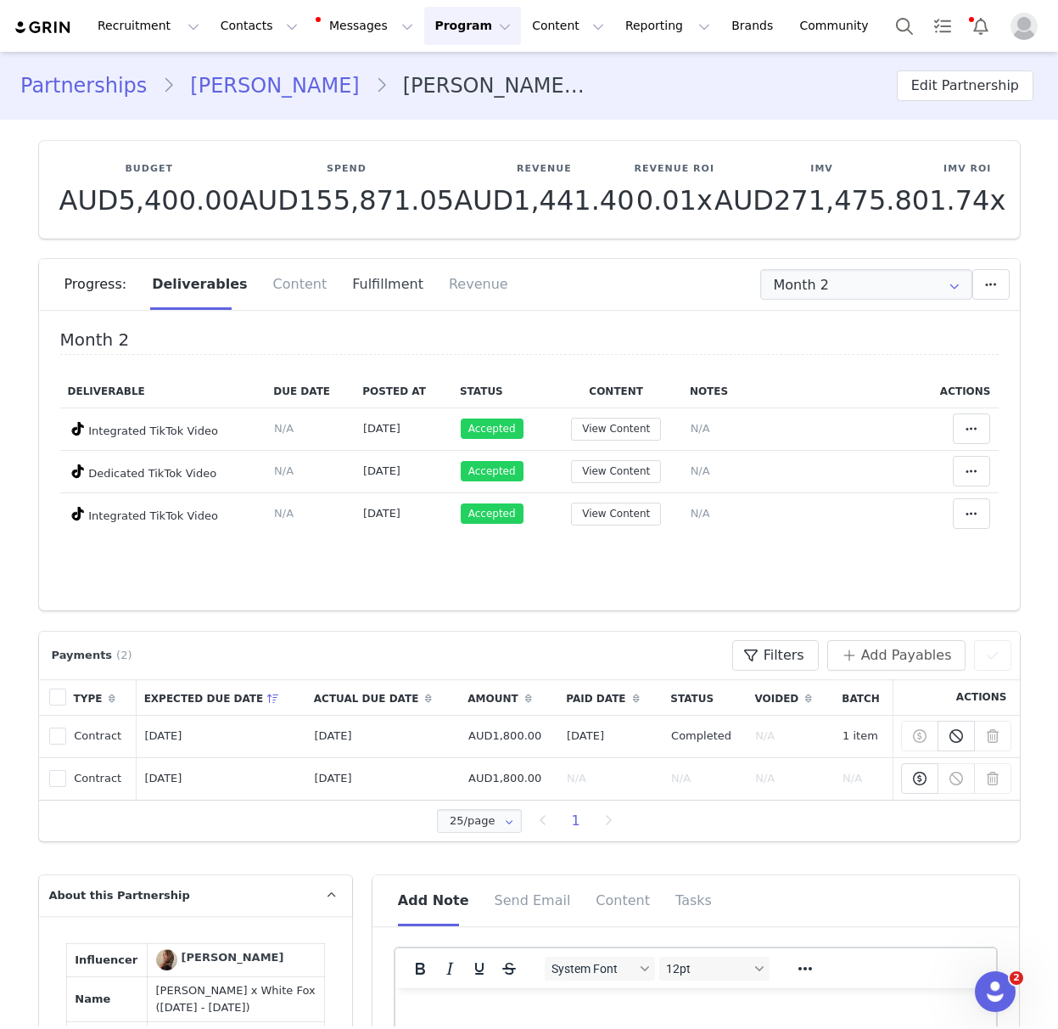
click at [366, 289] on div "Fulfillment" at bounding box center [387, 284] width 97 height 51
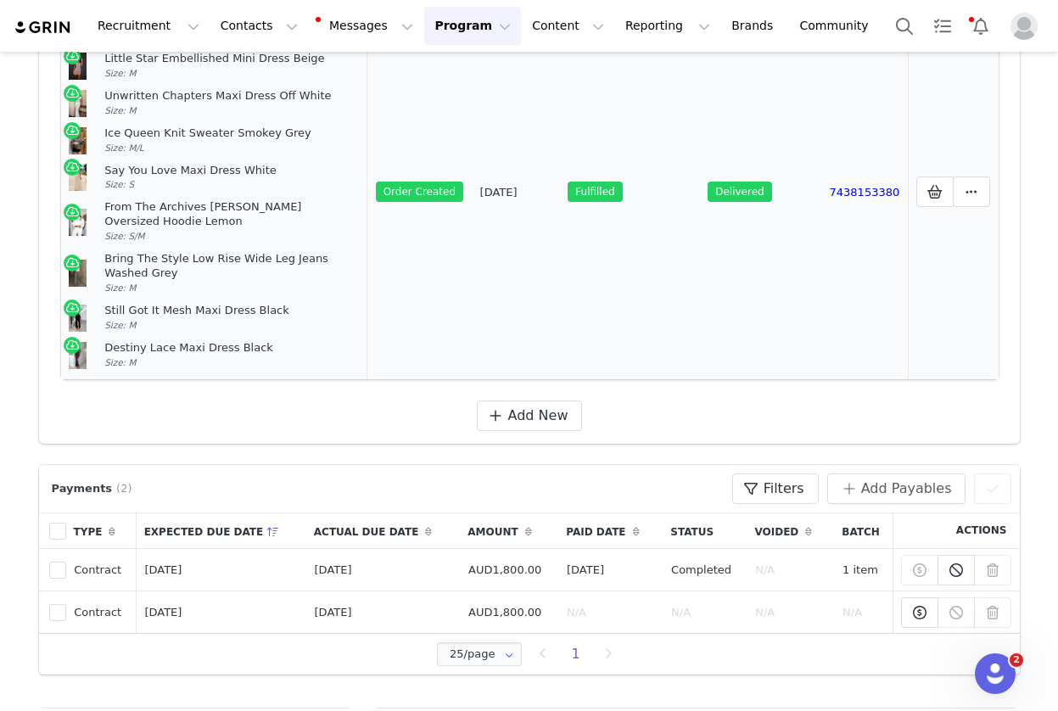
scroll to position [401, 0]
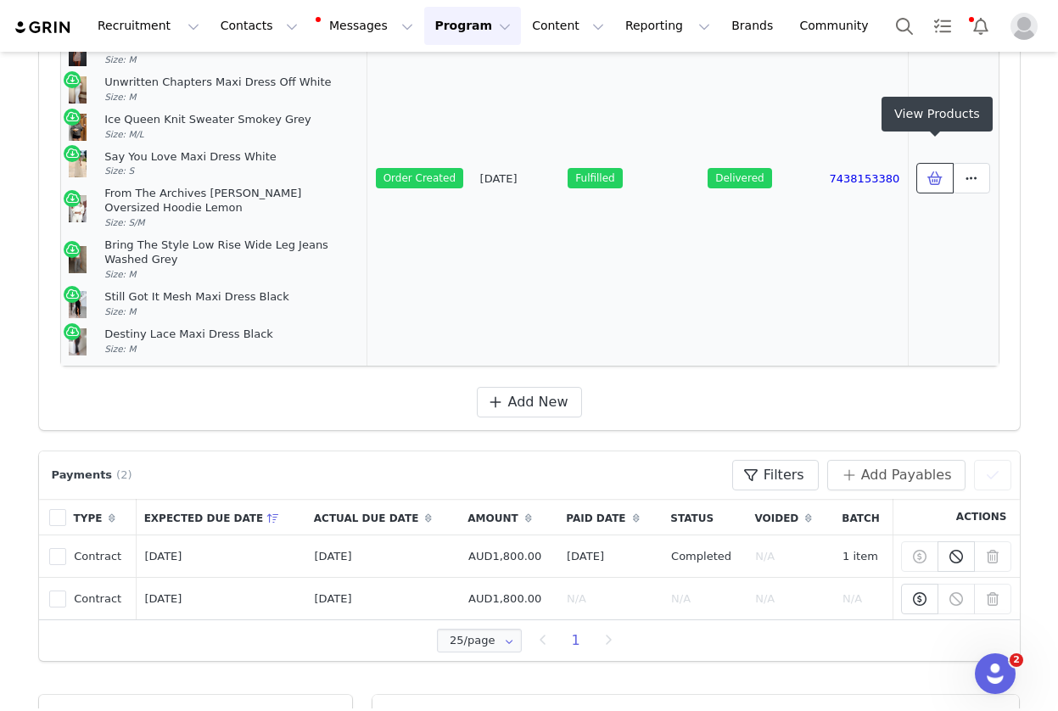
click at [938, 168] on span at bounding box center [935, 178] width 20 height 20
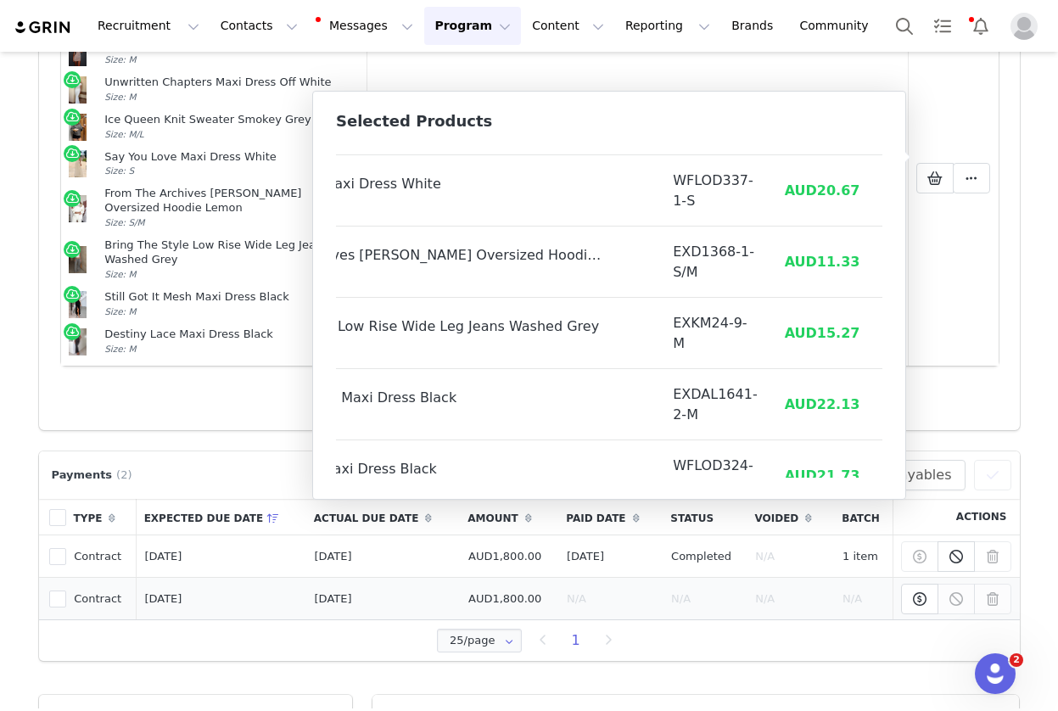
scroll to position [345, 160]
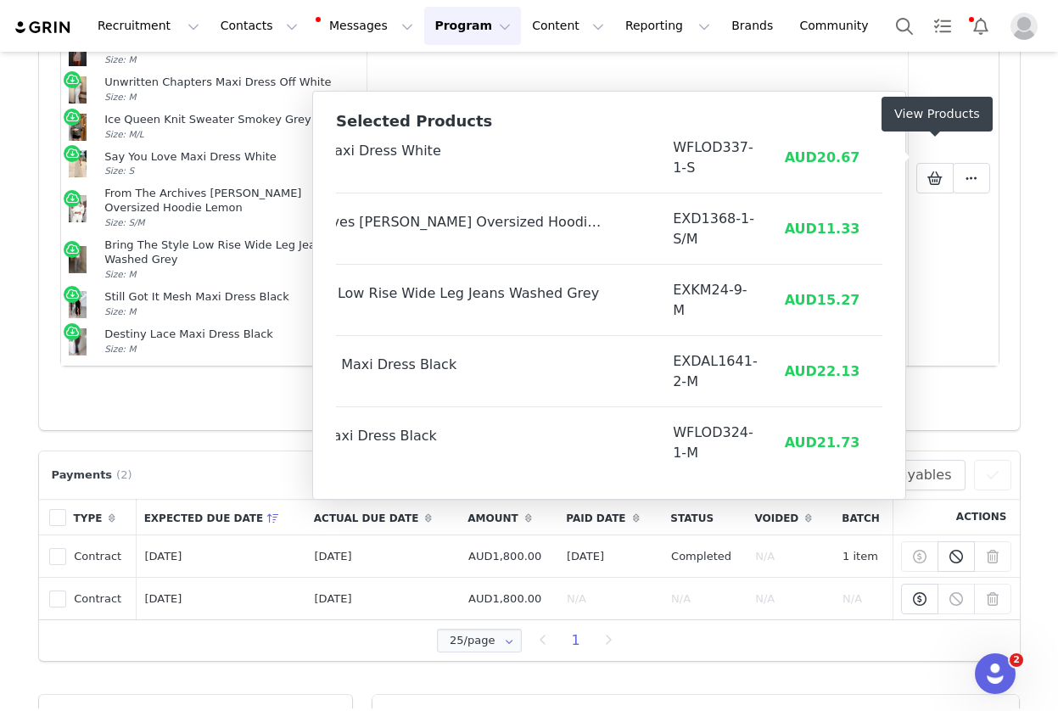
click at [222, 387] on div "Add New" at bounding box center [530, 402] width 938 height 31
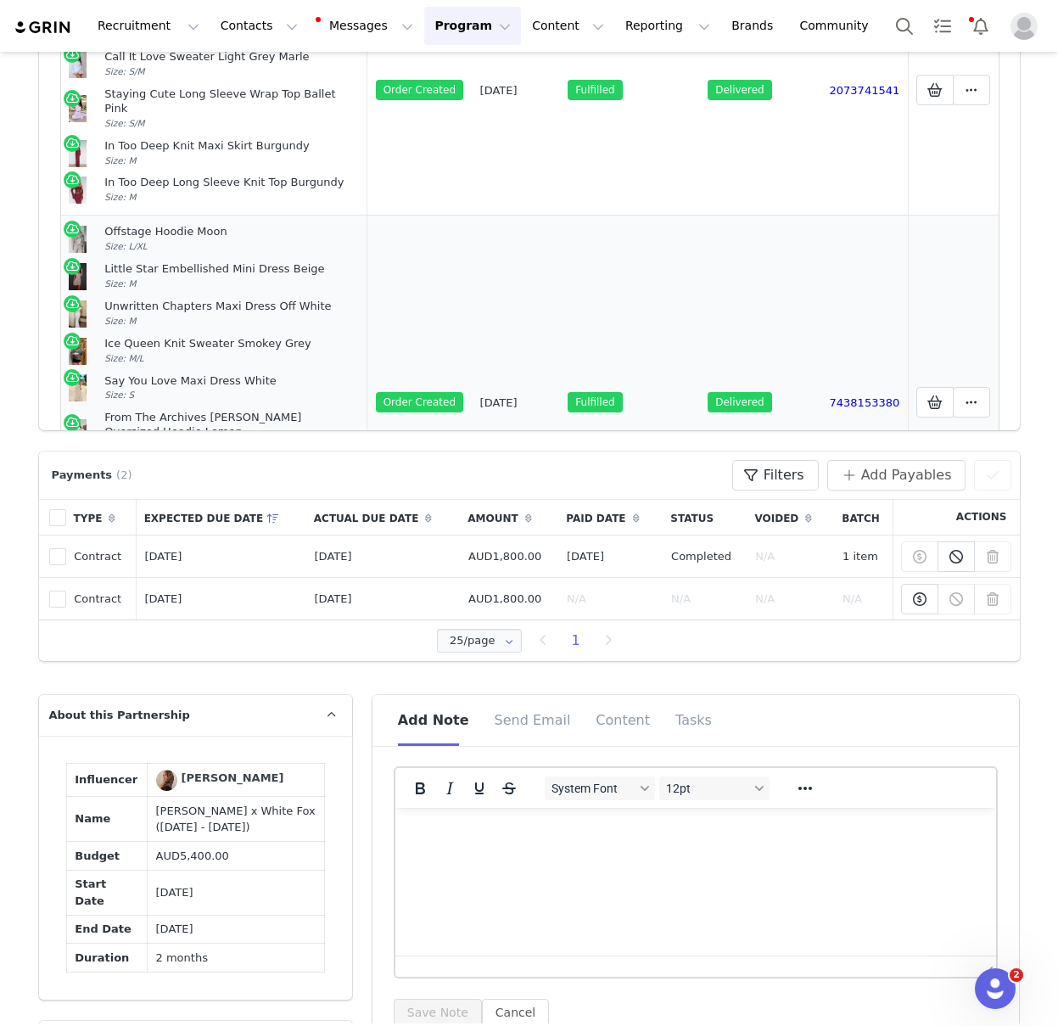
scroll to position [0, 0]
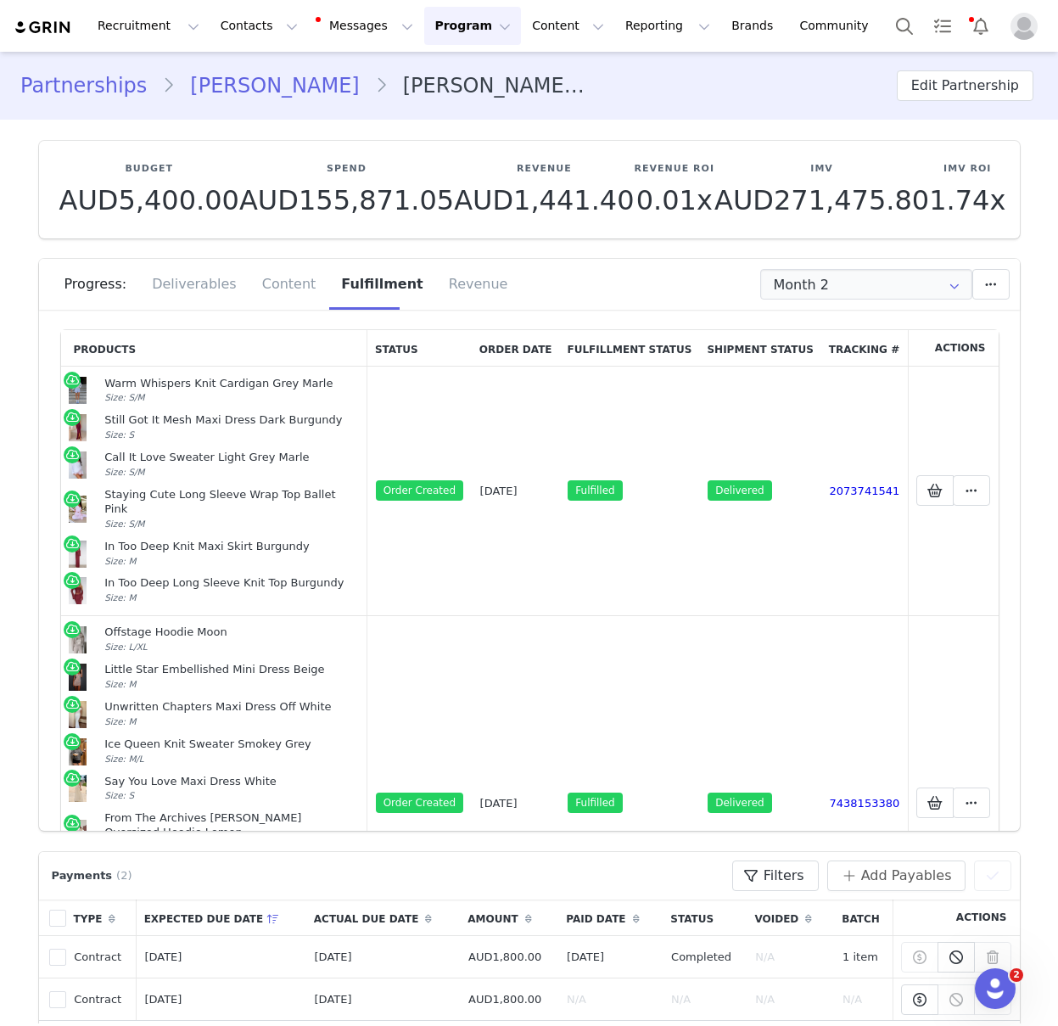
click at [251, 92] on link "Shahed Alemmari" at bounding box center [274, 85] width 199 height 31
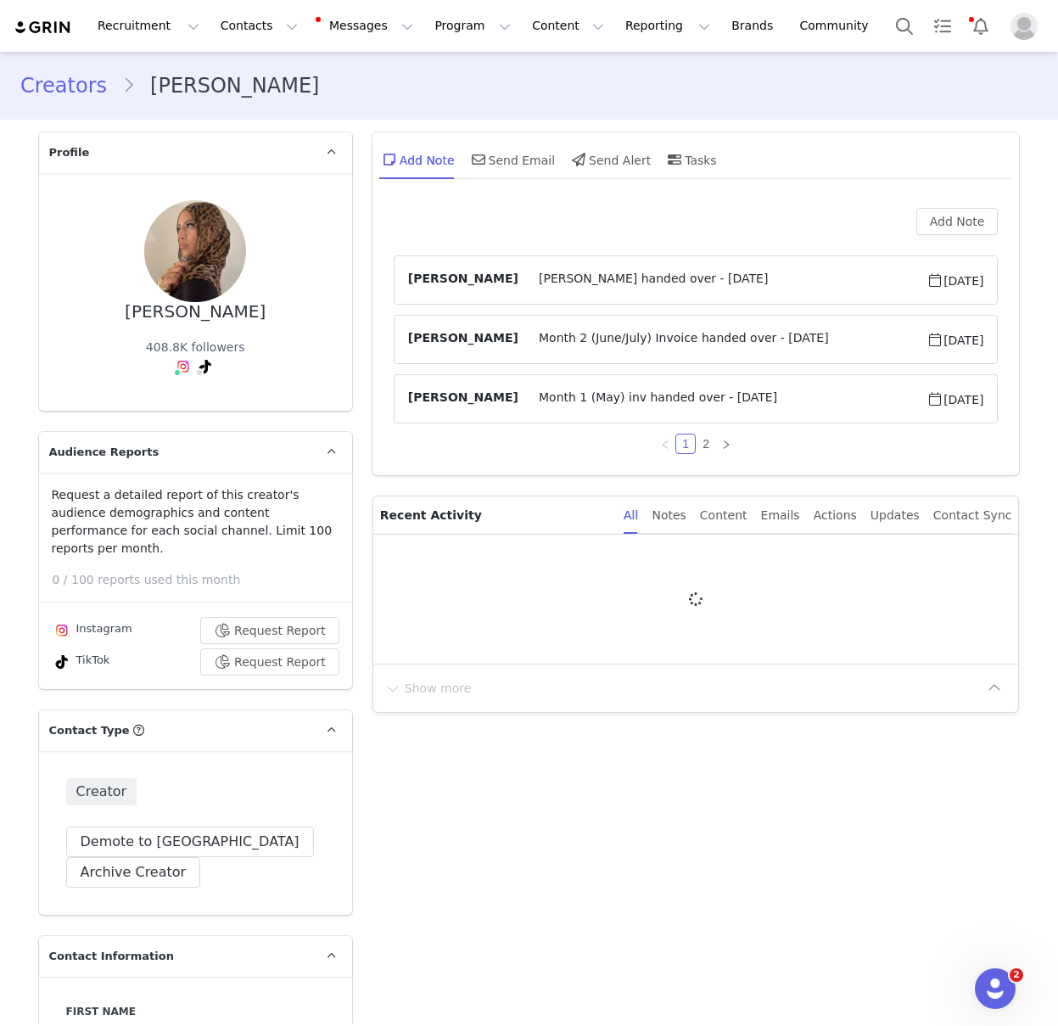
type input "+1 ([GEOGRAPHIC_DATA])"
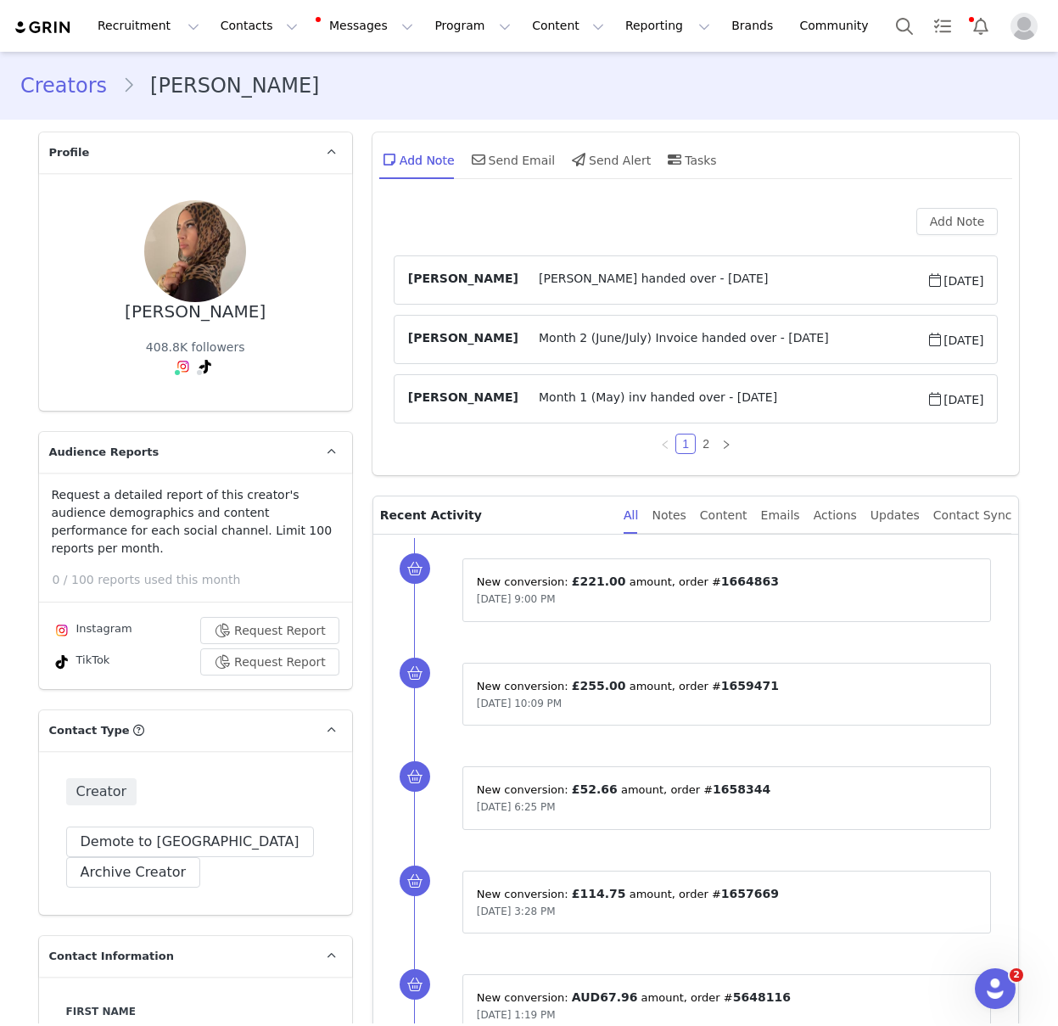
click at [74, 89] on link "Creators" at bounding box center [71, 85] width 102 height 31
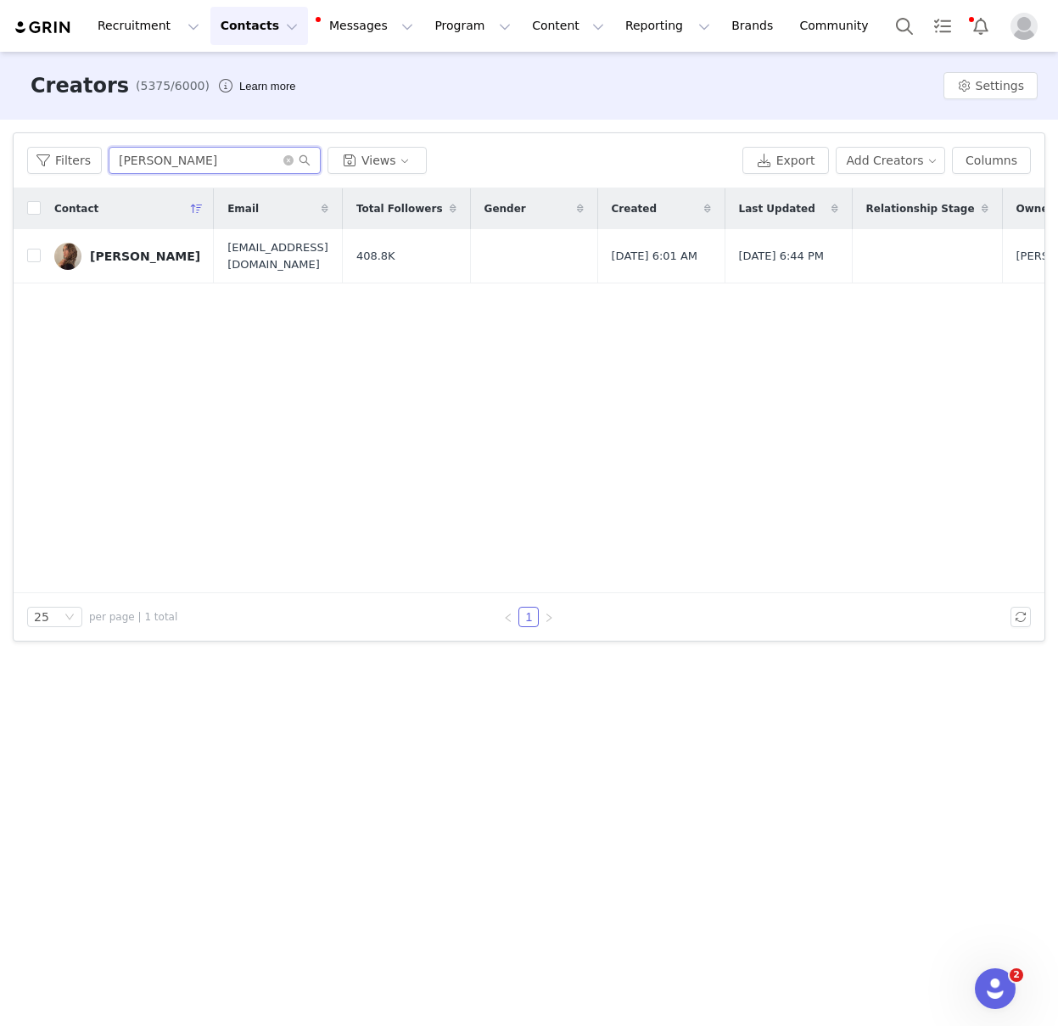
click at [147, 171] on input "Shahed Alemmari" at bounding box center [215, 160] width 212 height 27
click at [151, 162] on input "Shahed Alemmari" at bounding box center [215, 160] width 212 height 27
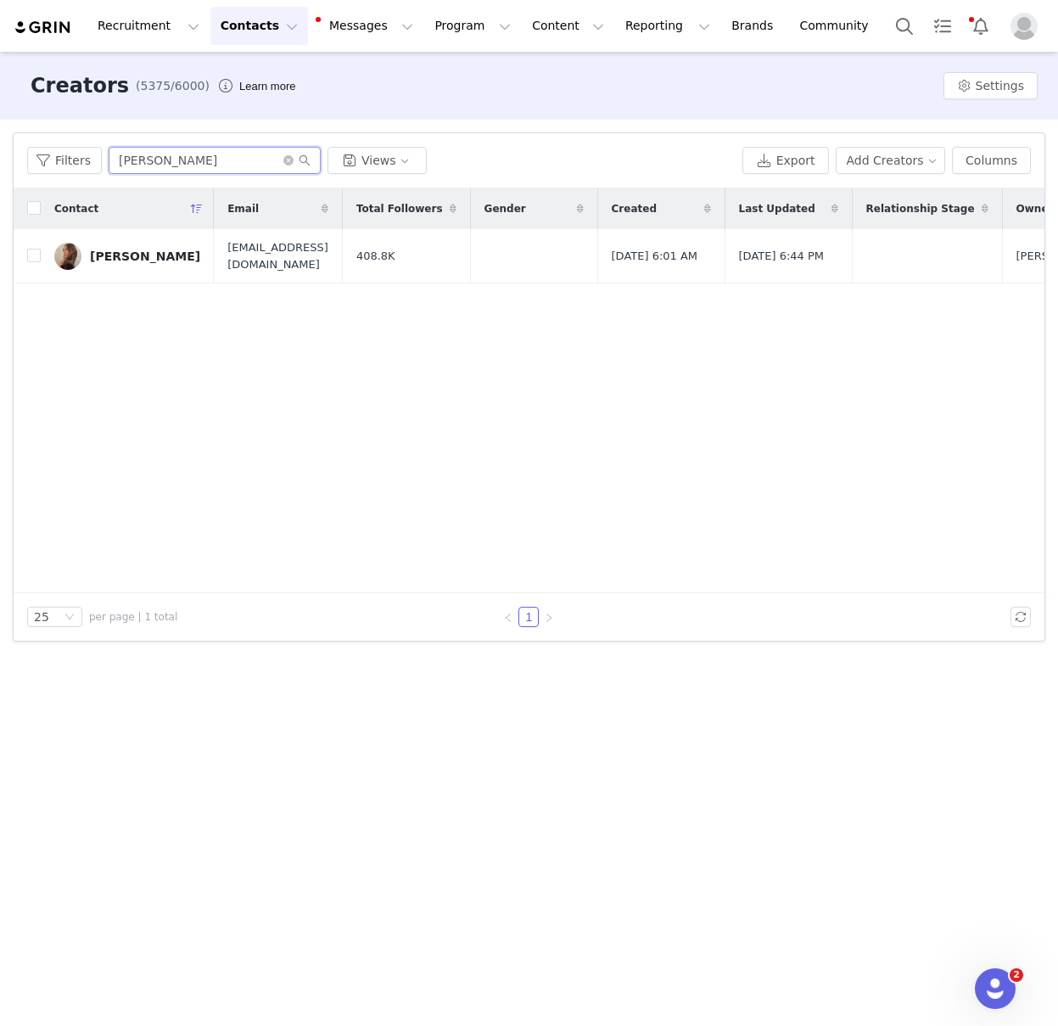
paste input "Malia Elaine"
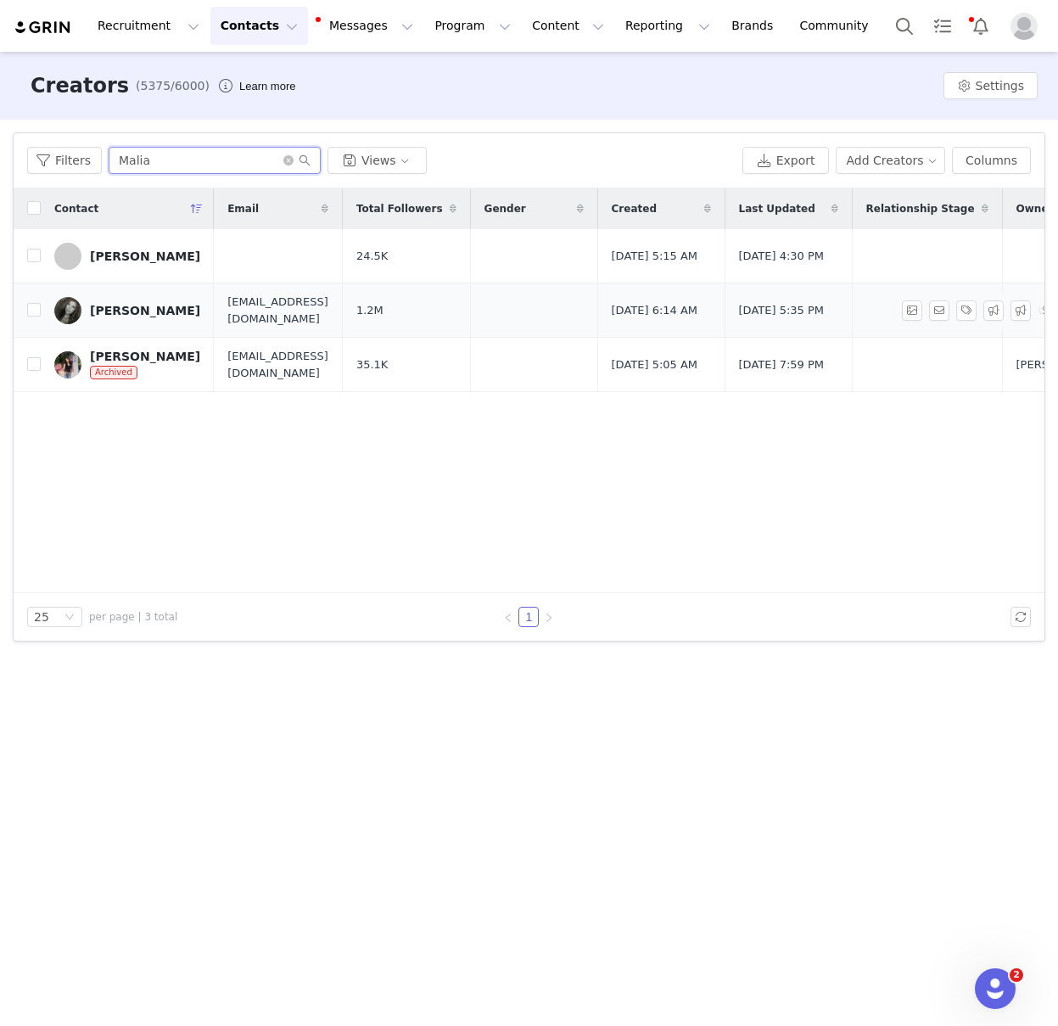
type input "Malia"
click at [110, 309] on div "[PERSON_NAME]" at bounding box center [145, 311] width 110 height 14
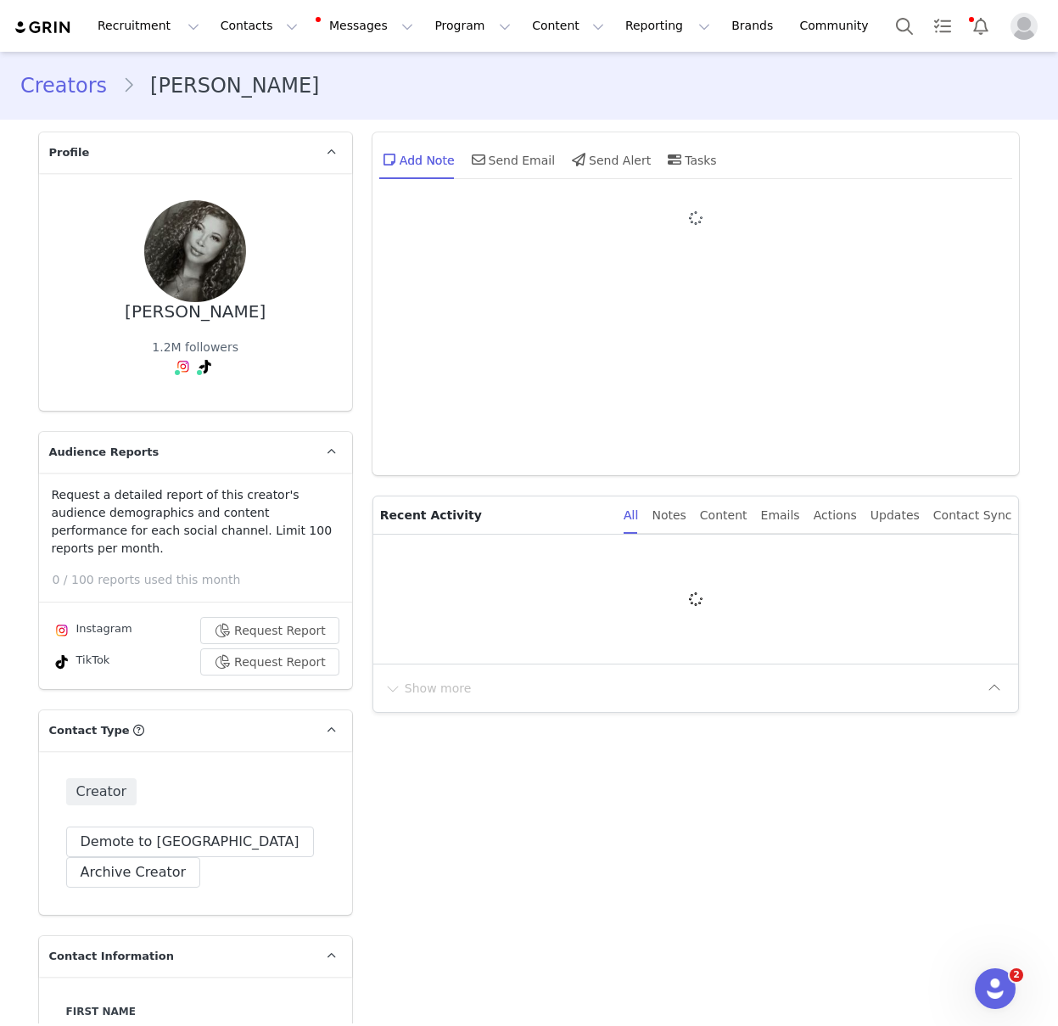
type input "+1 ([GEOGRAPHIC_DATA])"
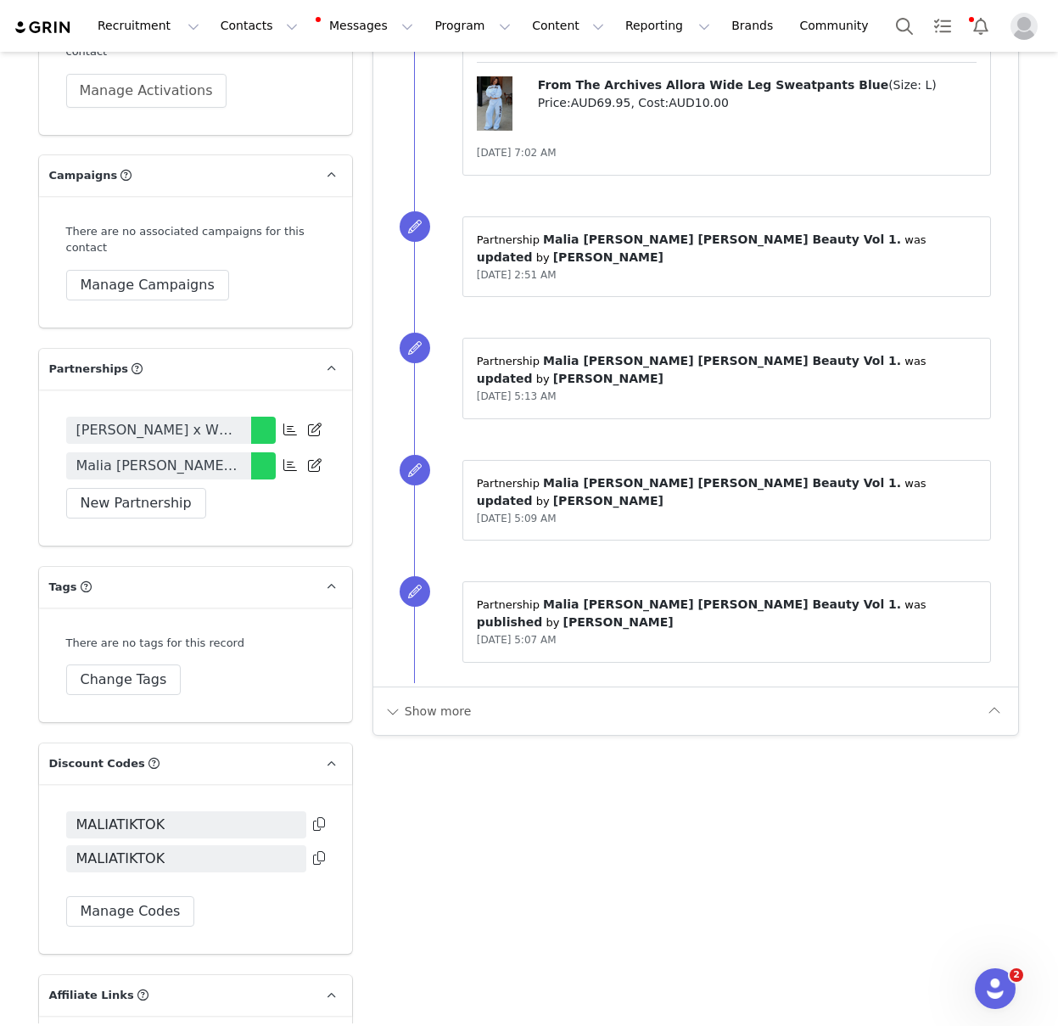
scroll to position [3703, 0]
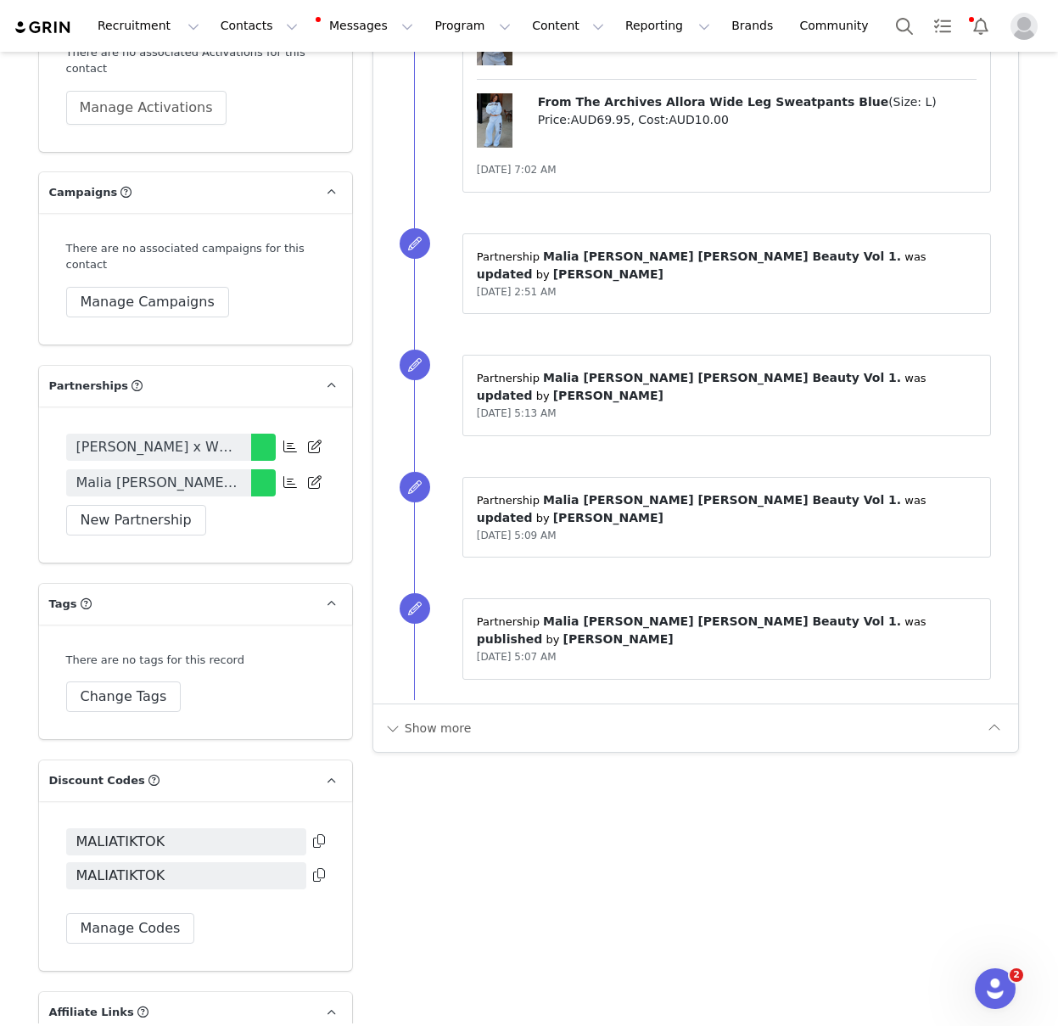
click at [202, 484] on span "Malia [PERSON_NAME] [PERSON_NAME] Beauty Vol 1." at bounding box center [158, 483] width 165 height 20
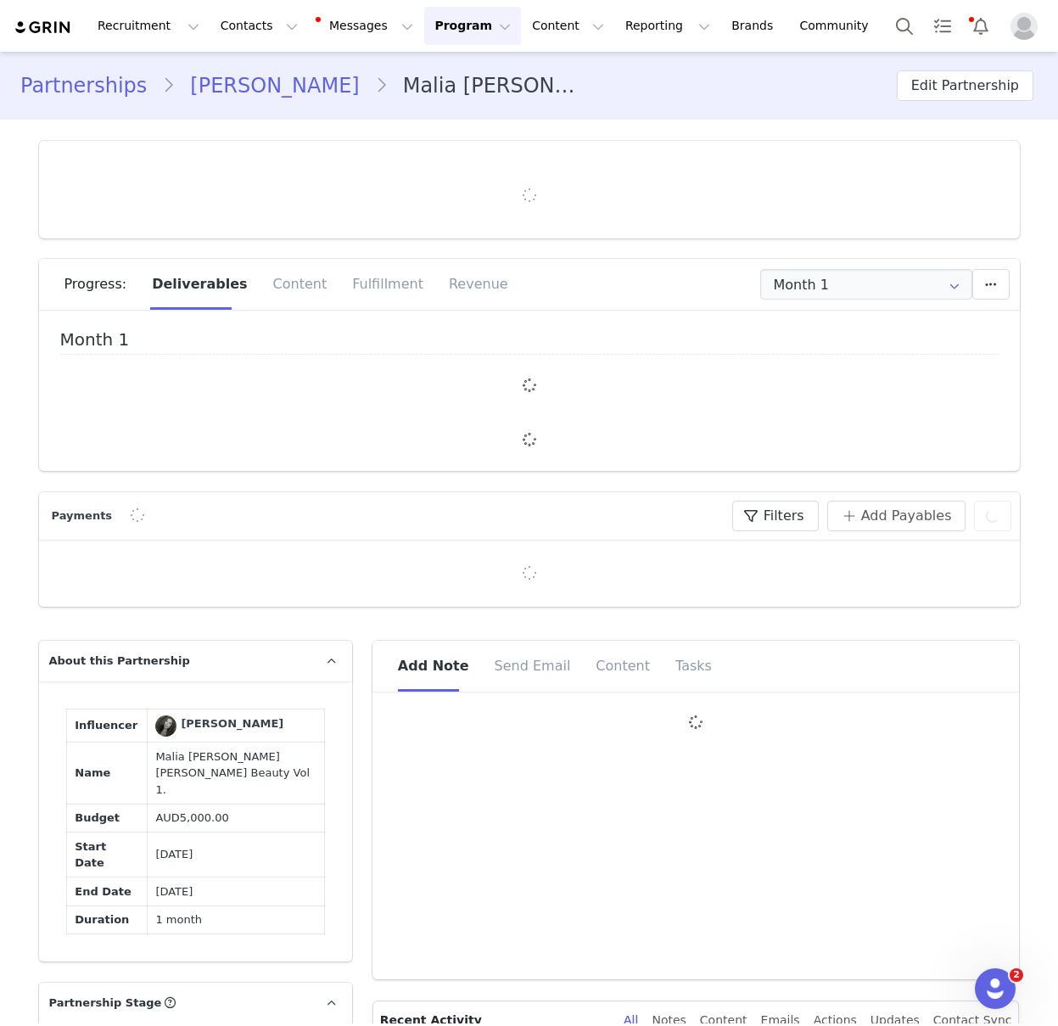
type input "+1 ([GEOGRAPHIC_DATA])"
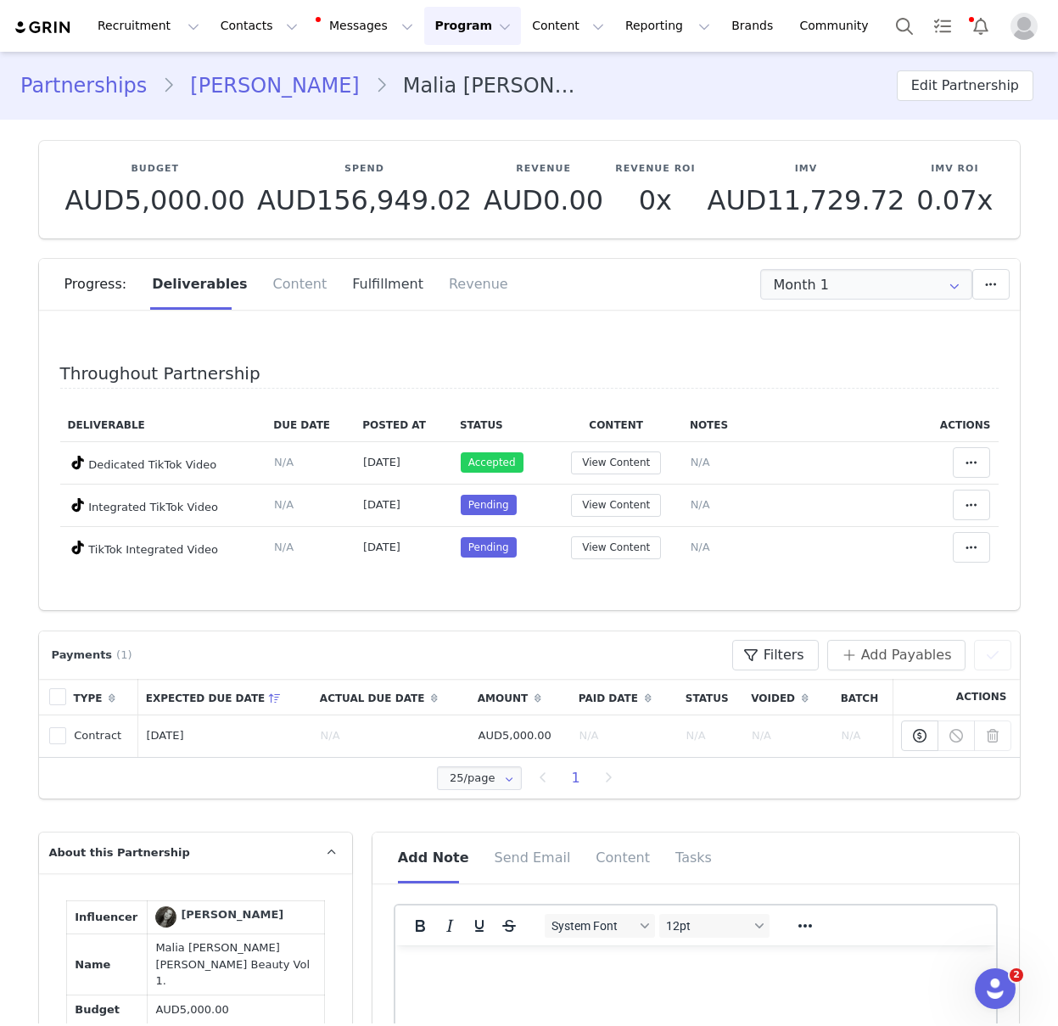
click at [379, 290] on div "Fulfillment" at bounding box center [387, 284] width 97 height 51
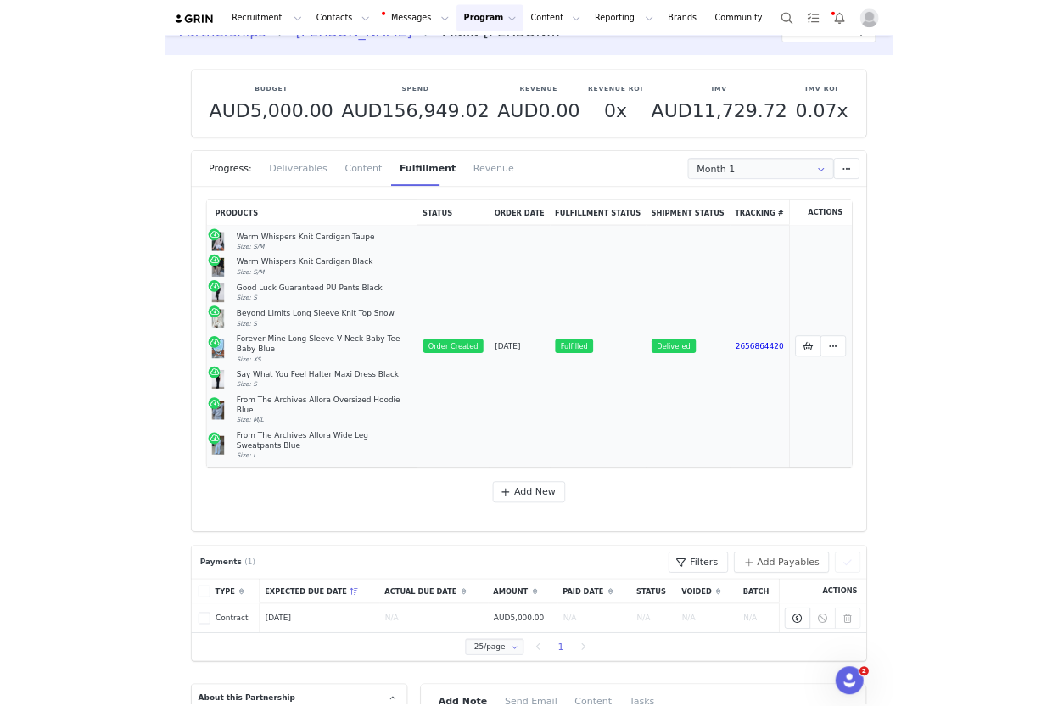
scroll to position [42, 0]
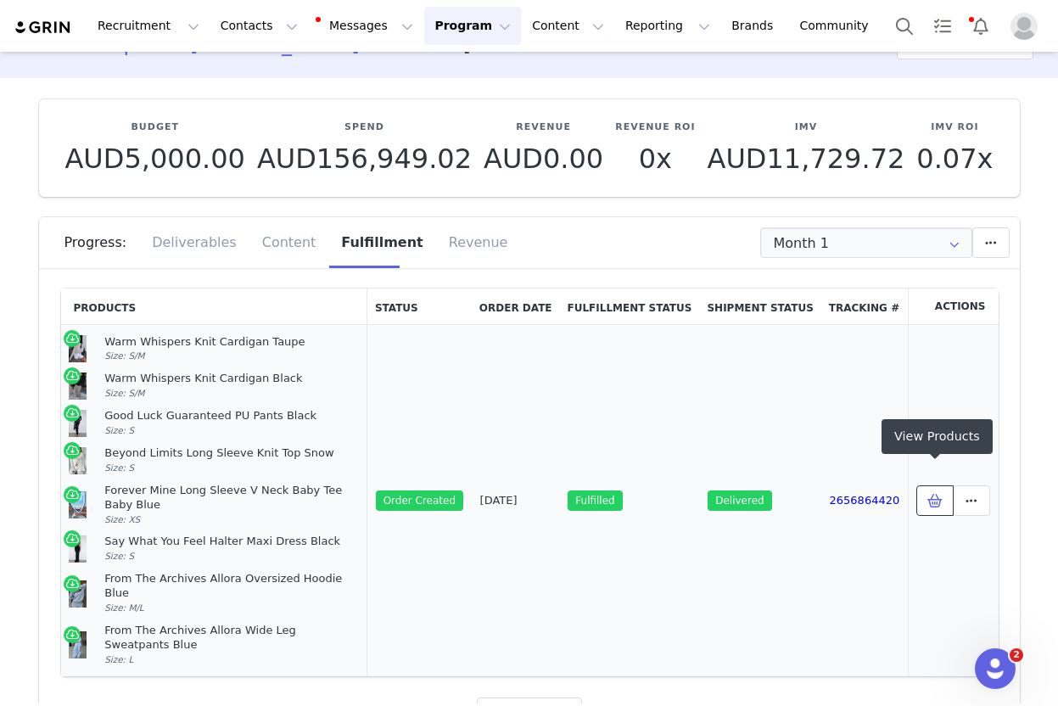
click at [933, 494] on icon at bounding box center [935, 501] width 15 height 14
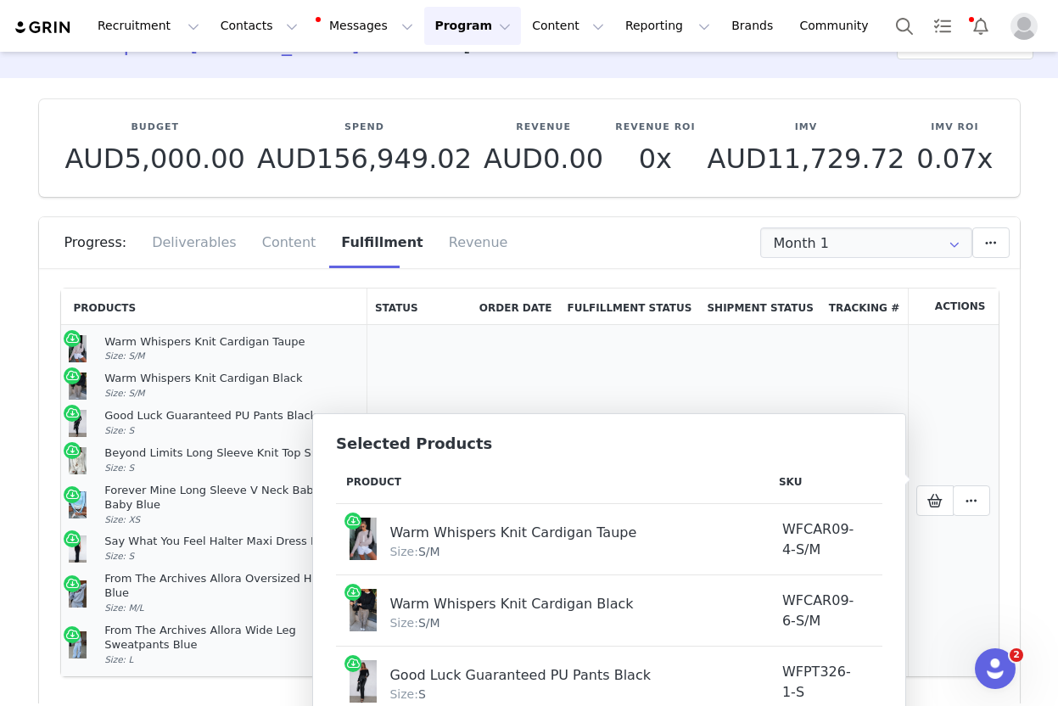
click at [544, 379] on td "[DATE]" at bounding box center [516, 501] width 88 height 352
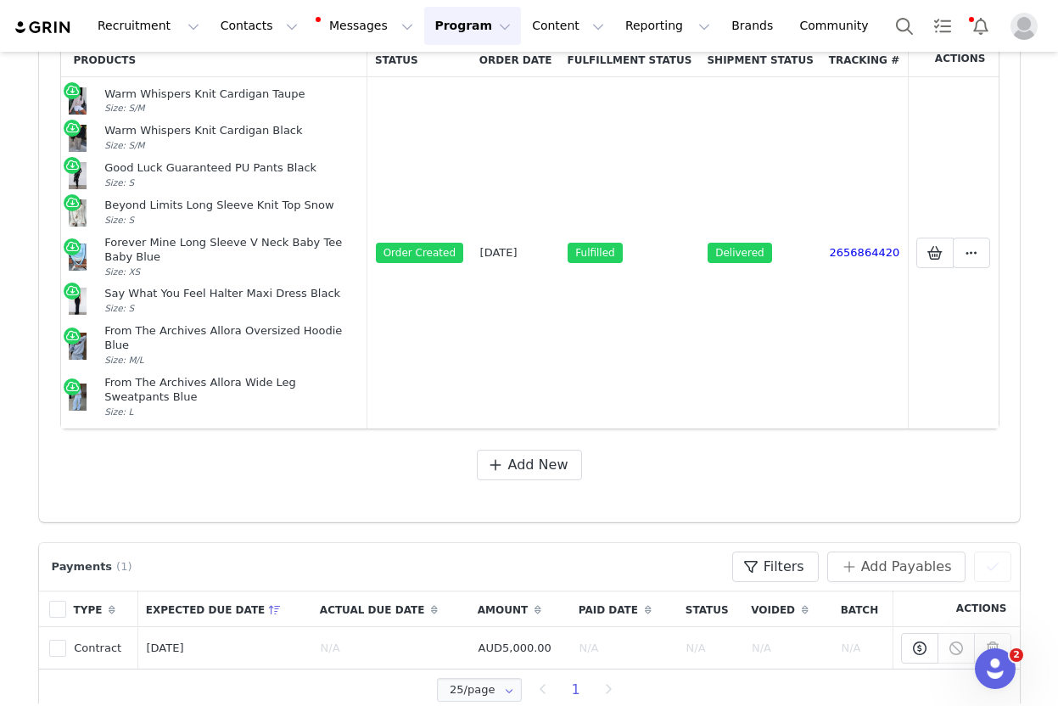
scroll to position [290, 0]
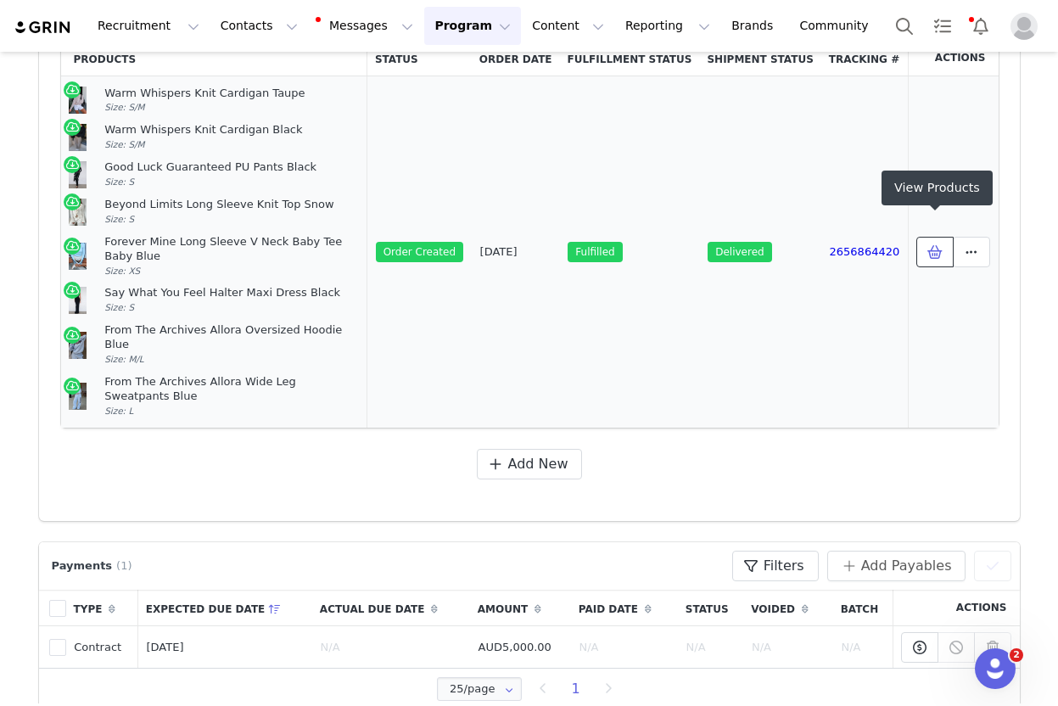
click at [927, 242] on span at bounding box center [935, 252] width 20 height 20
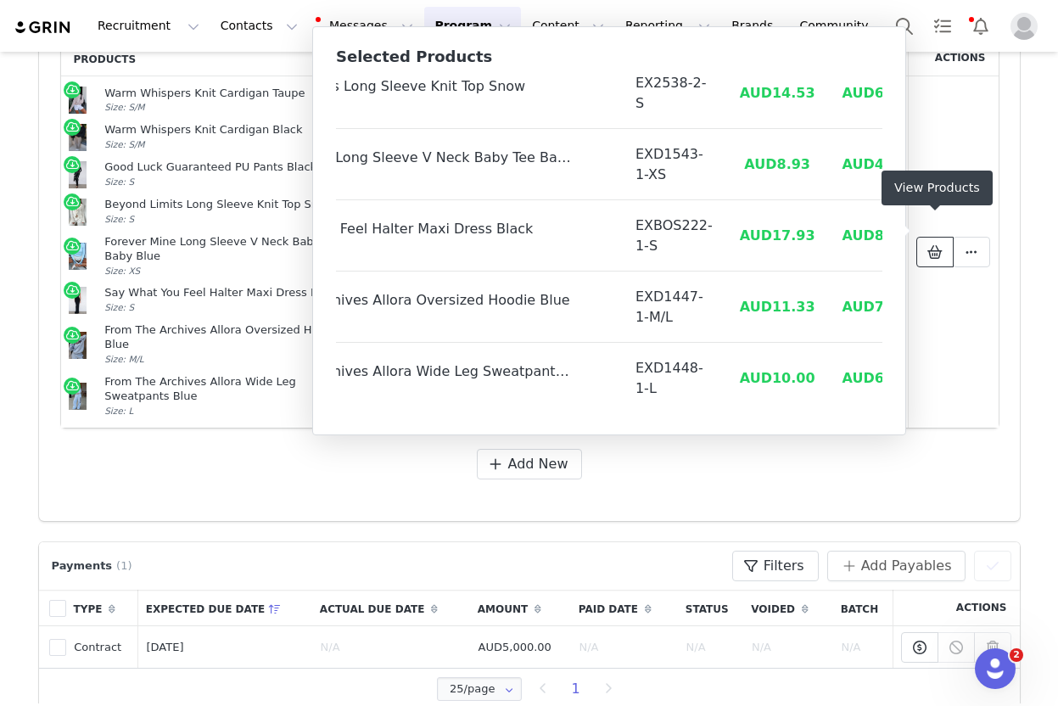
scroll to position [0, 0]
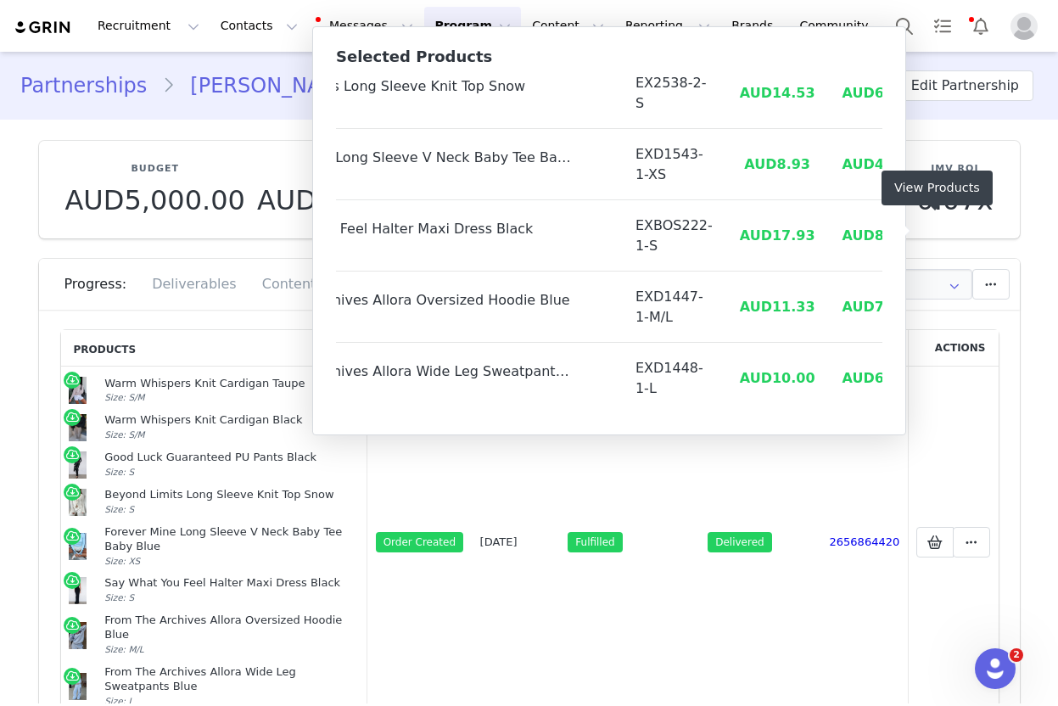
click at [205, 86] on link "[PERSON_NAME]" at bounding box center [274, 85] width 199 height 31
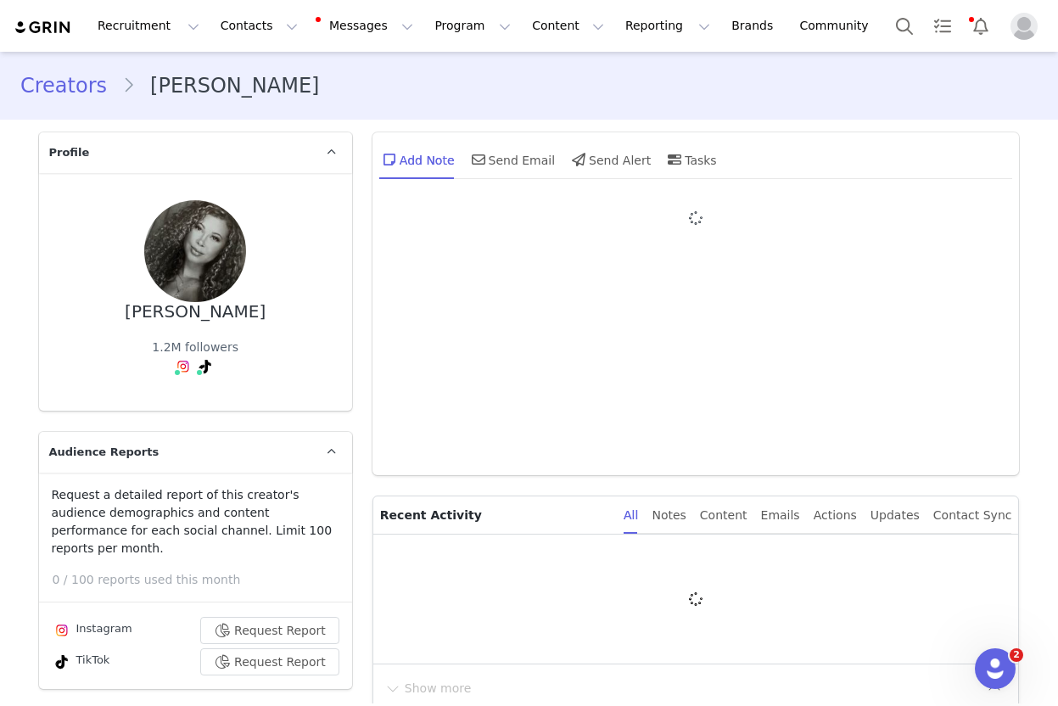
type input "+1 ([GEOGRAPHIC_DATA])"
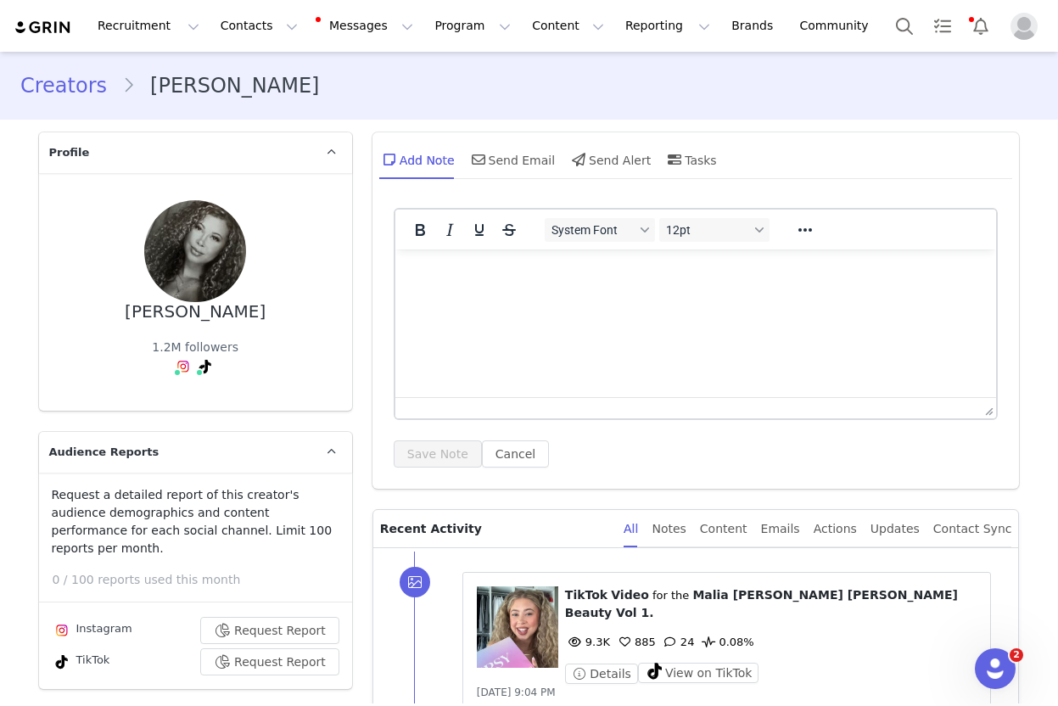
scroll to position [3, 0]
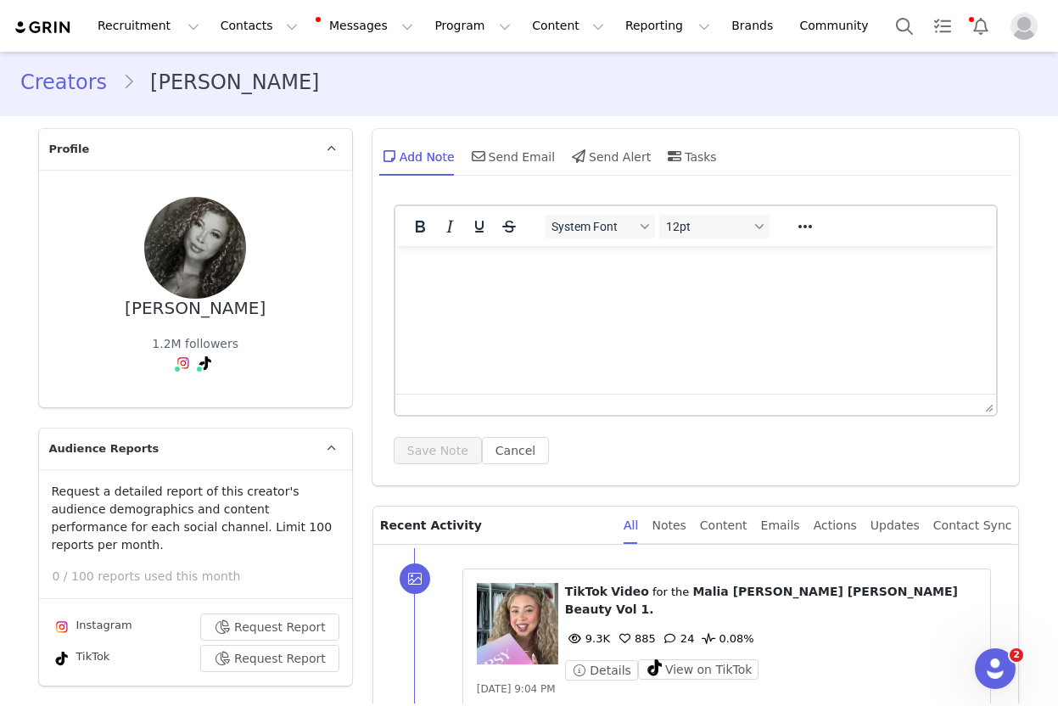
click at [63, 89] on link "Creators" at bounding box center [71, 82] width 102 height 31
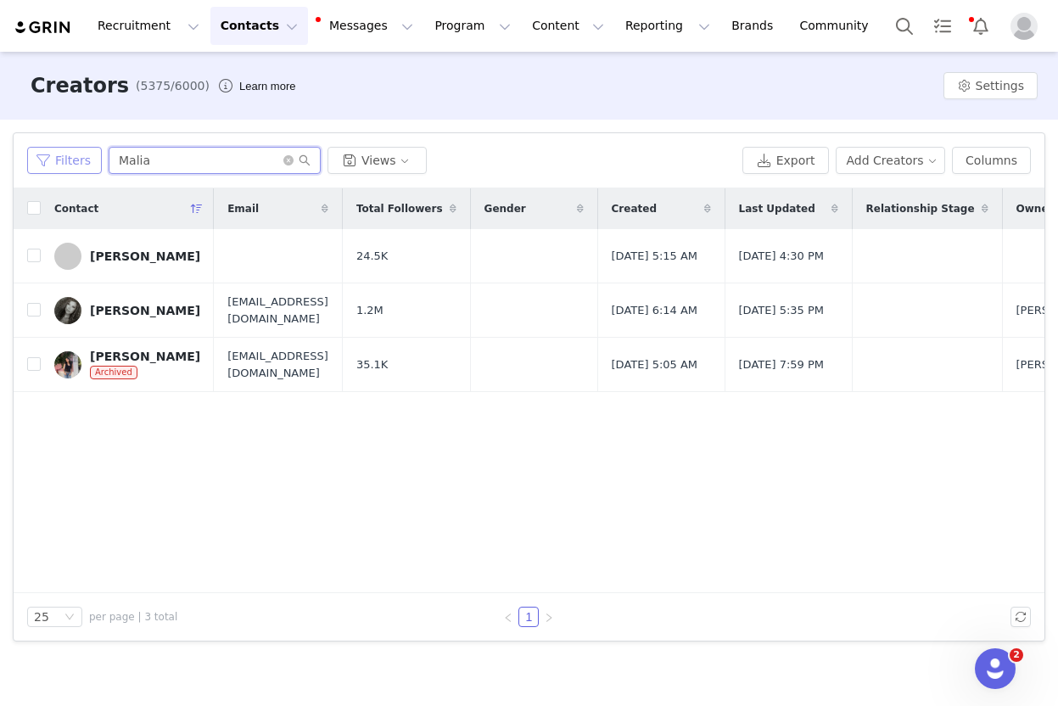
drag, startPoint x: 150, startPoint y: 163, endPoint x: 92, endPoint y: 157, distance: 58.0
click at [92, 157] on div "Filters Malia Views" at bounding box center [381, 160] width 709 height 27
paste input "Samantha Randazzo"
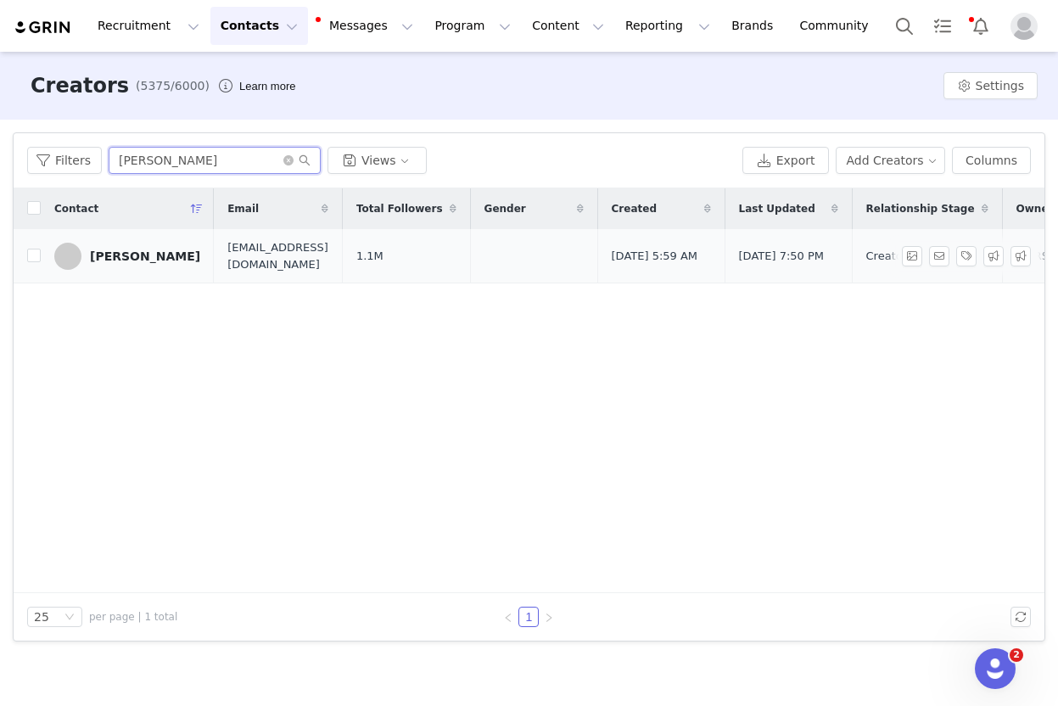
type input "Samantha Randazzo"
click at [121, 252] on div "Samantha Randazzo" at bounding box center [145, 256] width 110 height 14
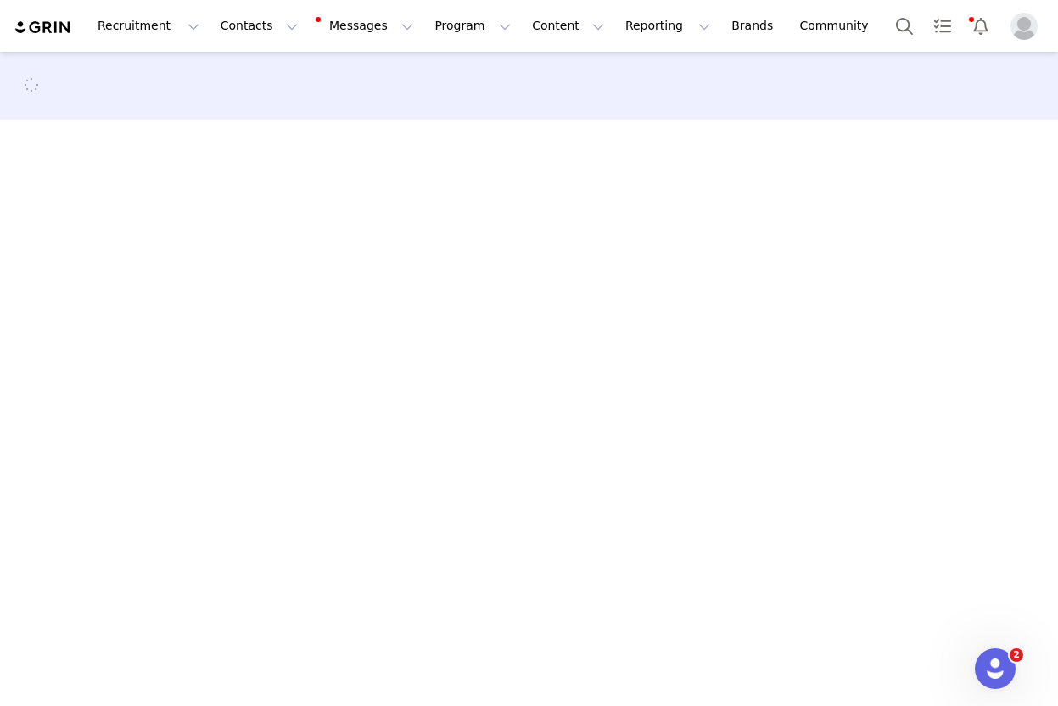
click at [228, 418] on main at bounding box center [529, 378] width 1058 height 652
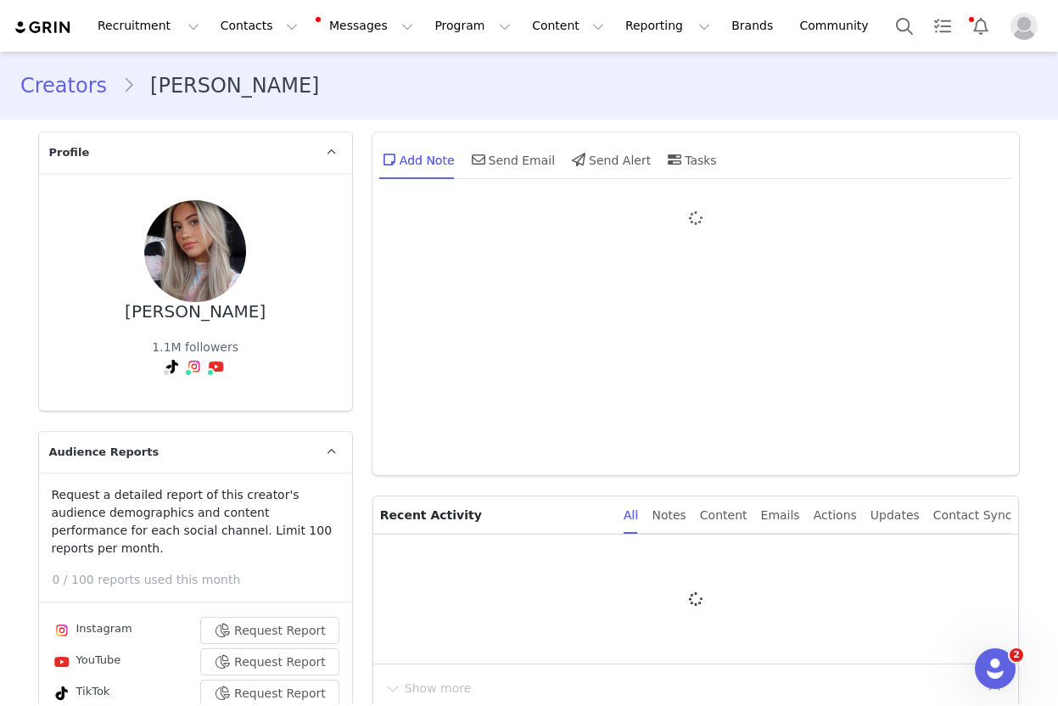
type input "+1 ([GEOGRAPHIC_DATA])"
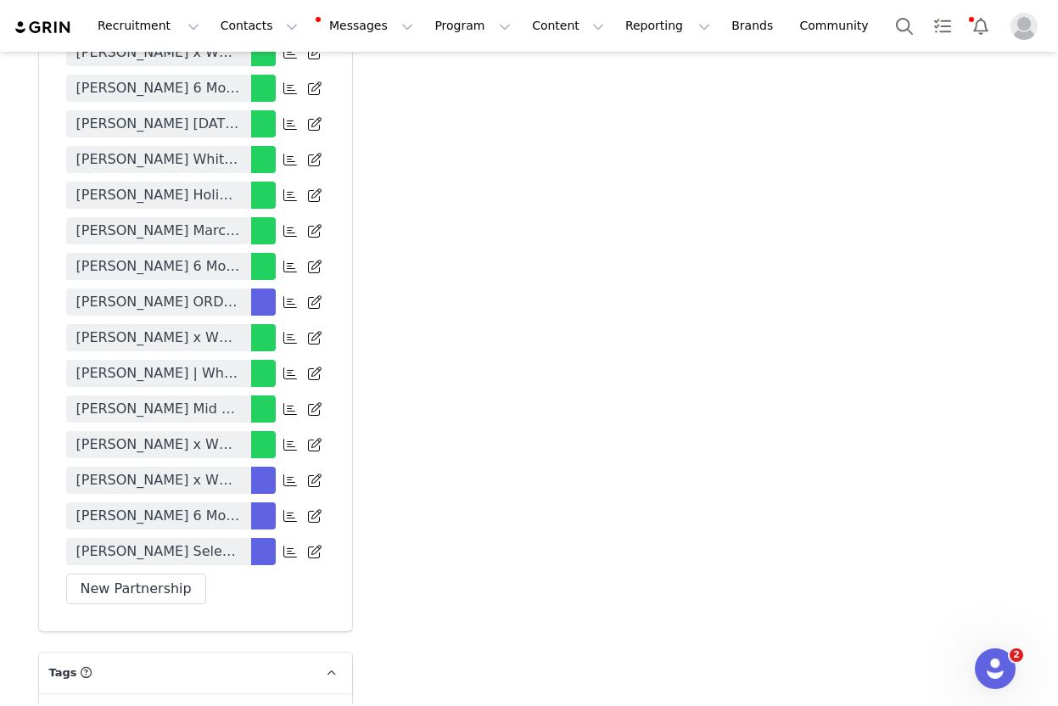
scroll to position [4823, 0]
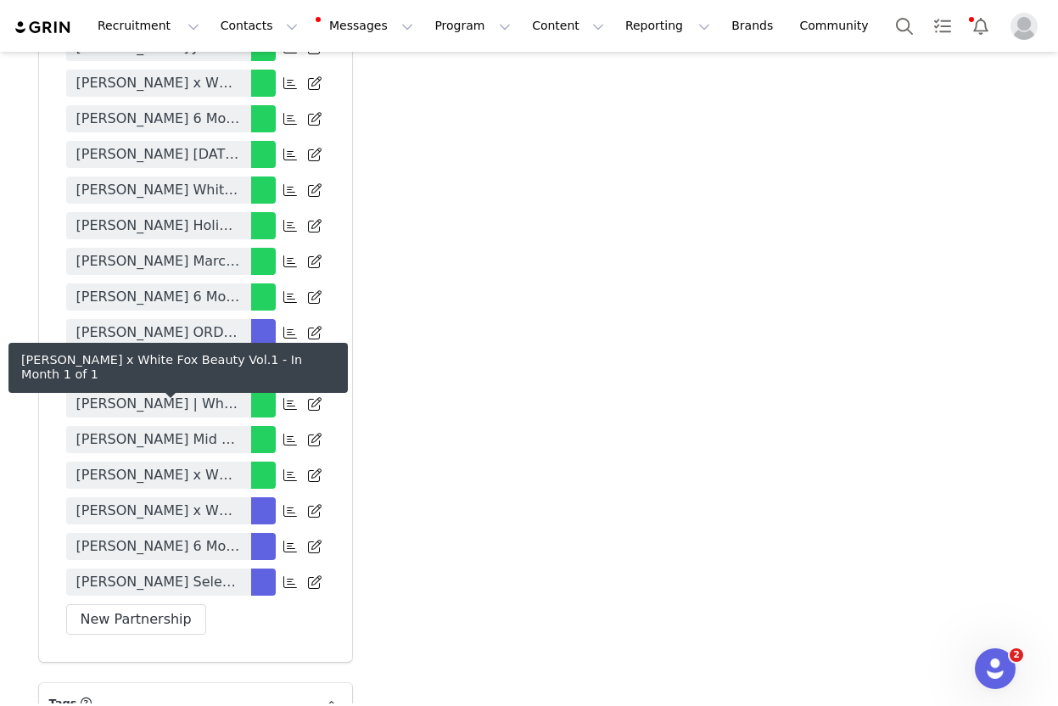
click at [189, 501] on span "Samantha Randazzo x White Fox Beauty Vol.1" at bounding box center [158, 511] width 165 height 20
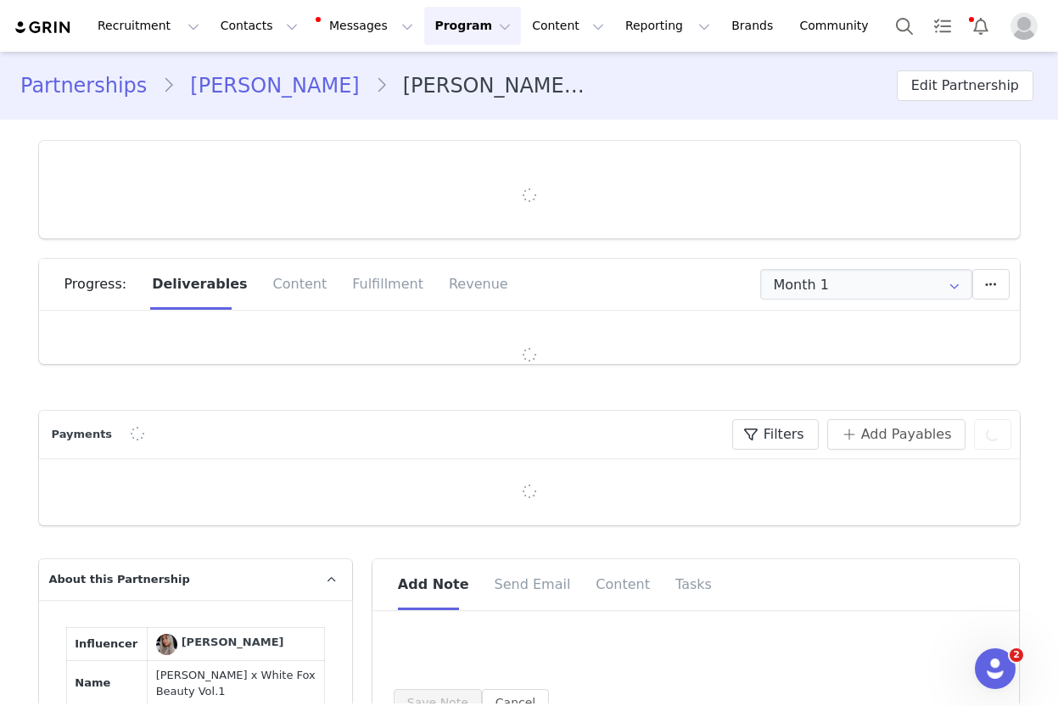
type input "+1 ([GEOGRAPHIC_DATA])"
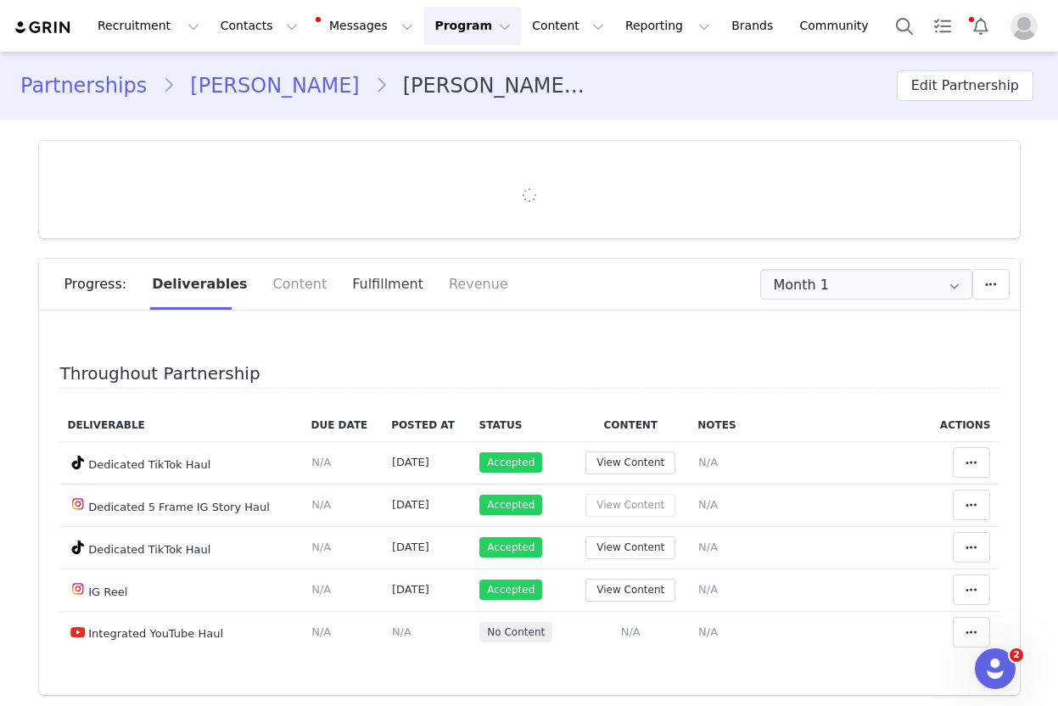
click at [376, 286] on div "Fulfillment" at bounding box center [387, 284] width 97 height 51
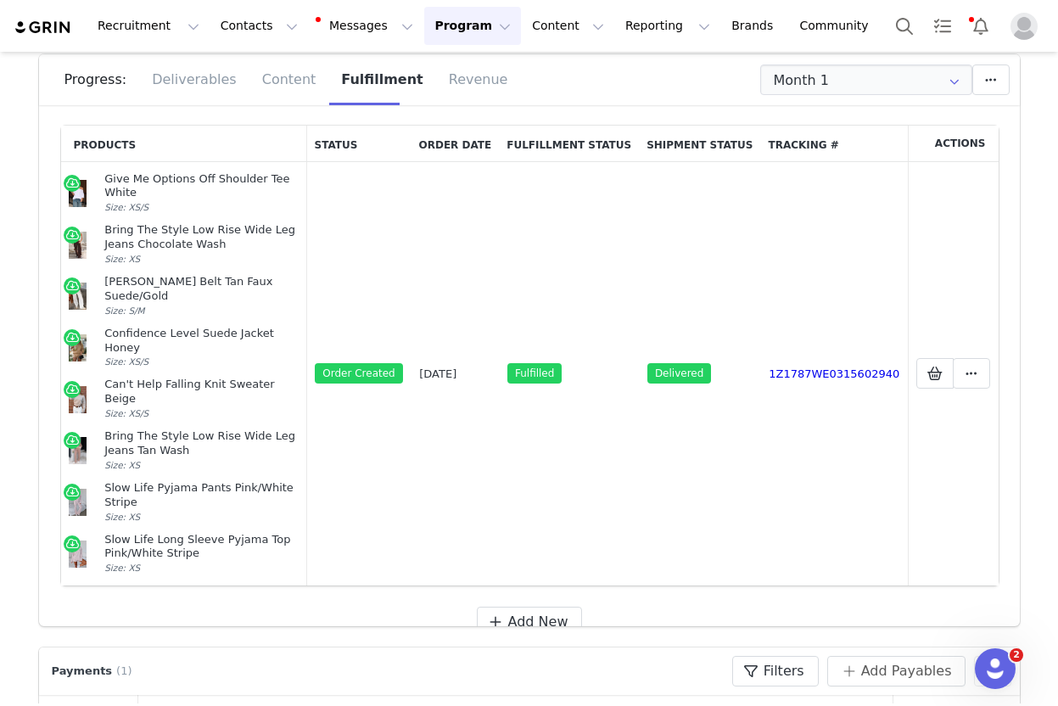
scroll to position [216, 0]
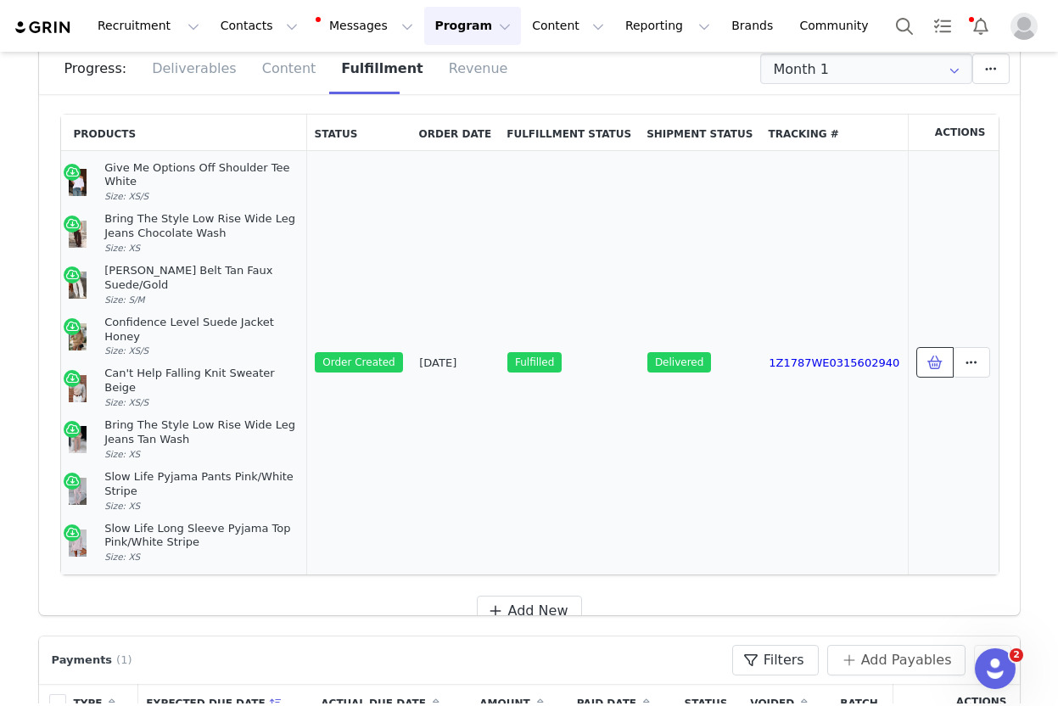
click at [925, 352] on span at bounding box center [935, 362] width 20 height 20
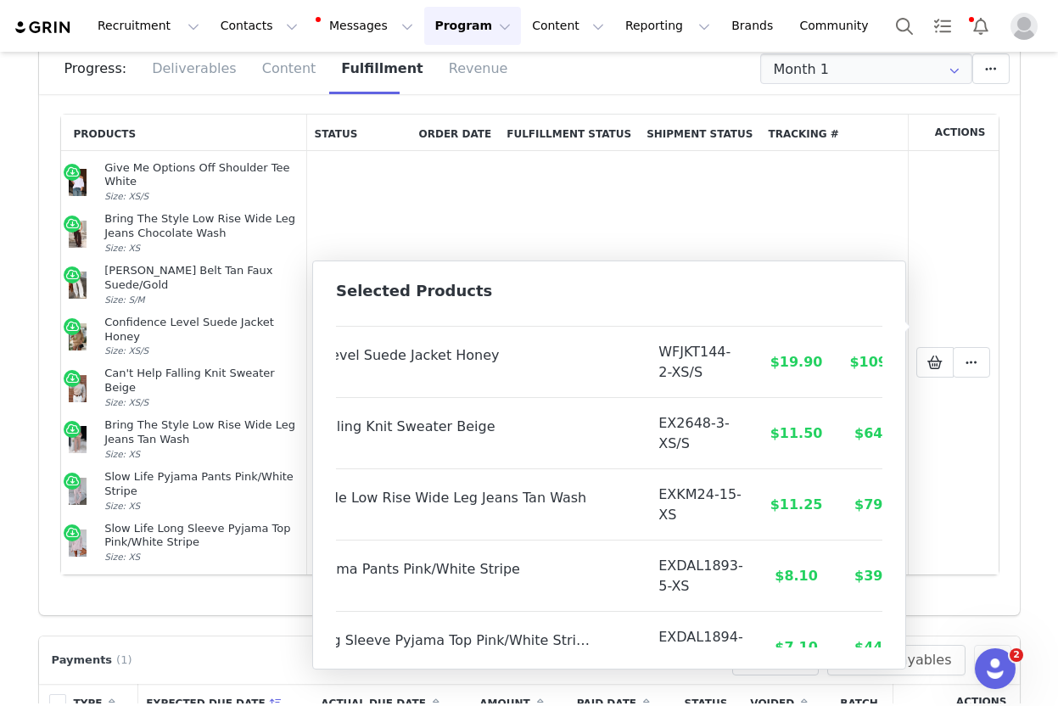
scroll to position [273, 147]
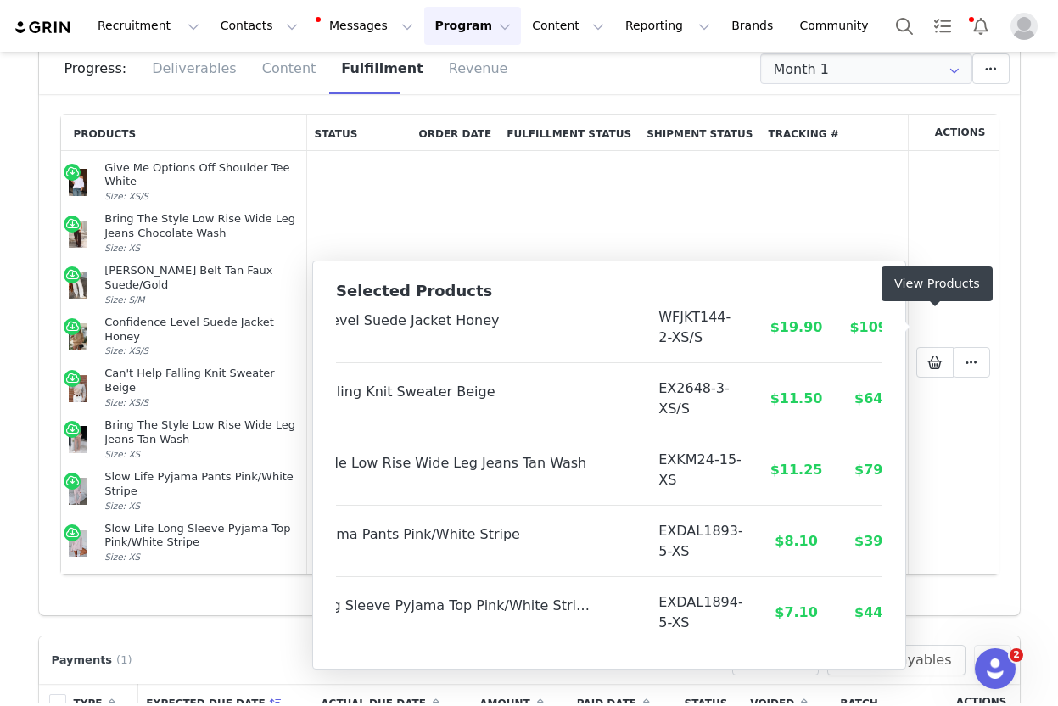
drag, startPoint x: 468, startPoint y: 211, endPoint x: 248, endPoint y: 118, distance: 239.6
click at [446, 204] on td "Sep 4, 2025" at bounding box center [455, 362] width 88 height 423
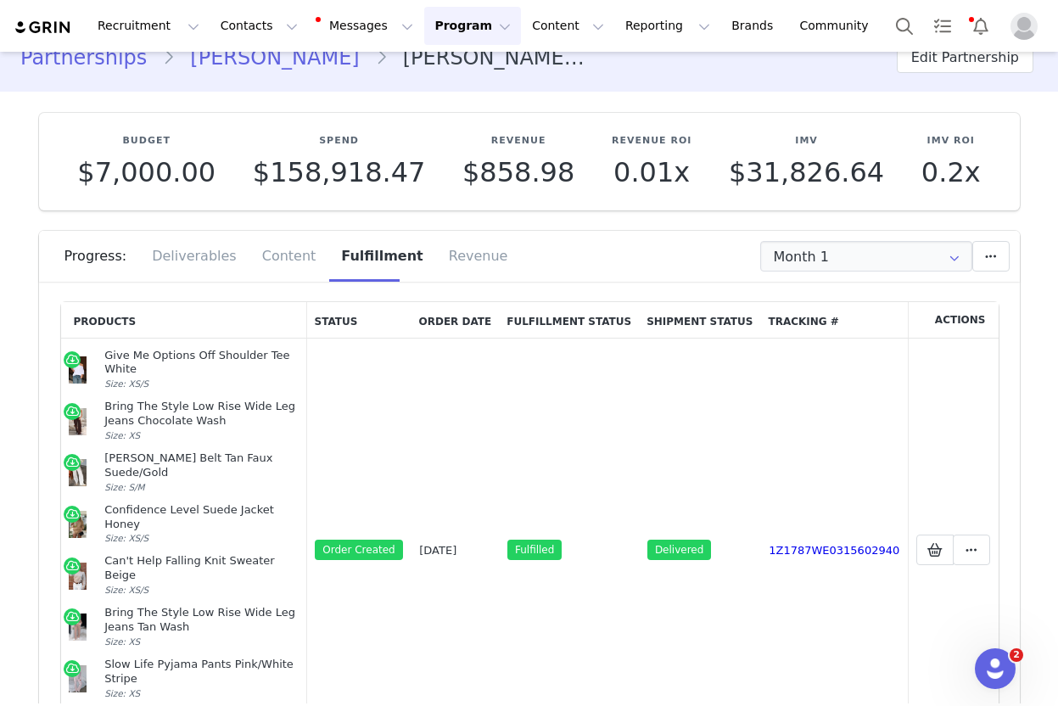
scroll to position [0, 0]
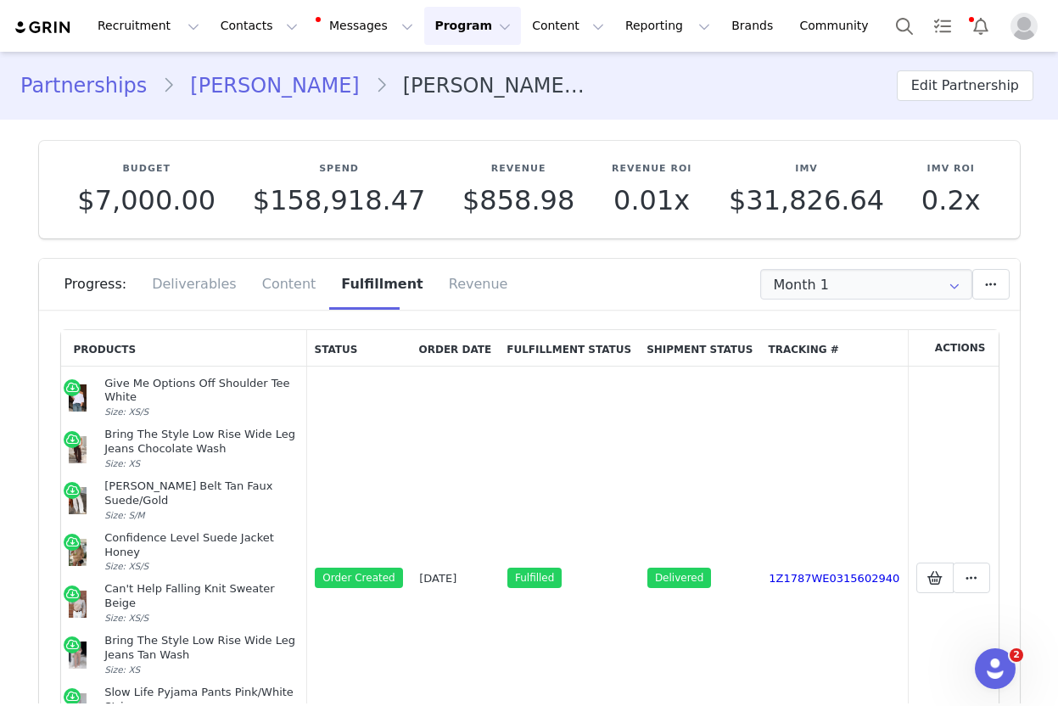
click at [205, 85] on link "Samantha Randazzo" at bounding box center [274, 85] width 199 height 31
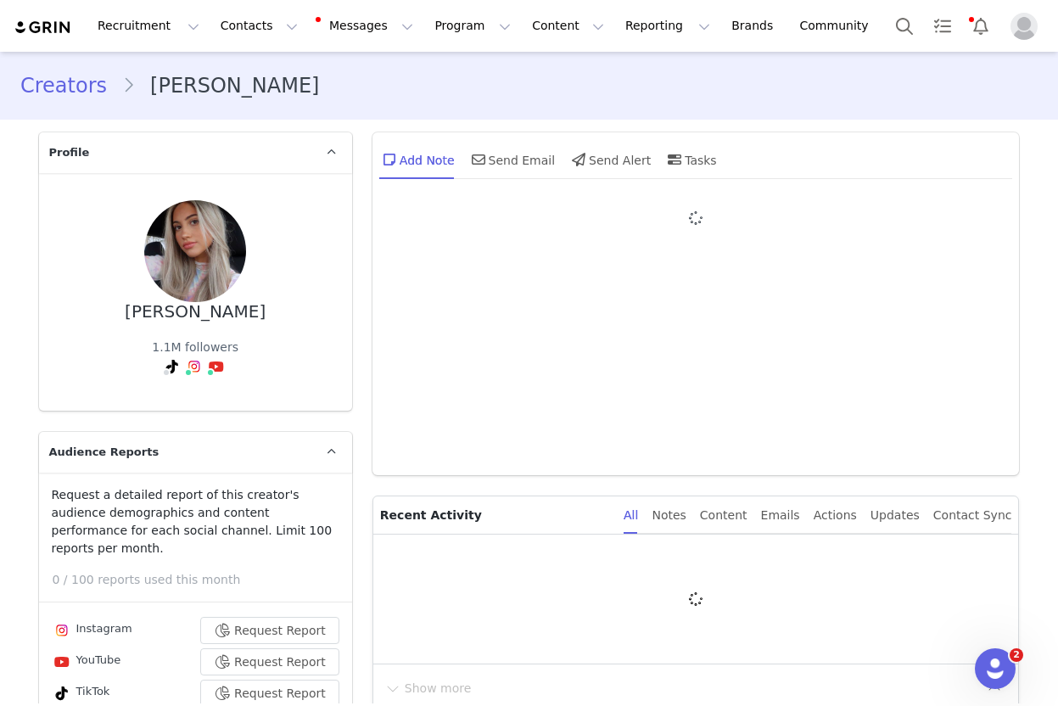
type input "+1 ([GEOGRAPHIC_DATA])"
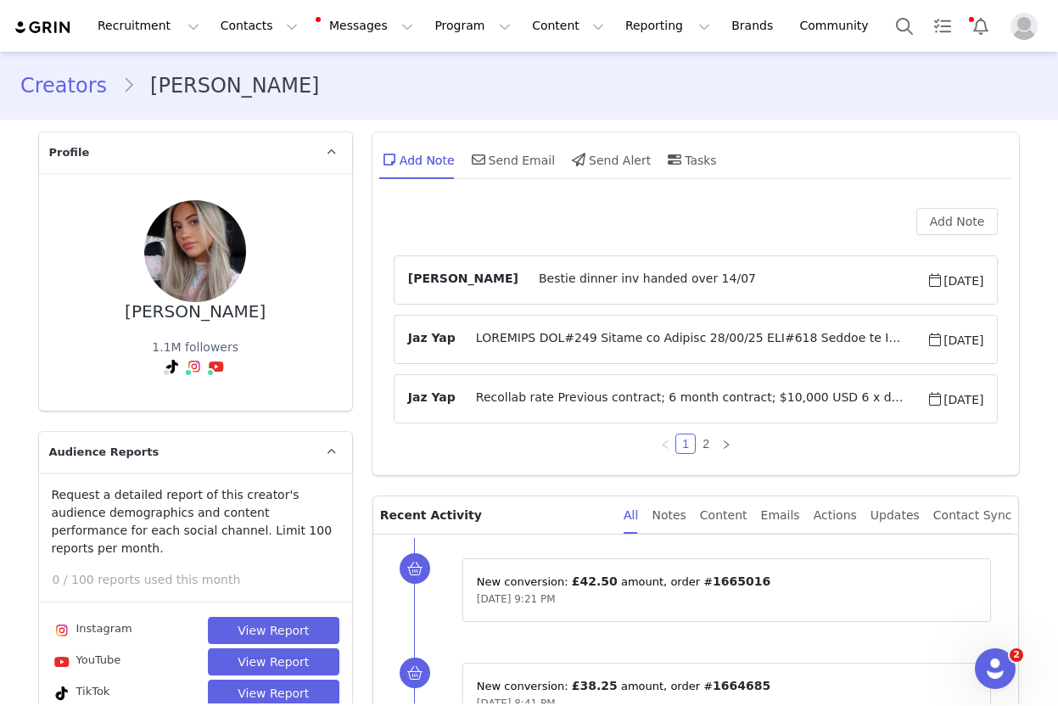
click at [72, 89] on link "Creators" at bounding box center [71, 85] width 102 height 31
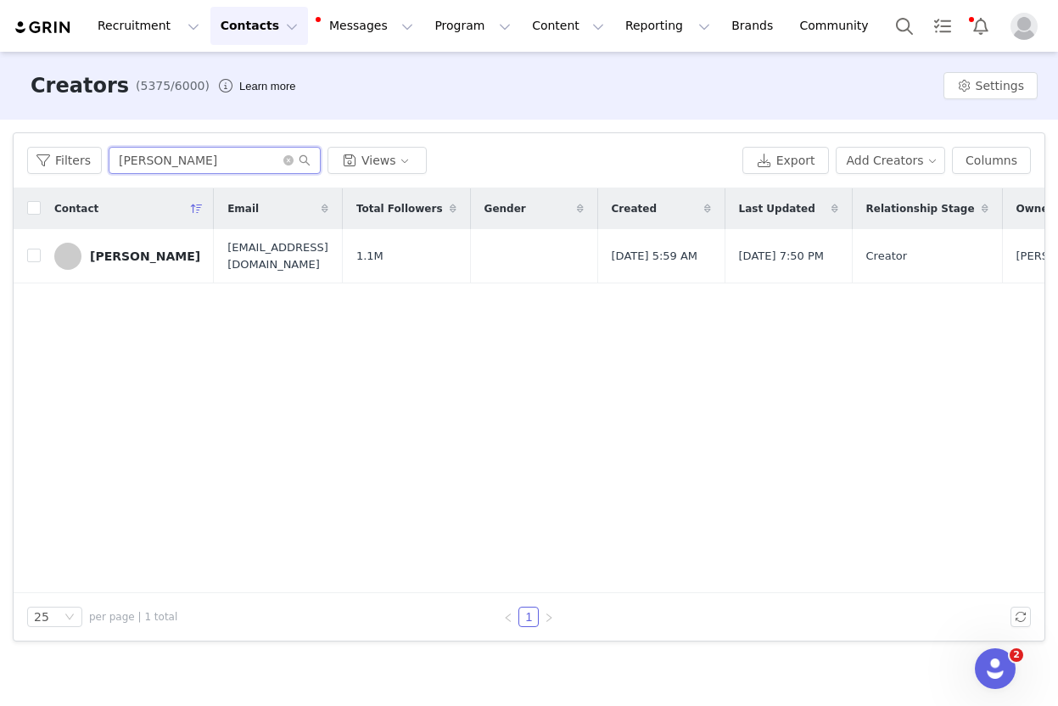
drag, startPoint x: 238, startPoint y: 161, endPoint x: 3, endPoint y: 151, distance: 234.4
click at [3, 150] on div "Filters Filter Logic And Or Archived Select Owner Select Contact Tag Select Rel…" at bounding box center [529, 387] width 1058 height 535
paste input "Reeya Basdeo"
type input "Reeya Basdeo"
click at [97, 241] on td "Reeya Basdeo" at bounding box center [127, 256] width 173 height 54
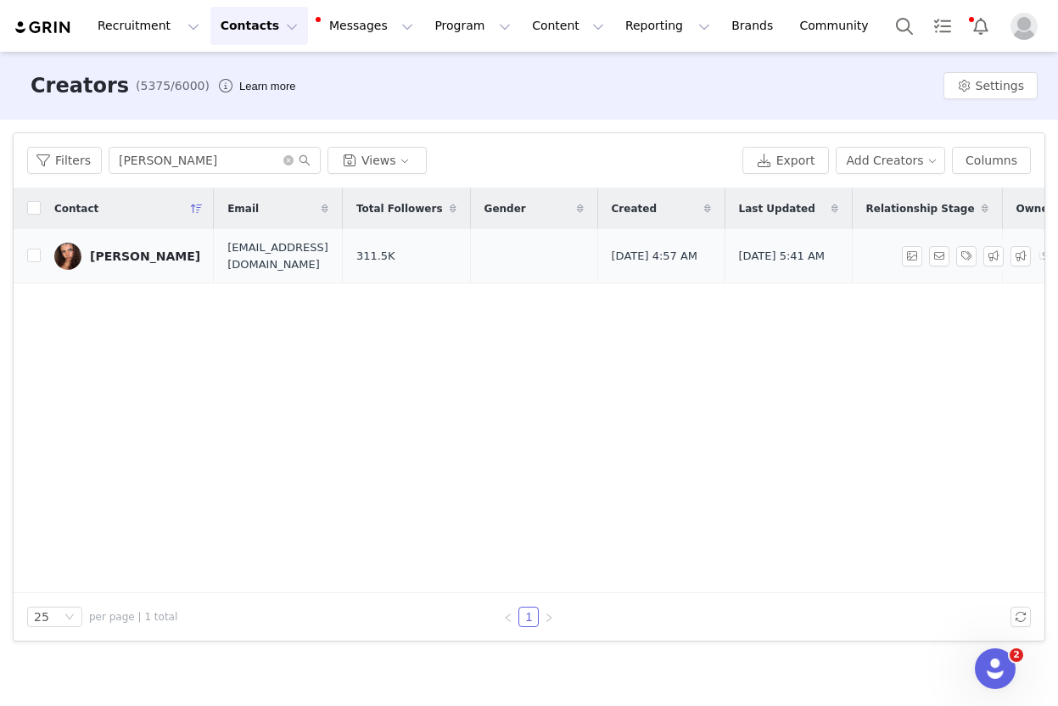
click at [103, 249] on div "Reeya Basdeo" at bounding box center [145, 256] width 110 height 14
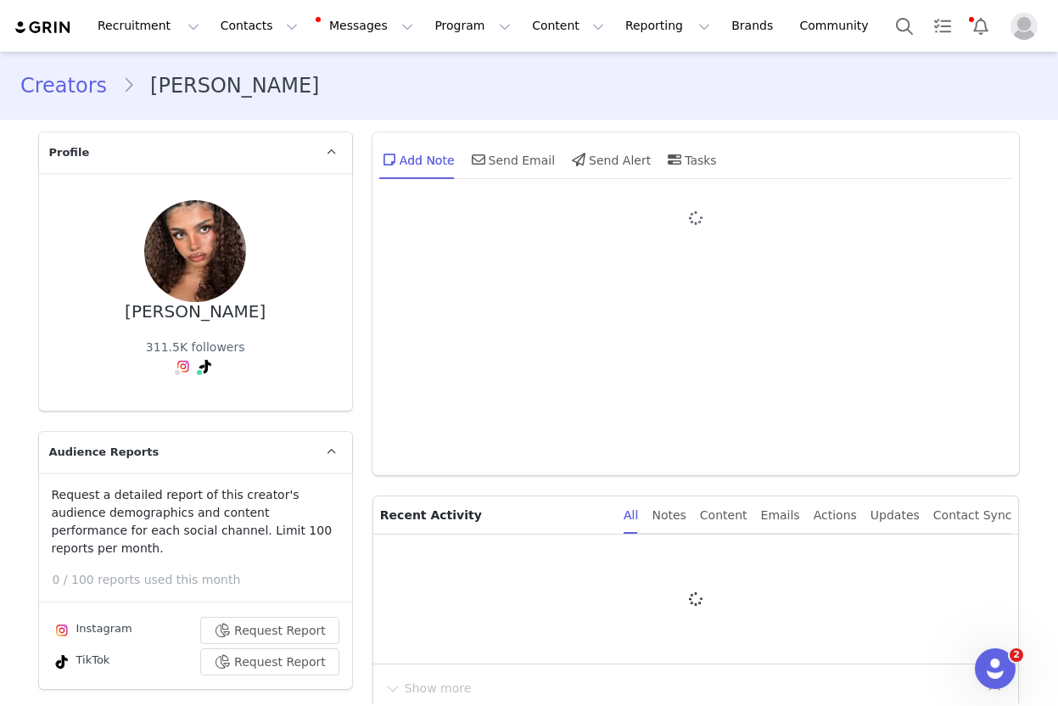
type input "+1 ([GEOGRAPHIC_DATA])"
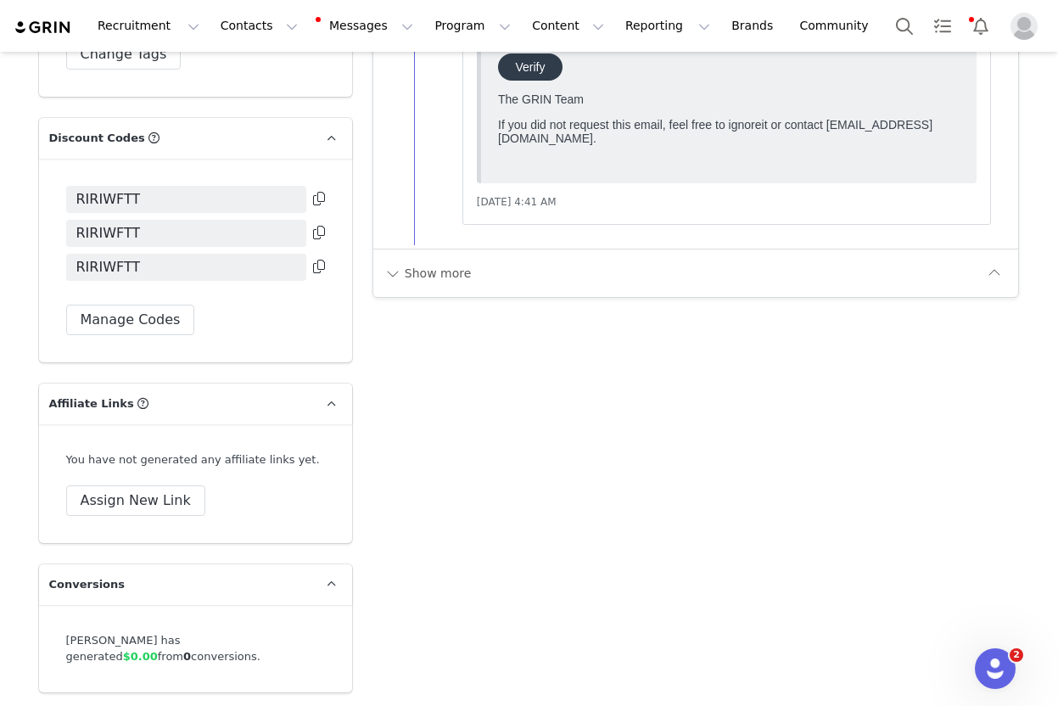
scroll to position [3793, 0]
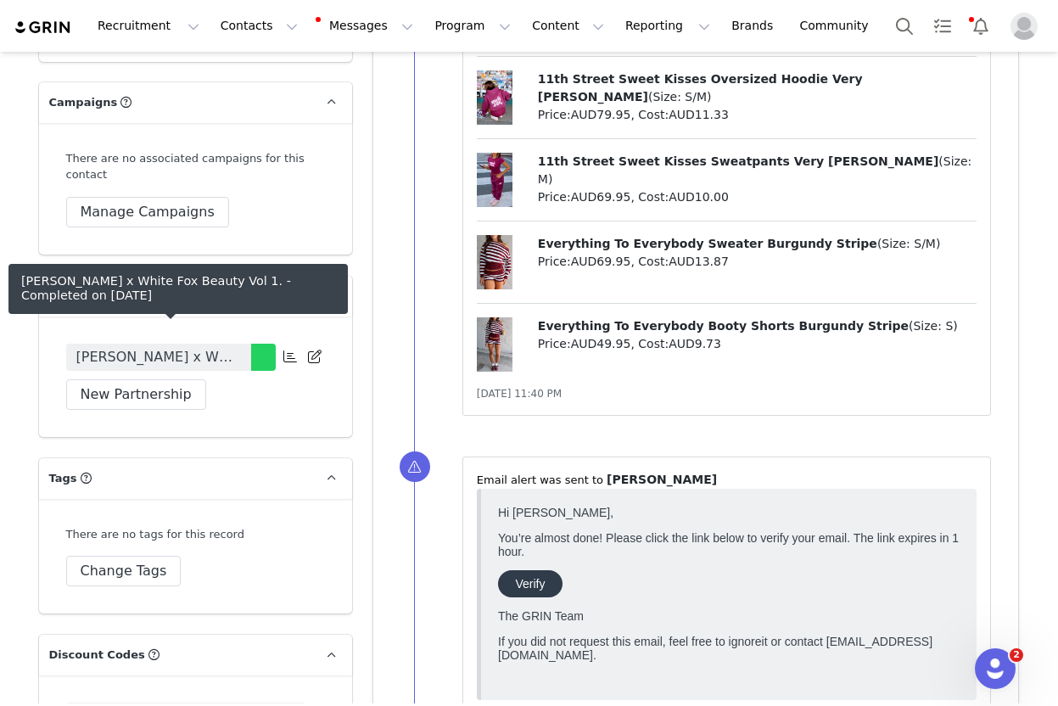
click at [157, 347] on span "Reeya Basdeo x White Fox Beauty Vol 1." at bounding box center [158, 357] width 165 height 20
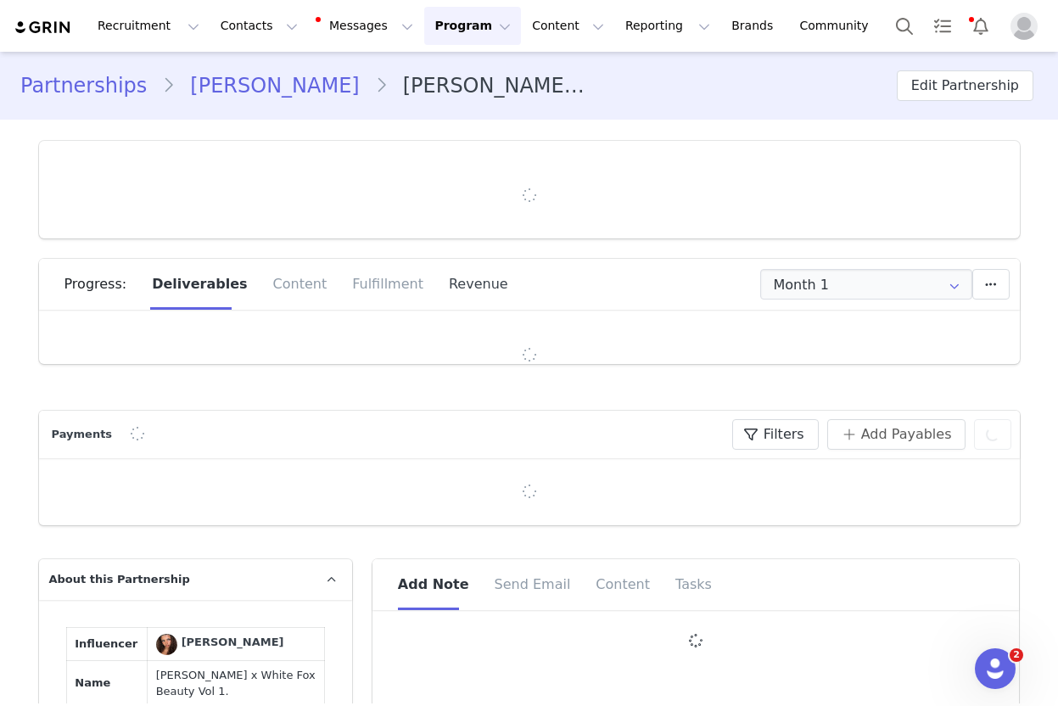
type input "+1 ([GEOGRAPHIC_DATA])"
click at [390, 278] on div "Fulfillment" at bounding box center [387, 284] width 97 height 51
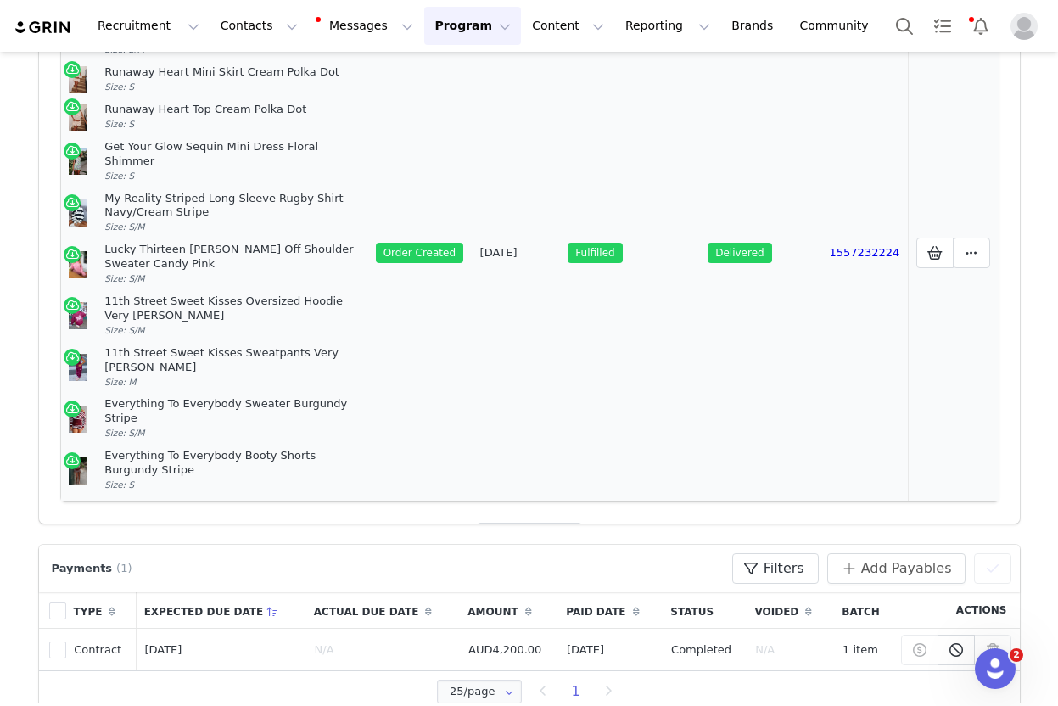
scroll to position [167, 0]
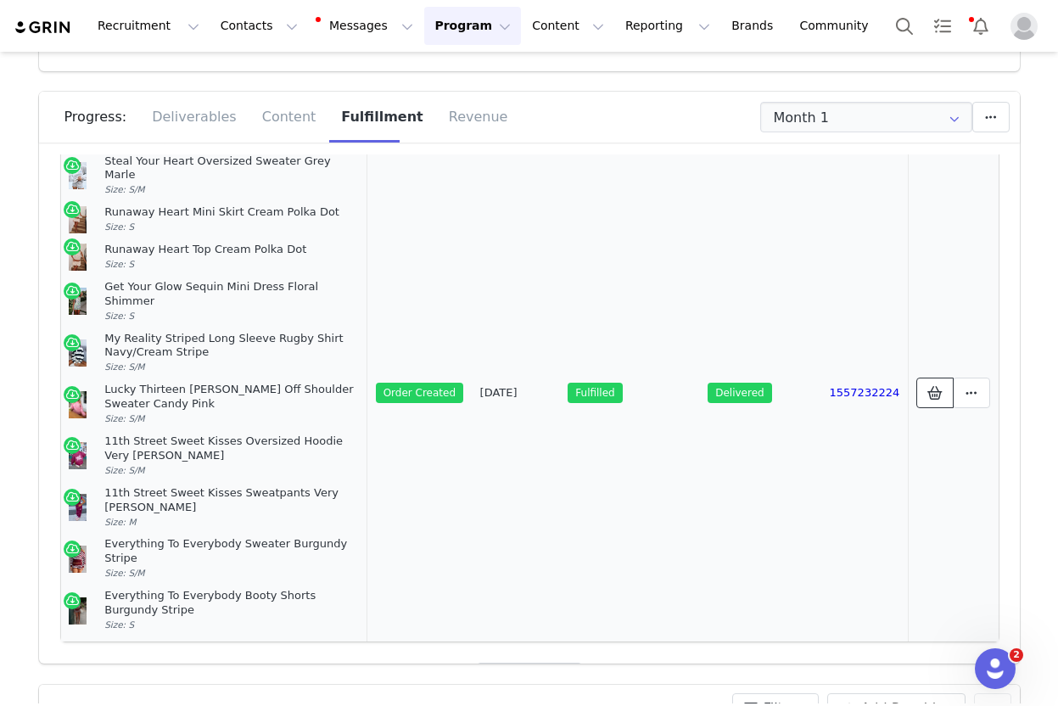
click at [928, 386] on icon at bounding box center [935, 393] width 15 height 14
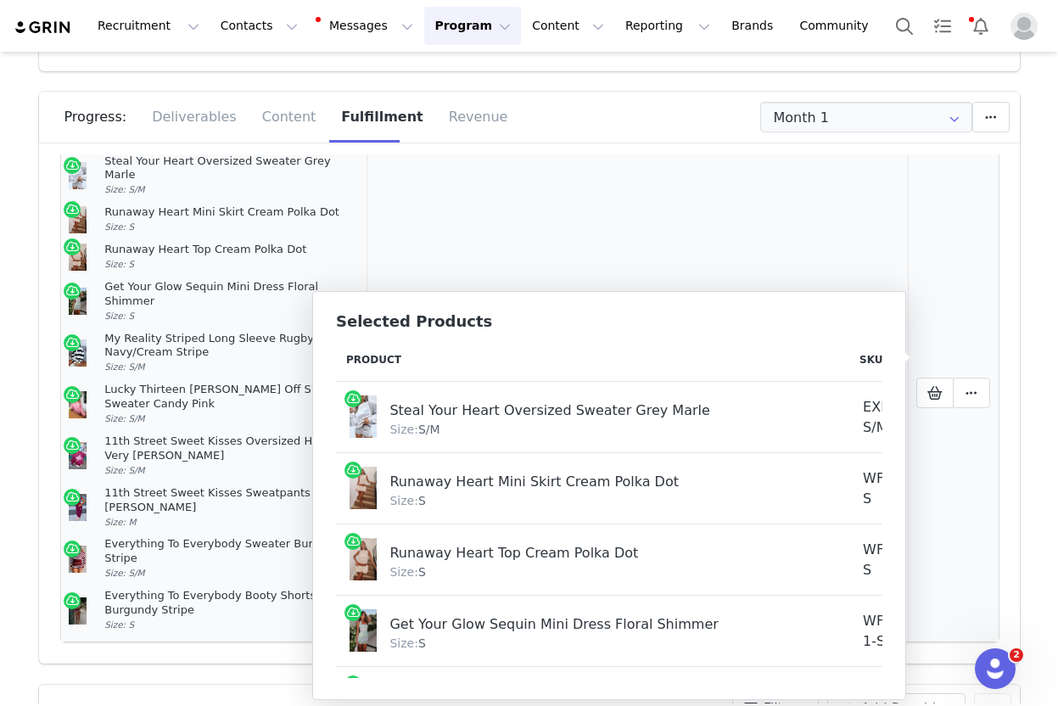
click at [604, 228] on td "Fulfilled" at bounding box center [630, 393] width 140 height 498
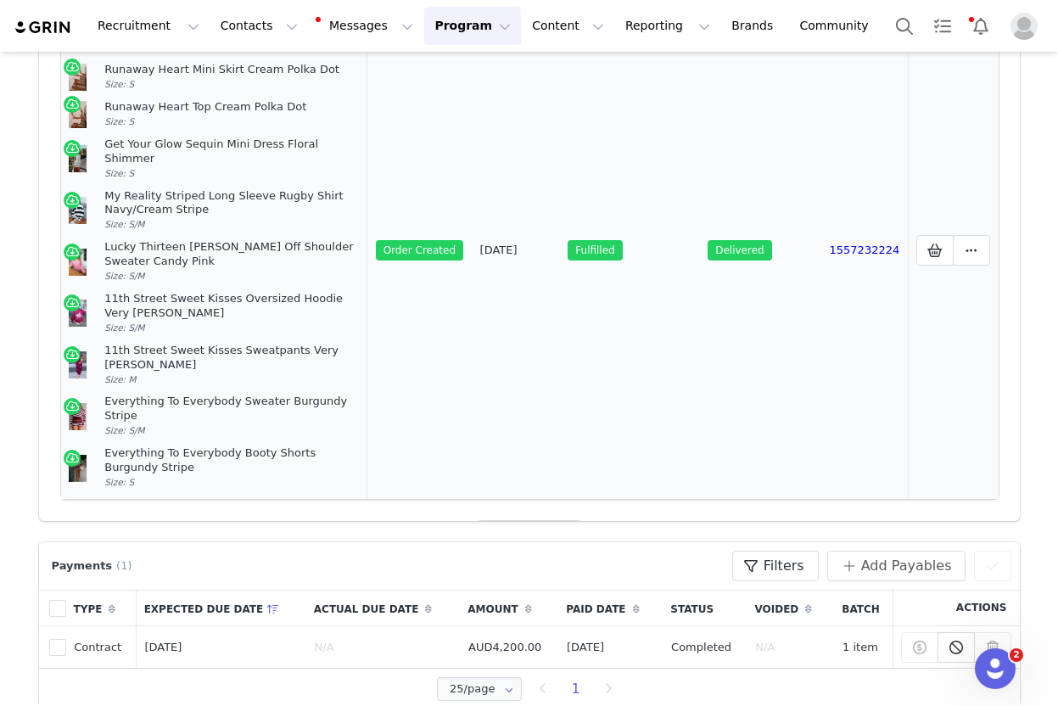
scroll to position [314, 0]
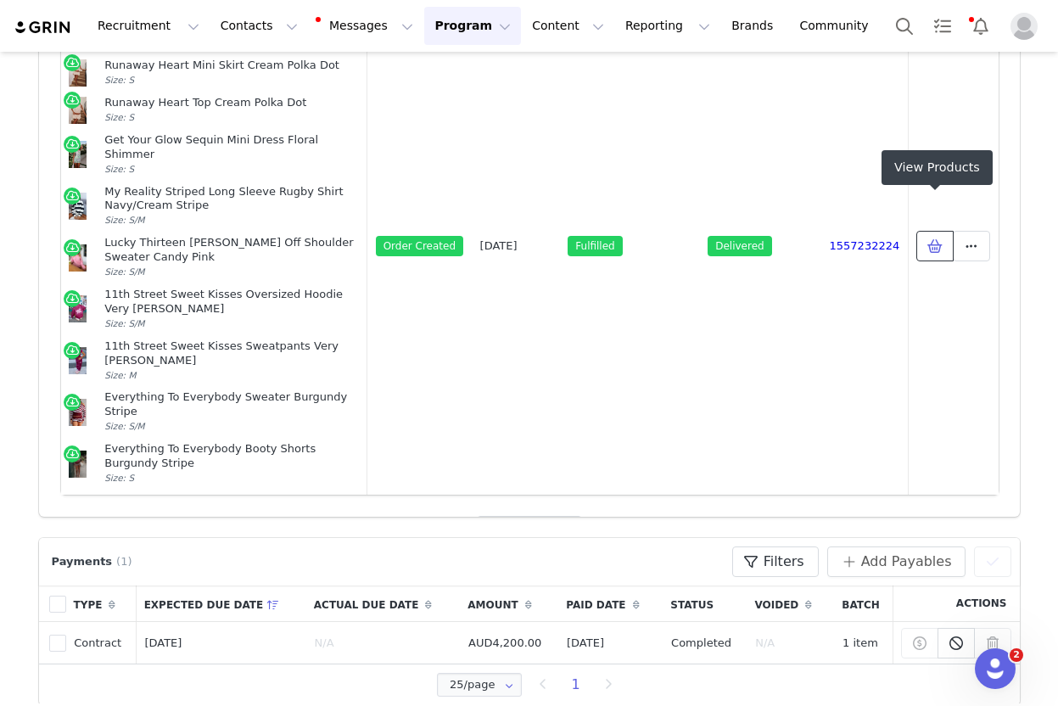
click at [945, 231] on button at bounding box center [934, 246] width 37 height 31
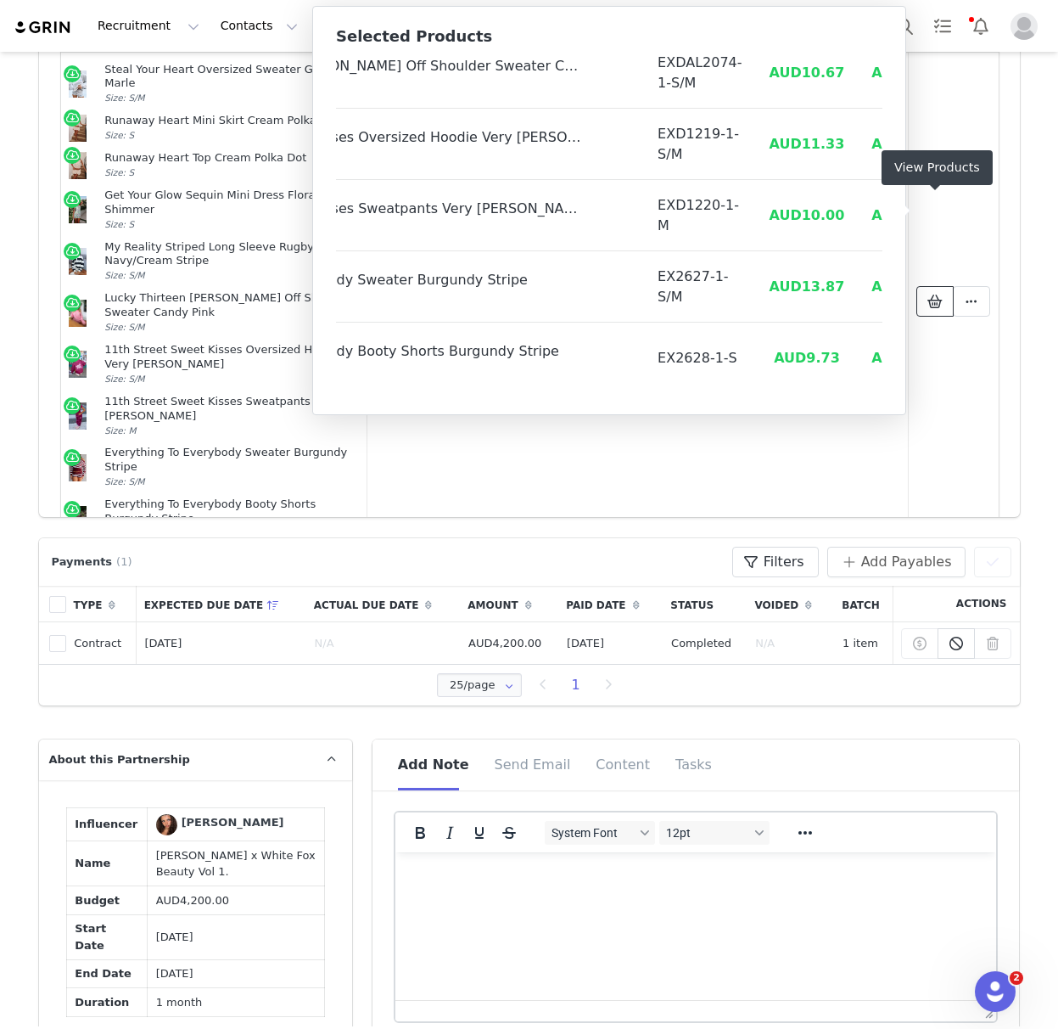
scroll to position [0, 0]
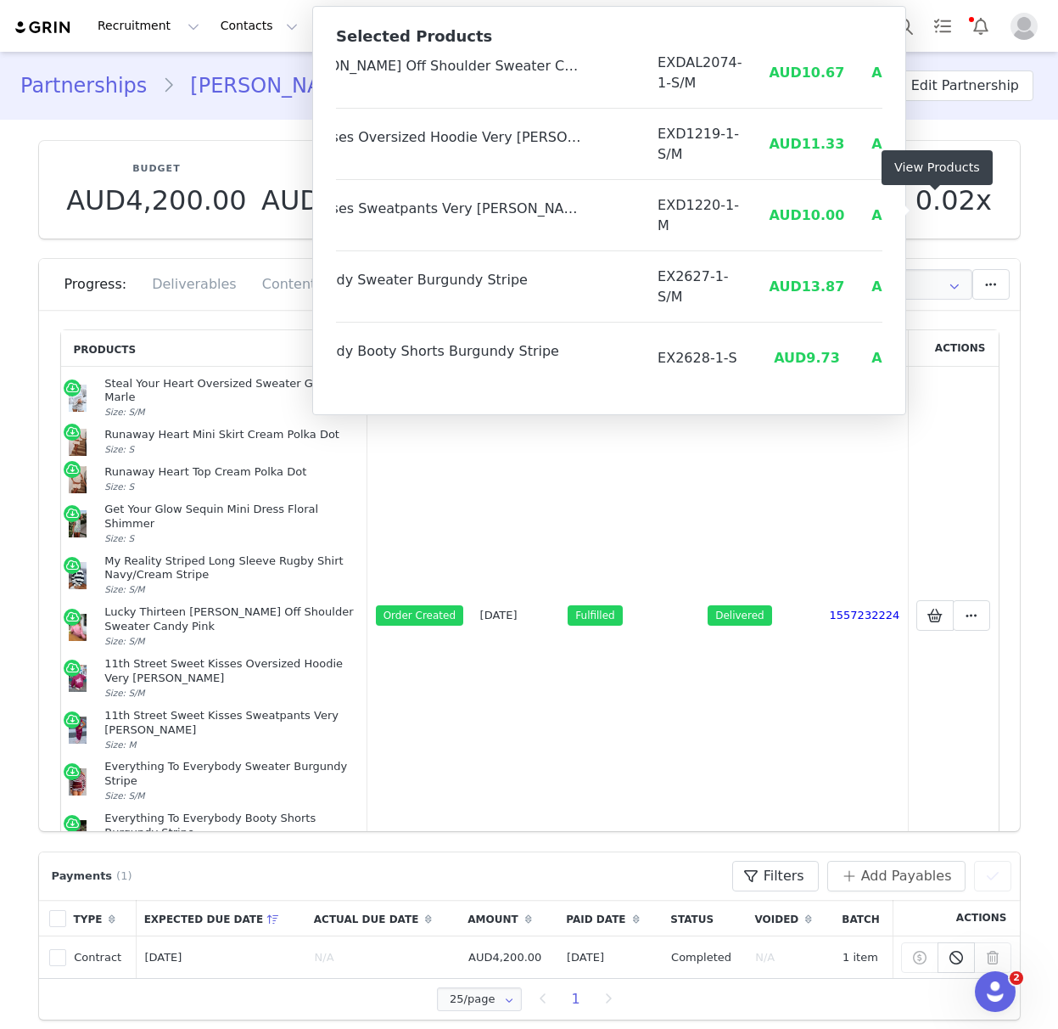
click at [251, 92] on link "Reeya Basdeo" at bounding box center [274, 85] width 199 height 31
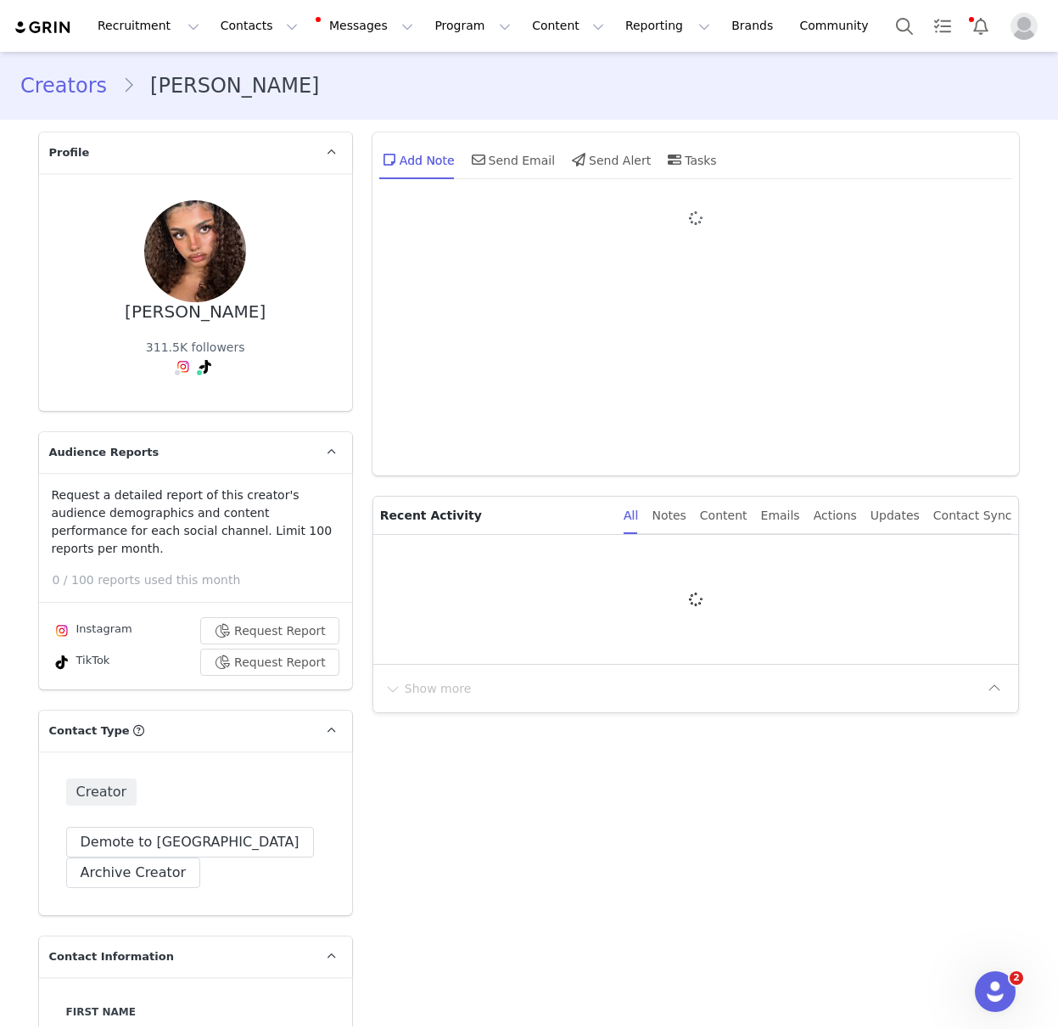
type input "+1 ([GEOGRAPHIC_DATA])"
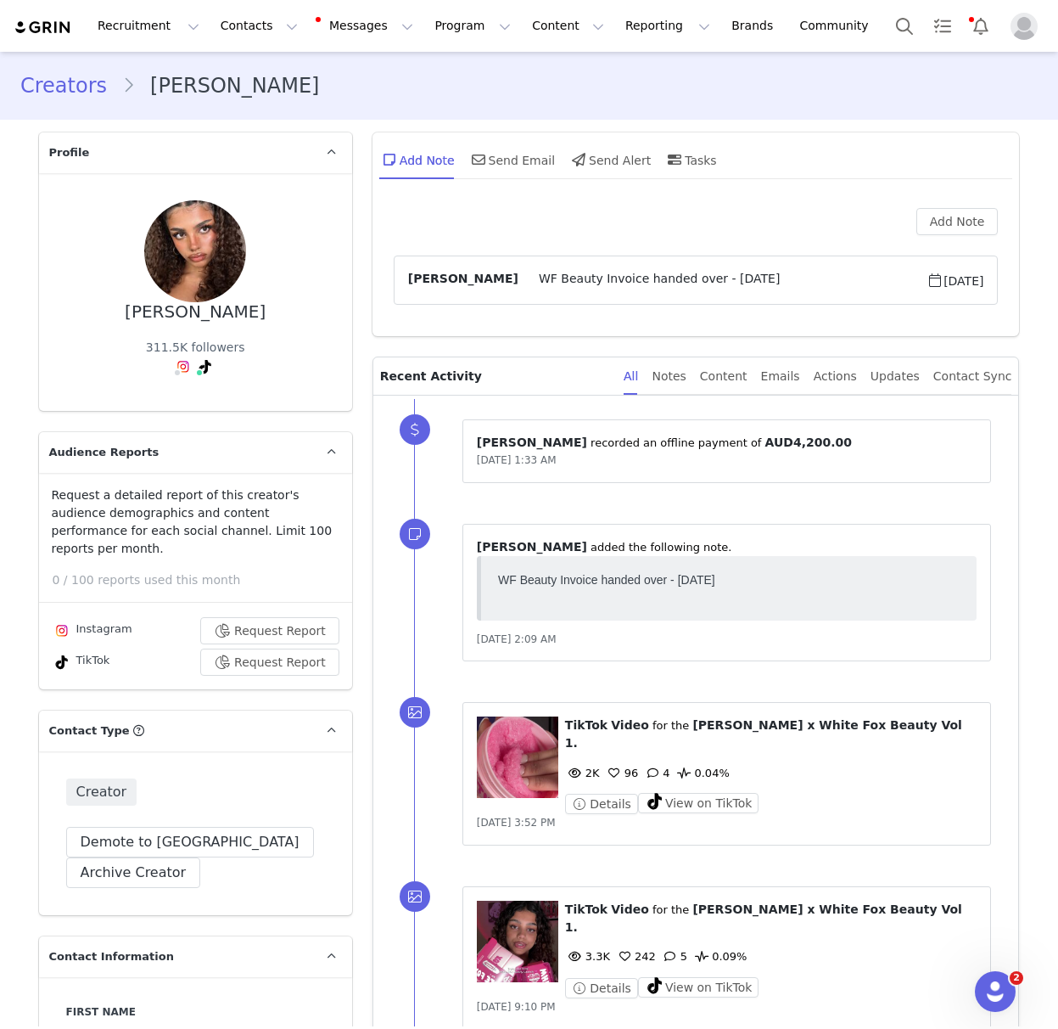
click at [56, 83] on link "Creators" at bounding box center [71, 85] width 102 height 31
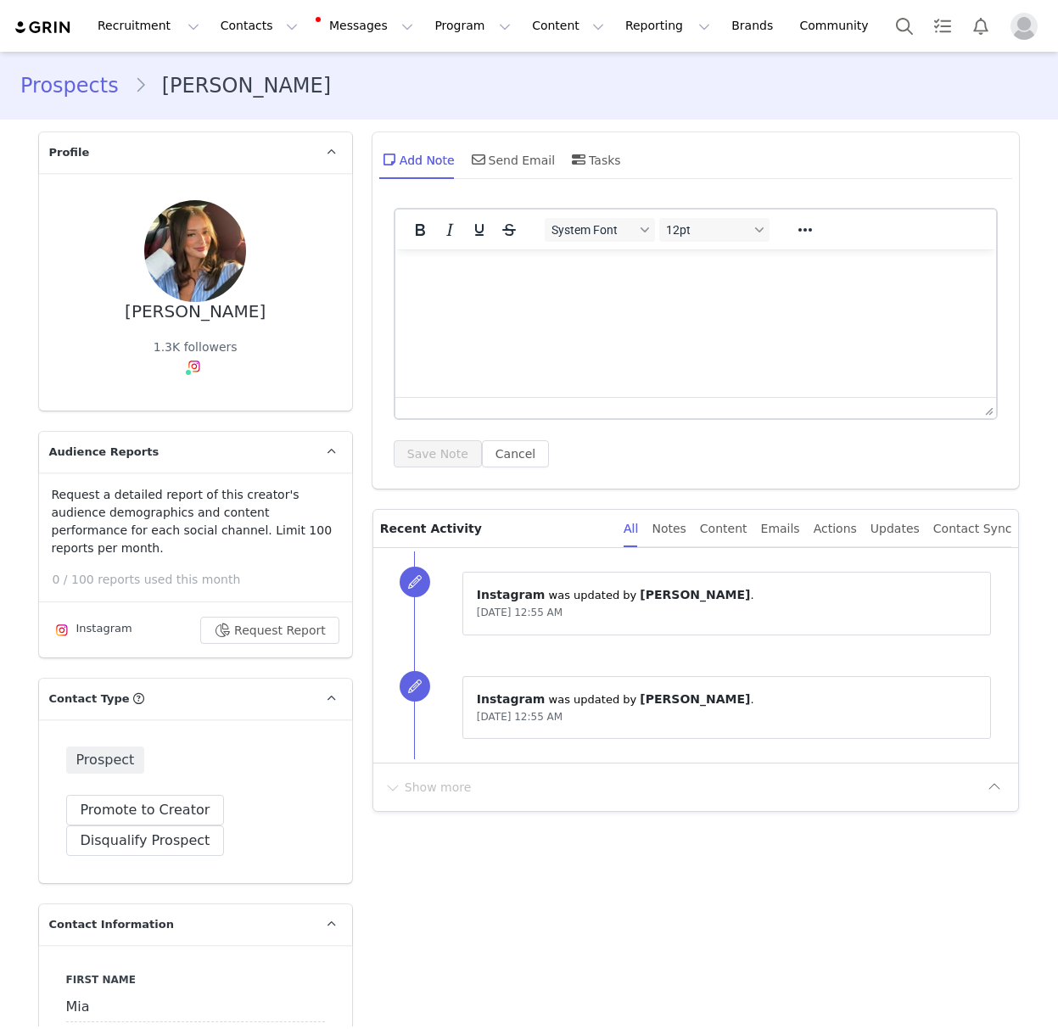
type input "+1 ([GEOGRAPHIC_DATA])"
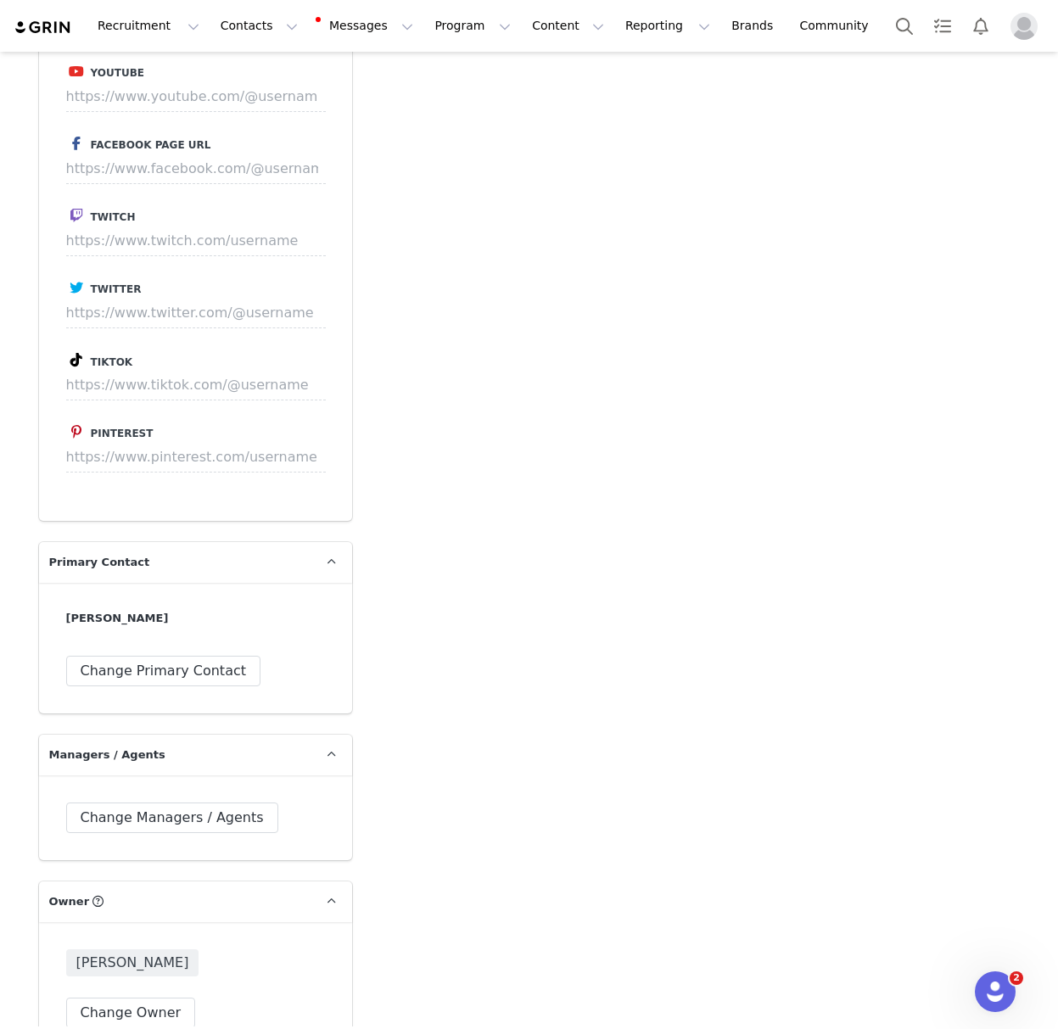
scroll to position [2110, 0]
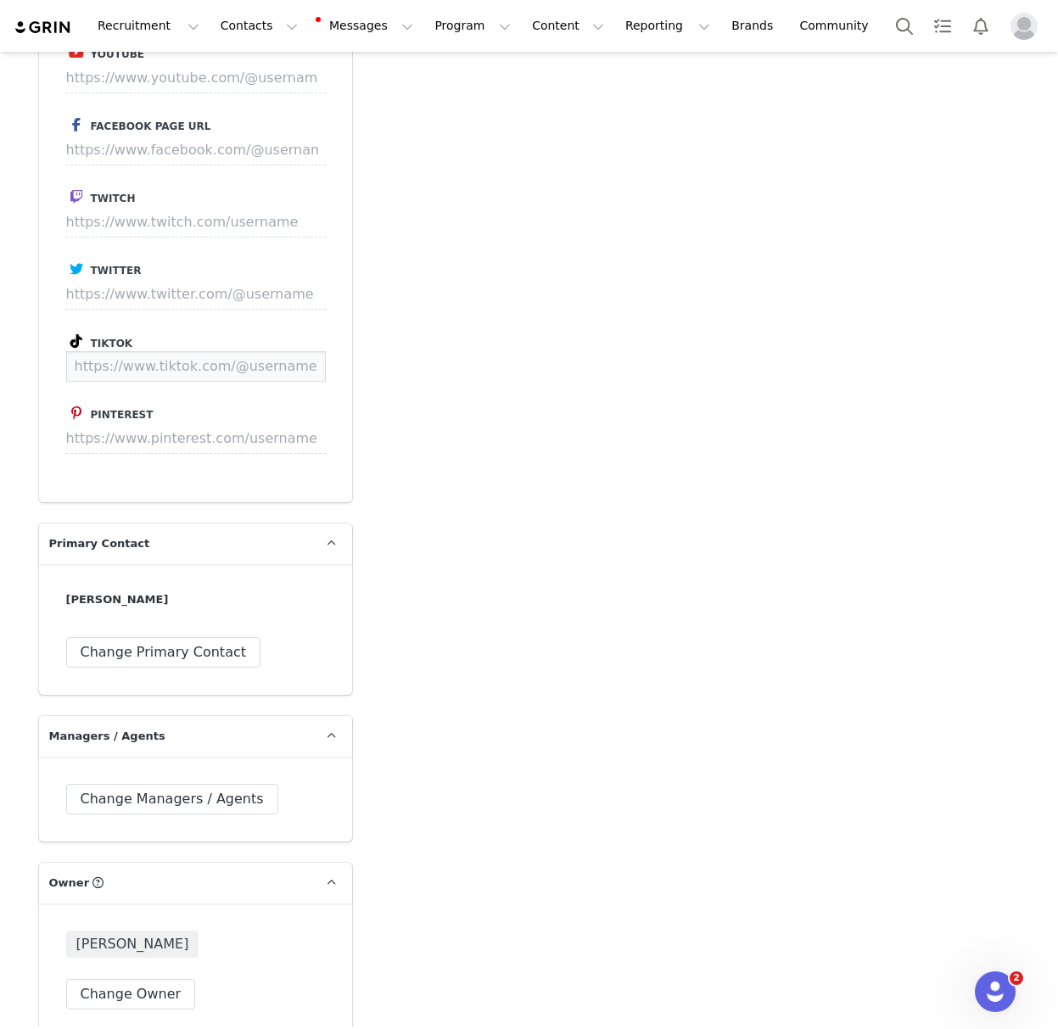
click at [206, 351] on input at bounding box center [196, 366] width 260 height 31
paste input "https://www.tiktok.com/@miakhoury04"
type input "https://www.tiktok.com/@miakhoury04"
click at [294, 351] on button "Save" at bounding box center [294, 366] width 62 height 31
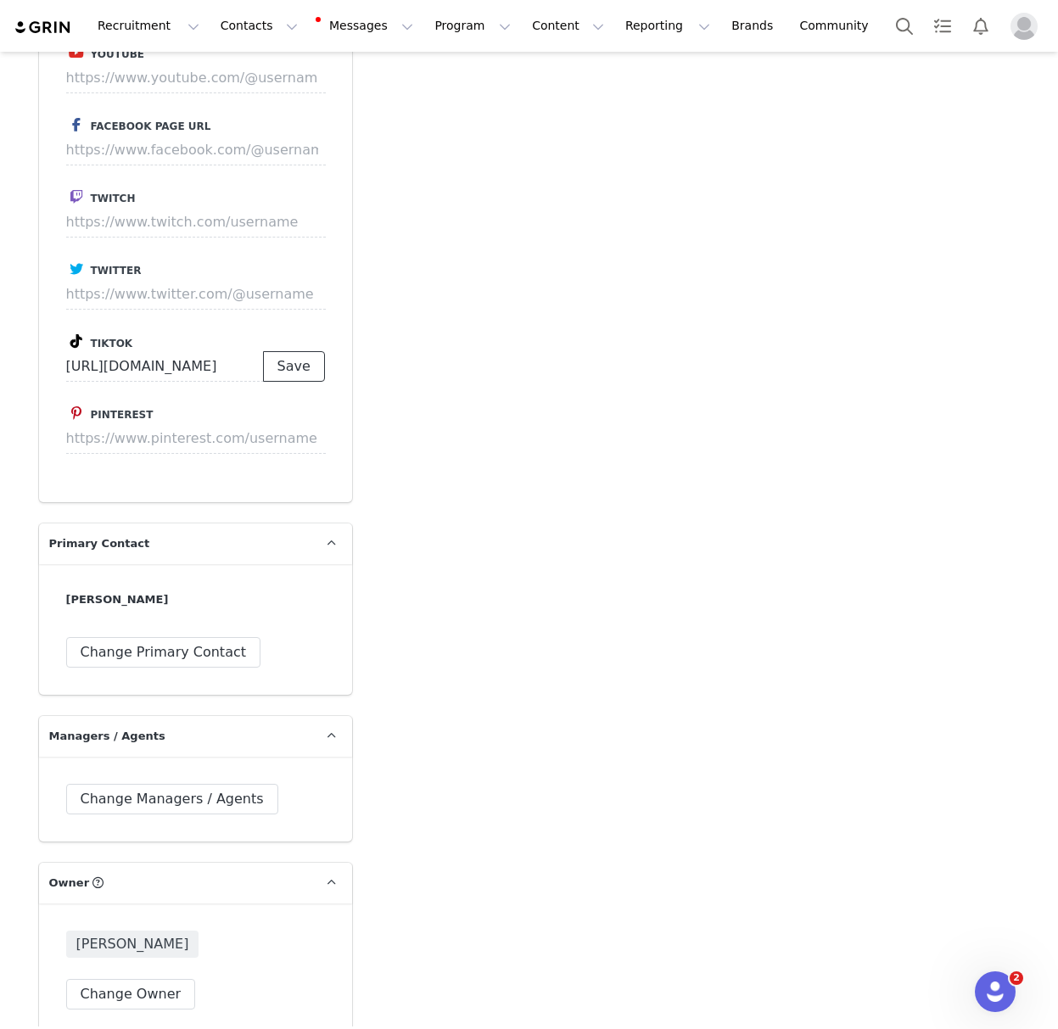
scroll to position [0, 0]
click at [687, 398] on div "Add Note Send Email Tasks System Font 12pt To open the popup, press Shift+Enter…" at bounding box center [696, 10] width 668 height 4061
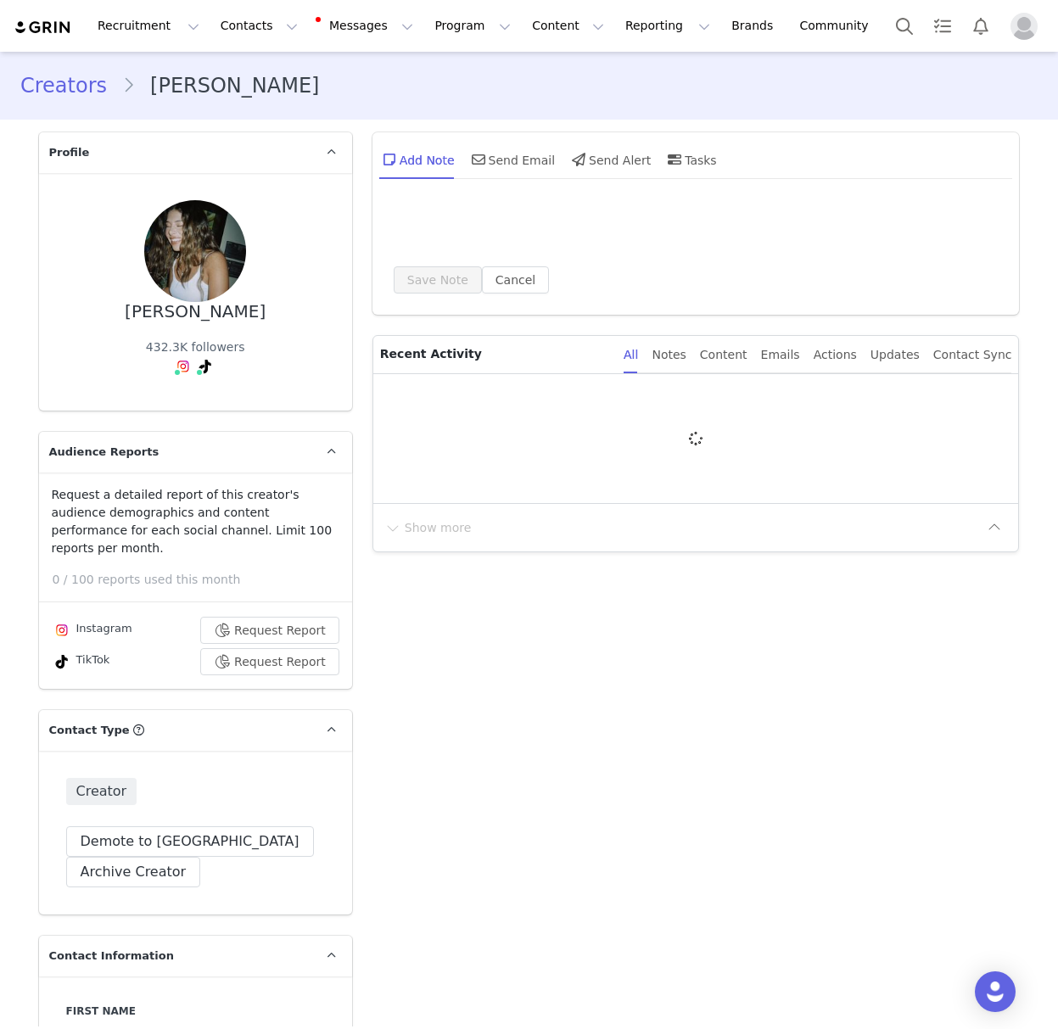
type input "+1 ([GEOGRAPHIC_DATA])"
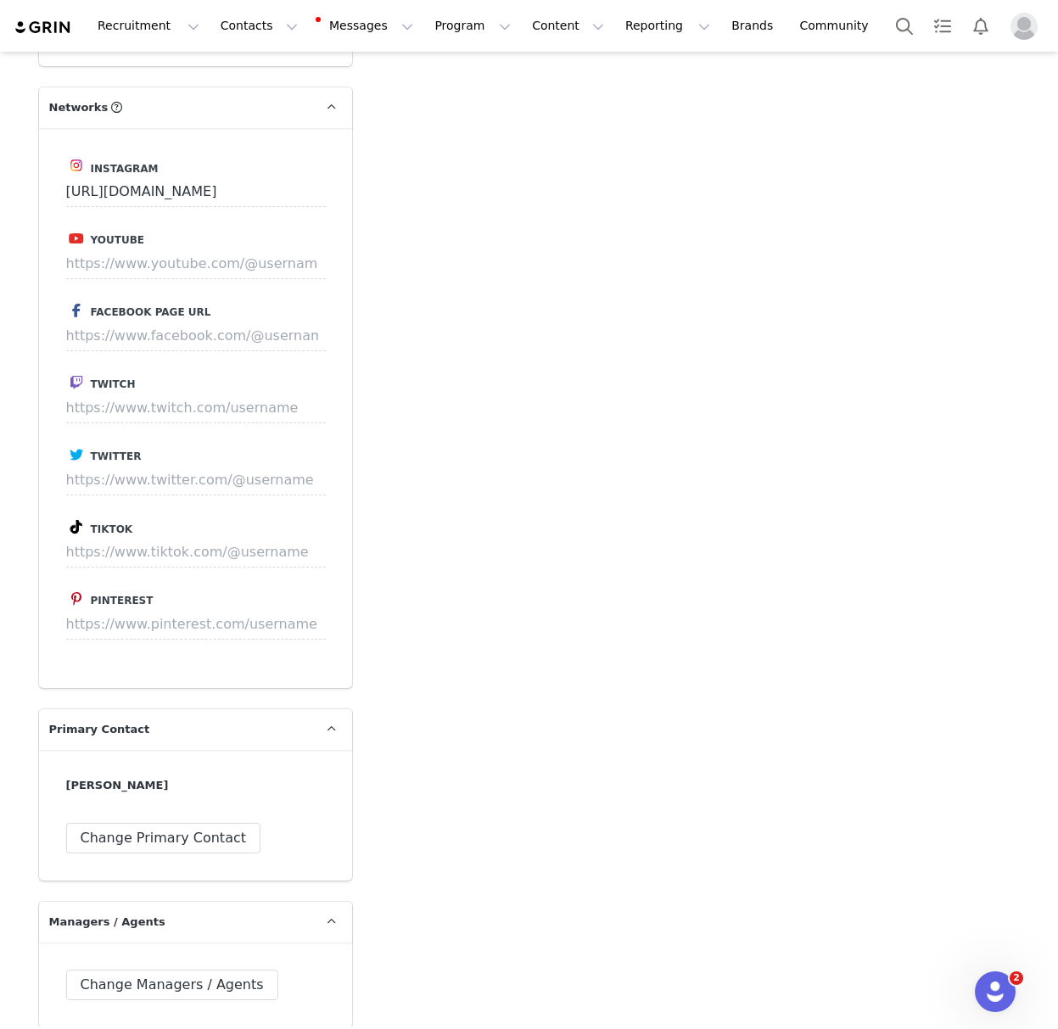
scroll to position [1934, 0]
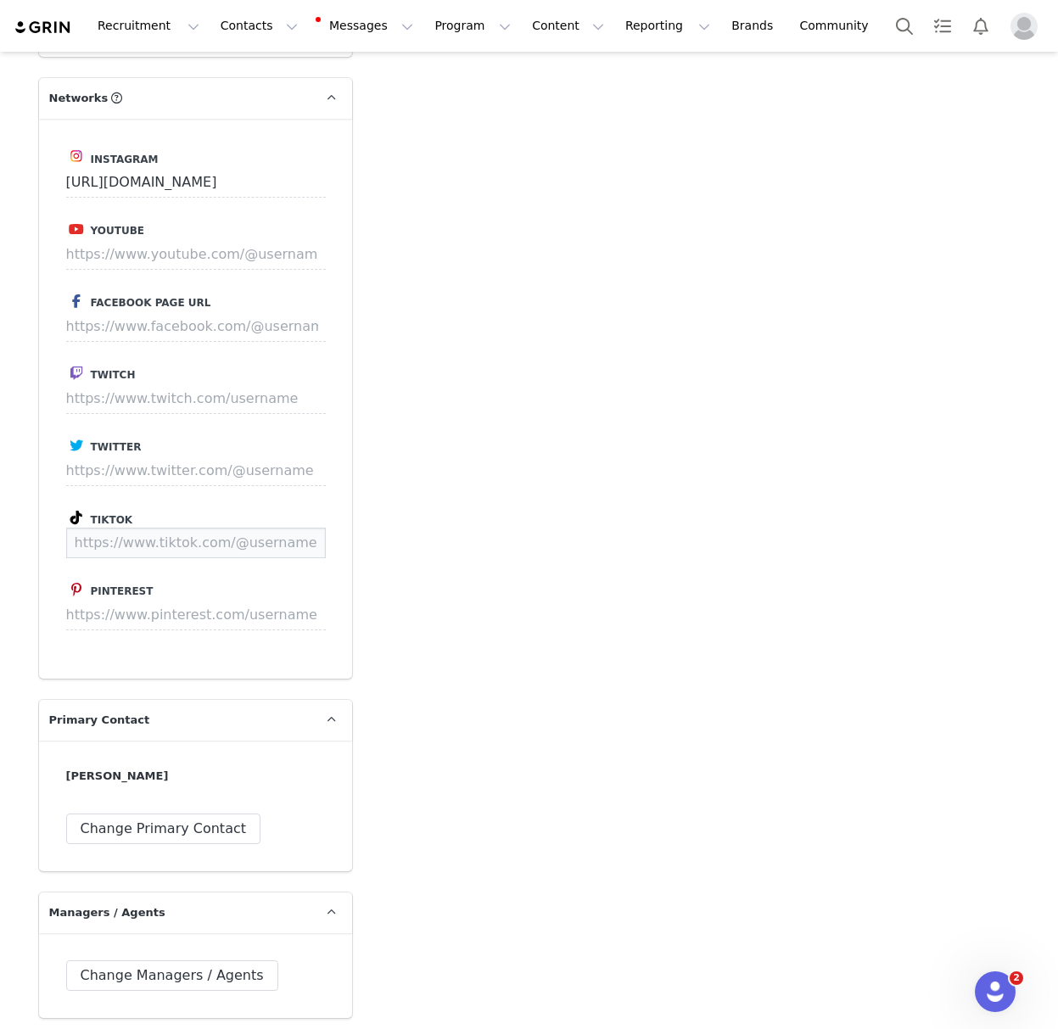
click at [198, 528] on input at bounding box center [196, 543] width 260 height 31
paste input "https://www.tiktok.com/@eloiseperkinss"
type input "https://www.tiktok.com/@eloiseperkinss"
click at [292, 528] on button "Save" at bounding box center [294, 543] width 62 height 31
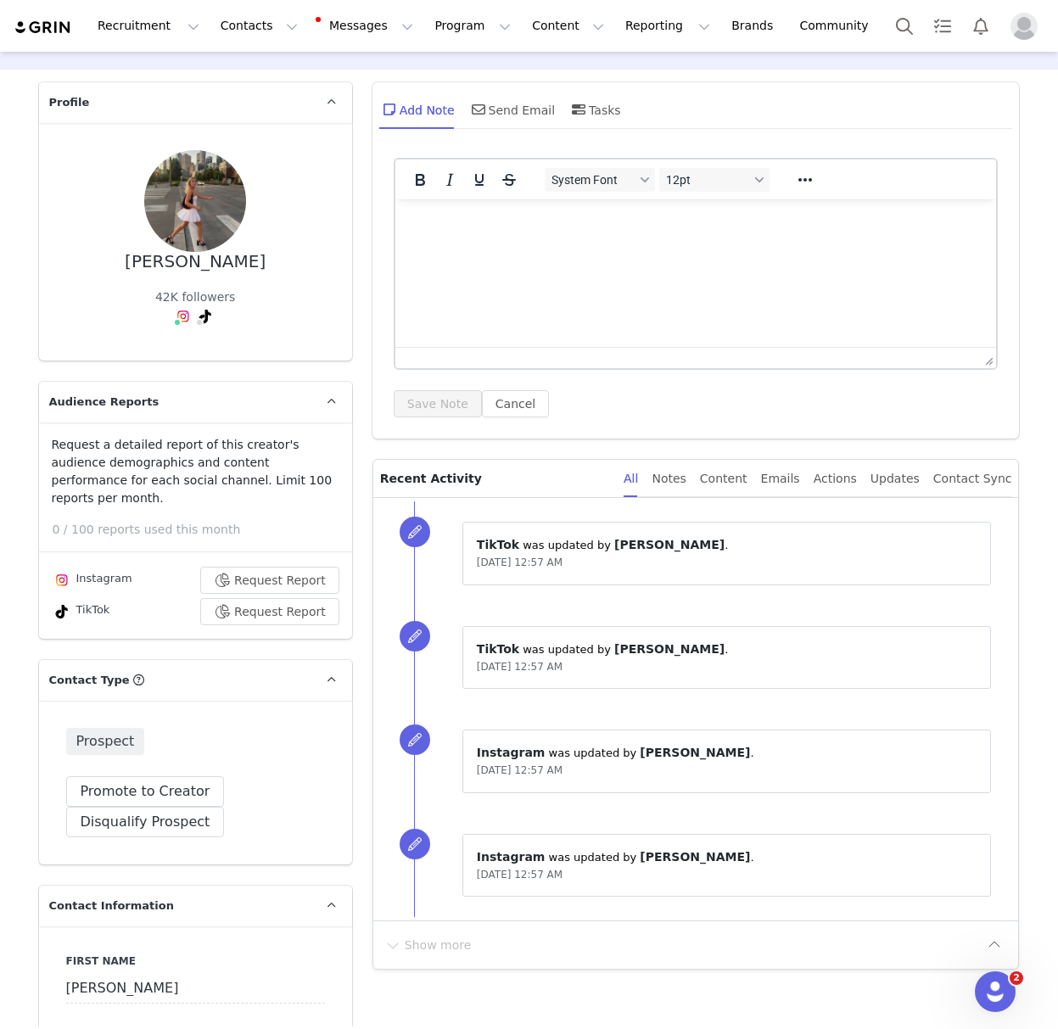
scroll to position [0, 0]
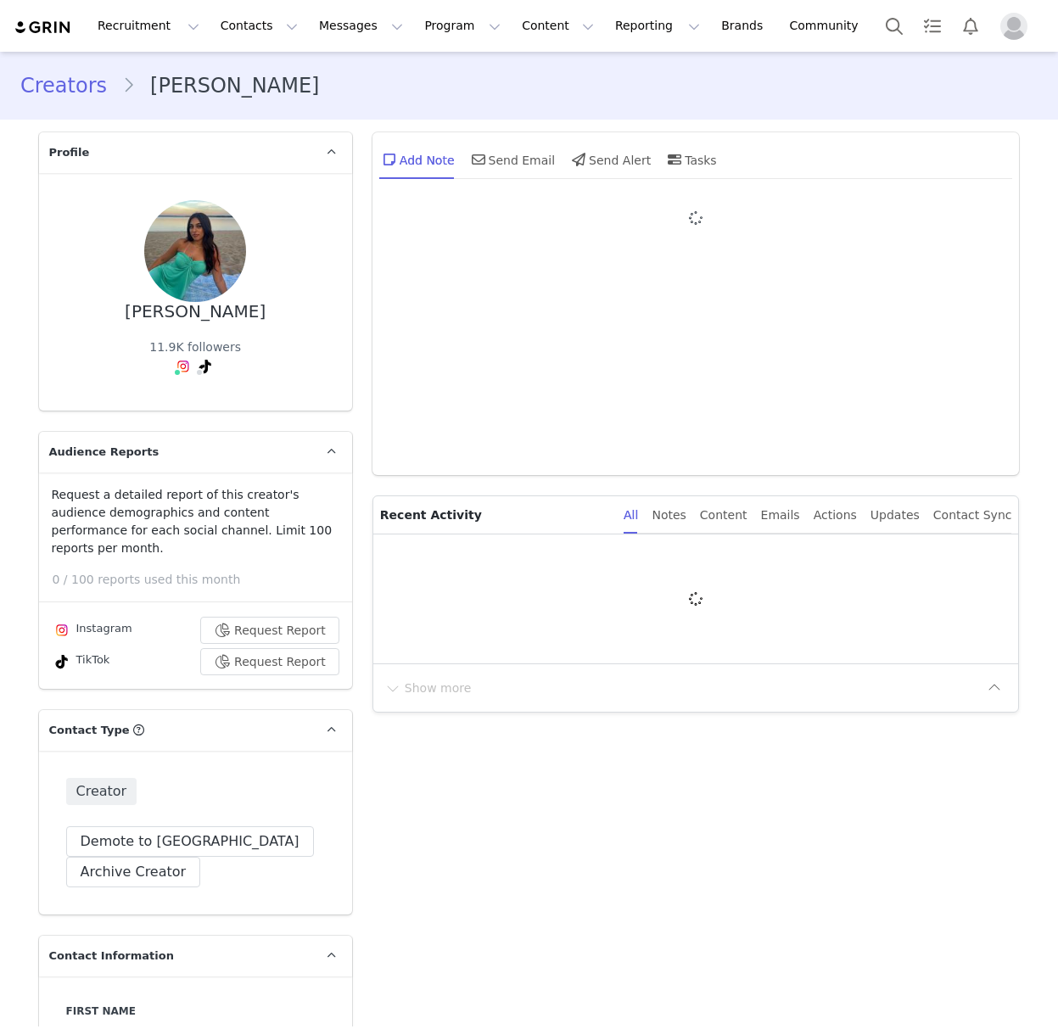
type input "+1 ([GEOGRAPHIC_DATA])"
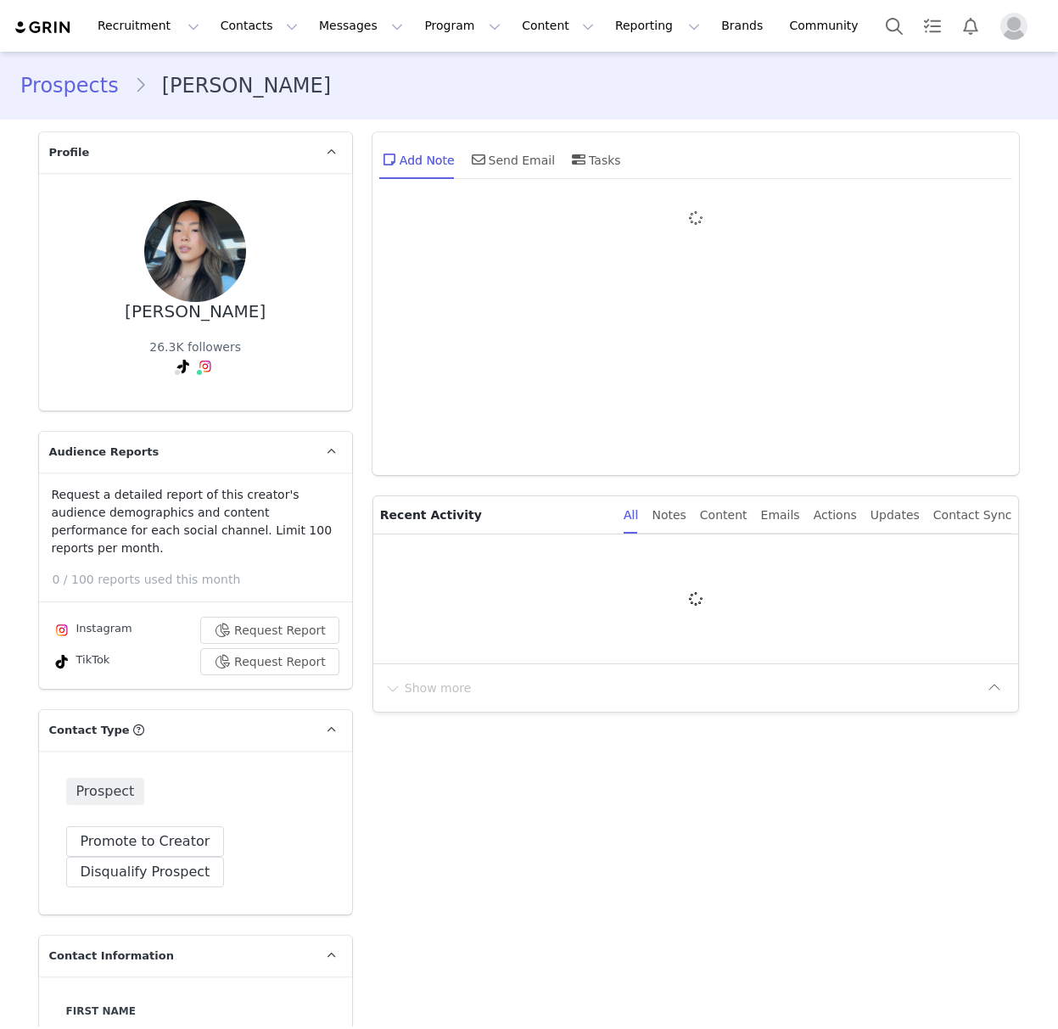
type input "+1 ([GEOGRAPHIC_DATA])"
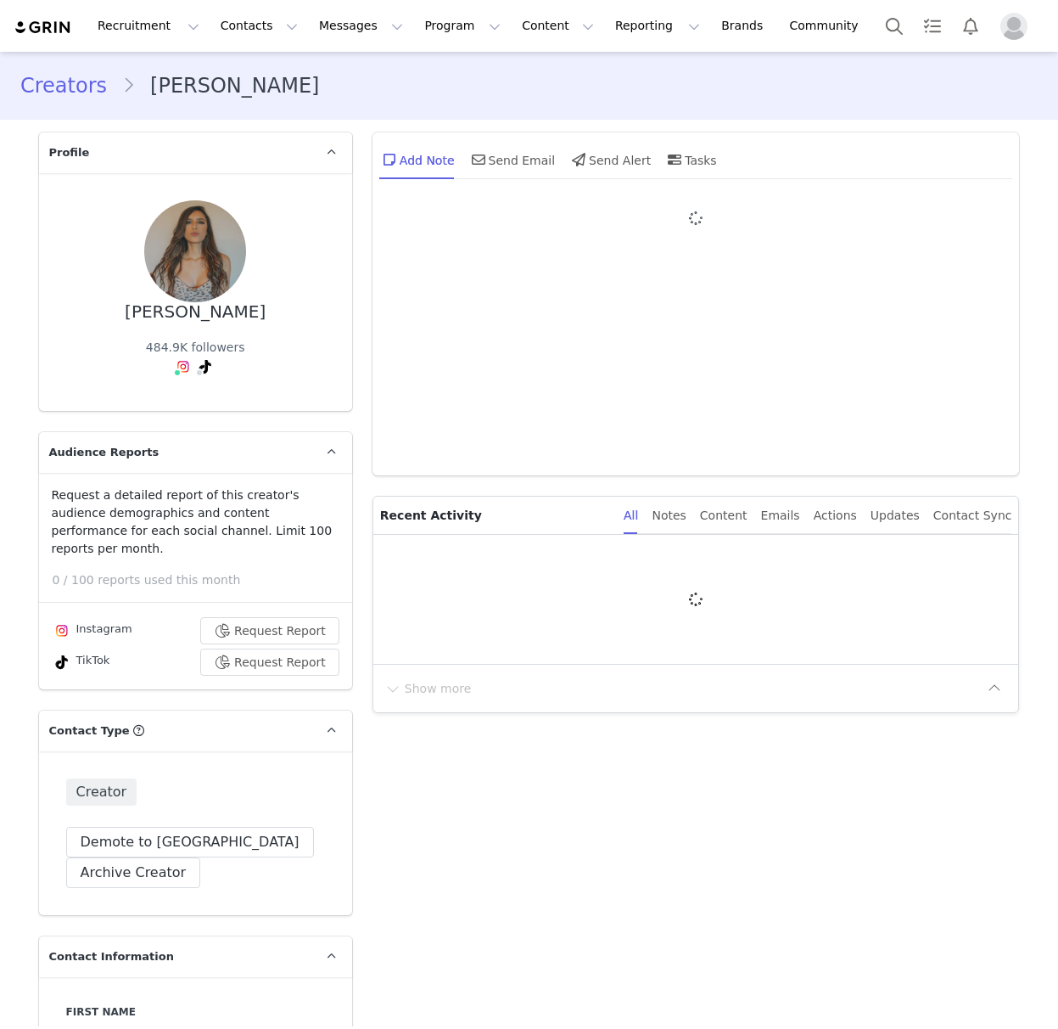
type input "+1 ([GEOGRAPHIC_DATA])"
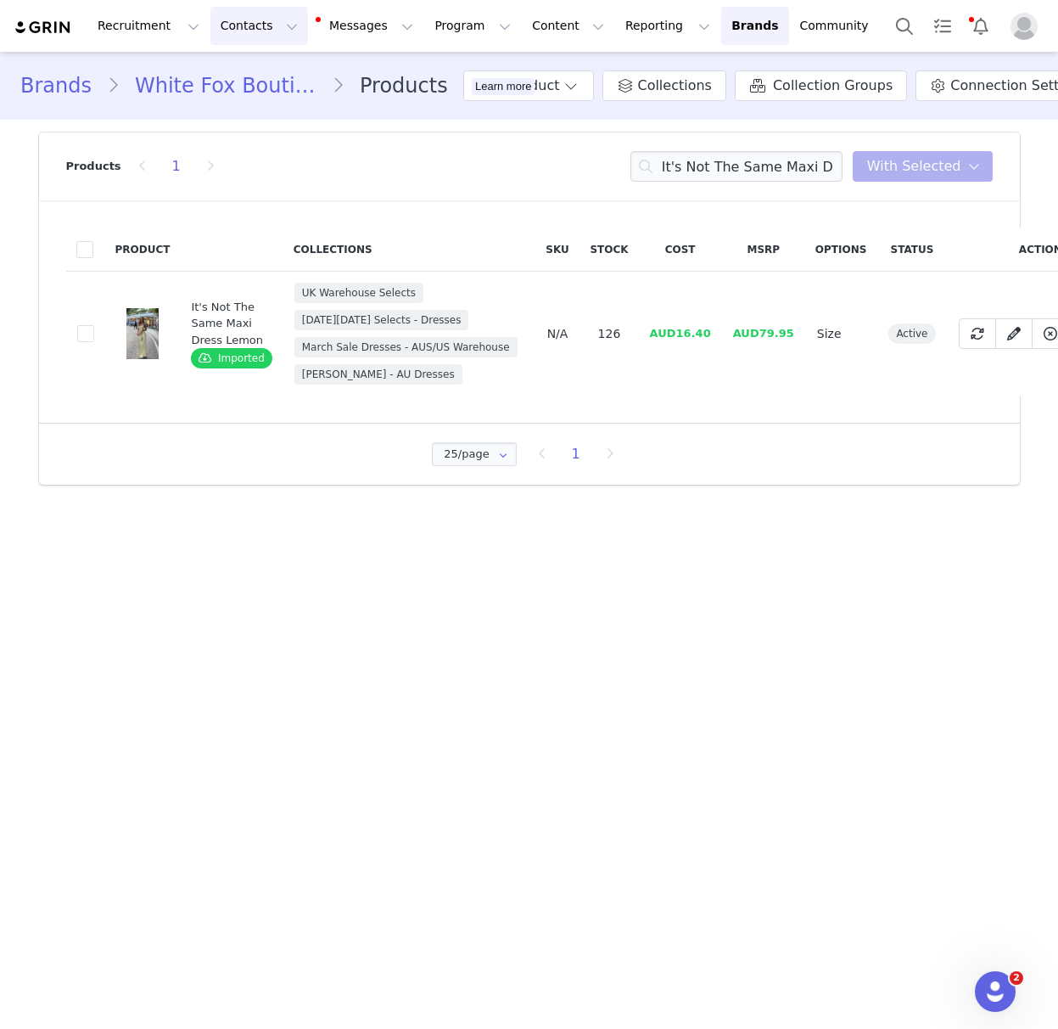
drag, startPoint x: 244, startPoint y: 20, endPoint x: 249, endPoint y: 48, distance: 28.6
click at [244, 21] on button "Contacts Contacts" at bounding box center [259, 26] width 98 height 38
click at [248, 74] on p "Creators" at bounding box center [237, 75] width 51 height 18
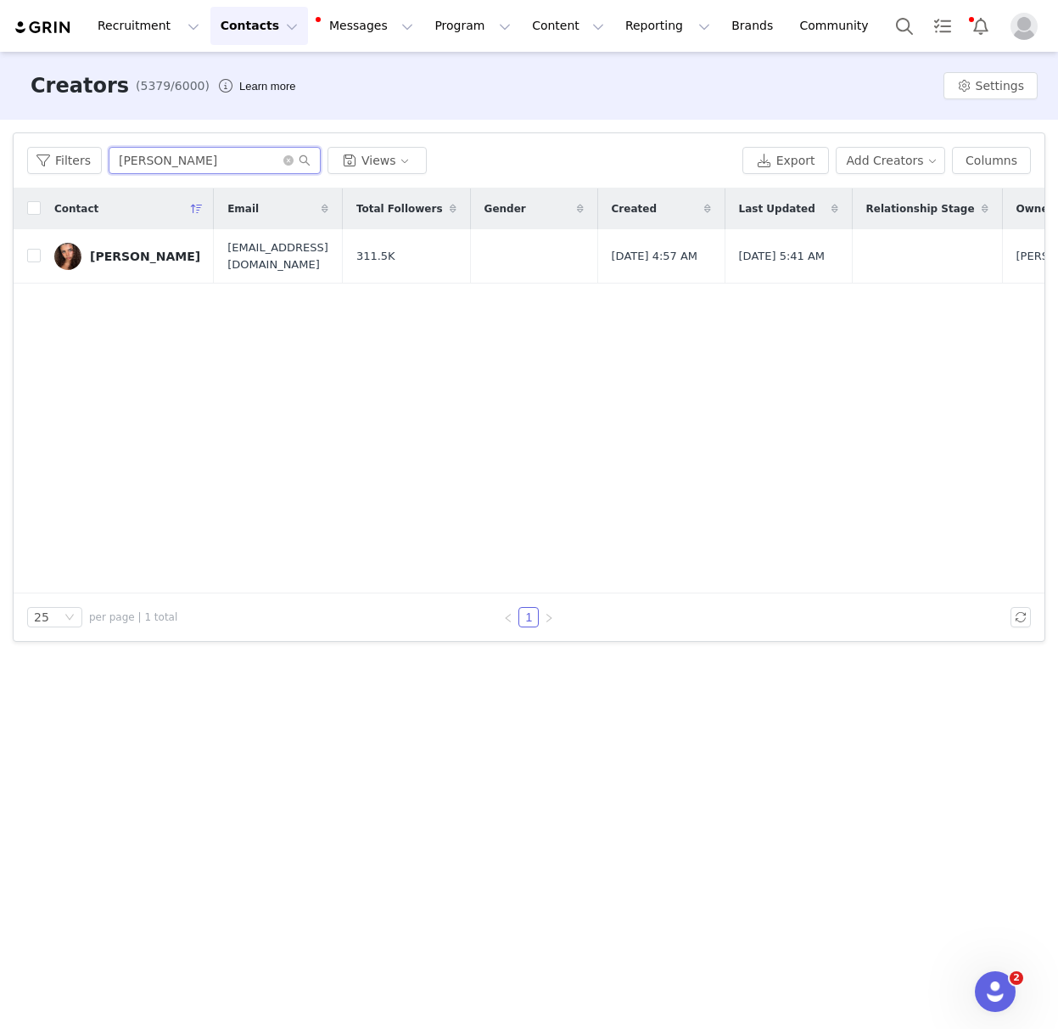
click at [186, 163] on input "Reeya Basdeo" at bounding box center [215, 160] width 212 height 27
paste input "Amina Aminu"
type input "Amina Aminu"
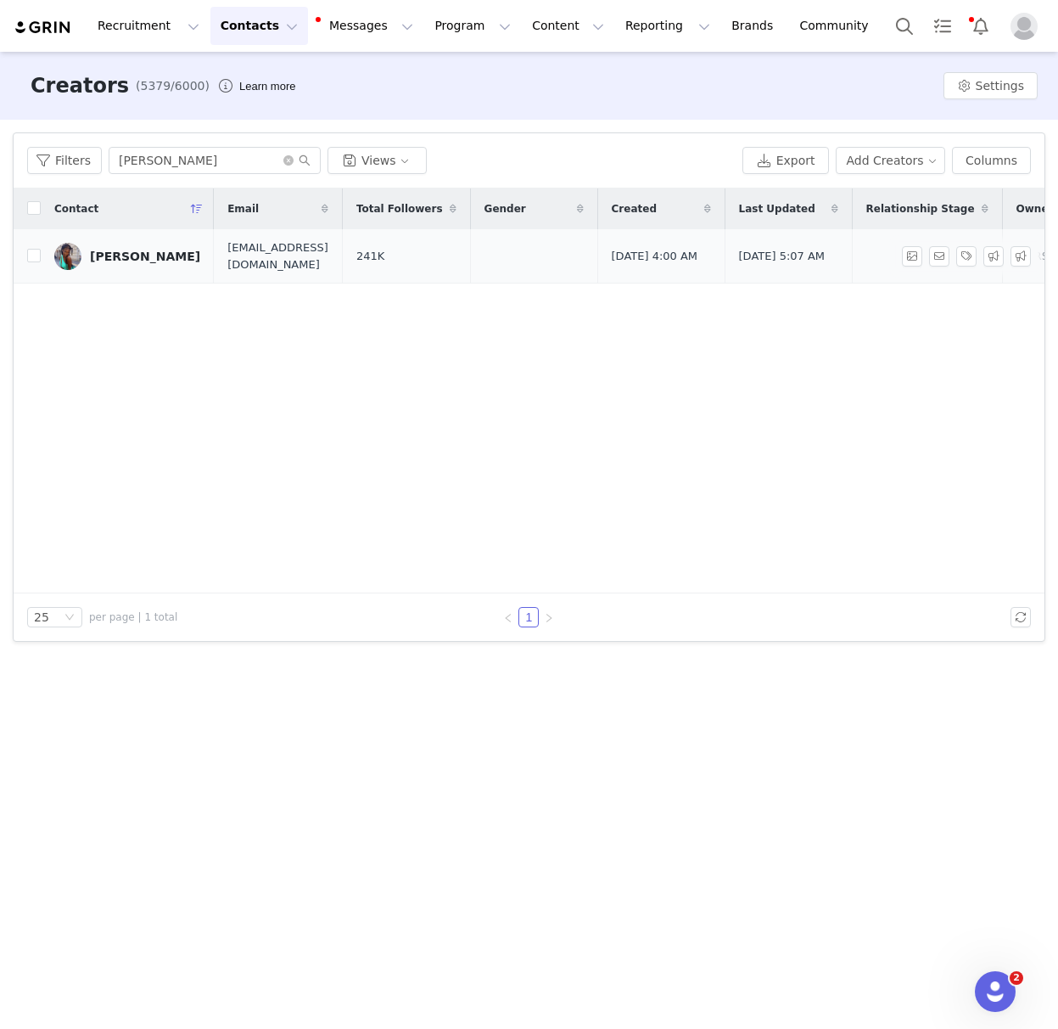
click at [158, 264] on link "Amina Aminu" at bounding box center [127, 256] width 146 height 27
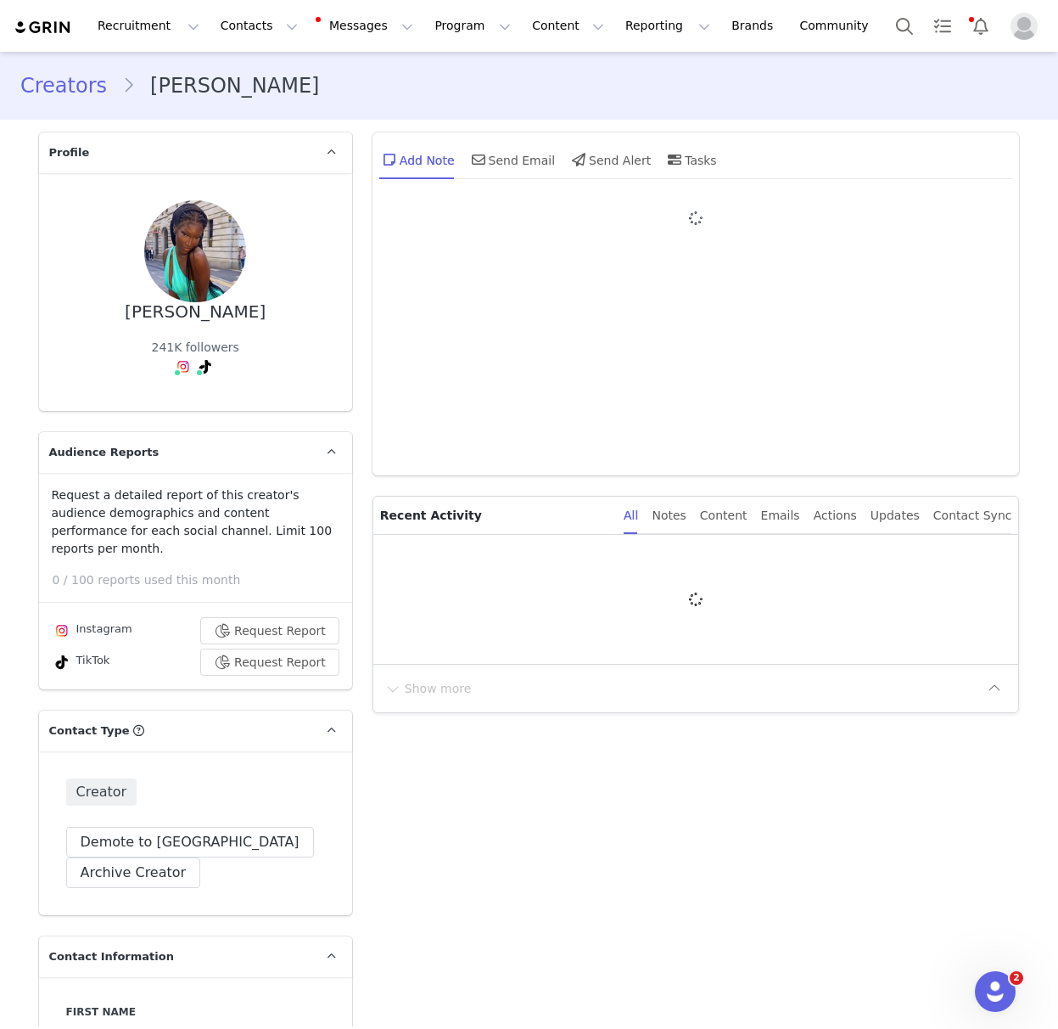
type input "+1 ([GEOGRAPHIC_DATA])"
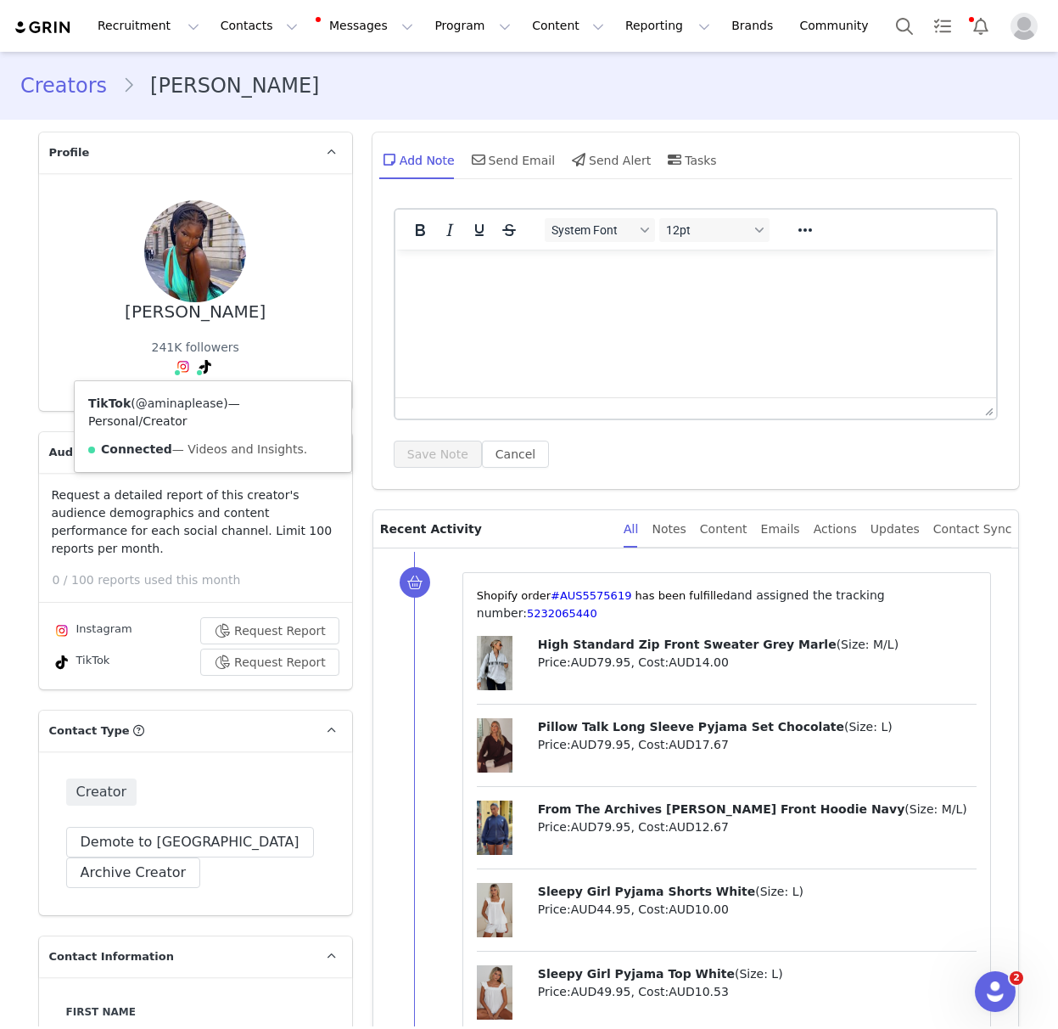
click at [188, 400] on link "@aminaplease" at bounding box center [179, 403] width 87 height 14
click at [71, 88] on link "Creators" at bounding box center [71, 85] width 102 height 31
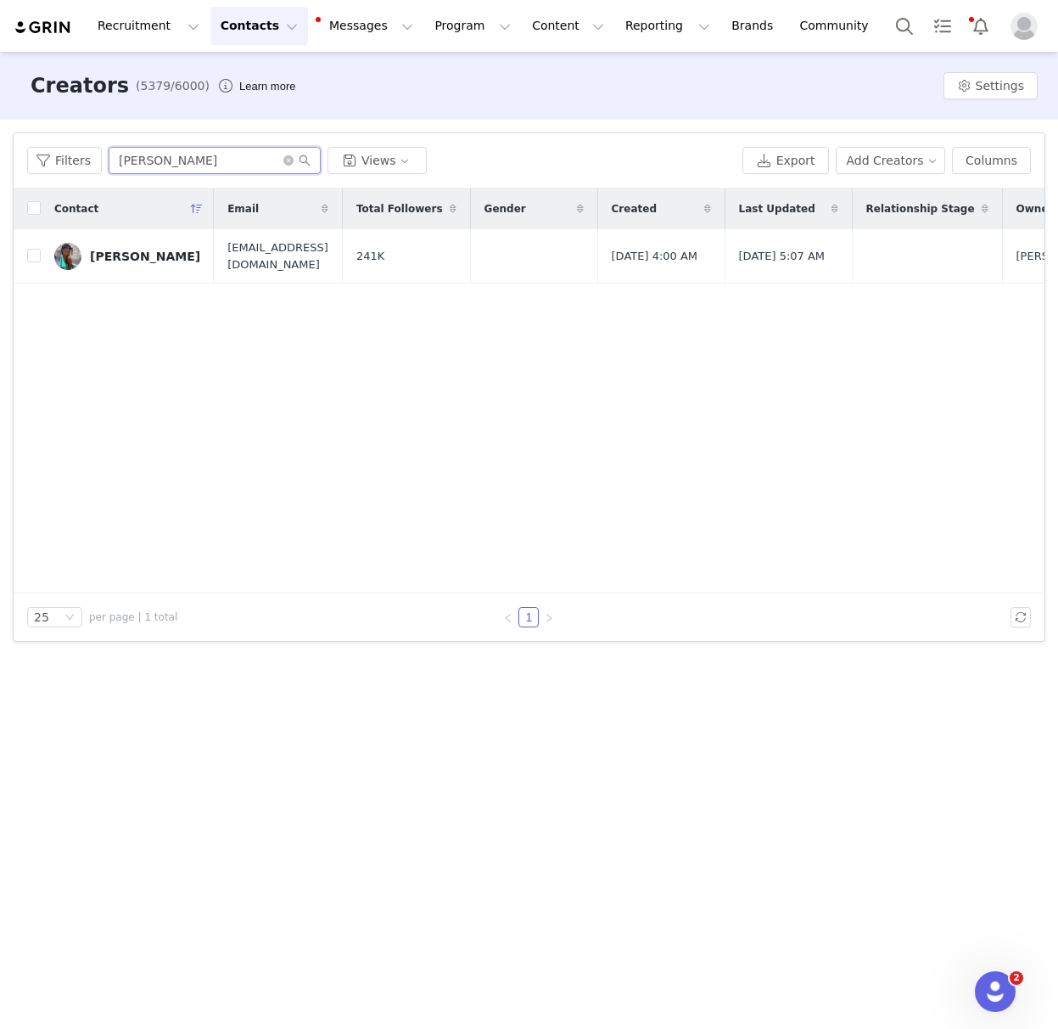
drag, startPoint x: 179, startPoint y: 157, endPoint x: 20, endPoint y: 142, distance: 159.4
click at [23, 140] on div "Filters Amina Aminu Views Export Add Creators Columns" at bounding box center [529, 160] width 1031 height 55
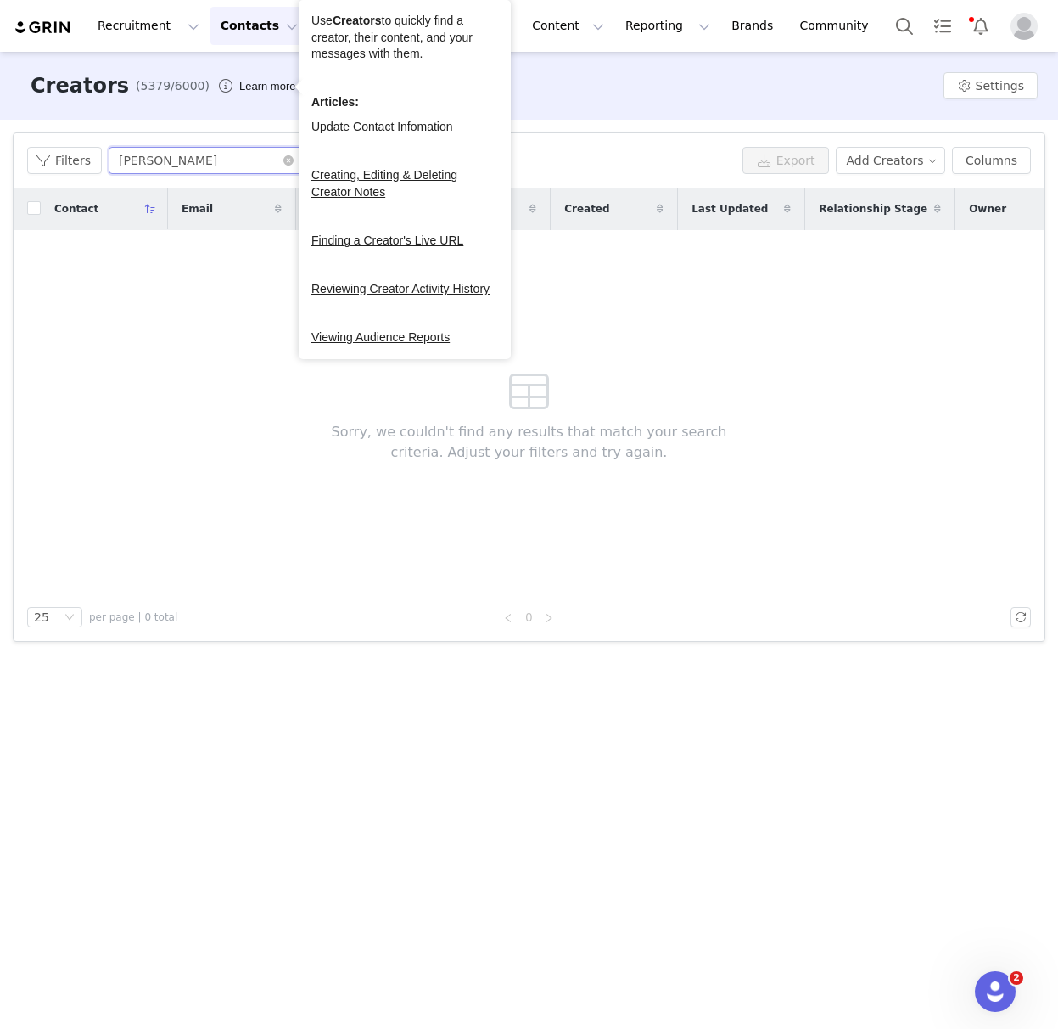
type input "[PERSON_NAME]"
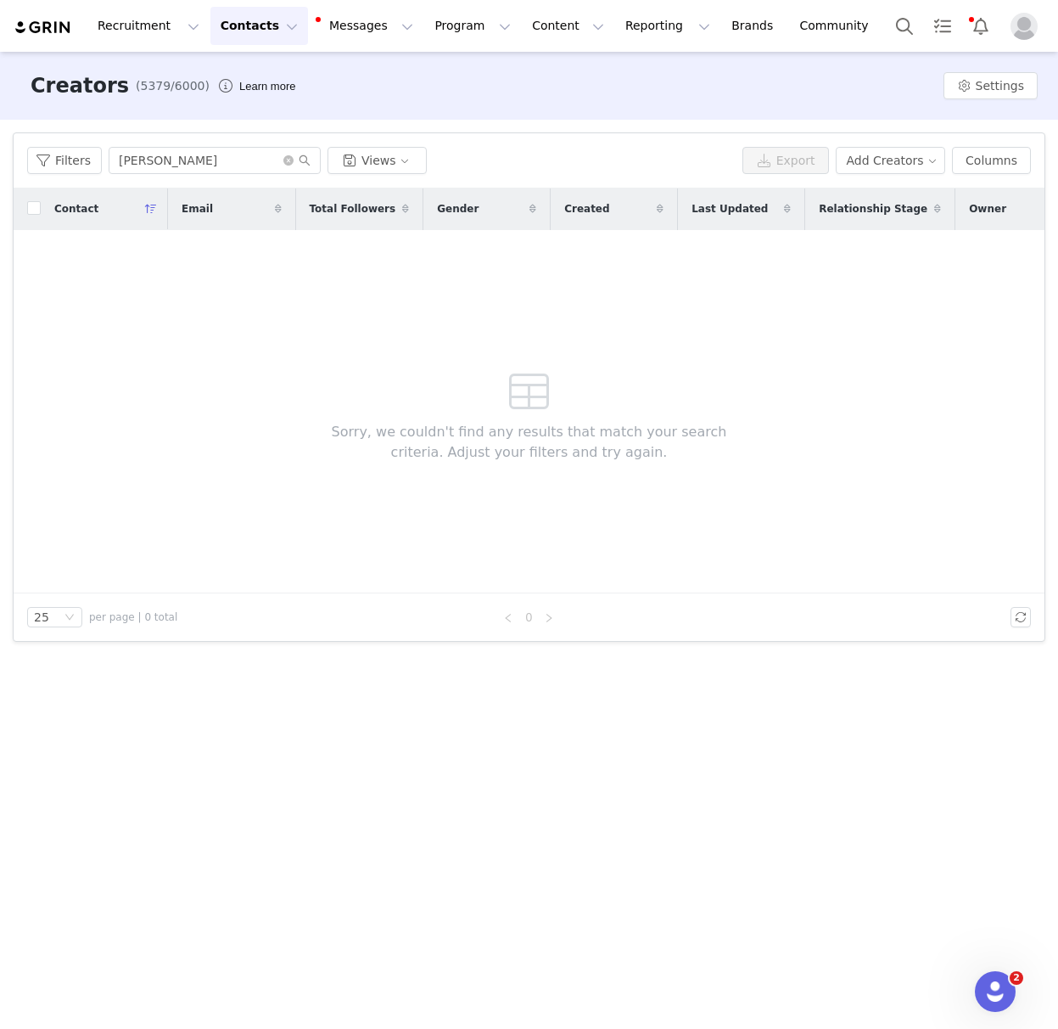
drag, startPoint x: 251, startPoint y: 22, endPoint x: 266, endPoint y: 73, distance: 52.9
click at [251, 23] on button "Contacts Contacts" at bounding box center [259, 26] width 98 height 38
click at [266, 106] on p "Prospects" at bounding box center [240, 107] width 57 height 18
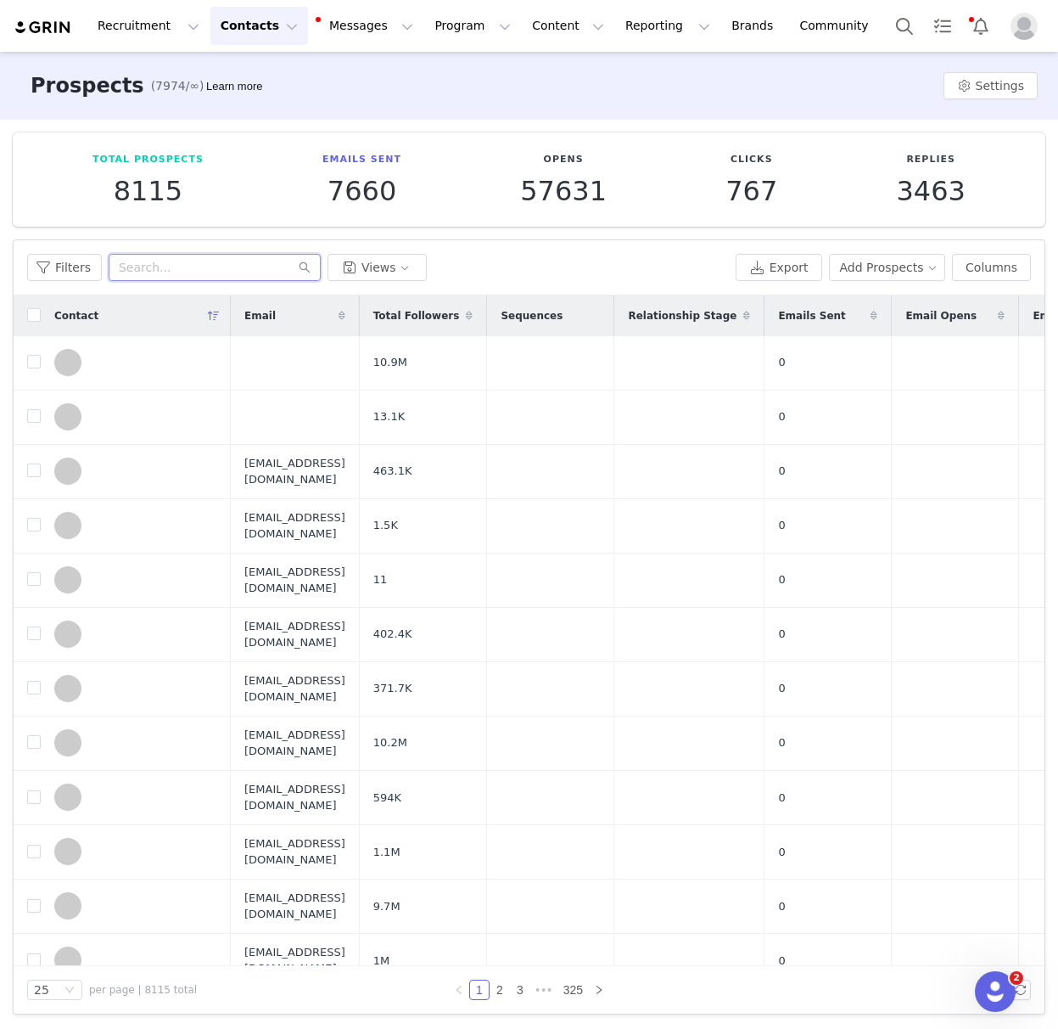
click at [166, 261] on input "text" at bounding box center [215, 267] width 212 height 27
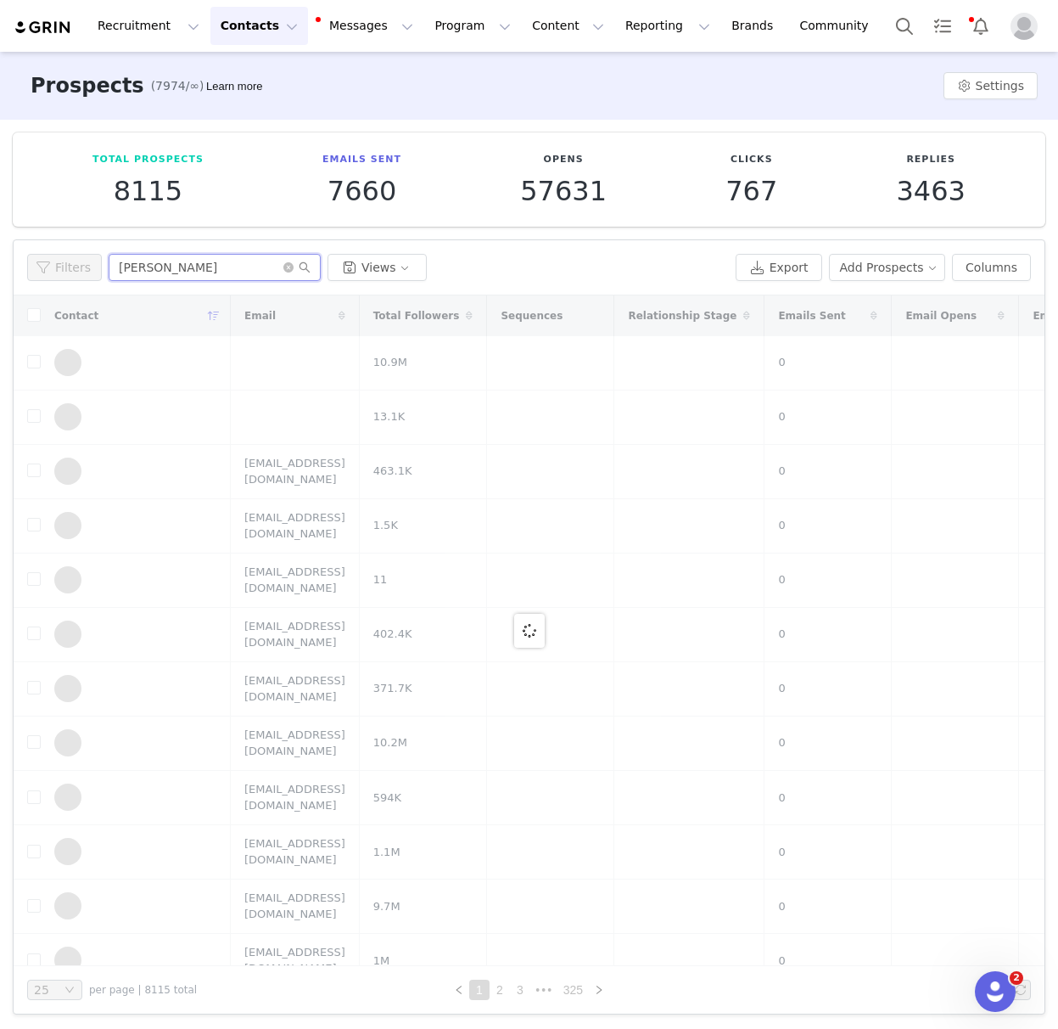
type input "[PERSON_NAME]"
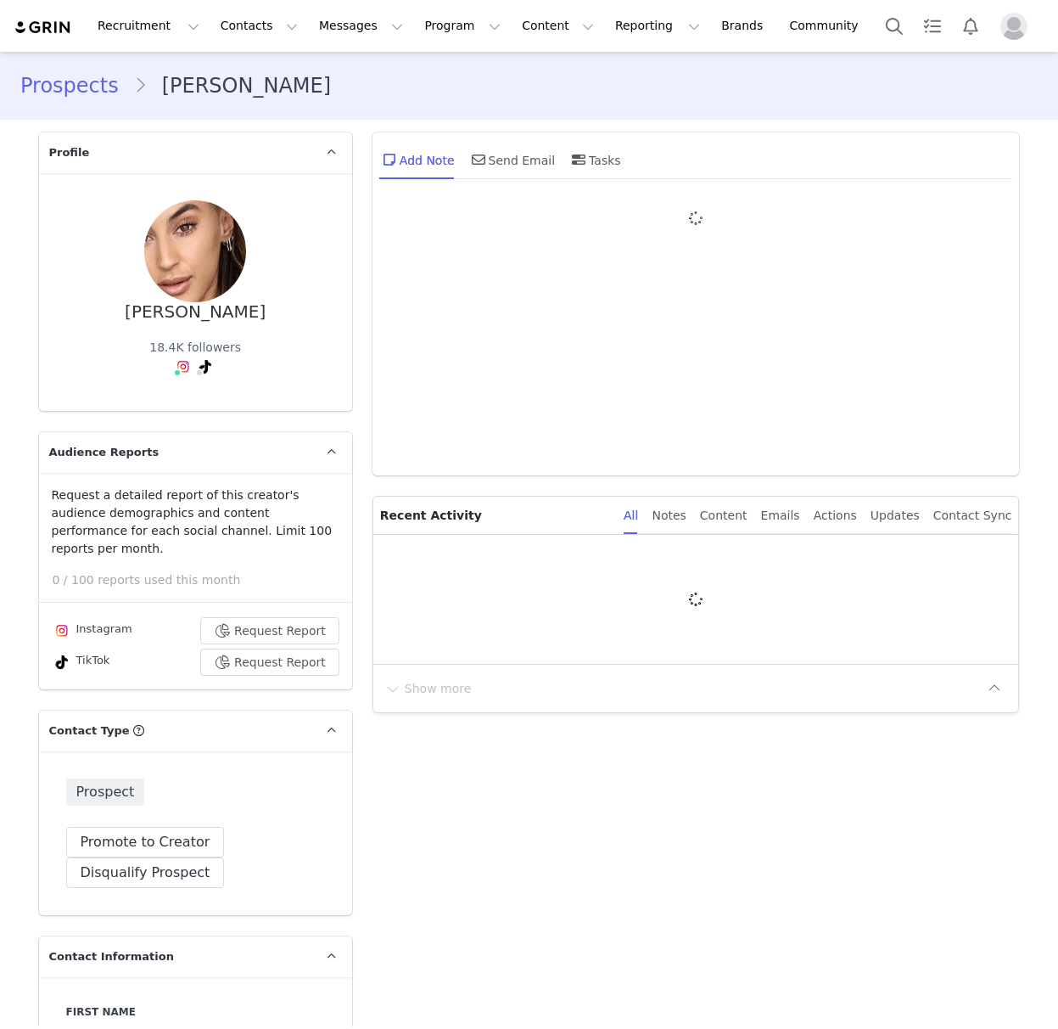
type input "+1 ([GEOGRAPHIC_DATA])"
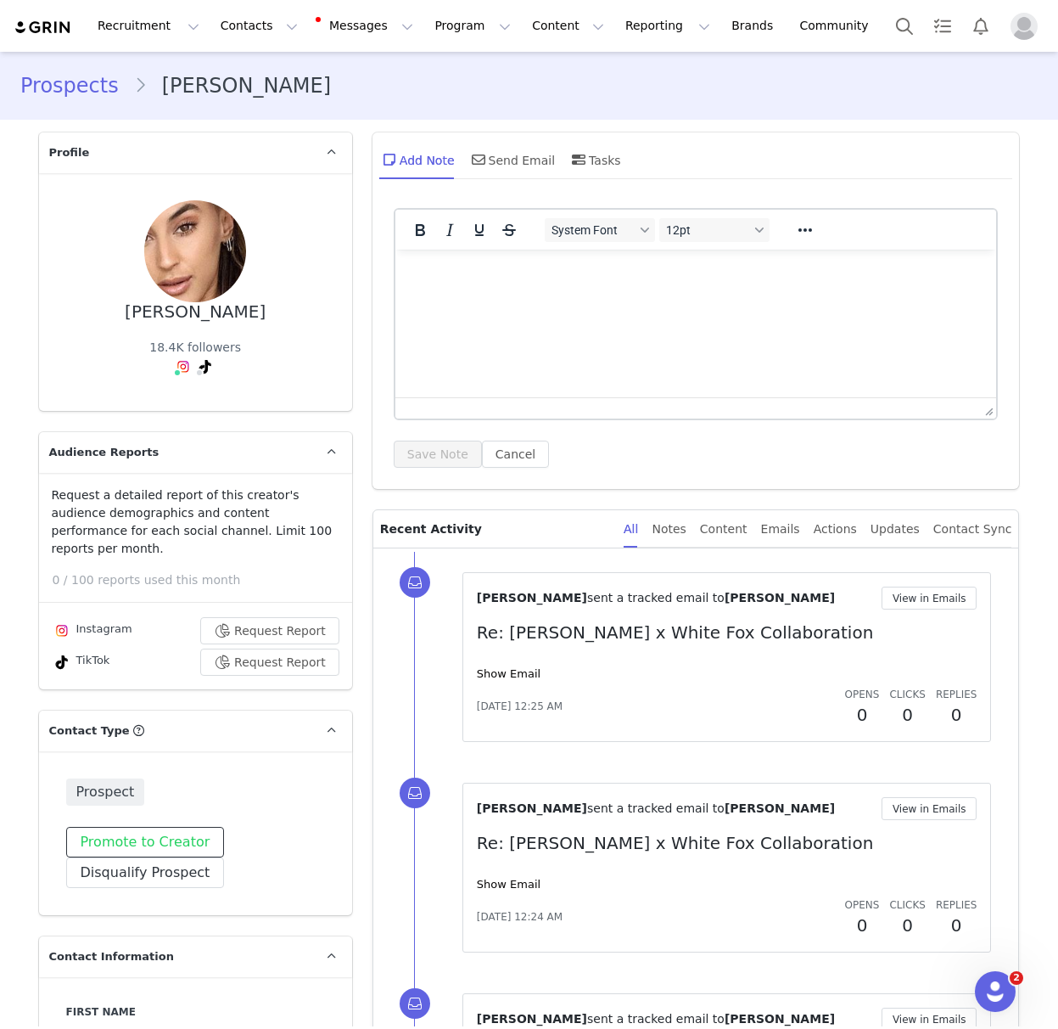
click at [148, 827] on button "Promote to Creator" at bounding box center [145, 842] width 159 height 31
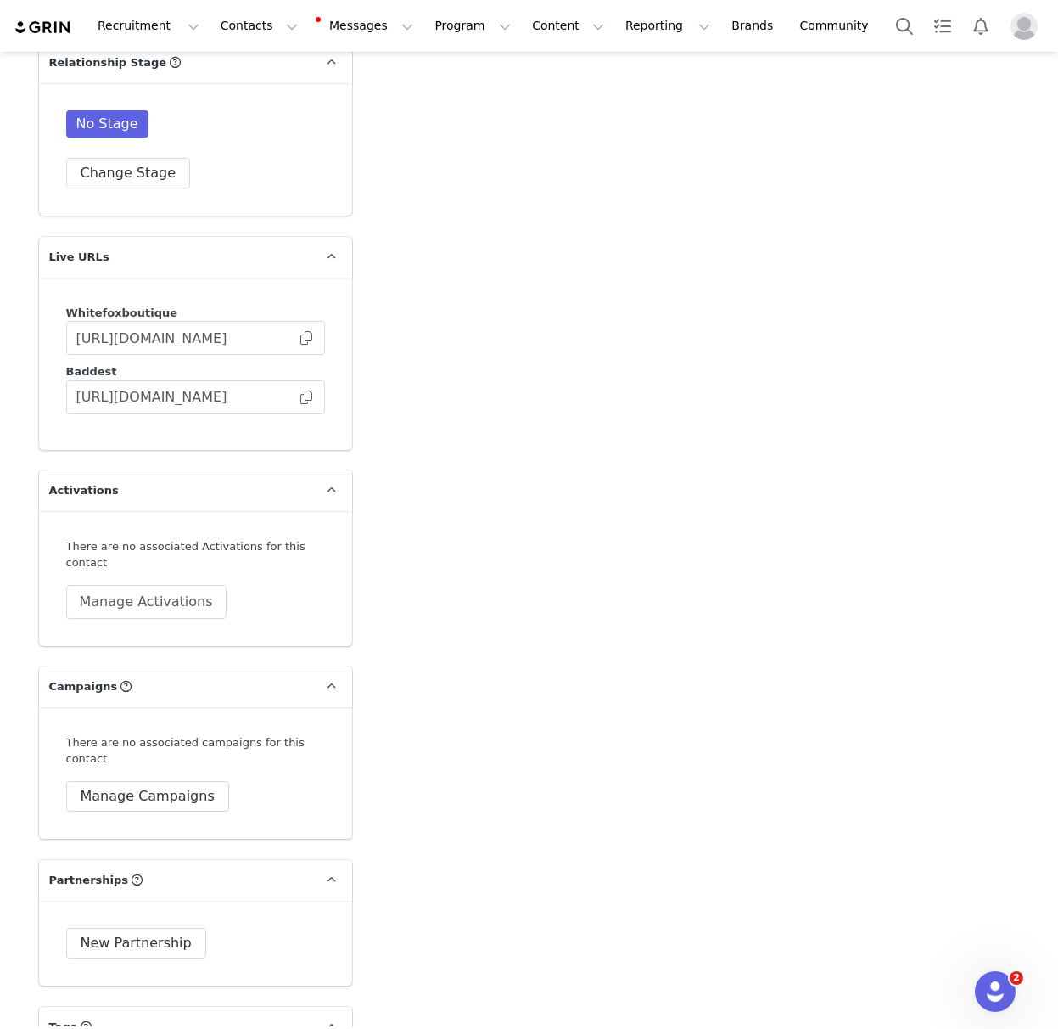
scroll to position [3347, 0]
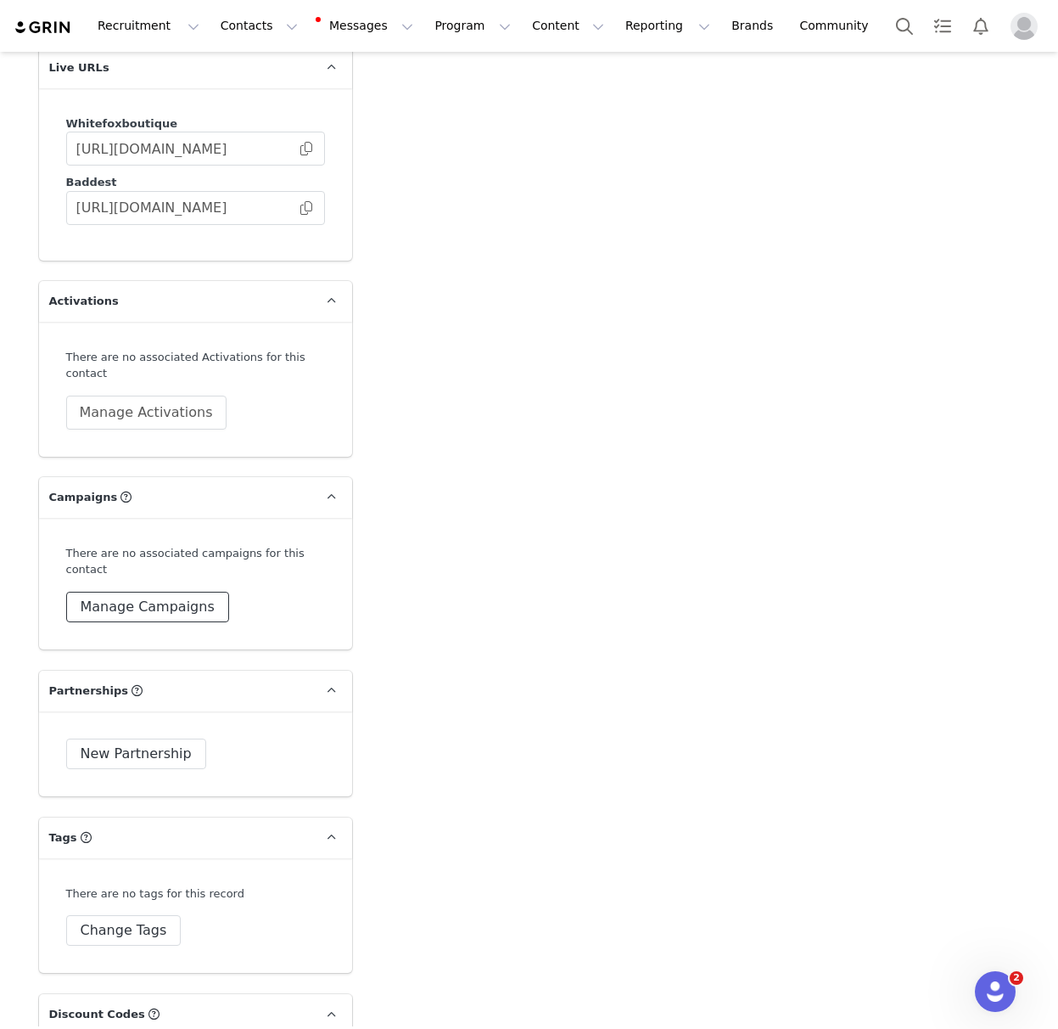
click at [130, 595] on button "Manage Campaigns" at bounding box center [147, 606] width 163 height 31
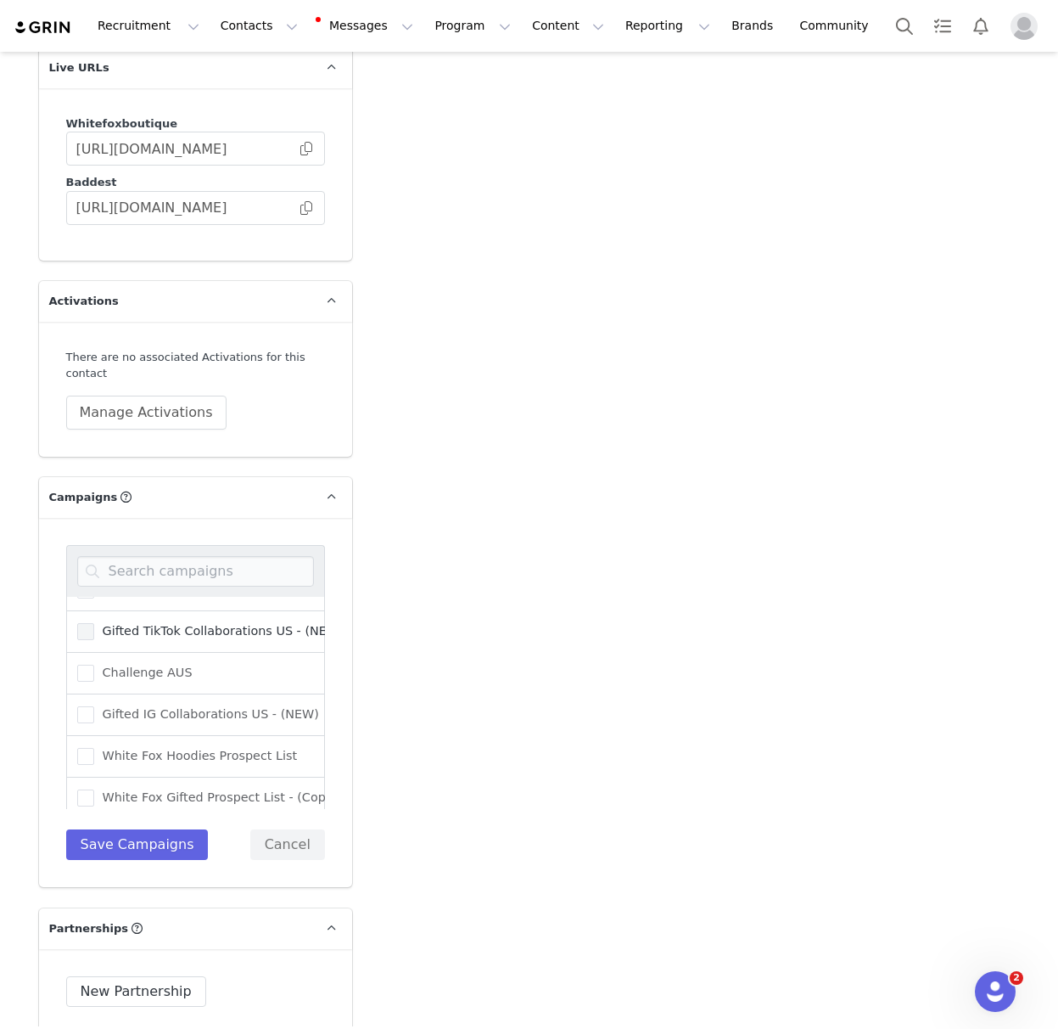
scroll to position [62, 0]
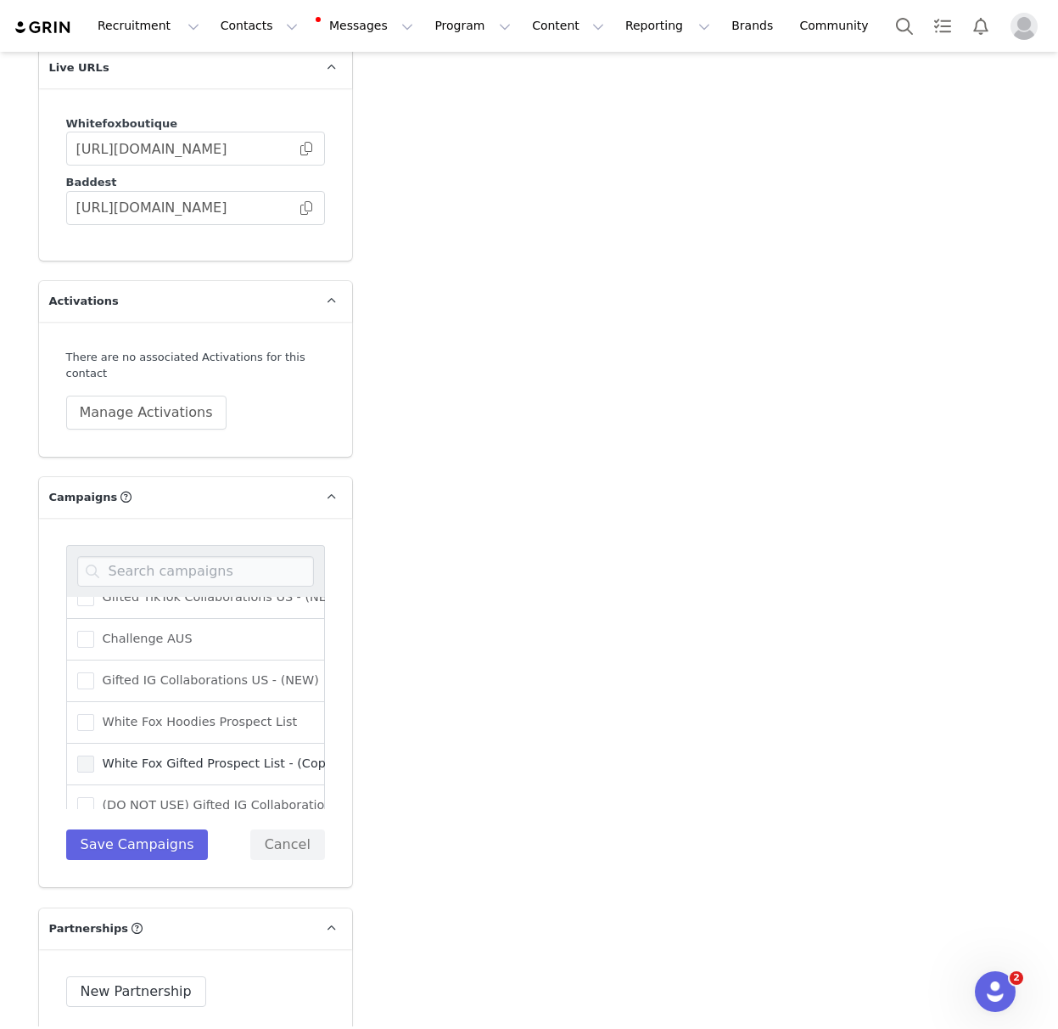
drag, startPoint x: 160, startPoint y: 669, endPoint x: 166, endPoint y: 736, distance: 67.4
click at [160, 670] on label "Gifted IG Collaborations US - (NEW)" at bounding box center [198, 680] width 242 height 20
click at [94, 672] on input "Gifted IG Collaborations US - (NEW)" at bounding box center [94, 672] width 0 height 0
click at [143, 836] on button "Save Campaigns" at bounding box center [137, 844] width 143 height 31
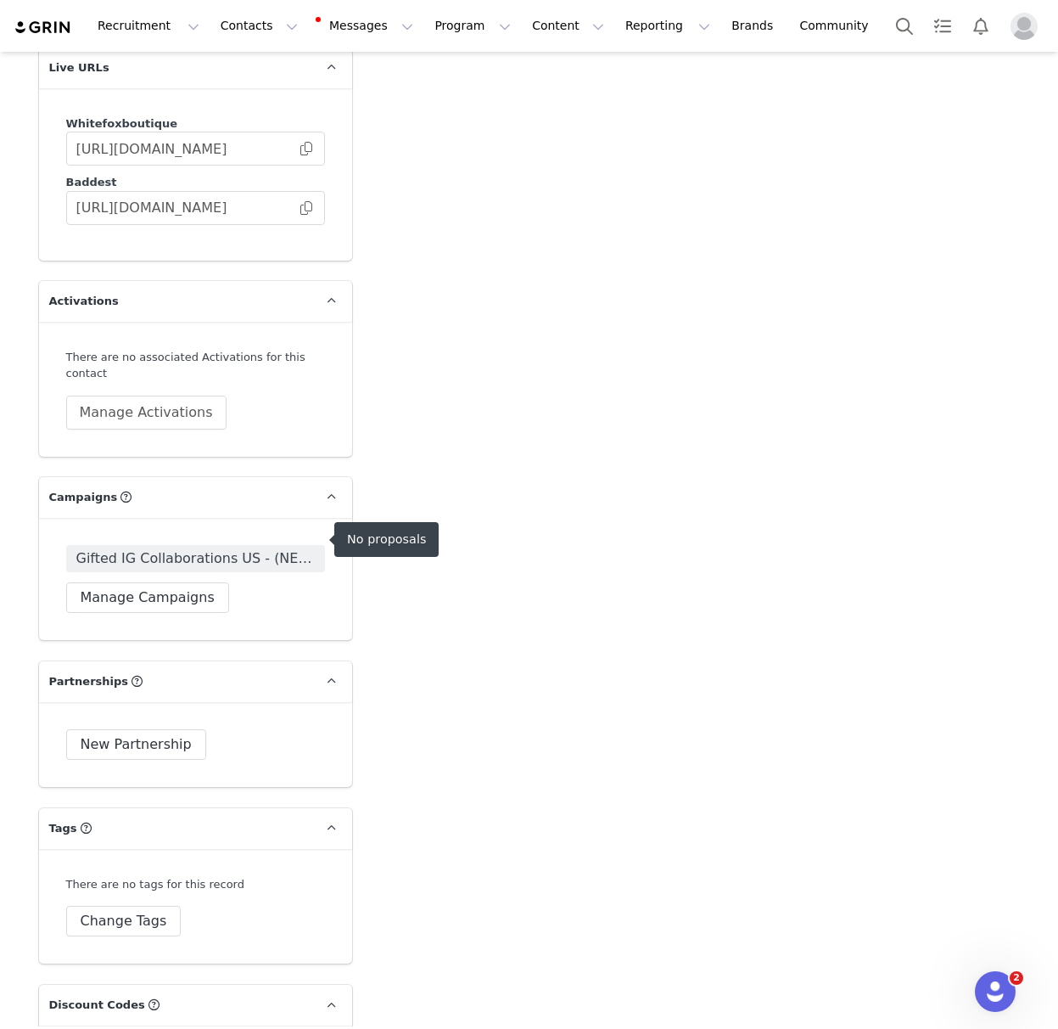
click at [178, 548] on span "Gifted IG Collaborations US - (NEW)" at bounding box center [195, 558] width 238 height 20
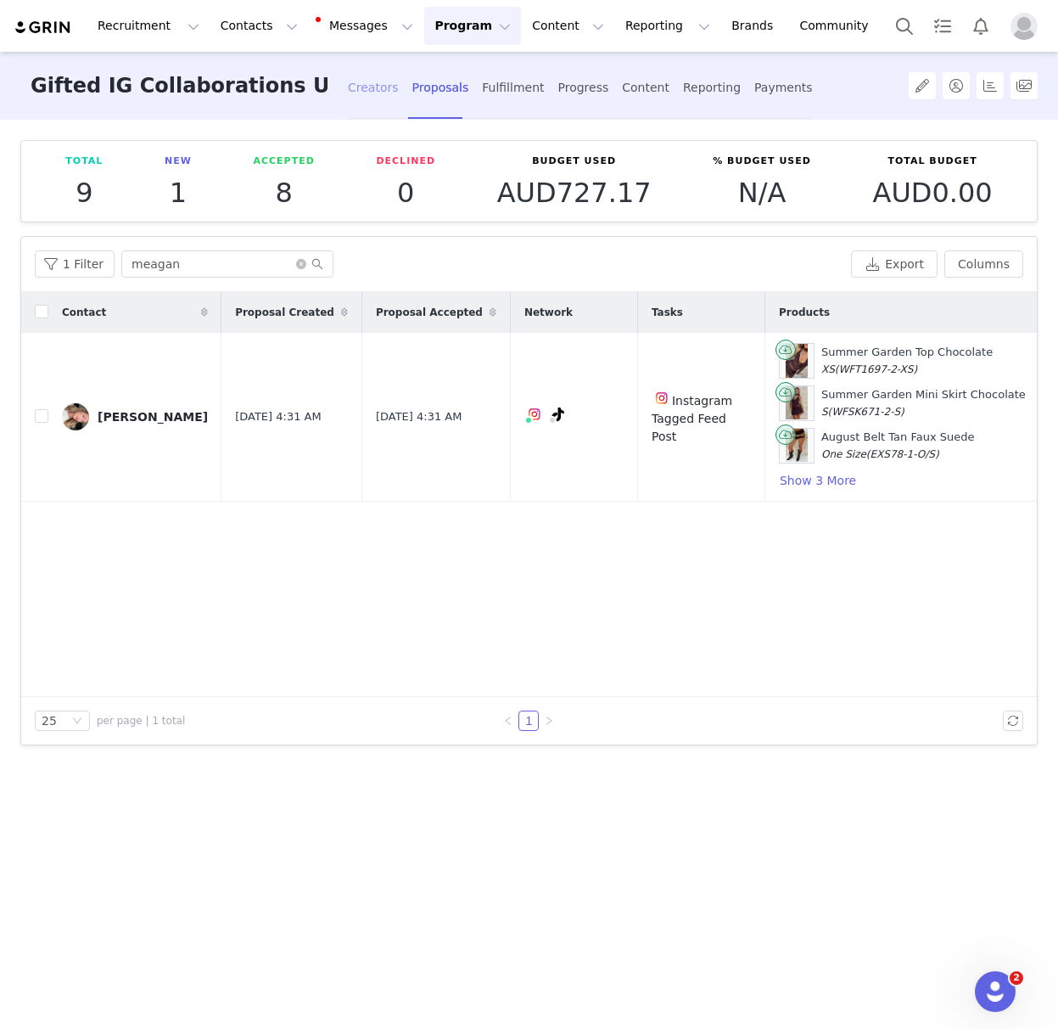
click at [373, 92] on div "Creators" at bounding box center [373, 87] width 51 height 45
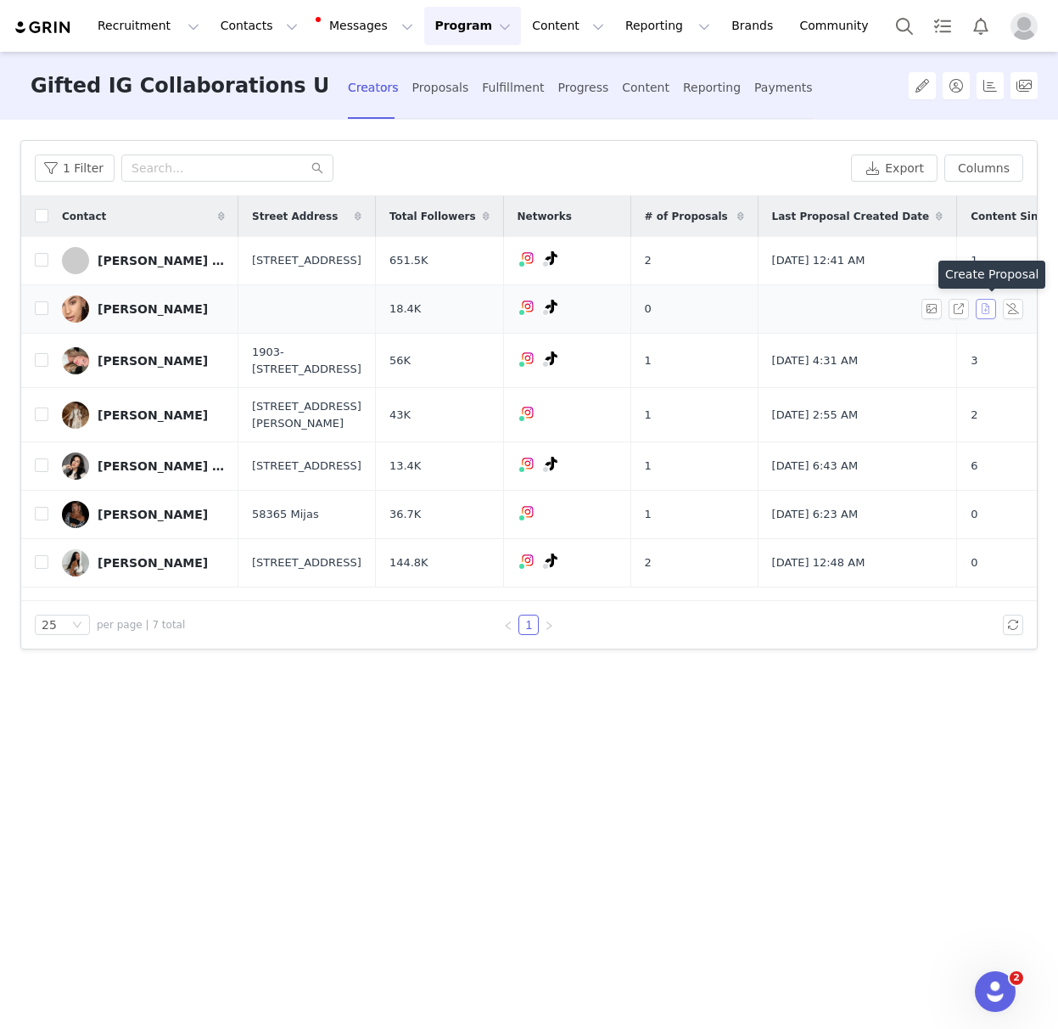
click at [989, 310] on button "button" at bounding box center [986, 309] width 20 height 20
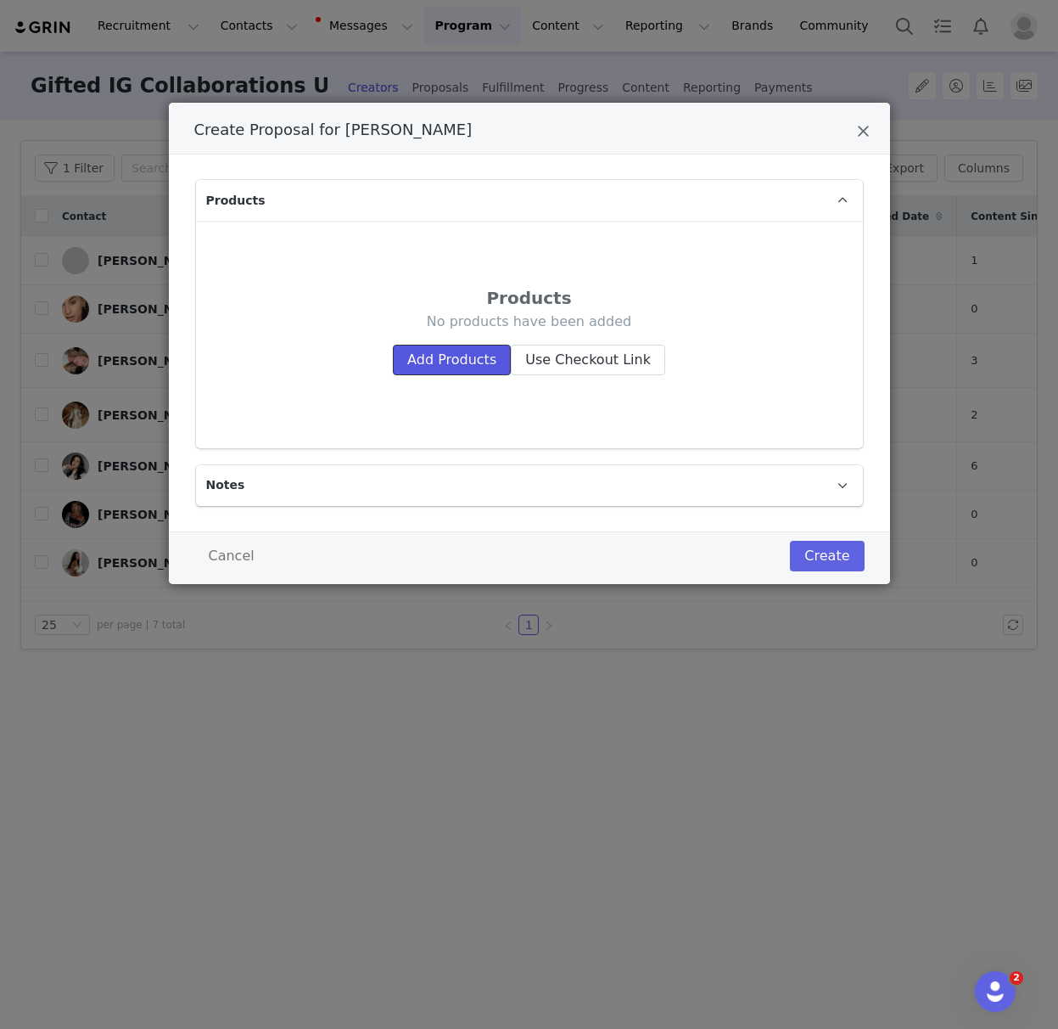
click at [437, 357] on button "Add Products" at bounding box center [452, 360] width 118 height 31
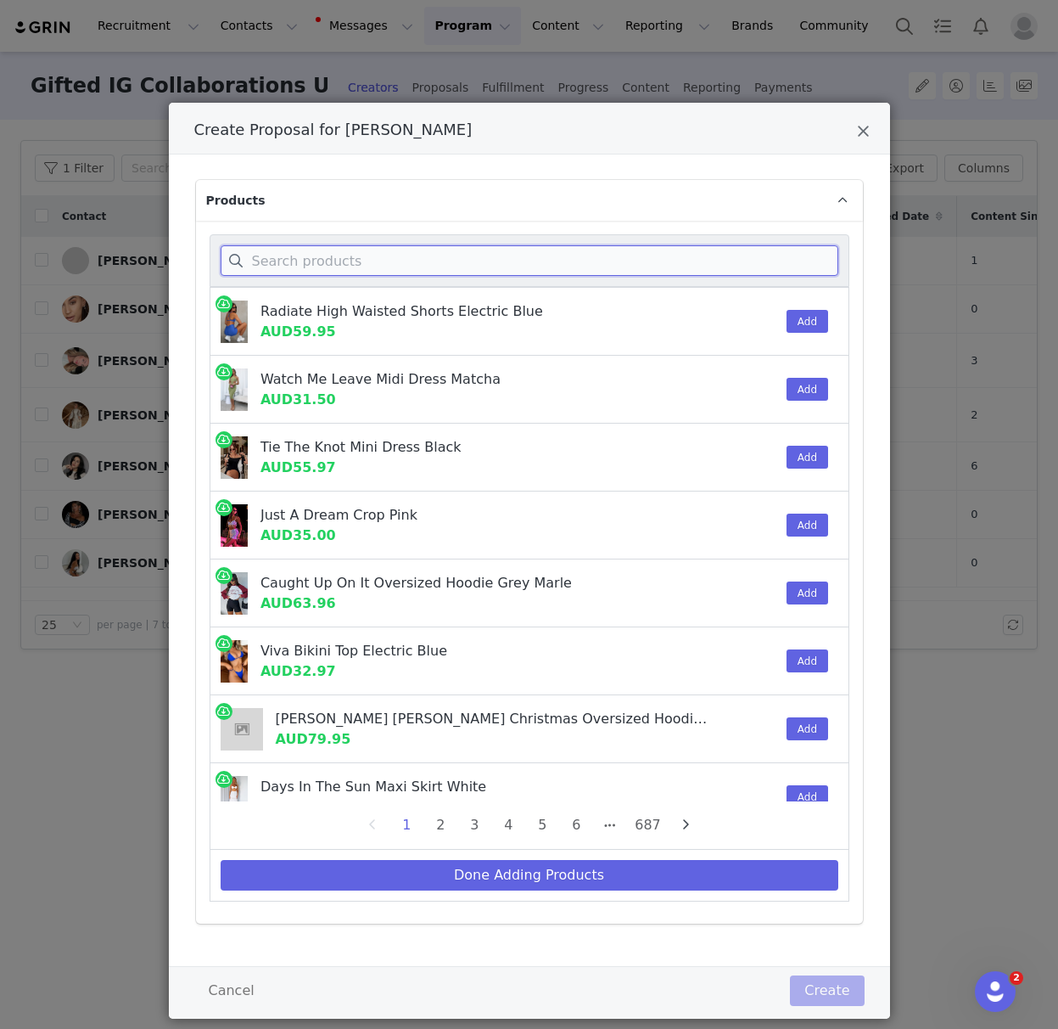
click at [376, 265] on input "Create Proposal for Ines Piombetti" at bounding box center [530, 260] width 618 height 31
paste input "Catch Me If You Can Mini Dress Choc/Pink Polka Dot"
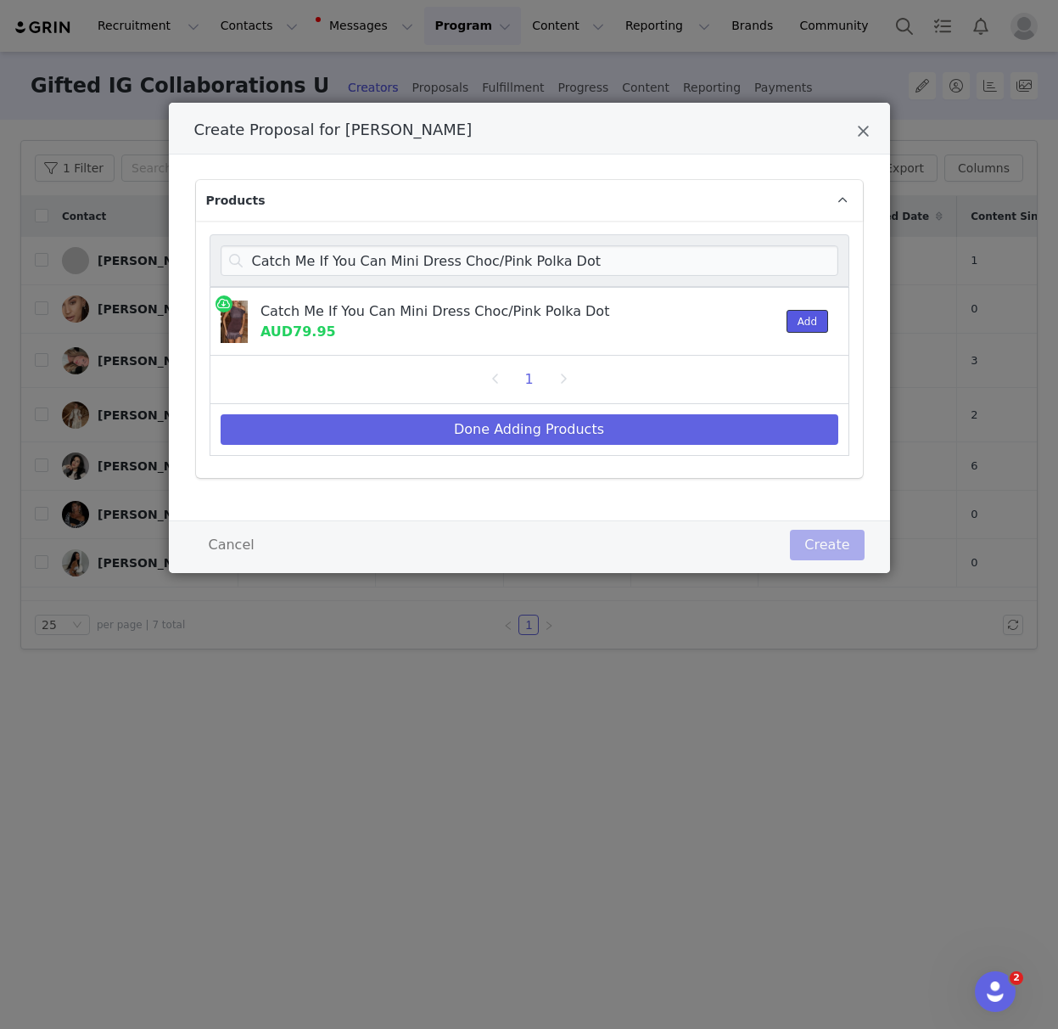
click at [800, 324] on button "Add" at bounding box center [808, 321] width 42 height 23
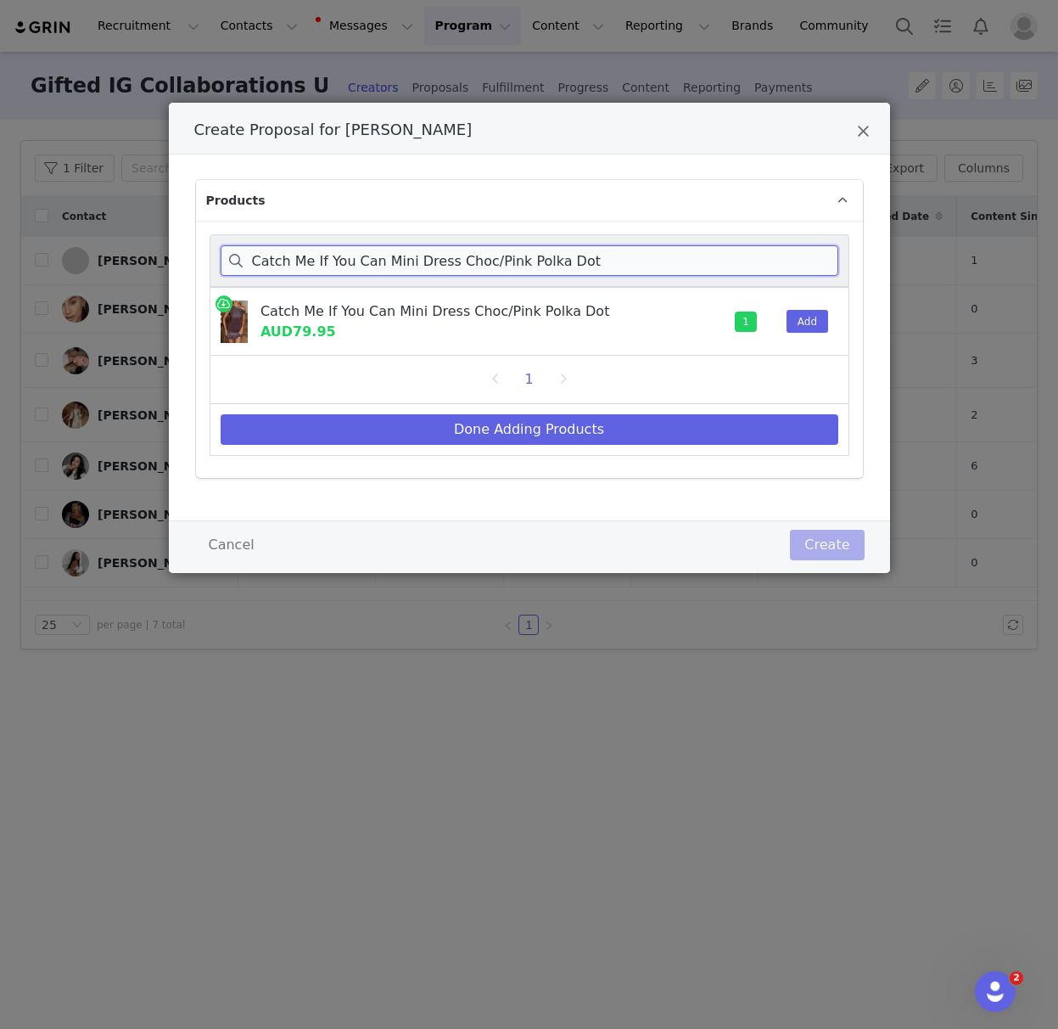
click at [298, 261] on input "Catch Me If You Can Mini Dress Choc/Pink Polka Dot" at bounding box center [530, 260] width 618 height 31
paste input "He Said She Said Pants Olive"
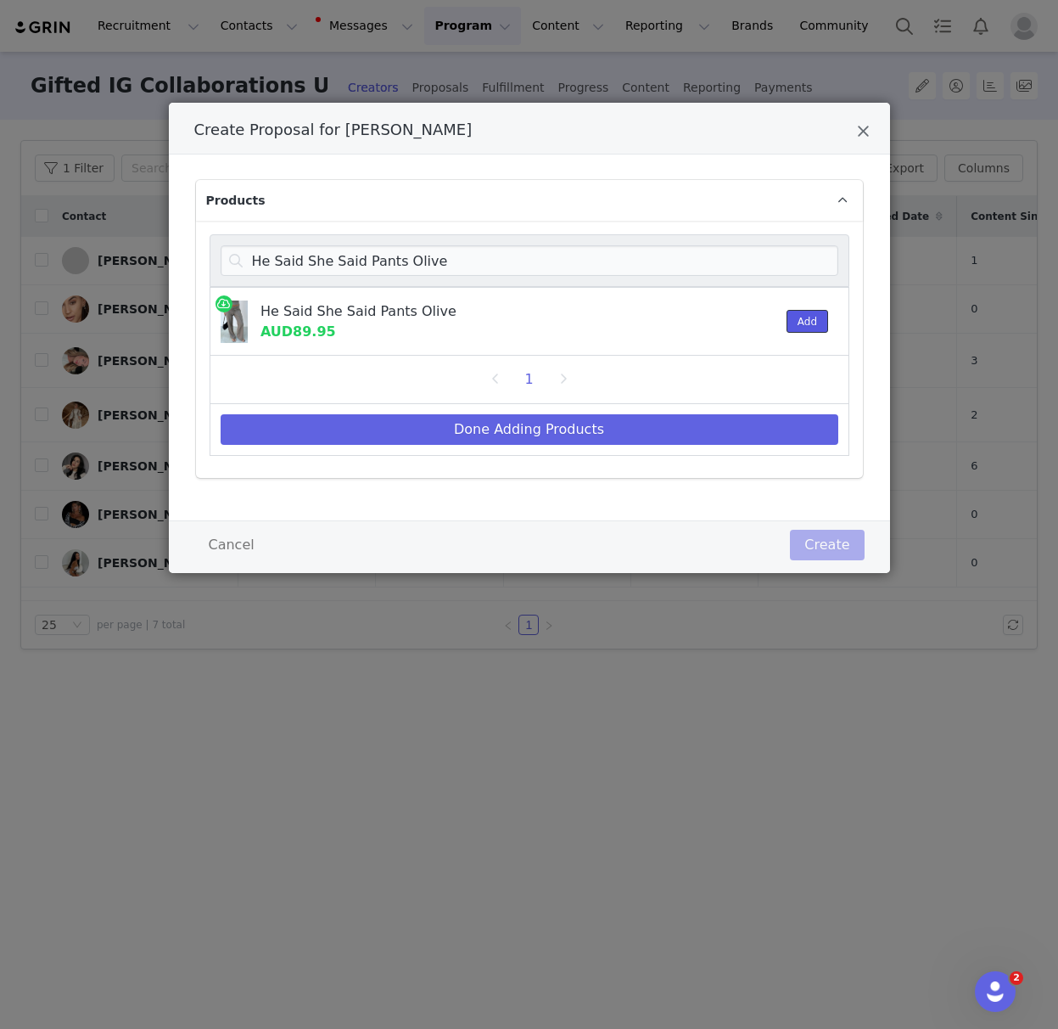
click at [801, 321] on button "Add" at bounding box center [808, 321] width 42 height 23
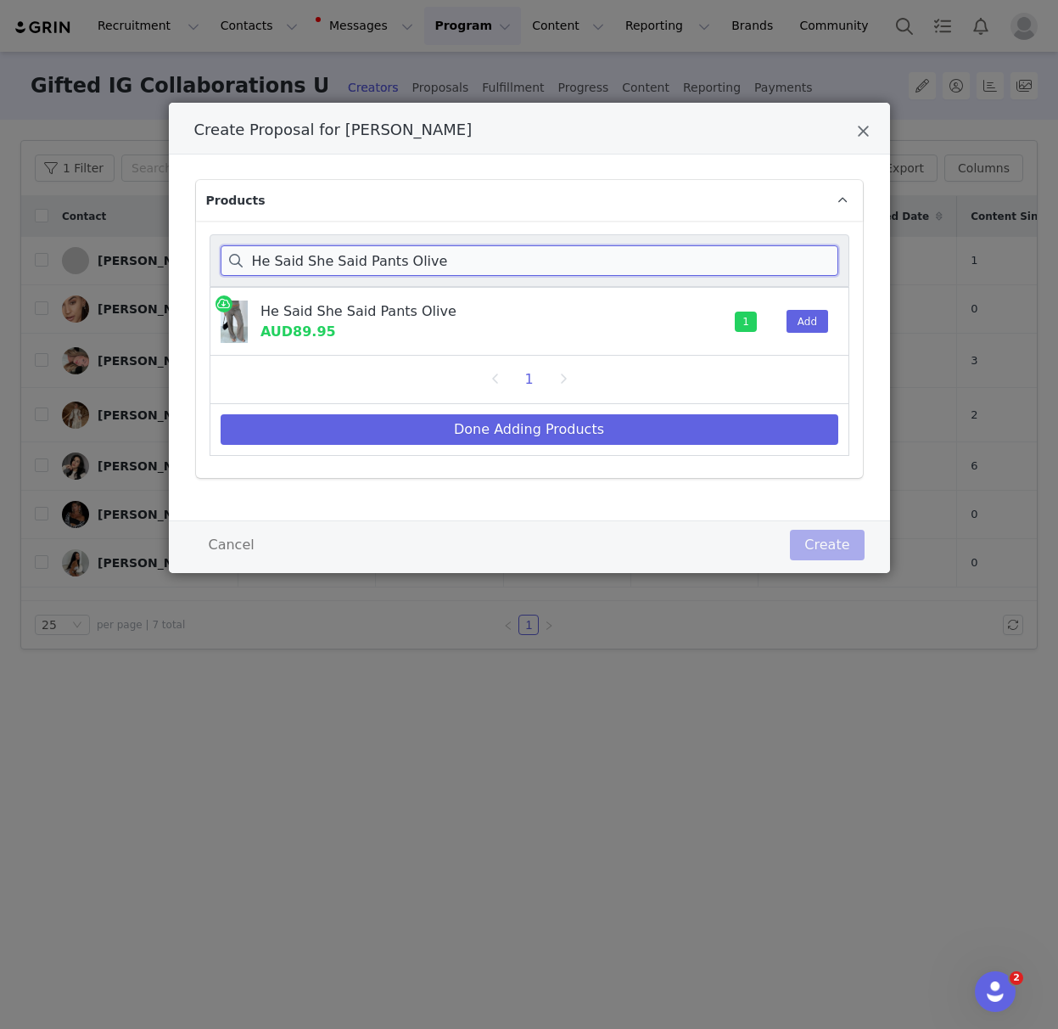
click at [375, 266] on input "He Said She Said Pants Olive" at bounding box center [530, 260] width 618 height 31
paste input "Marrakech Moments Top Chocolat"
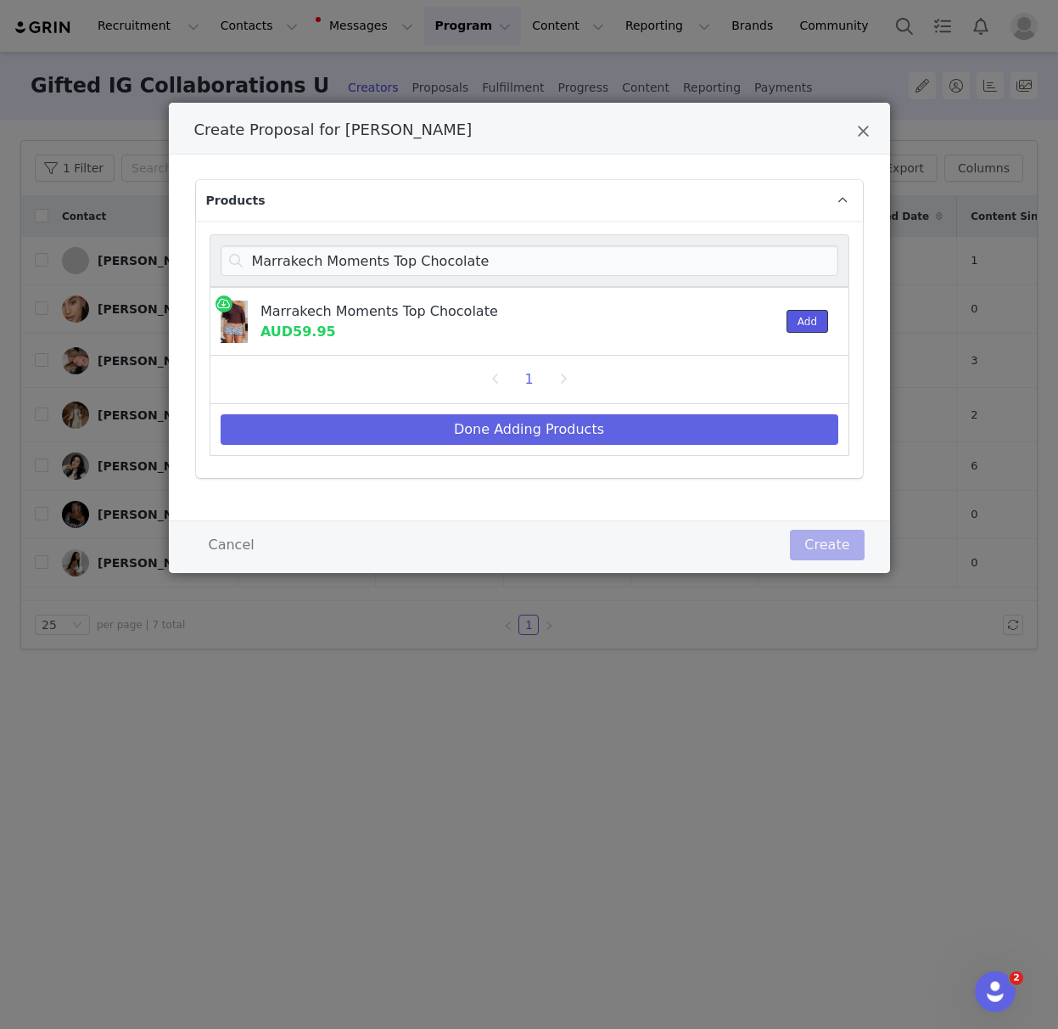
click at [808, 319] on button "Add" at bounding box center [808, 321] width 42 height 23
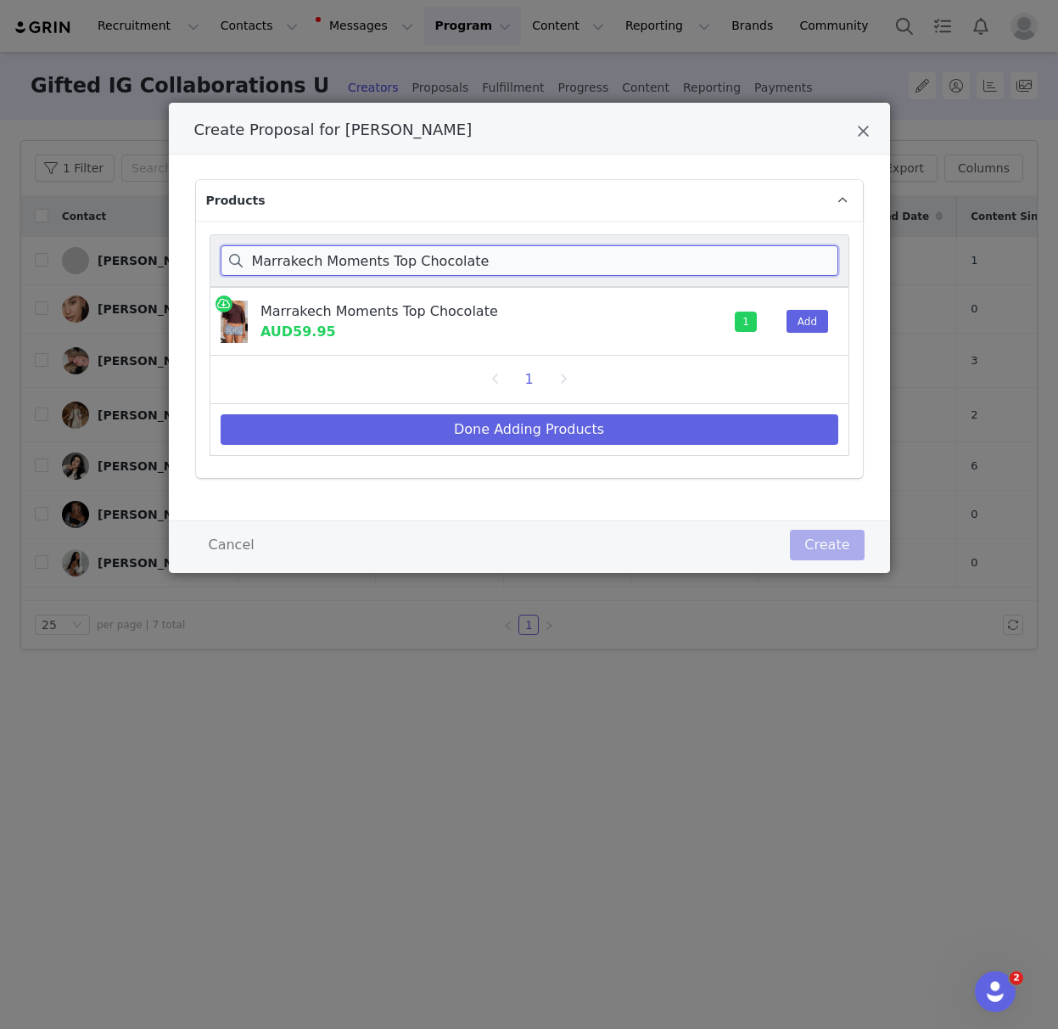
click at [289, 258] on input "Marrakech Moments Top Chocolate" at bounding box center [530, 260] width 618 height 31
paste input "Free All Night Midi Skirt"
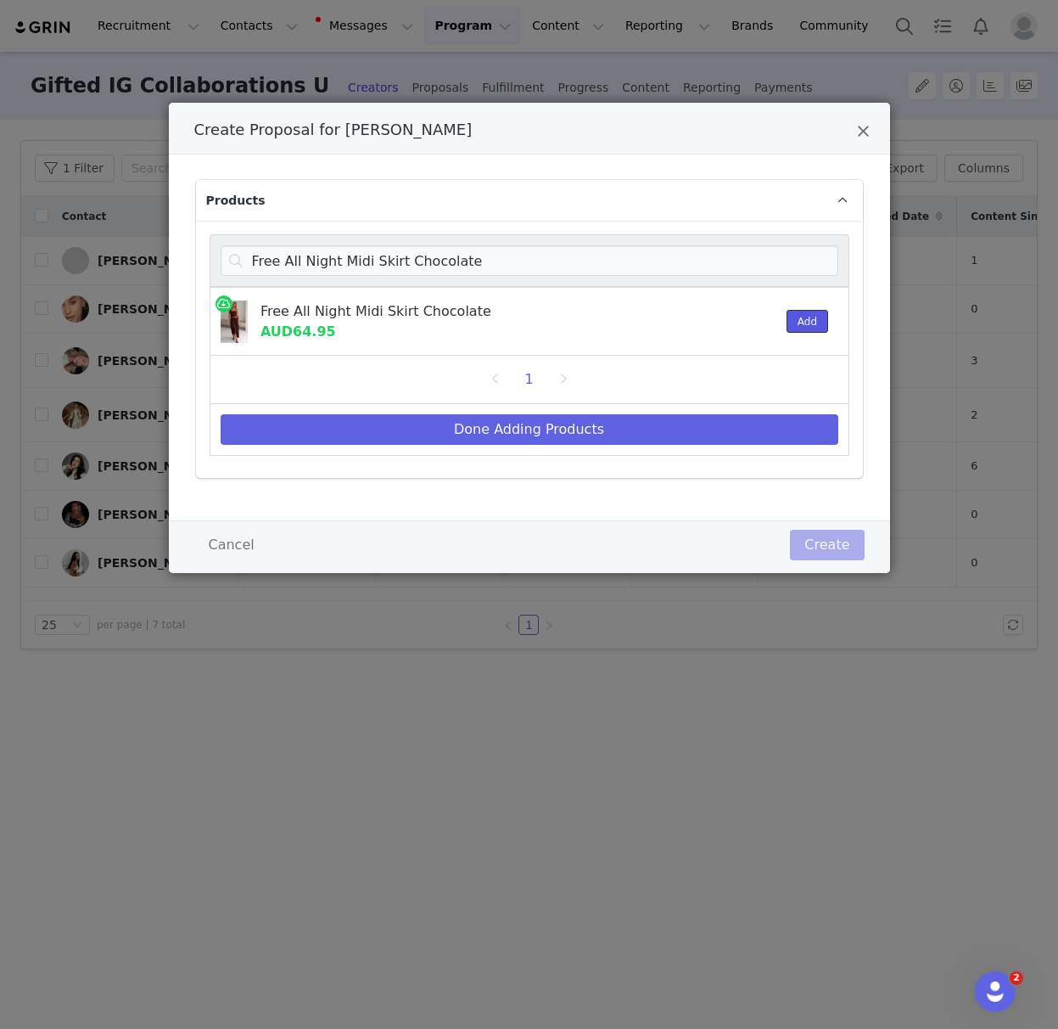
drag, startPoint x: 812, startPoint y: 322, endPoint x: 793, endPoint y: 310, distance: 22.8
click at [812, 321] on button "Add" at bounding box center [808, 321] width 42 height 23
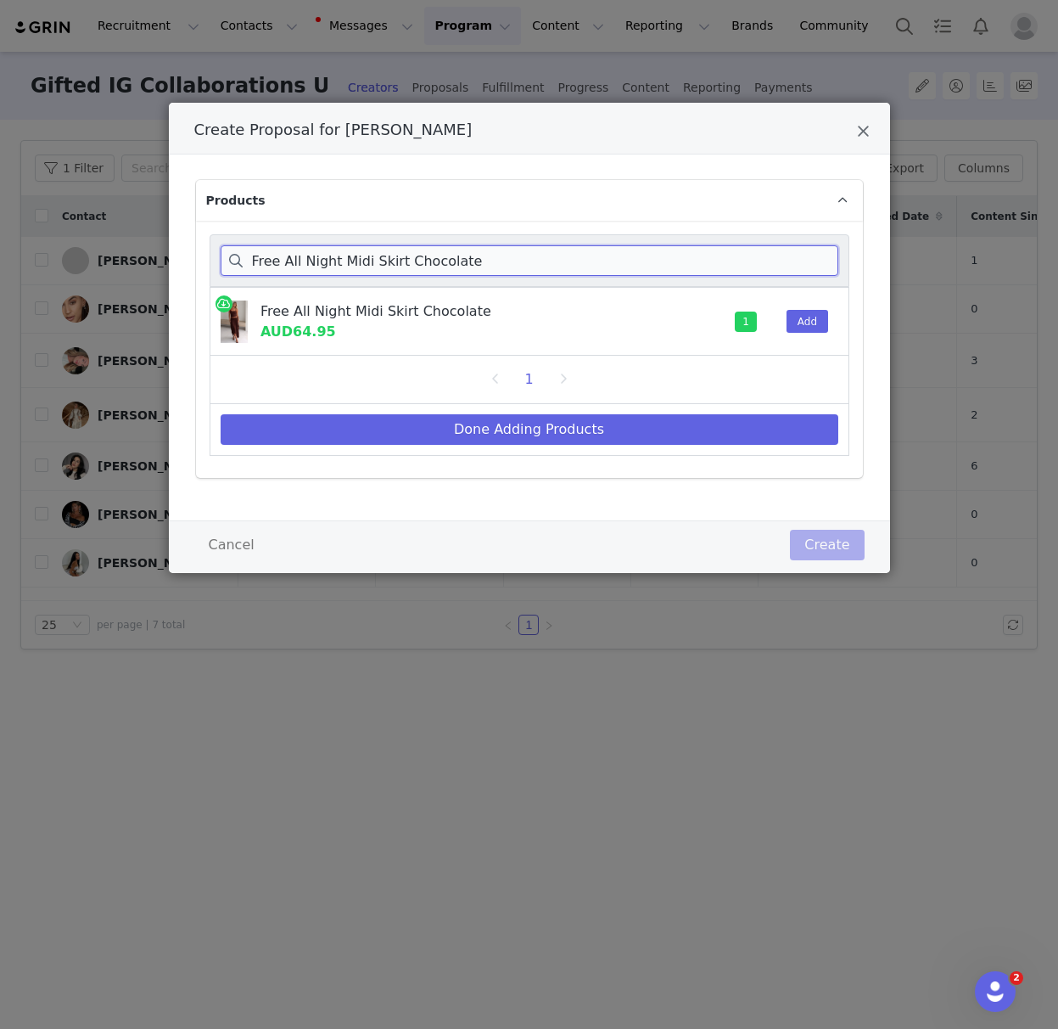
click at [315, 255] on input "Free All Night Midi Skirt Chocolate" at bounding box center [530, 260] width 618 height 31
paste input "Catch My Heart Long Sleeve Top Chocolate/Banana Strip"
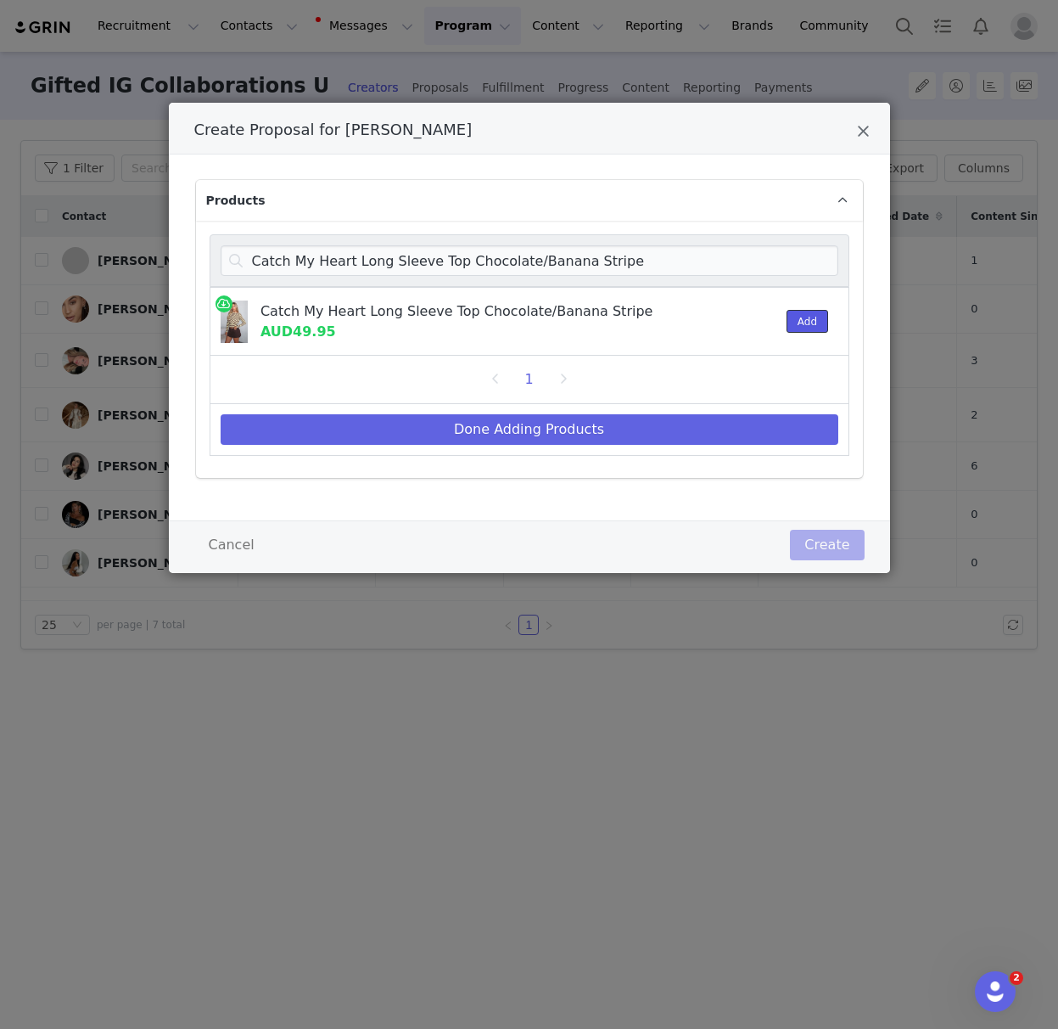
click at [812, 316] on button "Add" at bounding box center [808, 321] width 42 height 23
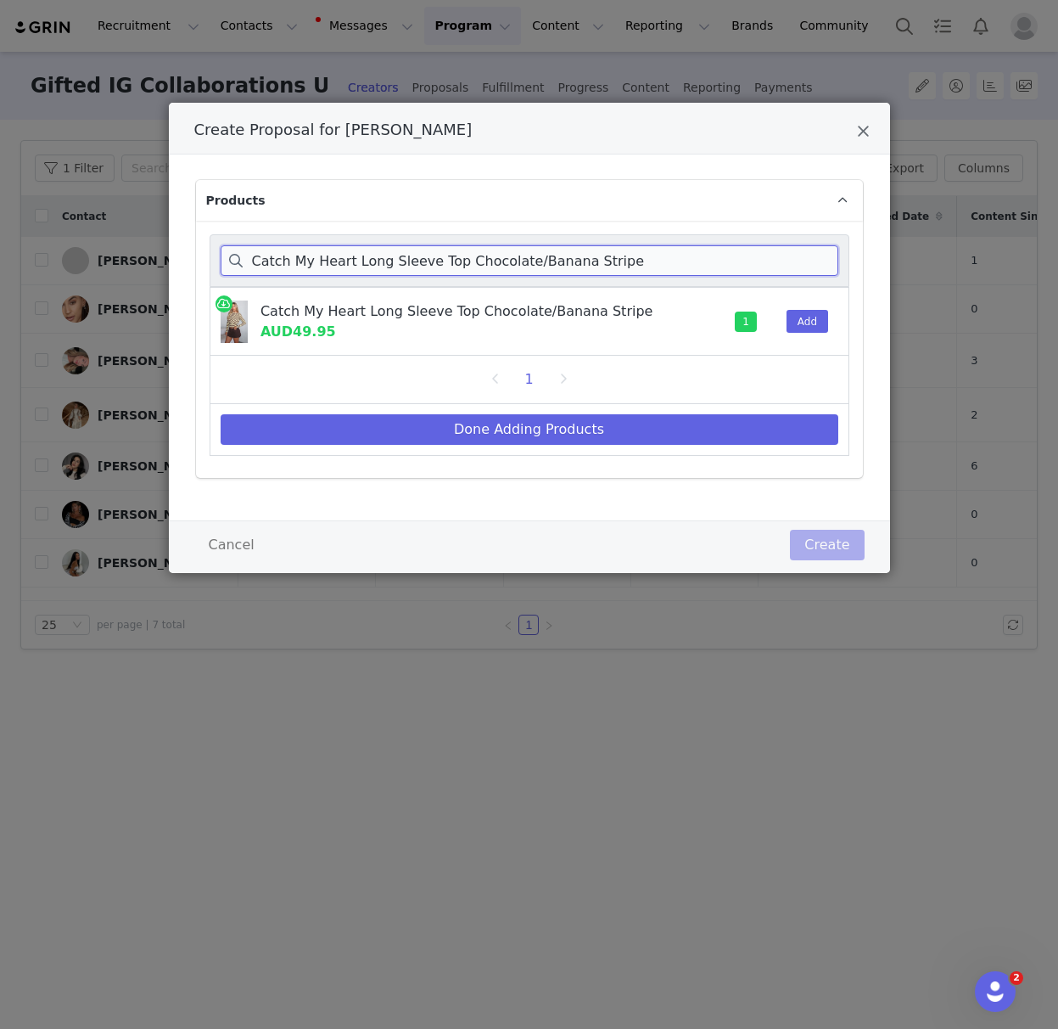
click at [308, 260] on input "Catch My Heart Long Sleeve Top Chocolate/Banana Stripe" at bounding box center [530, 260] width 618 height 31
drag, startPoint x: 308, startPoint y: 260, endPoint x: 720, endPoint y: 347, distance: 421.6
click at [311, 261] on input "Catch My Heart Long Sleeve Top Chocolate/Banana Stripe" at bounding box center [530, 260] width 618 height 31
paste input "Just Let It Go Singlet Navy/Tan"
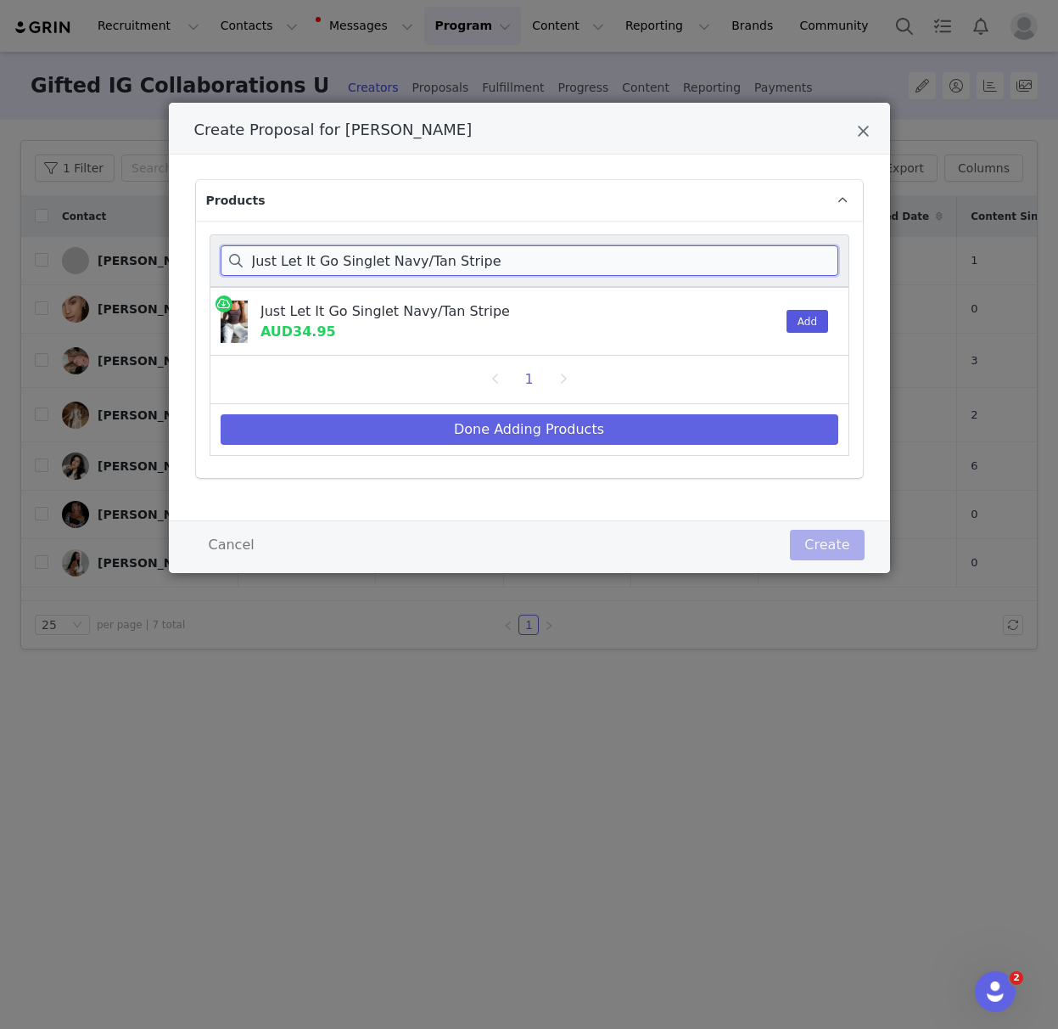
type input "Just Let It Go Singlet Navy/Tan Stripe"
click at [810, 317] on button "Add" at bounding box center [808, 321] width 42 height 23
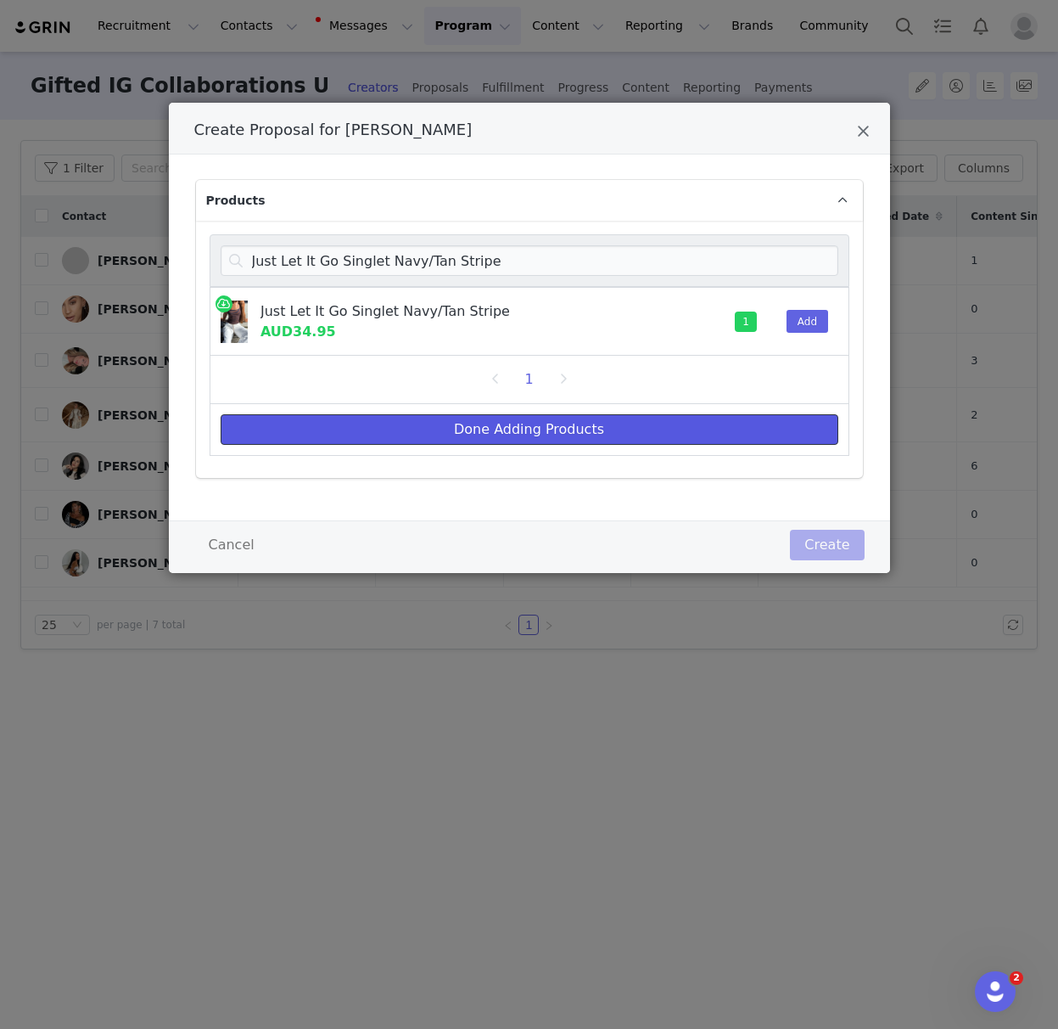
click at [503, 427] on button "Done Adding Products" at bounding box center [530, 429] width 618 height 31
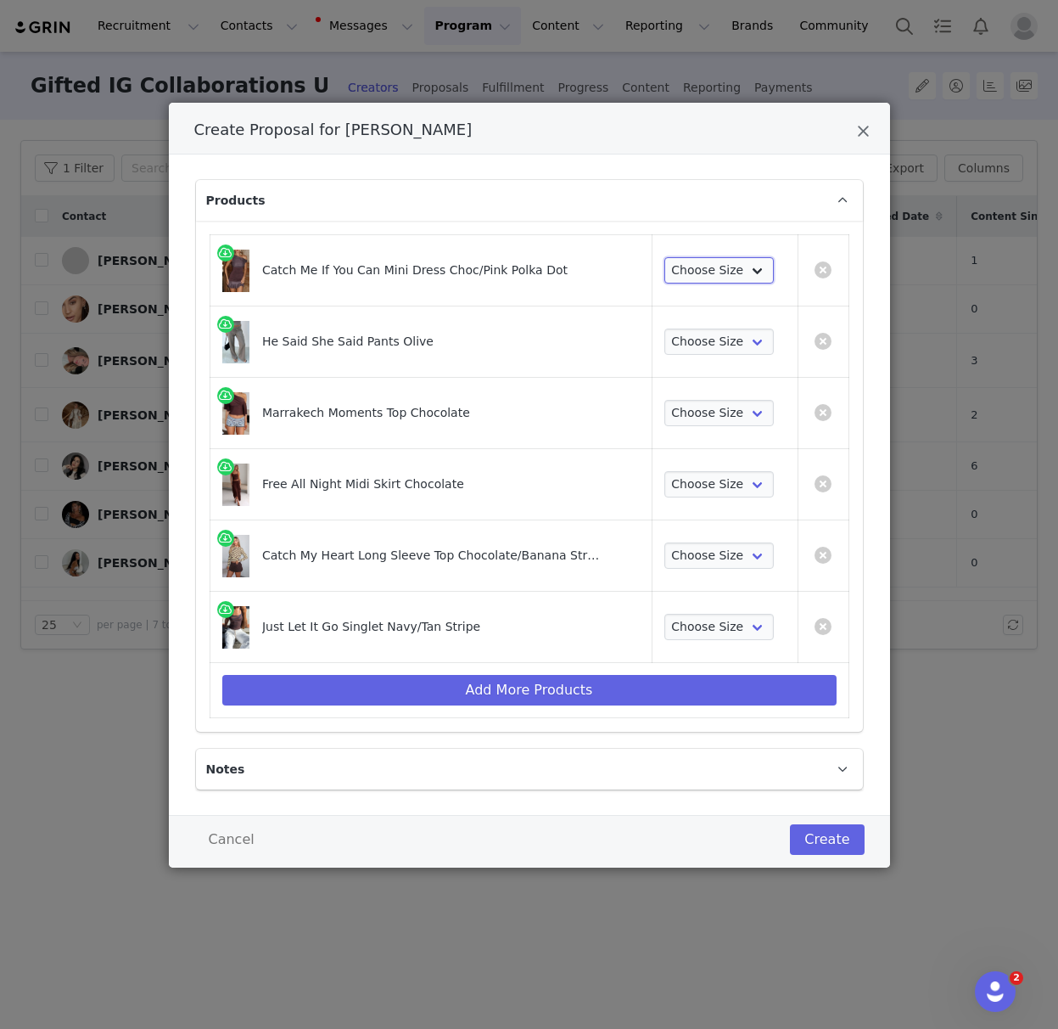
click at [687, 270] on select "Choose Size XXS XS S M L XL" at bounding box center [719, 270] width 110 height 27
select select "28010645"
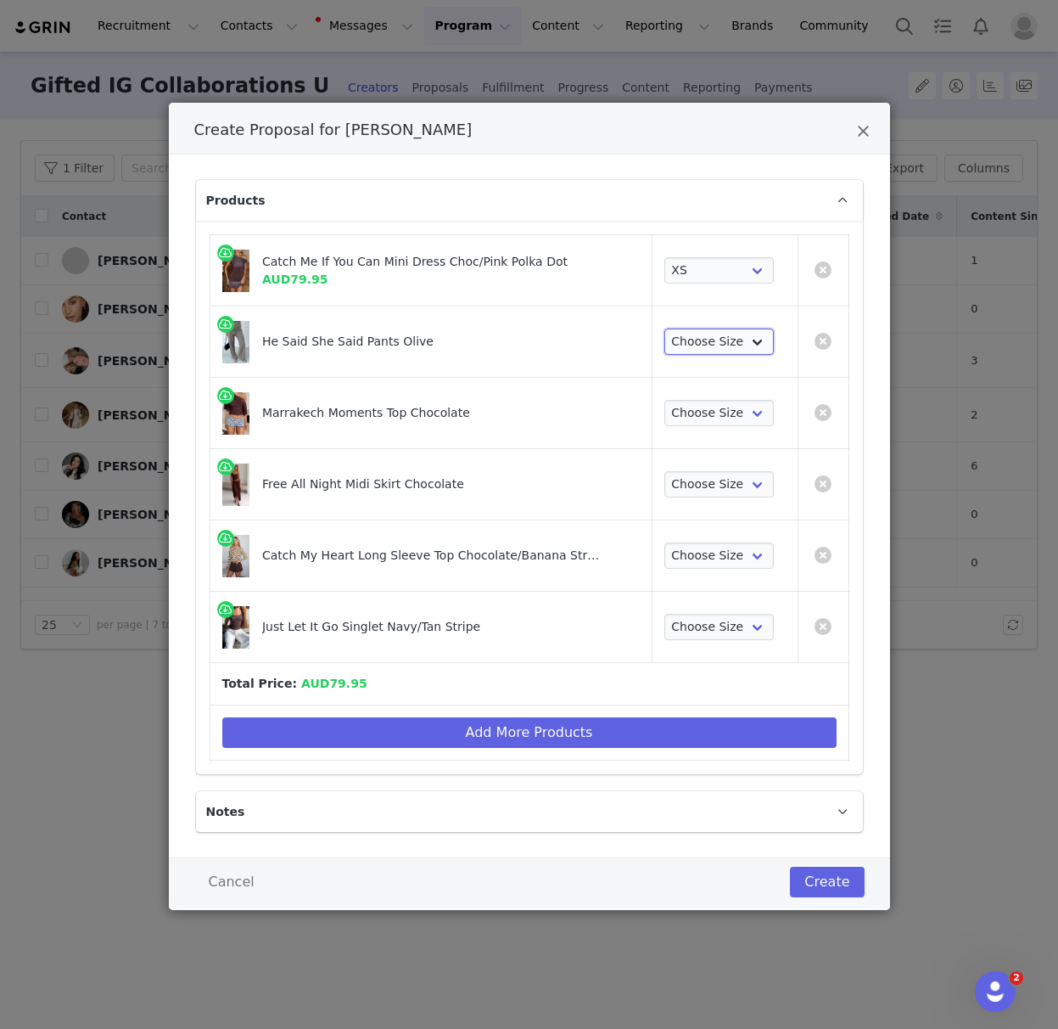
click at [705, 339] on select "Choose Size XXS XS S M L XL" at bounding box center [719, 341] width 110 height 27
select select "27949158"
click at [694, 410] on select "Choose Size XXS XS S M L XL" at bounding box center [719, 413] width 110 height 27
select select "28195044"
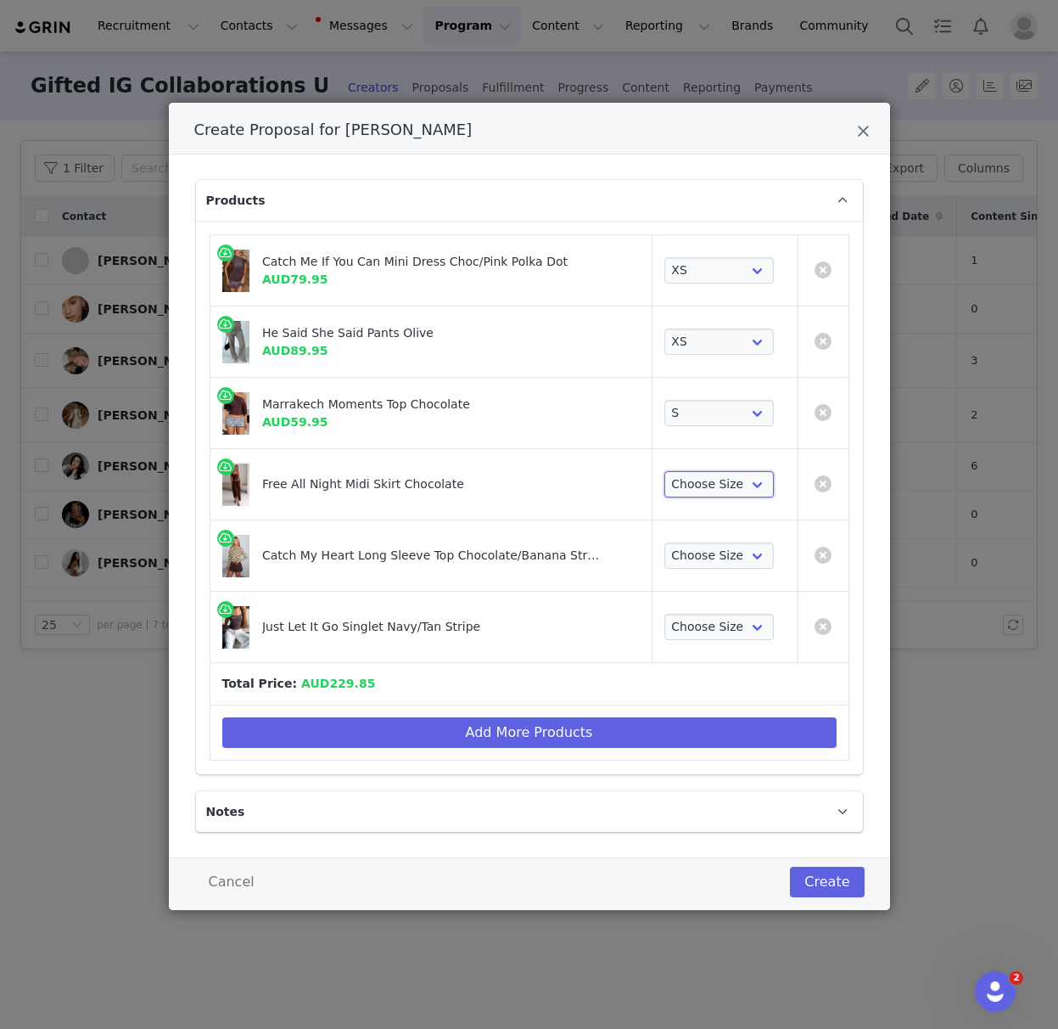
click at [699, 486] on select "Choose Size XXS XS S M L XL" at bounding box center [719, 484] width 110 height 27
select select "28110586"
click at [695, 558] on select "Choose Size XXS XS S M L XL" at bounding box center [719, 555] width 110 height 27
select select "28196688"
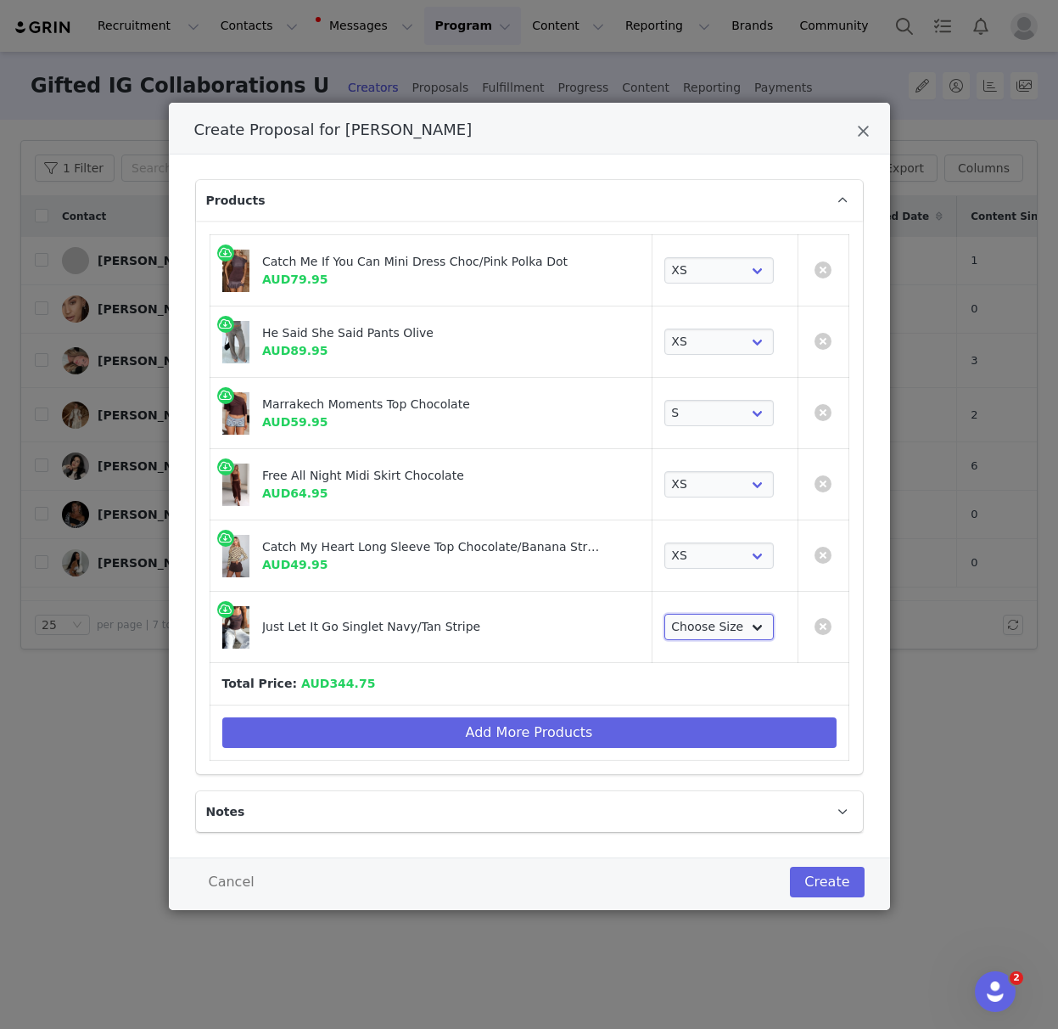
click at [692, 630] on select "Choose Size XXS XS S M L XL" at bounding box center [719, 627] width 110 height 27
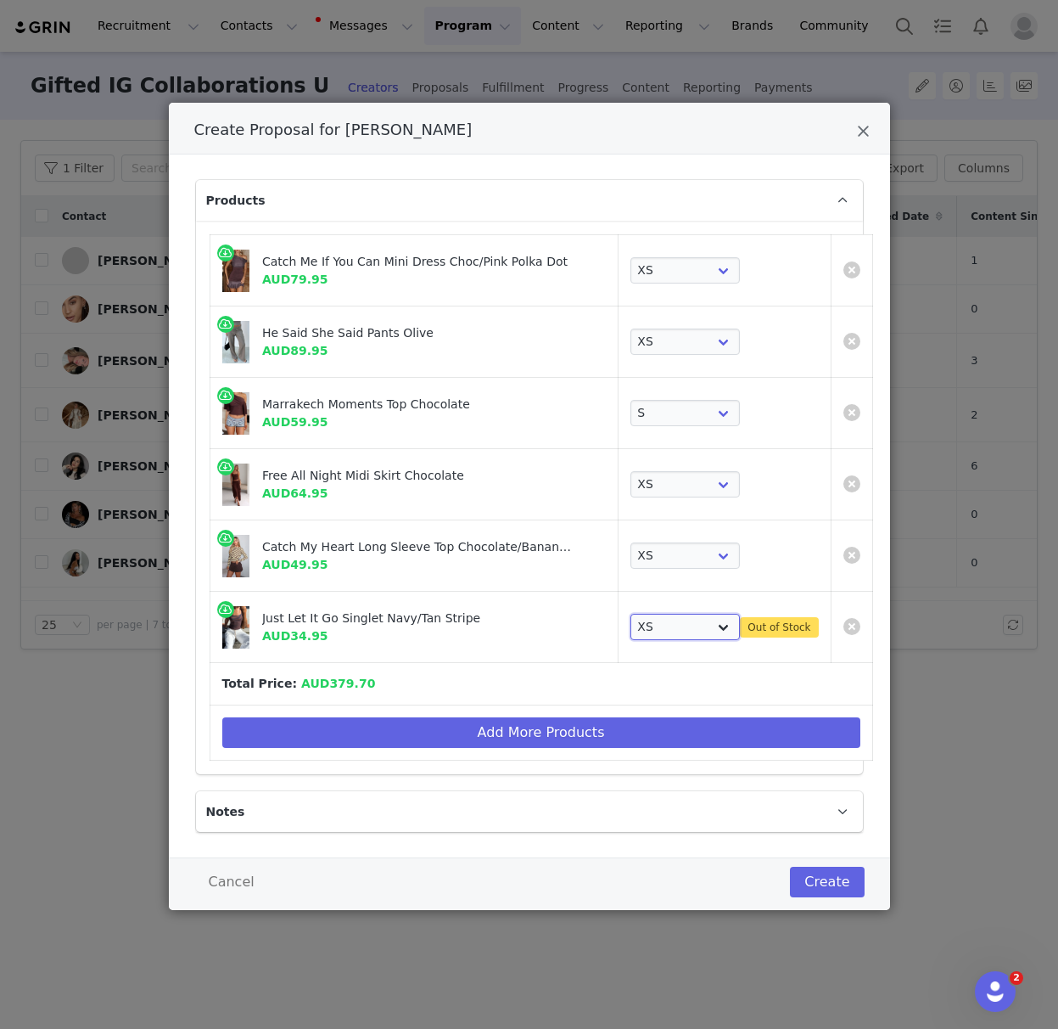
click at [640, 631] on select "Choose Size XXS XS S M L XL" at bounding box center [686, 627] width 110 height 27
click at [631, 625] on select "Choose Size XXS XS S M L XL" at bounding box center [686, 627] width 110 height 27
drag, startPoint x: 631, startPoint y: 595, endPoint x: 635, endPoint y: 632, distance: 37.5
click at [635, 632] on select "Choose Size XXS XS S M L XL" at bounding box center [686, 627] width 110 height 27
select select "28010579"
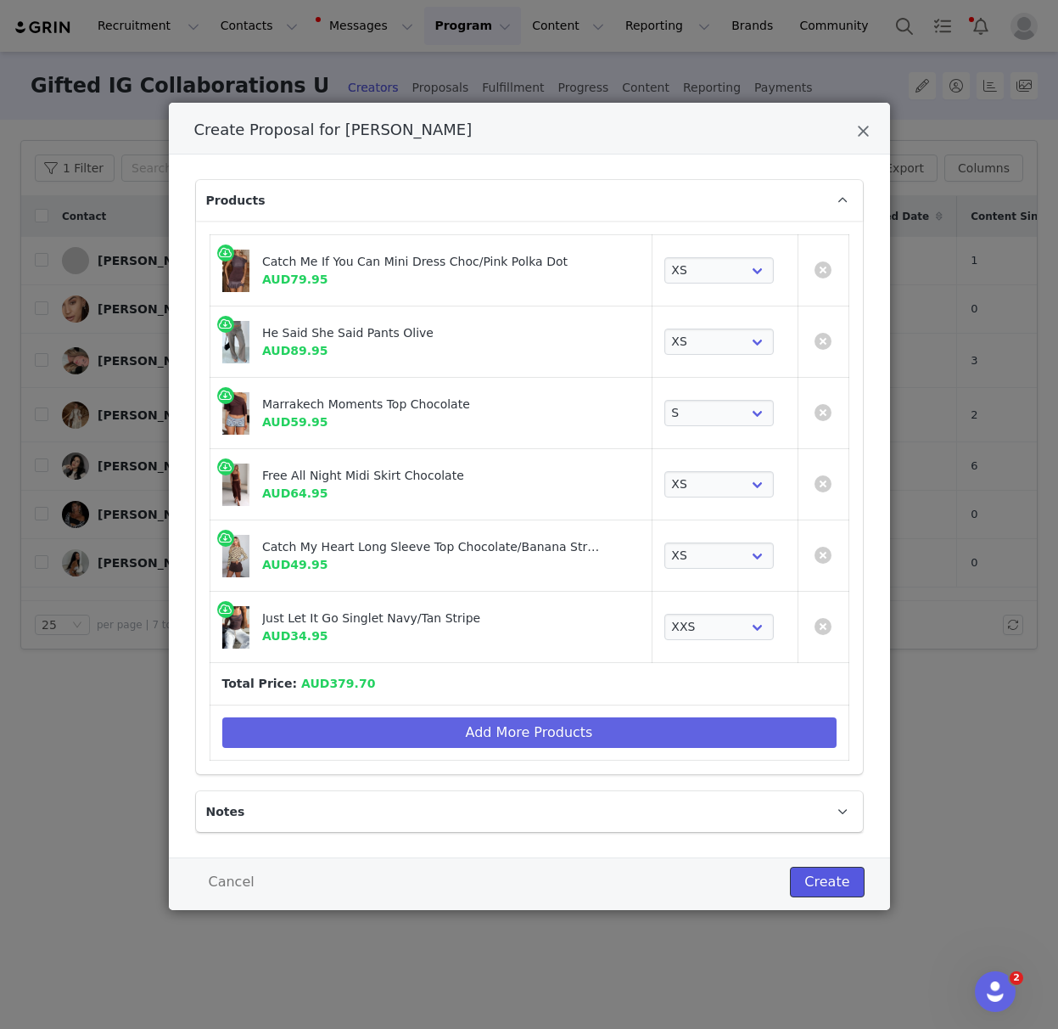
click at [823, 878] on button "Create" at bounding box center [827, 881] width 74 height 31
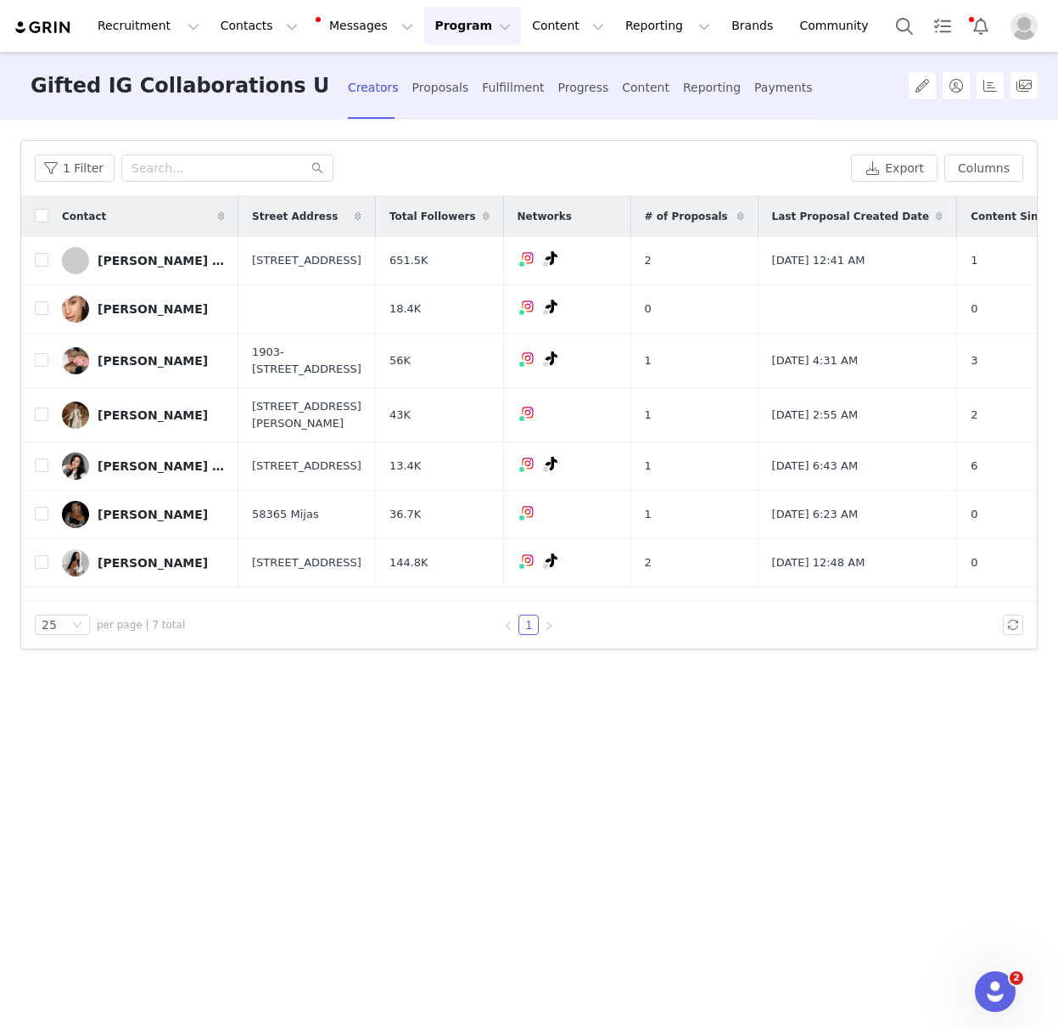
click at [129, 313] on div "[PERSON_NAME]" at bounding box center [153, 309] width 110 height 14
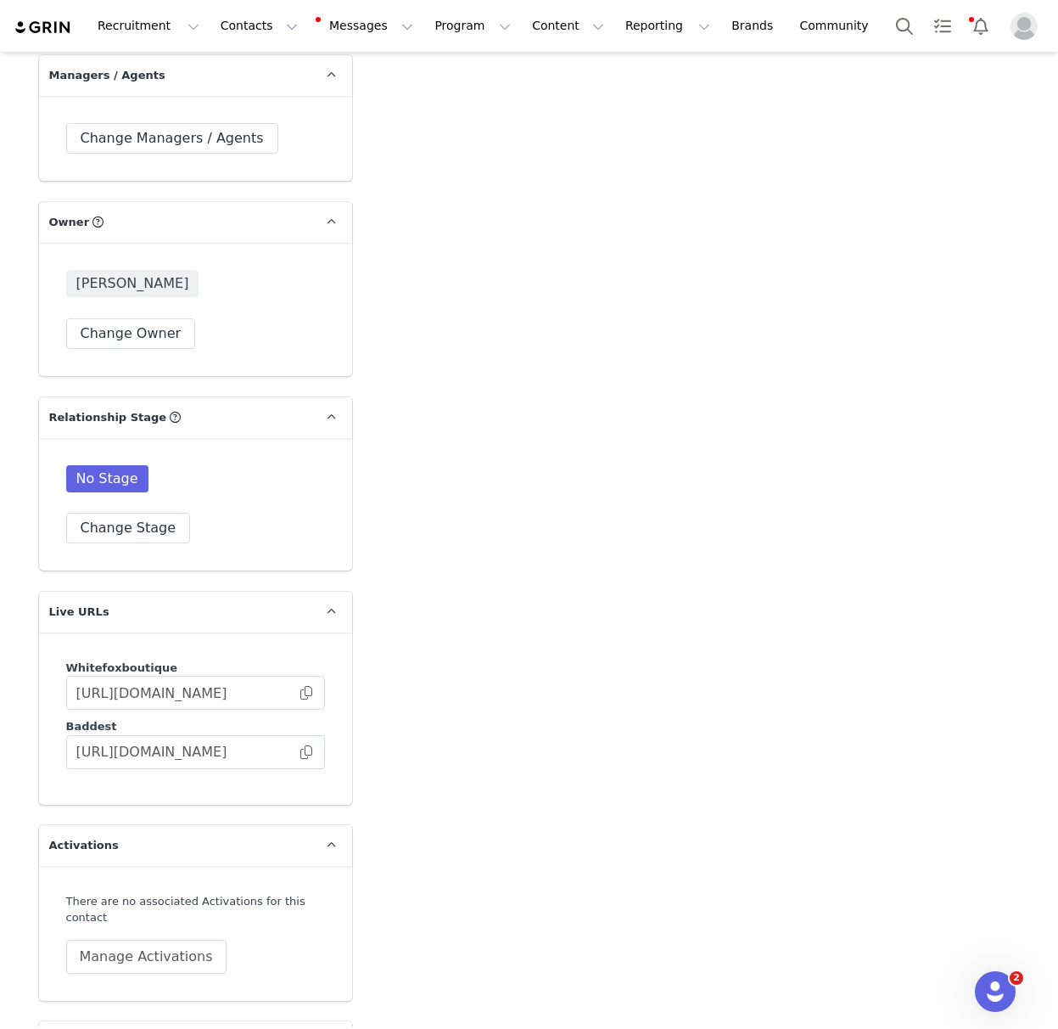
type input "+1 ([GEOGRAPHIC_DATA])"
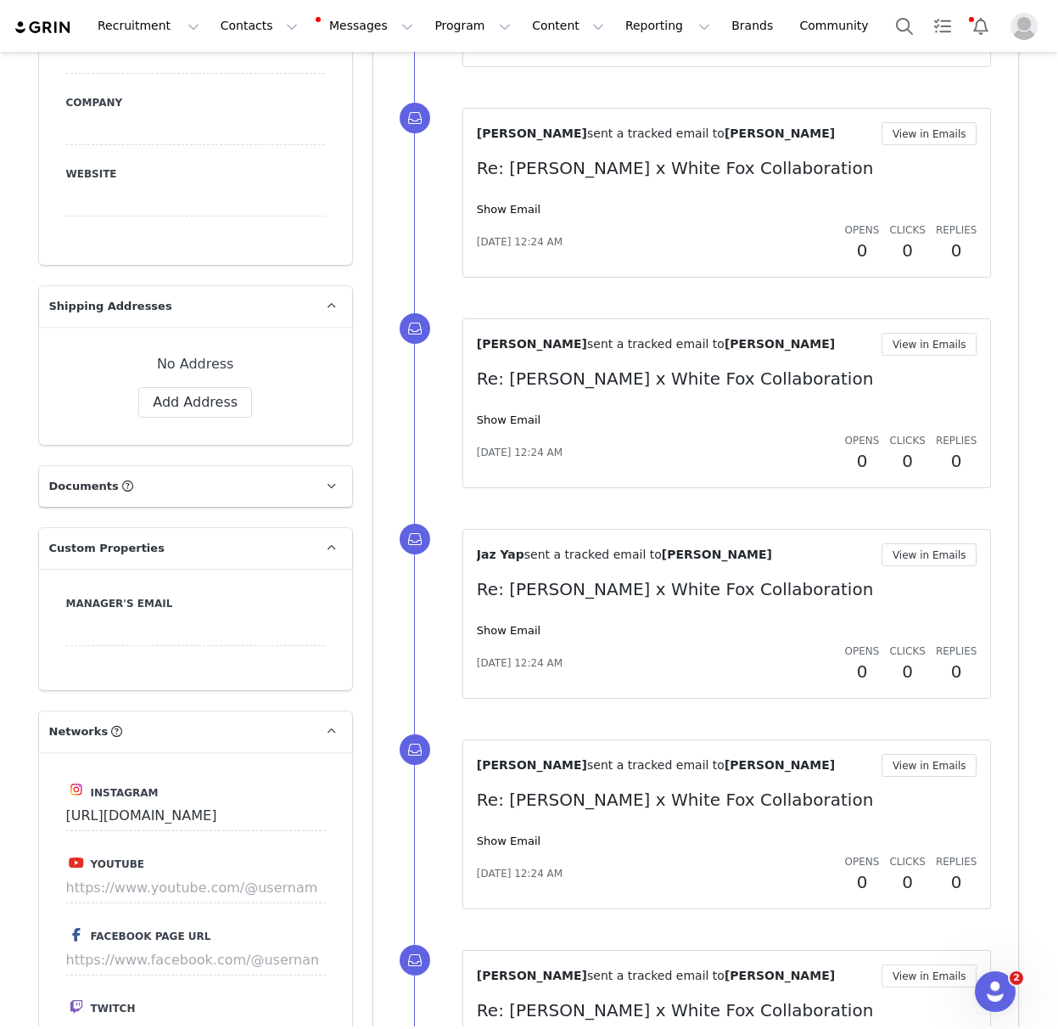
scroll to position [1331, 0]
click at [205, 388] on button "Add Address" at bounding box center [195, 403] width 114 height 31
select select
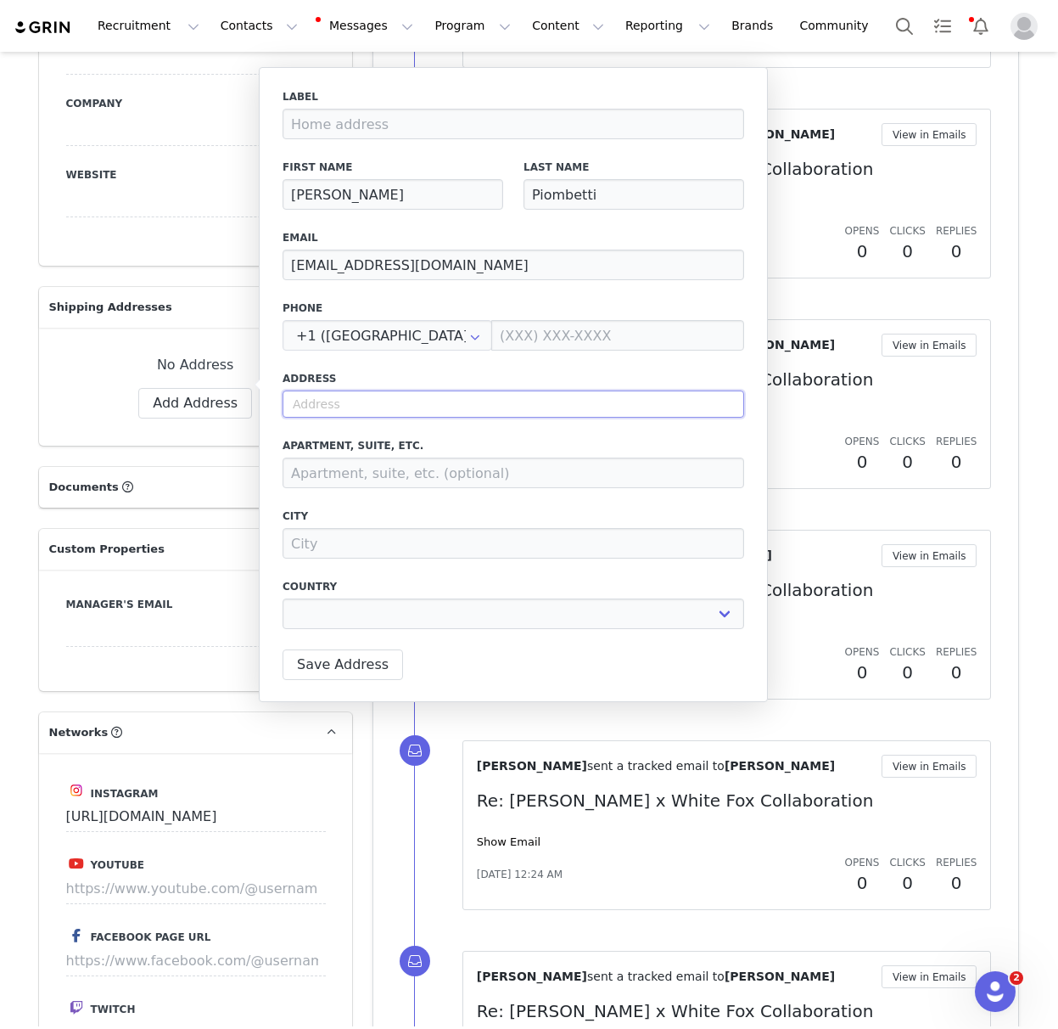
click at [322, 402] on input "text" at bounding box center [514, 403] width 462 height 27
paste input "[STREET_ADDRESS]"
type input "[STREET_ADDRESS]"
select select
type input "[STREET_ADDRESS]"
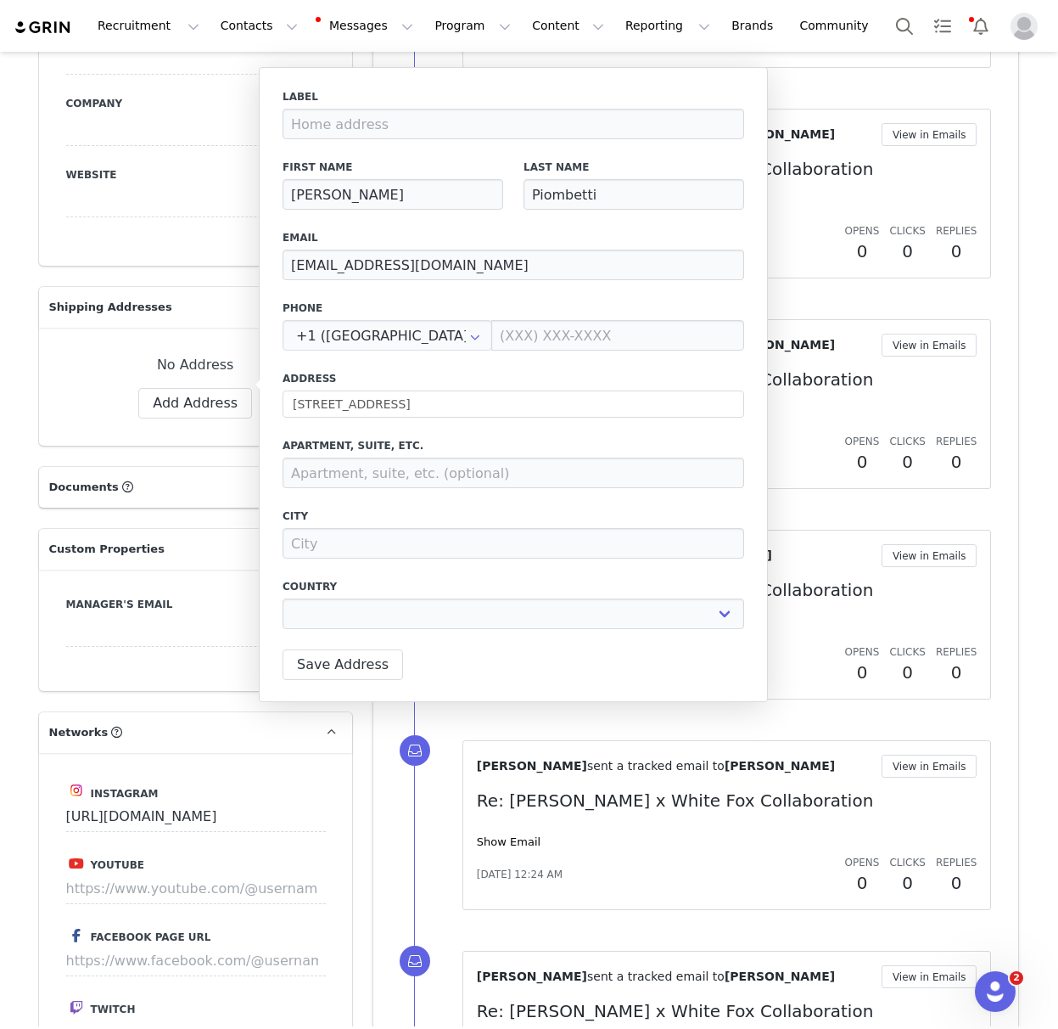
type input "[GEOGRAPHIC_DATA]"
select select "[object Object]"
click at [462, 413] on input "[STREET_ADDRESS]" at bounding box center [514, 403] width 462 height 27
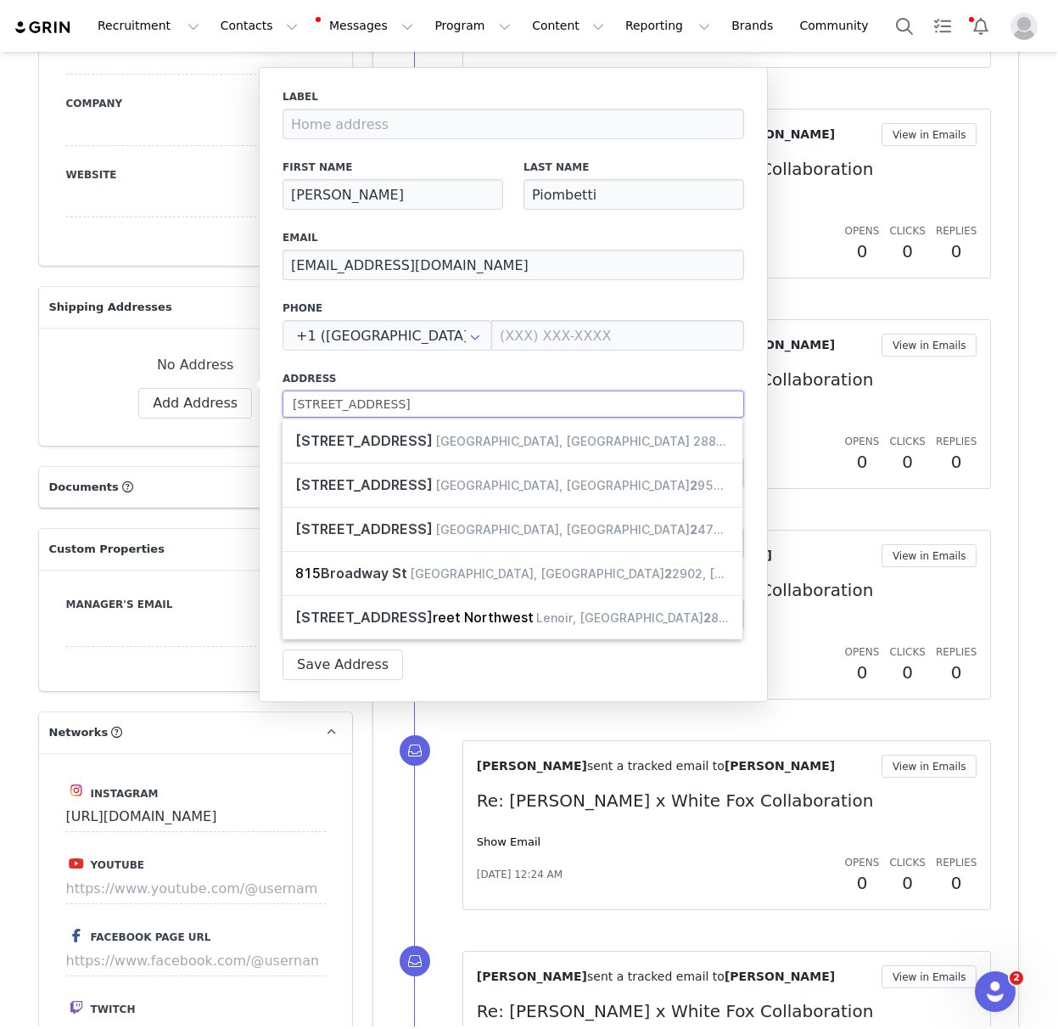
type input "[STREET_ADDRESS]"
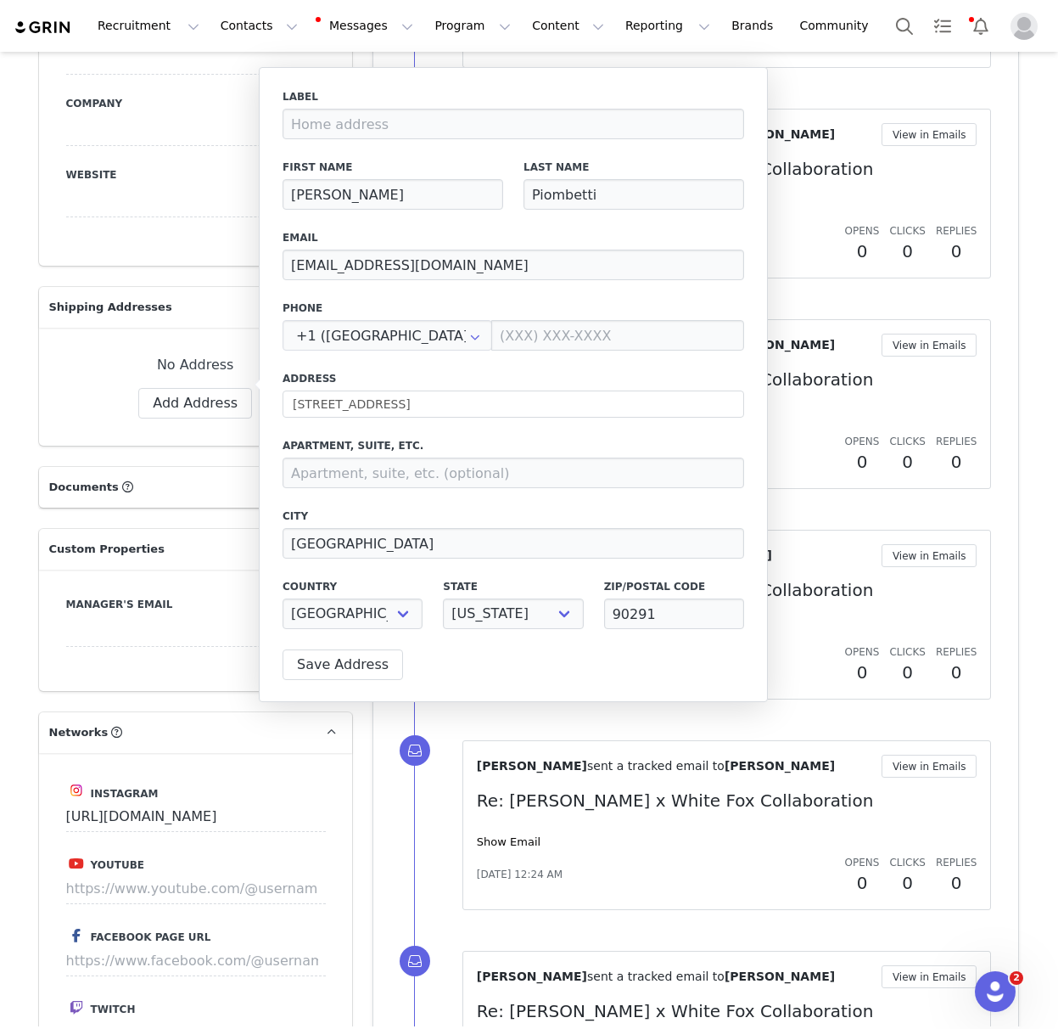
click at [472, 382] on label "Address" at bounding box center [514, 378] width 462 height 15
drag, startPoint x: 425, startPoint y: 541, endPoint x: 273, endPoint y: 537, distance: 152.0
click at [273, 537] on div "Label First Name [PERSON_NAME] Last Name Piombetti Email [EMAIL_ADDRESS][DOMAIN…" at bounding box center [513, 384] width 509 height 635
type input "[GEOGRAPHIC_DATA]"
drag, startPoint x: 614, startPoint y: 580, endPoint x: 585, endPoint y: 580, distance: 29.7
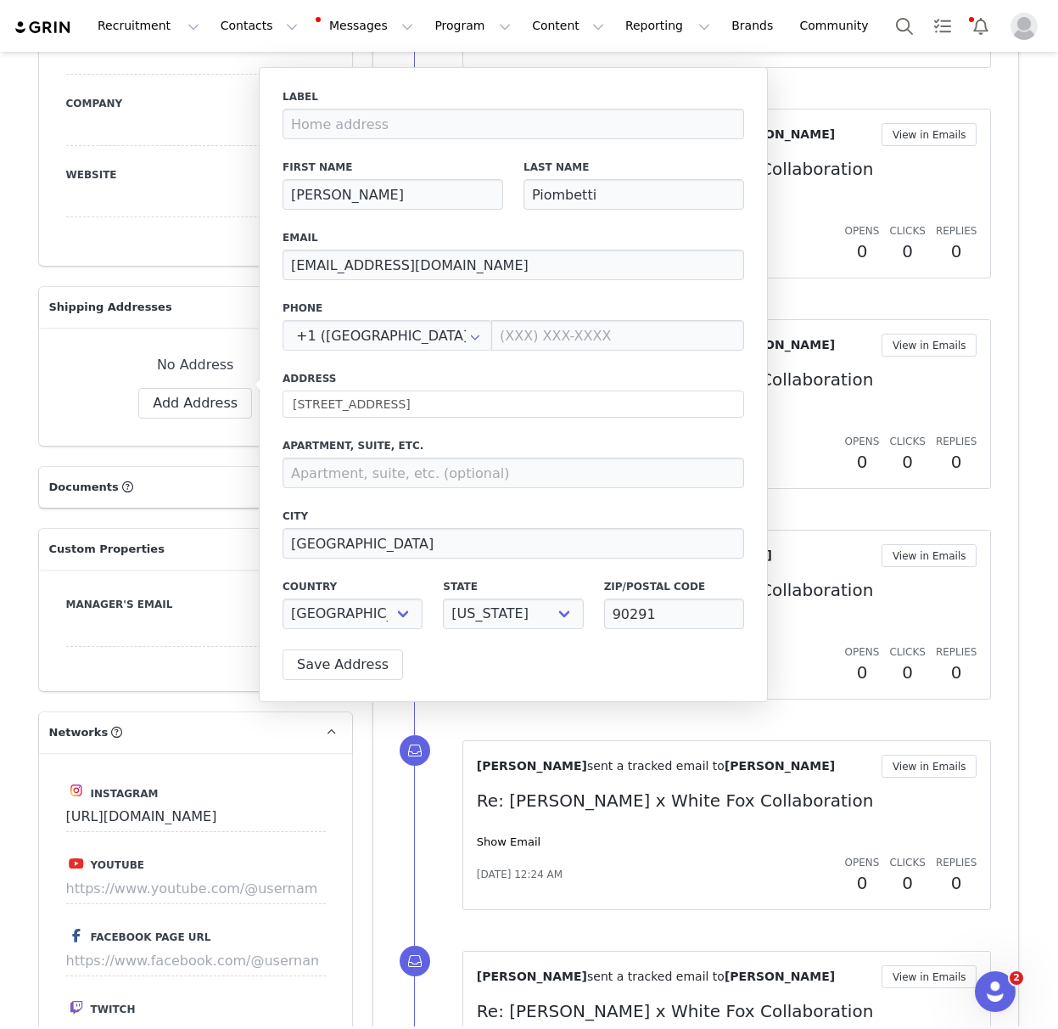
click at [614, 580] on label "Zip/Postal Code" at bounding box center [674, 586] width 140 height 15
click at [341, 664] on button "Save Address" at bounding box center [343, 664] width 121 height 31
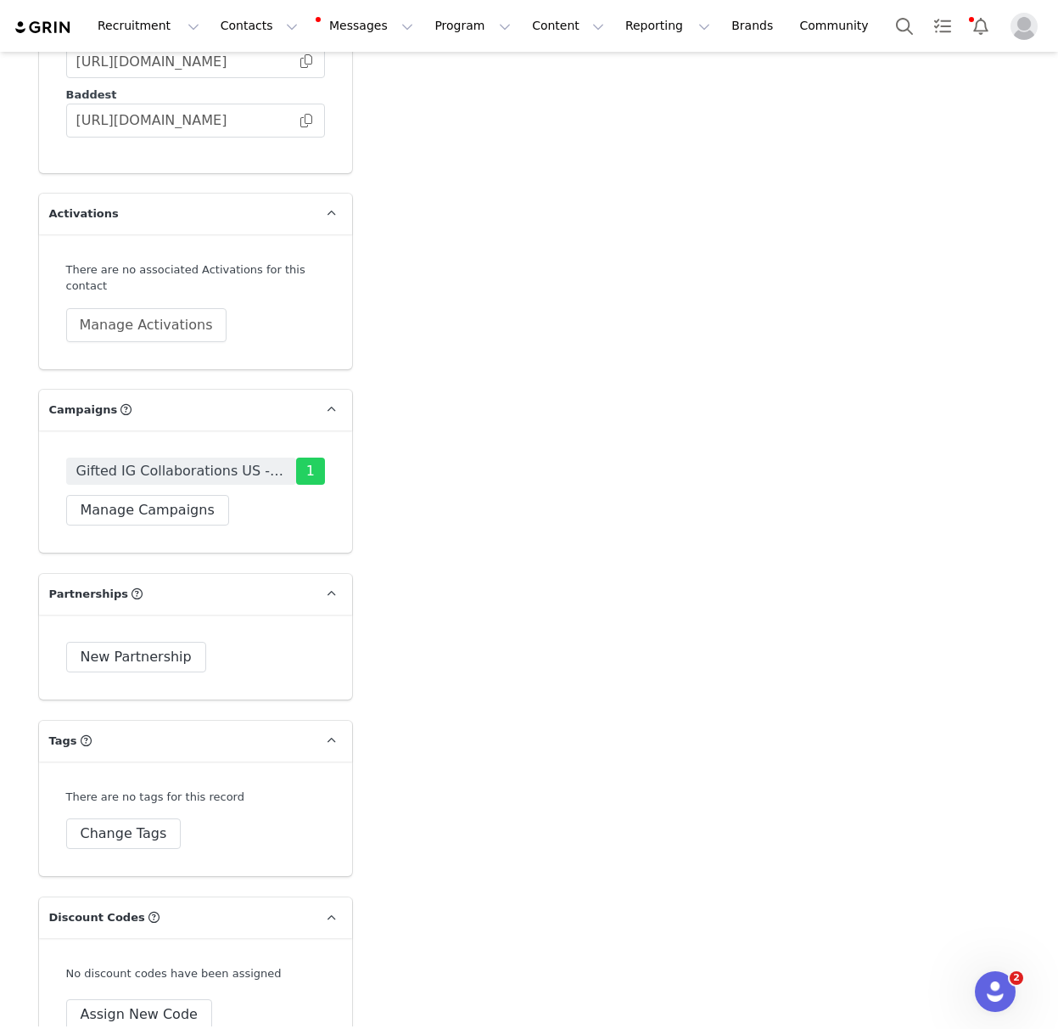
scroll to position [3559, 0]
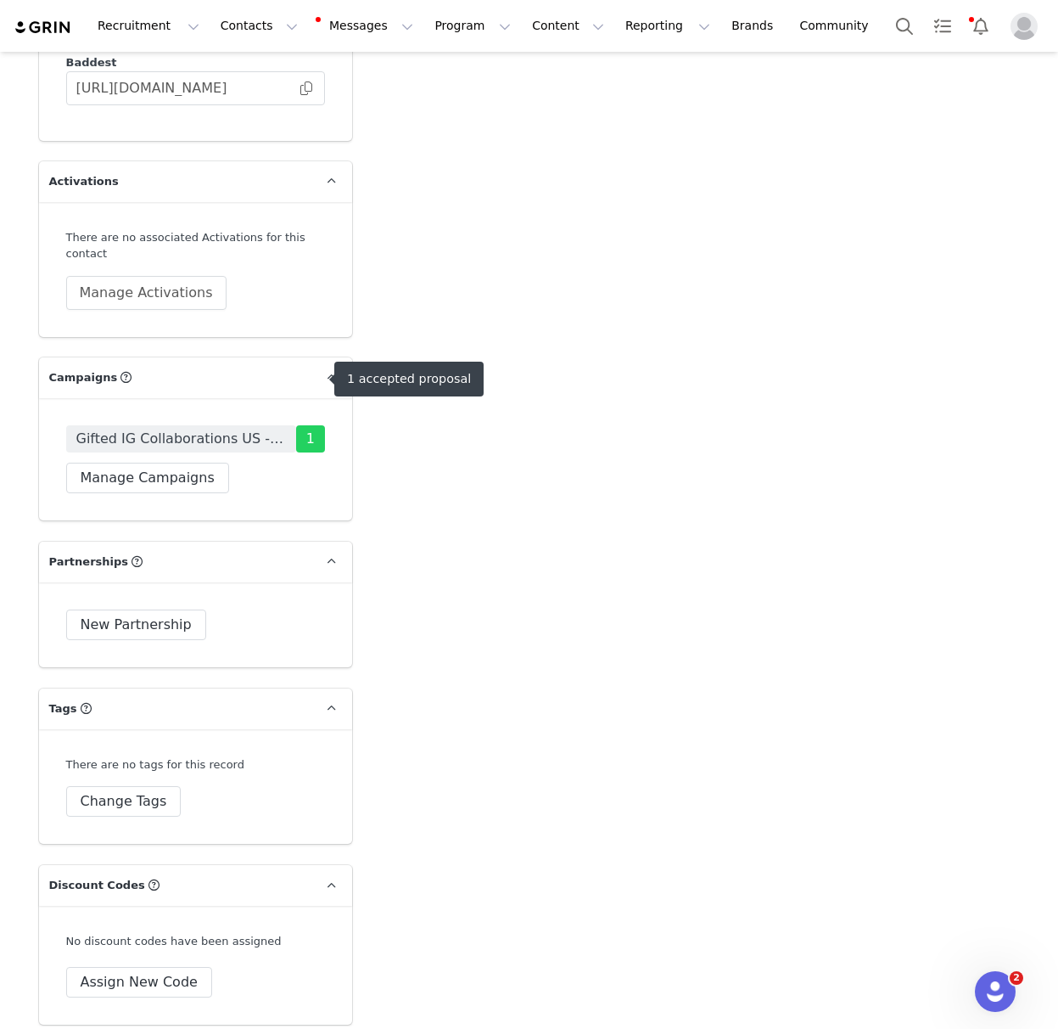
click at [225, 429] on span "Gifted IG Collaborations US - (NEW)" at bounding box center [181, 439] width 210 height 20
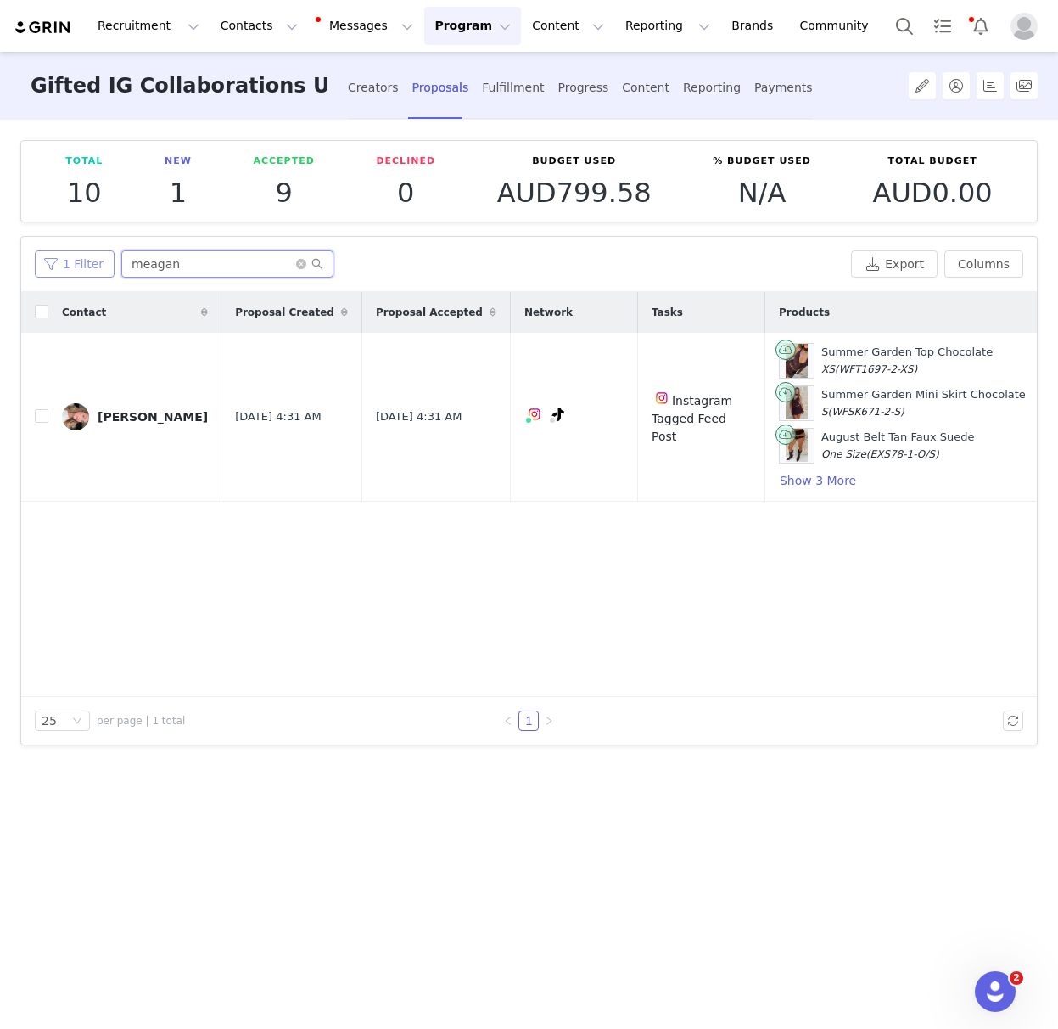
click at [81, 260] on div "1 Filter meagan" at bounding box center [440, 263] width 810 height 27
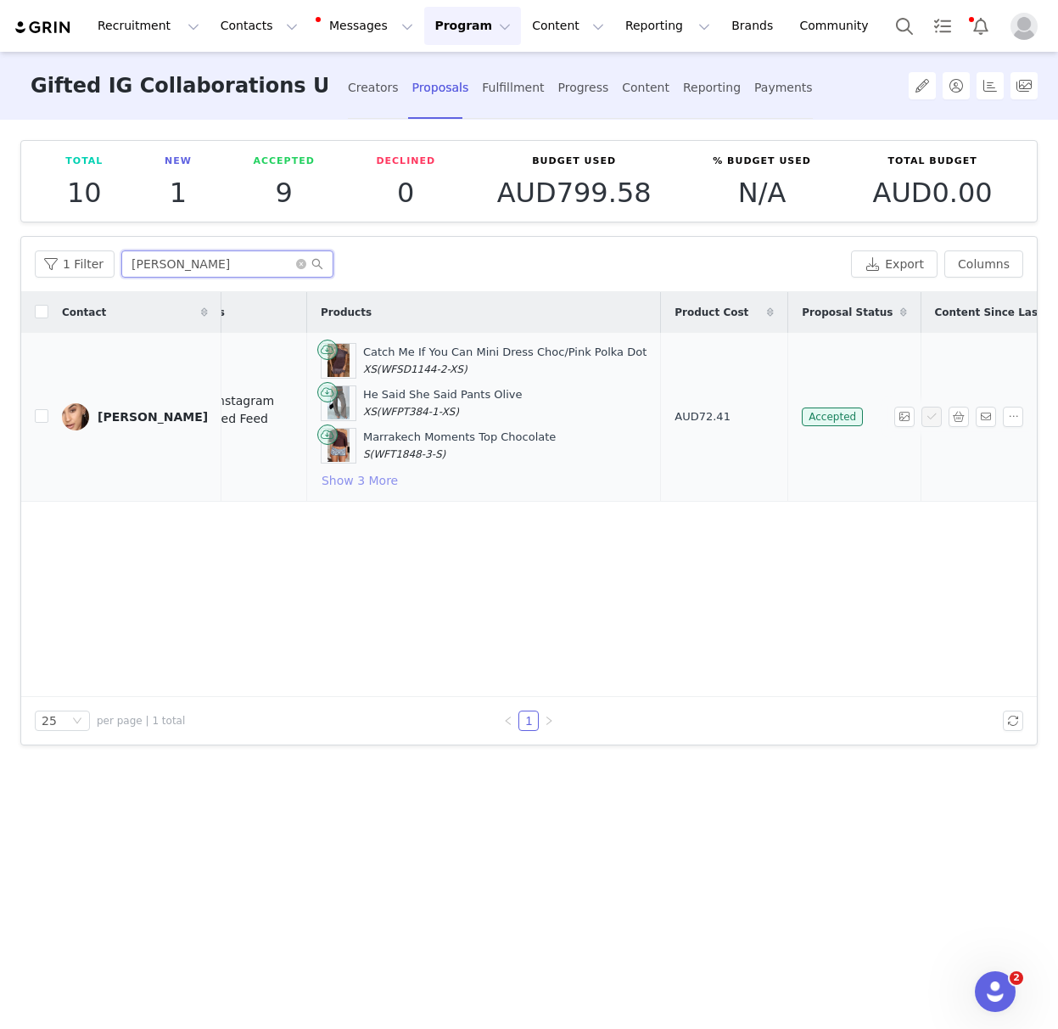
type input "[PERSON_NAME]"
click at [325, 486] on button "Show 3 More" at bounding box center [360, 480] width 78 height 20
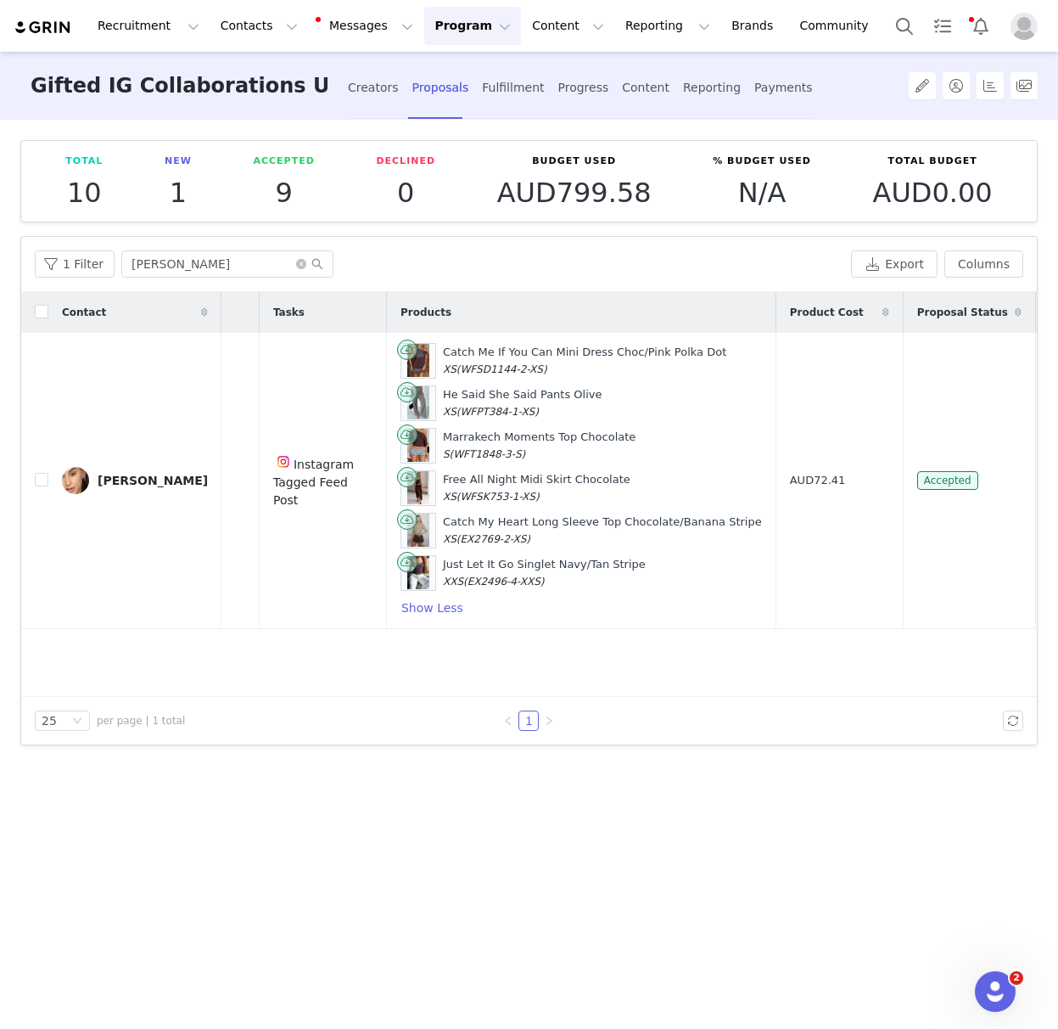
scroll to position [0, 427]
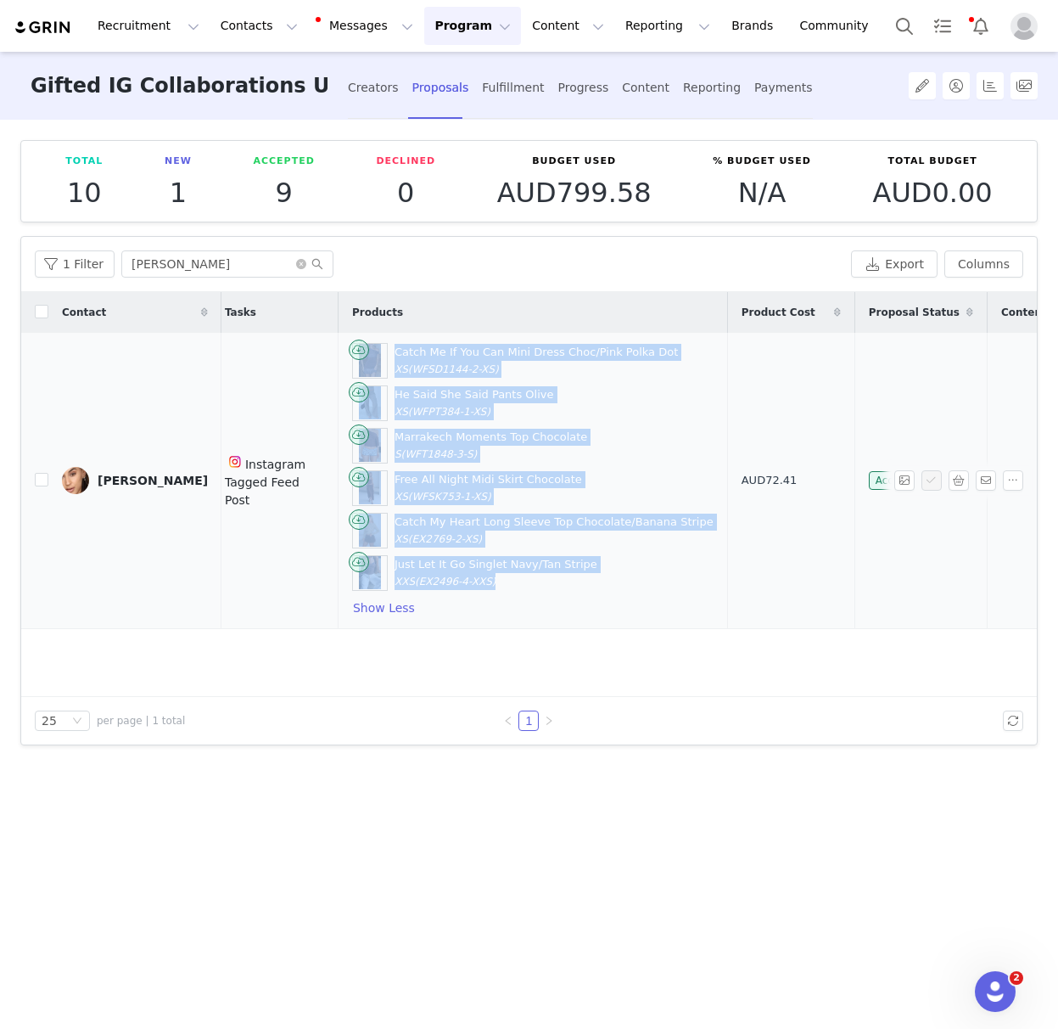
drag, startPoint x: 444, startPoint y: 581, endPoint x: 129, endPoint y: 490, distance: 327.9
click at [352, 363] on div "Catch Me If You Can Mini Dress Choc/Pink Polka Dot XS (WFSD1144-2-XS) He Said S…" at bounding box center [533, 480] width 362 height 275
copy div "Catch Me If You Can Mini Dress Choc/Pink Polka Dot XS (WFSD1144-2-XS) He Said S…"
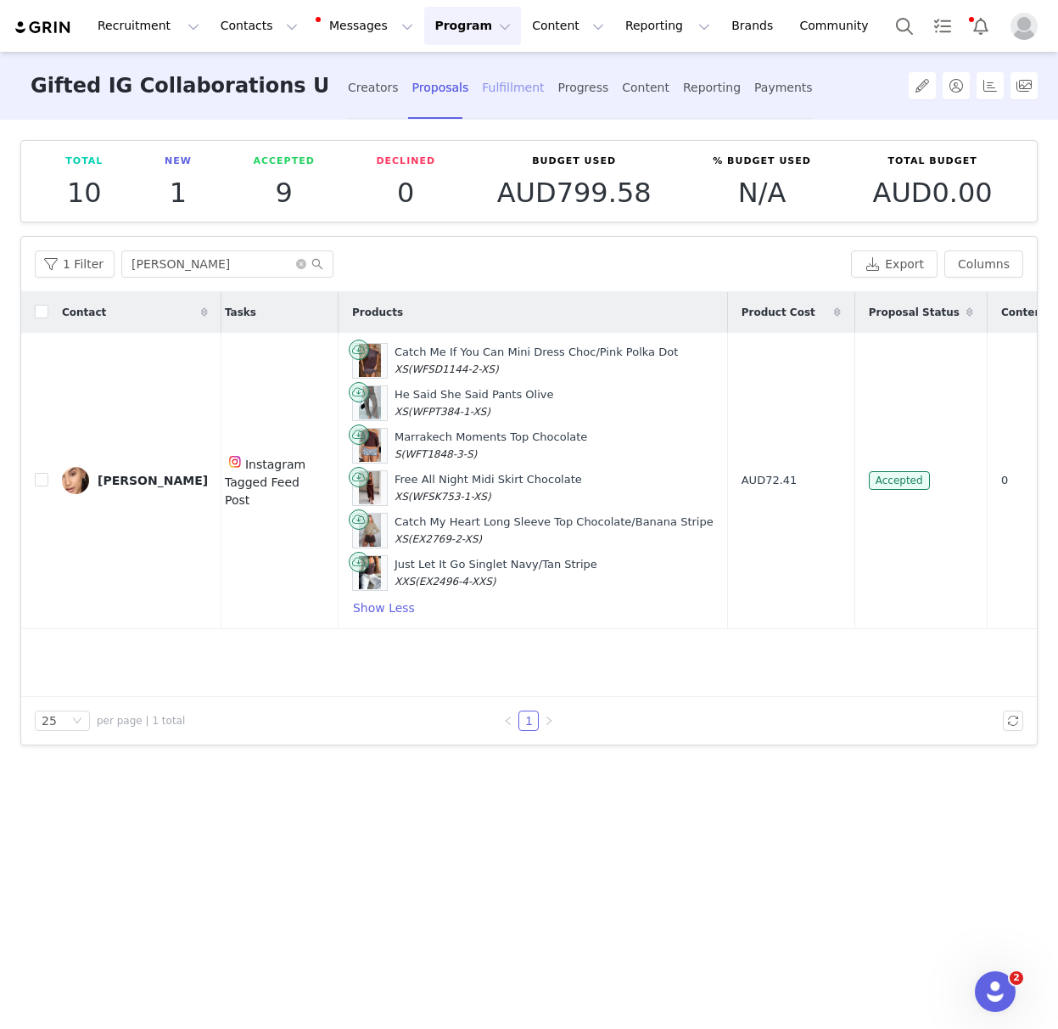
click at [501, 85] on div "Fulfillment" at bounding box center [513, 87] width 62 height 45
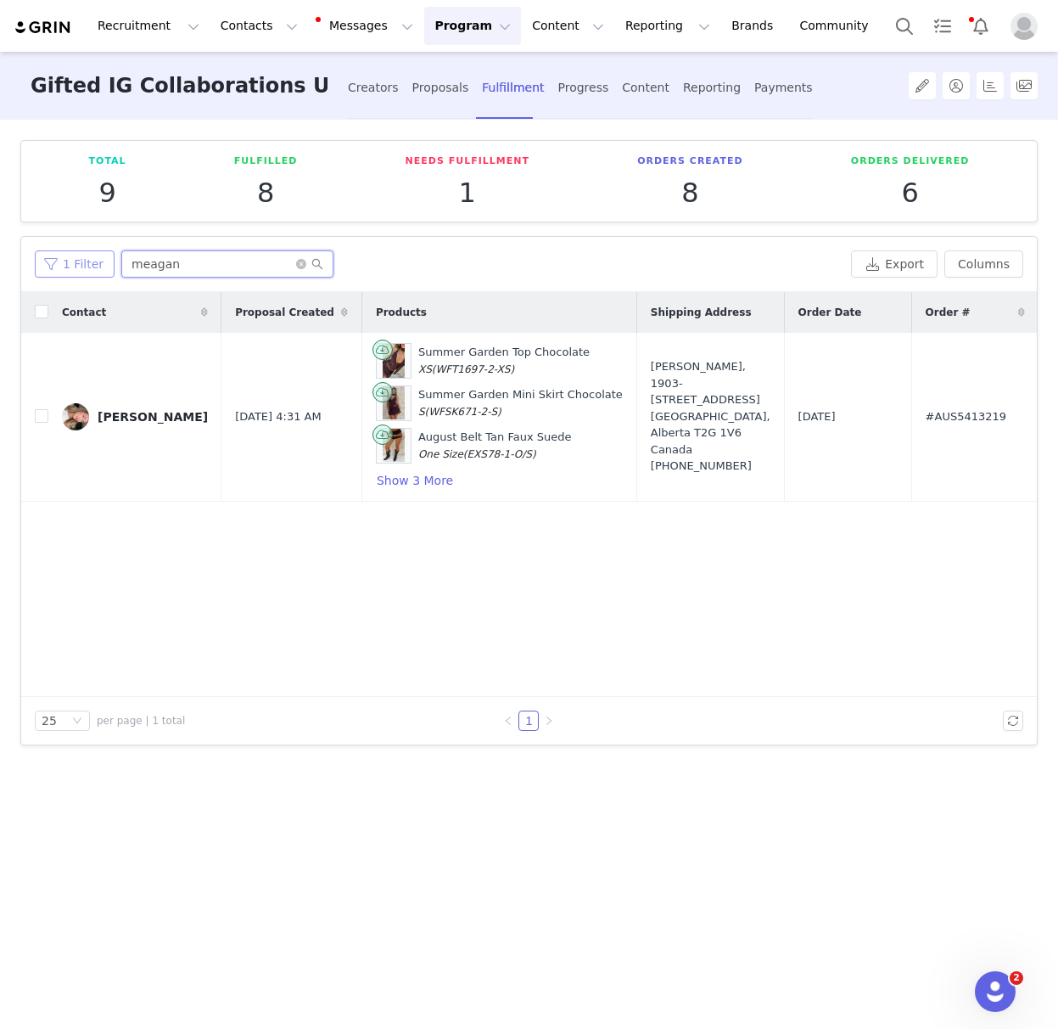
drag, startPoint x: 178, startPoint y: 261, endPoint x: 43, endPoint y: 252, distance: 135.2
click at [42, 252] on div "1 Filter meagan" at bounding box center [440, 263] width 810 height 27
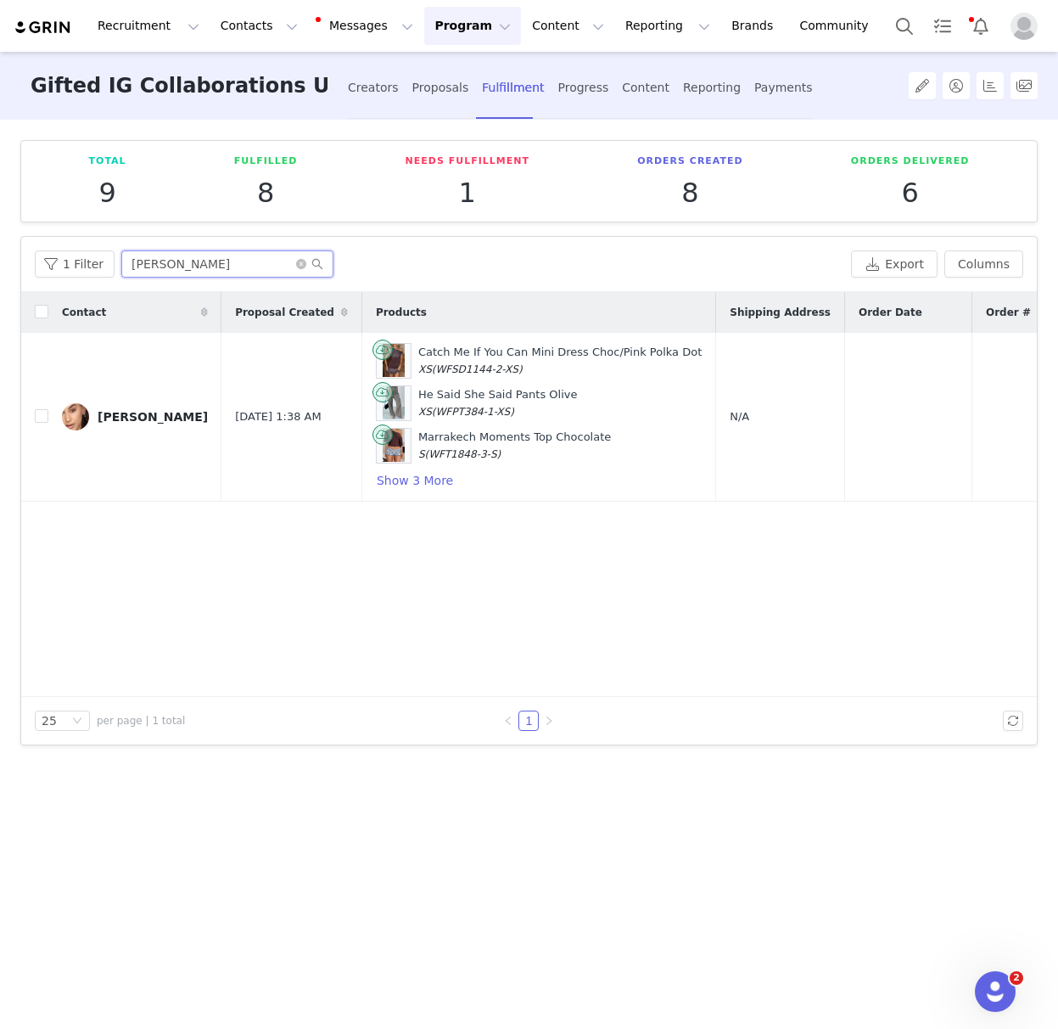
type input "[PERSON_NAME]"
click at [383, 482] on button "Show 3 More" at bounding box center [415, 480] width 78 height 20
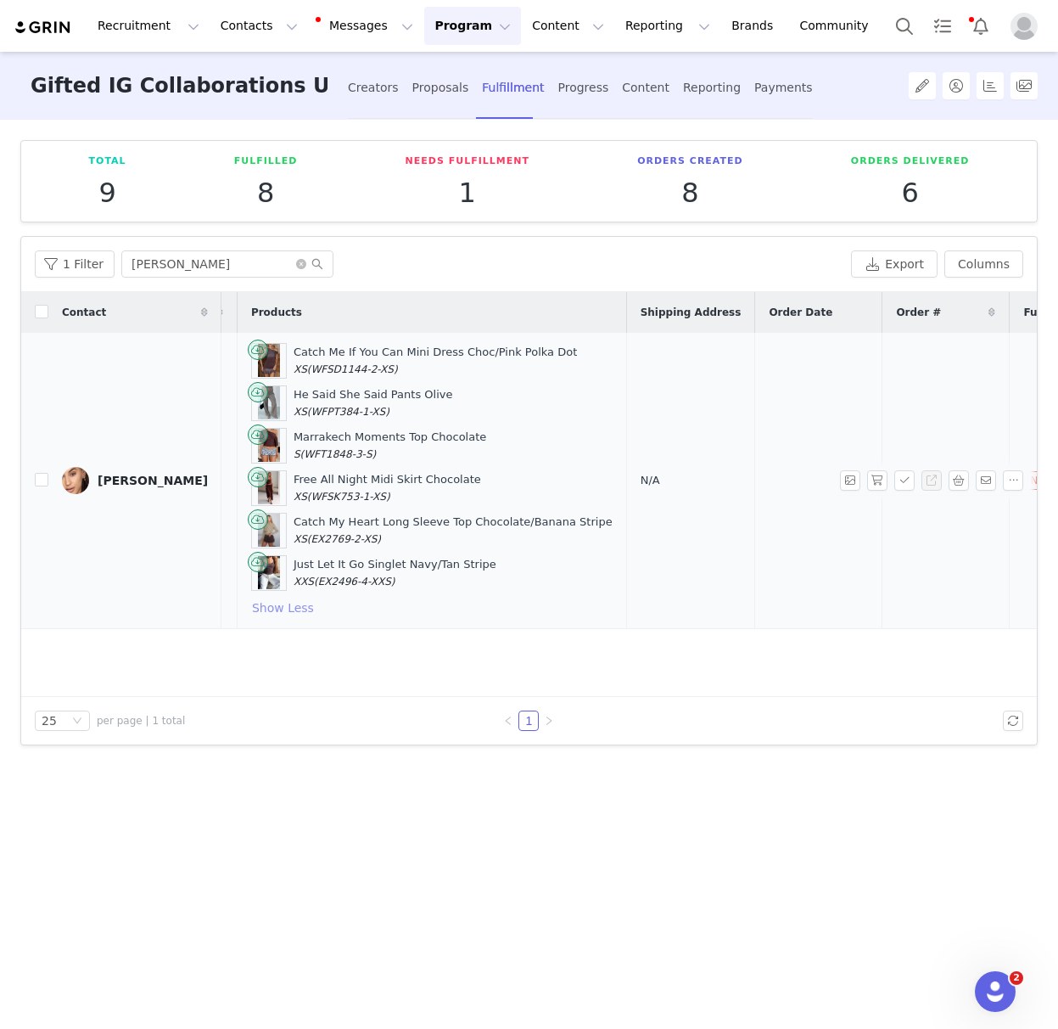
scroll to position [0, 133]
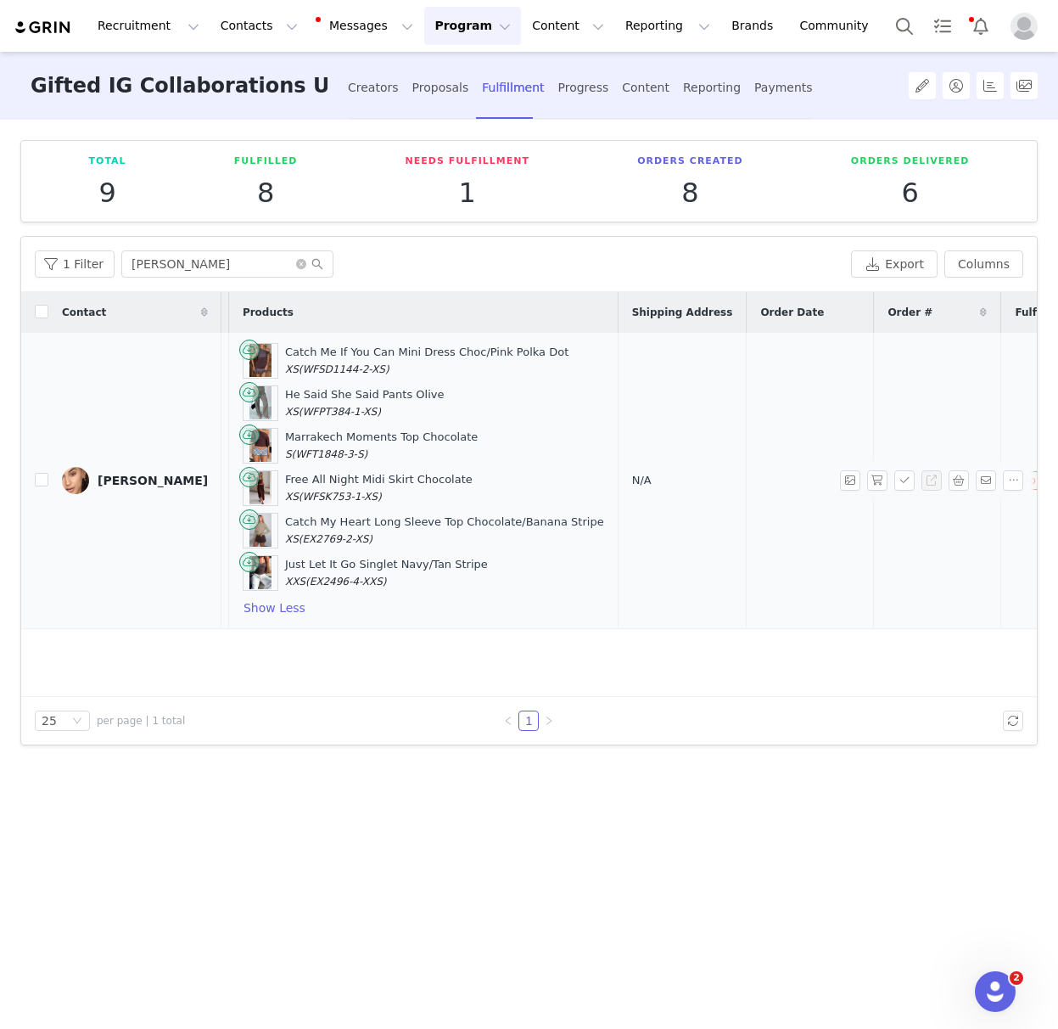
click at [618, 552] on td "N/A" at bounding box center [682, 481] width 129 height 296
click at [632, 479] on span "N/A" at bounding box center [642, 480] width 20 height 13
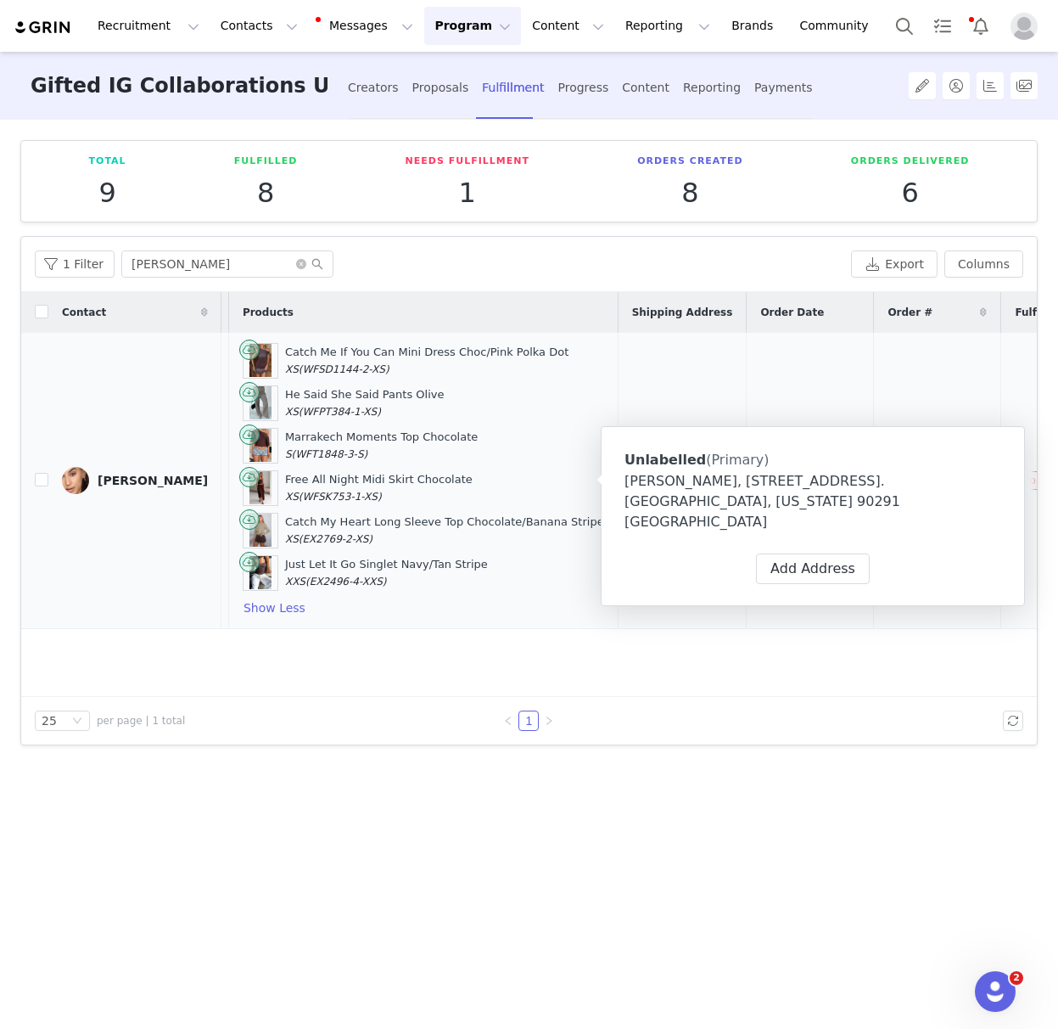
click at [618, 406] on td "N/A" at bounding box center [682, 481] width 129 height 296
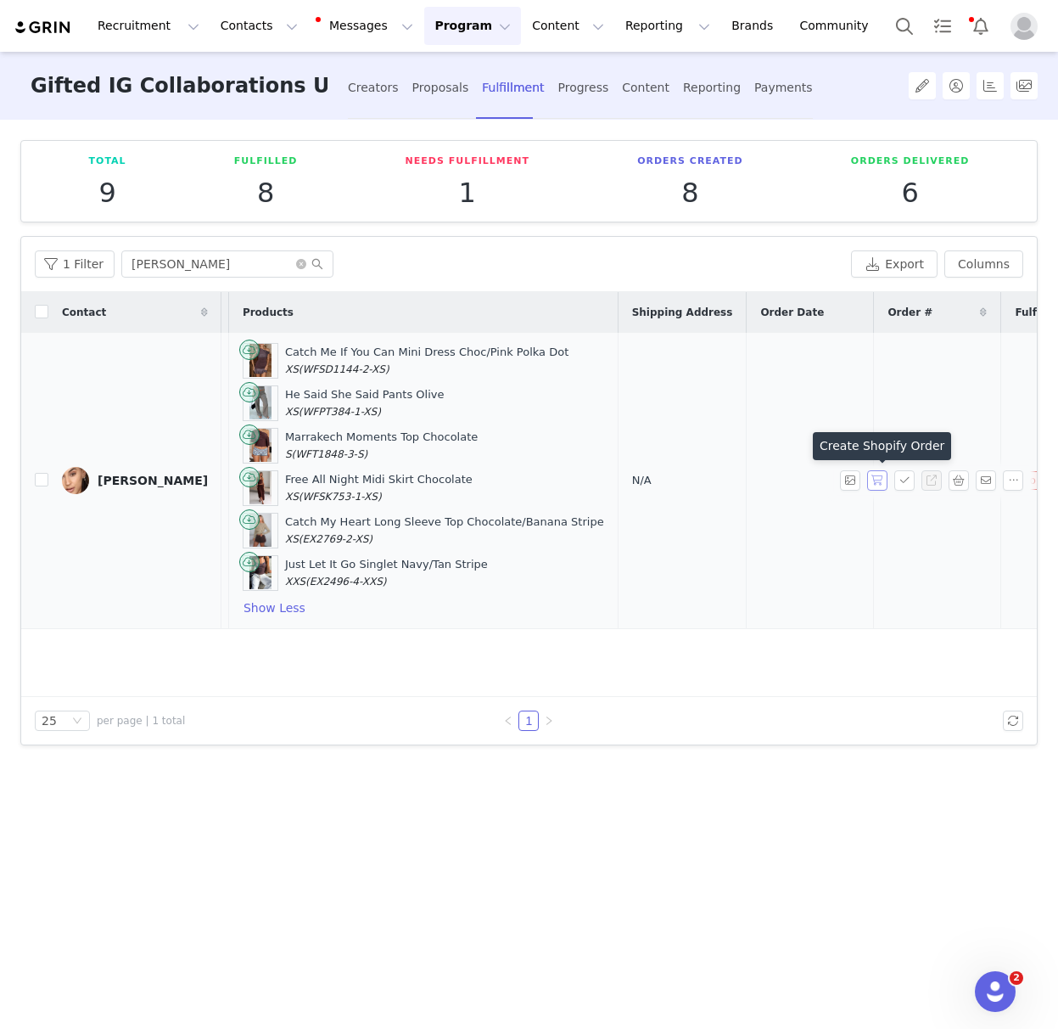
click at [878, 482] on button "button" at bounding box center [877, 480] width 20 height 20
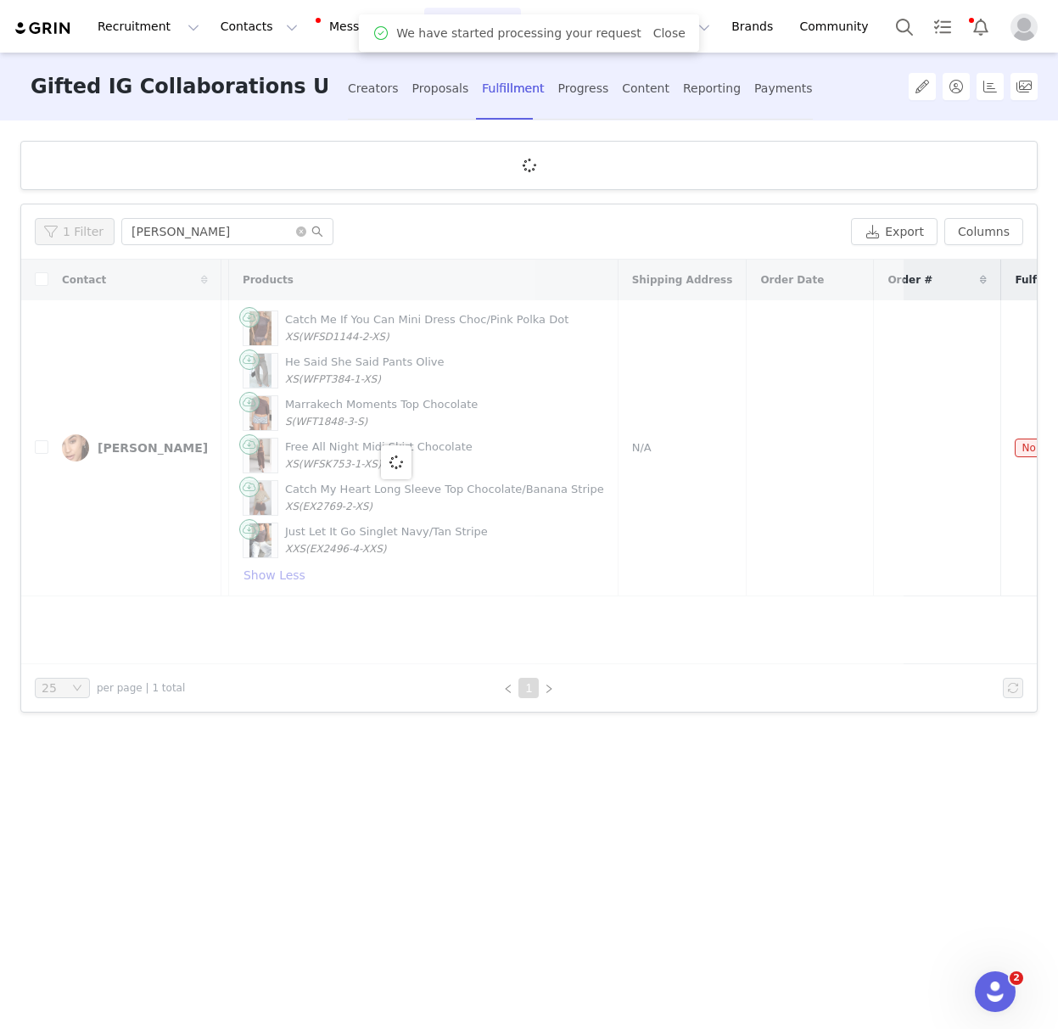
scroll to position [0, 0]
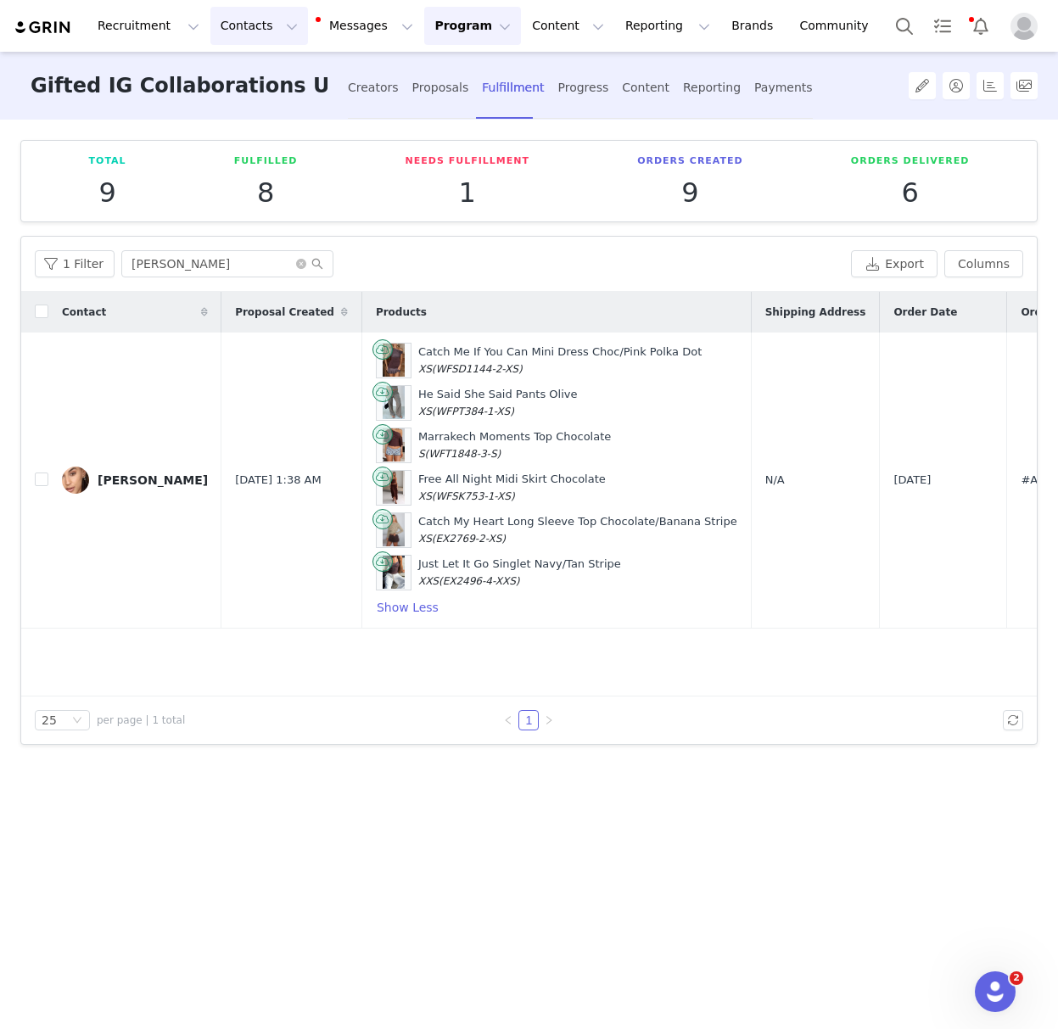
drag, startPoint x: 243, startPoint y: 21, endPoint x: 272, endPoint y: 73, distance: 59.3
click at [243, 21] on button "Contacts Contacts" at bounding box center [259, 26] width 98 height 38
click at [271, 70] on div "Creators" at bounding box center [266, 75] width 114 height 18
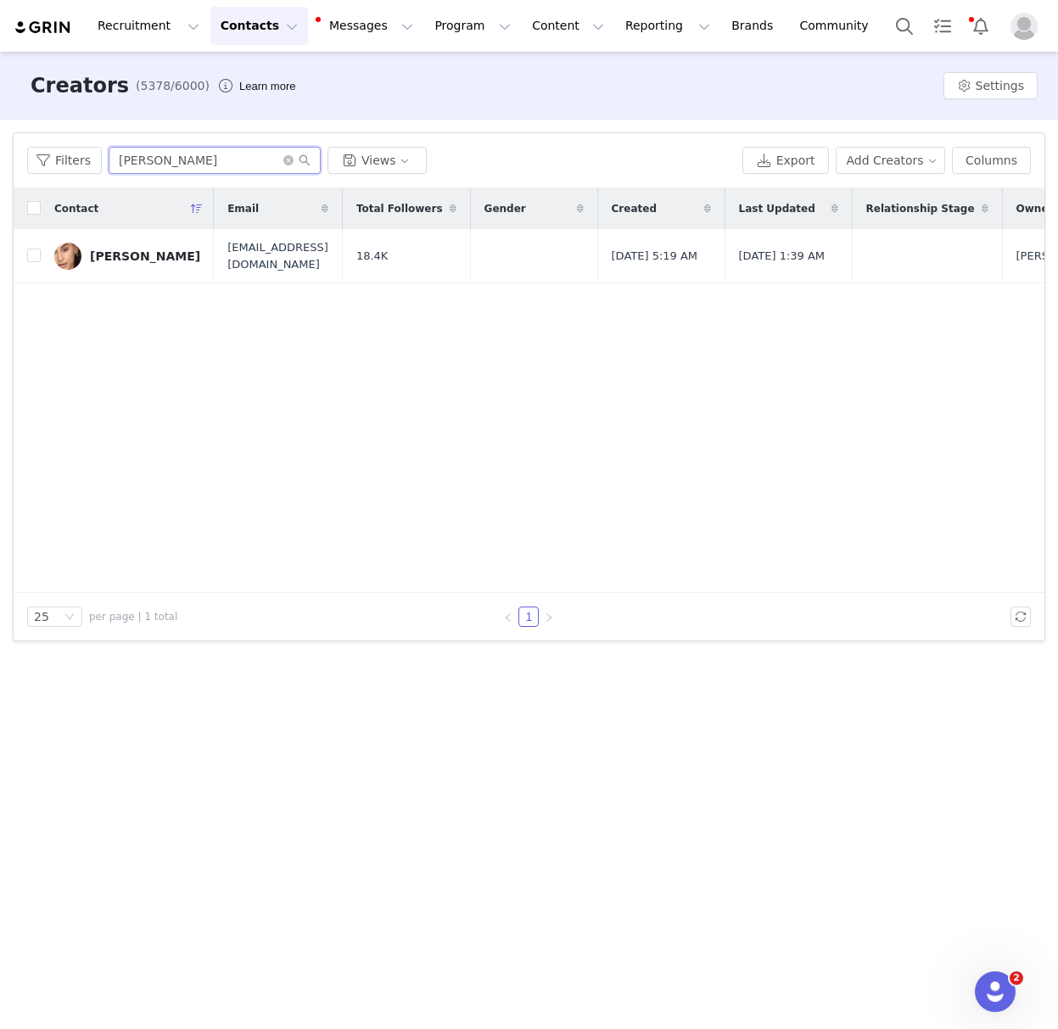
click at [198, 169] on input "[PERSON_NAME]" at bounding box center [215, 160] width 212 height 27
click at [198, 168] on input "[PERSON_NAME]" at bounding box center [215, 160] width 212 height 27
click at [198, 166] on input "[PERSON_NAME]" at bounding box center [215, 160] width 212 height 27
click at [205, 165] on input "[PERSON_NAME]" at bounding box center [215, 160] width 212 height 27
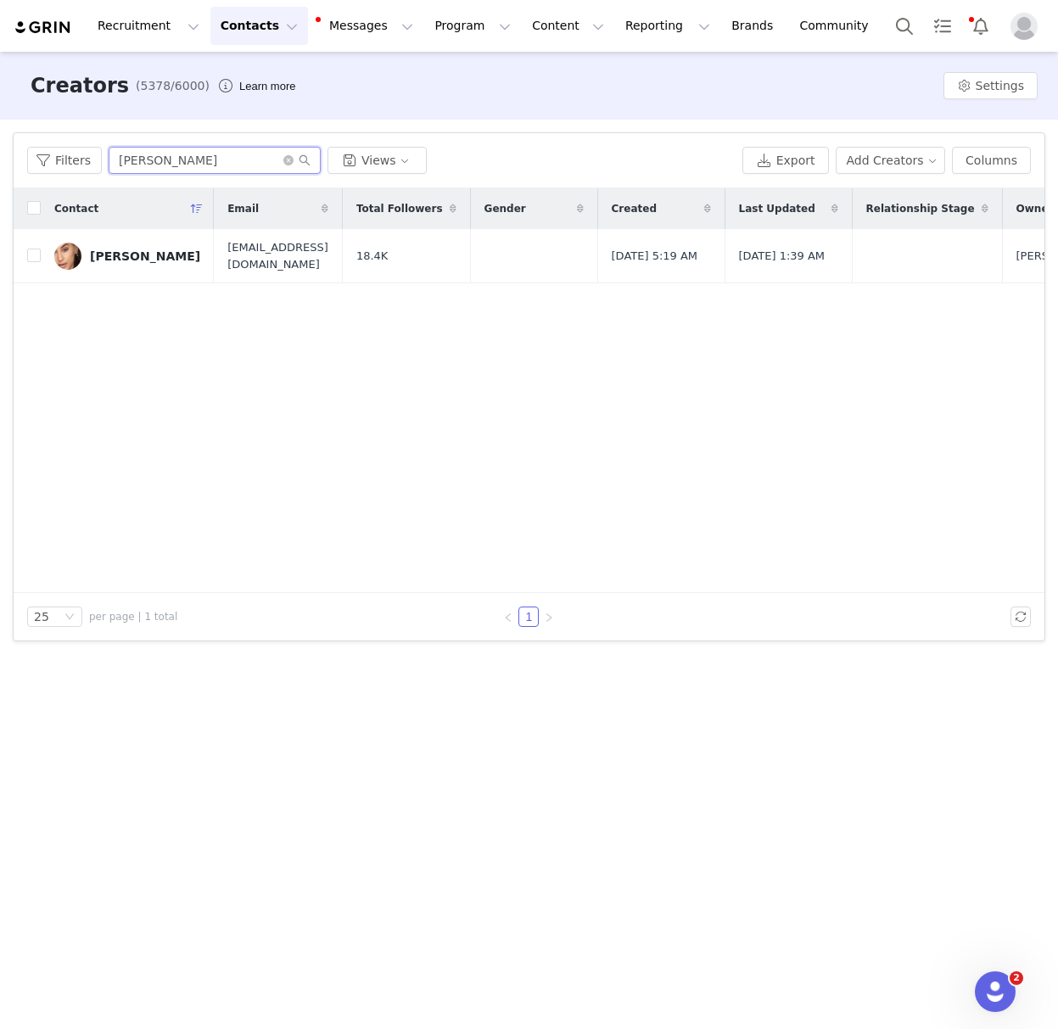
click at [205, 165] on input "[PERSON_NAME]" at bounding box center [215, 160] width 212 height 27
paste input "Belle-A [PERSON_NAME]"
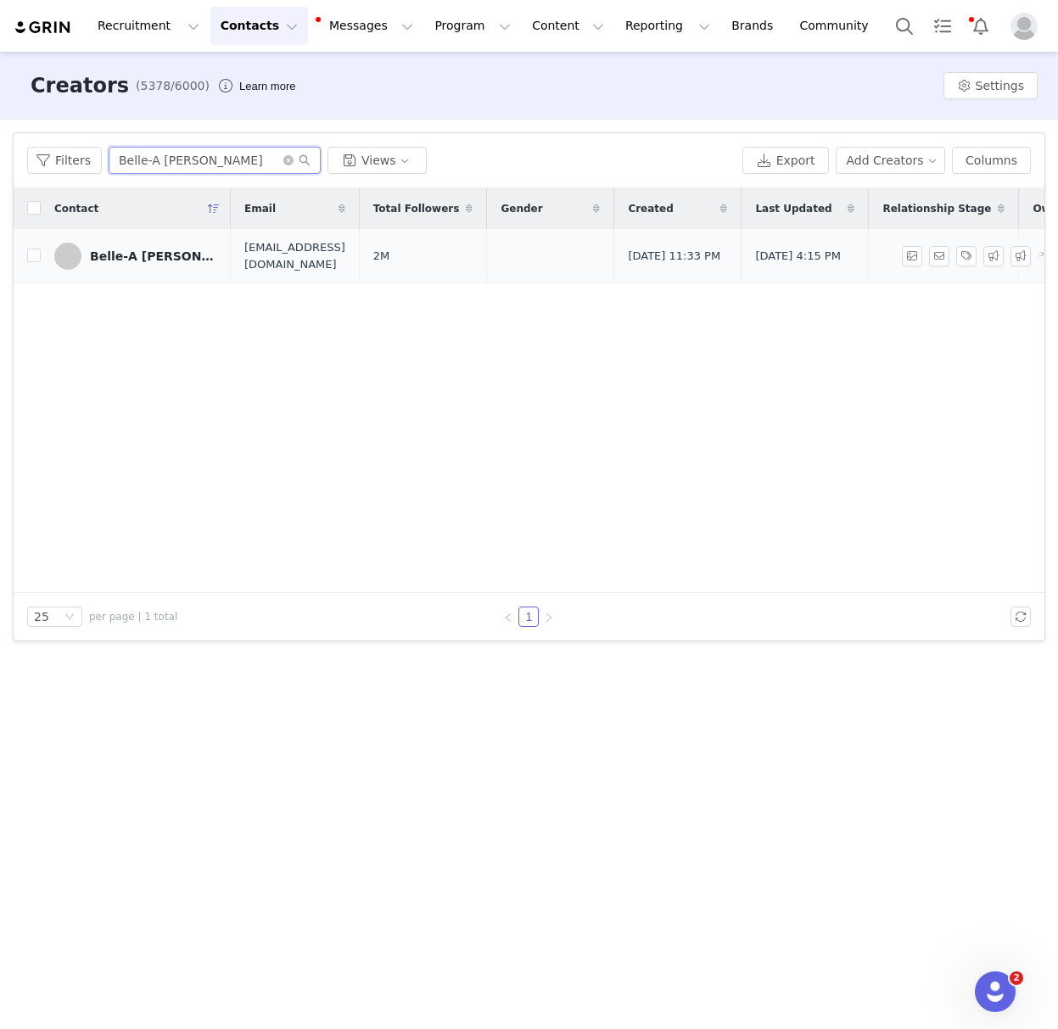
type input "Belle-A [PERSON_NAME]"
click at [133, 255] on div "Belle-A [PERSON_NAME]" at bounding box center [153, 256] width 127 height 14
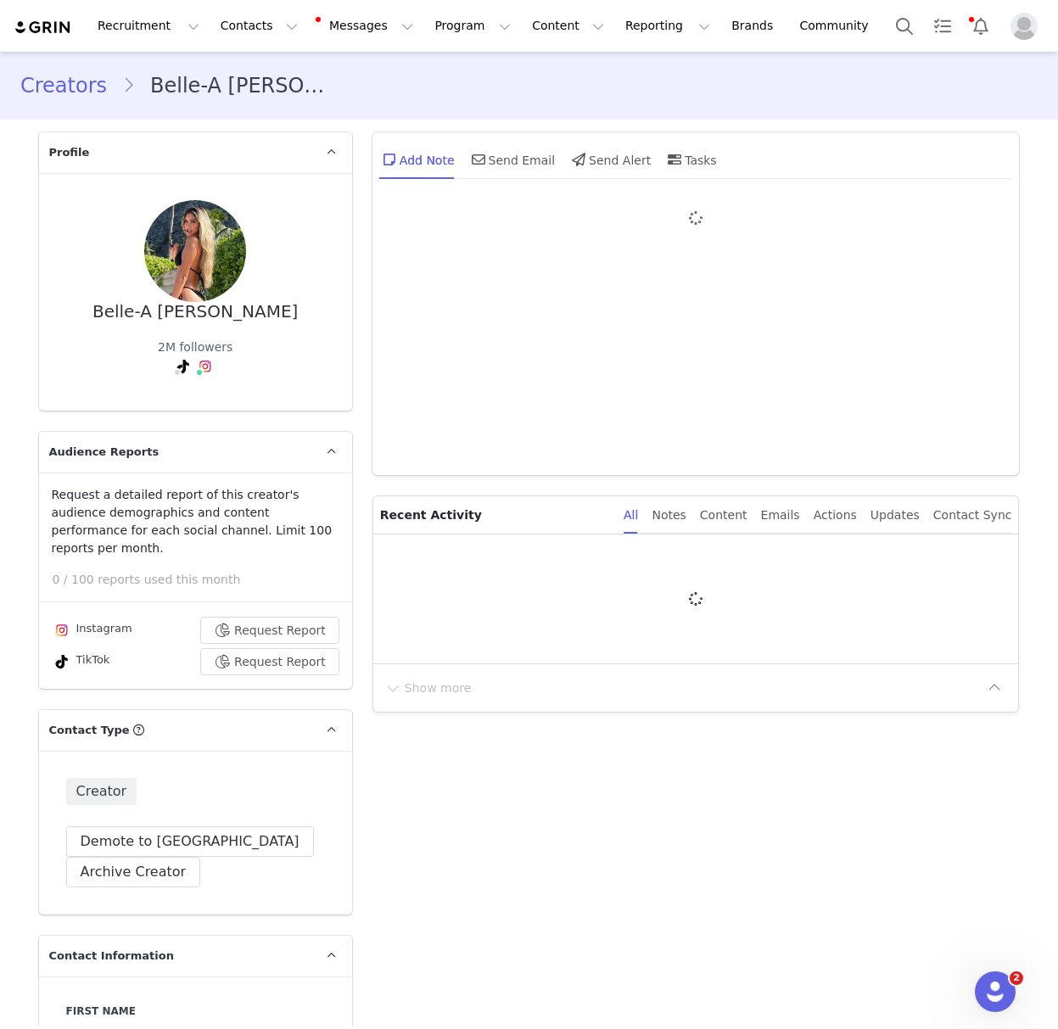
type input "+1 ([GEOGRAPHIC_DATA])"
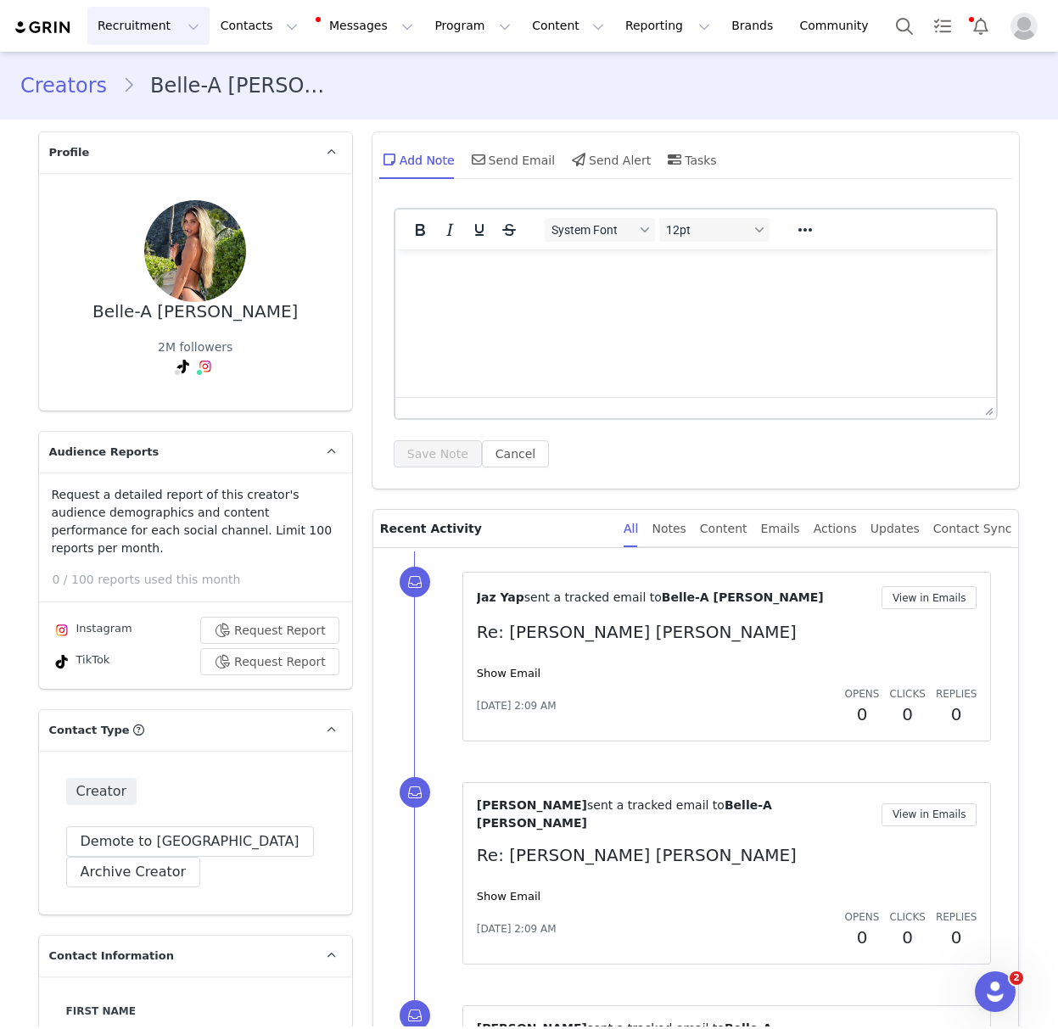
drag, startPoint x: 48, startPoint y: 92, endPoint x: 128, endPoint y: 8, distance: 115.8
click at [48, 92] on link "Creators" at bounding box center [71, 85] width 102 height 31
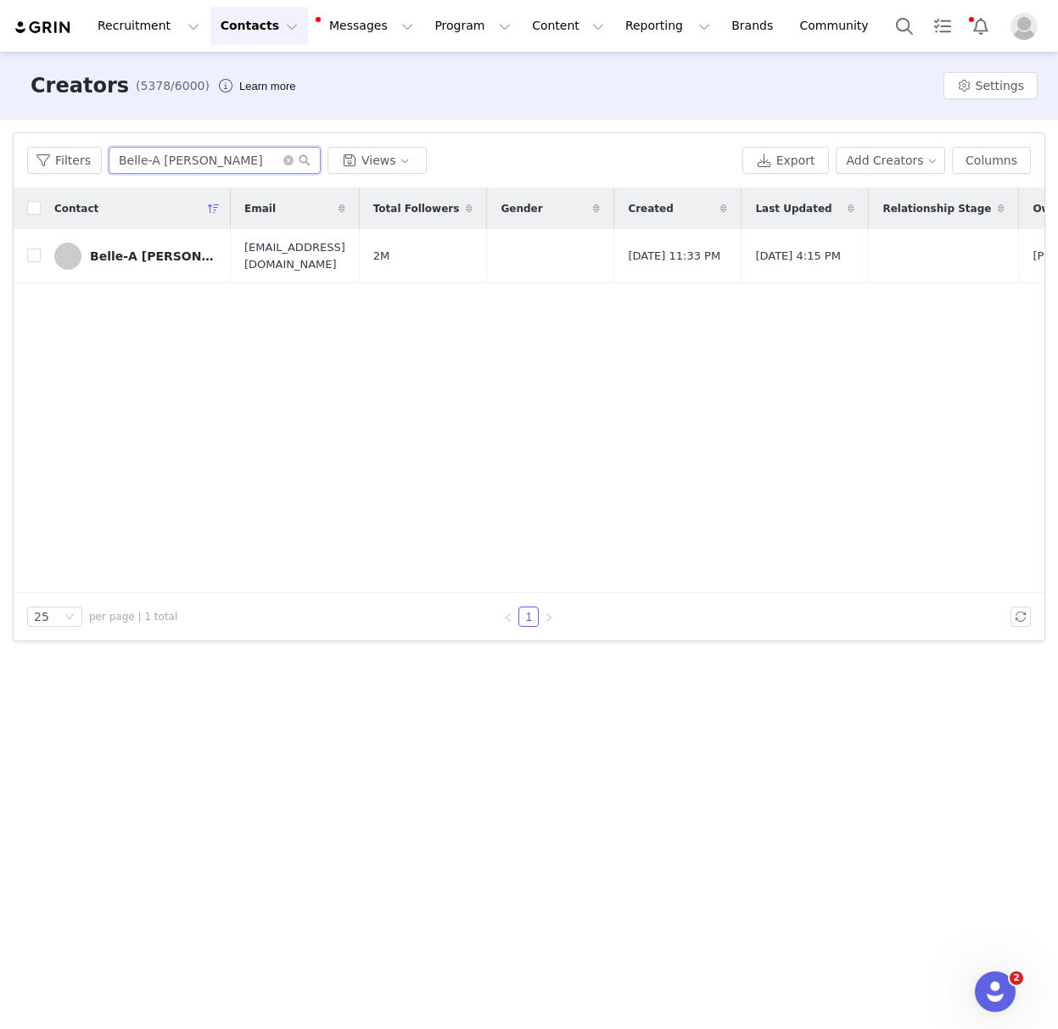
click at [200, 166] on input "Belle-A [PERSON_NAME]" at bounding box center [215, 160] width 212 height 27
paste input "[PERSON_NAME]"
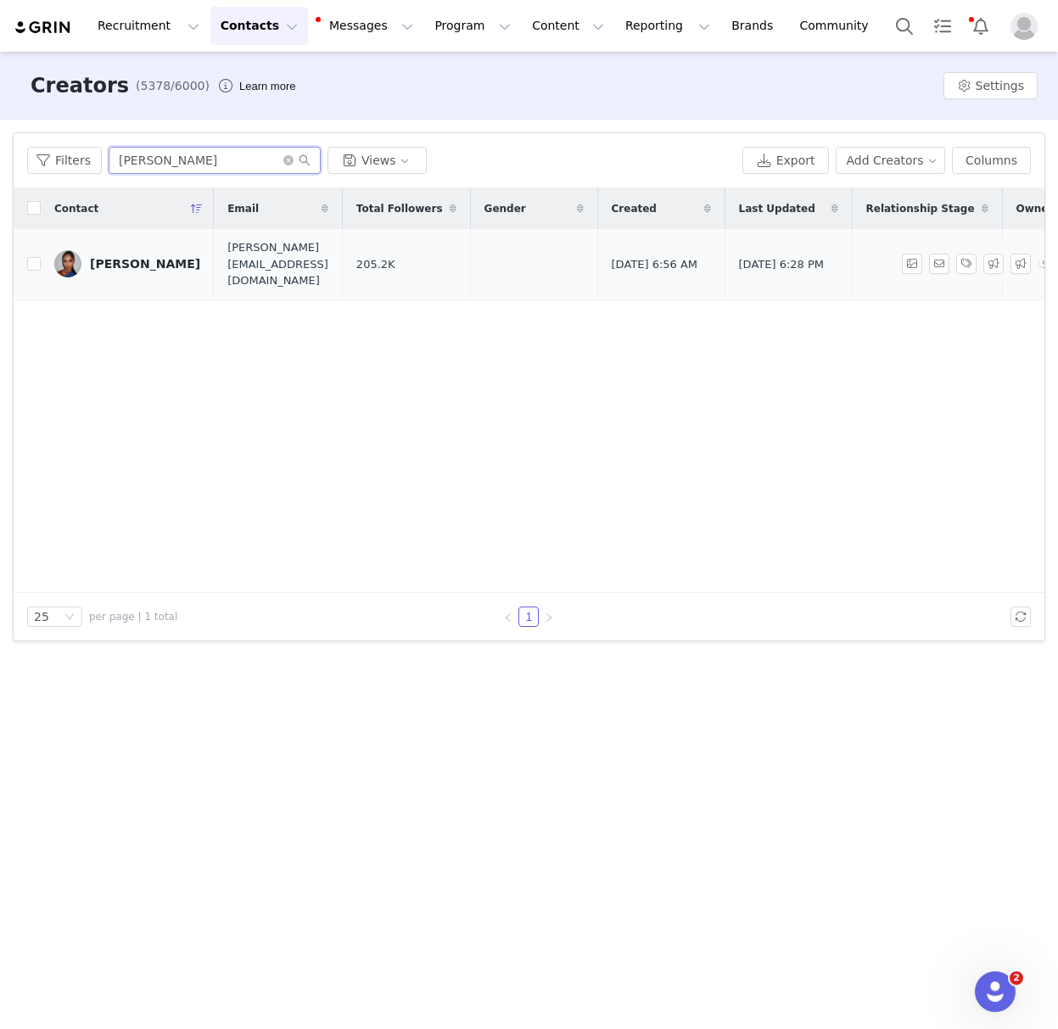
type input "[PERSON_NAME]"
click at [155, 250] on link "[PERSON_NAME]" at bounding box center [127, 263] width 146 height 27
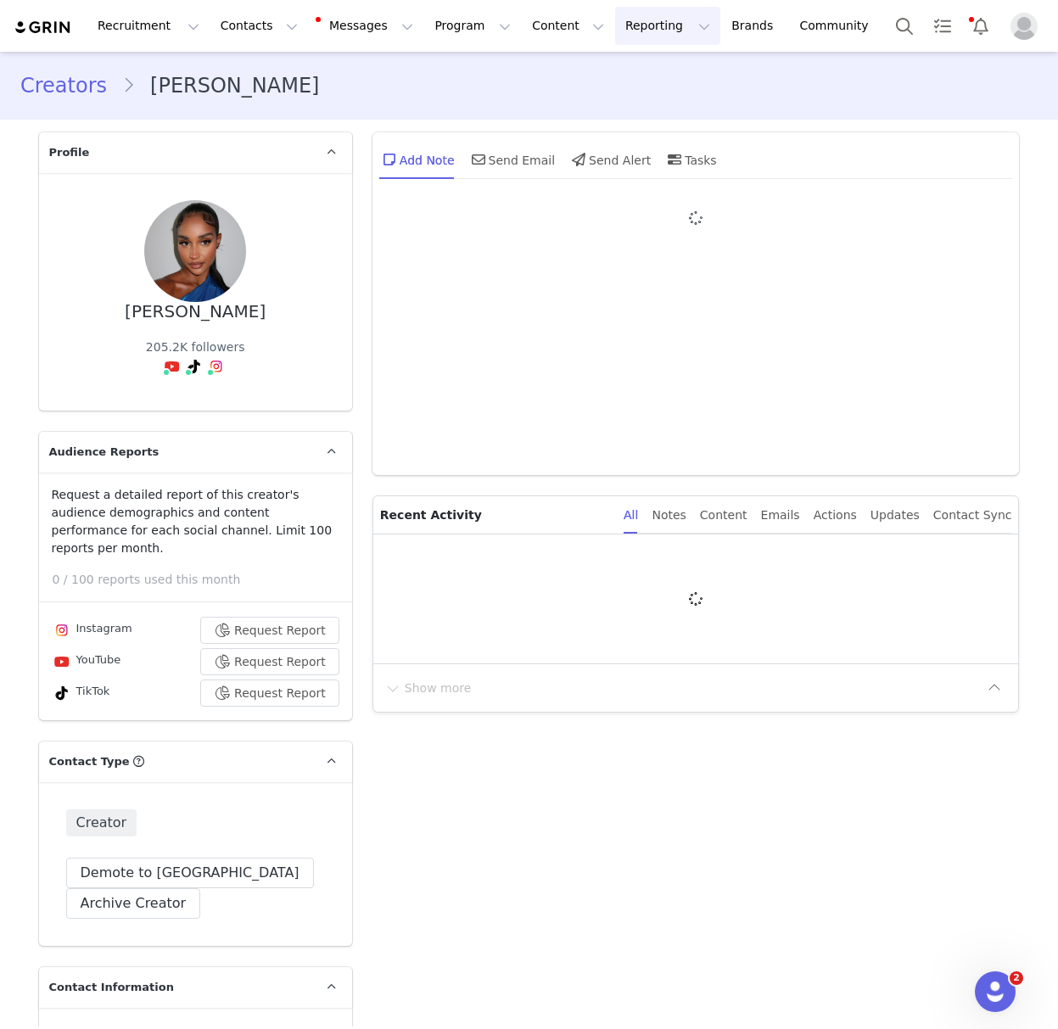
type input "+1 ([GEOGRAPHIC_DATA])"
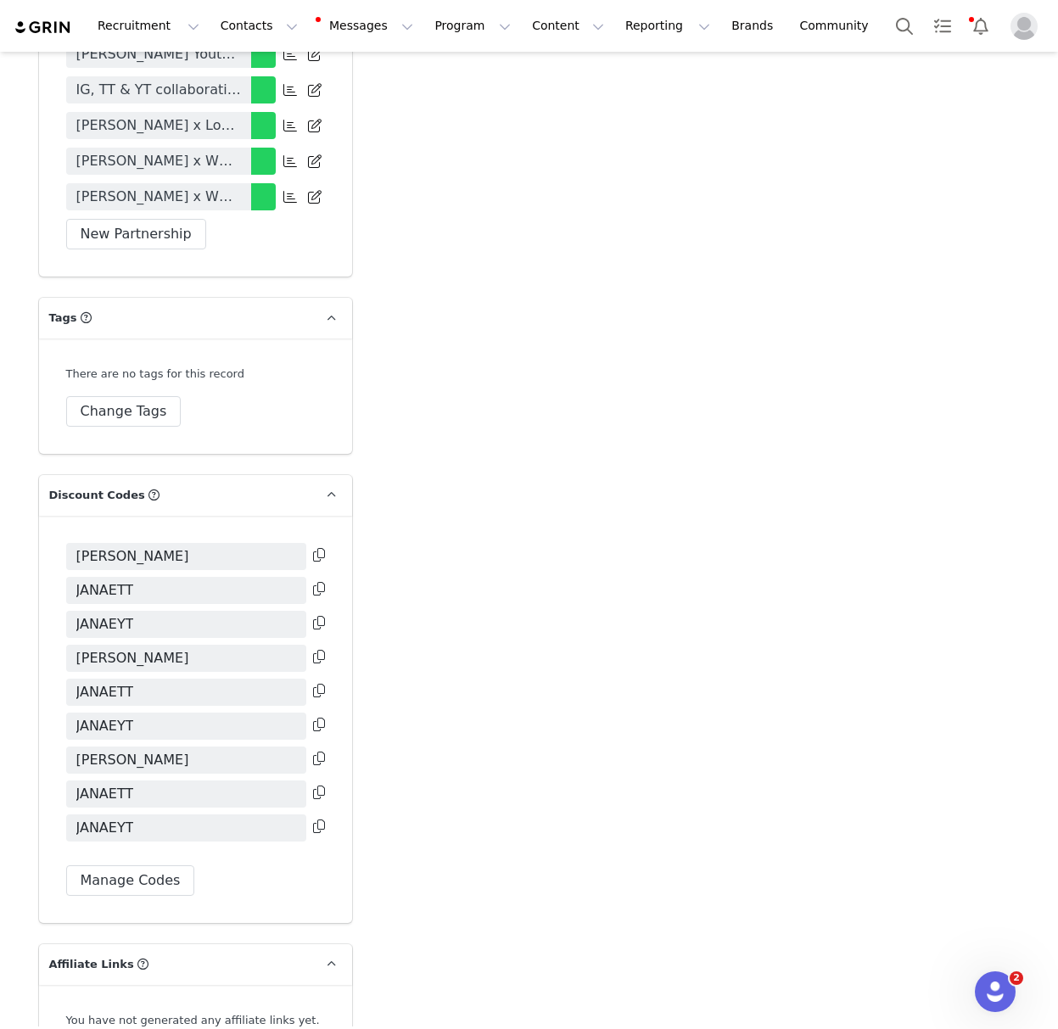
scroll to position [4151, 0]
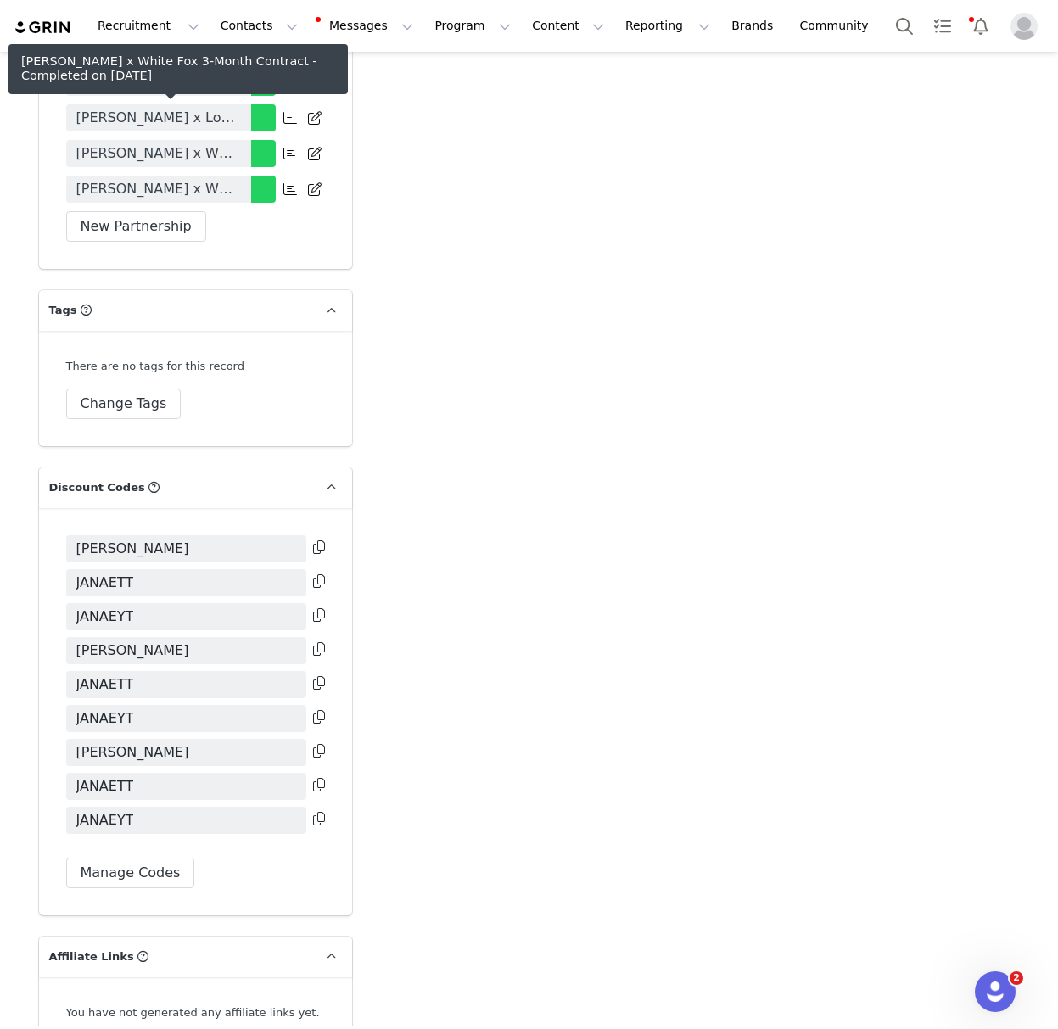
click at [211, 143] on span "[PERSON_NAME] x White Fox 3-Month Contract" at bounding box center [158, 153] width 165 height 20
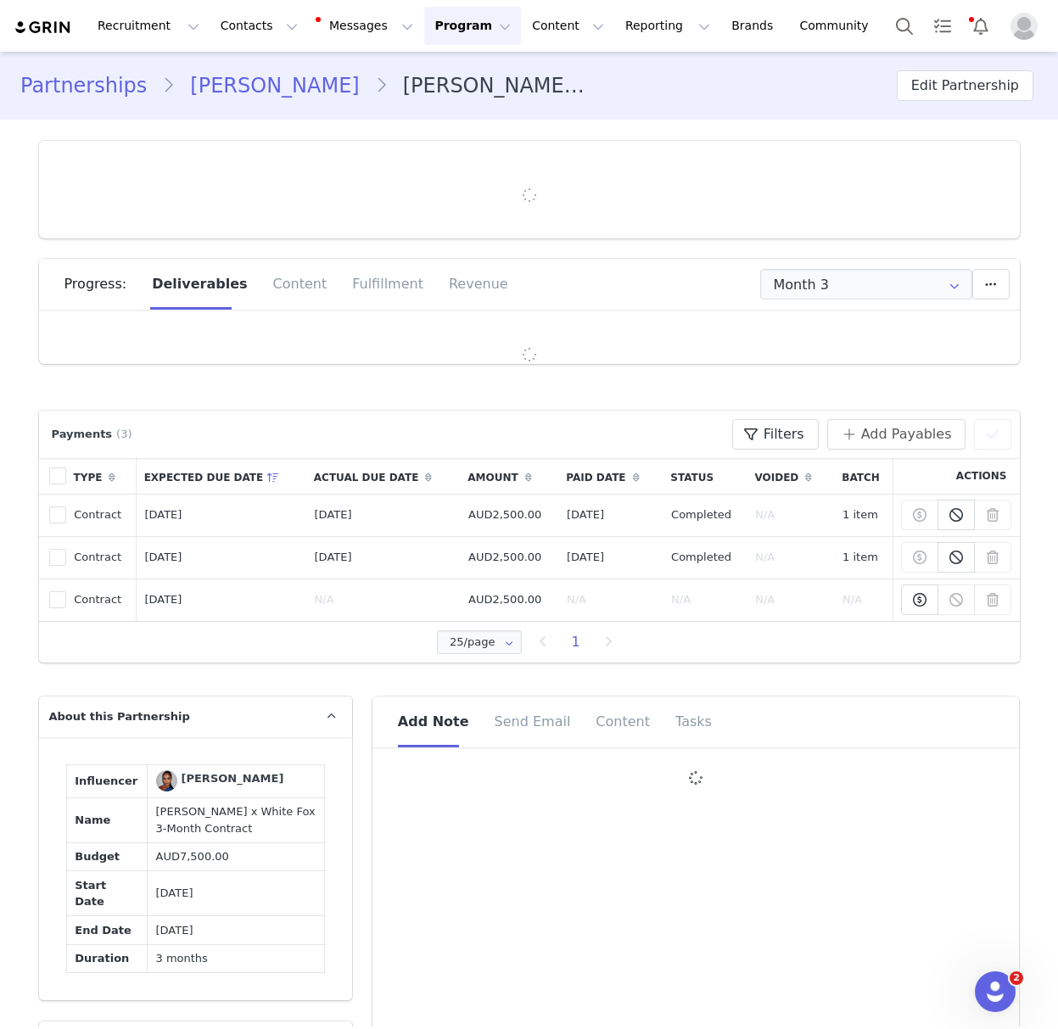
type input "+1 ([GEOGRAPHIC_DATA])"
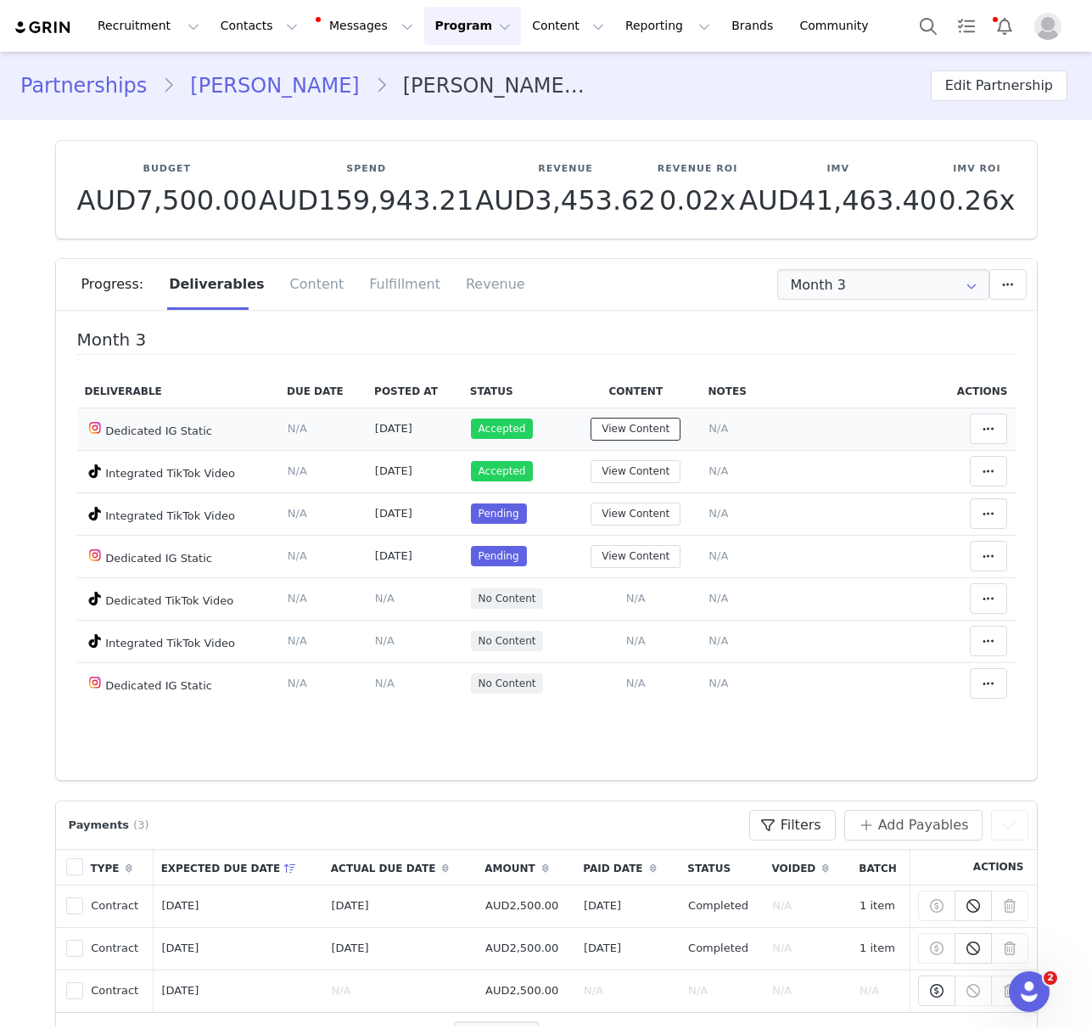
click at [637, 430] on button "View Content" at bounding box center [636, 429] width 90 height 23
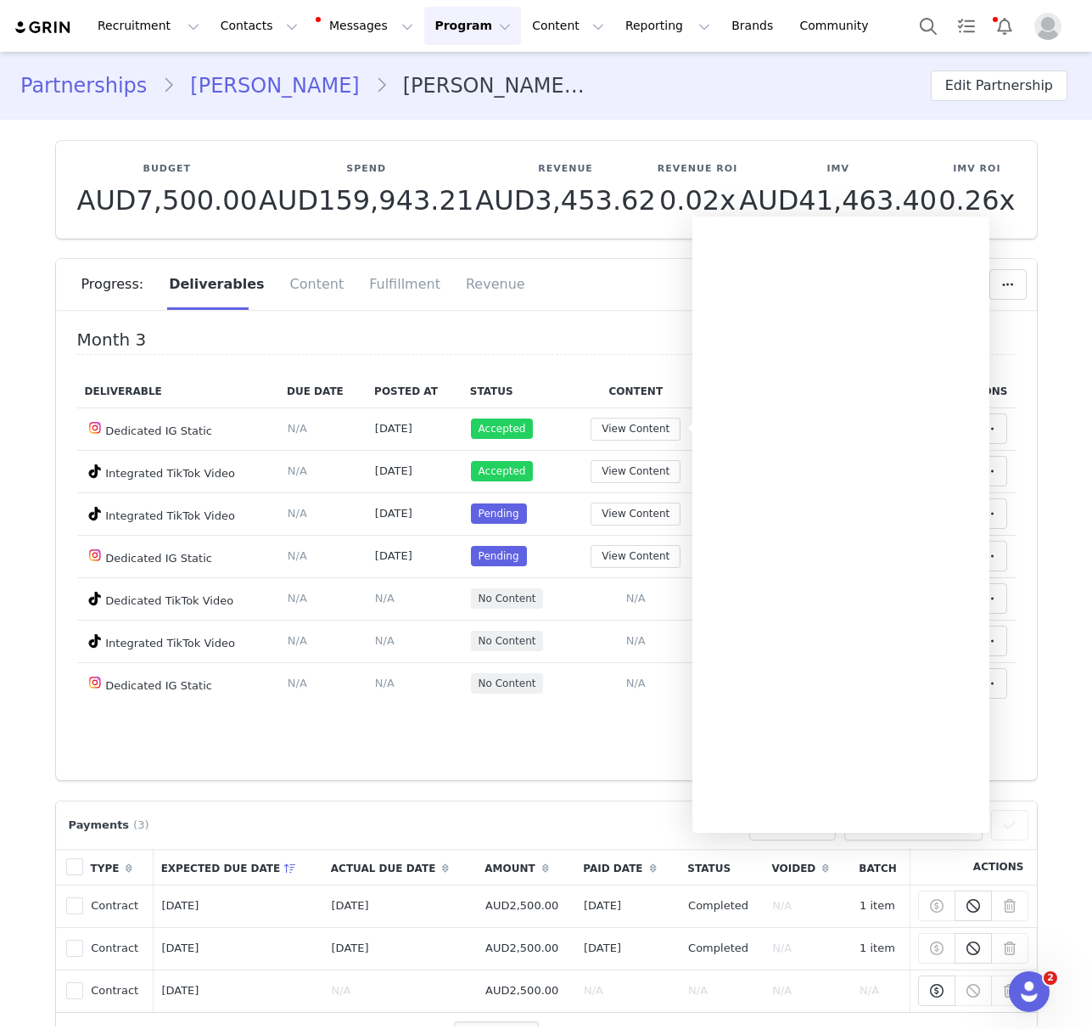
click at [547, 737] on div "Month 3 Deliverable Due Date Posted At Status Content Notes Actions Dedicated I…" at bounding box center [546, 551] width 981 height 458
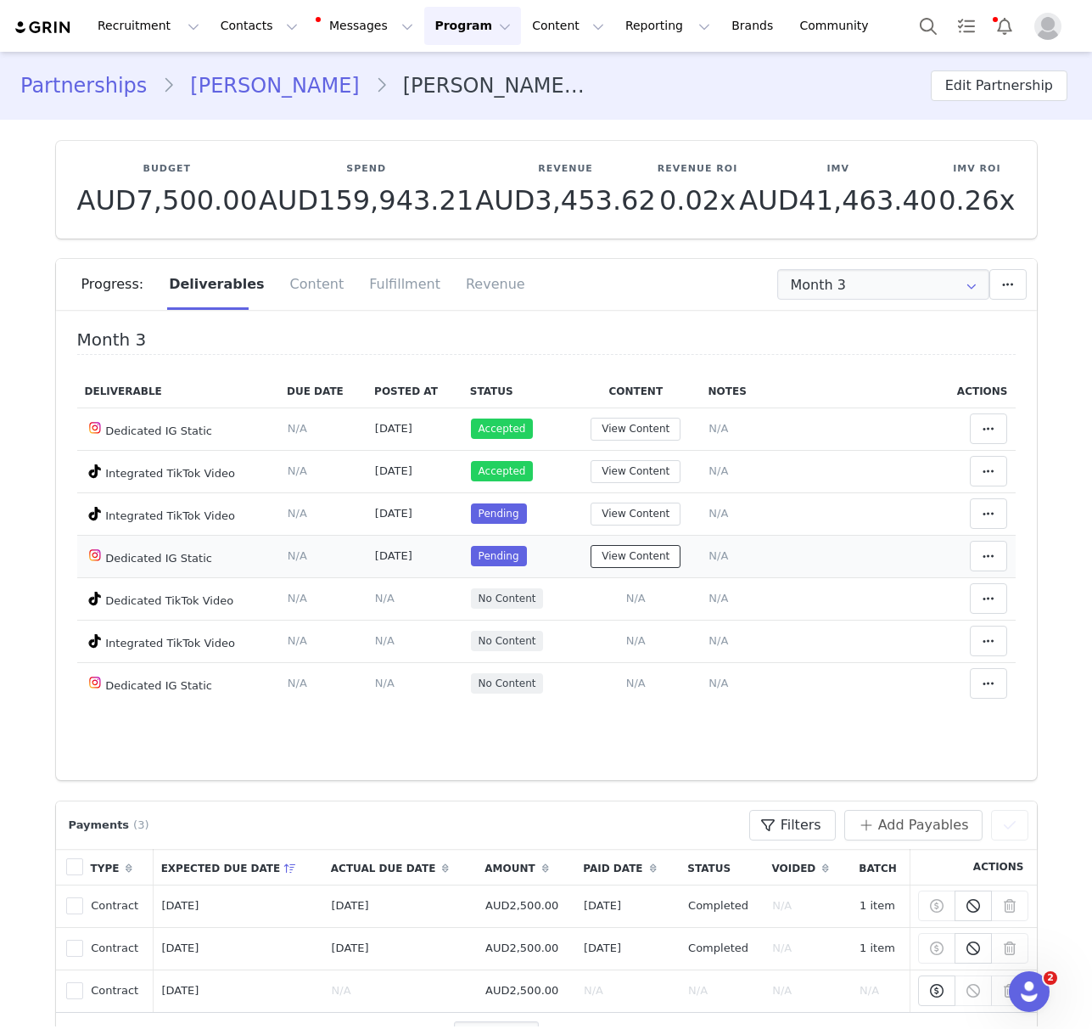
click at [648, 553] on button "View Content" at bounding box center [636, 556] width 90 height 23
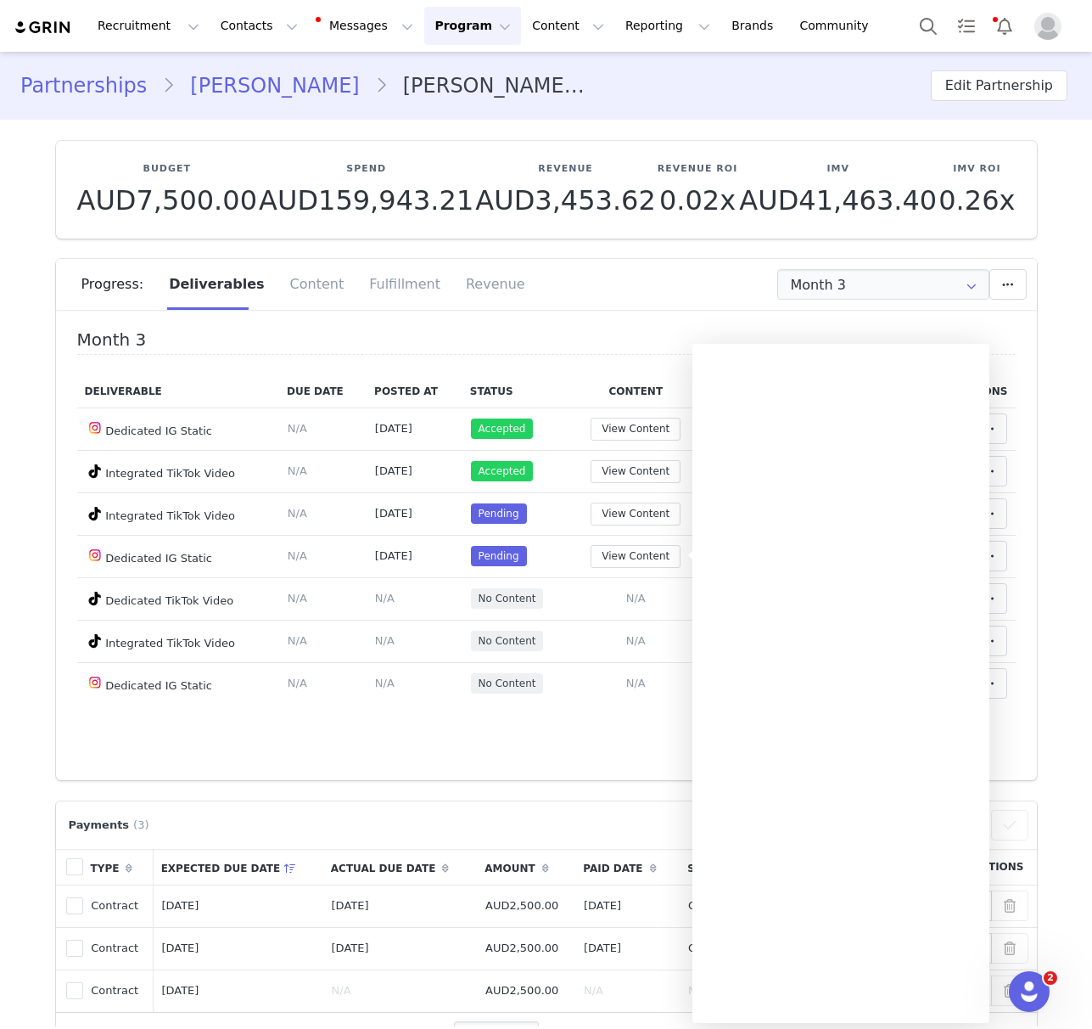
drag, startPoint x: 565, startPoint y: 728, endPoint x: 541, endPoint y: 705, distance: 33.6
click at [566, 728] on div "Month 3 Deliverable Due Date Posted At Status Content Notes Actions Dedicated I…" at bounding box center [546, 551] width 981 height 458
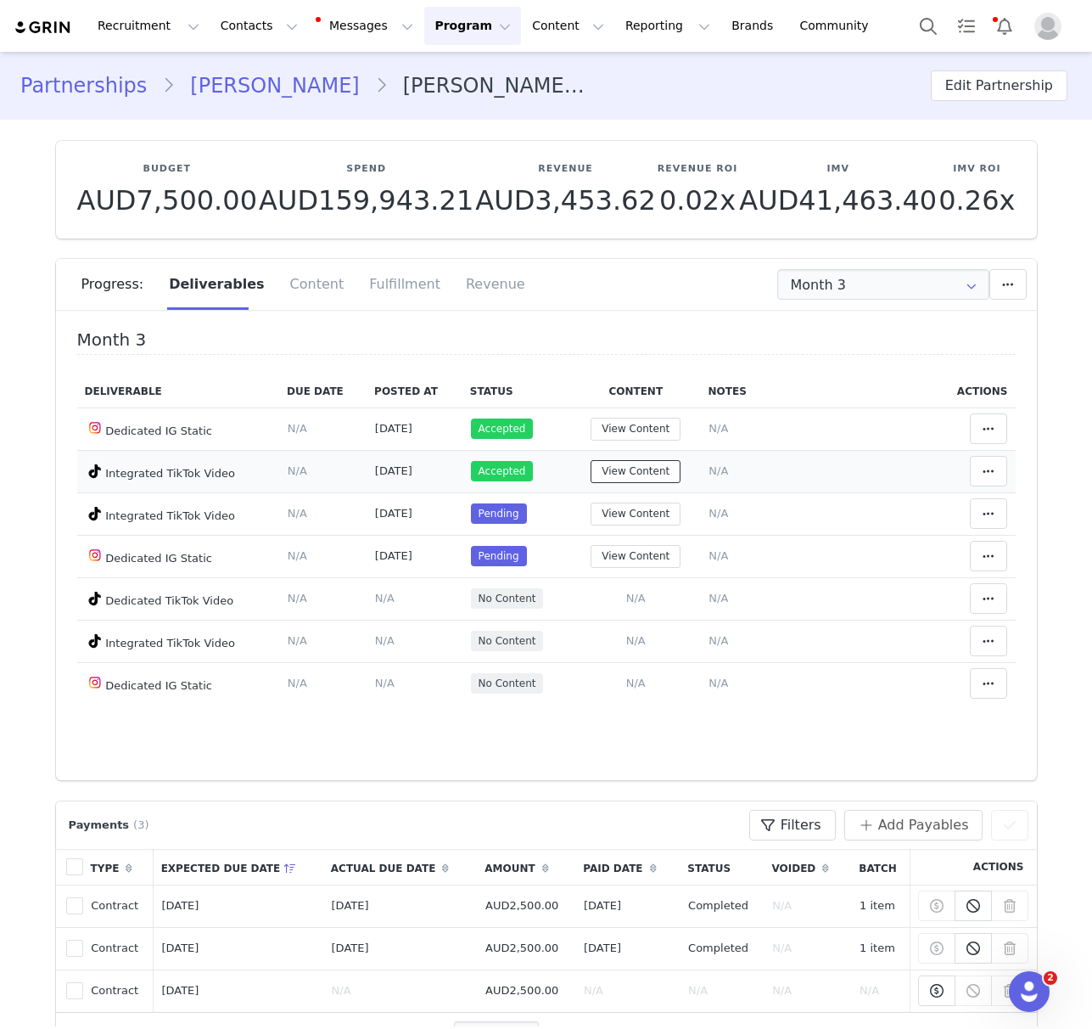
click at [639, 473] on button "View Content" at bounding box center [636, 471] width 90 height 23
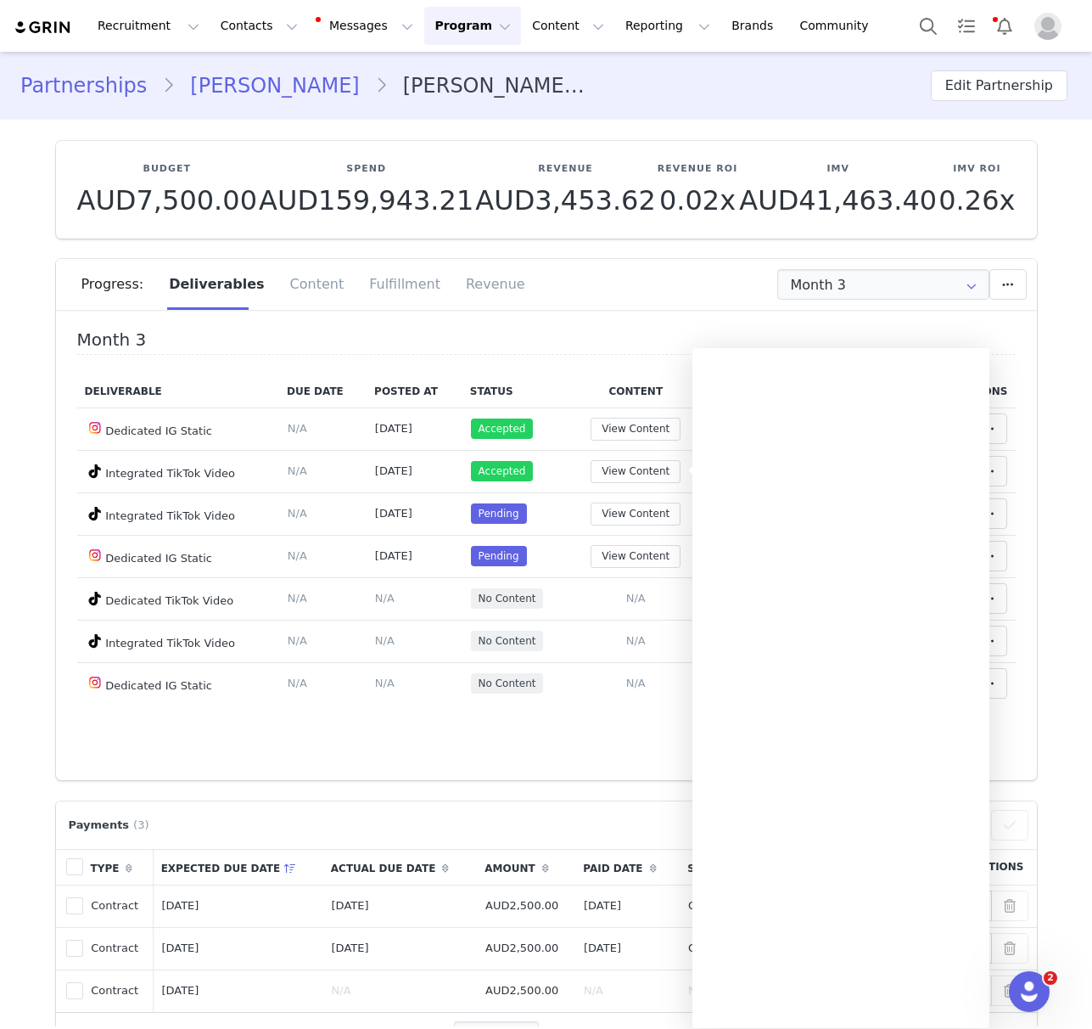
click at [488, 779] on div "Month 3 Deliverable Due Date Posted At Status Content Notes Actions Dedicated I…" at bounding box center [546, 551] width 981 height 458
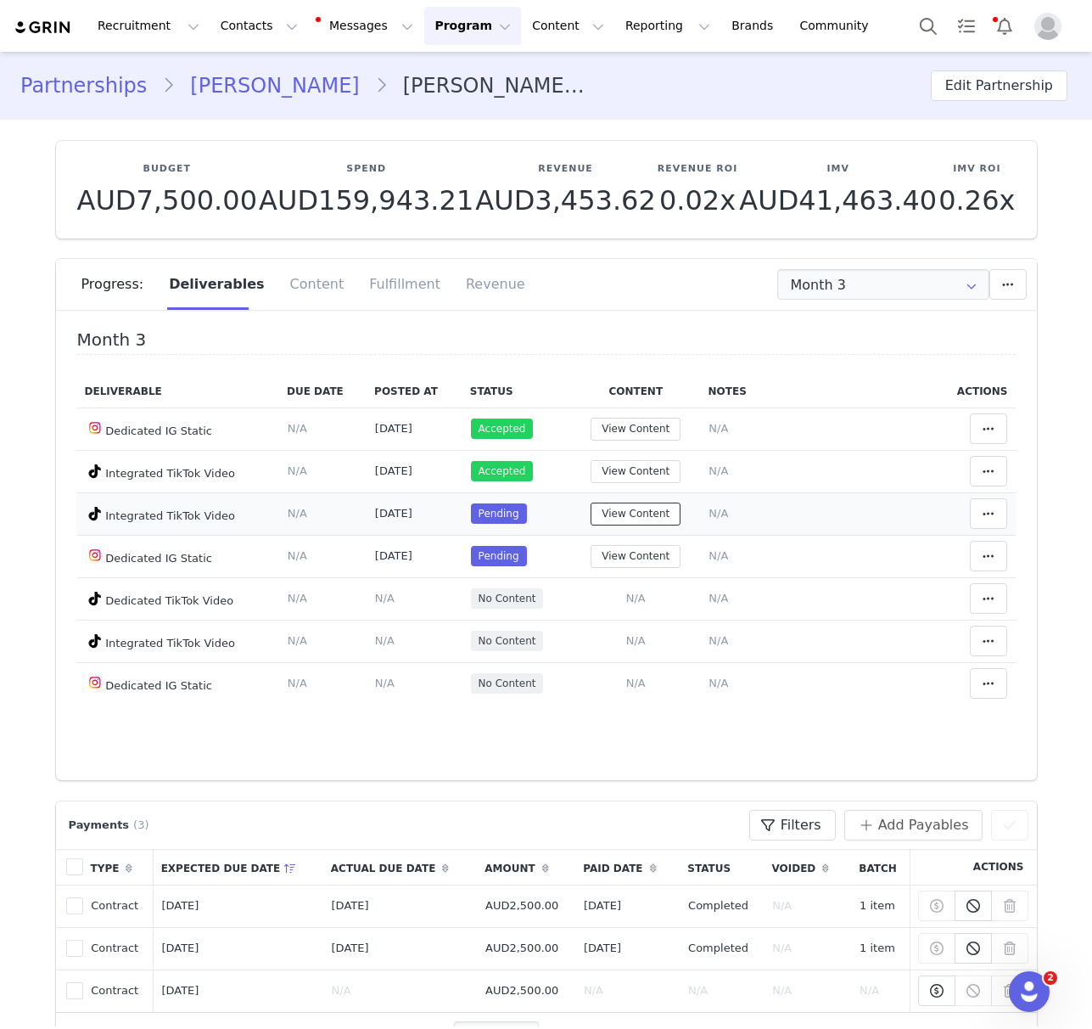
click at [660, 517] on button "View Content" at bounding box center [636, 513] width 90 height 23
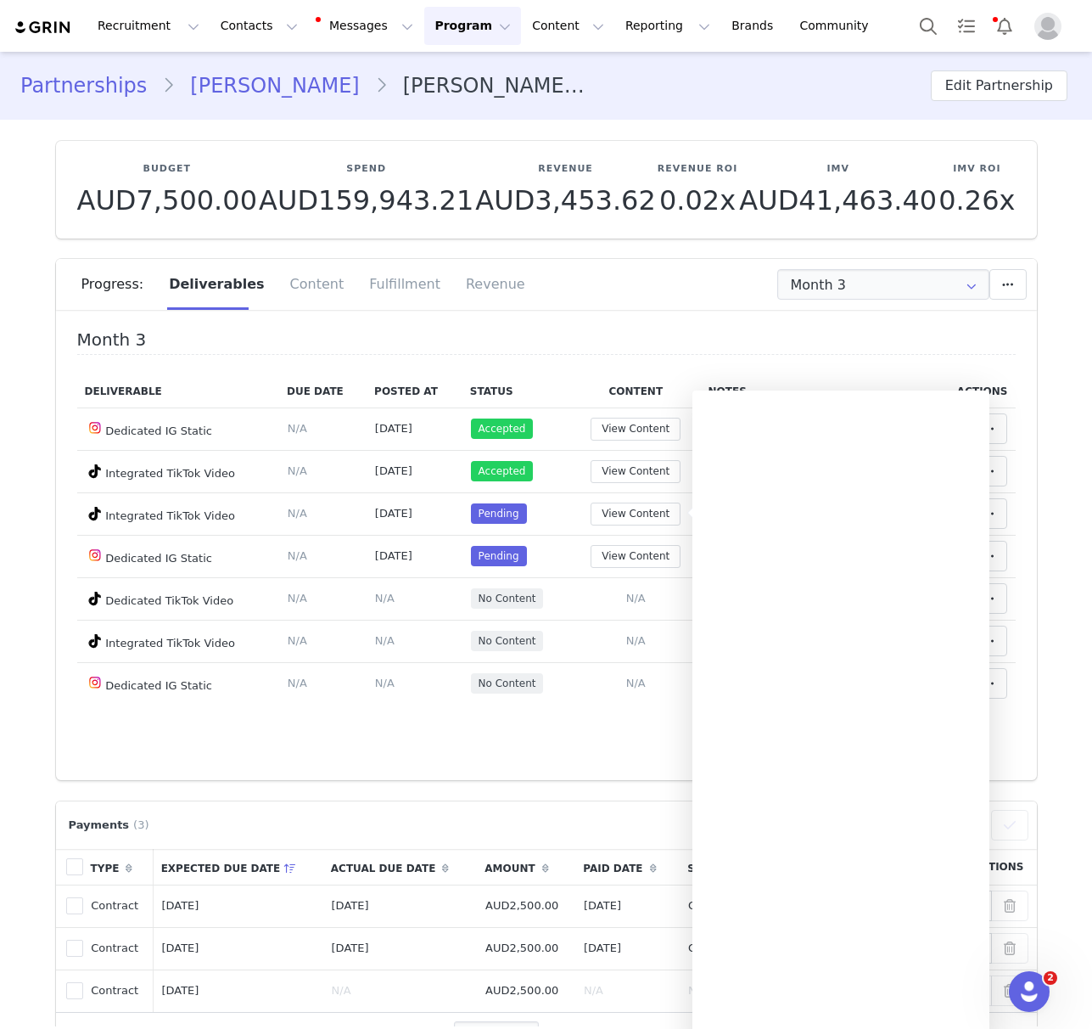
click at [493, 725] on div "Month 3 Deliverable Due Date Posted At Status Content Notes Actions Dedicated I…" at bounding box center [546, 551] width 981 height 458
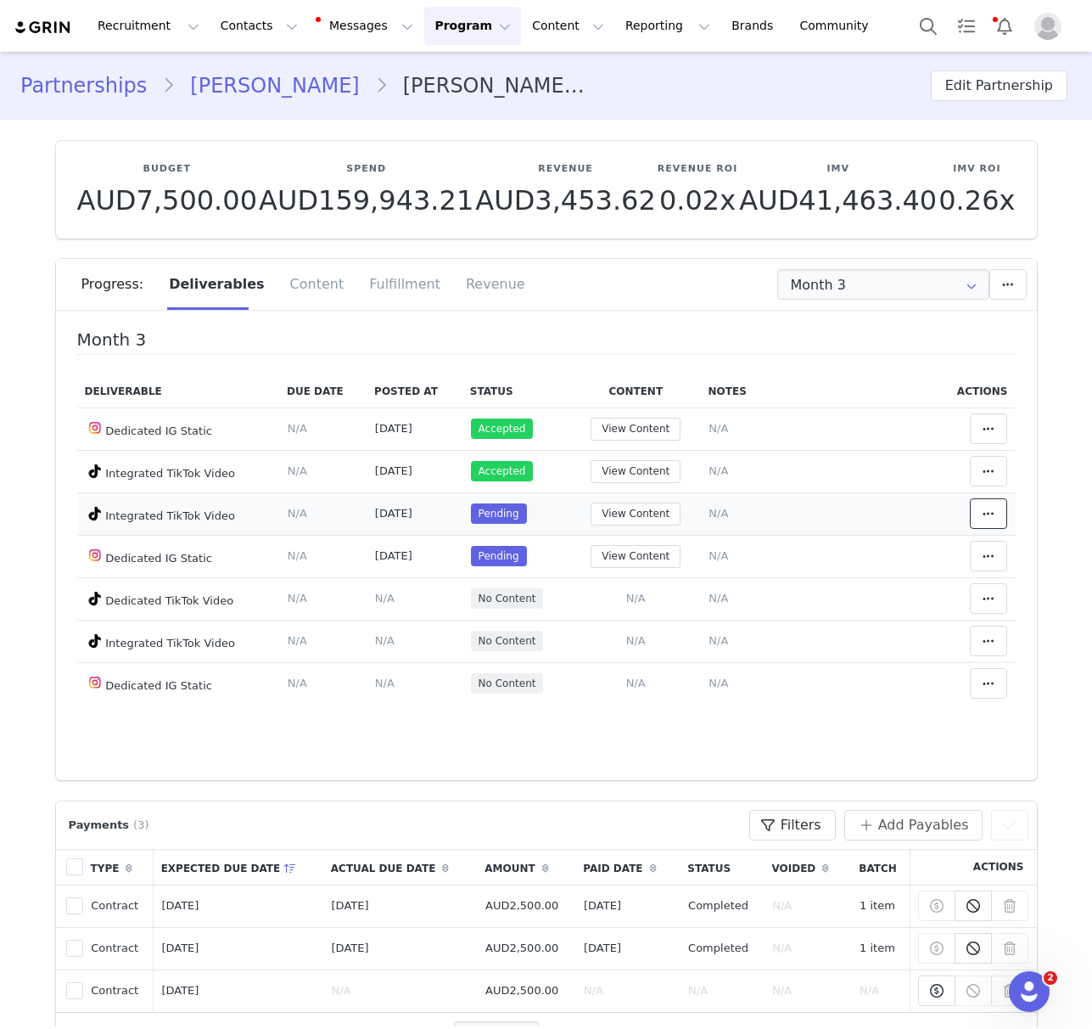
click at [994, 515] on span at bounding box center [988, 513] width 20 height 20
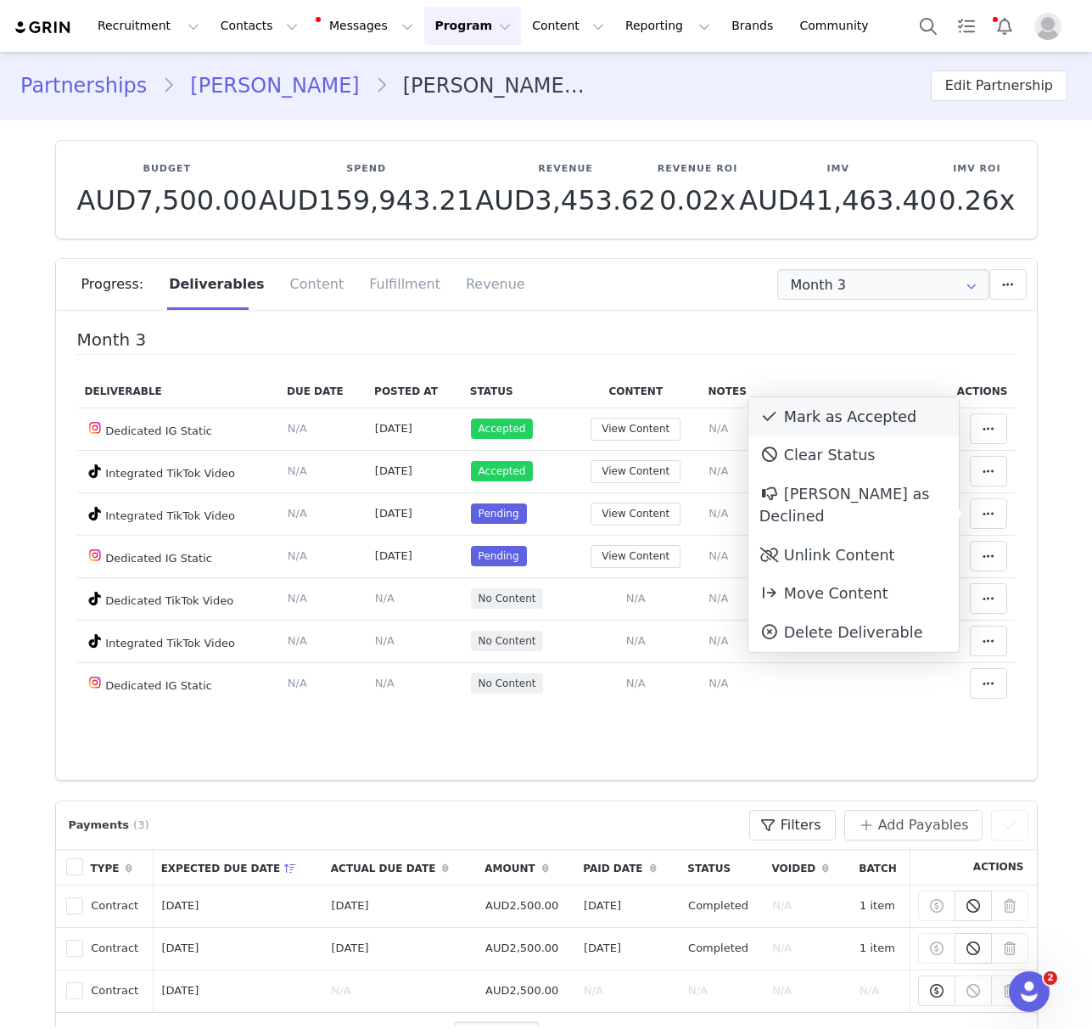
click at [843, 422] on div "Mark as Accepted" at bounding box center [853, 416] width 210 height 39
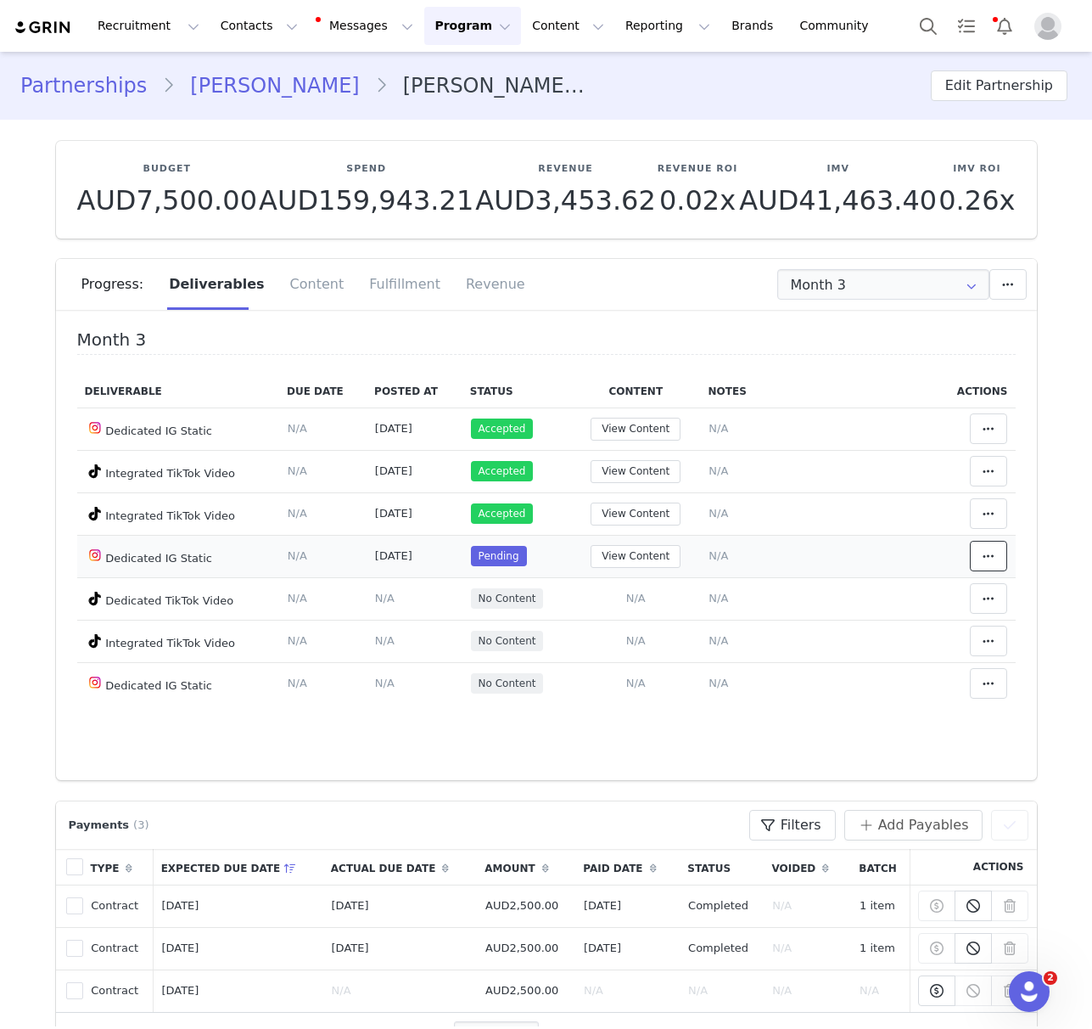
click at [1001, 558] on button at bounding box center [988, 556] width 37 height 31
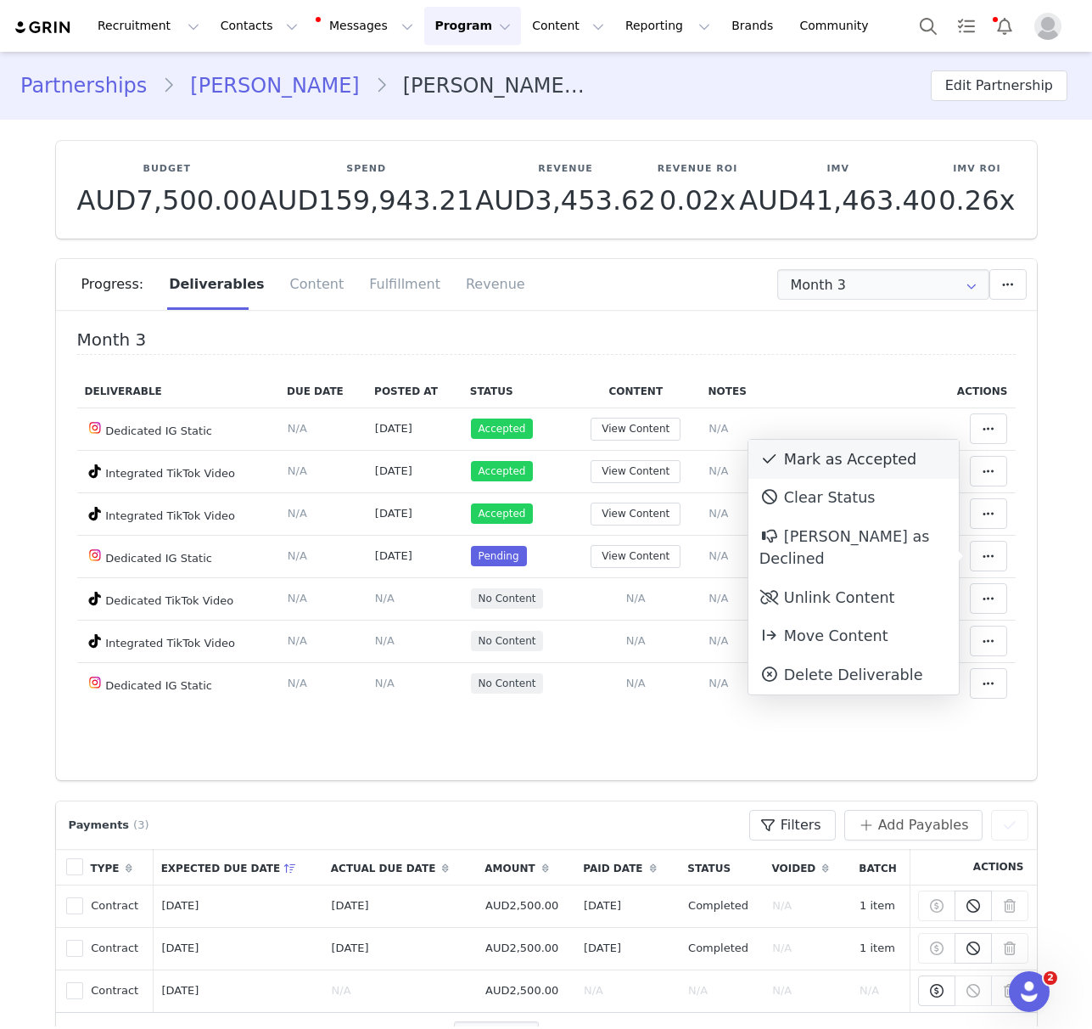
drag, startPoint x: 842, startPoint y: 457, endPoint x: 812, endPoint y: 467, distance: 31.4
click at [843, 457] on div "Mark as Accepted" at bounding box center [853, 459] width 210 height 39
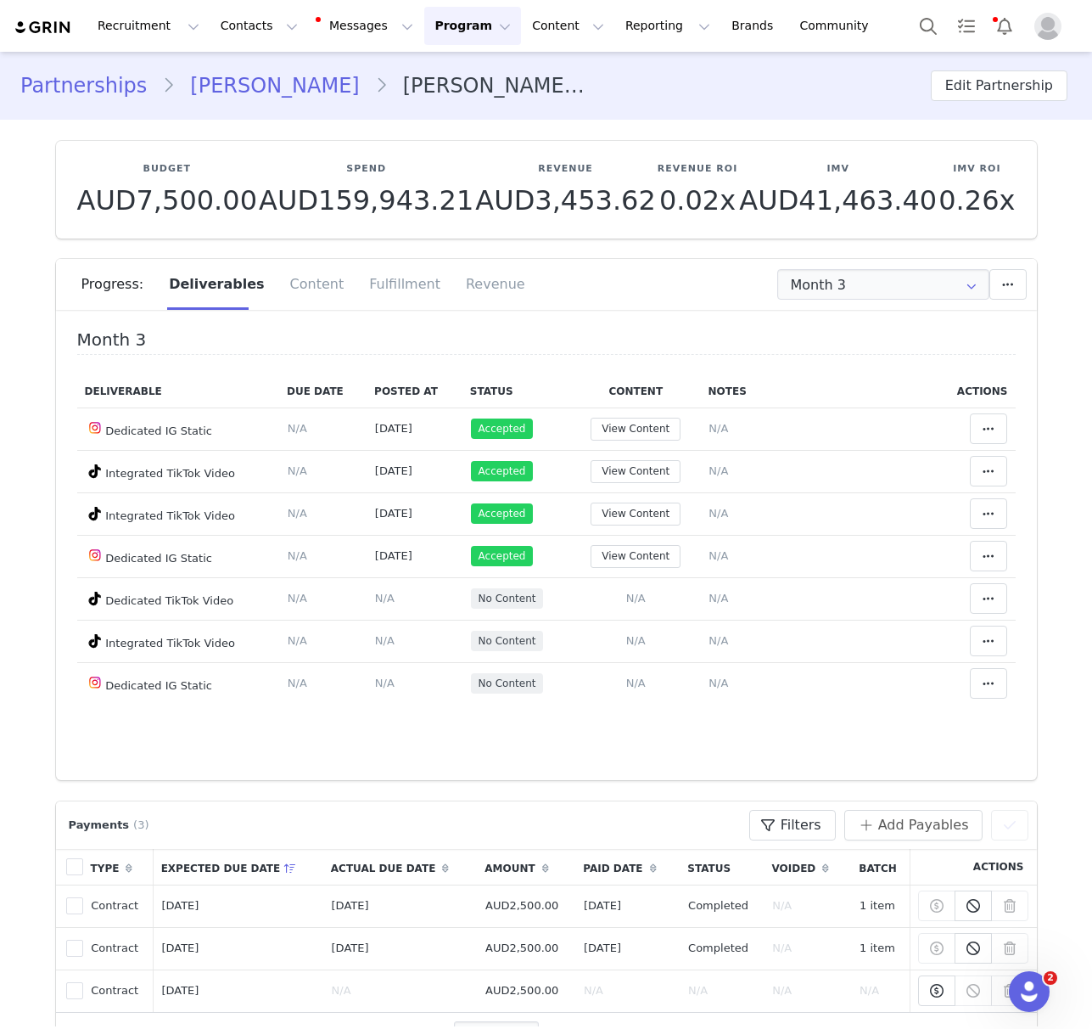
click at [219, 102] on div "Partnerships [PERSON_NAME] [PERSON_NAME] x White Fox 3-Month Contract Edit Part…" at bounding box center [546, 86] width 1092 height 58
click at [226, 85] on link "[PERSON_NAME]" at bounding box center [274, 85] width 199 height 31
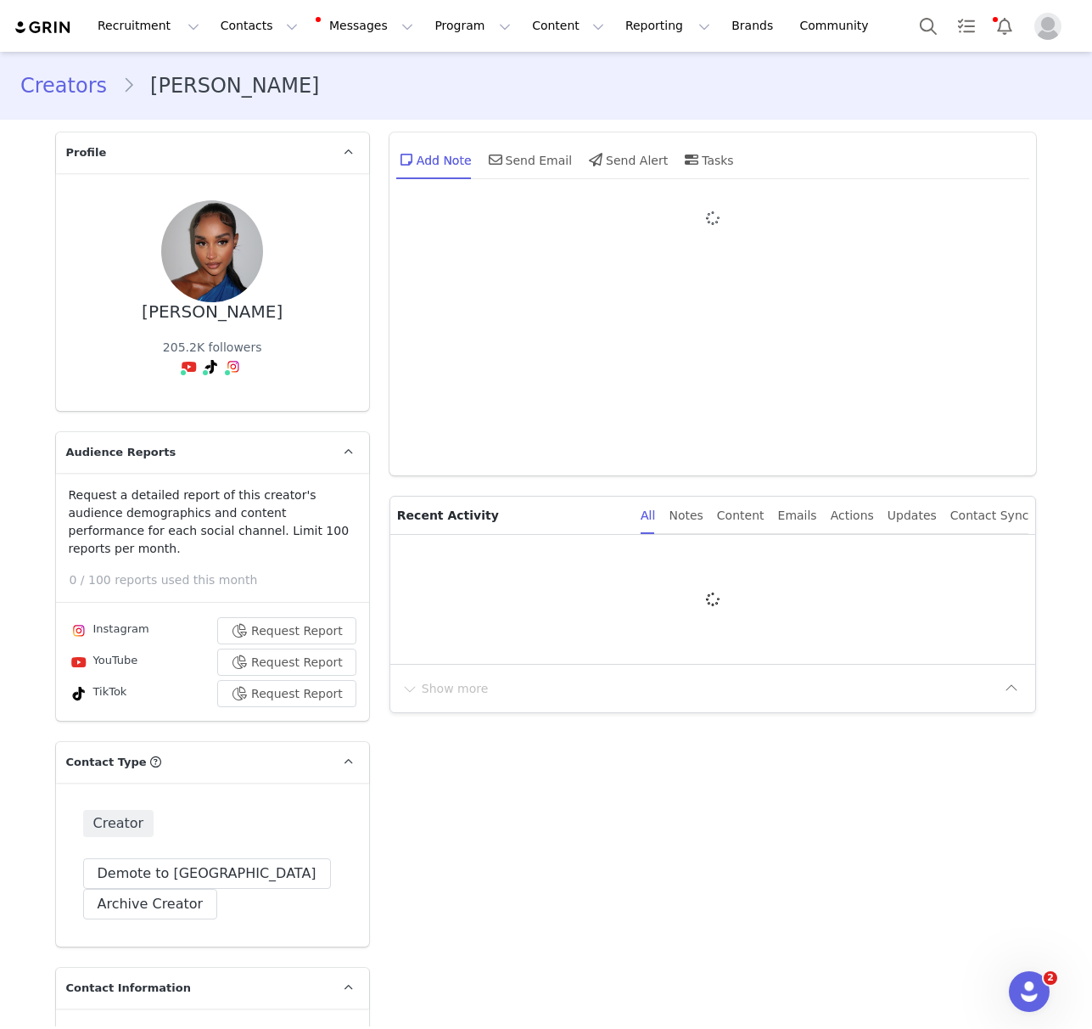
type input "+1 ([GEOGRAPHIC_DATA])"
click at [62, 92] on link "Creators" at bounding box center [71, 85] width 102 height 31
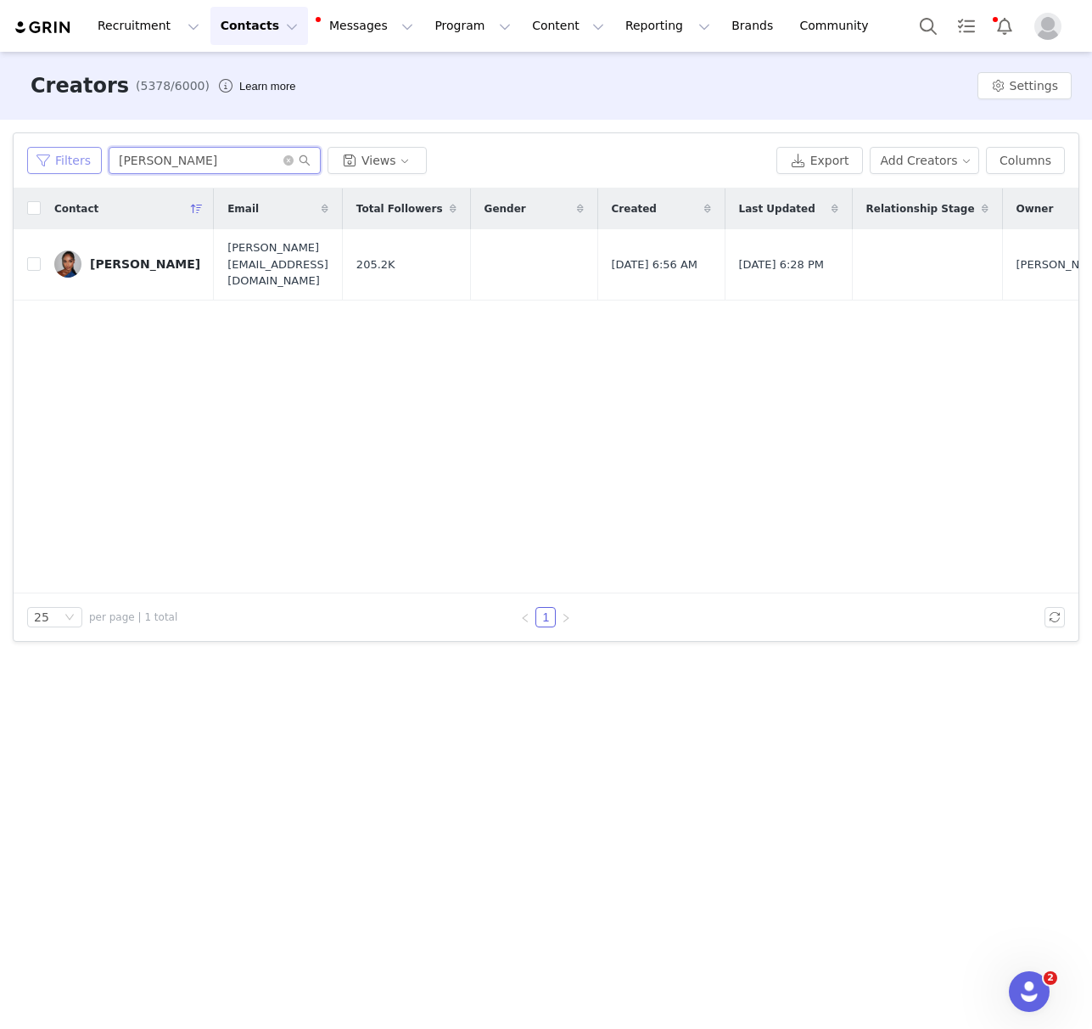
drag, startPoint x: 219, startPoint y: 156, endPoint x: 78, endPoint y: 154, distance: 140.9
click at [78, 153] on div "Filters [PERSON_NAME] Views" at bounding box center [398, 160] width 743 height 27
paste input "MALIATIKTOK"
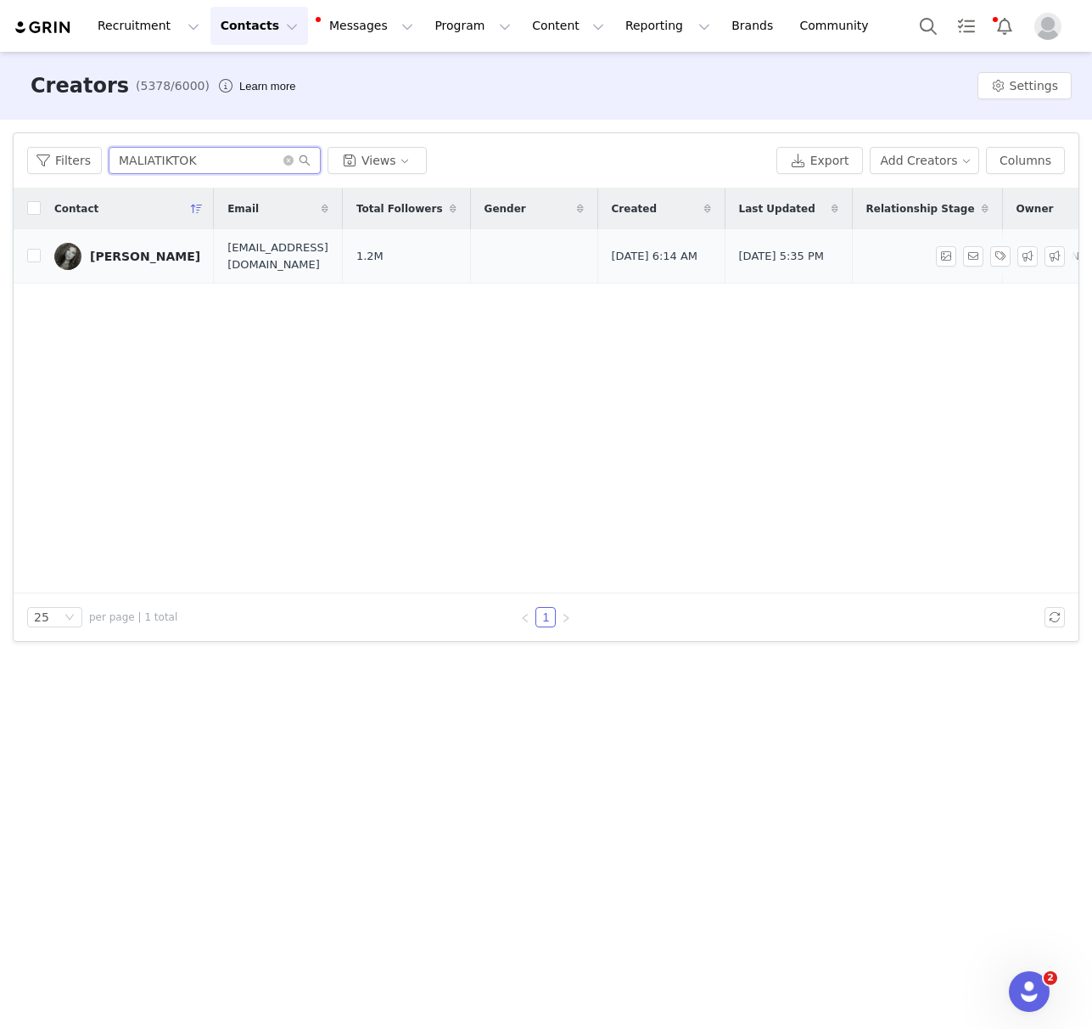
type input "MALIATIKTOK"
click at [82, 249] on link "[PERSON_NAME]" at bounding box center [127, 256] width 146 height 27
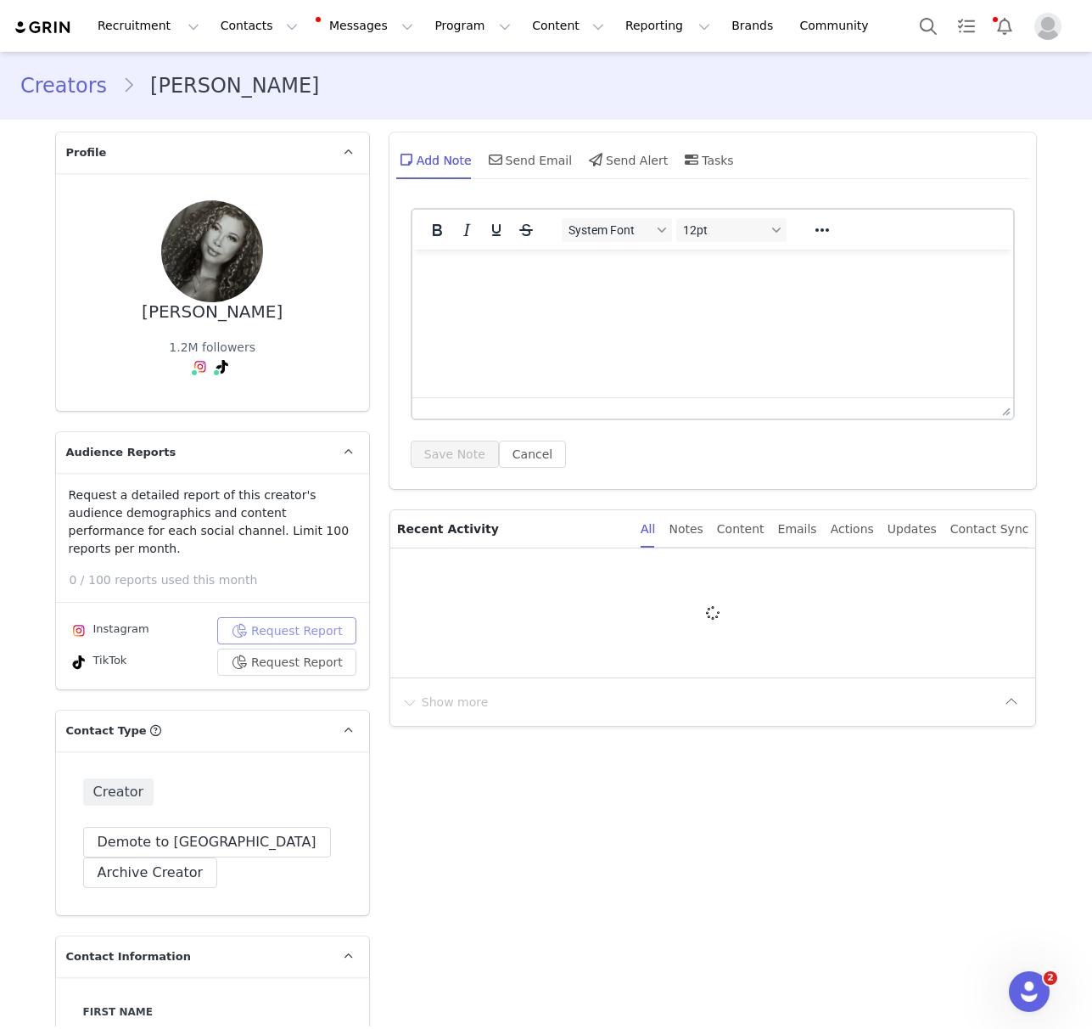
type input "+1 ([GEOGRAPHIC_DATA])"
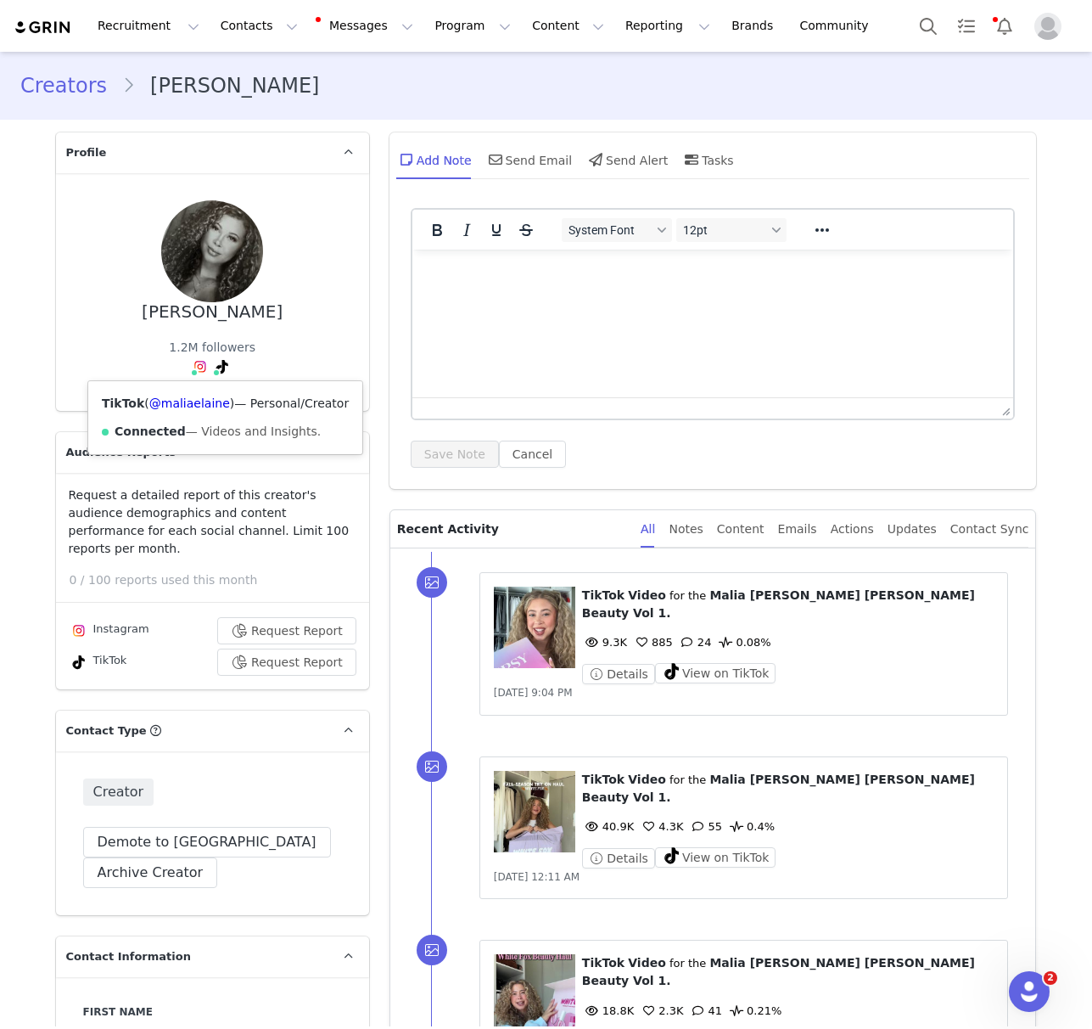
click at [223, 367] on icon at bounding box center [222, 367] width 12 height 14
click at [216, 401] on link "@maliaelaine" at bounding box center [189, 403] width 81 height 14
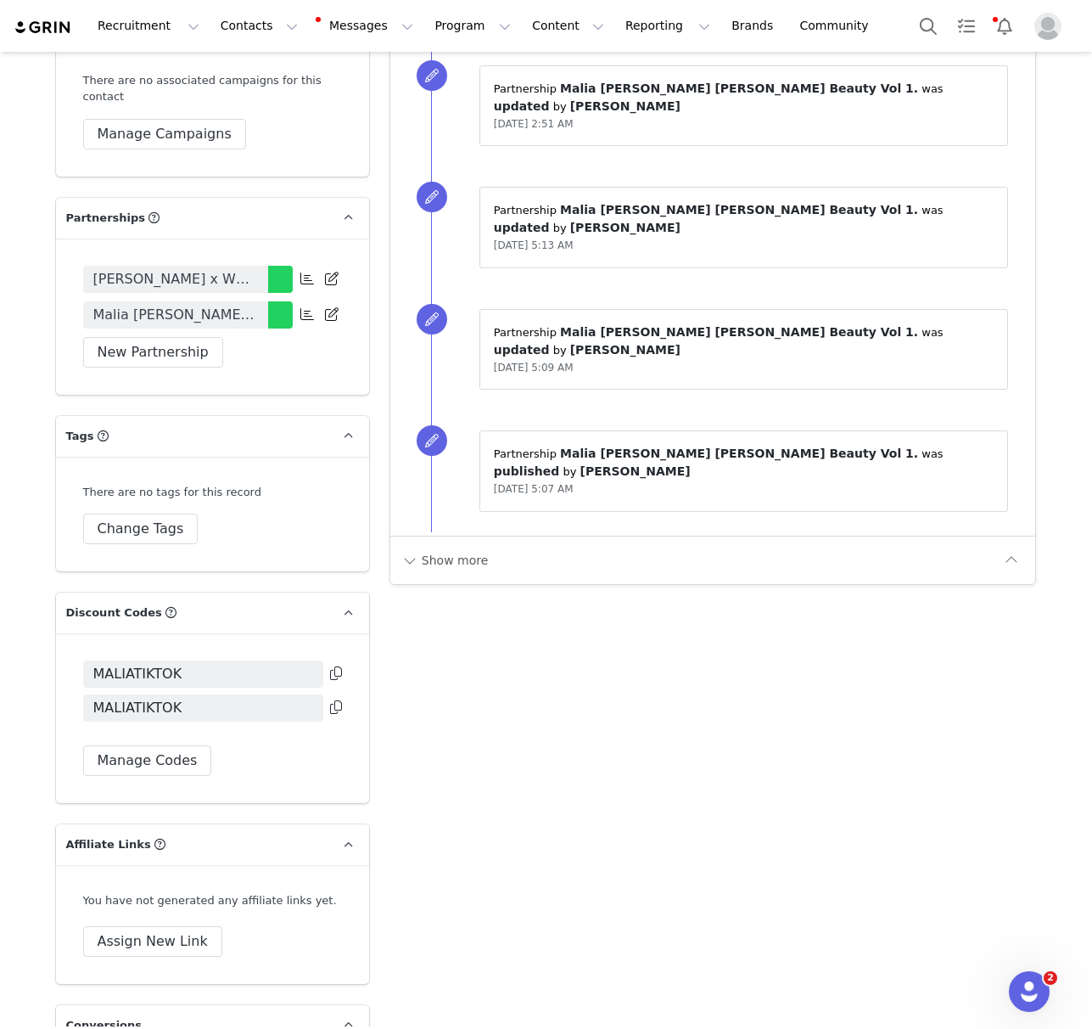
scroll to position [3866, 0]
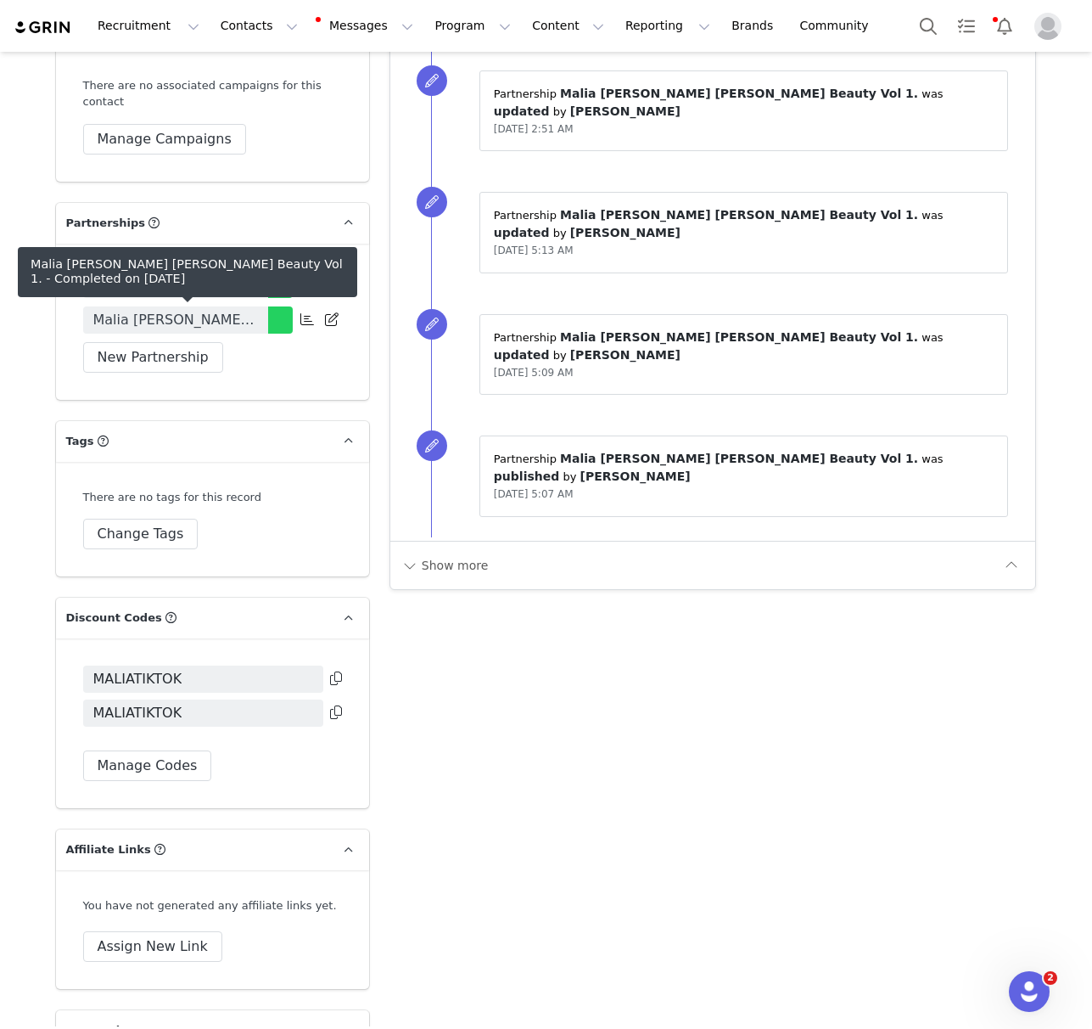
click at [172, 316] on span "Malia [PERSON_NAME] [PERSON_NAME] Beauty Vol 1." at bounding box center [175, 320] width 165 height 20
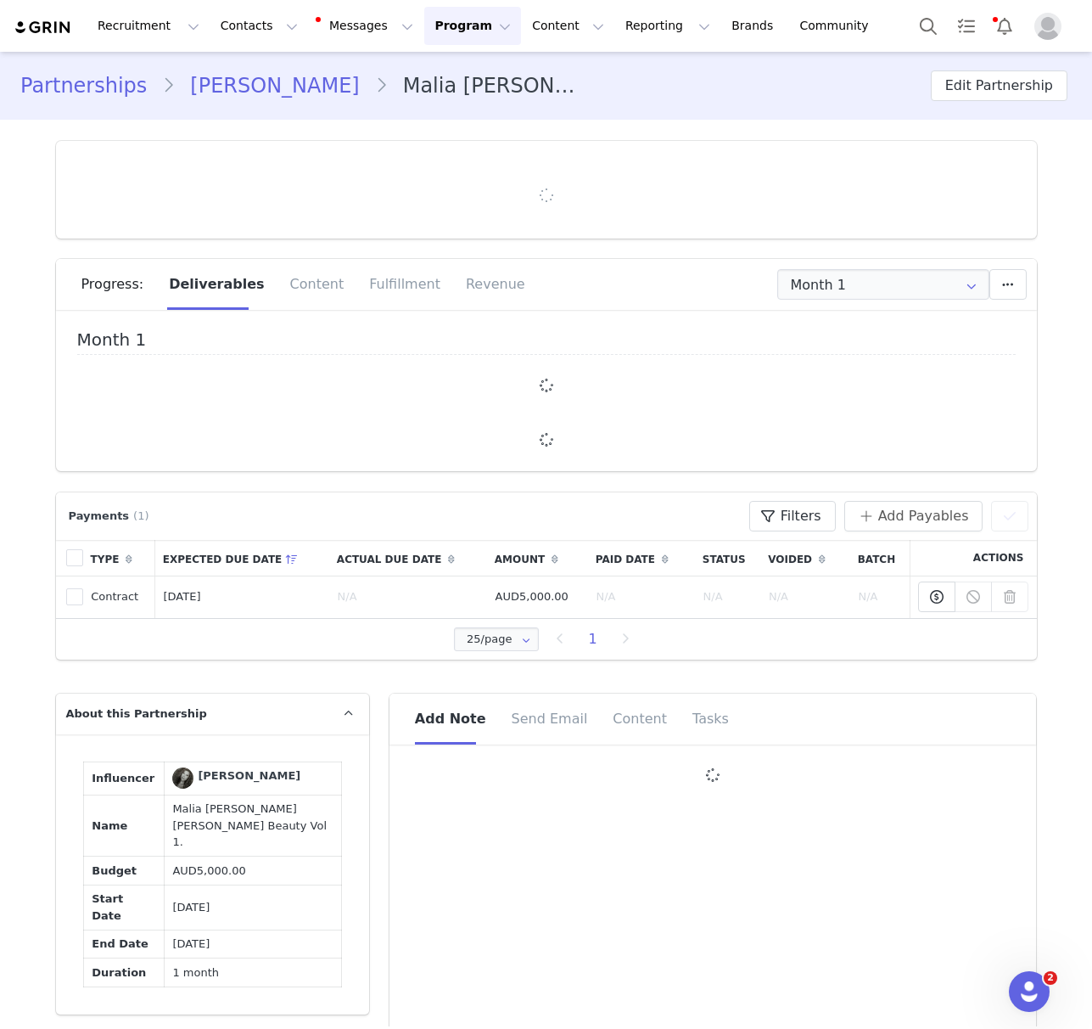
type input "+1 ([GEOGRAPHIC_DATA])"
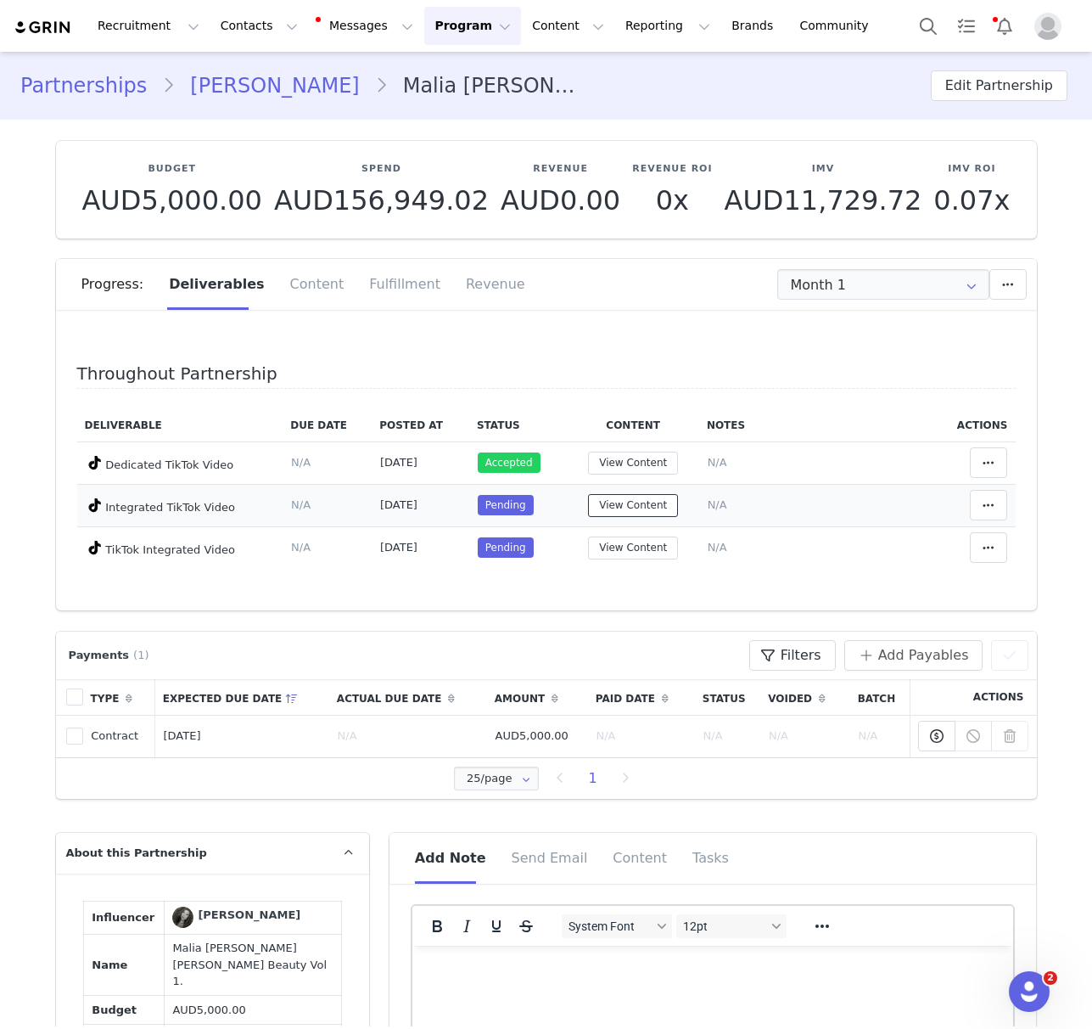
click at [664, 507] on button "View Content" at bounding box center [633, 505] width 90 height 23
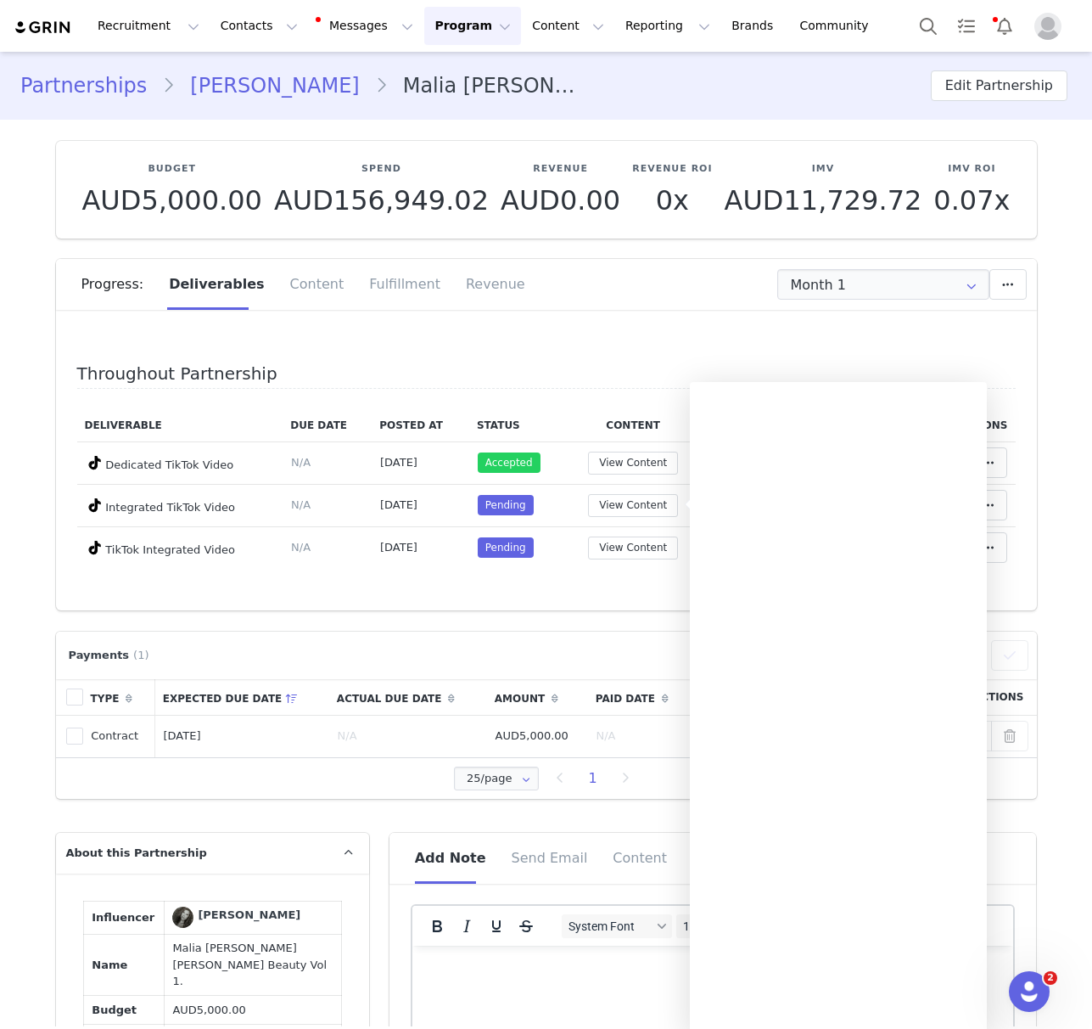
click at [619, 670] on div "Payments (1) Filters (0) No filters are applied, click "Add Filter" to get star…" at bounding box center [546, 655] width 981 height 48
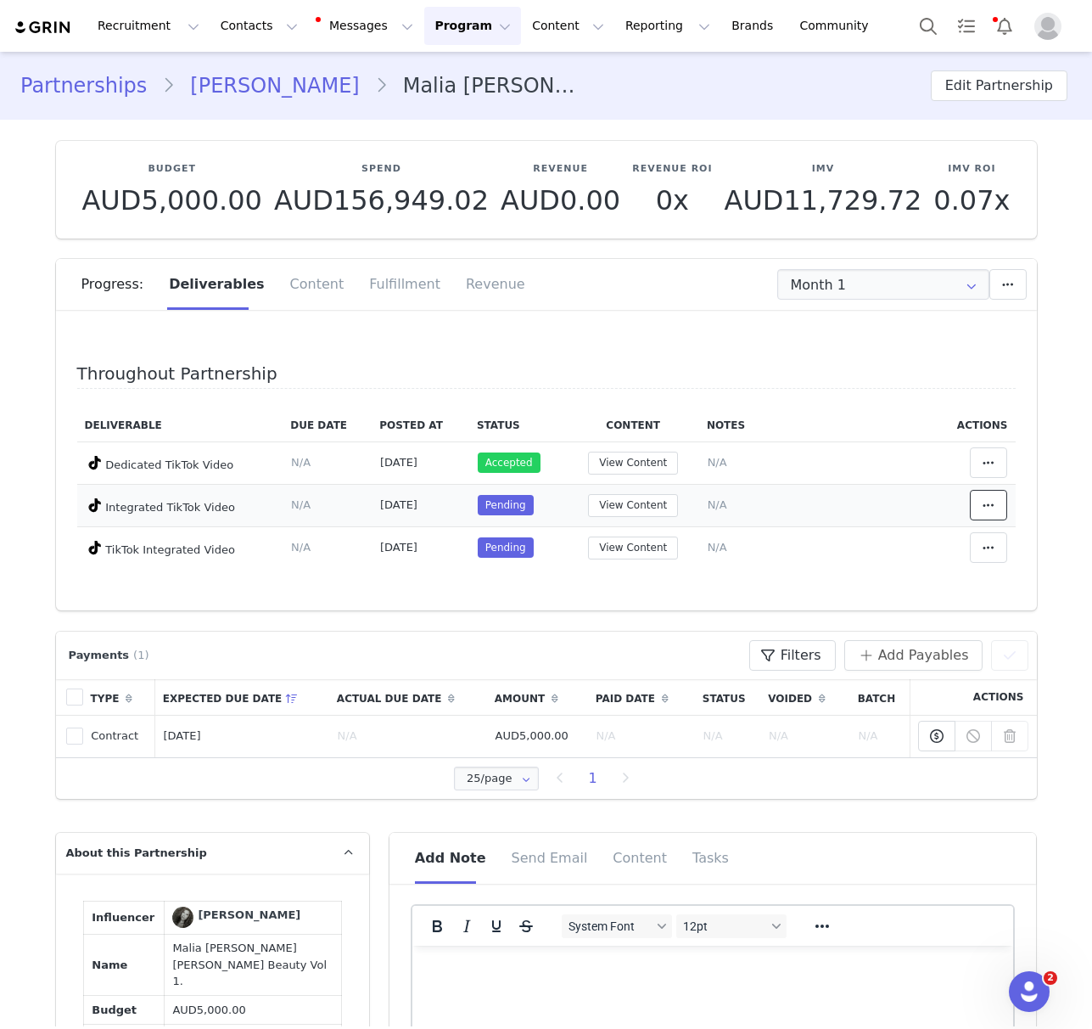
drag, startPoint x: 981, startPoint y: 501, endPoint x: 938, endPoint y: 483, distance: 46.8
click at [980, 501] on span at bounding box center [988, 505] width 20 height 20
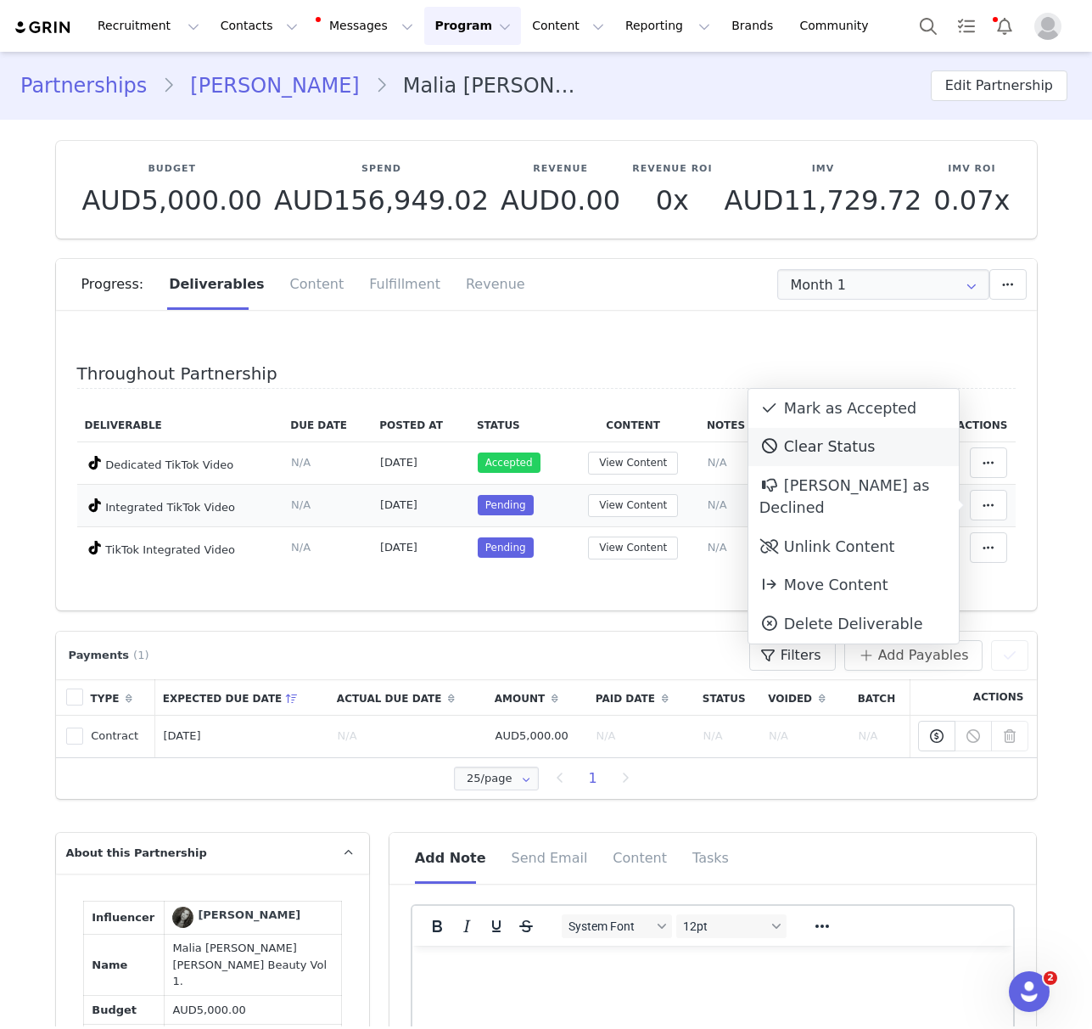
drag, startPoint x: 872, startPoint y: 419, endPoint x: 837, endPoint y: 440, distance: 40.8
click at [871, 418] on div "Mark as Accepted" at bounding box center [853, 408] width 210 height 39
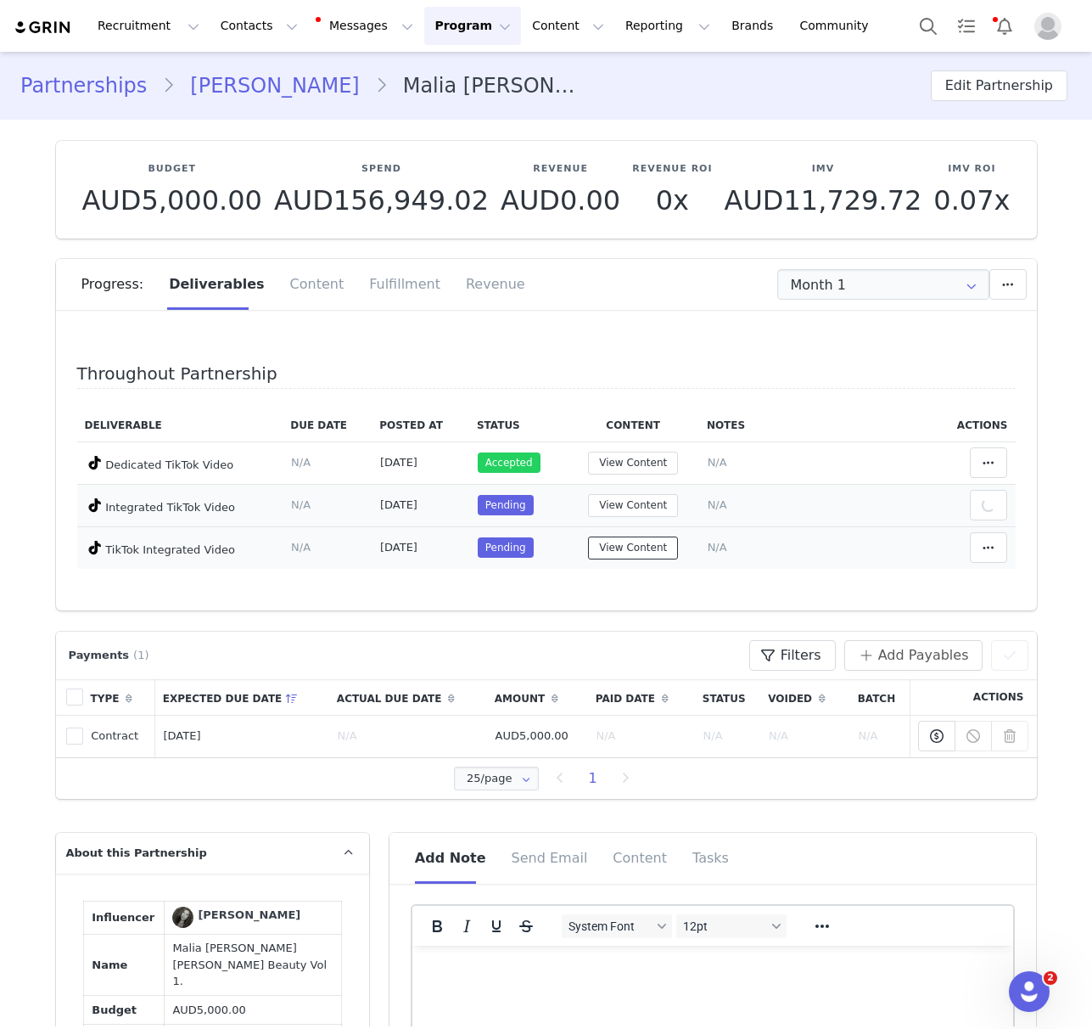
click at [632, 551] on button "View Content" at bounding box center [633, 547] width 90 height 23
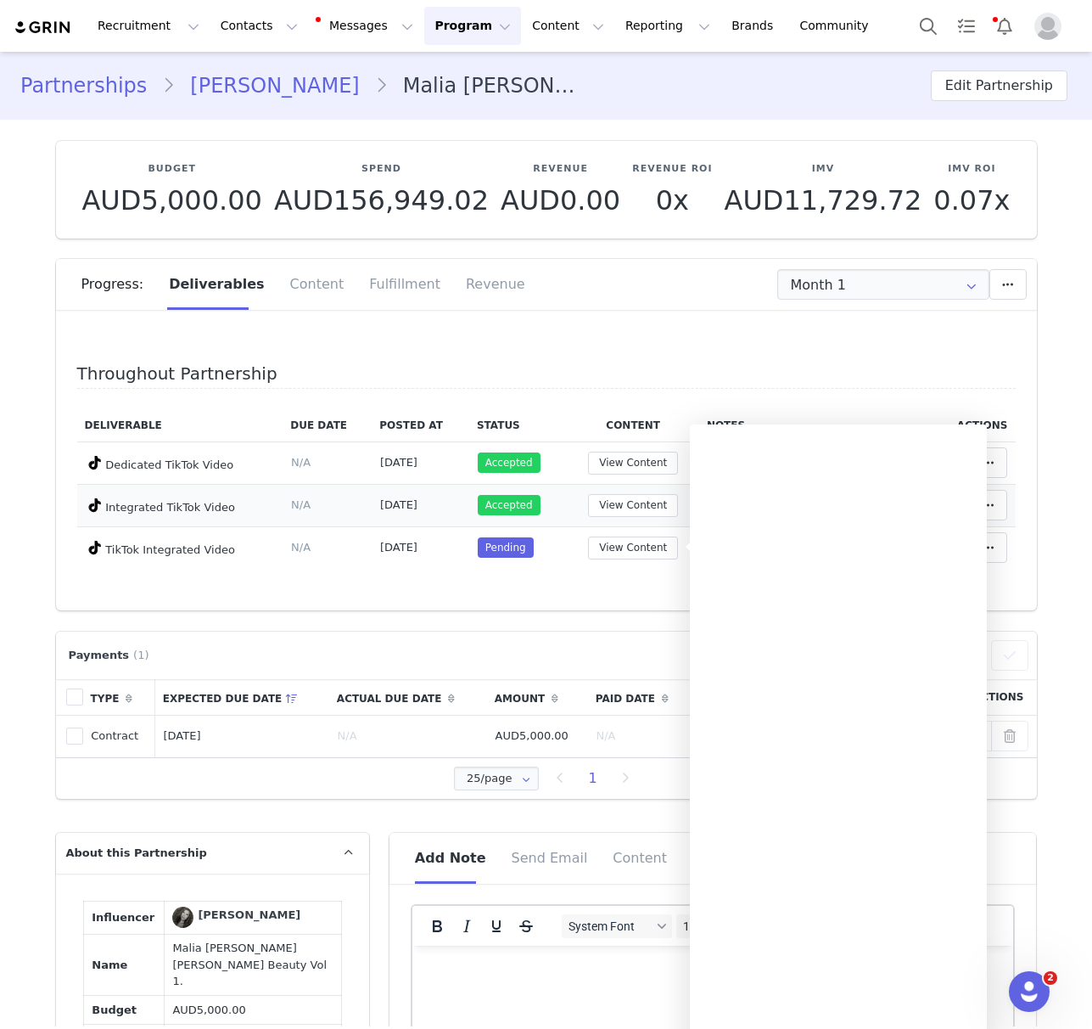
click at [591, 585] on div "Deliverable Due Date Posted At Status Content Notes Actions Dedicated TikTok Vi…" at bounding box center [546, 499] width 939 height 180
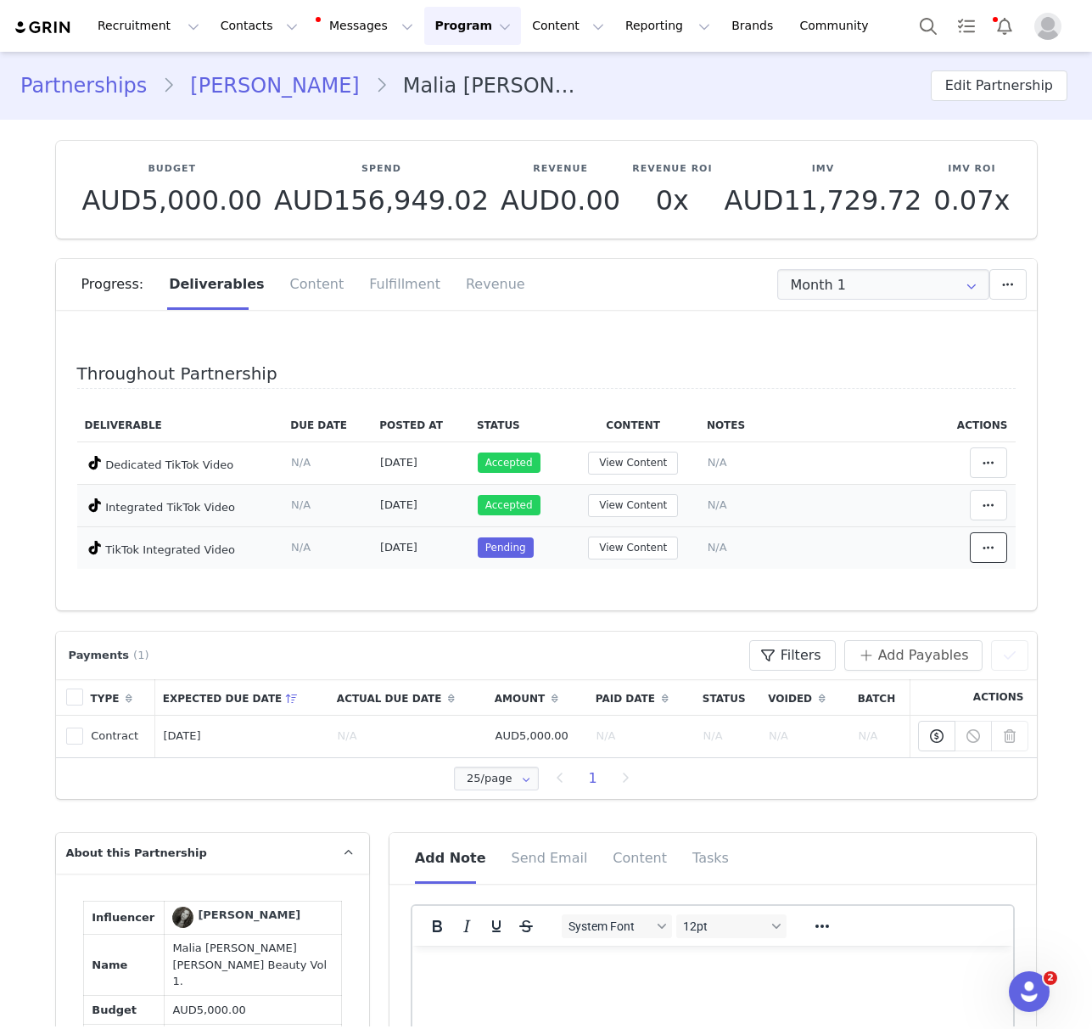
click at [973, 547] on button at bounding box center [988, 547] width 37 height 31
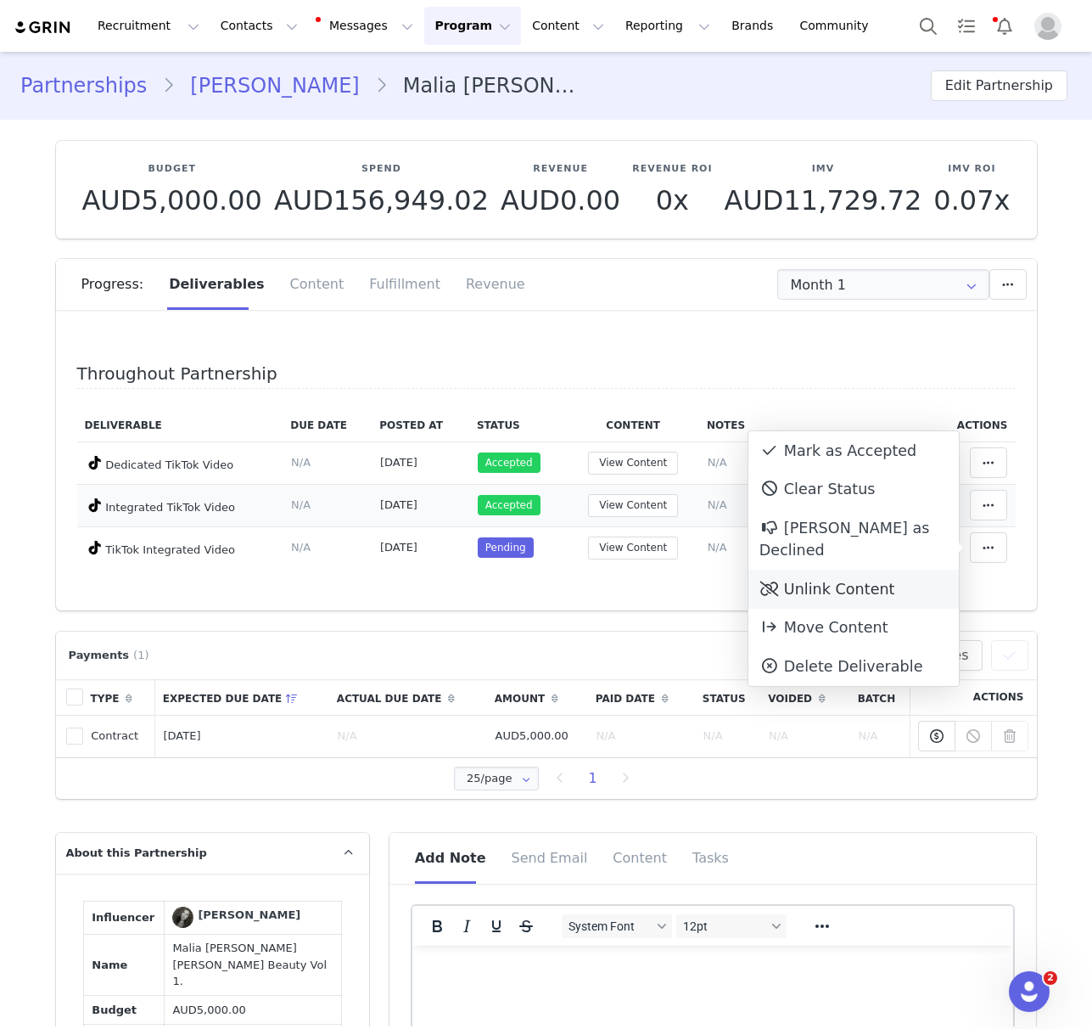
click at [826, 569] on div "Unlink Content" at bounding box center [853, 588] width 210 height 39
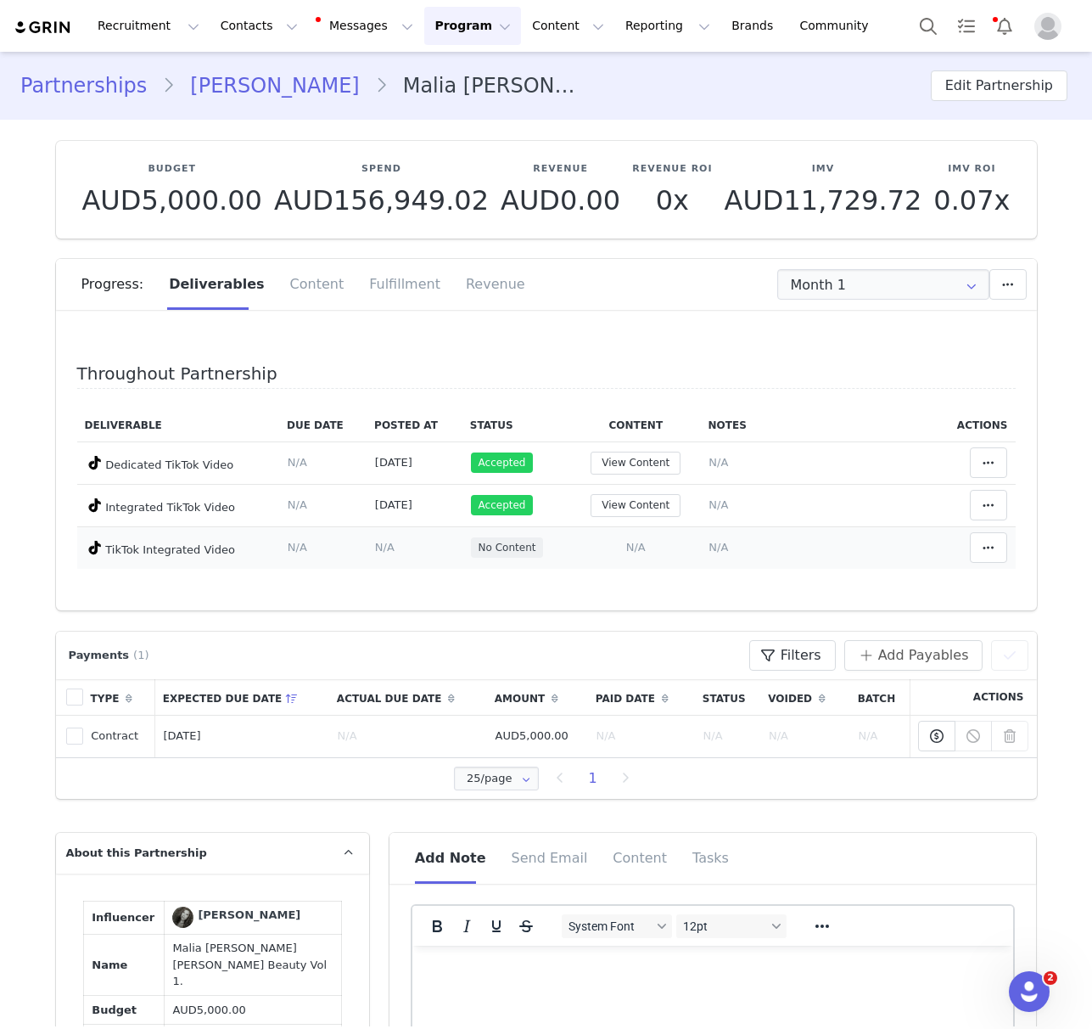
click at [623, 548] on td "Add Content Paste the URL to the content you want to match to this deliverable.…" at bounding box center [636, 547] width 130 height 42
click at [636, 547] on span "N/A" at bounding box center [636, 547] width 20 height 13
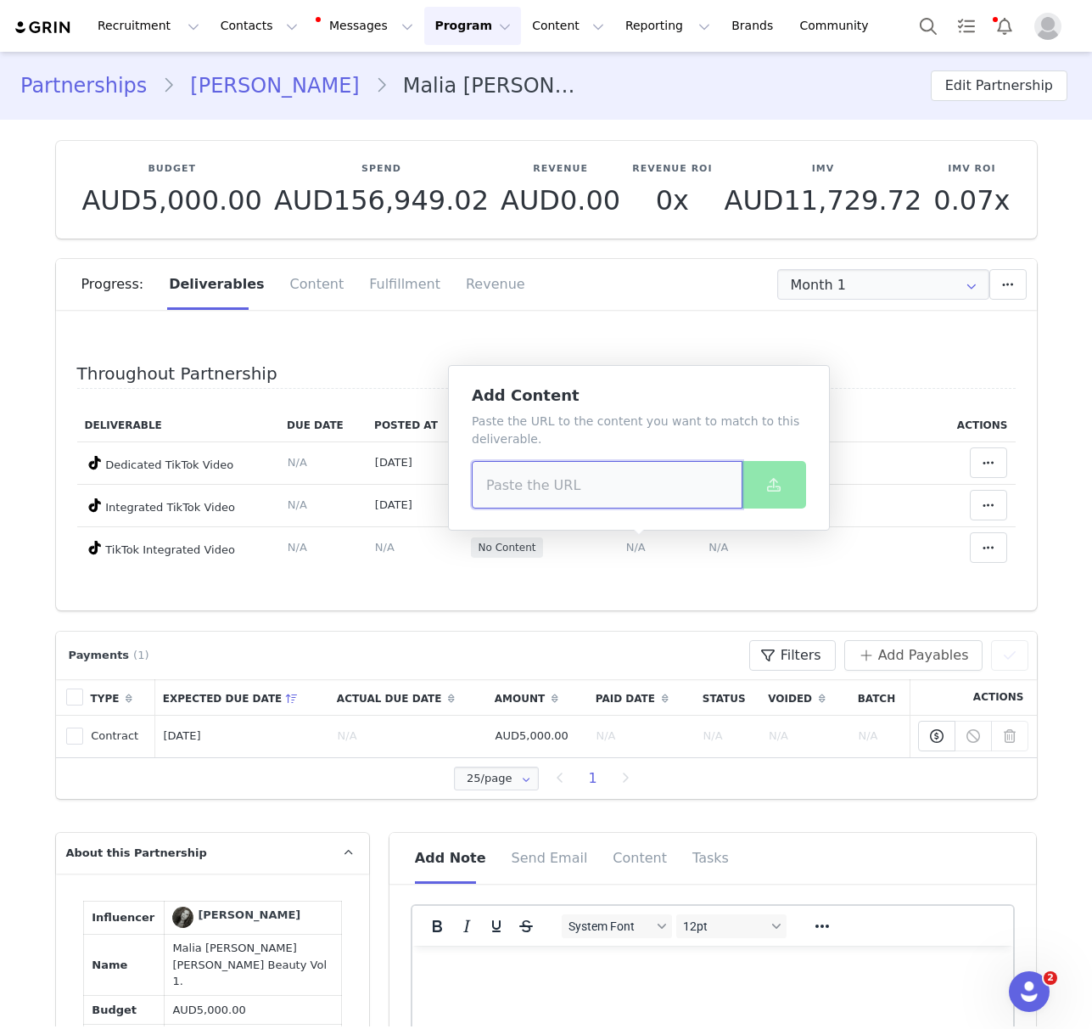
drag, startPoint x: 608, startPoint y: 479, endPoint x: 816, endPoint y: 503, distance: 209.3
click at [609, 480] on input at bounding box center [607, 485] width 271 height 48
paste input "[URL][DOMAIN_NAME]"
type input "[URL][DOMAIN_NAME]"
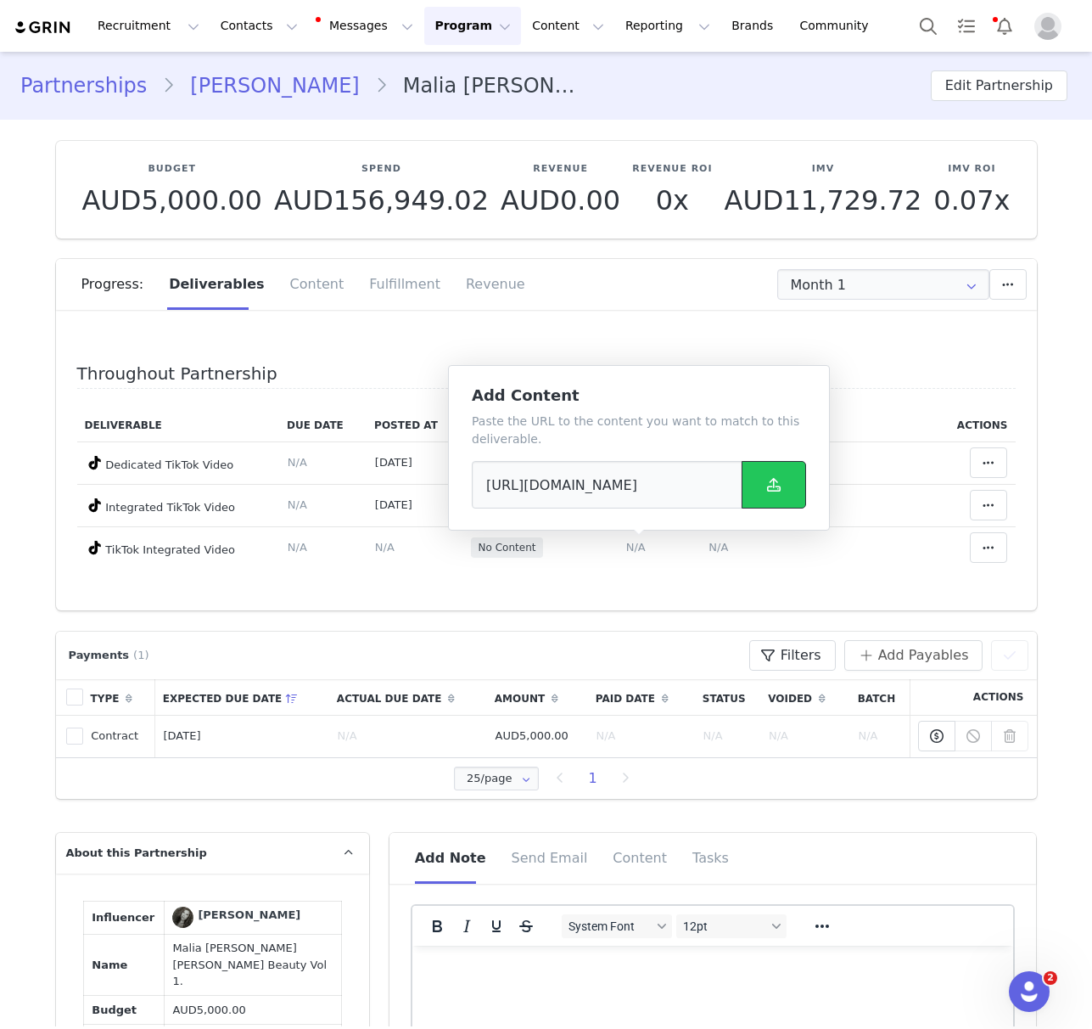
click at [785, 496] on button at bounding box center [774, 485] width 64 height 48
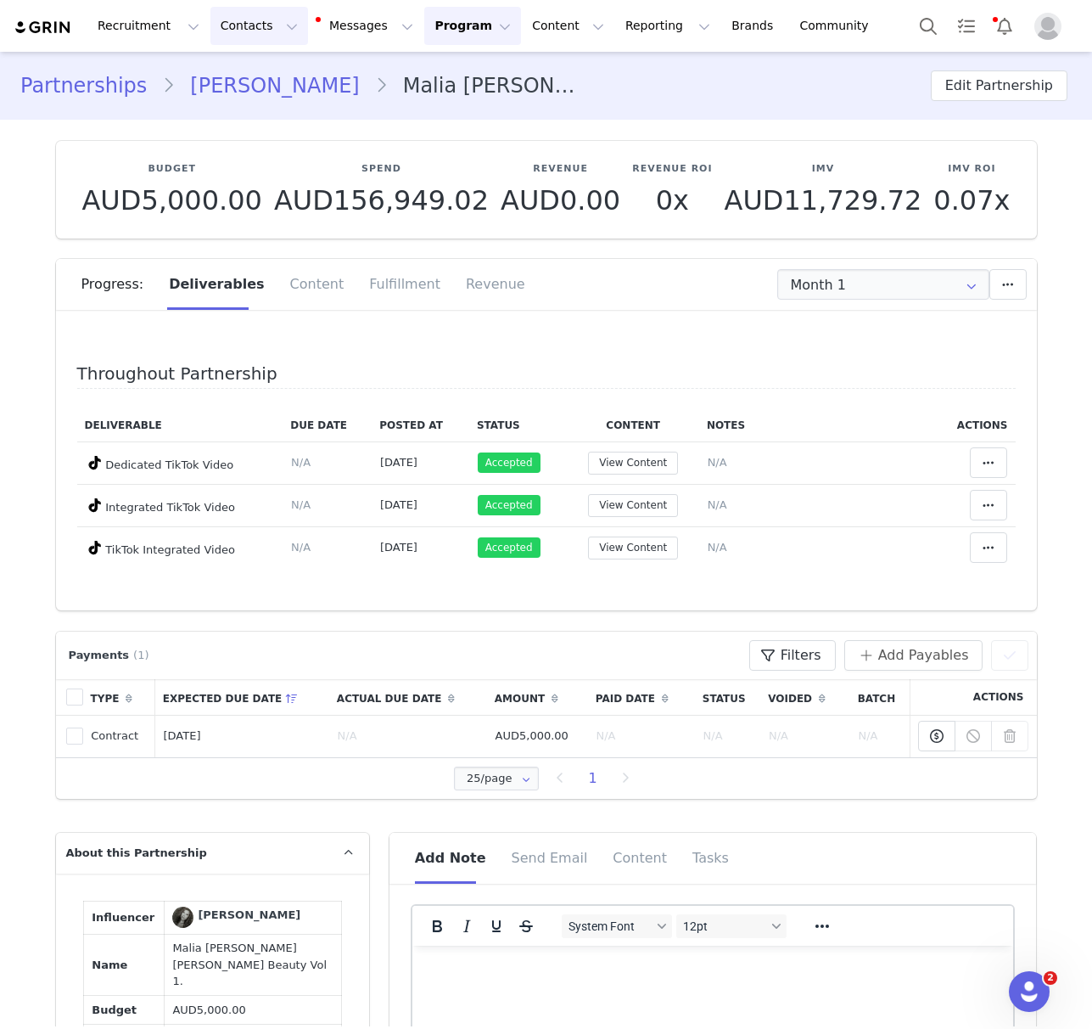
drag, startPoint x: 234, startPoint y: 77, endPoint x: 244, endPoint y: 12, distance: 66.0
click at [234, 78] on link "[PERSON_NAME]" at bounding box center [274, 85] width 199 height 31
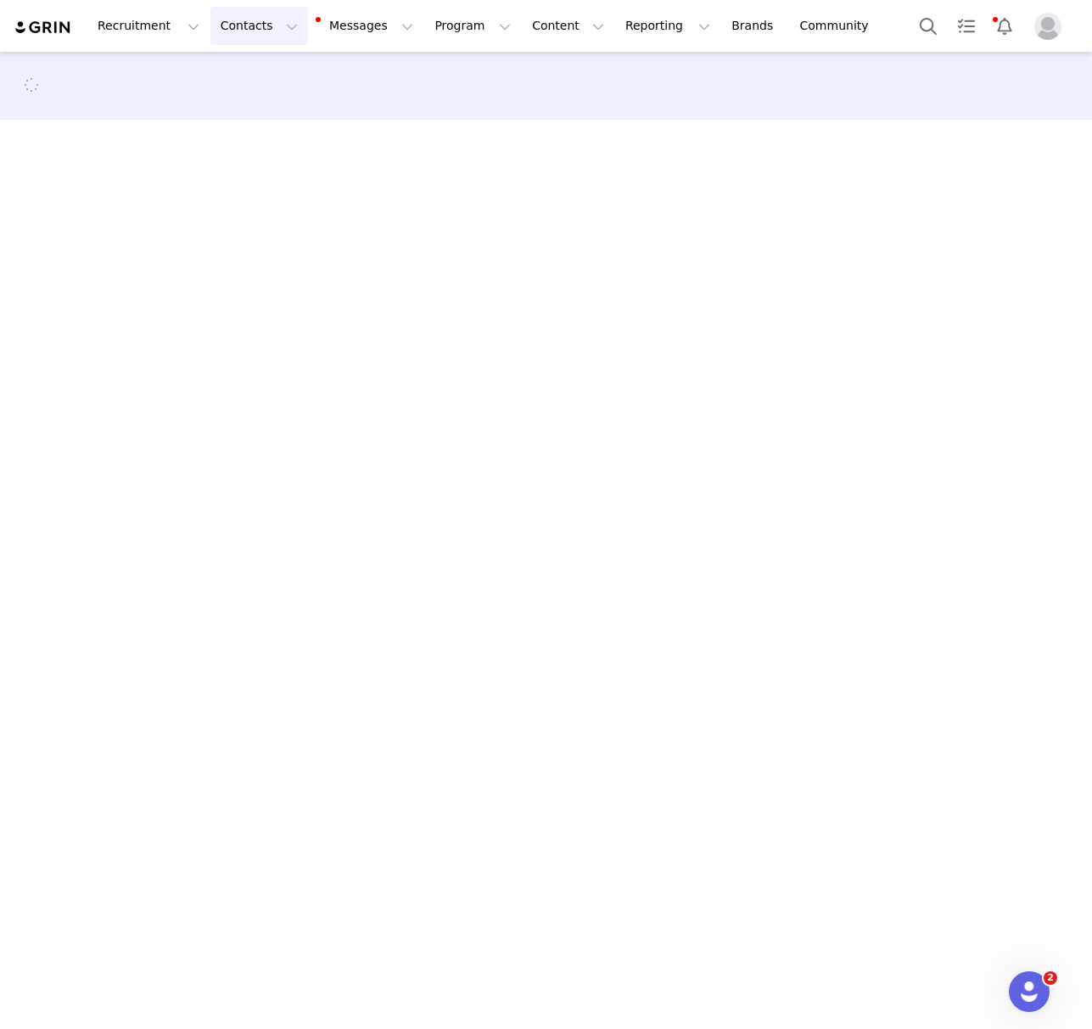
click at [236, 27] on button "Contacts Contacts" at bounding box center [259, 26] width 98 height 38
click at [255, 70] on p "Creators" at bounding box center [237, 75] width 51 height 18
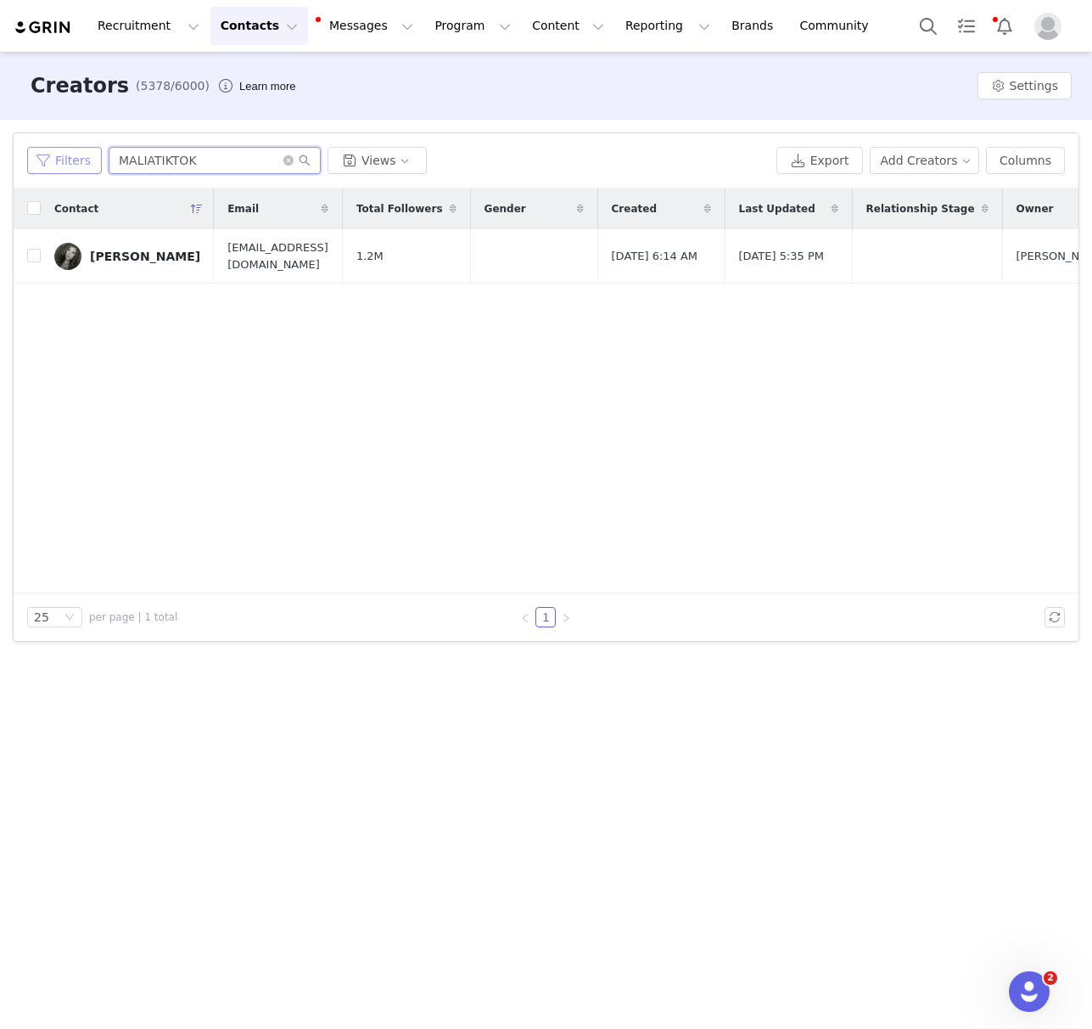
drag, startPoint x: 206, startPoint y: 158, endPoint x: 70, endPoint y: 154, distance: 136.7
click at [54, 152] on div "Filters MALIATIKTOK Views" at bounding box center [398, 160] width 743 height 27
type input "[PERSON_NAME]"
click at [124, 249] on div "[PERSON_NAME]" at bounding box center [145, 256] width 110 height 14
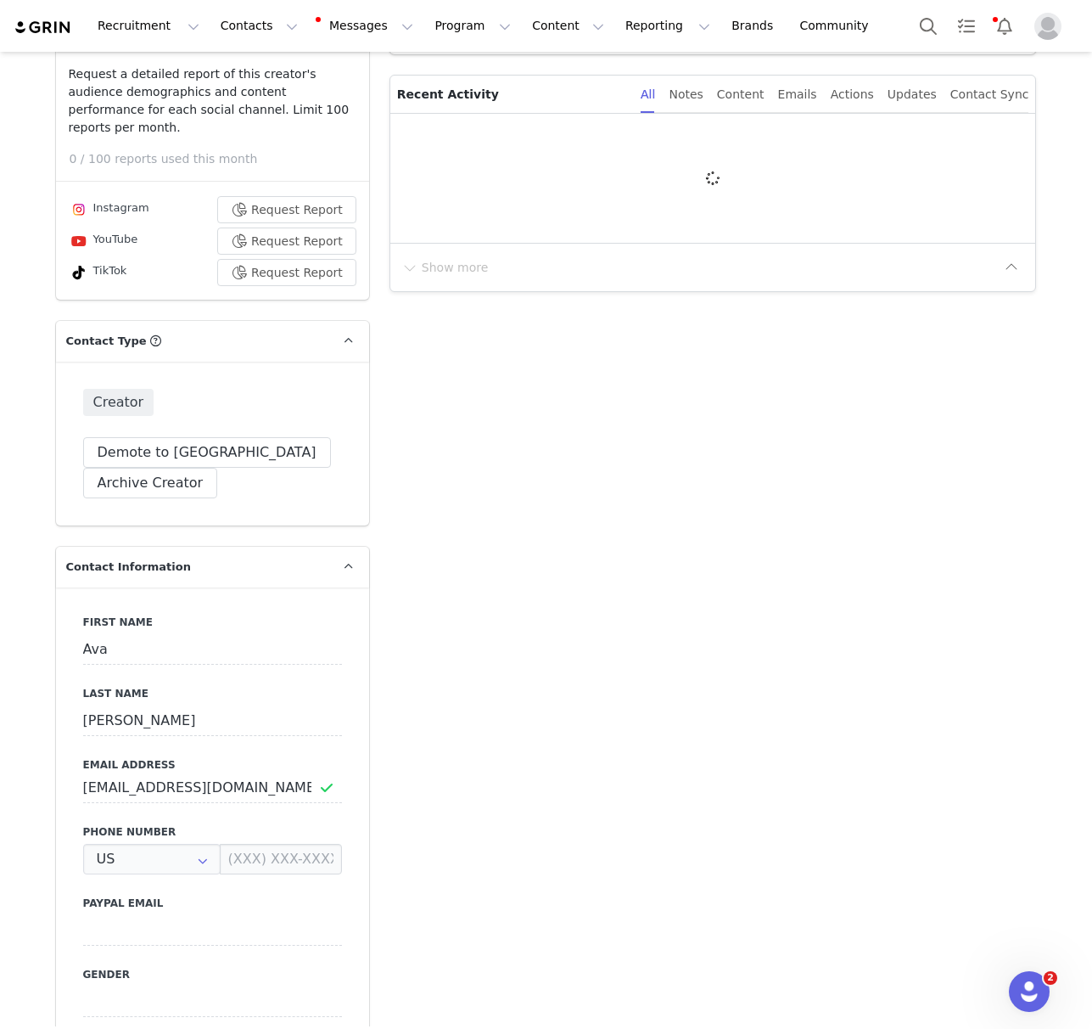
type input "+1 ([GEOGRAPHIC_DATA])"
